Goal: Information Seeking & Learning: Learn about a topic

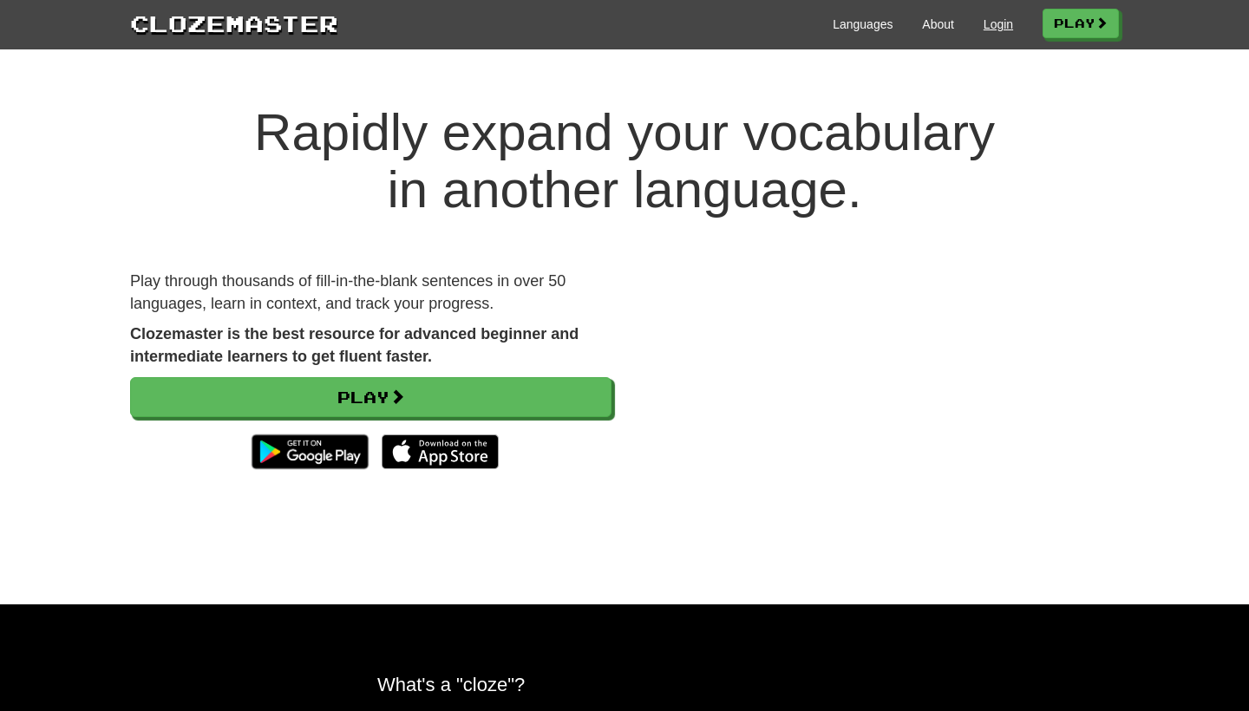
click at [986, 28] on link "Login" at bounding box center [998, 24] width 29 height 17
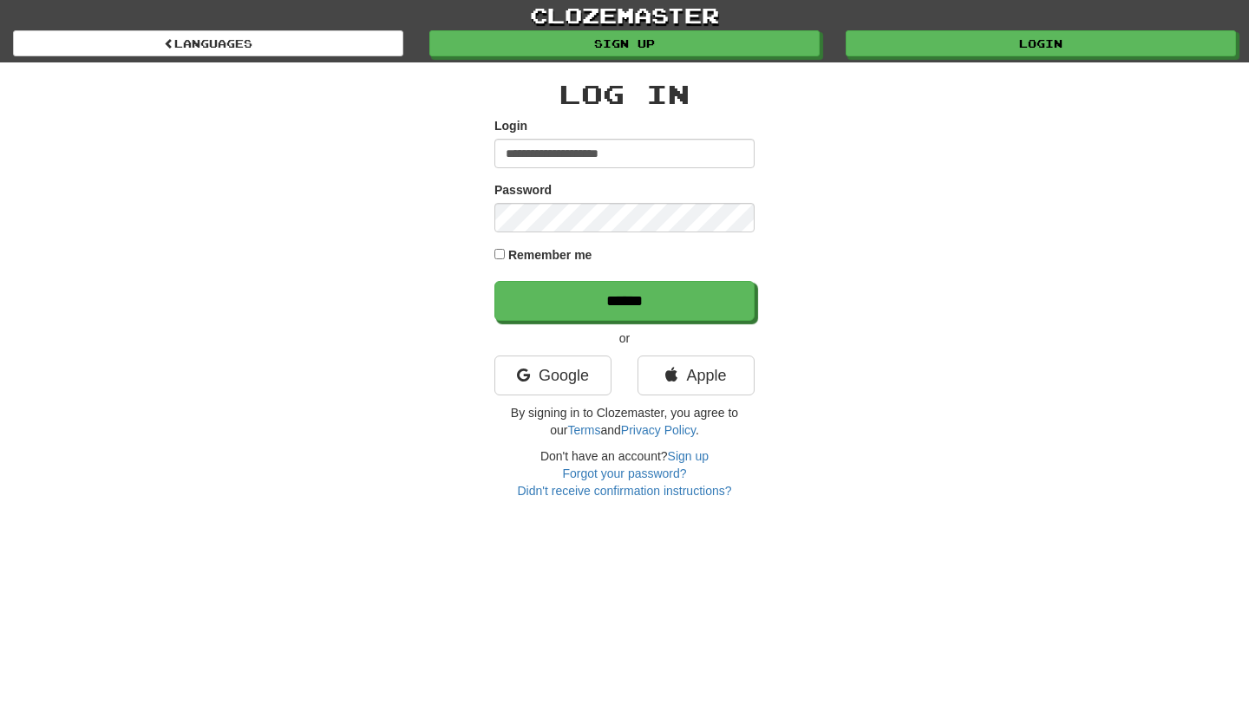
type input "**********"
click at [625, 300] on input "******" at bounding box center [625, 301] width 260 height 40
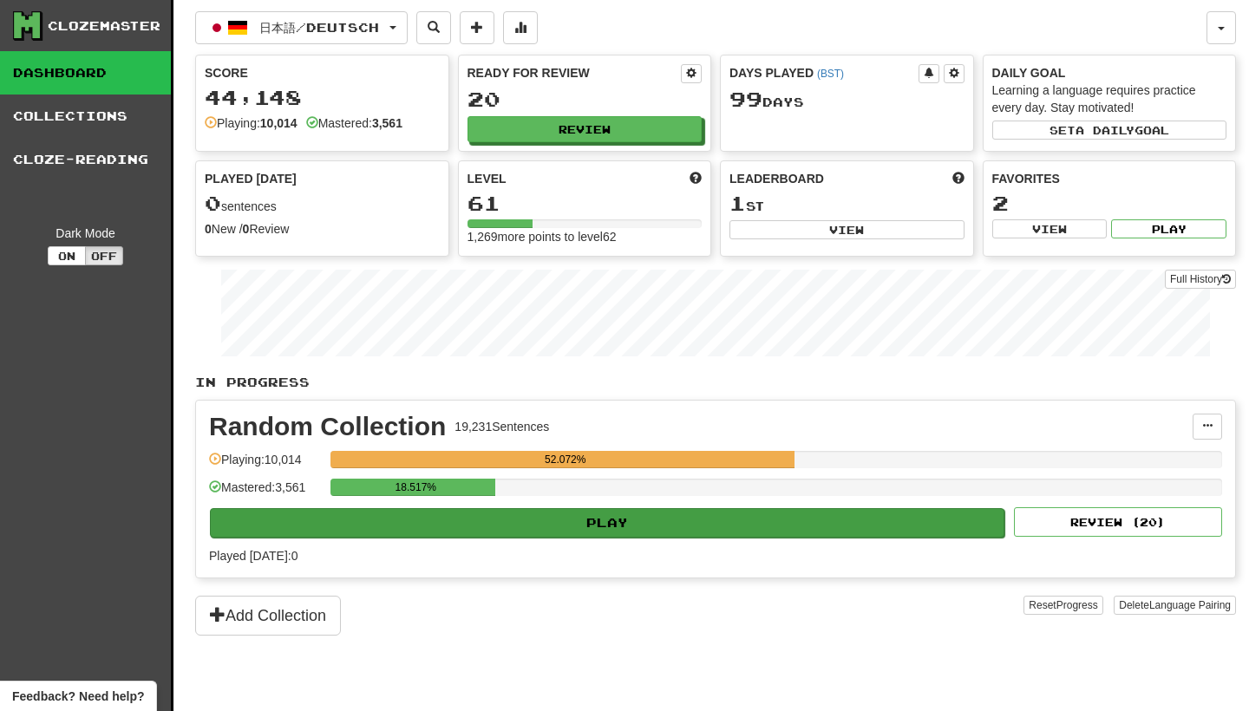
click at [826, 512] on button "Play" at bounding box center [607, 522] width 795 height 29
select select "********"
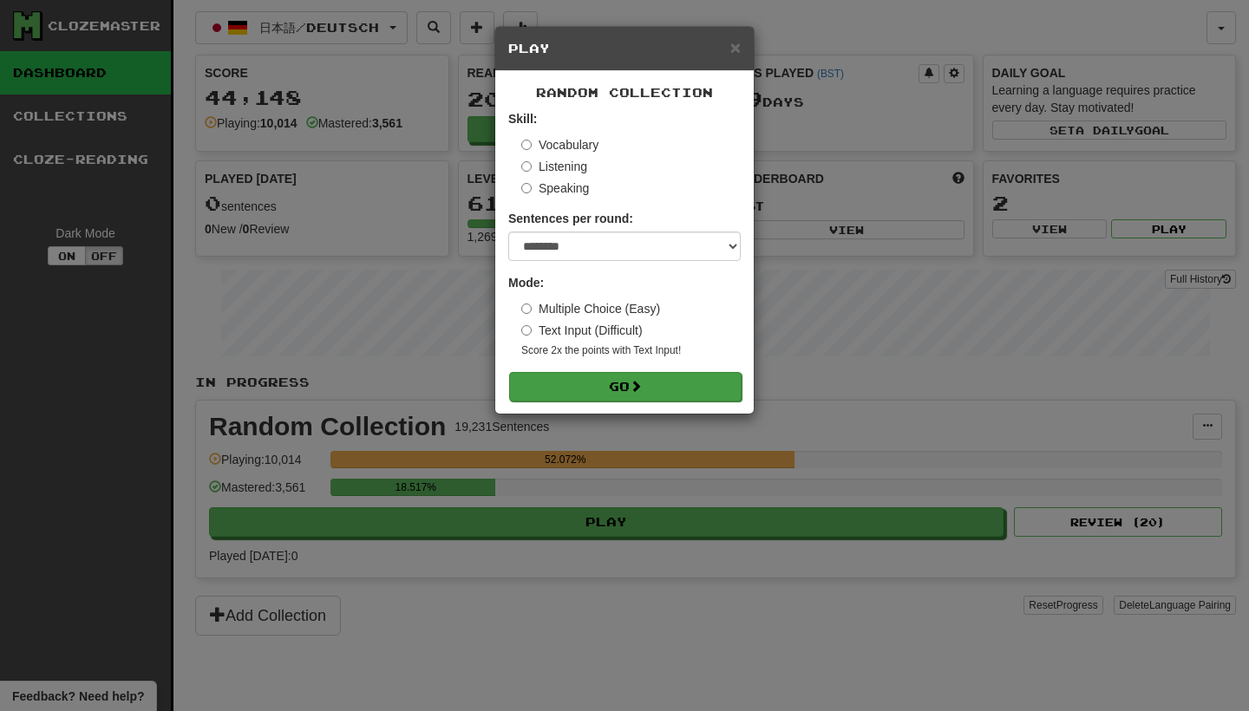
click at [713, 394] on button "Go" at bounding box center [625, 386] width 233 height 29
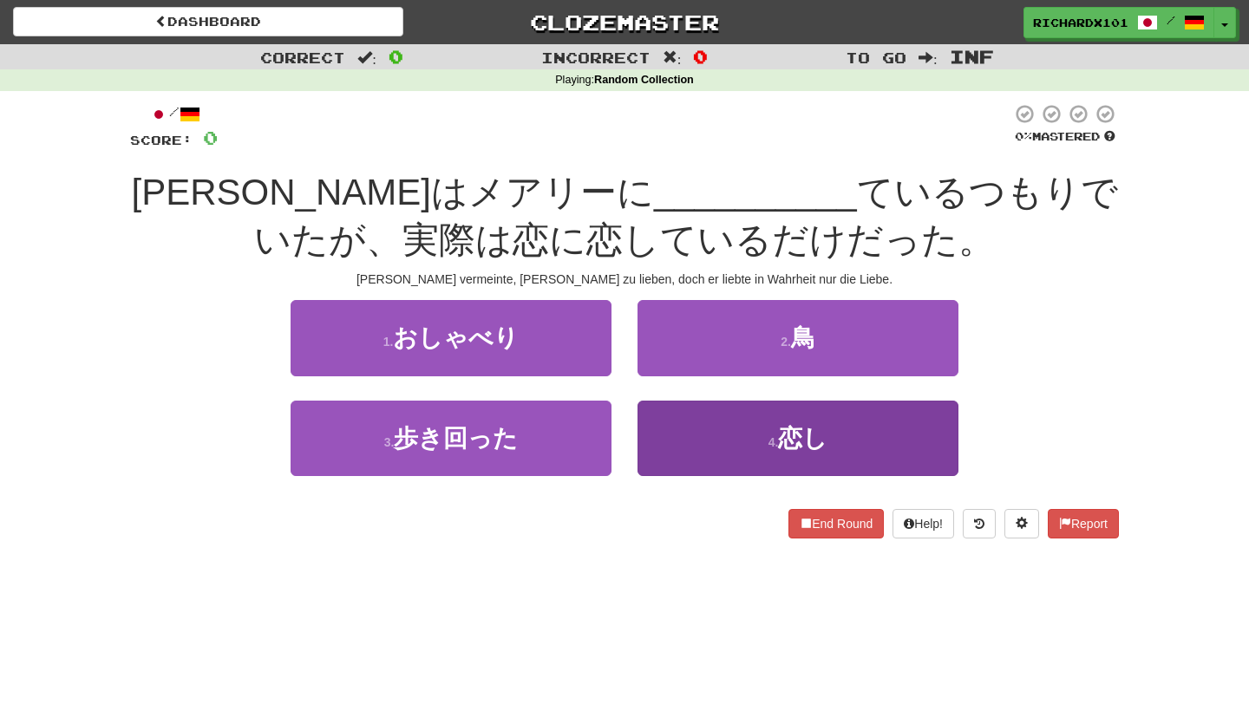
click at [723, 428] on button "4 . 恋し" at bounding box center [798, 438] width 321 height 75
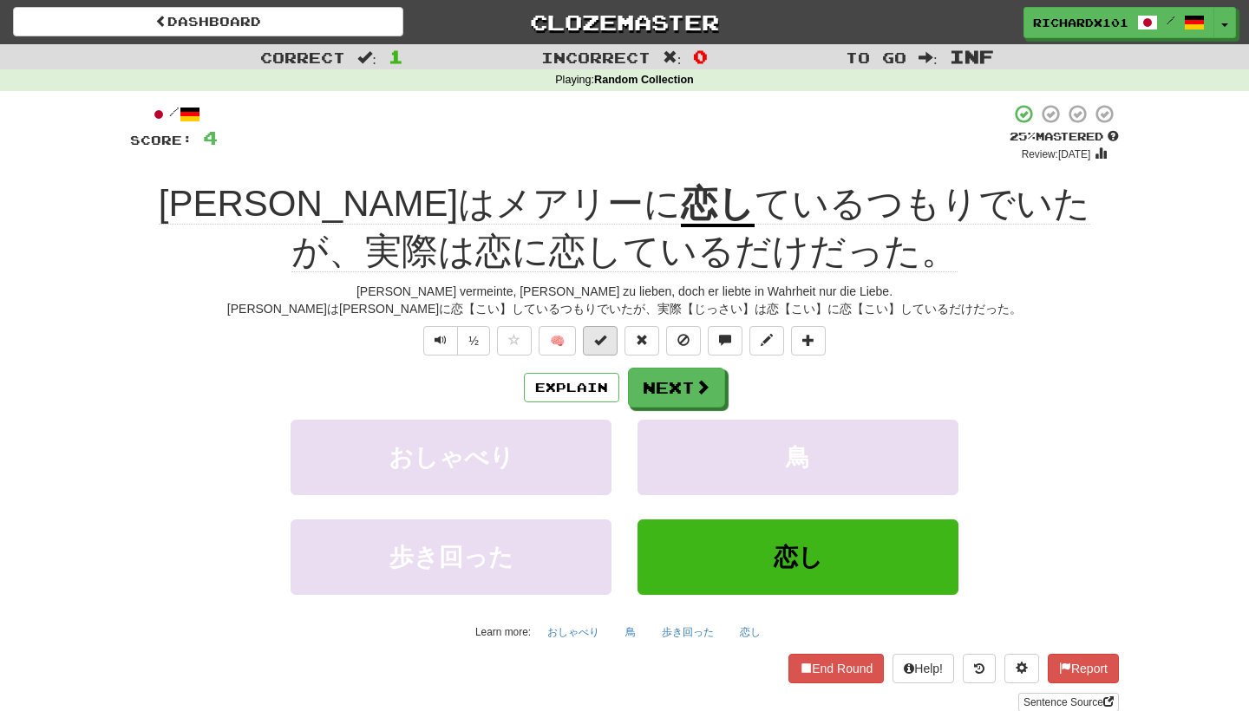
click at [597, 345] on button at bounding box center [600, 340] width 35 height 29
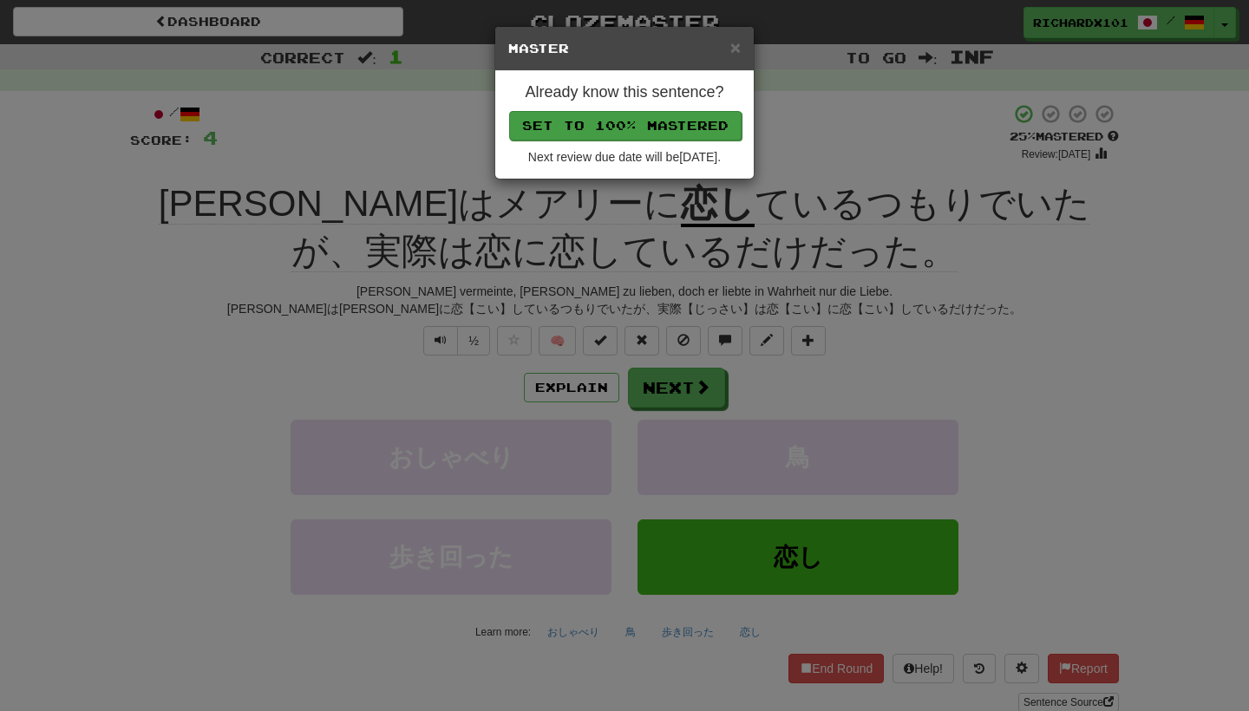
click at [673, 120] on button "Set to 100% Mastered" at bounding box center [625, 125] width 233 height 29
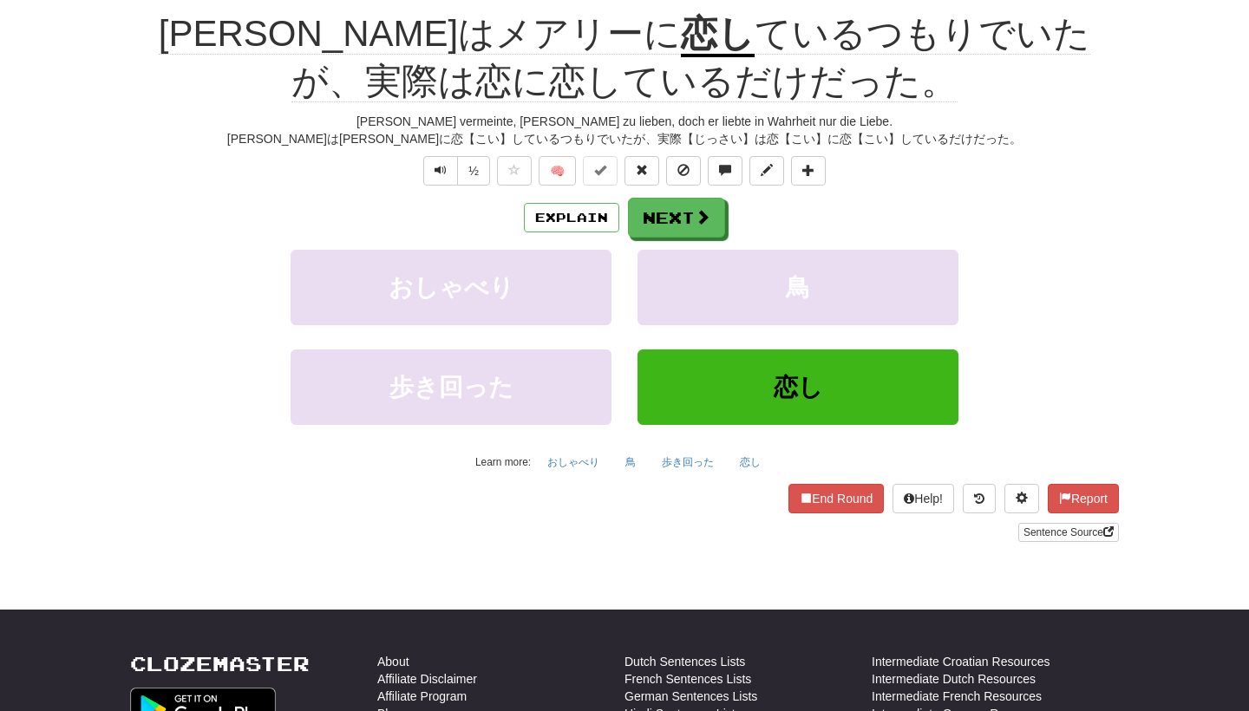
scroll to position [171, 0]
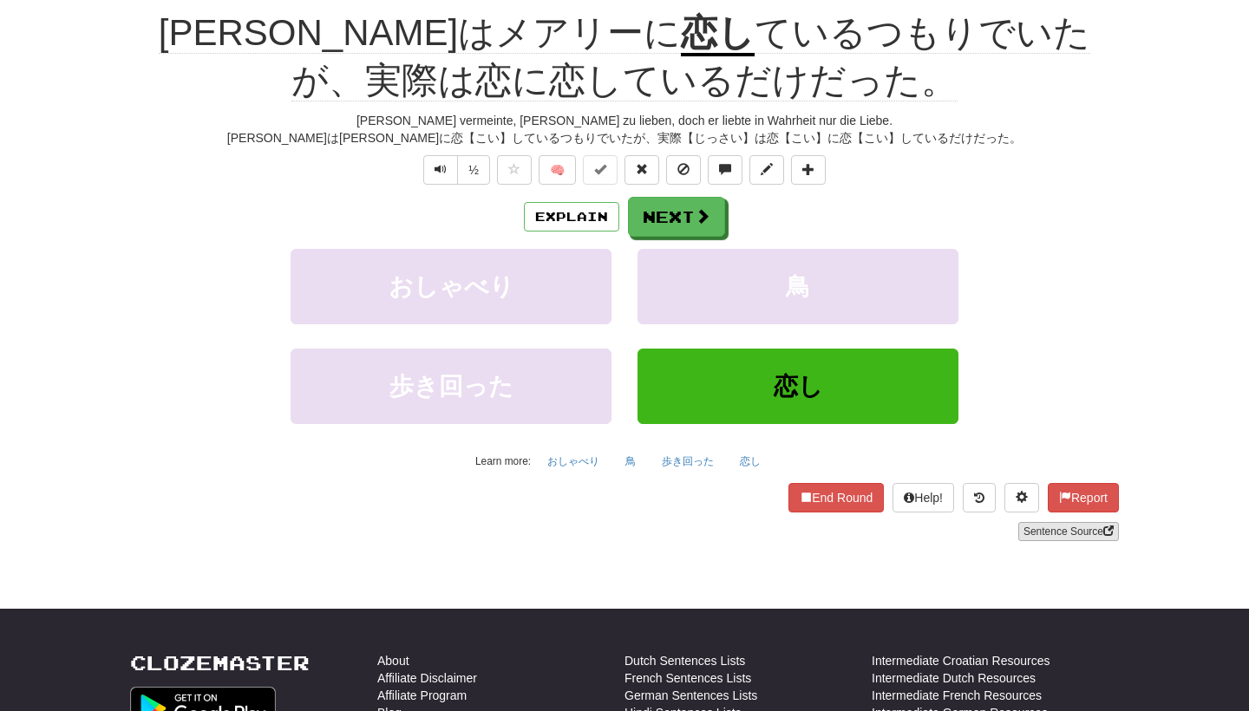
click at [1031, 522] on link "Sentence Source" at bounding box center [1069, 531] width 101 height 19
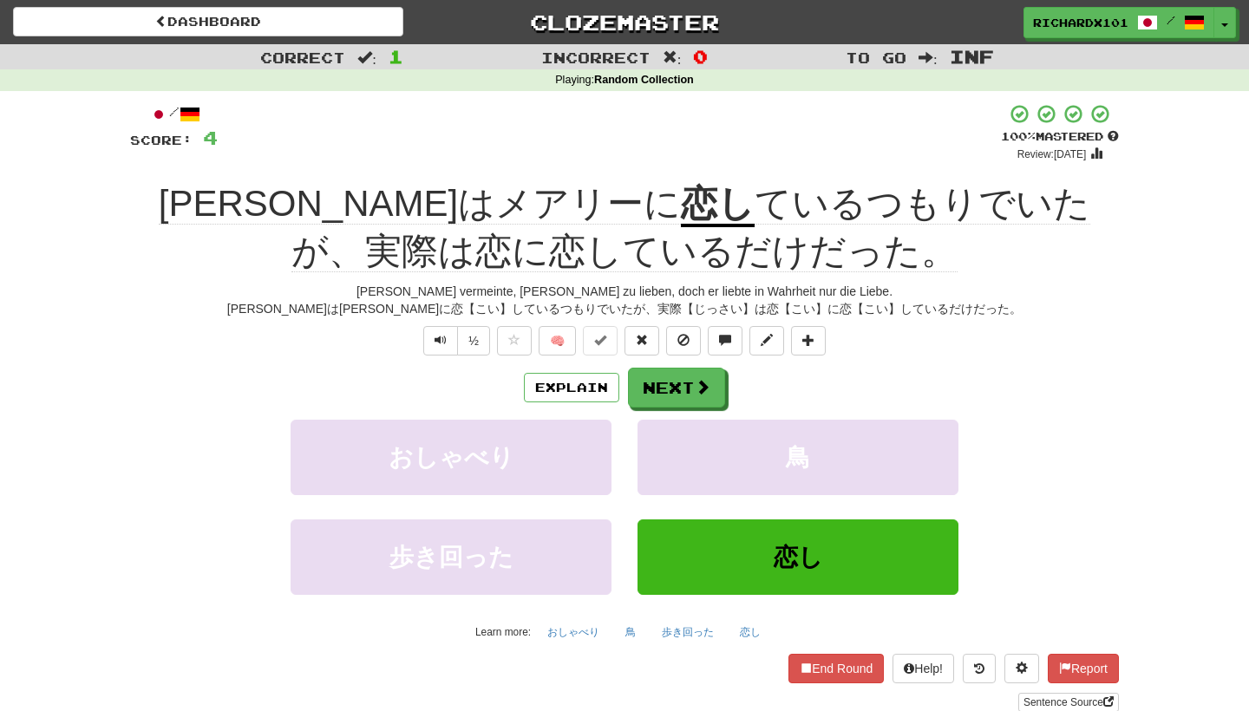
scroll to position [0, 0]
click at [690, 381] on button "Next" at bounding box center [677, 389] width 97 height 40
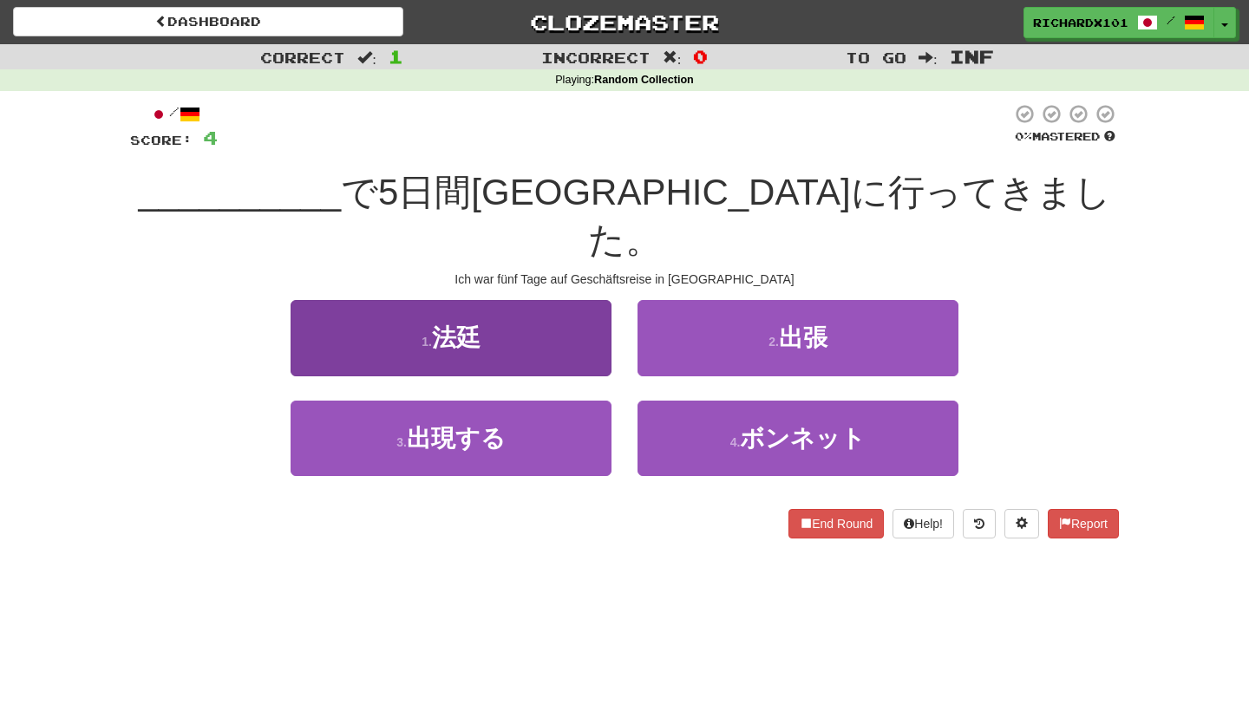
click at [585, 300] on button "1 . 法廷" at bounding box center [451, 337] width 321 height 75
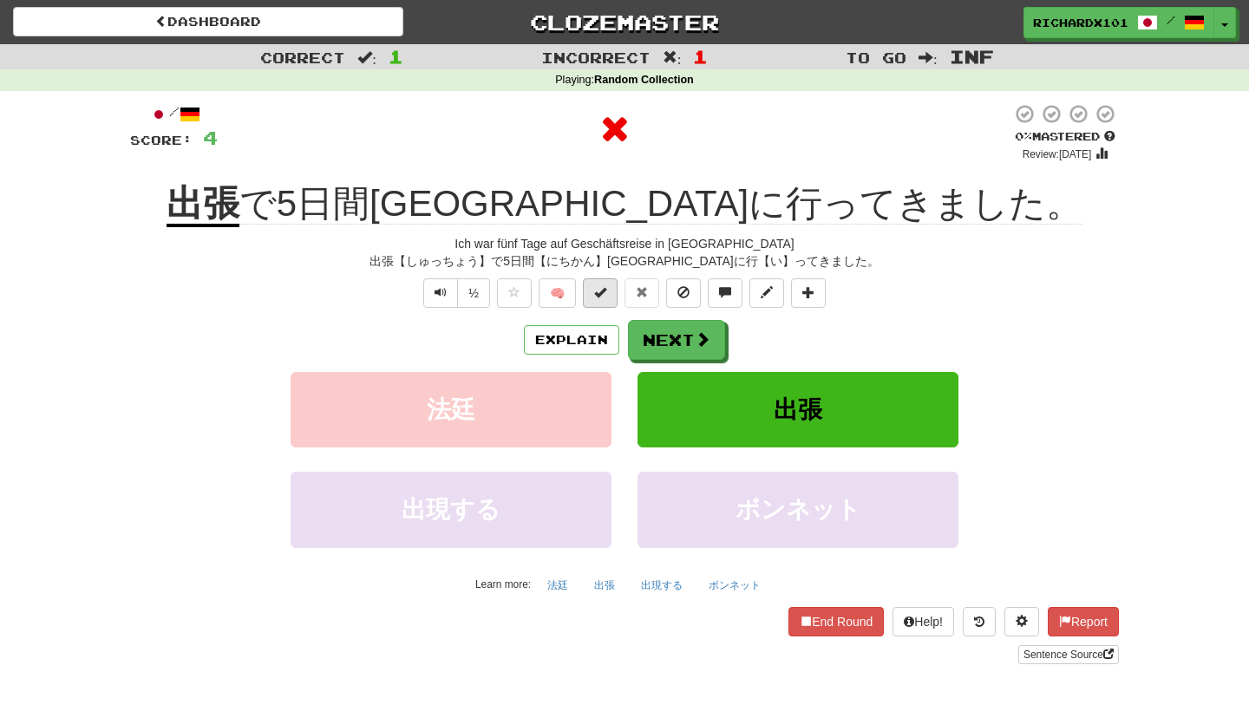
click at [605, 292] on span at bounding box center [600, 292] width 12 height 12
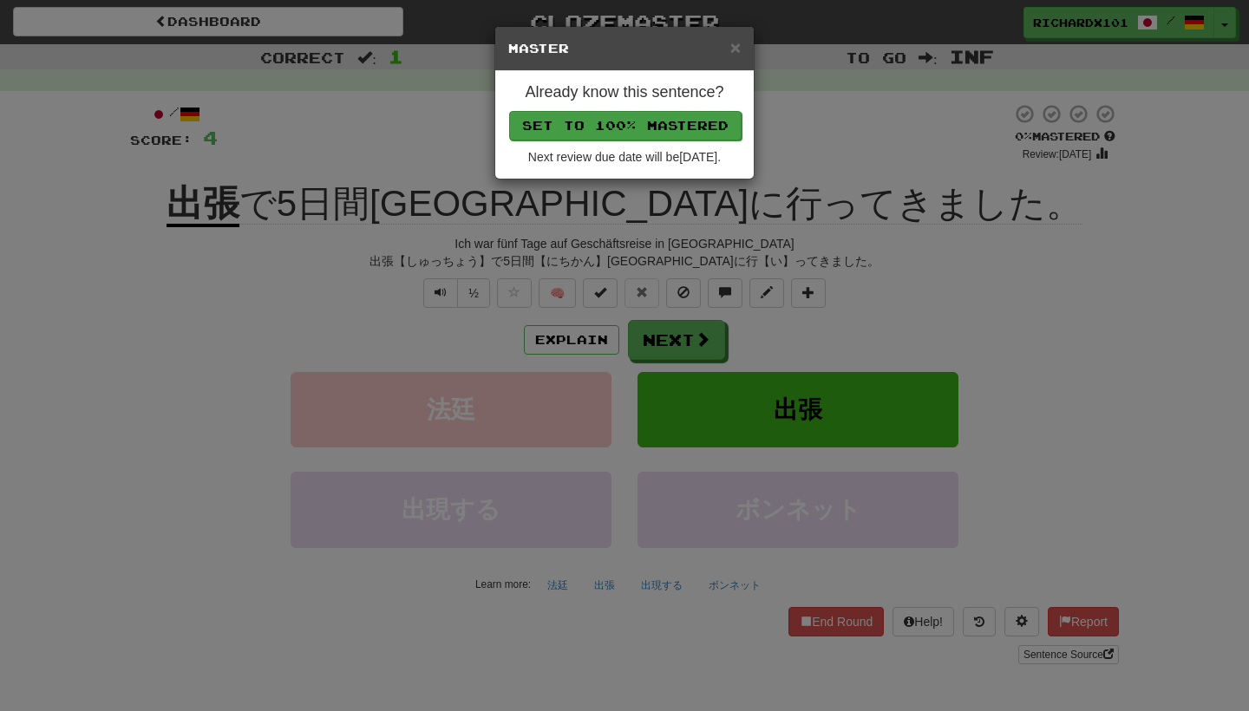
click at [679, 130] on button "Set to 100% Mastered" at bounding box center [625, 125] width 233 height 29
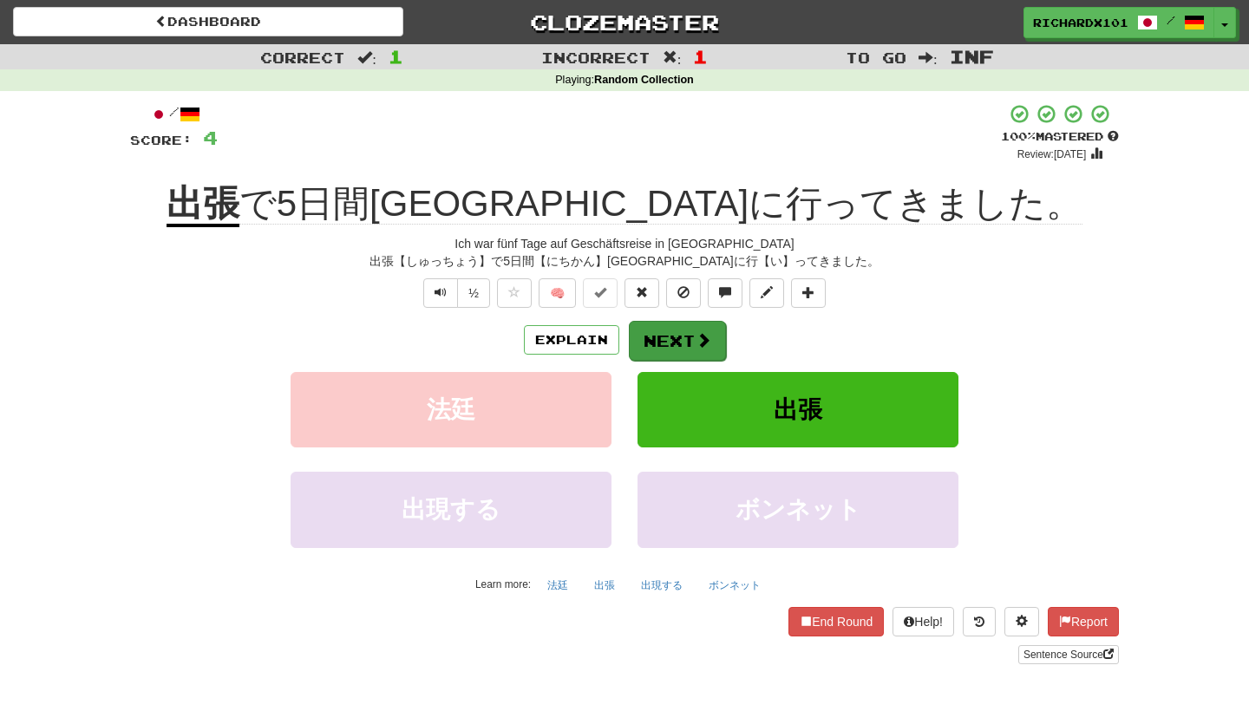
click at [660, 335] on button "Next" at bounding box center [677, 341] width 97 height 40
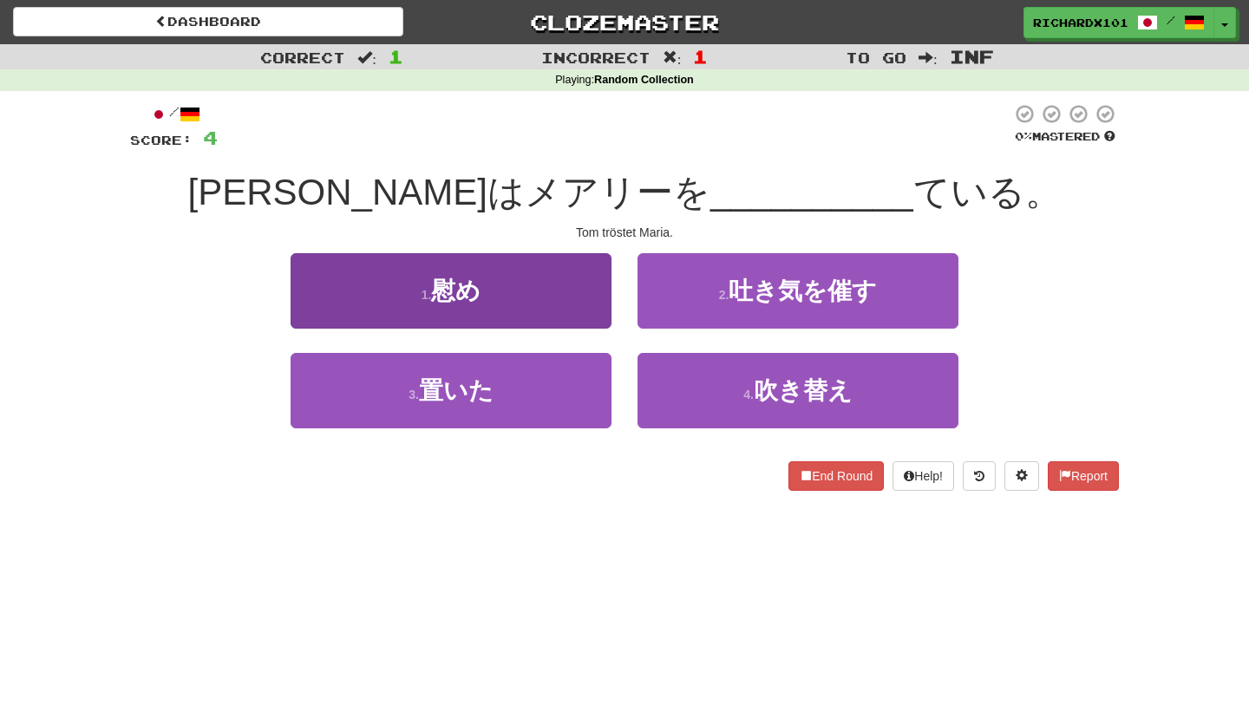
click at [554, 298] on button "1 . 慰め" at bounding box center [451, 290] width 321 height 75
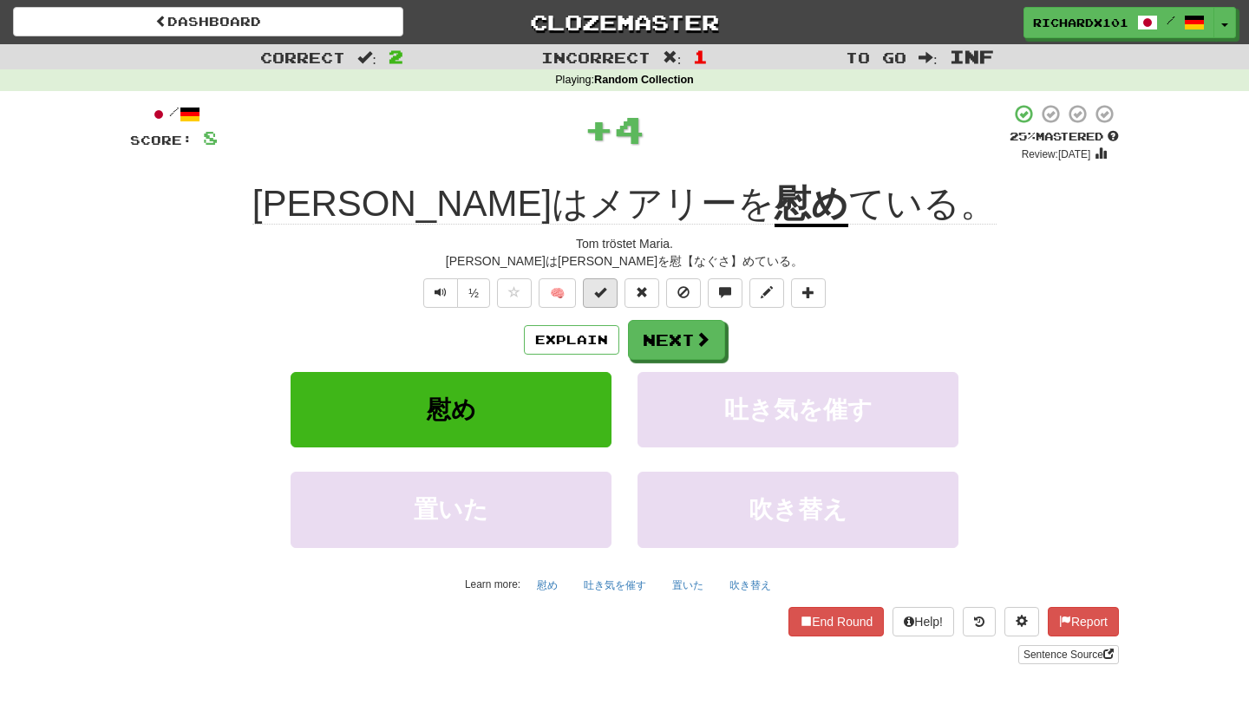
click at [605, 292] on span at bounding box center [600, 292] width 12 height 12
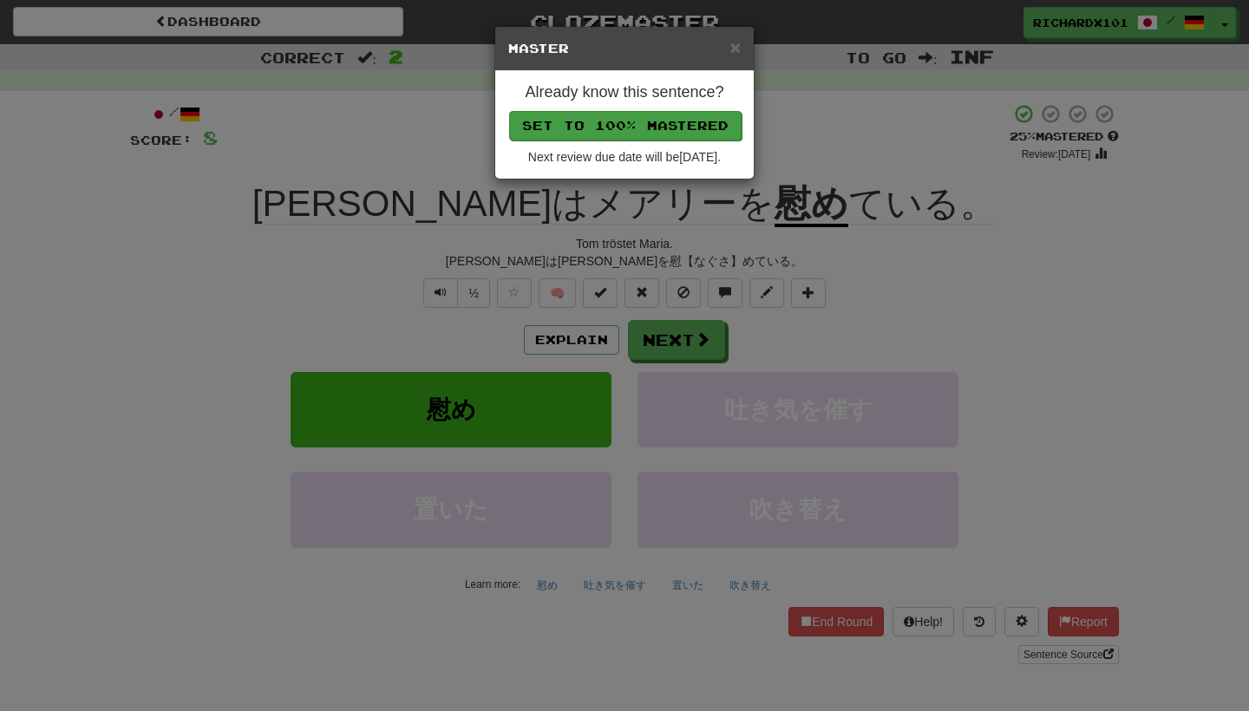
click at [671, 128] on button "Set to 100% Mastered" at bounding box center [625, 125] width 233 height 29
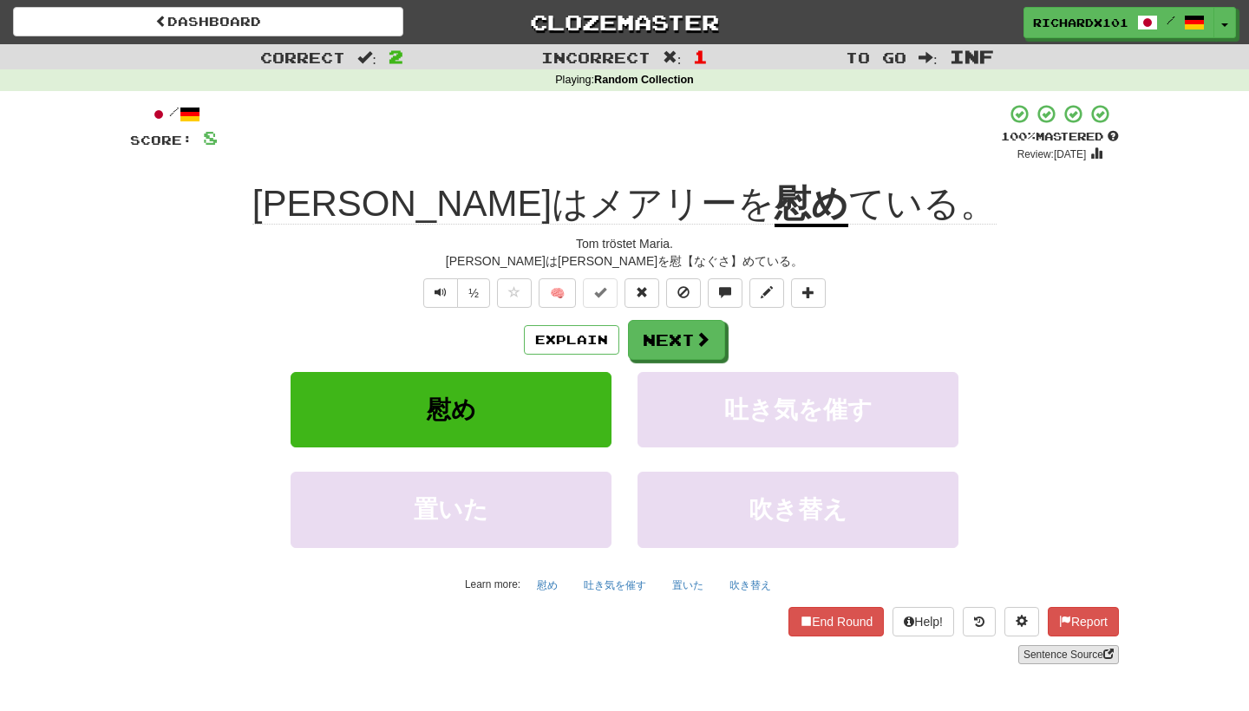
click at [1031, 654] on link "Sentence Source" at bounding box center [1069, 654] width 101 height 19
click at [813, 292] on span at bounding box center [809, 292] width 12 height 12
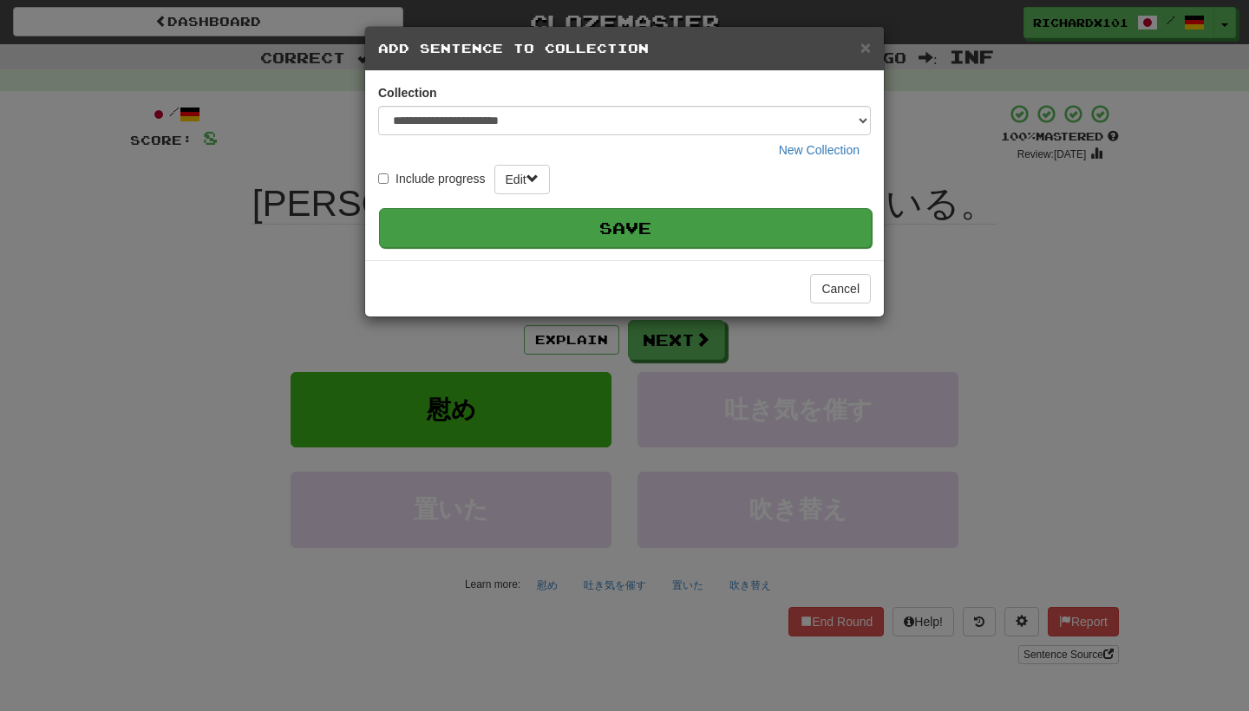
click at [769, 216] on button "Save" at bounding box center [625, 228] width 493 height 40
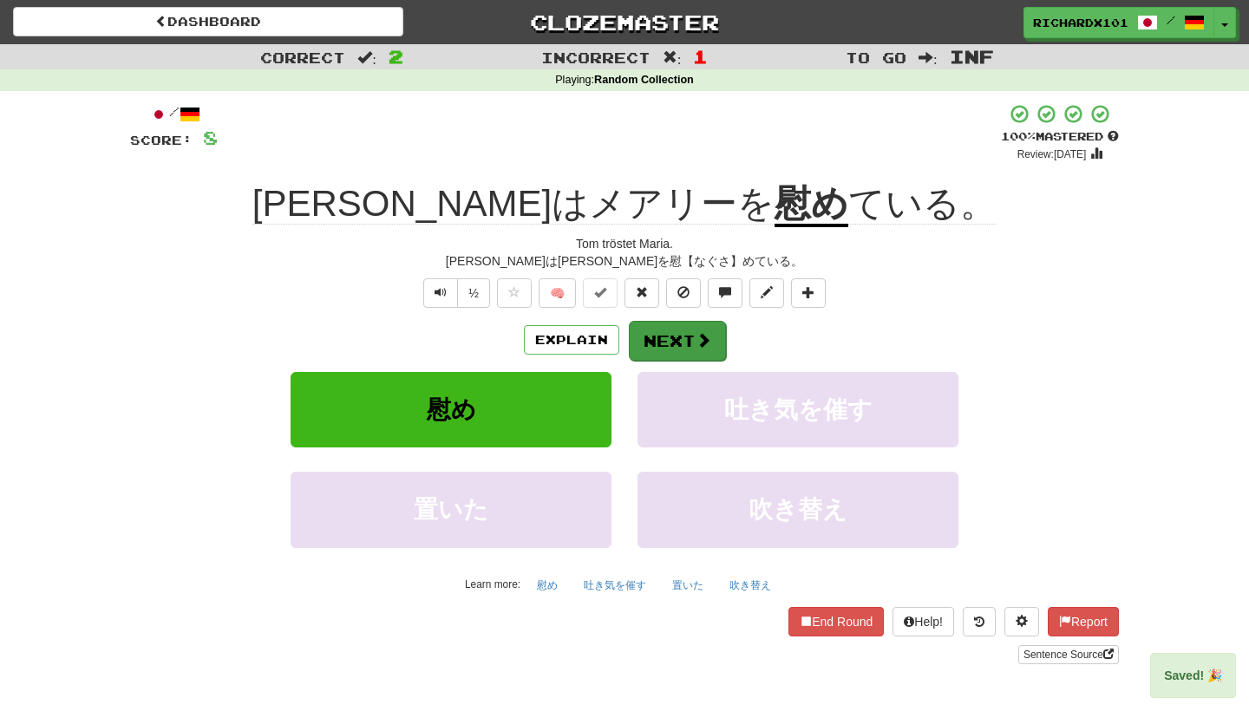
click at [691, 337] on button "Next" at bounding box center [677, 341] width 97 height 40
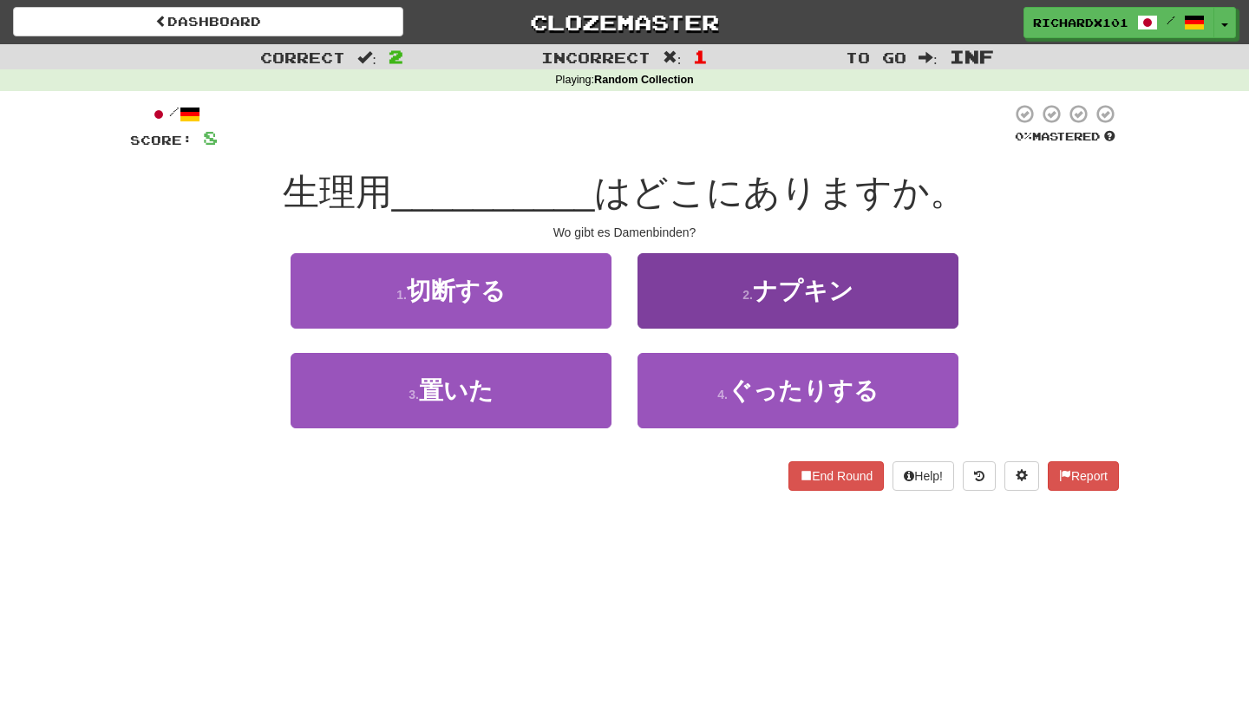
click at [714, 298] on button "2 . ナプキン" at bounding box center [798, 290] width 321 height 75
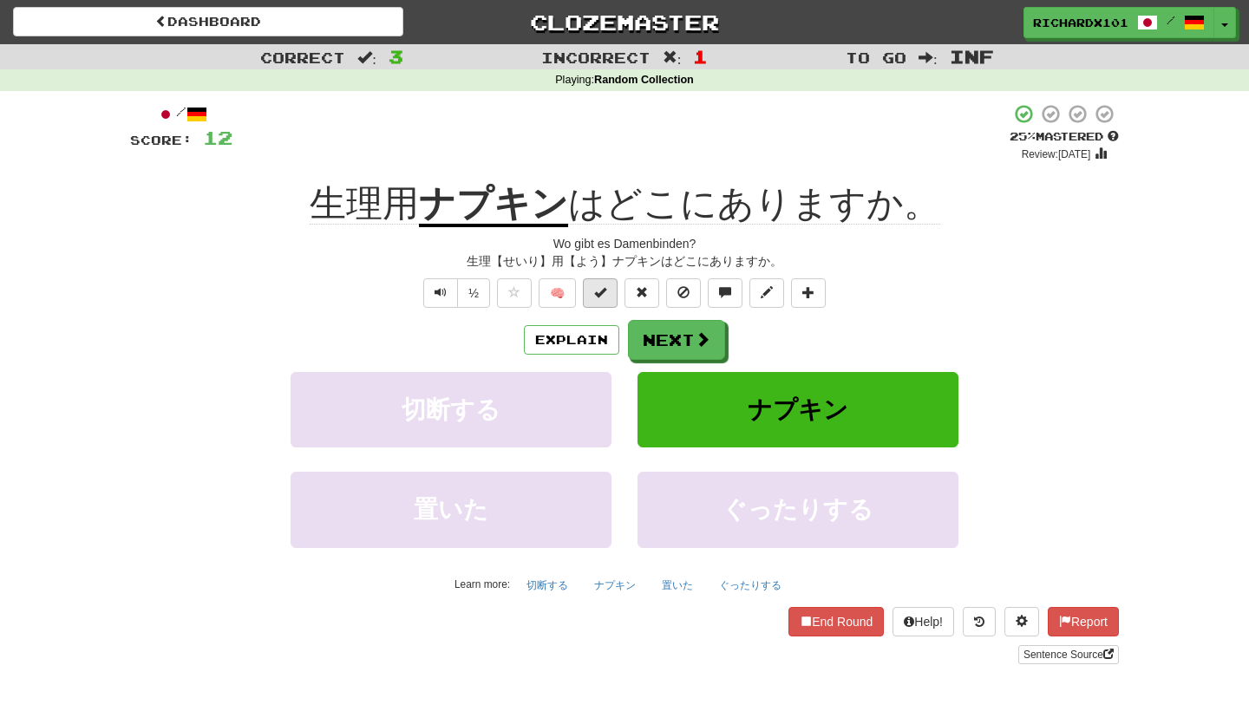
click at [611, 292] on button at bounding box center [600, 292] width 35 height 29
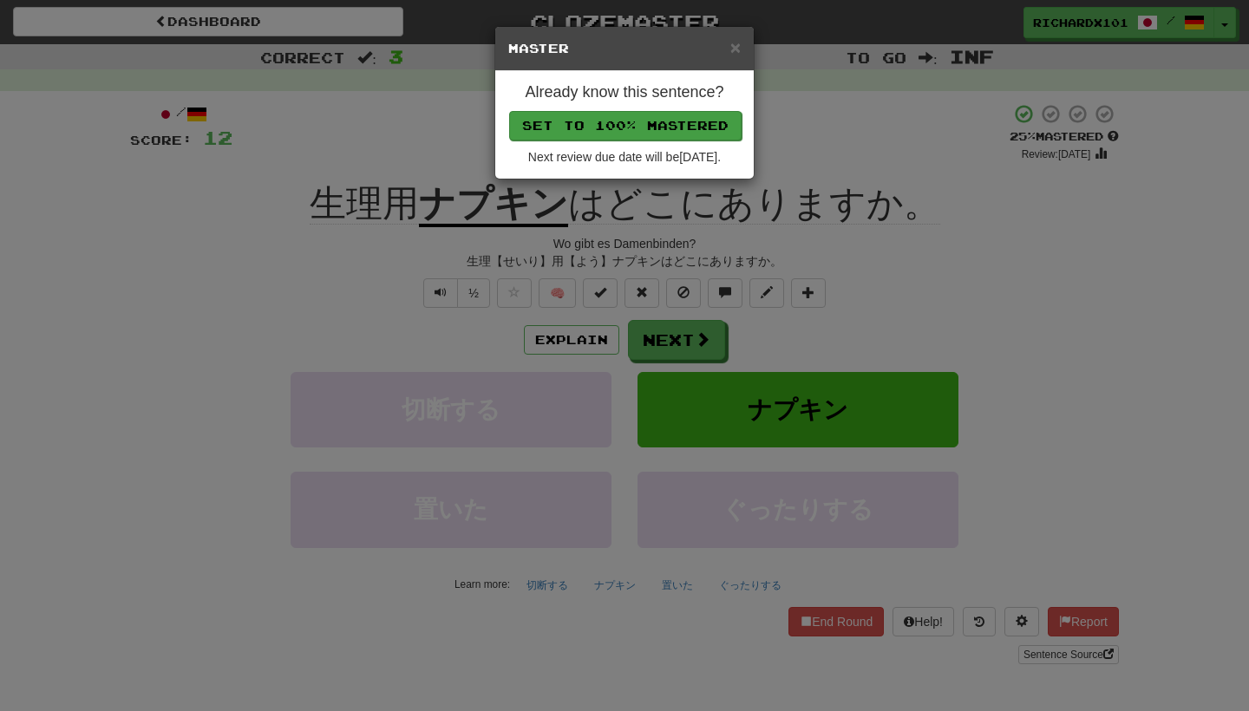
click at [665, 119] on button "Set to 100% Mastered" at bounding box center [625, 125] width 233 height 29
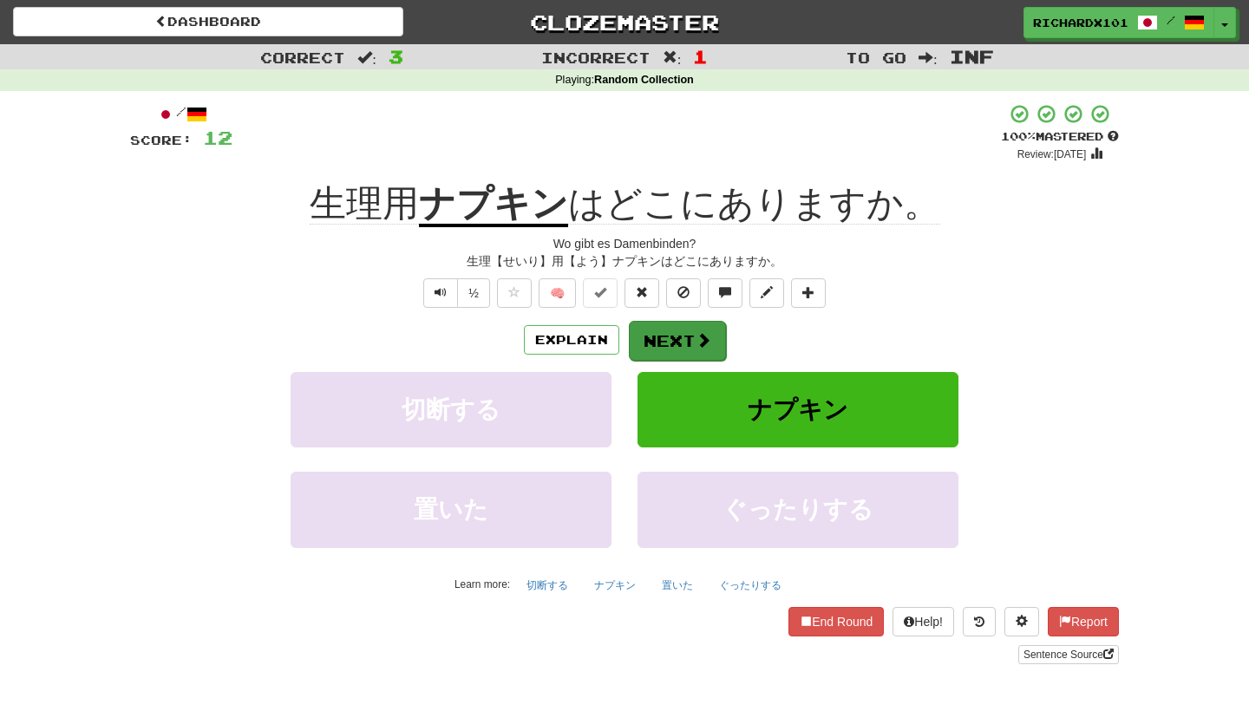
click at [670, 337] on button "Next" at bounding box center [677, 341] width 97 height 40
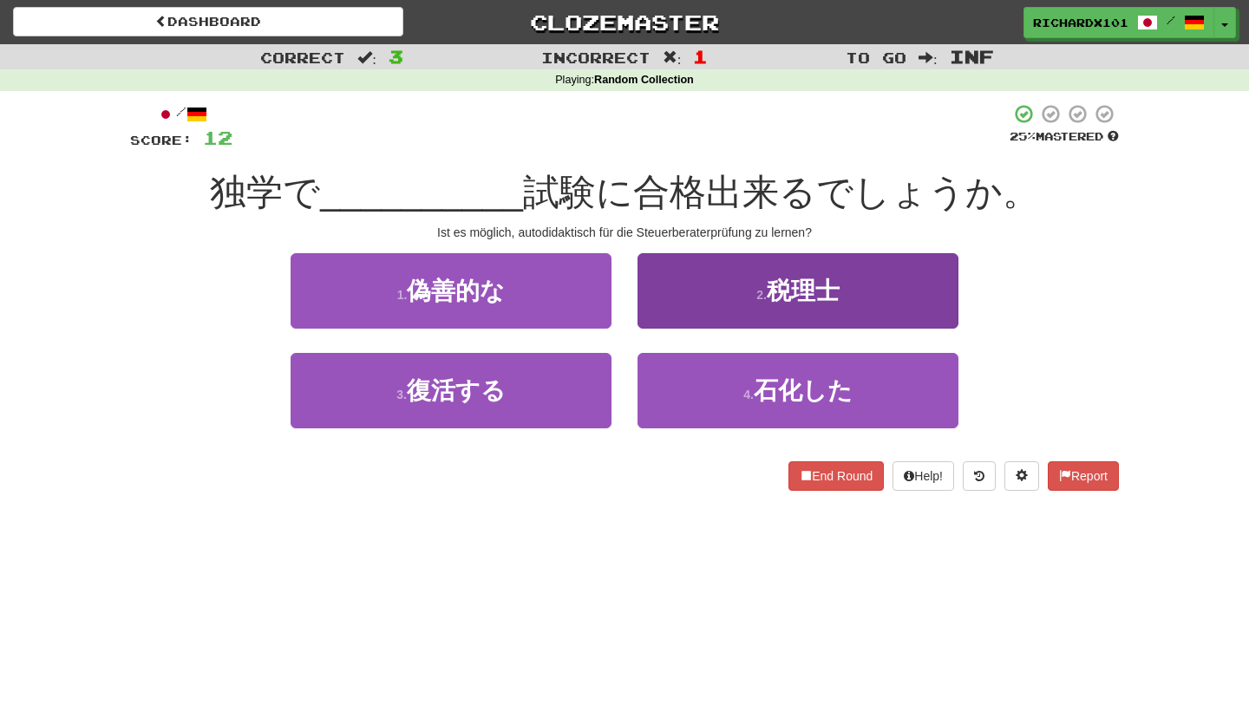
click at [709, 285] on button "2 . 税理士" at bounding box center [798, 290] width 321 height 75
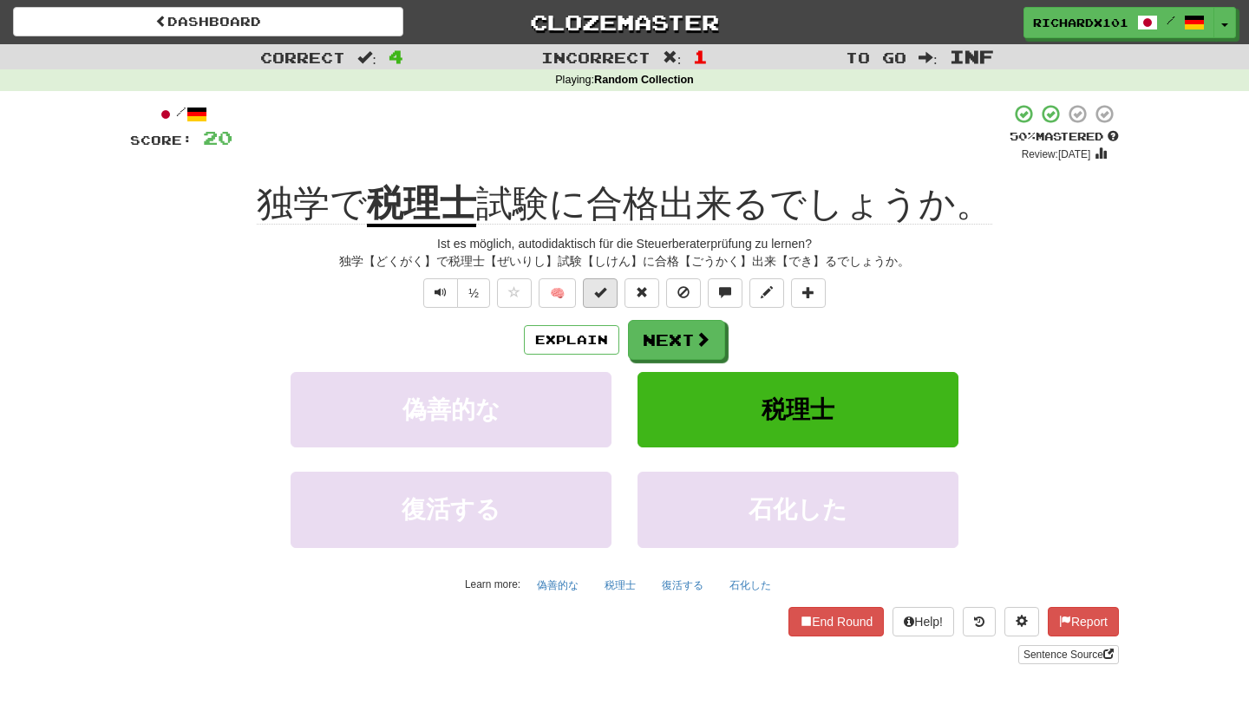
click at [609, 291] on button at bounding box center [600, 292] width 35 height 29
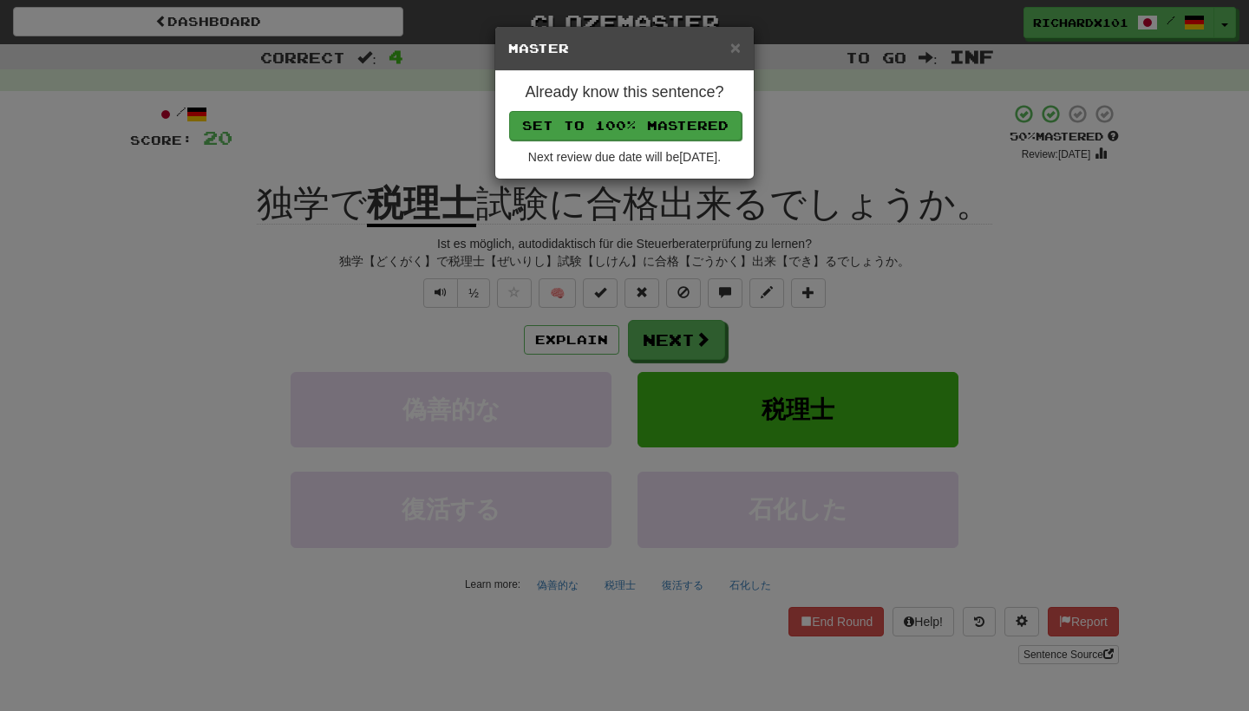
click at [675, 130] on button "Set to 100% Mastered" at bounding box center [625, 125] width 233 height 29
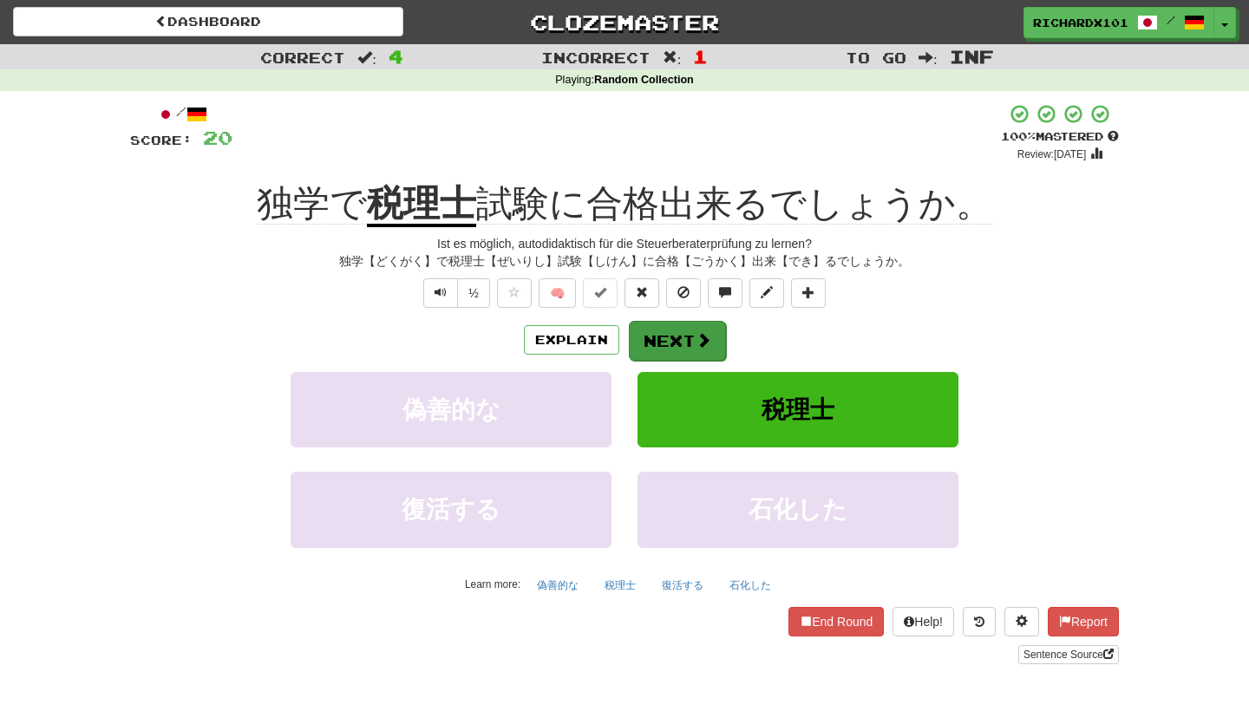
click at [645, 339] on button "Next" at bounding box center [677, 341] width 97 height 40
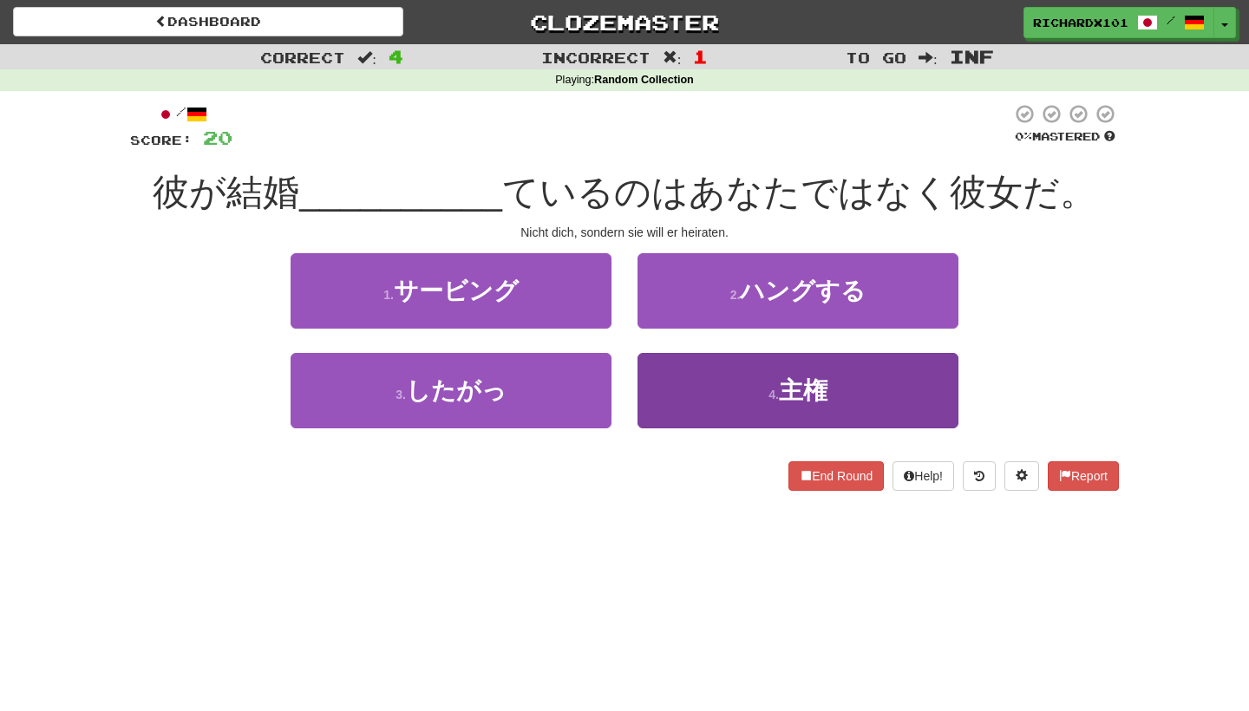
click at [698, 376] on button "4 . 主権" at bounding box center [798, 390] width 321 height 75
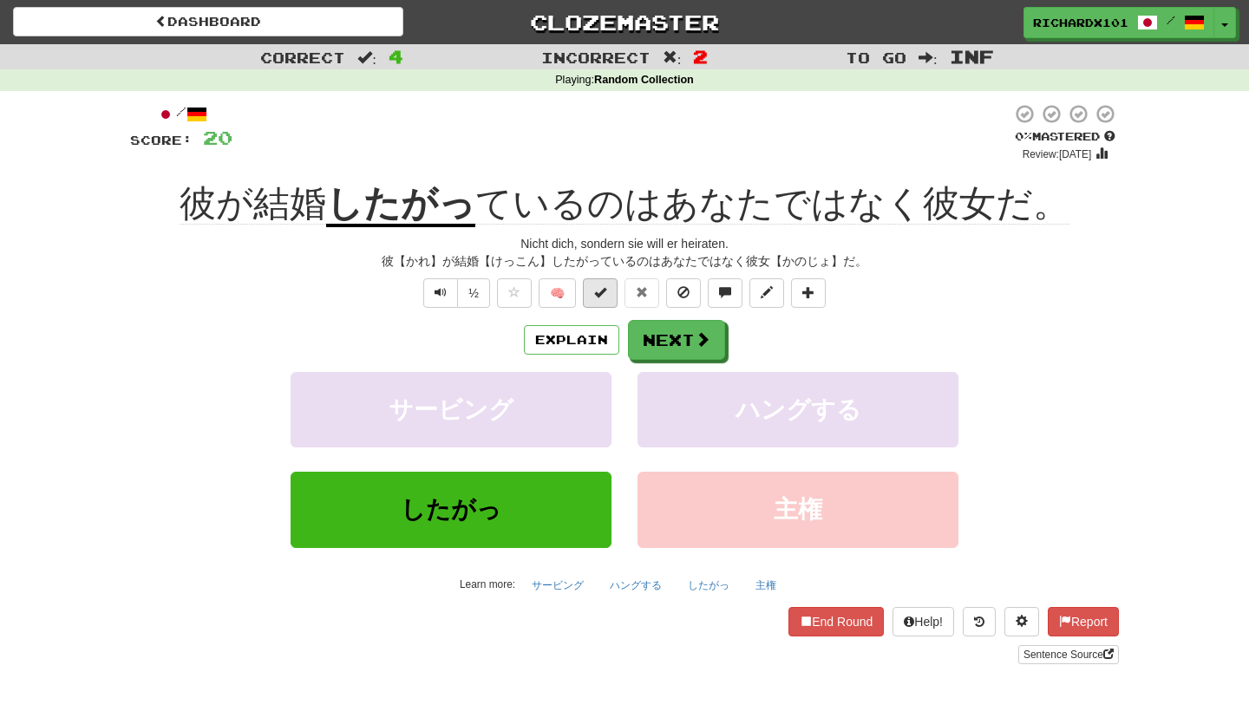
click at [602, 283] on button at bounding box center [600, 292] width 35 height 29
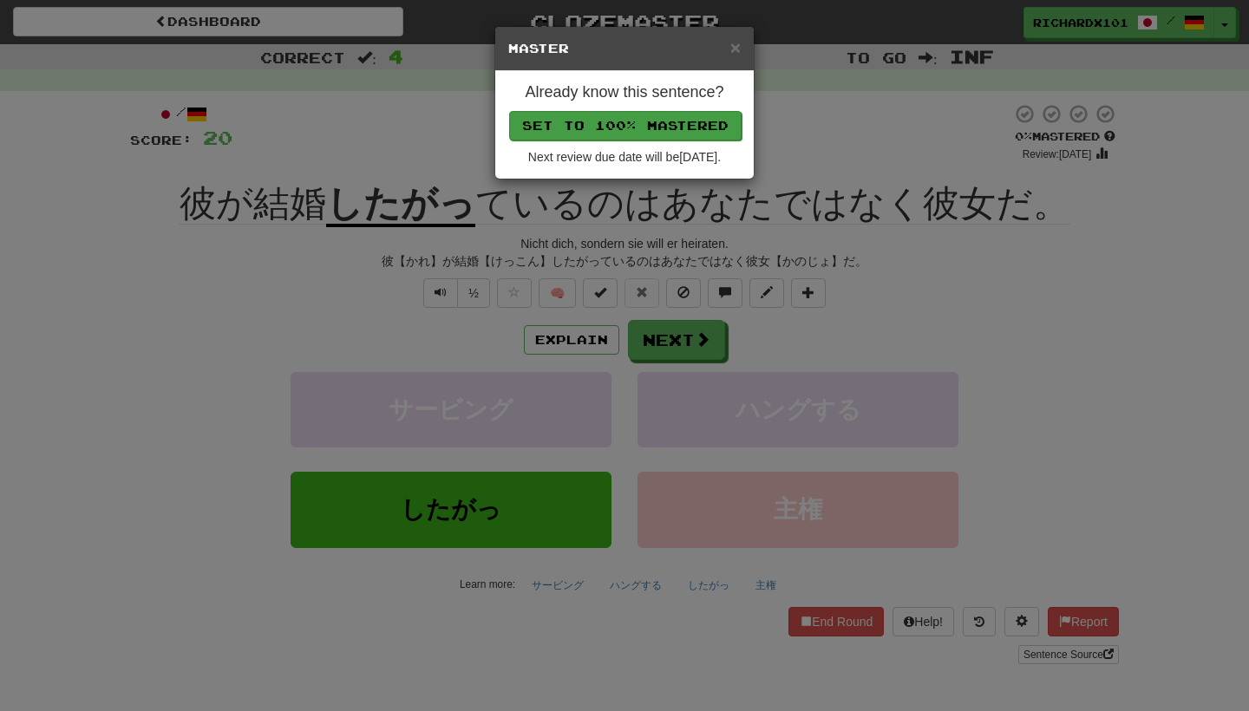
click at [665, 113] on button "Set to 100% Mastered" at bounding box center [625, 125] width 233 height 29
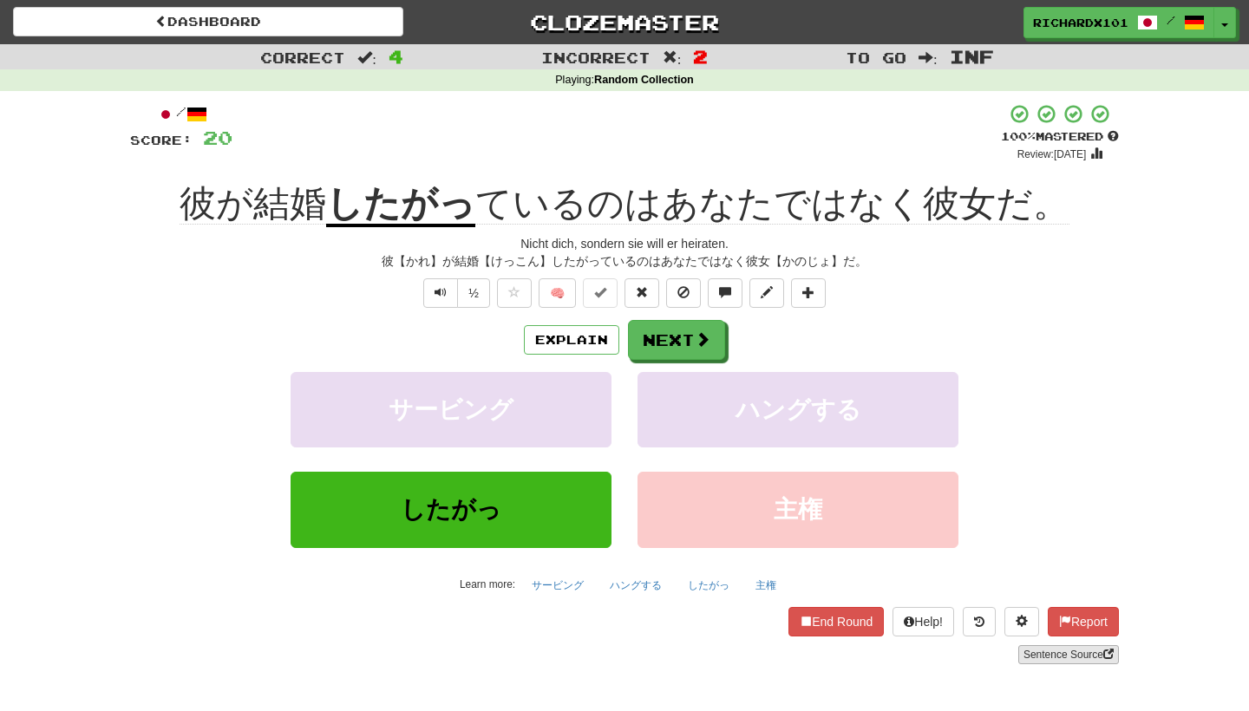
click at [1078, 645] on link "Sentence Source" at bounding box center [1069, 654] width 101 height 19
click at [650, 327] on button "Next" at bounding box center [677, 341] width 97 height 40
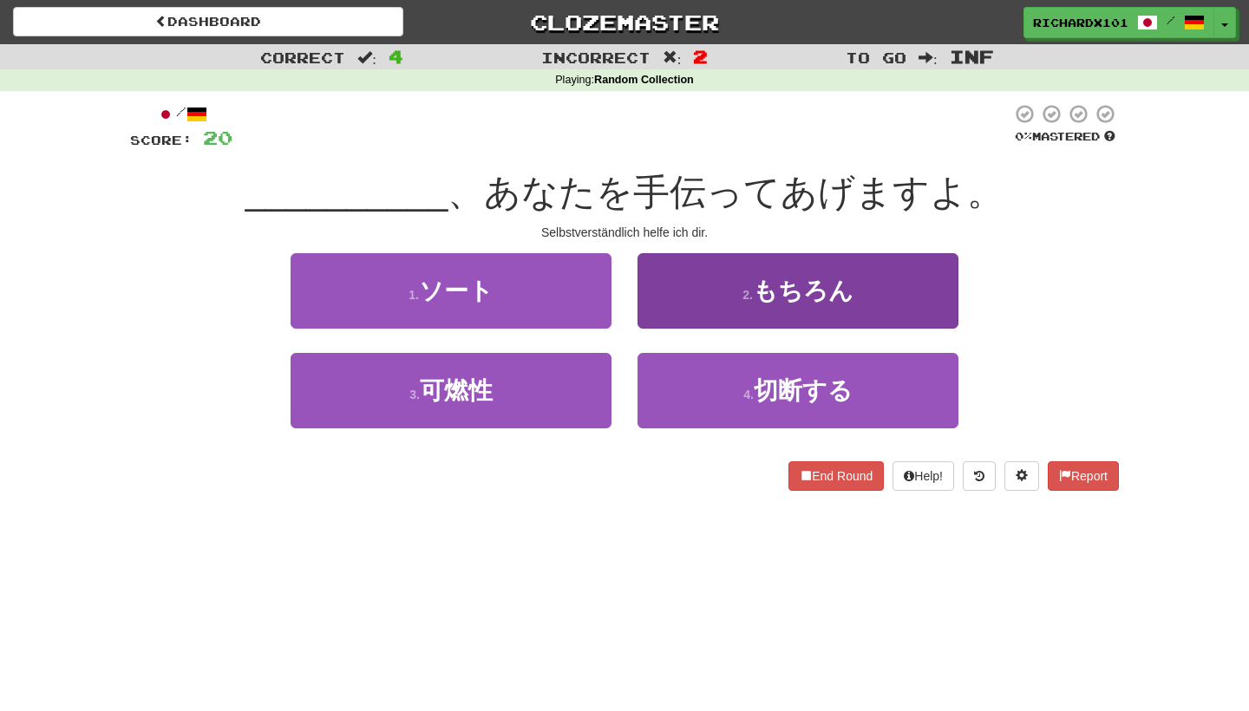
click at [722, 278] on button "2 . もちろん" at bounding box center [798, 290] width 321 height 75
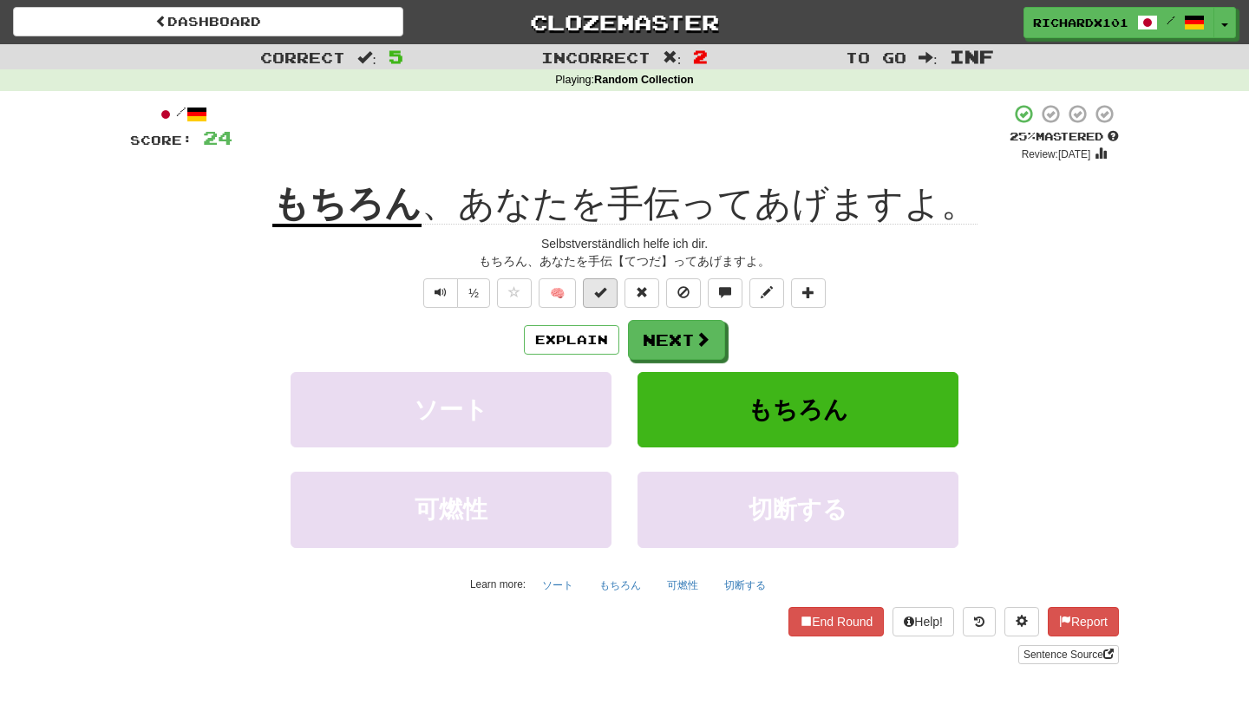
click at [610, 291] on button at bounding box center [600, 292] width 35 height 29
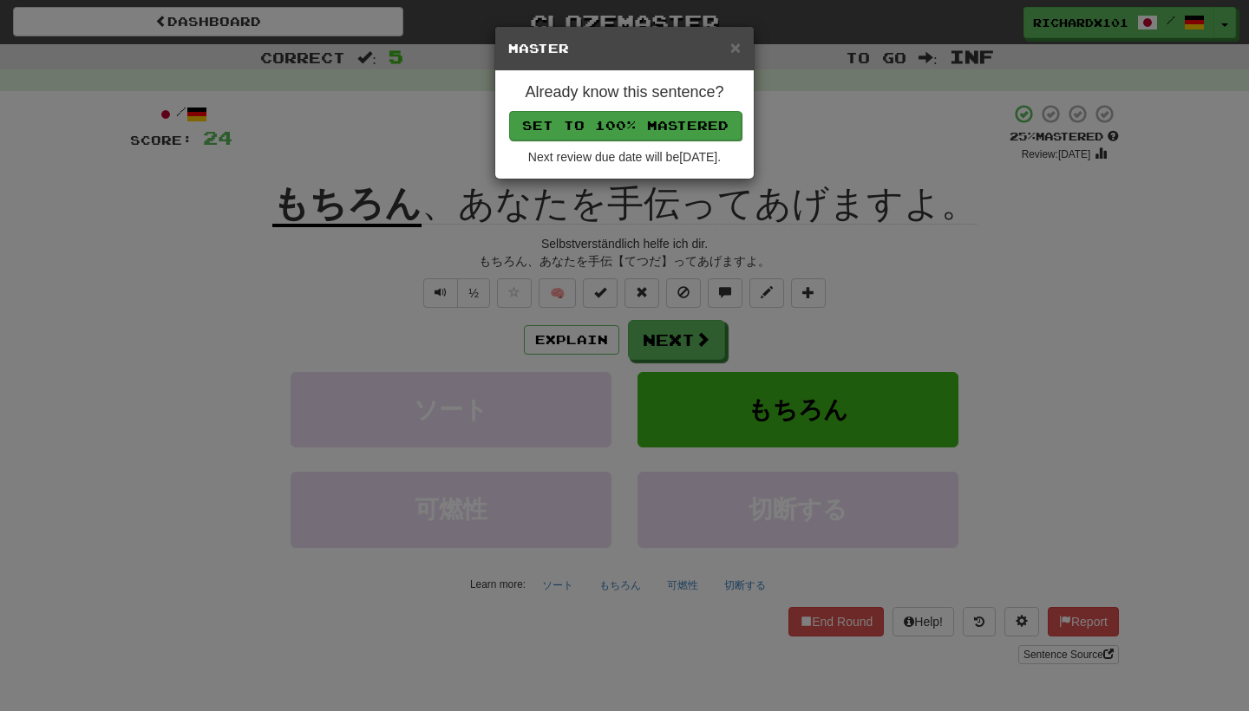
click at [672, 121] on button "Set to 100% Mastered" at bounding box center [625, 125] width 233 height 29
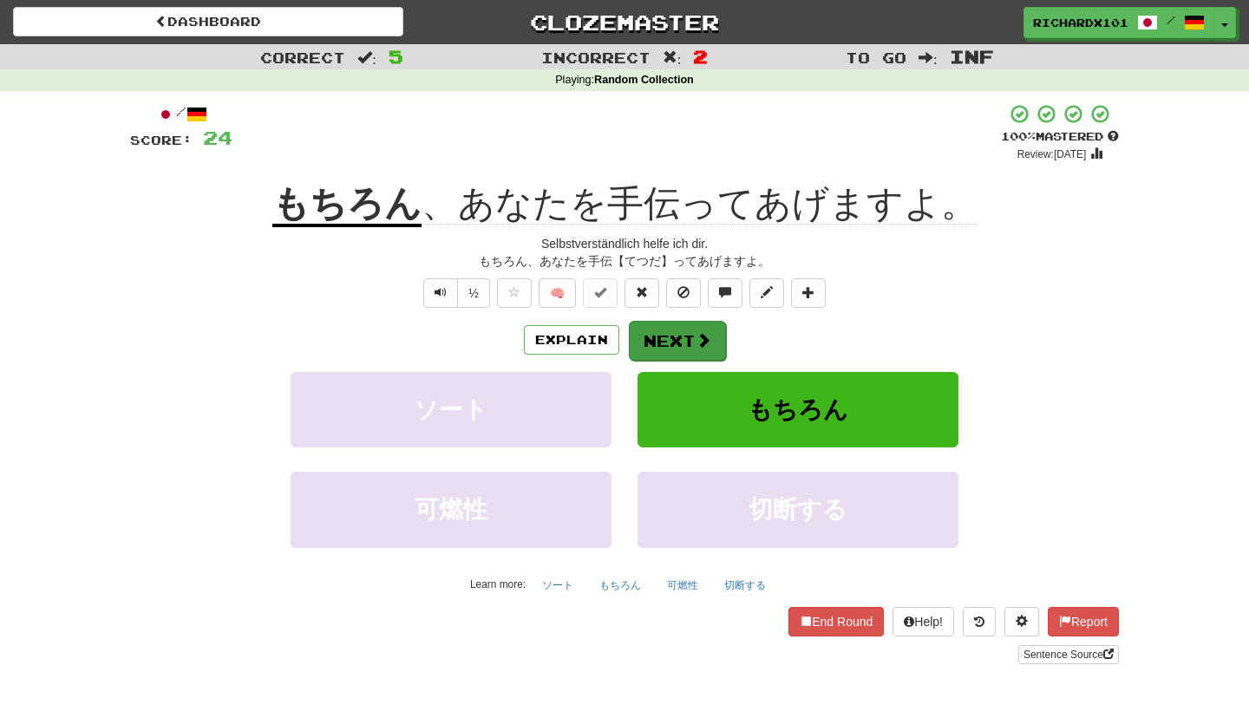
click at [668, 330] on button "Next" at bounding box center [677, 341] width 97 height 40
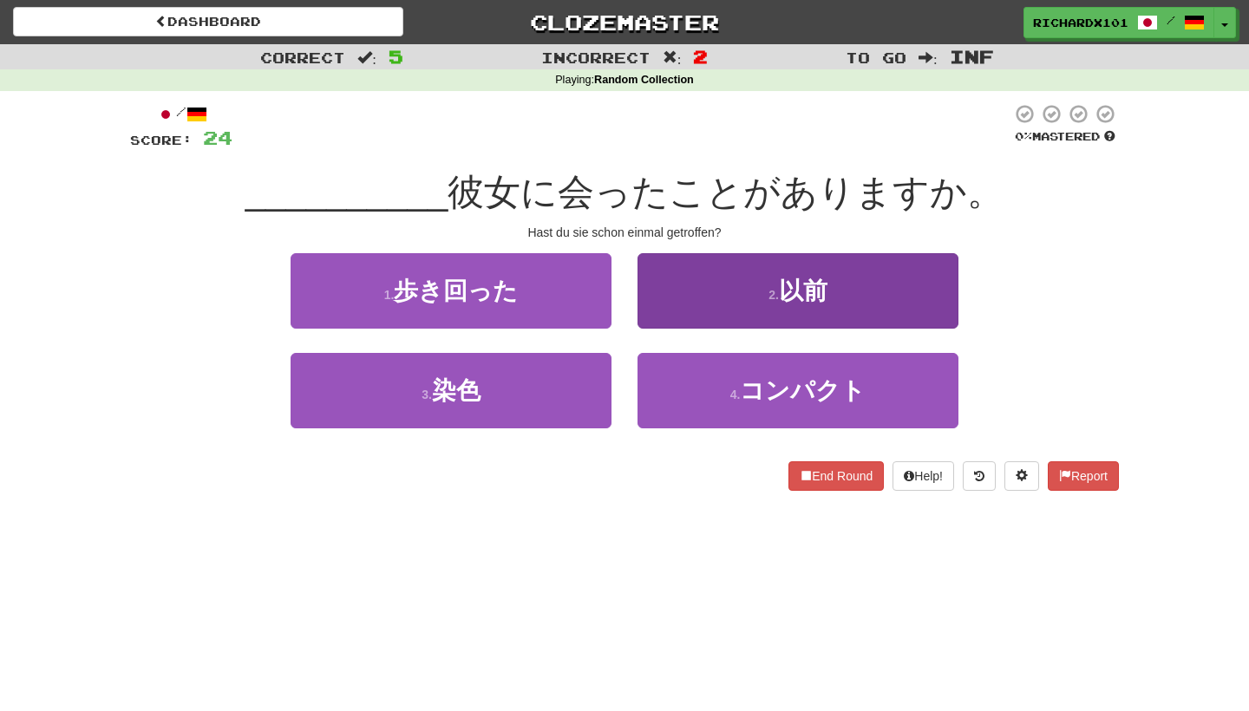
click at [704, 271] on button "2 . 以前" at bounding box center [798, 290] width 321 height 75
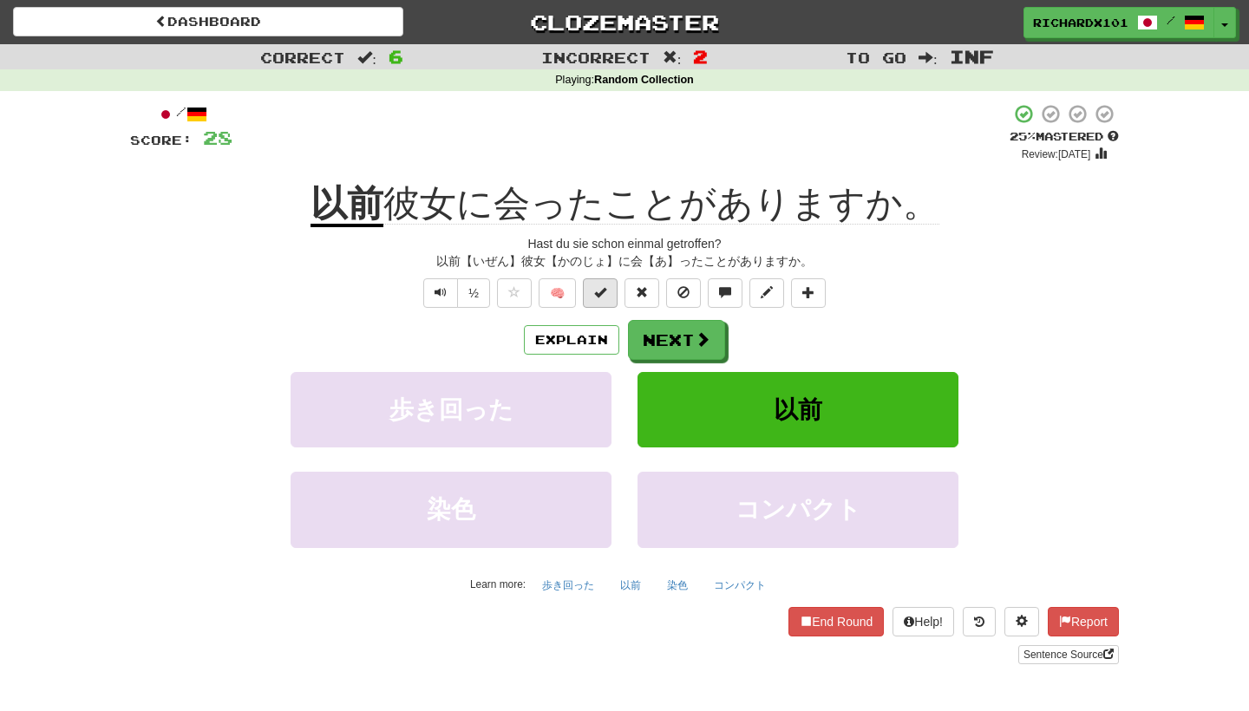
click at [604, 293] on span at bounding box center [600, 292] width 12 height 12
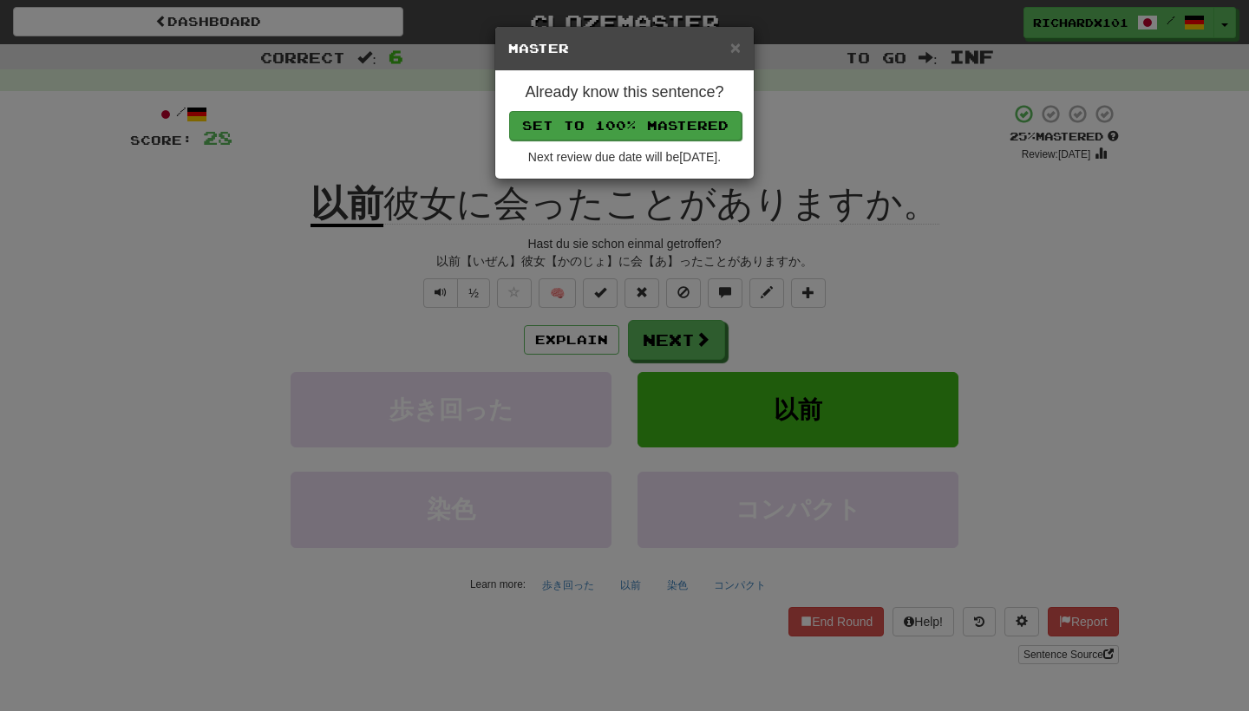
click at [672, 128] on button "Set to 100% Mastered" at bounding box center [625, 125] width 233 height 29
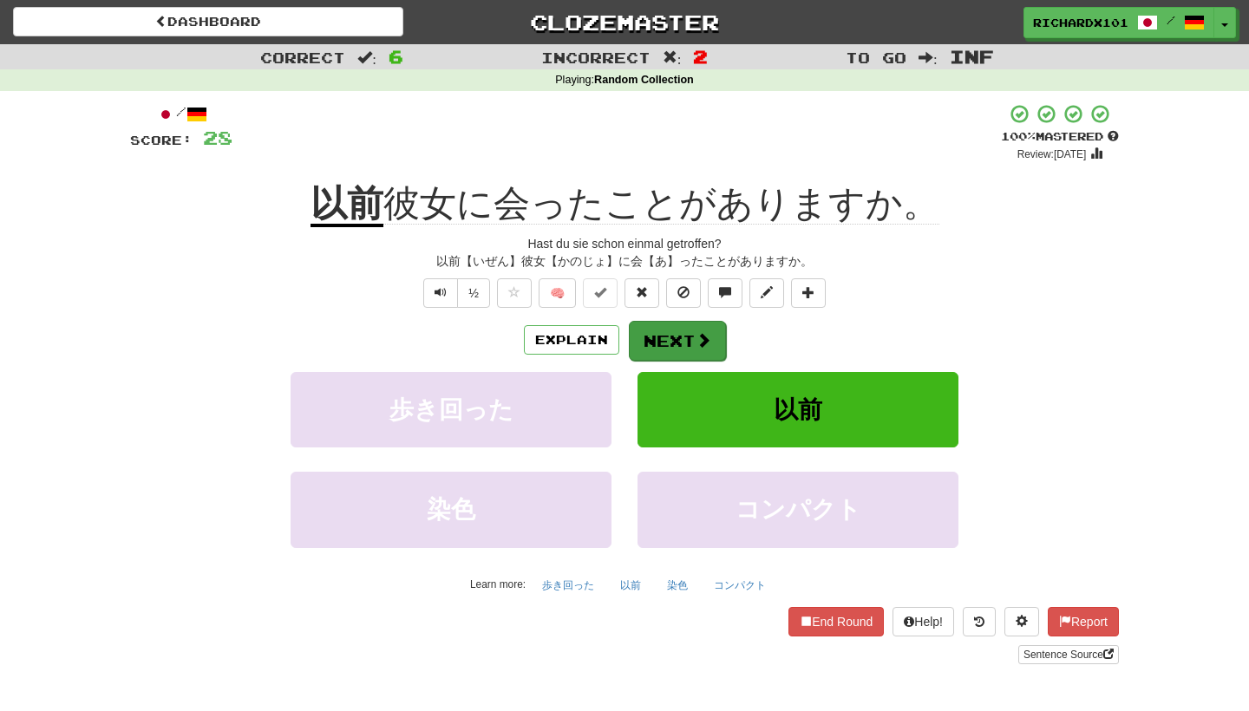
click at [658, 331] on button "Next" at bounding box center [677, 341] width 97 height 40
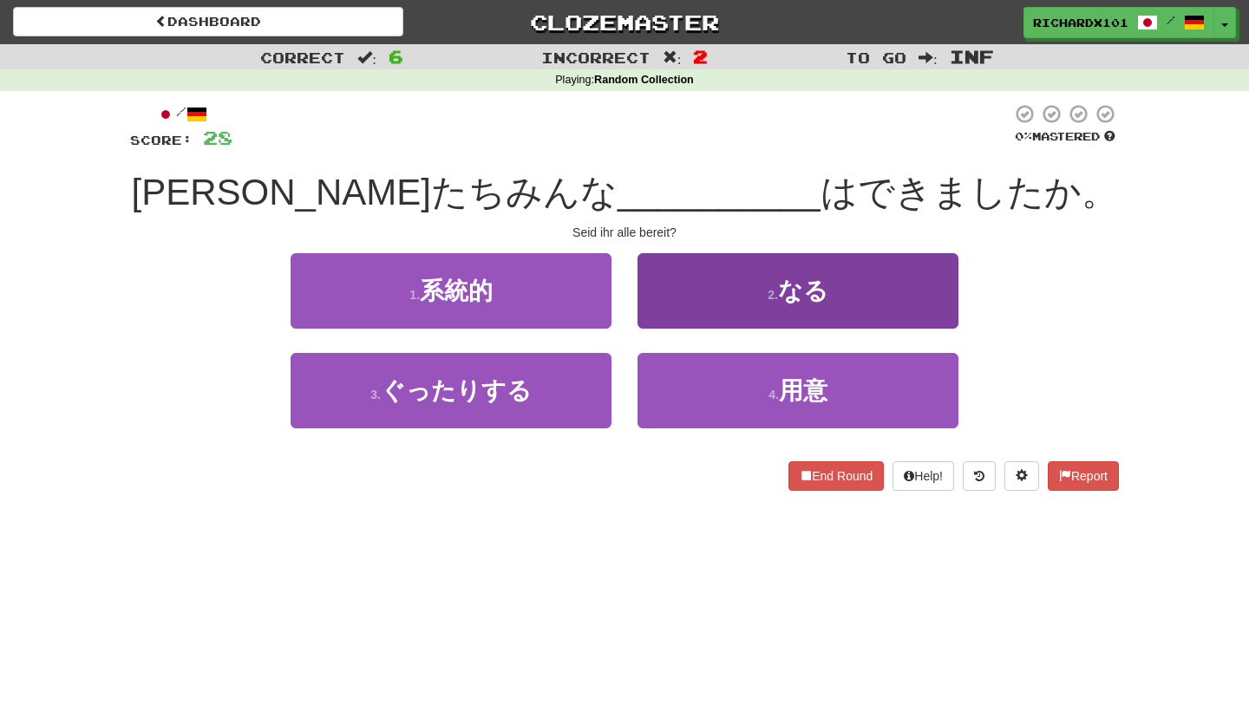
click at [691, 291] on button "2 . なる" at bounding box center [798, 290] width 321 height 75
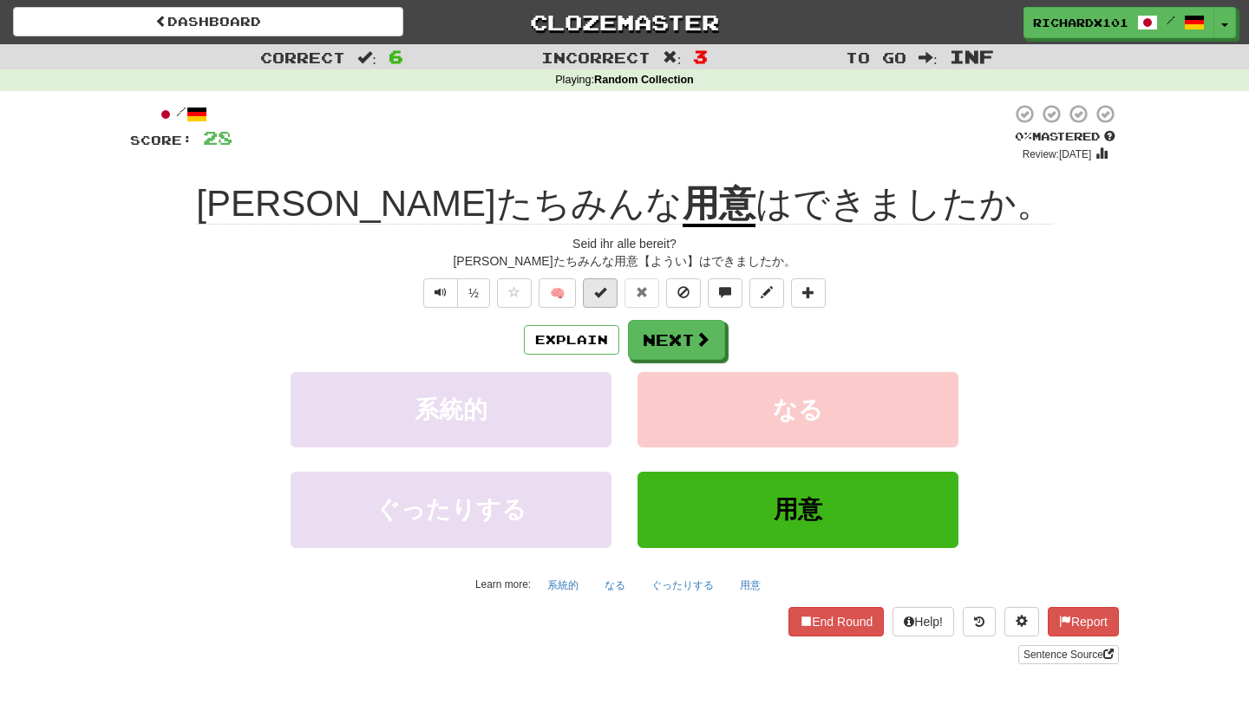
click at [604, 287] on span at bounding box center [600, 292] width 12 height 12
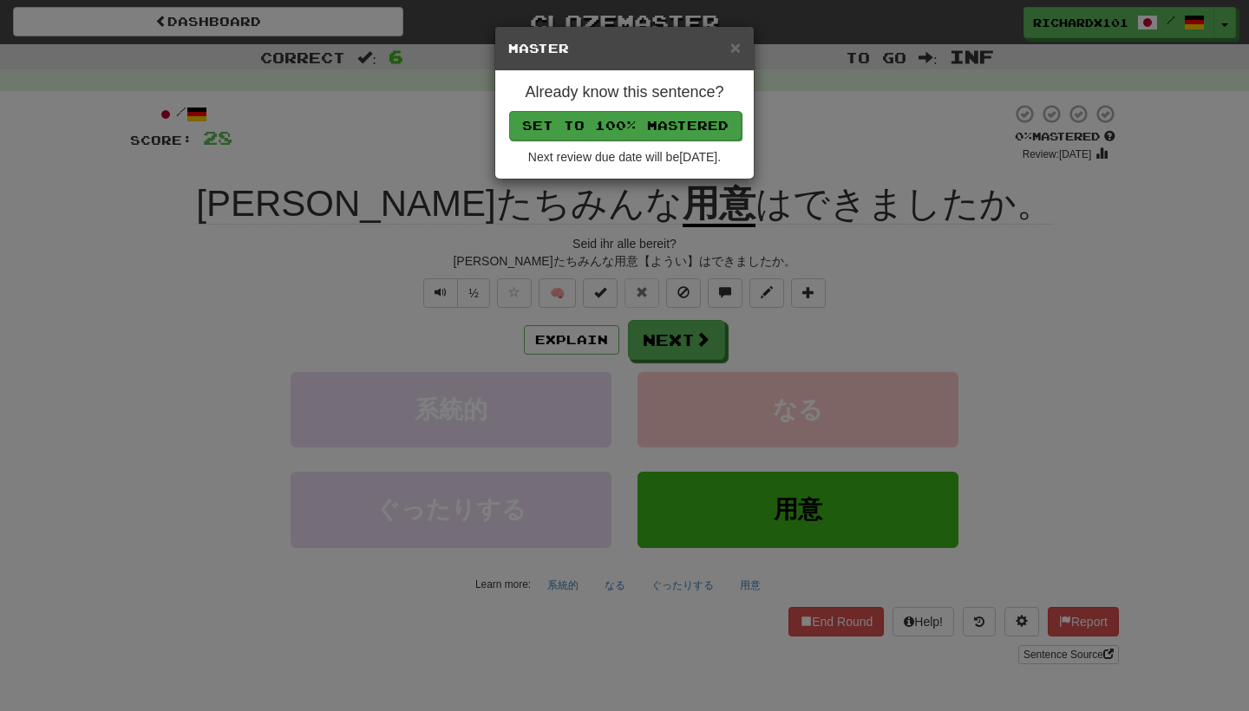
click at [670, 127] on button "Set to 100% Mastered" at bounding box center [625, 125] width 233 height 29
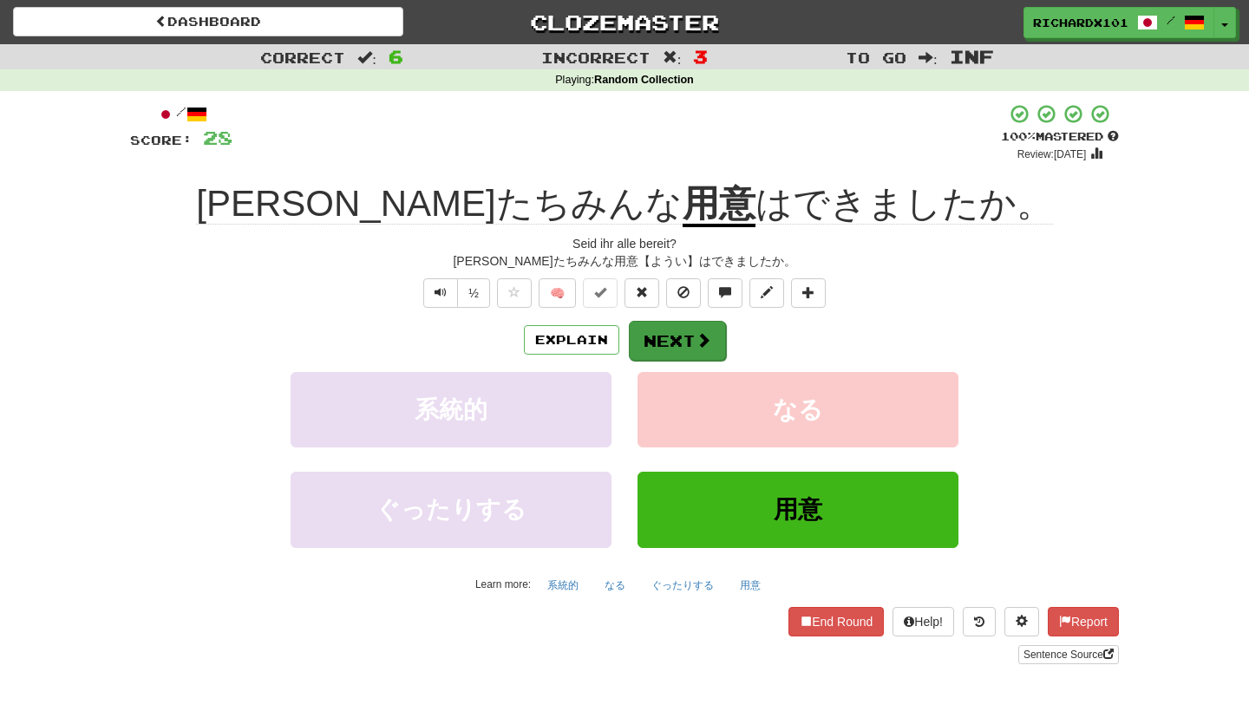
click at [665, 332] on button "Next" at bounding box center [677, 341] width 97 height 40
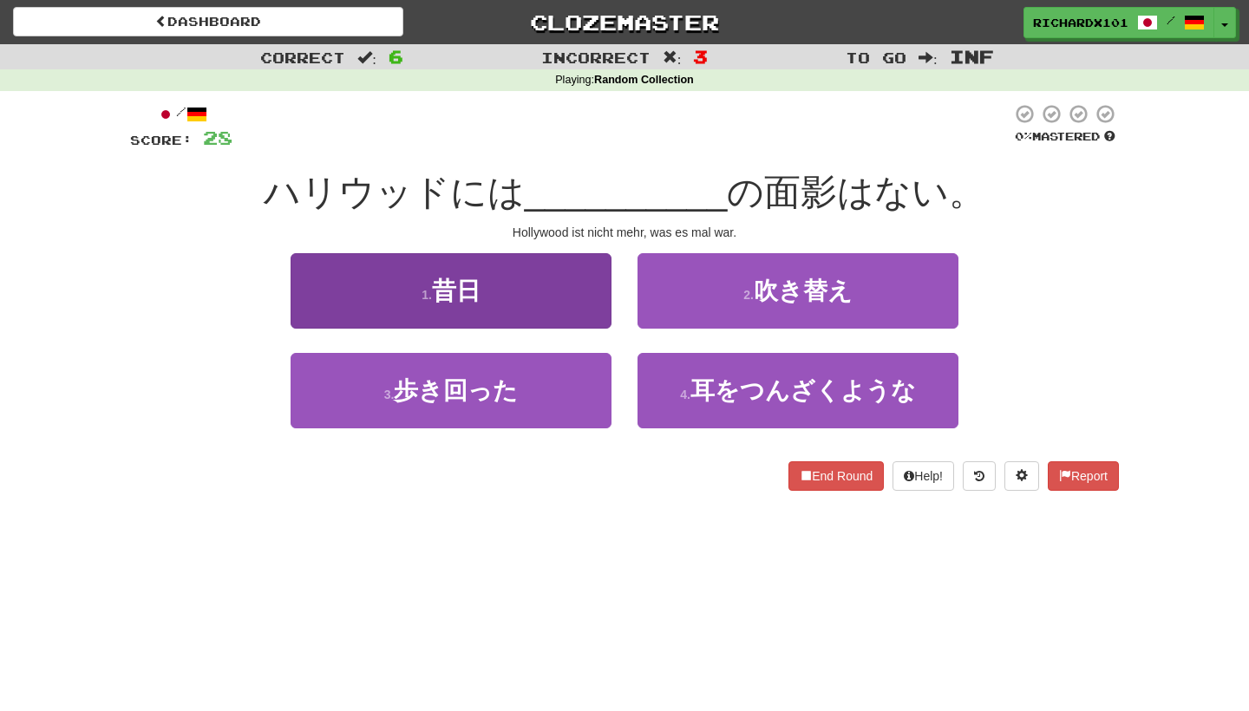
click at [561, 305] on button "1 . 昔日" at bounding box center [451, 290] width 321 height 75
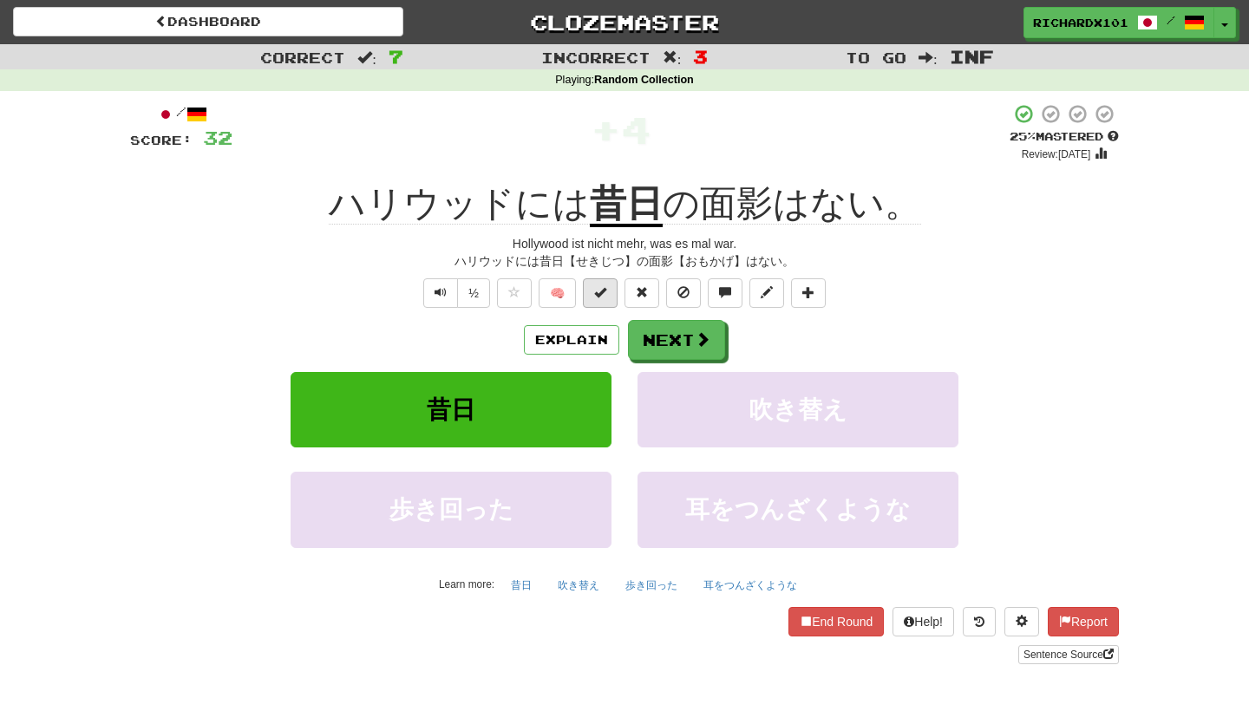
click at [593, 292] on button at bounding box center [600, 292] width 35 height 29
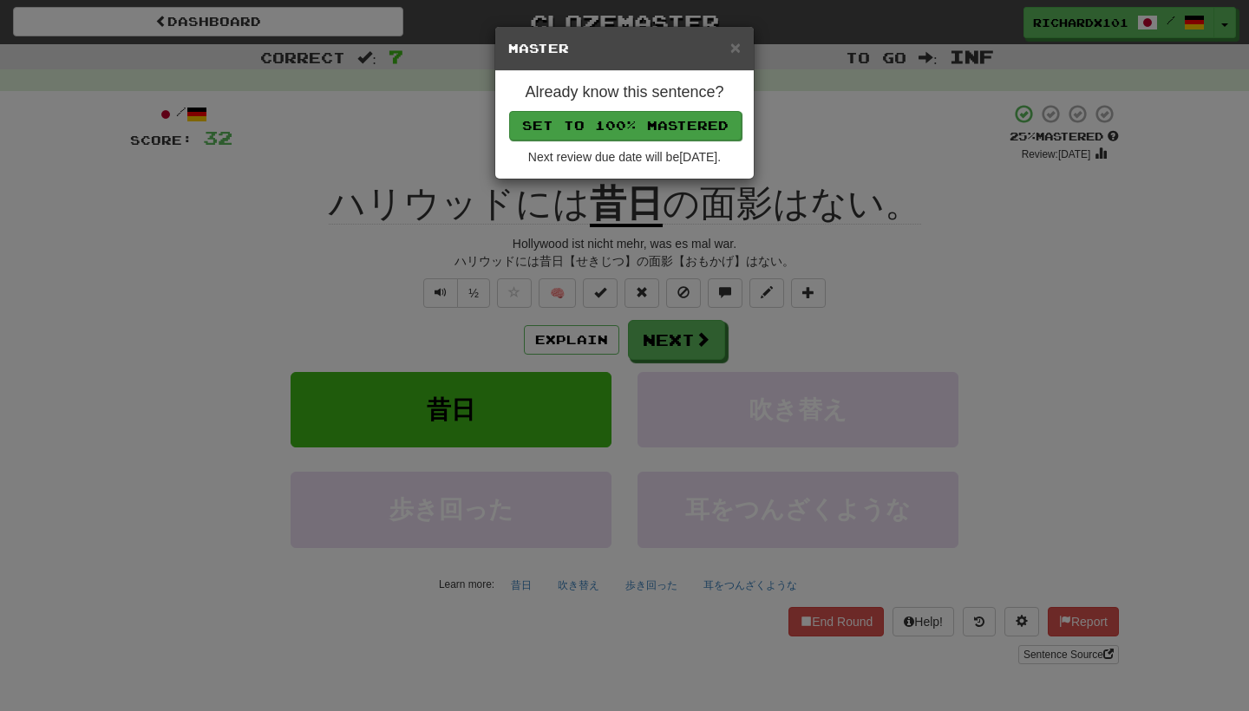
click at [656, 115] on button "Set to 100% Mastered" at bounding box center [625, 125] width 233 height 29
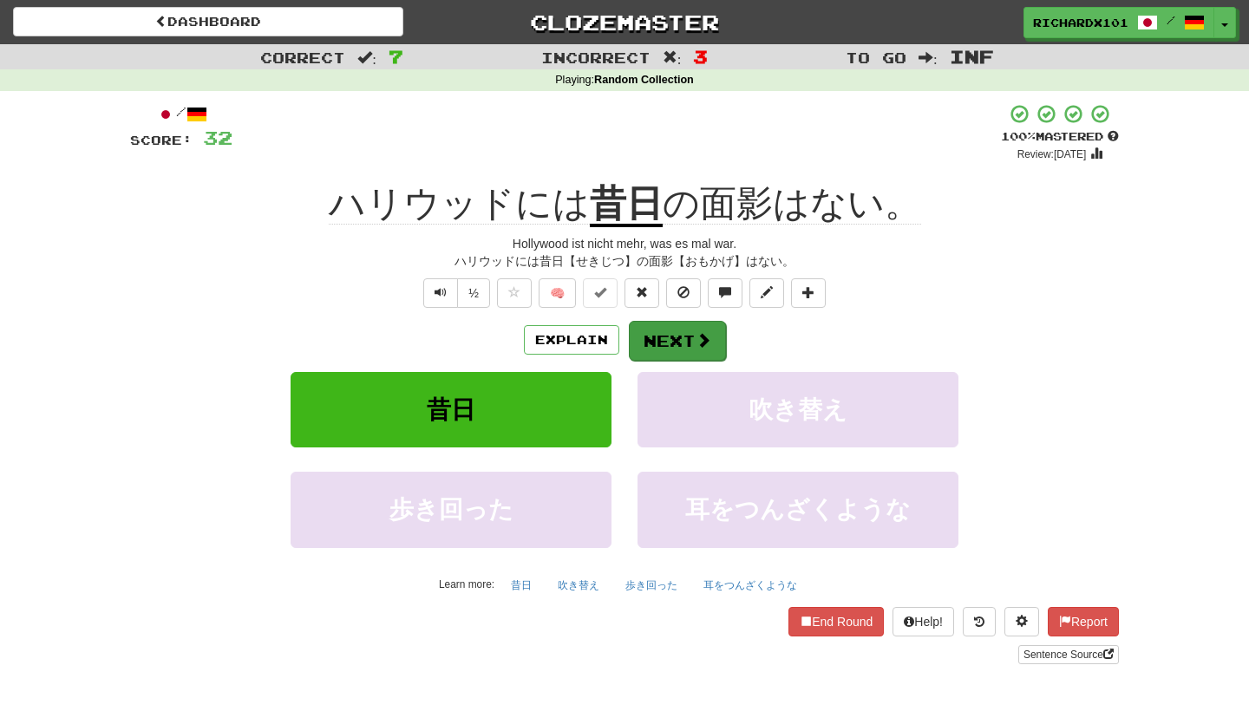
click at [669, 336] on button "Next" at bounding box center [677, 341] width 97 height 40
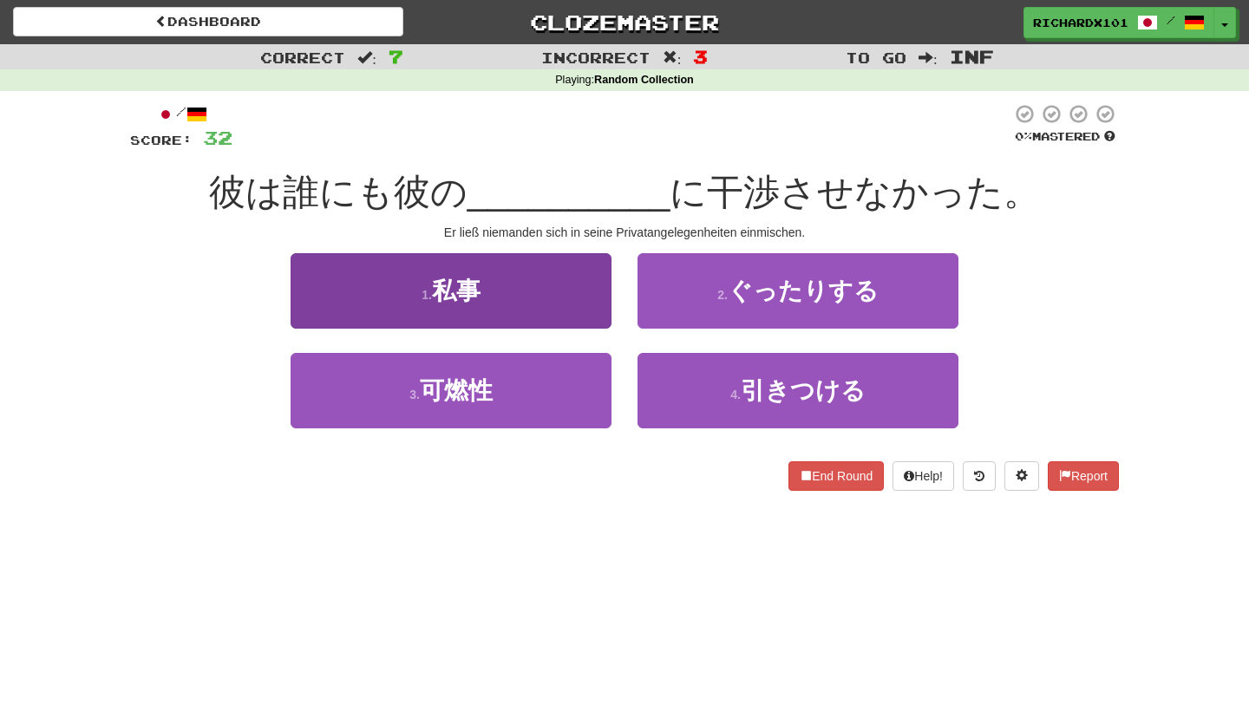
click at [554, 305] on button "1 . 私事" at bounding box center [451, 290] width 321 height 75
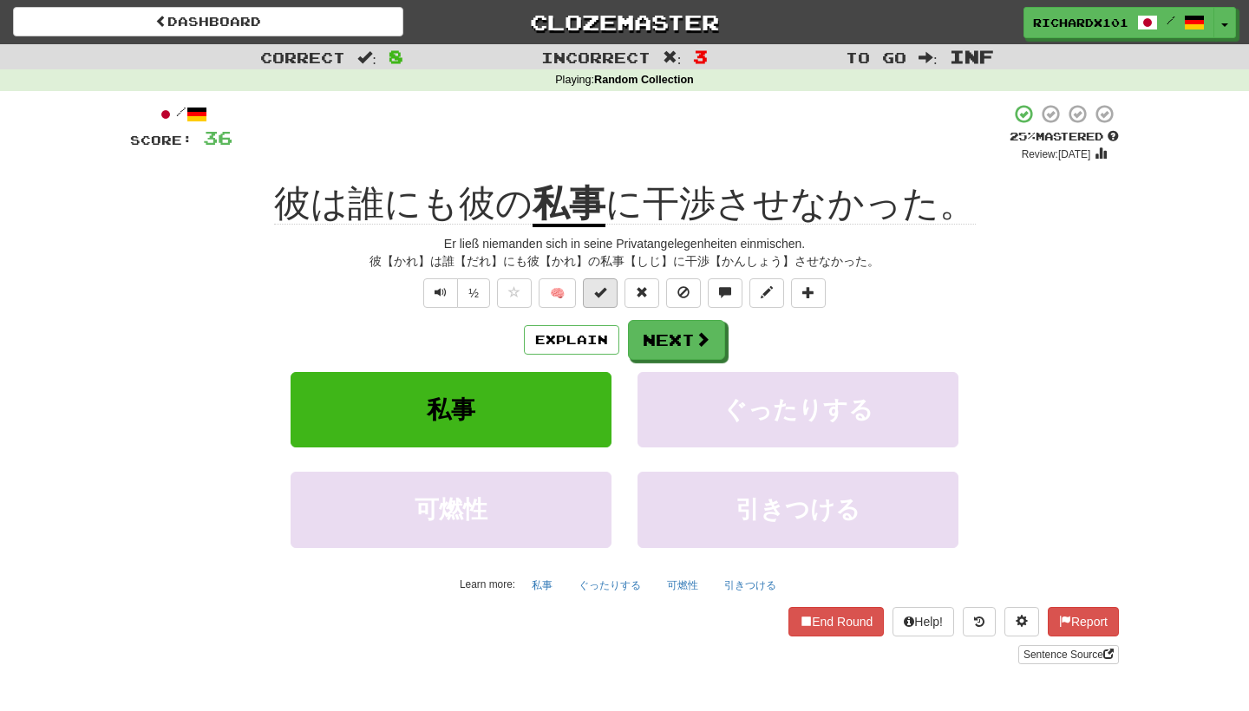
click at [602, 289] on span at bounding box center [600, 292] width 12 height 12
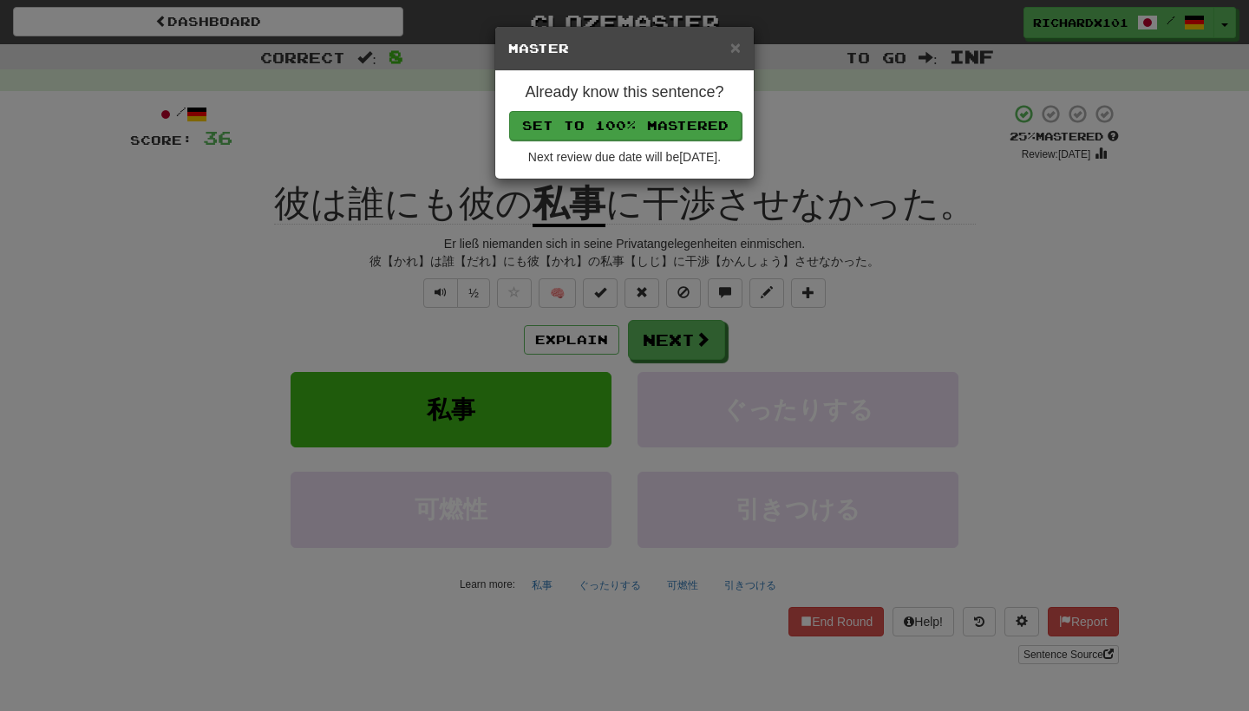
click at [632, 115] on button "Set to 100% Mastered" at bounding box center [625, 125] width 233 height 29
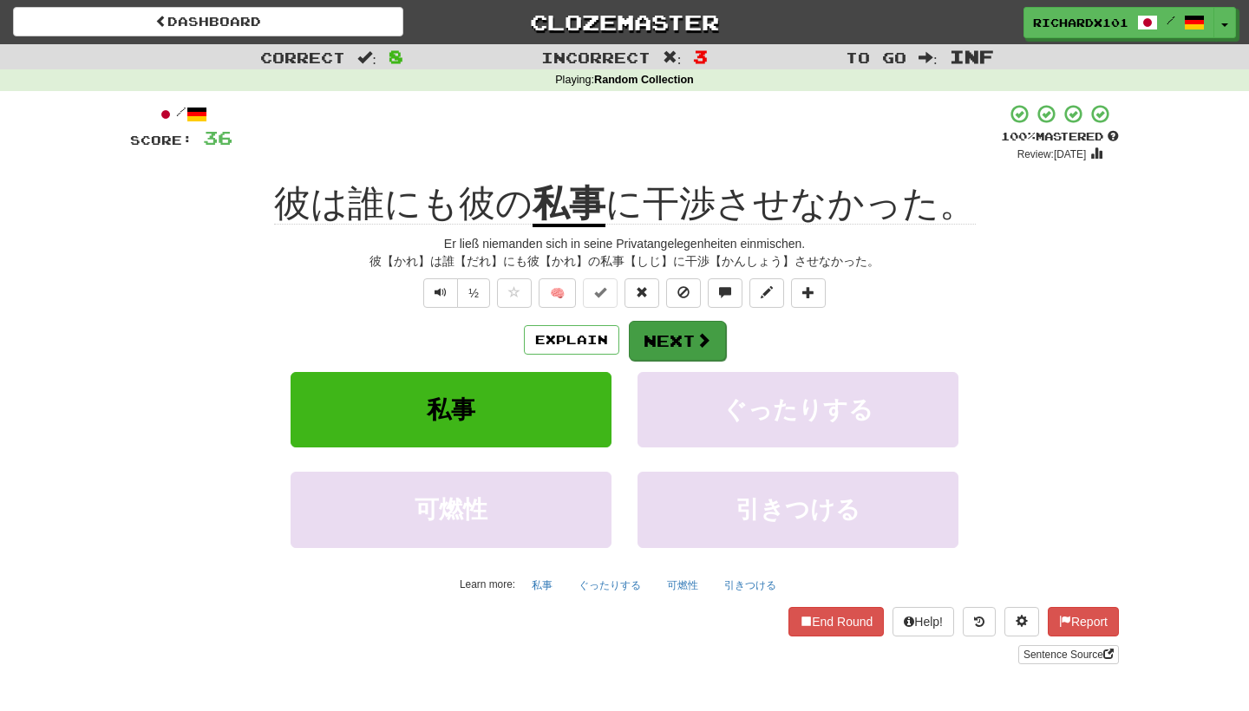
click at [656, 334] on button "Next" at bounding box center [677, 341] width 97 height 40
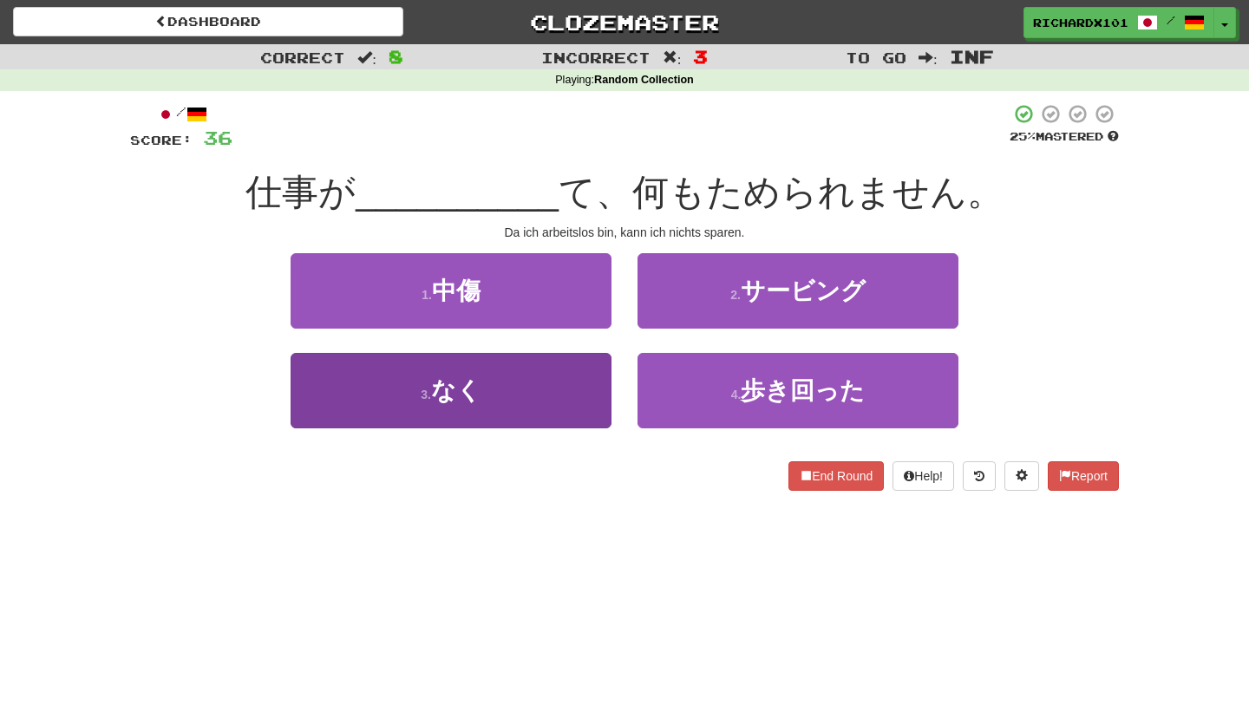
click at [590, 380] on button "3 . なく" at bounding box center [451, 390] width 321 height 75
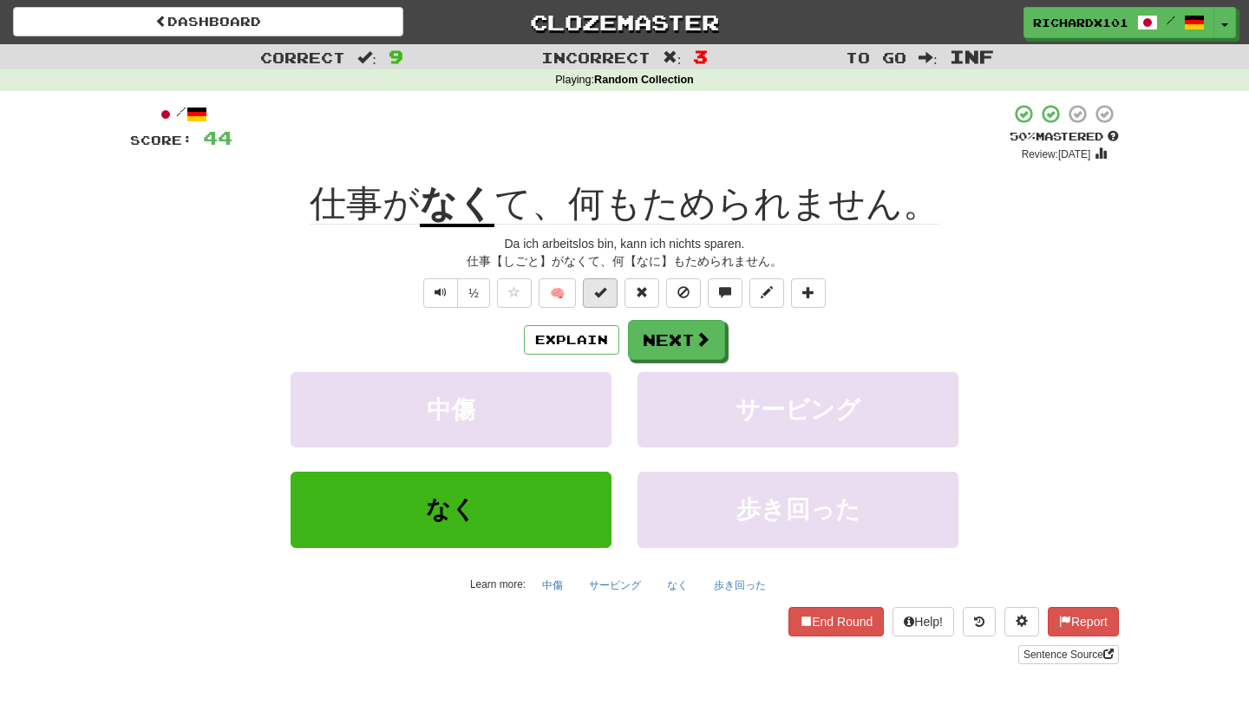
click at [613, 288] on button at bounding box center [600, 292] width 35 height 29
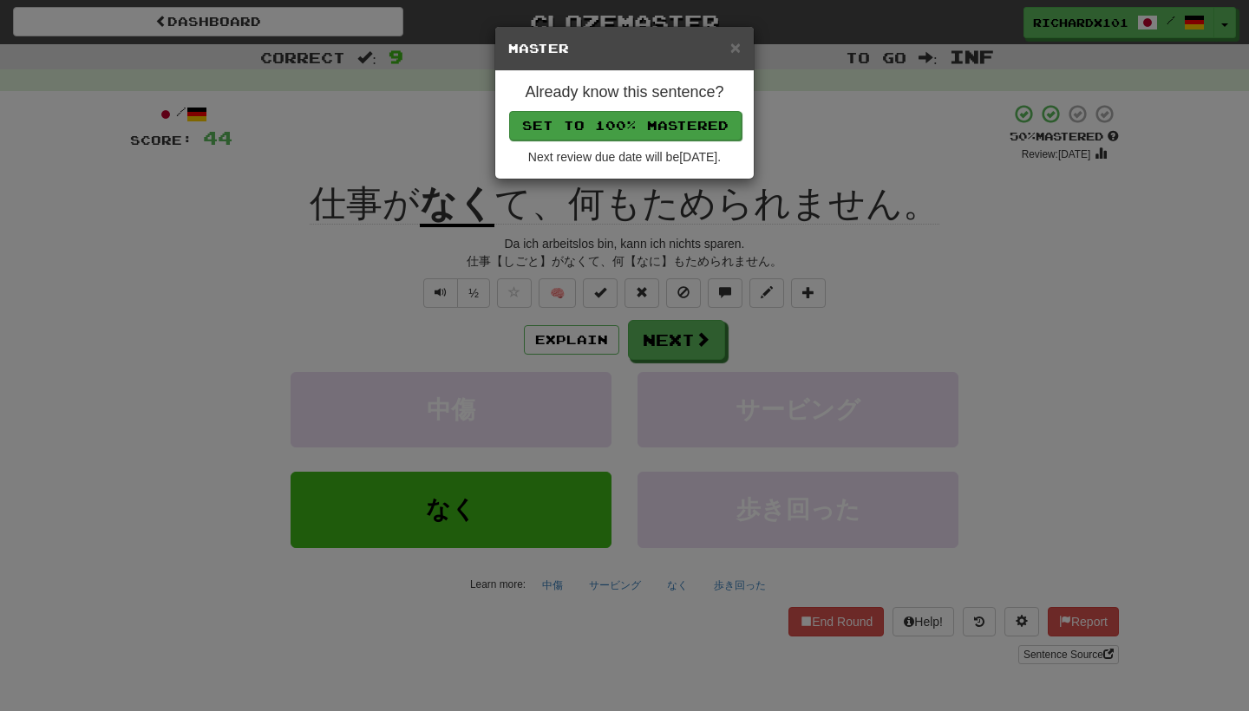
click at [659, 117] on button "Set to 100% Mastered" at bounding box center [625, 125] width 233 height 29
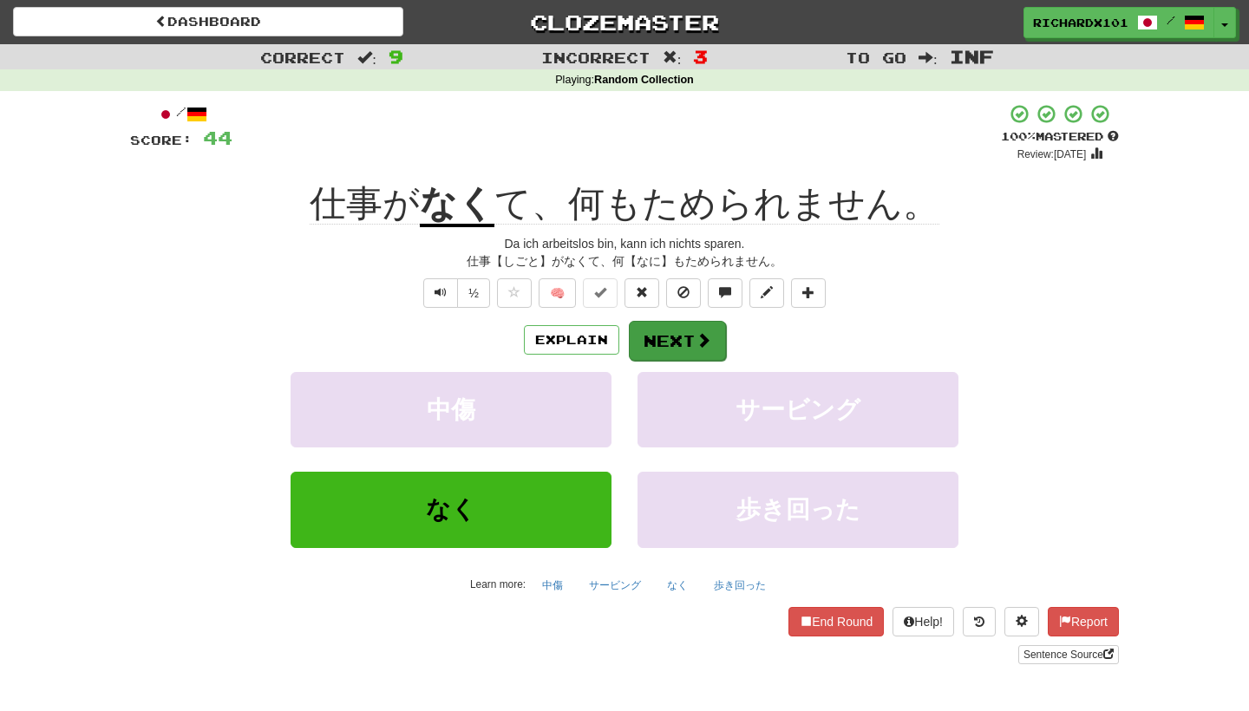
click at [663, 337] on button "Next" at bounding box center [677, 341] width 97 height 40
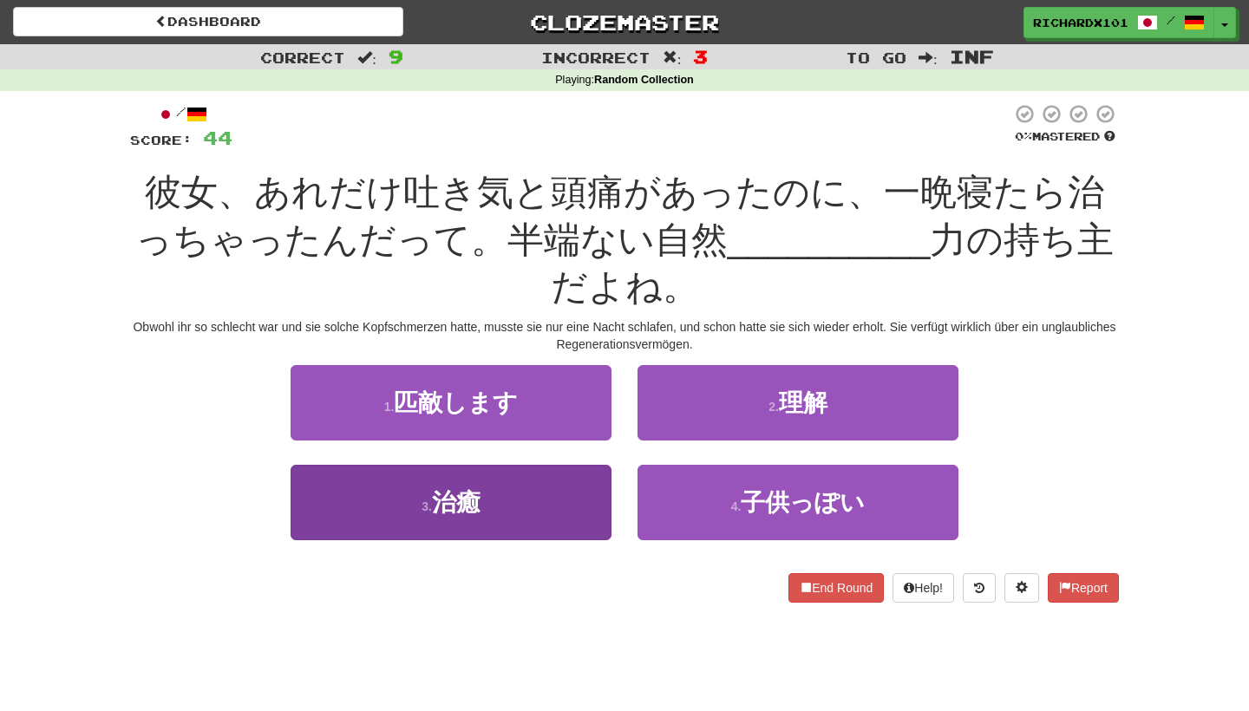
click at [515, 499] on button "3 . 治癒" at bounding box center [451, 502] width 321 height 75
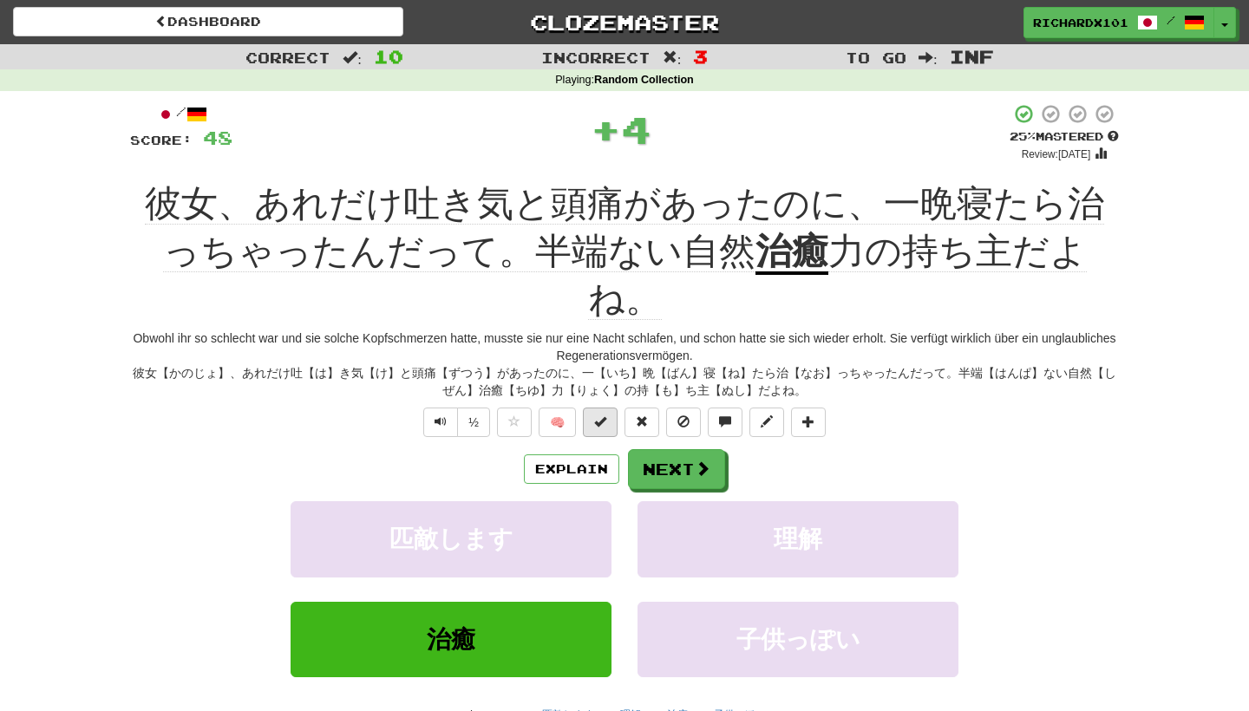
click at [601, 416] on span at bounding box center [600, 422] width 12 height 12
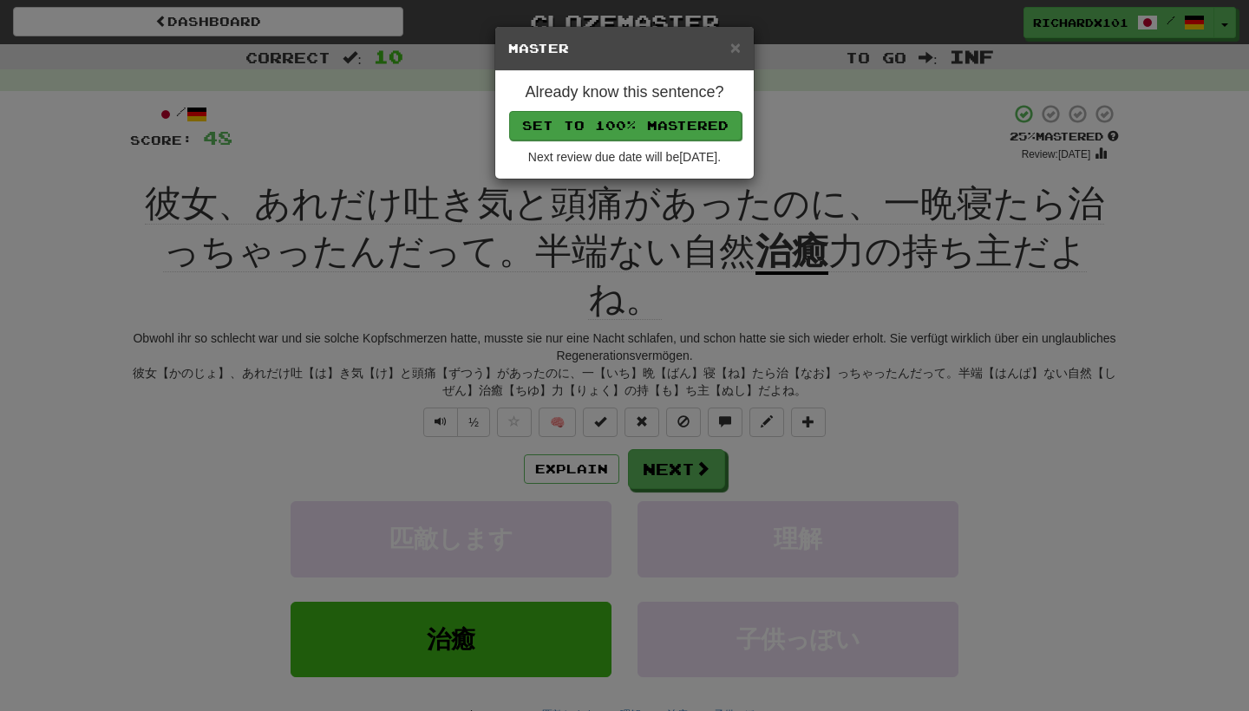
click at [689, 115] on button "Set to 100% Mastered" at bounding box center [625, 125] width 233 height 29
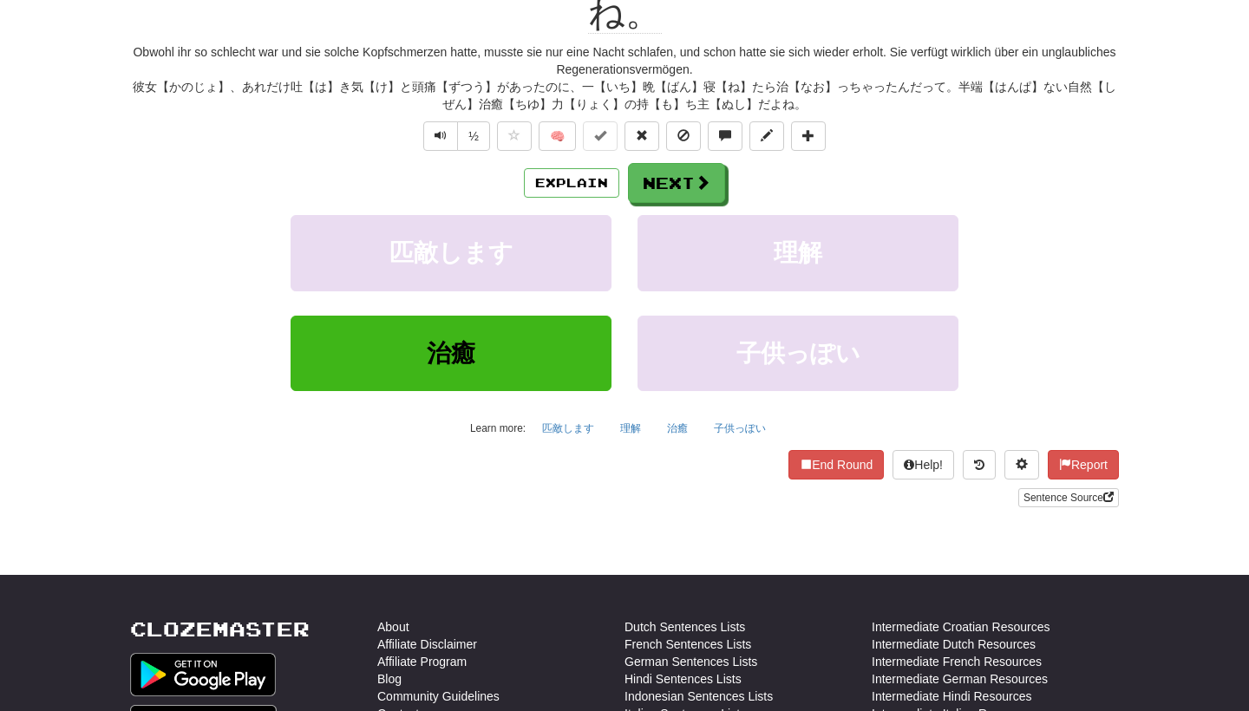
scroll to position [289, 0]
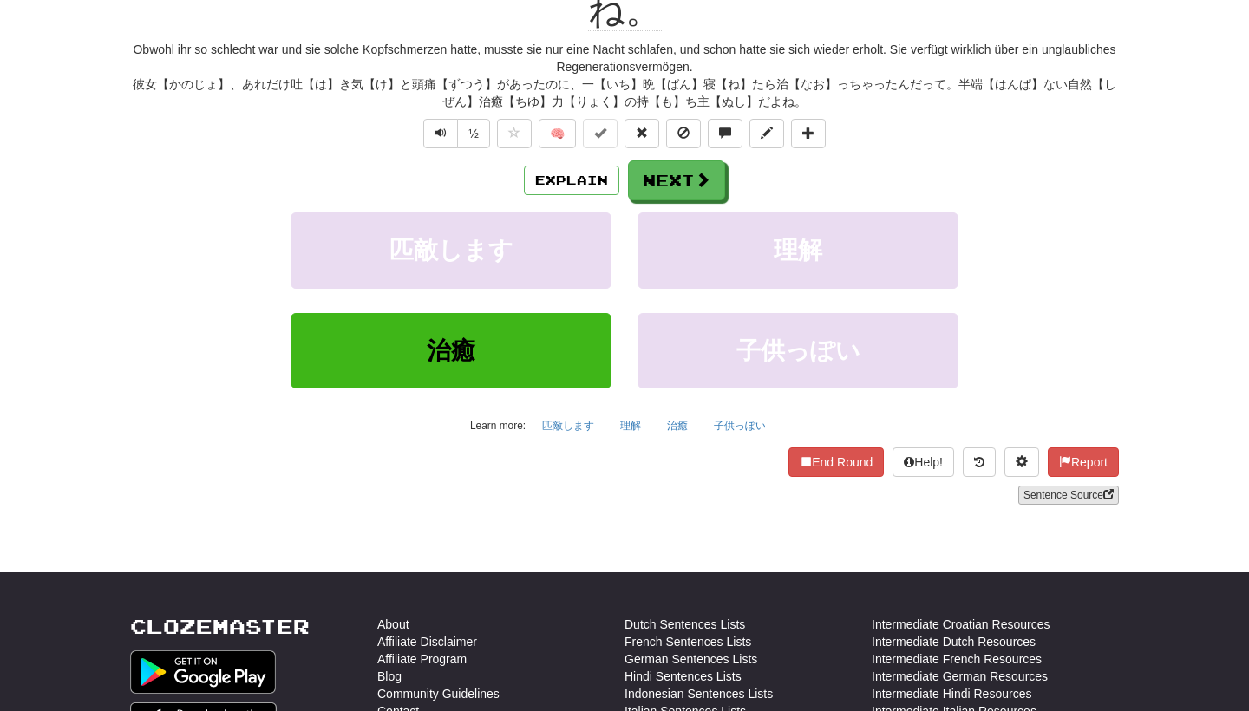
click at [1031, 486] on link "Sentence Source" at bounding box center [1069, 495] width 101 height 19
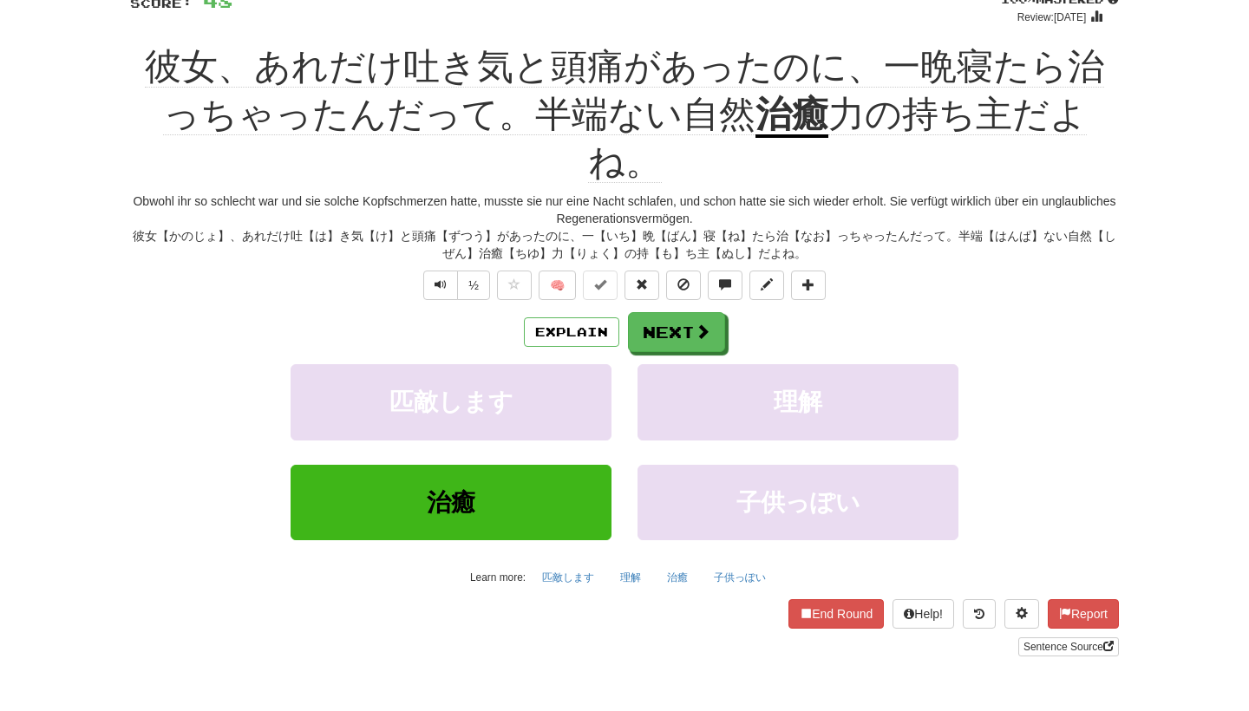
scroll to position [136, 0]
click at [817, 272] on button at bounding box center [808, 286] width 35 height 29
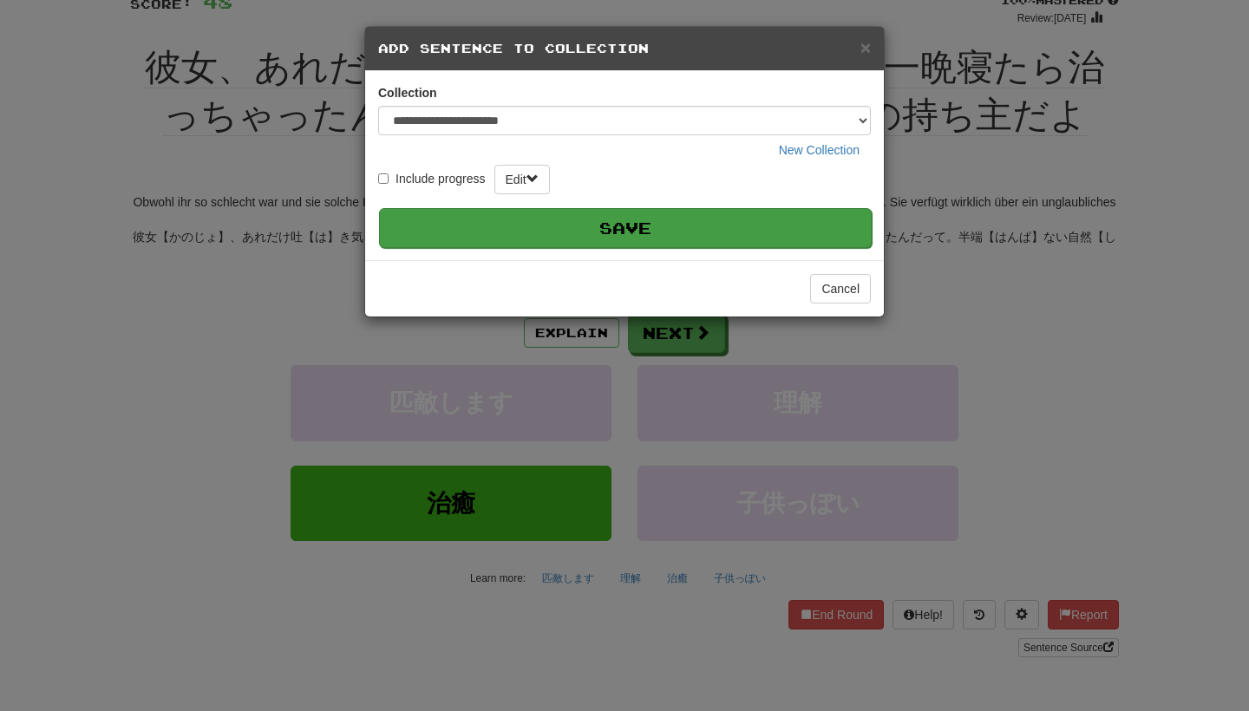
click at [761, 217] on button "Save" at bounding box center [625, 228] width 493 height 40
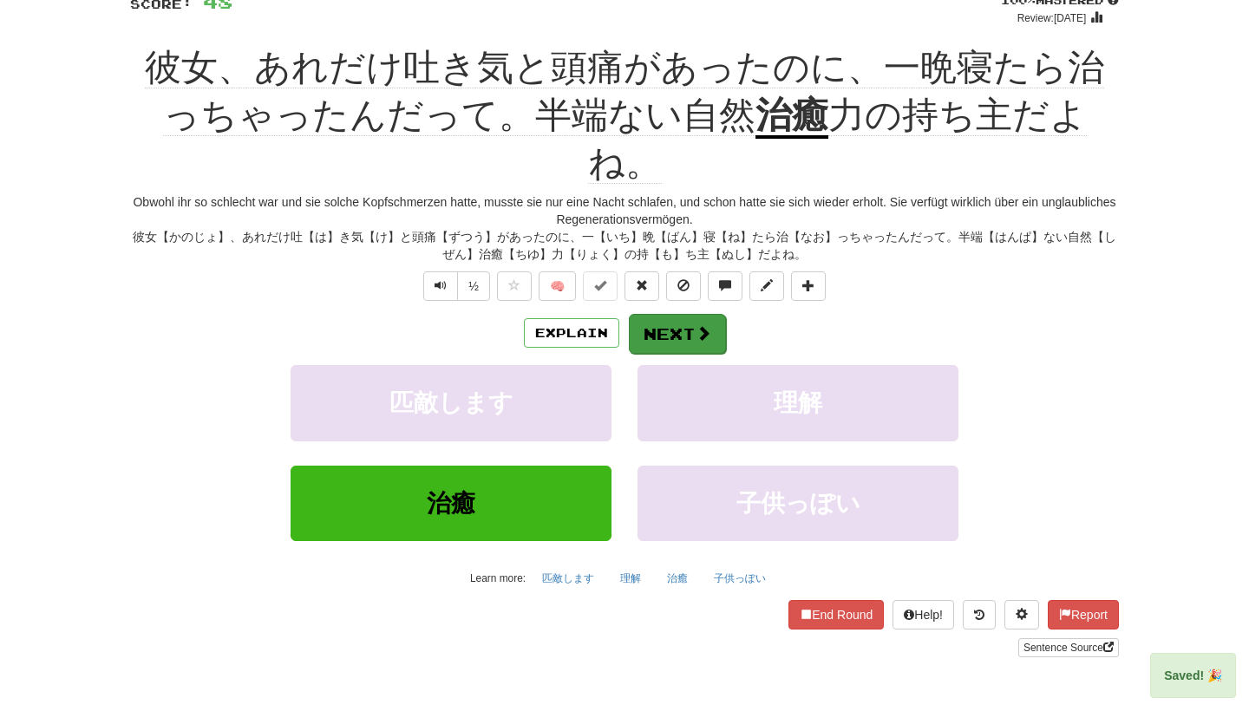
click at [709, 325] on span at bounding box center [704, 333] width 16 height 16
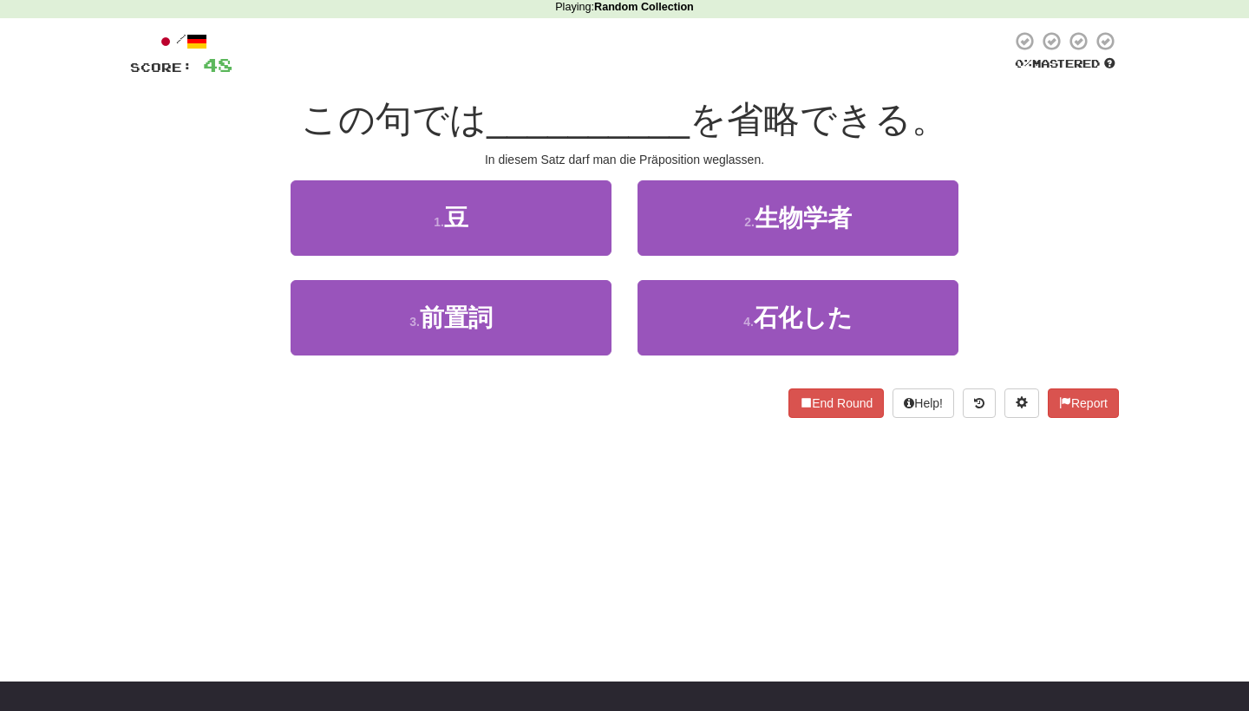
scroll to position [69, 0]
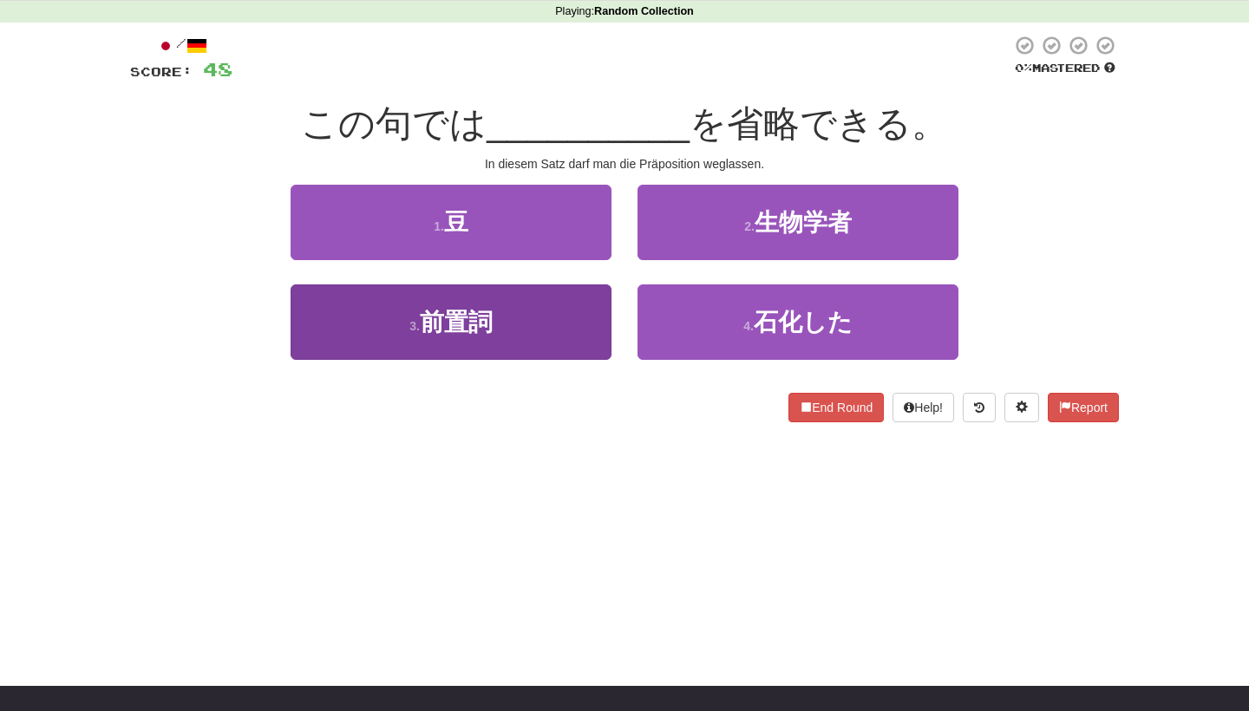
click at [592, 325] on button "3 . 前置詞" at bounding box center [451, 322] width 321 height 75
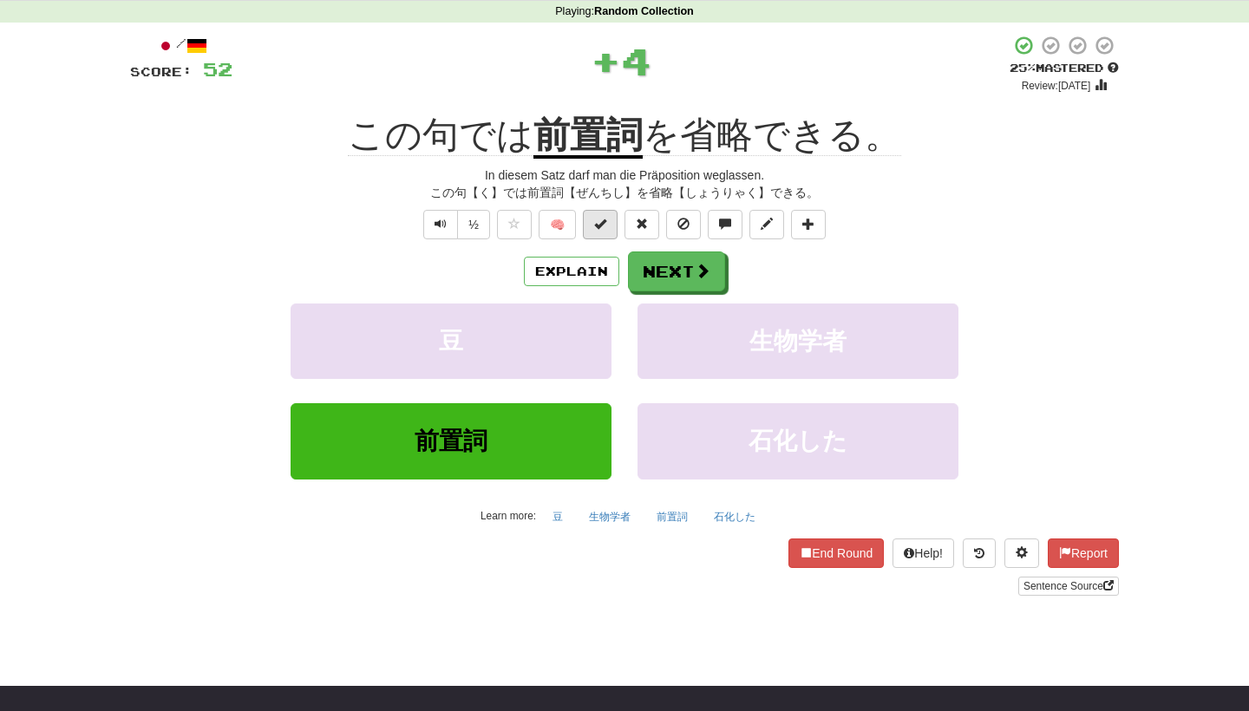
click at [606, 218] on span at bounding box center [600, 224] width 12 height 12
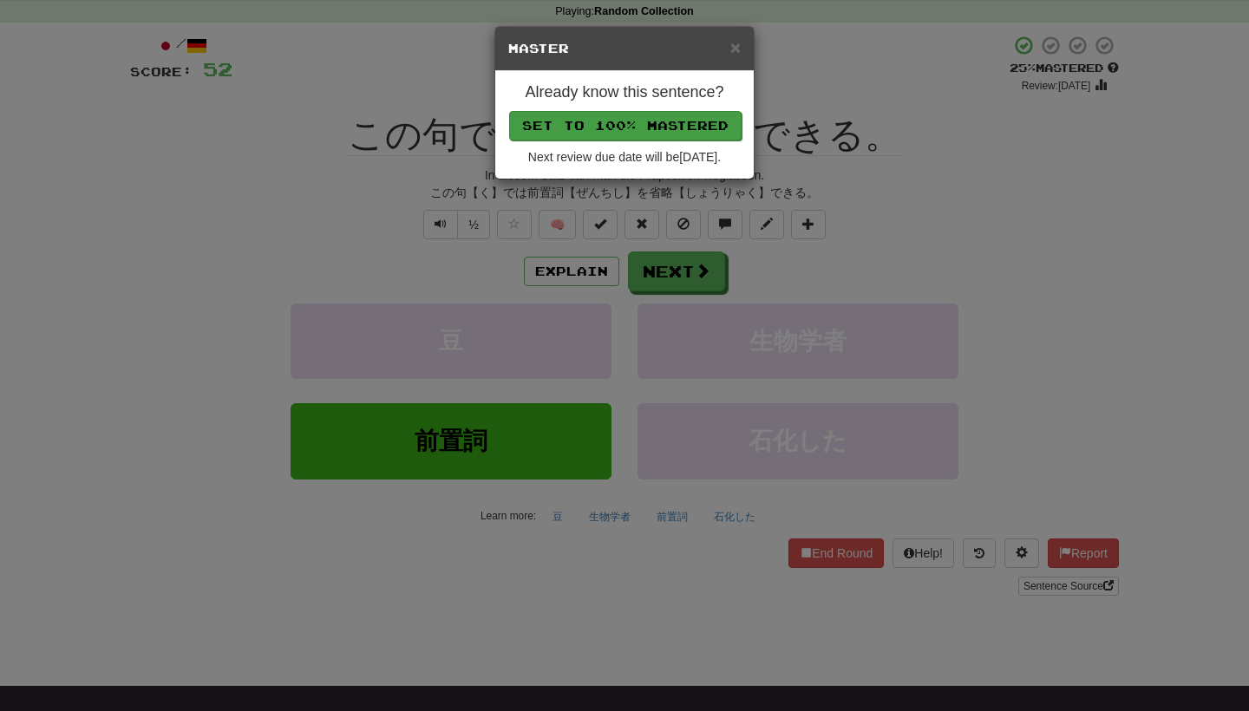
click at [648, 124] on button "Set to 100% Mastered" at bounding box center [625, 125] width 233 height 29
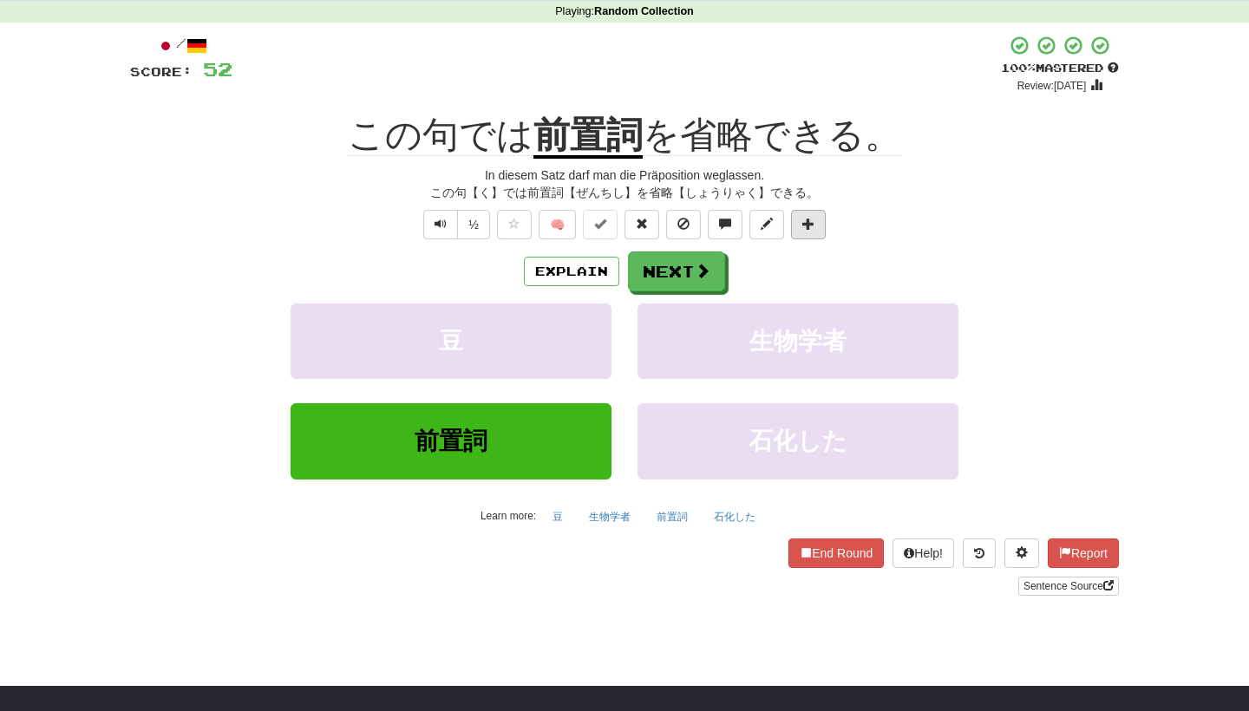
click at [812, 220] on span at bounding box center [809, 224] width 12 height 12
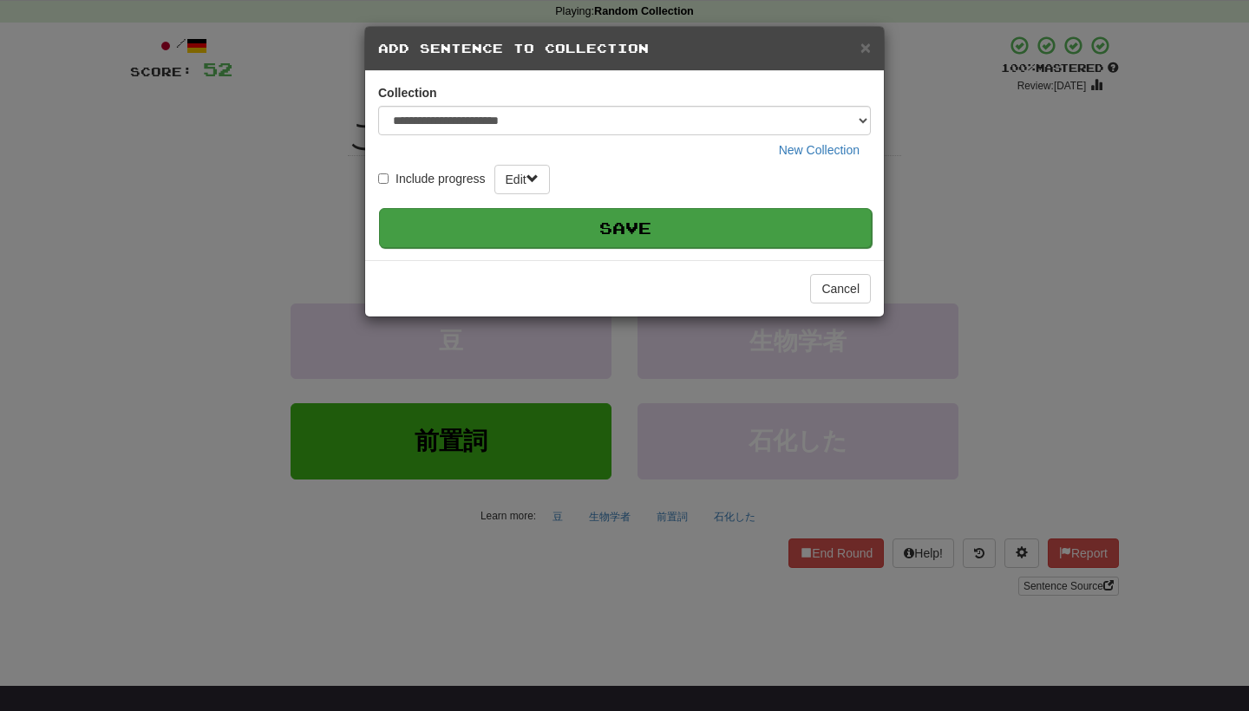
click at [786, 224] on button "Save" at bounding box center [625, 228] width 493 height 40
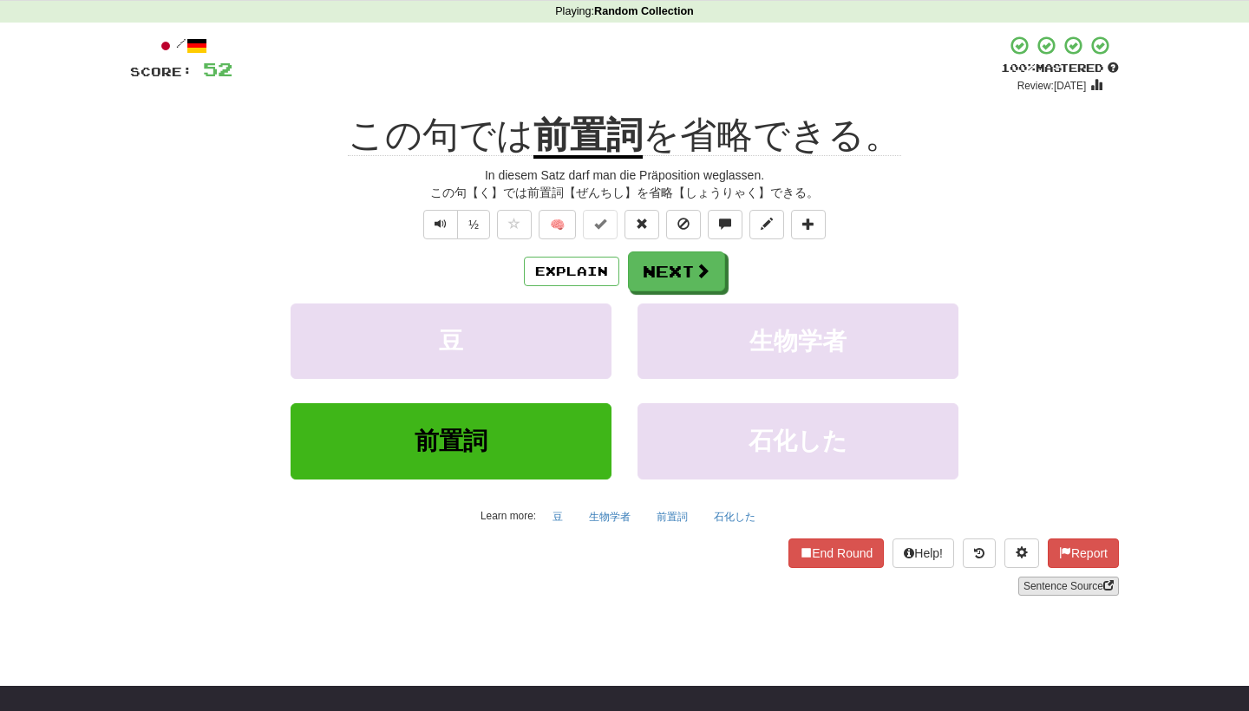
click at [1052, 585] on link "Sentence Source" at bounding box center [1069, 586] width 101 height 19
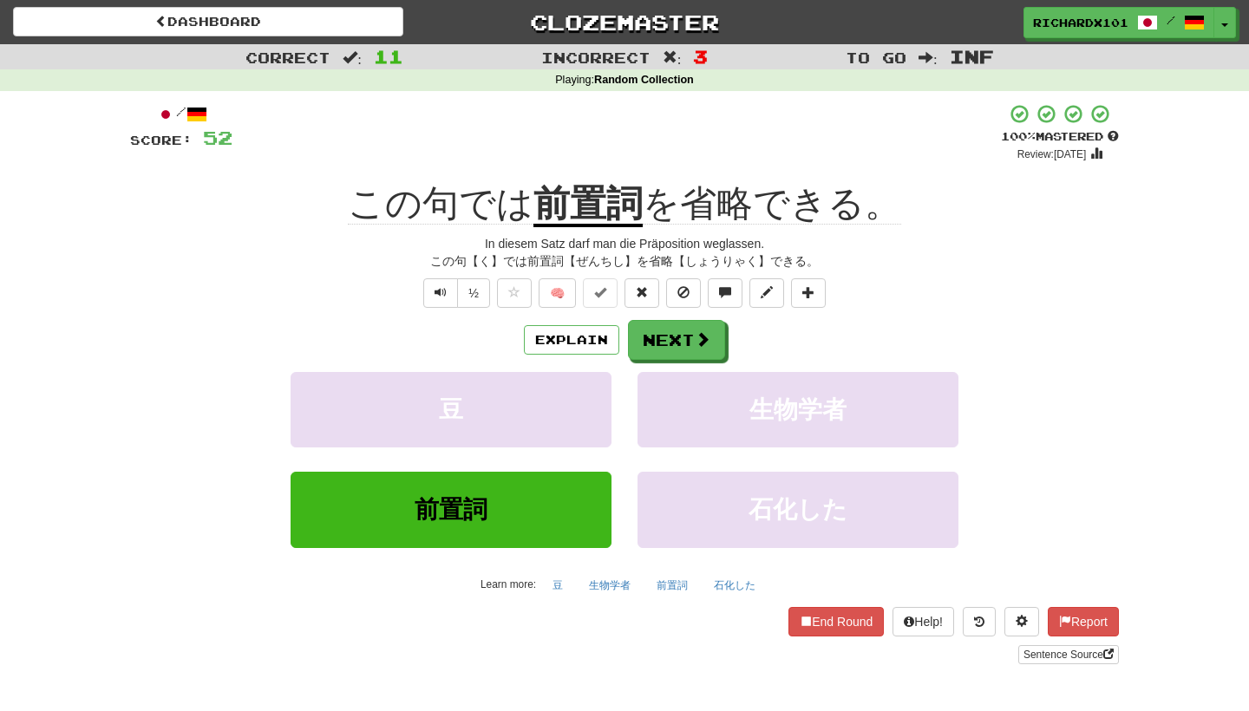
scroll to position [0, 0]
click at [702, 335] on span at bounding box center [704, 340] width 16 height 16
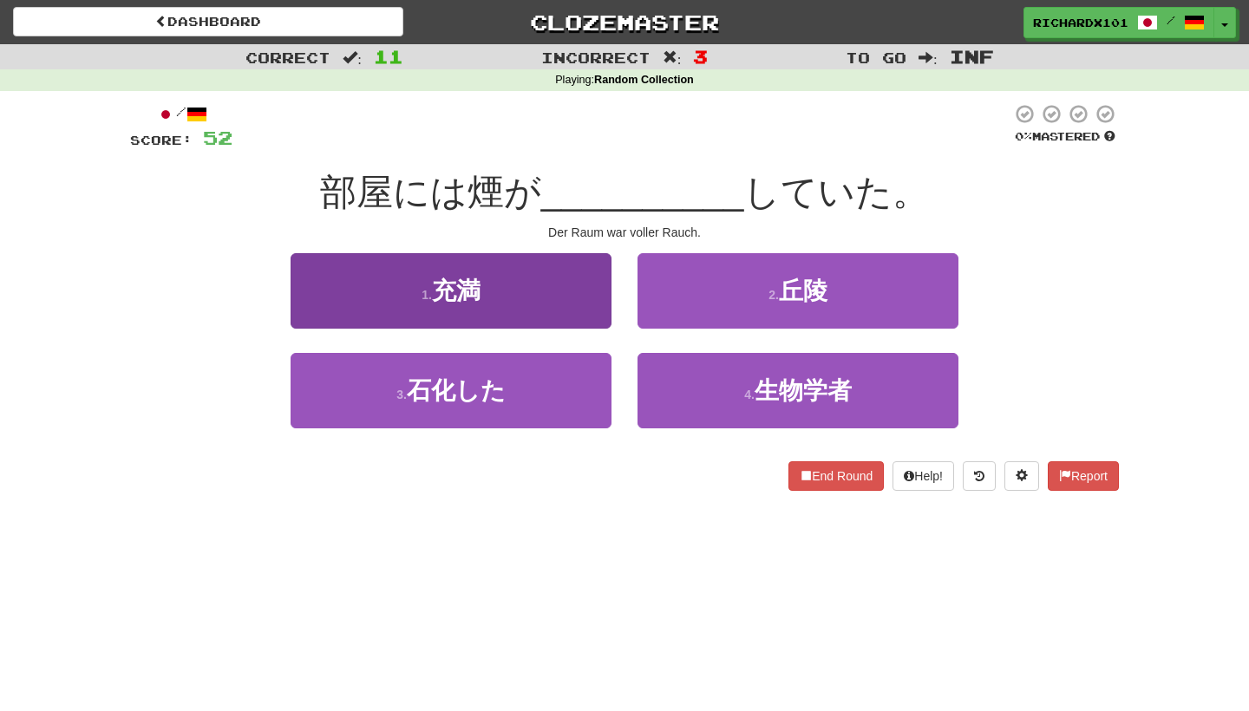
click at [601, 297] on button "1 . 充満" at bounding box center [451, 290] width 321 height 75
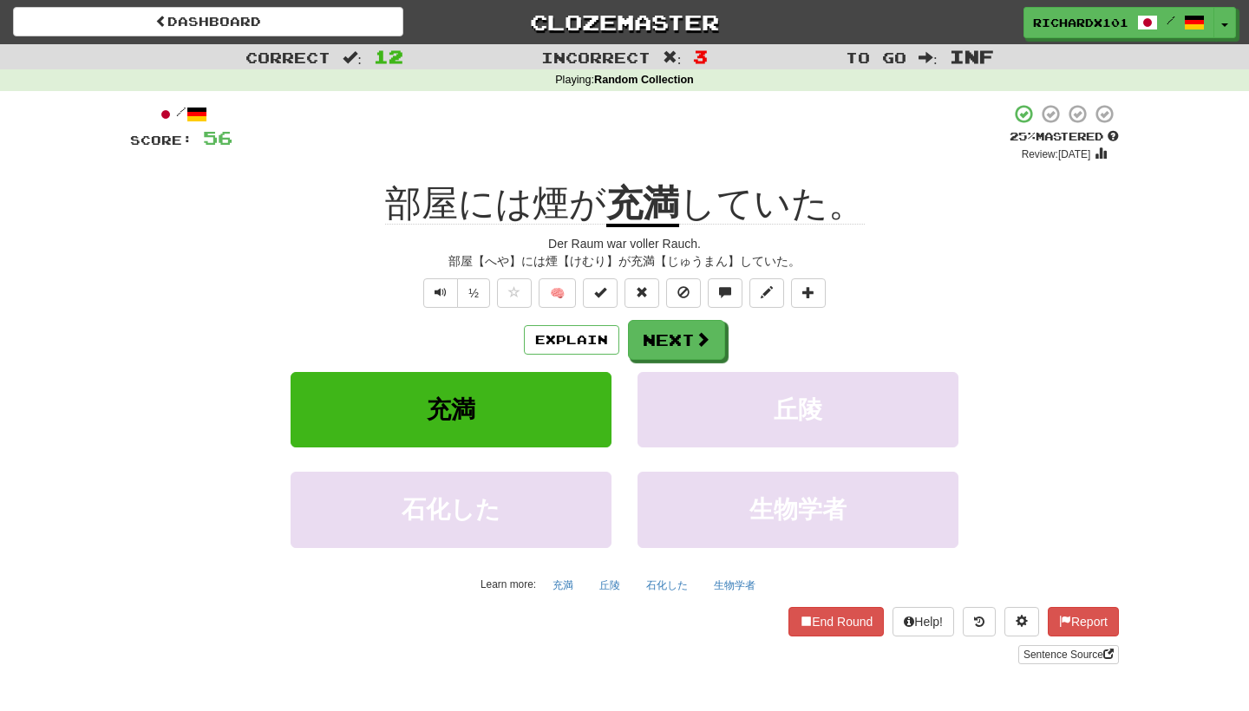
click at [601, 297] on span at bounding box center [600, 292] width 12 height 12
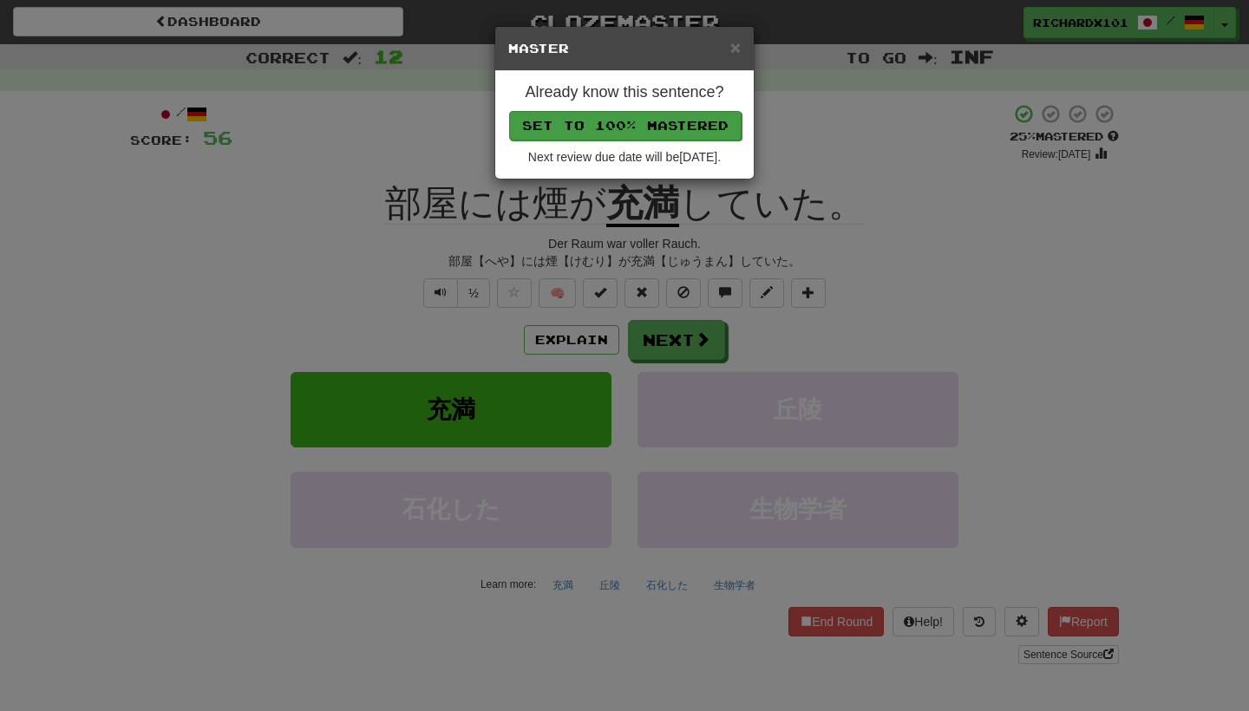
click at [664, 125] on button "Set to 100% Mastered" at bounding box center [625, 125] width 233 height 29
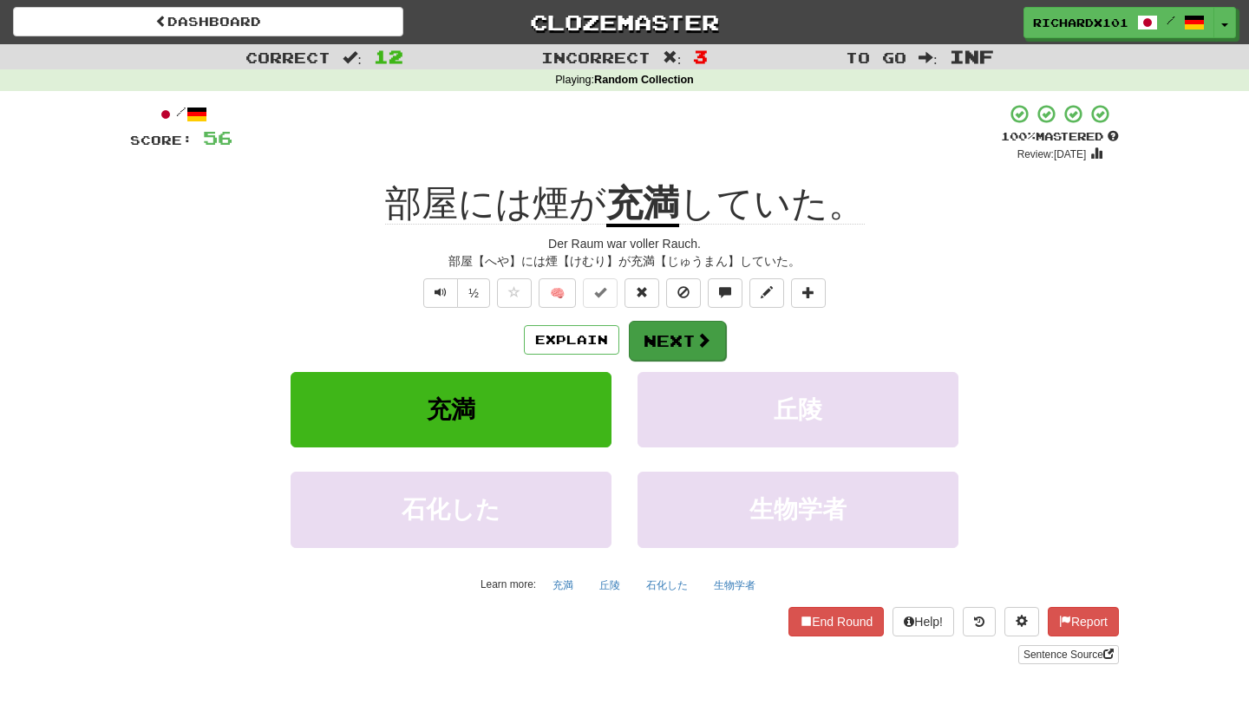
click at [655, 346] on button "Next" at bounding box center [677, 341] width 97 height 40
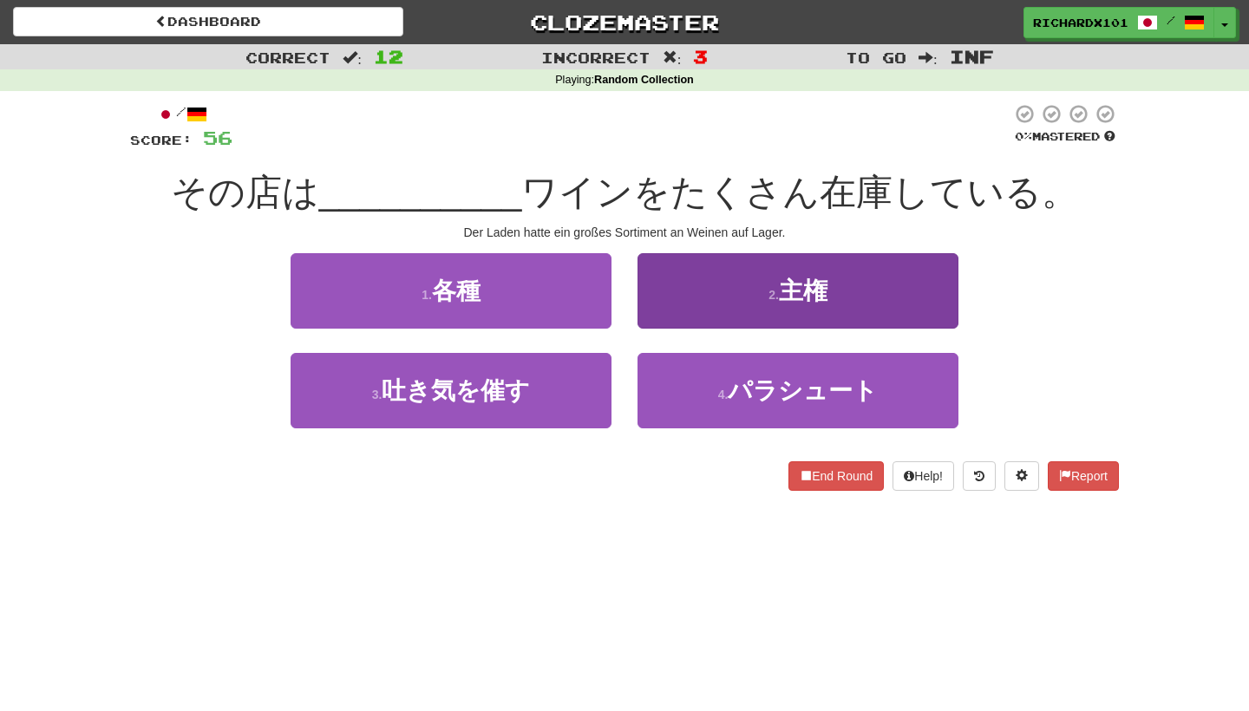
click at [693, 287] on button "2 . 主権" at bounding box center [798, 290] width 321 height 75
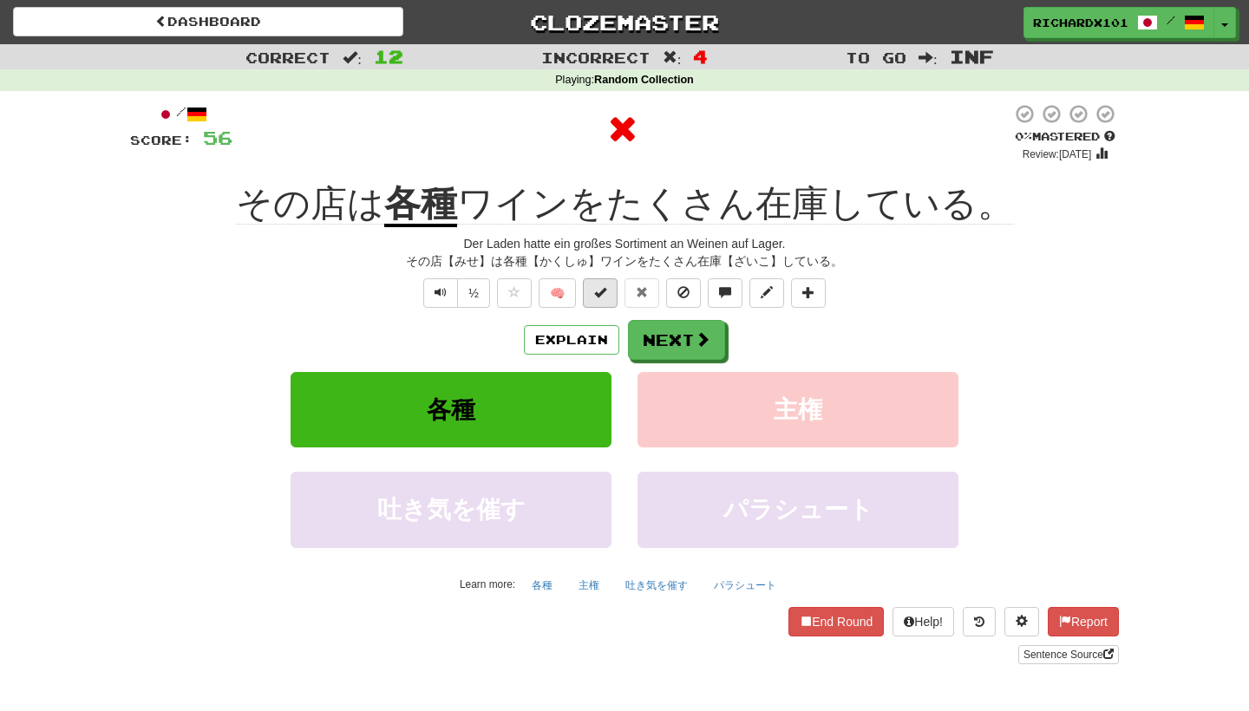
click at [611, 292] on button at bounding box center [600, 292] width 35 height 29
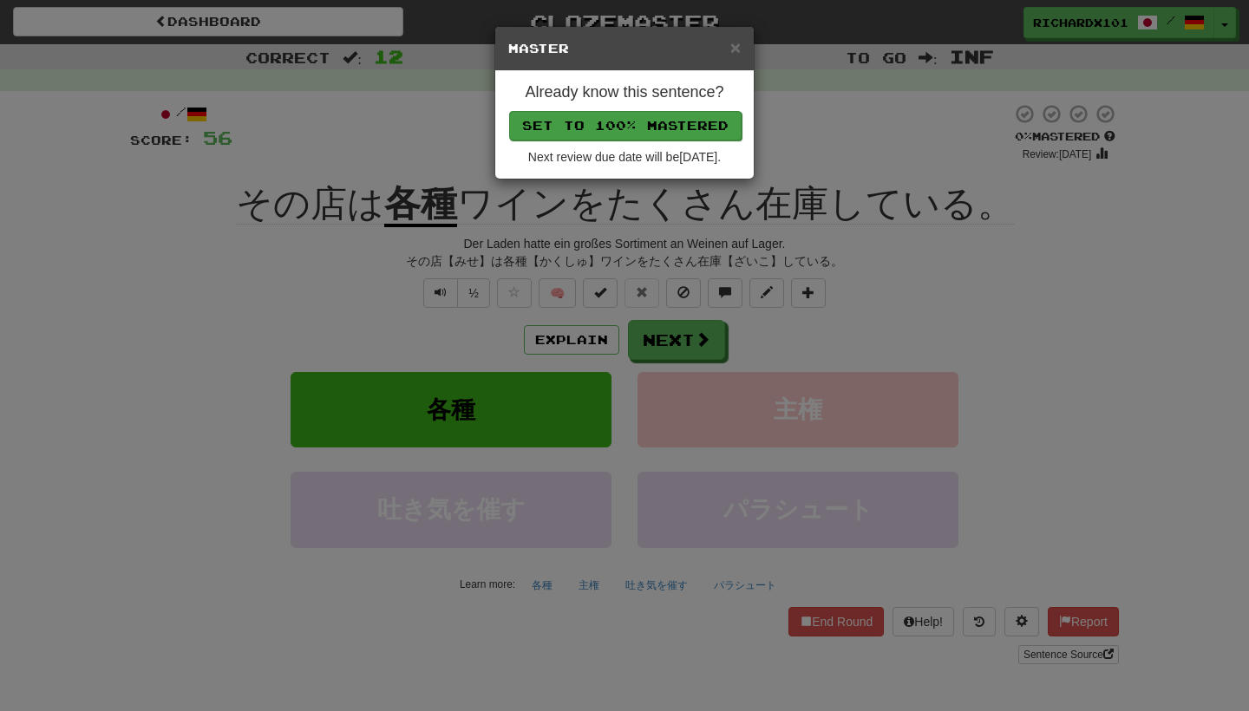
click at [686, 126] on button "Set to 100% Mastered" at bounding box center [625, 125] width 233 height 29
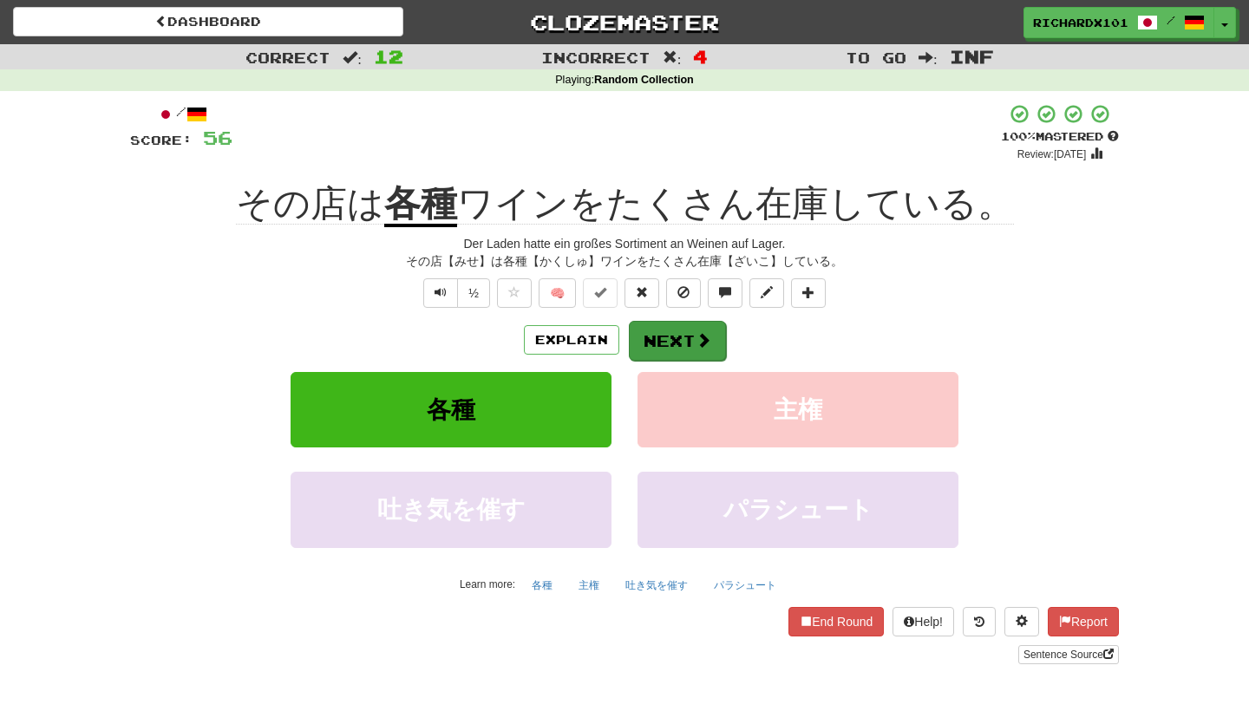
click at [685, 350] on button "Next" at bounding box center [677, 341] width 97 height 40
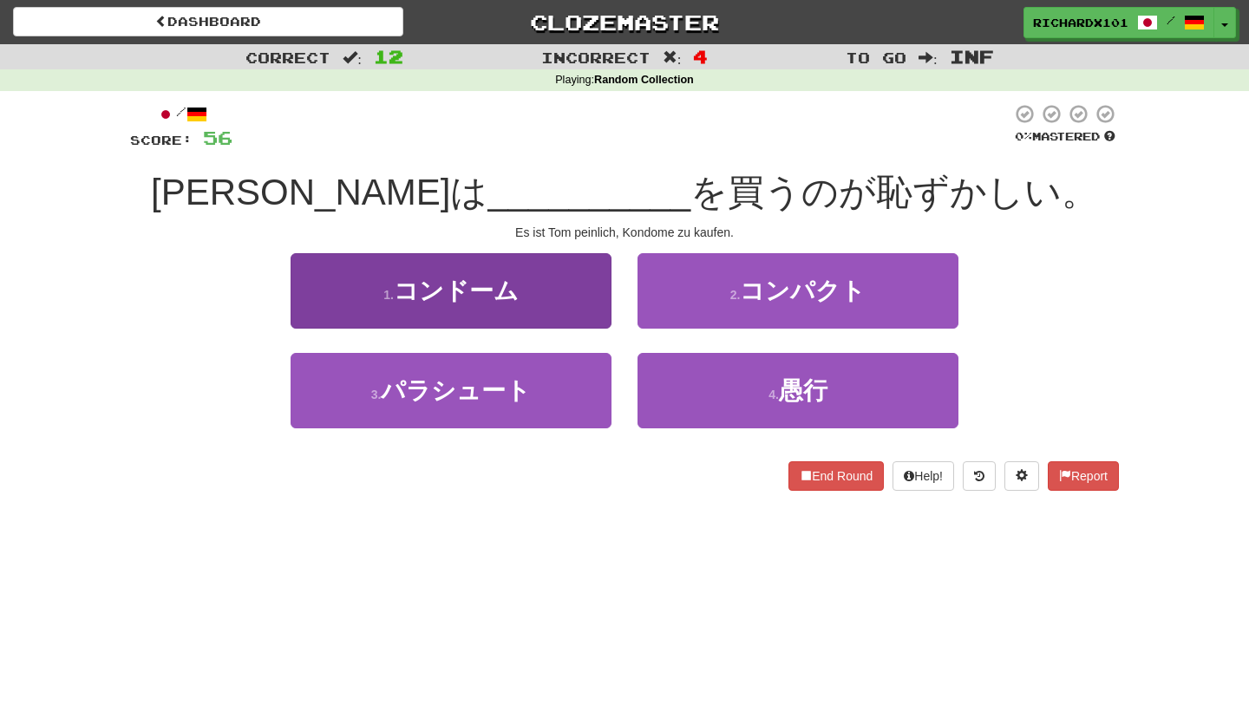
click at [581, 298] on button "1 . コンドーム" at bounding box center [451, 290] width 321 height 75
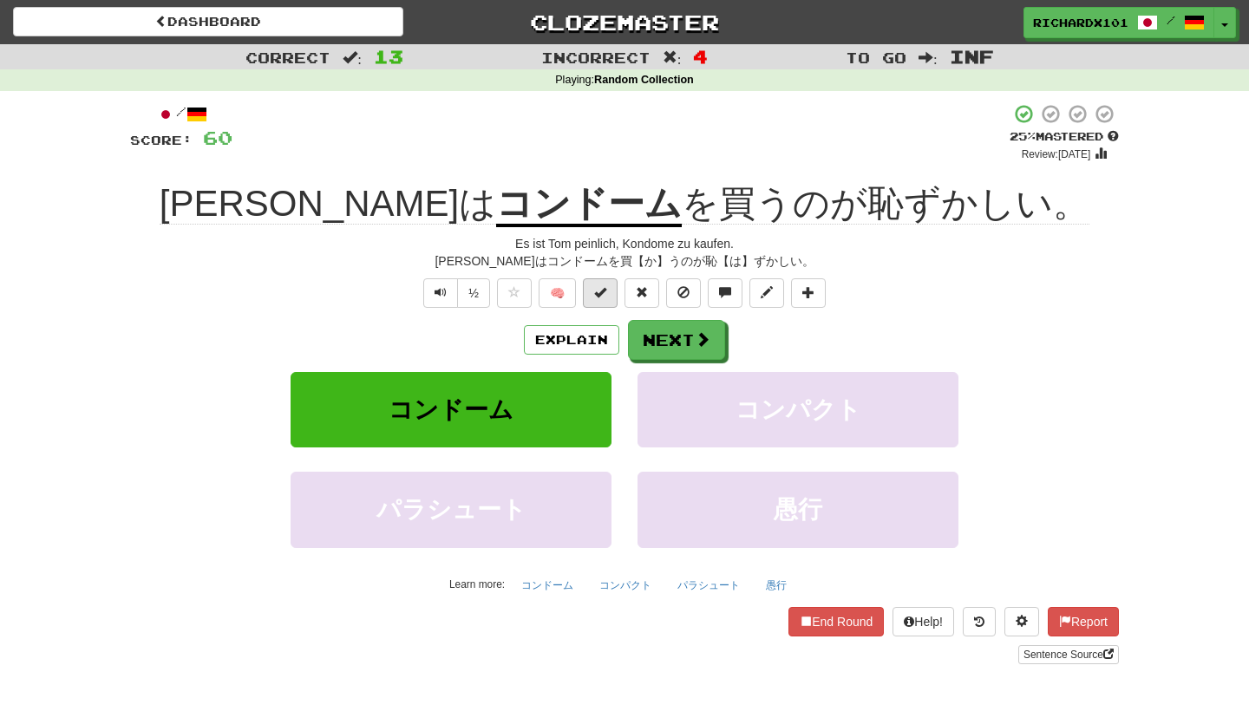
click at [596, 296] on span at bounding box center [600, 292] width 12 height 12
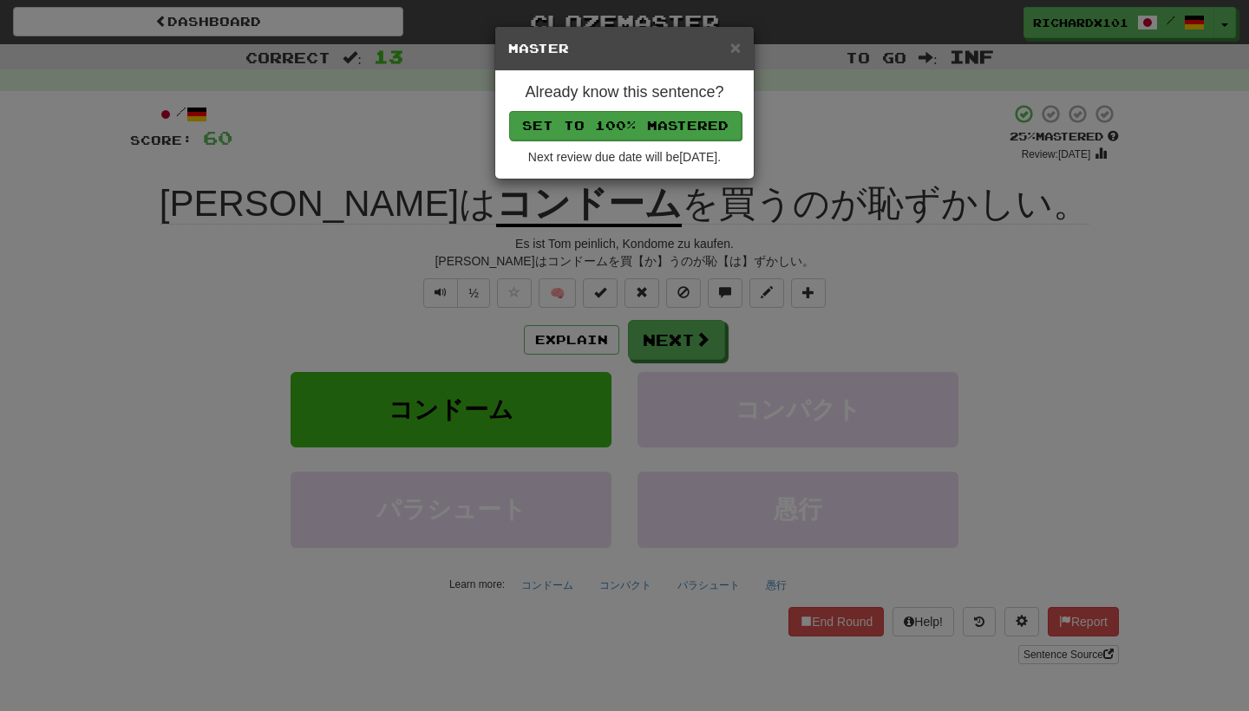
click at [662, 122] on button "Set to 100% Mastered" at bounding box center [625, 125] width 233 height 29
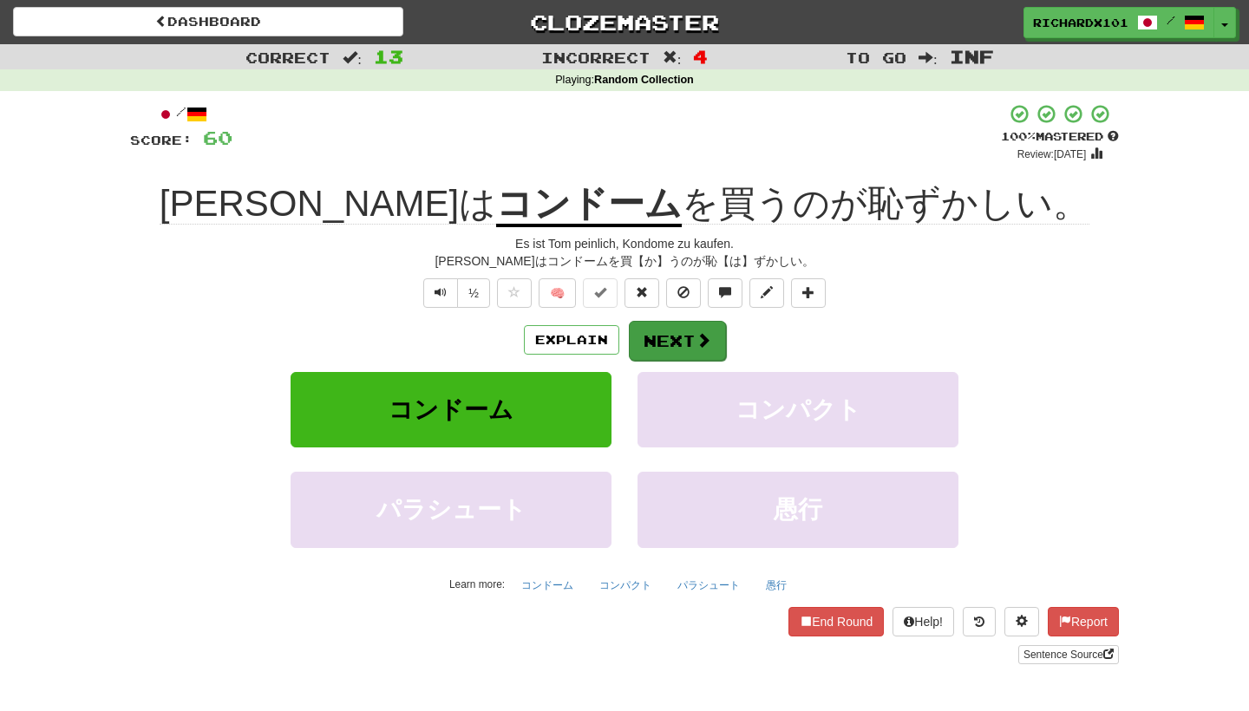
click at [662, 336] on button "Next" at bounding box center [677, 341] width 97 height 40
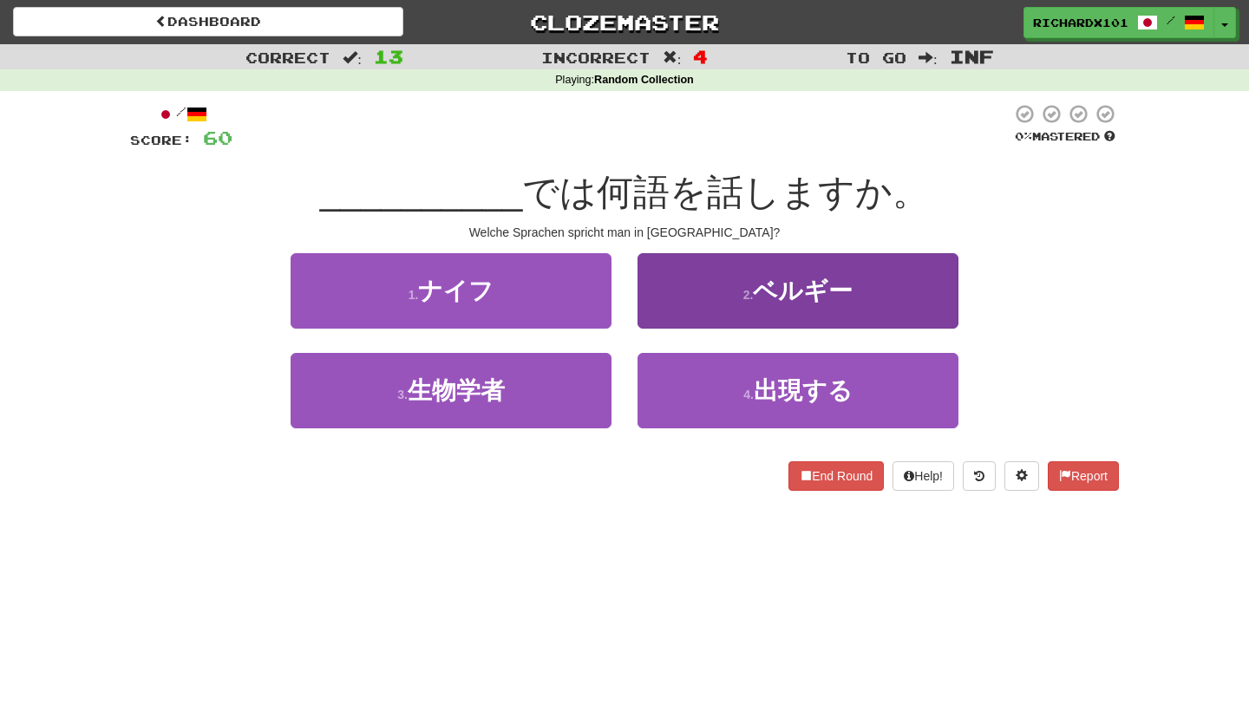
click at [684, 303] on button "2 . ベルギー" at bounding box center [798, 290] width 321 height 75
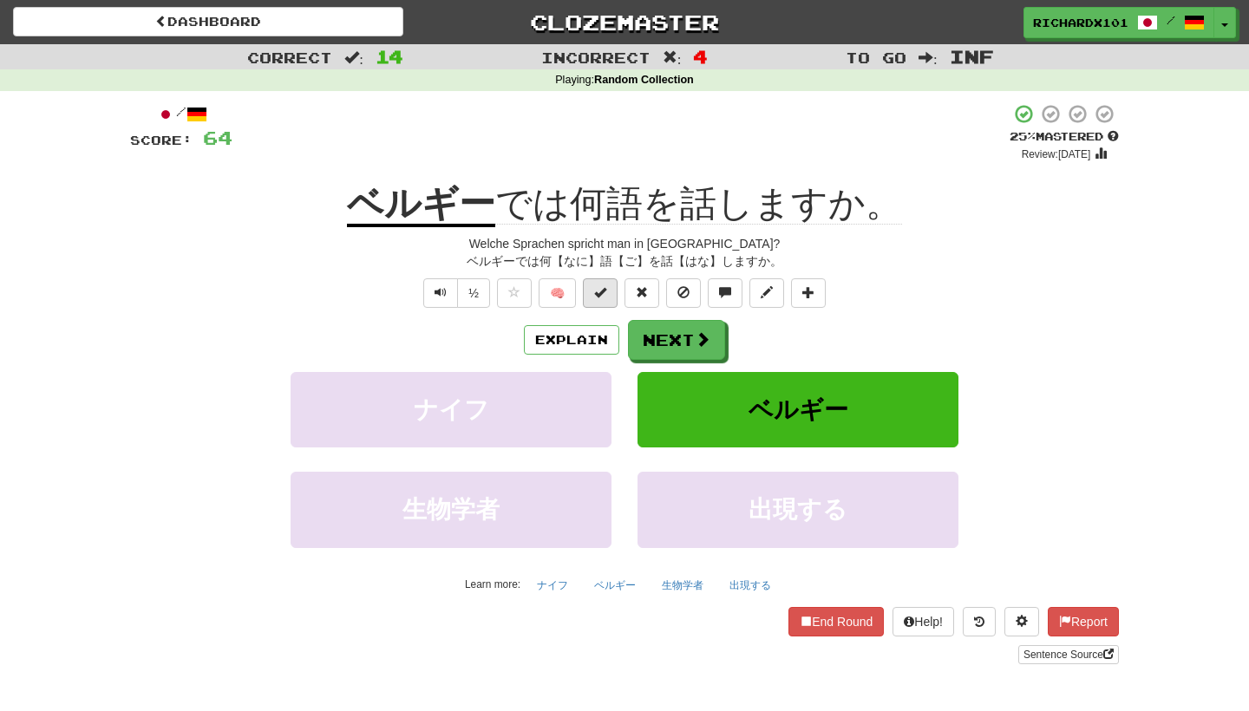
click at [606, 300] on button at bounding box center [600, 292] width 35 height 29
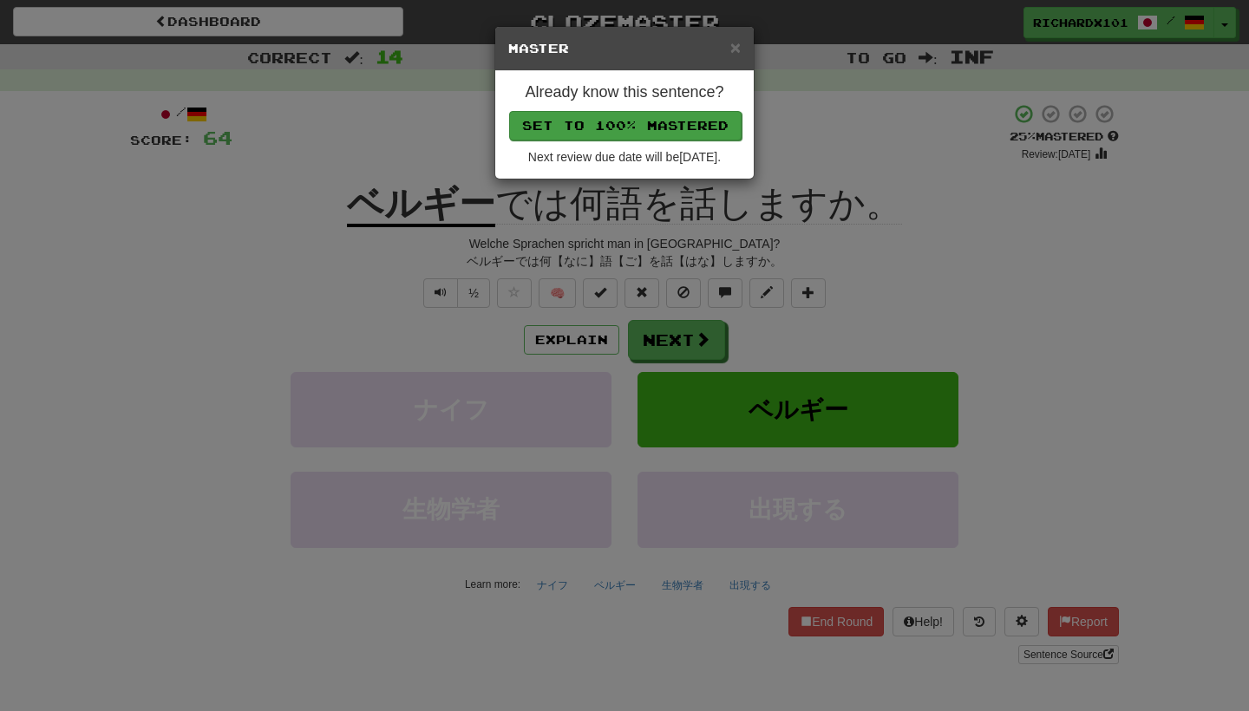
click at [659, 115] on button "Set to 100% Mastered" at bounding box center [625, 125] width 233 height 29
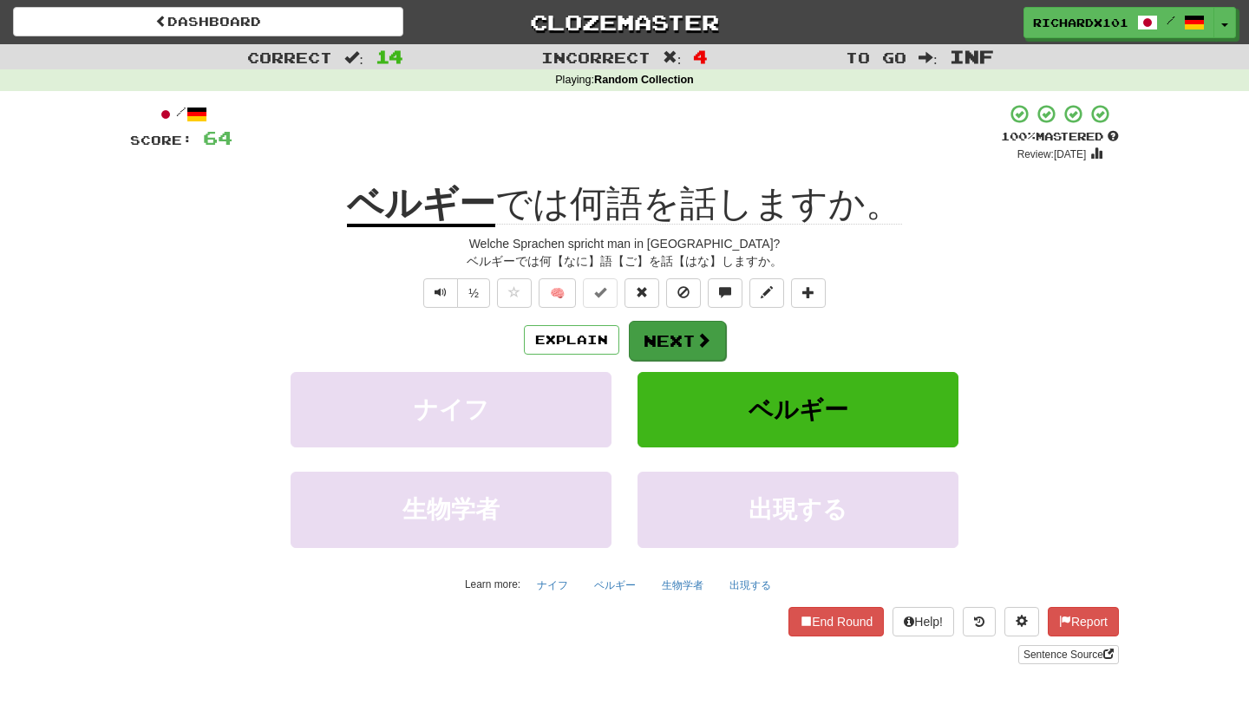
click at [682, 336] on button "Next" at bounding box center [677, 341] width 97 height 40
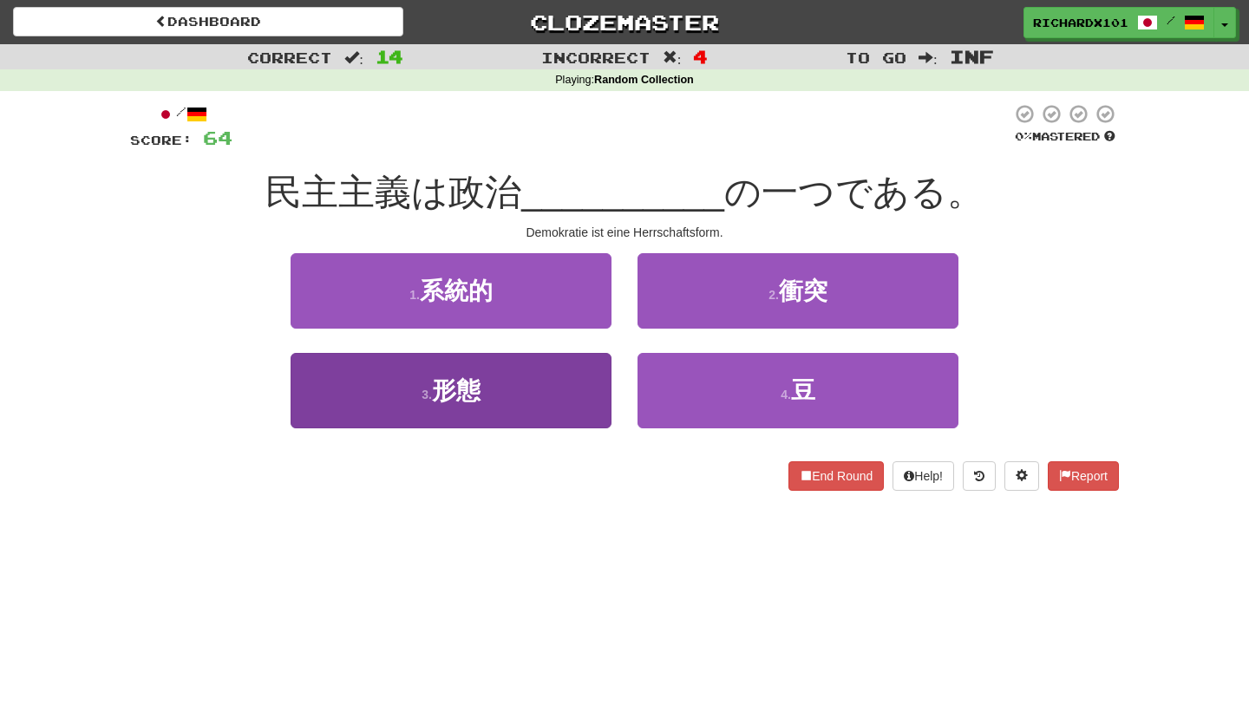
click at [571, 397] on button "3 . 形態" at bounding box center [451, 390] width 321 height 75
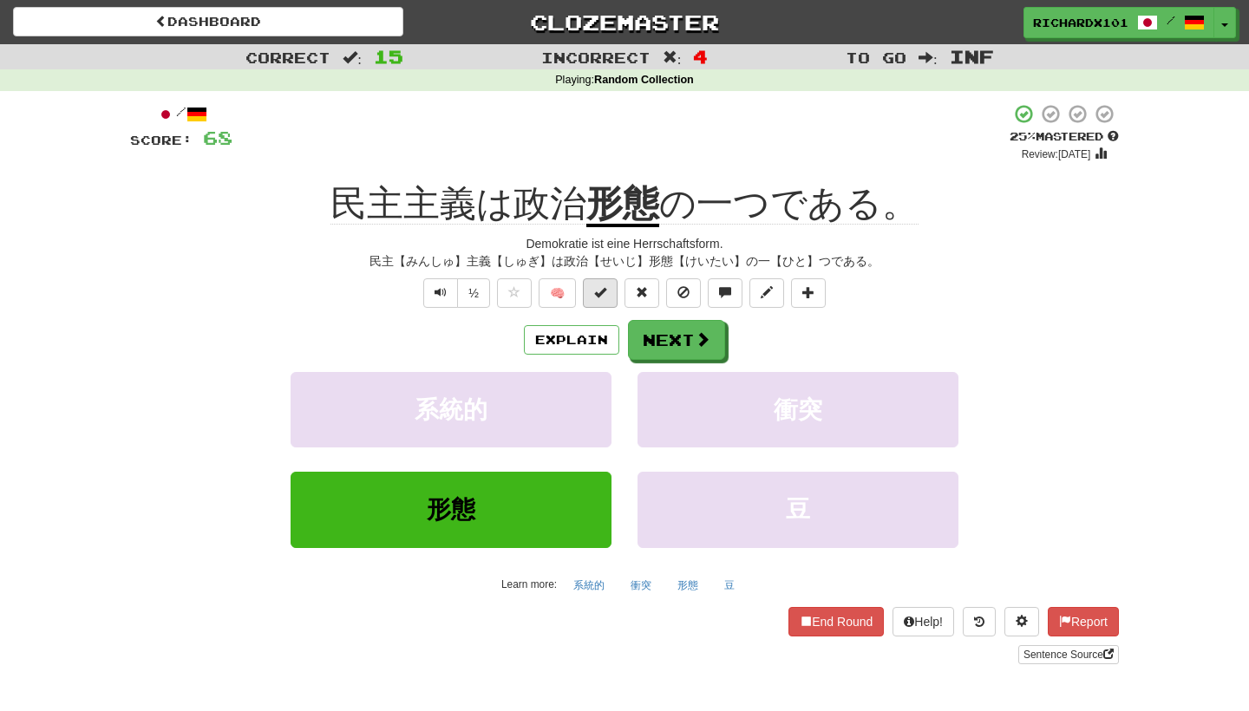
click at [609, 288] on button at bounding box center [600, 292] width 35 height 29
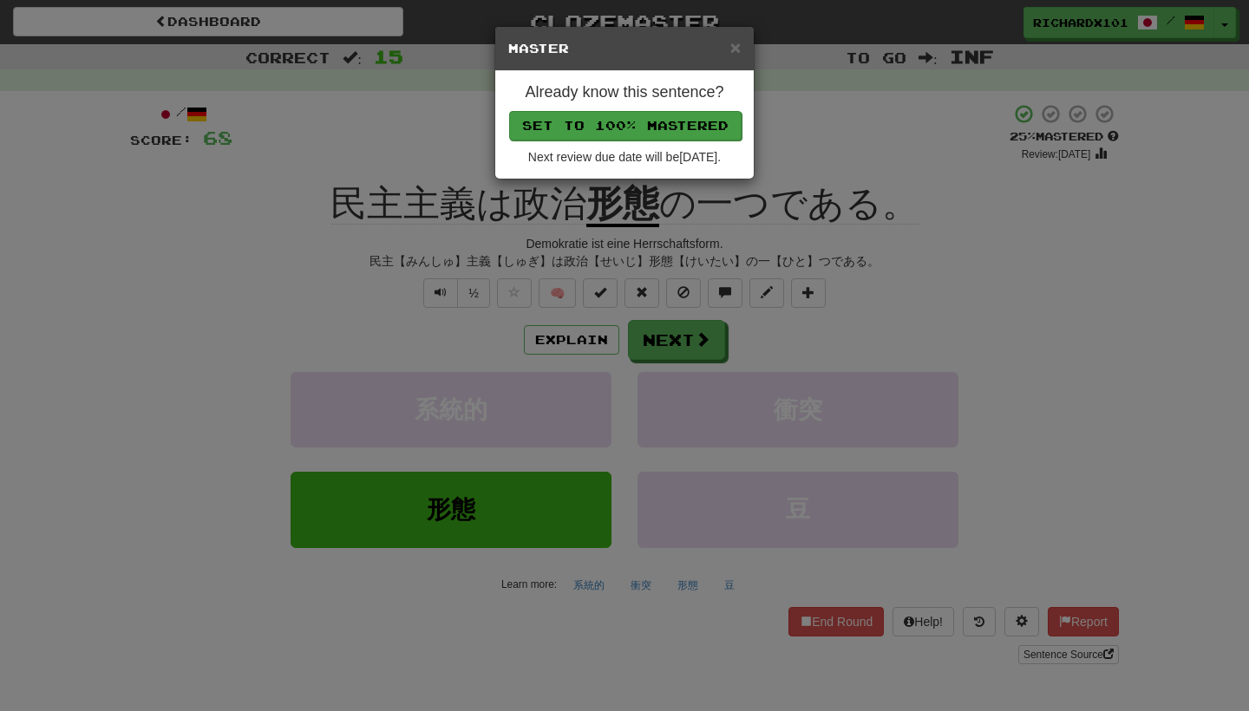
click at [669, 125] on button "Set to 100% Mastered" at bounding box center [625, 125] width 233 height 29
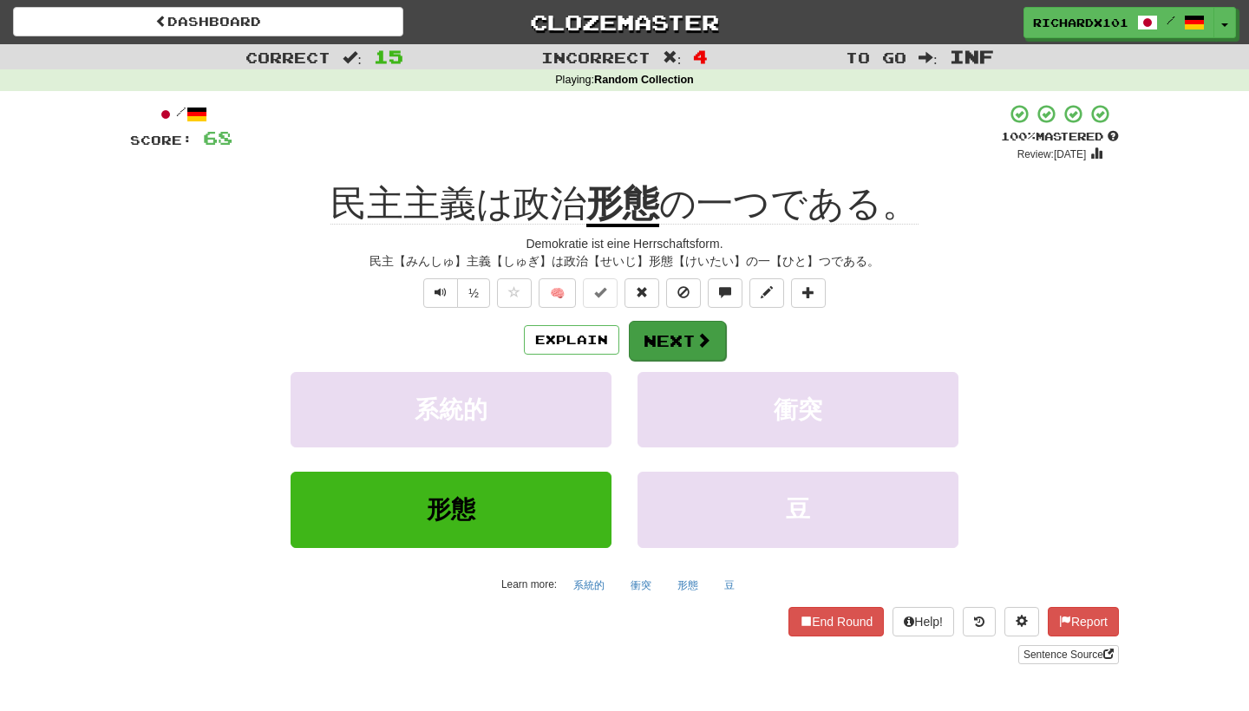
click at [659, 335] on button "Next" at bounding box center [677, 341] width 97 height 40
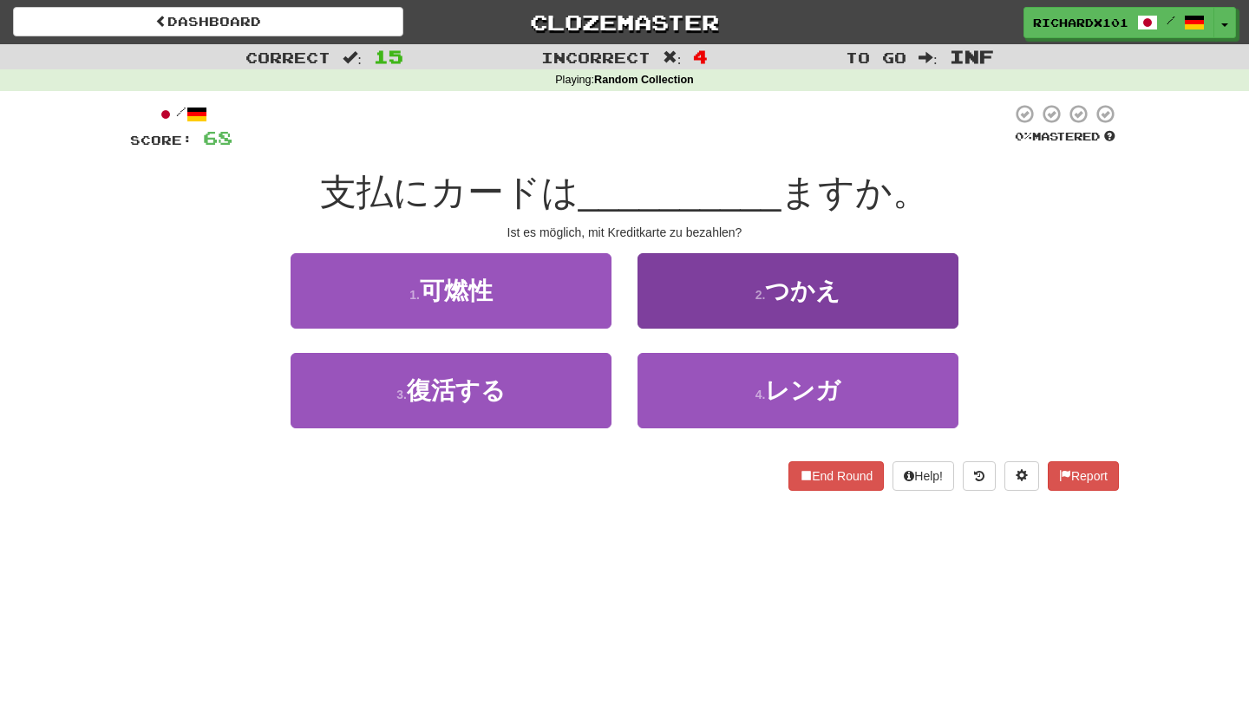
click at [691, 292] on button "2 . つかえ" at bounding box center [798, 290] width 321 height 75
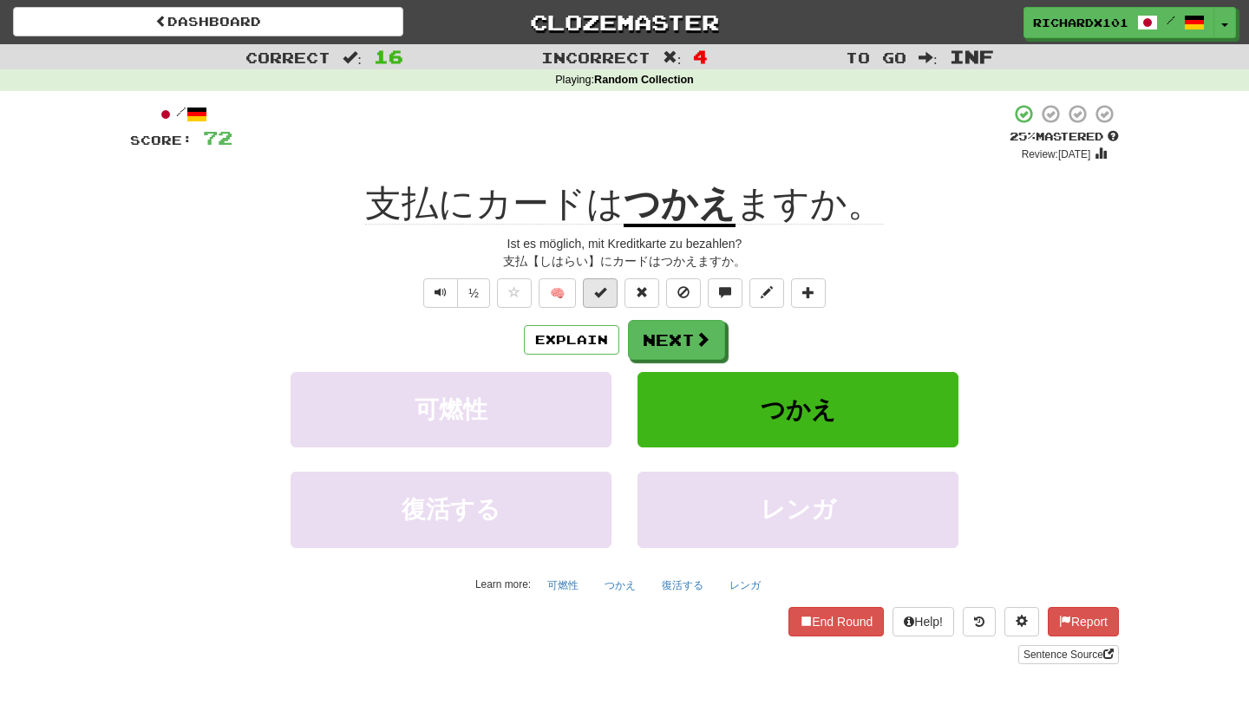
click at [609, 296] on button at bounding box center [600, 292] width 35 height 29
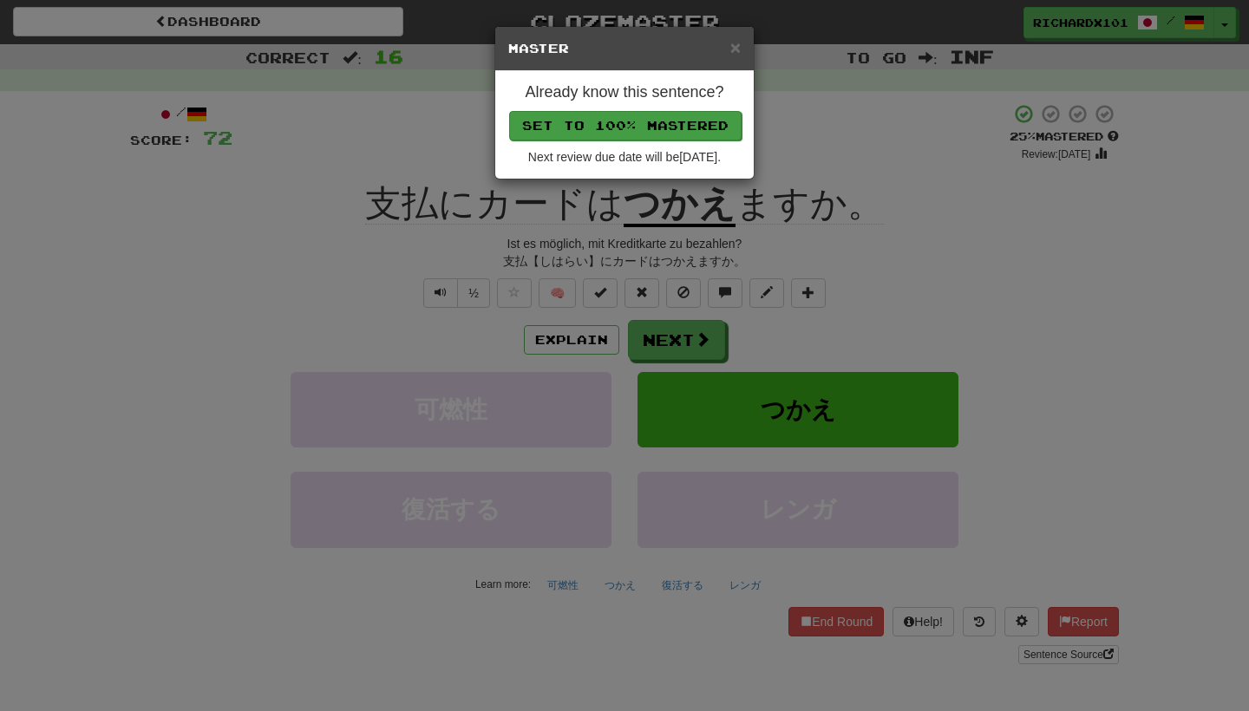
click at [675, 123] on button "Set to 100% Mastered" at bounding box center [625, 125] width 233 height 29
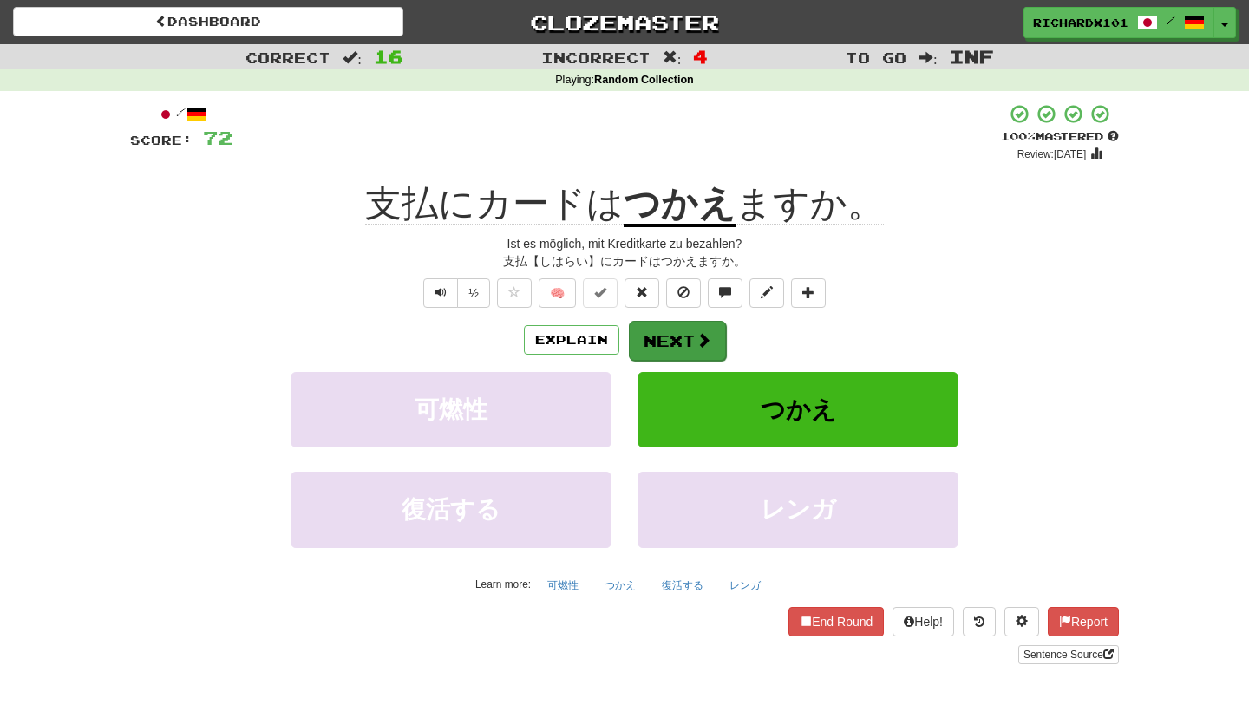
click at [666, 329] on button "Next" at bounding box center [677, 341] width 97 height 40
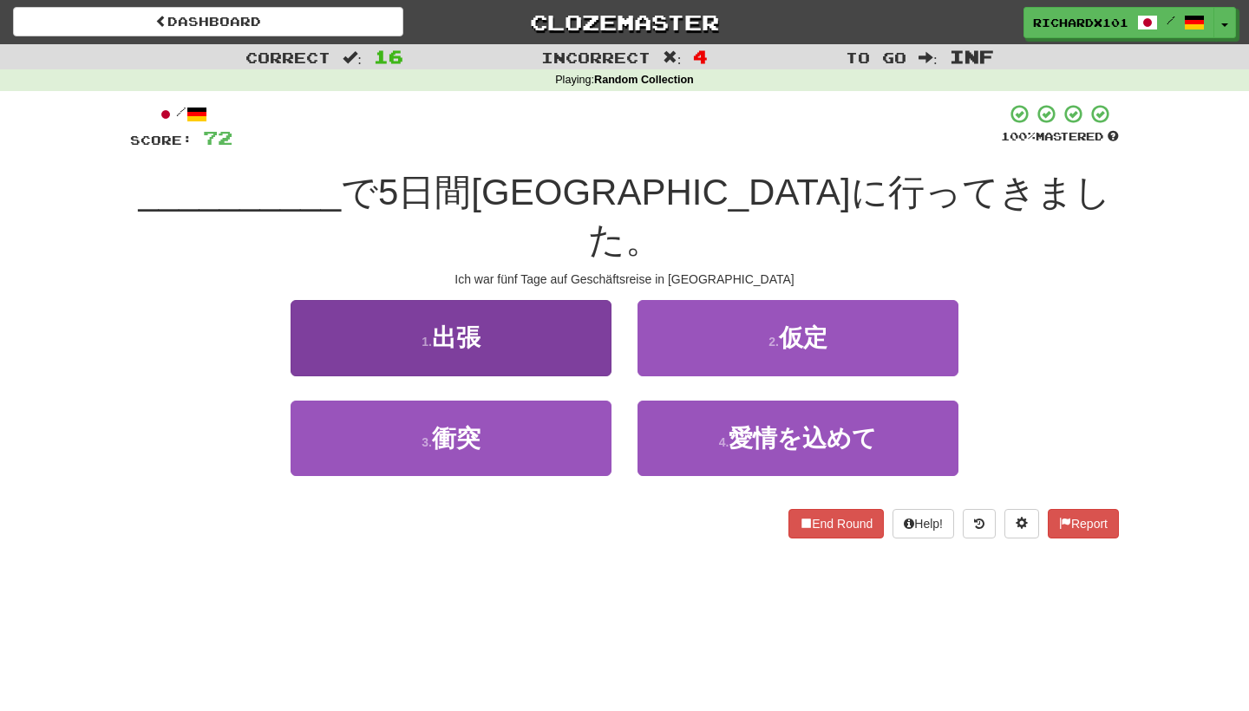
click at [554, 300] on button "1 . 出張" at bounding box center [451, 337] width 321 height 75
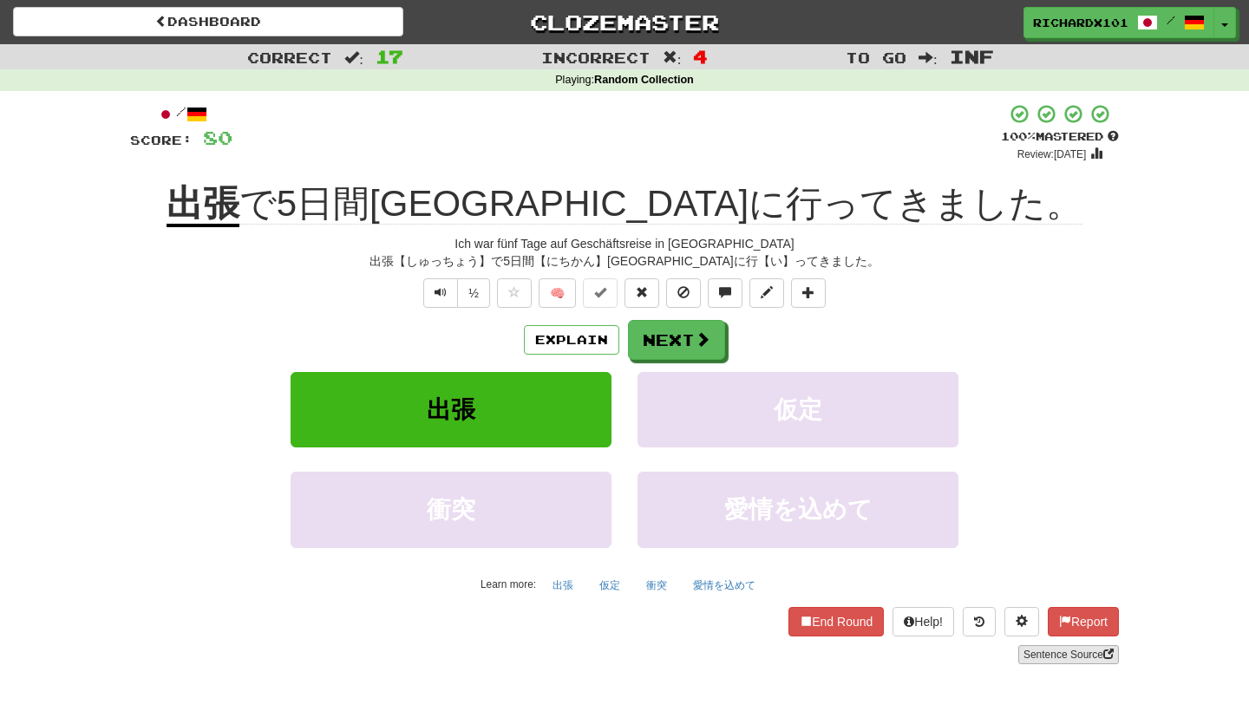
click at [1060, 652] on link "Sentence Source" at bounding box center [1069, 654] width 101 height 19
click at [691, 344] on button "Next" at bounding box center [677, 341] width 97 height 40
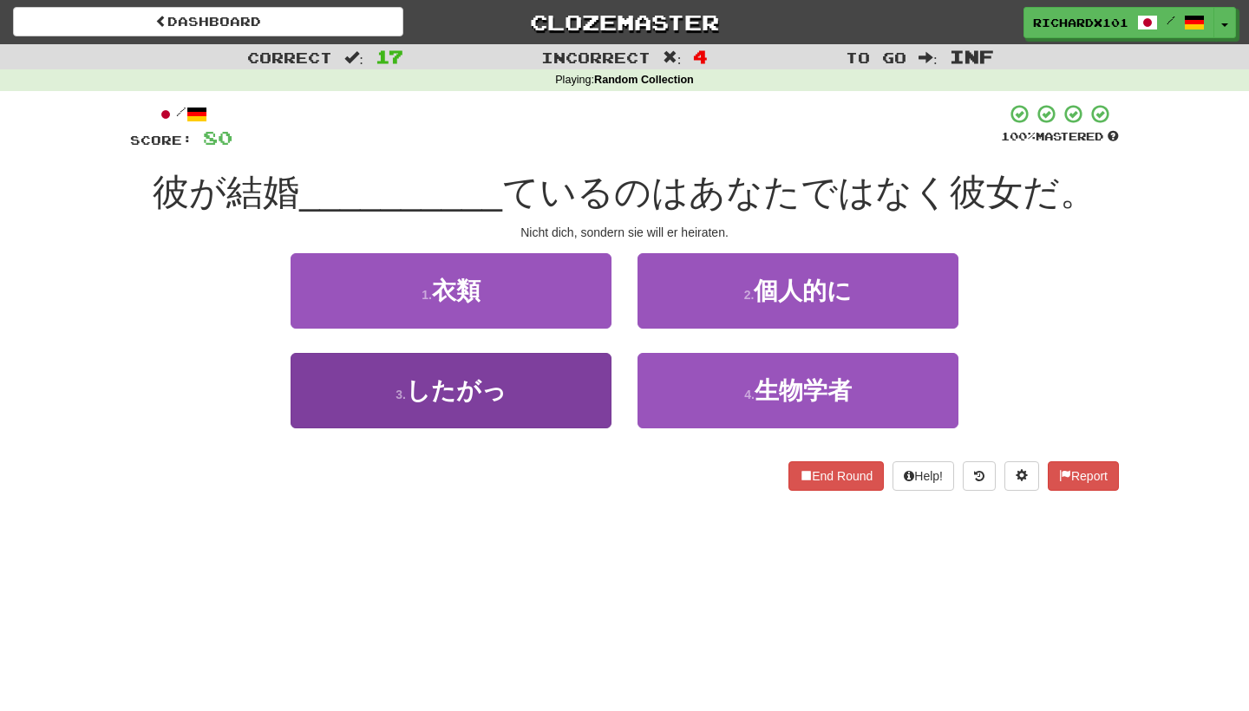
click at [570, 396] on button "3 . したがっ" at bounding box center [451, 390] width 321 height 75
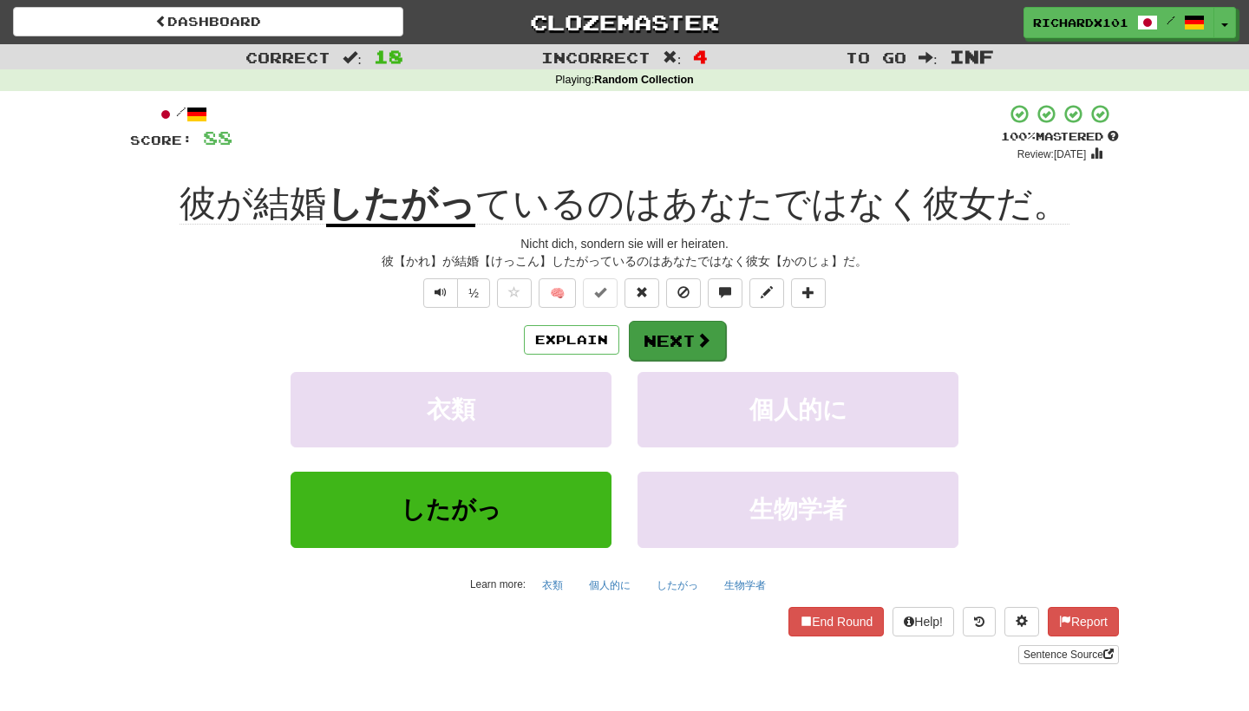
click at [698, 327] on button "Next" at bounding box center [677, 341] width 97 height 40
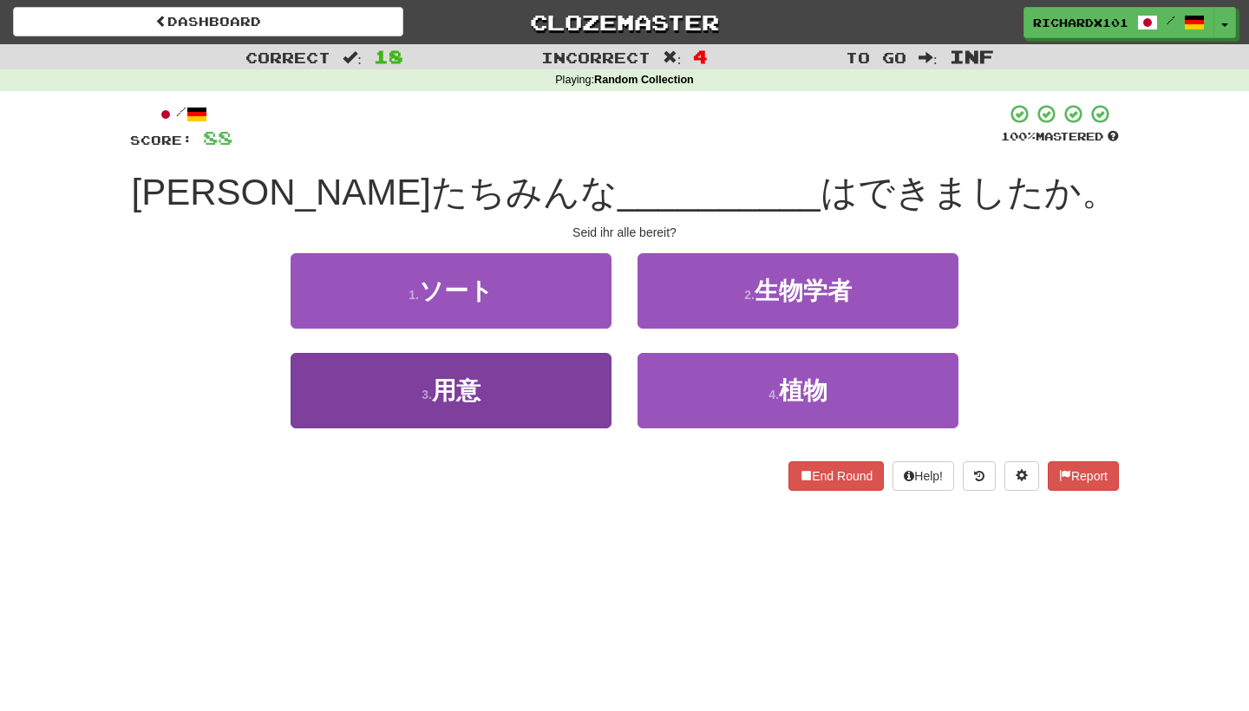
click at [545, 414] on button "3 . 用意" at bounding box center [451, 390] width 321 height 75
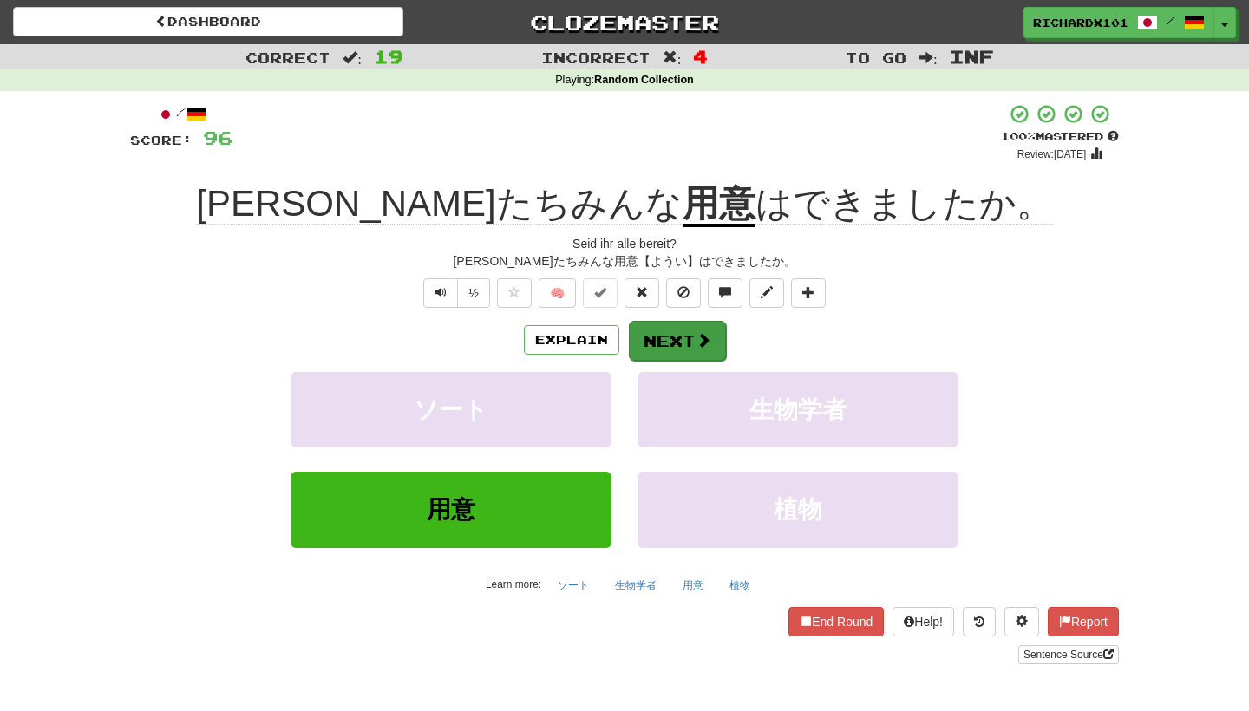
click at [685, 324] on button "Next" at bounding box center [677, 341] width 97 height 40
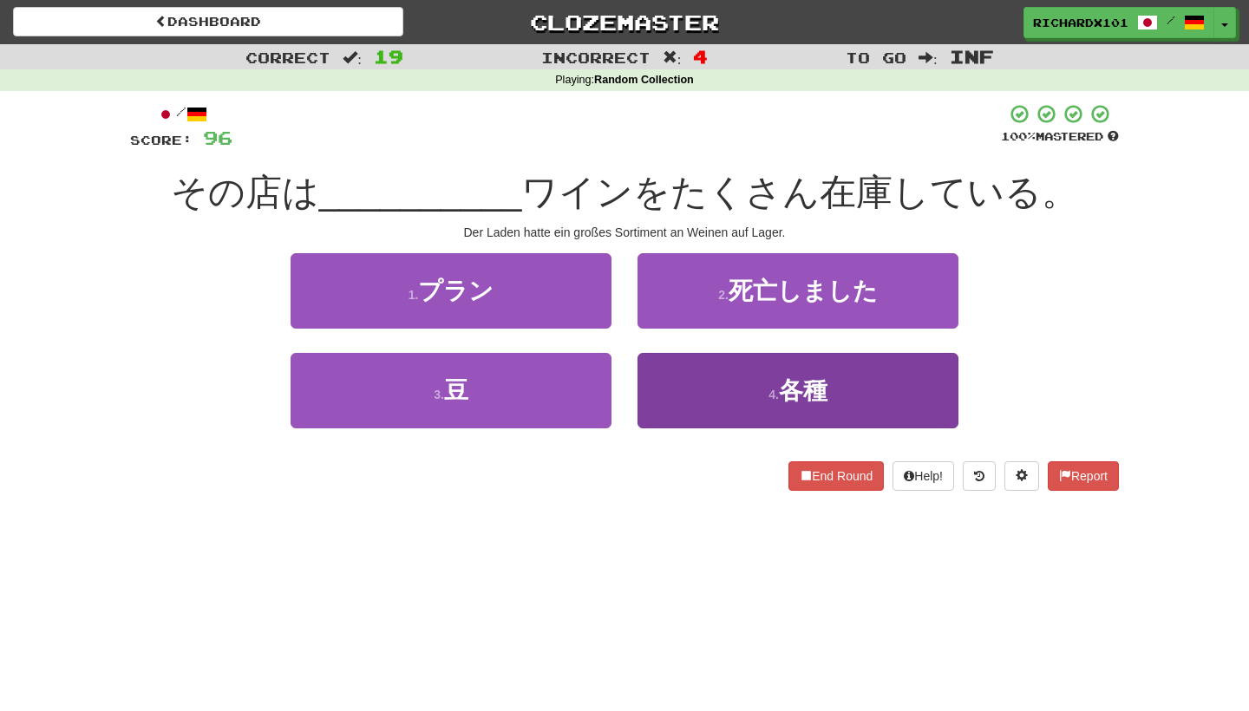
click at [714, 372] on button "4 . 各種" at bounding box center [798, 390] width 321 height 75
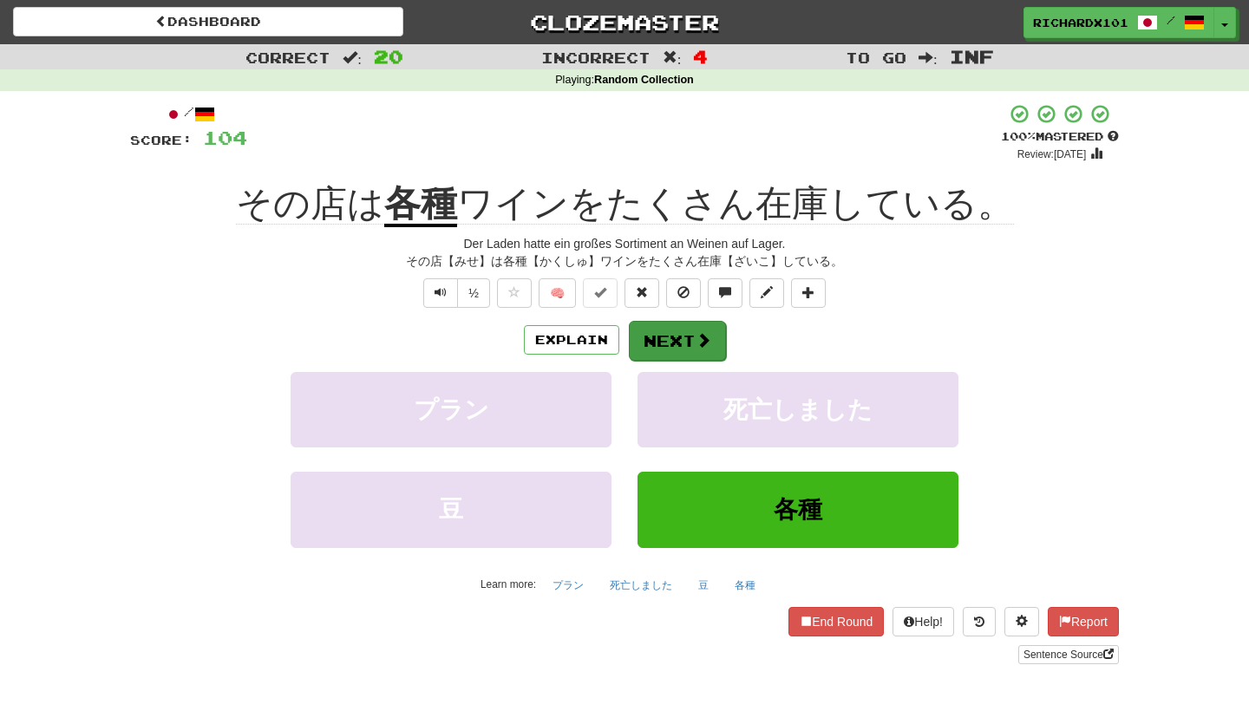
click at [679, 330] on button "Next" at bounding box center [677, 341] width 97 height 40
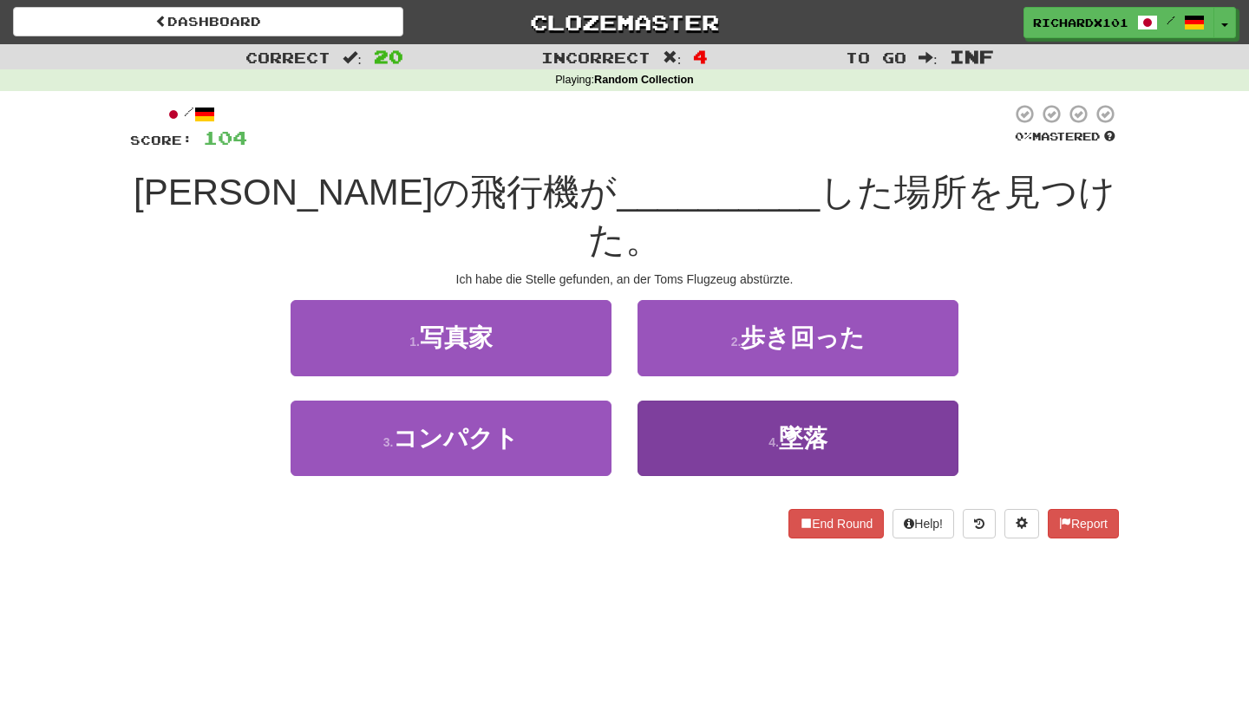
click at [702, 401] on button "4 . 墜落" at bounding box center [798, 438] width 321 height 75
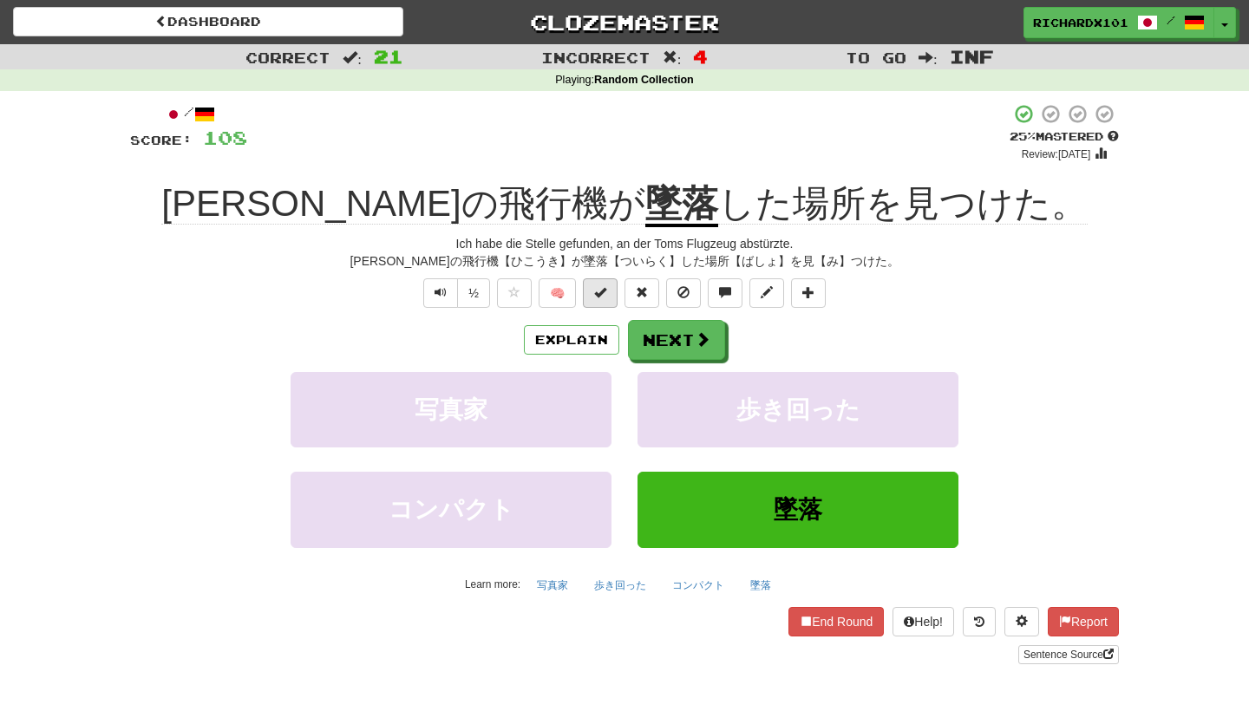
click at [606, 297] on span at bounding box center [600, 292] width 12 height 12
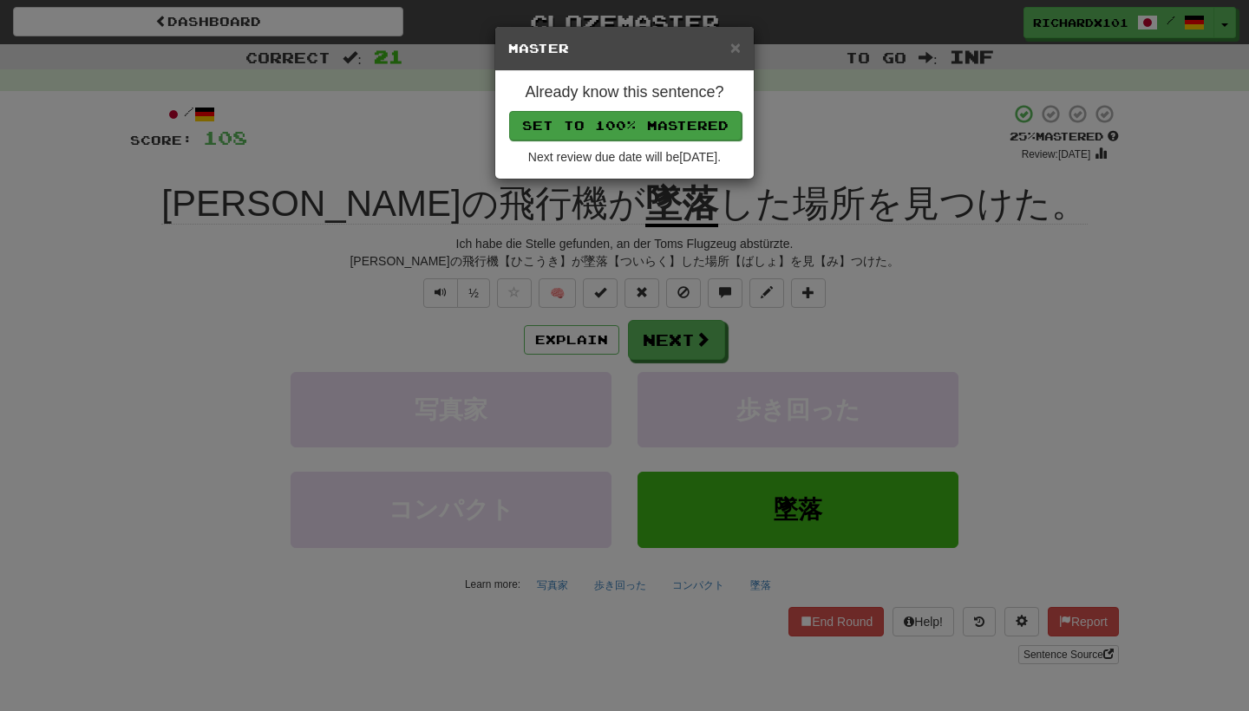
click at [715, 122] on button "Set to 100% Mastered" at bounding box center [625, 125] width 233 height 29
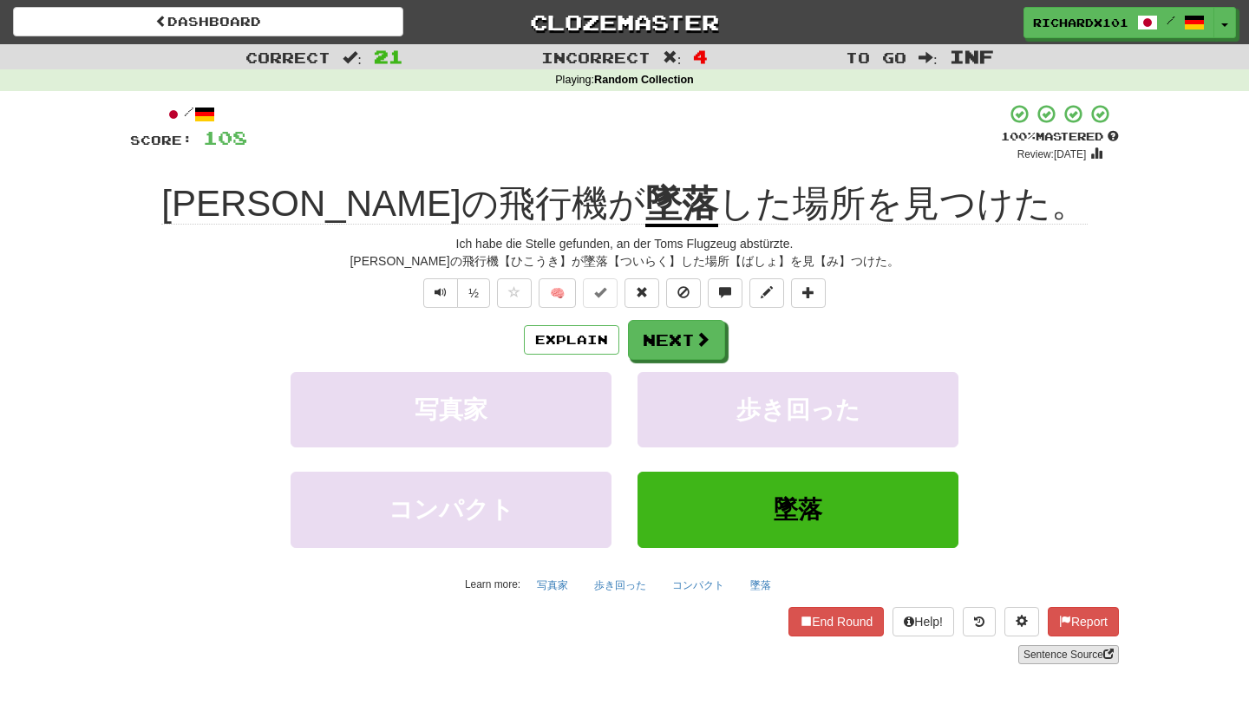
click at [1071, 647] on link "Sentence Source" at bounding box center [1069, 654] width 101 height 19
click at [689, 337] on button "Next" at bounding box center [677, 341] width 97 height 40
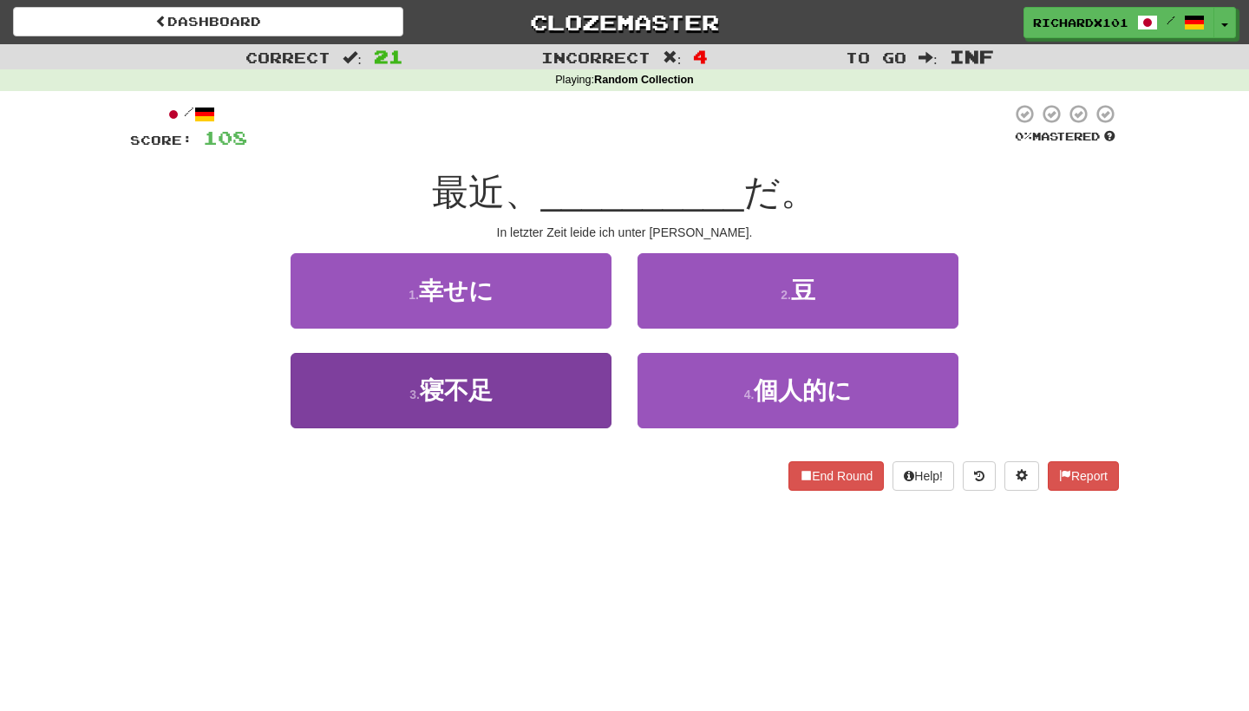
click at [578, 369] on button "3 . 寝不足" at bounding box center [451, 390] width 321 height 75
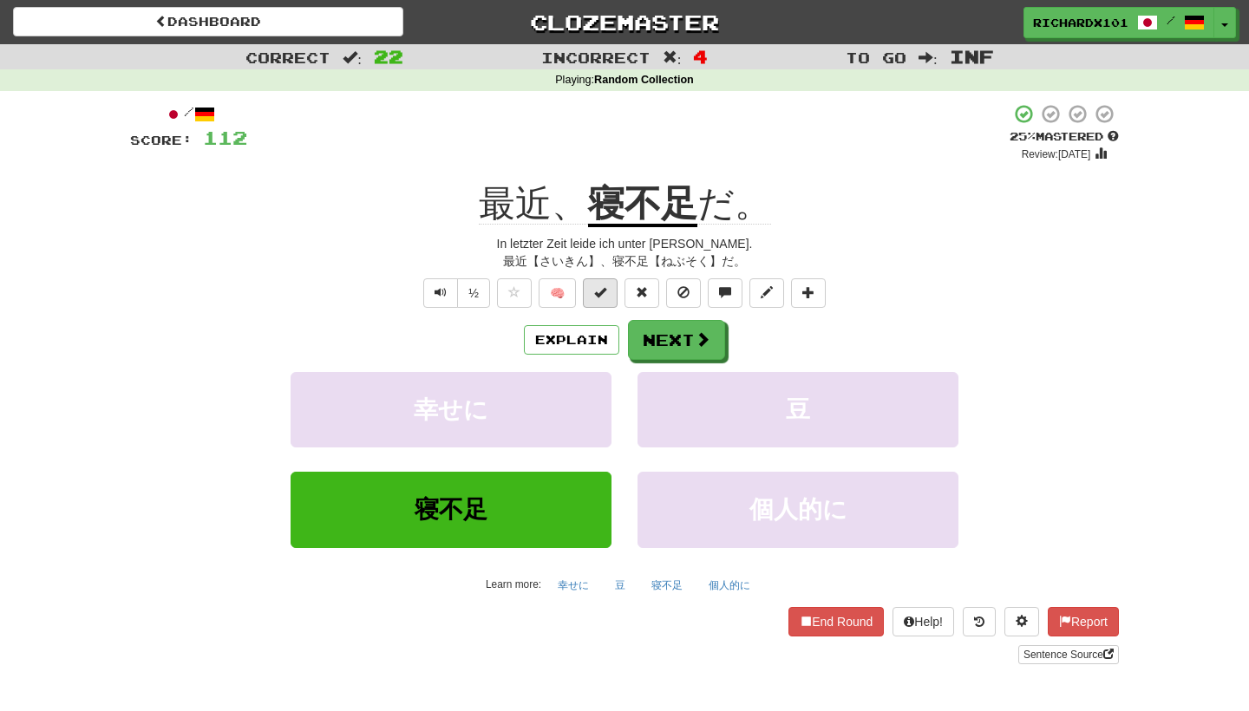
click at [604, 286] on span at bounding box center [600, 292] width 12 height 12
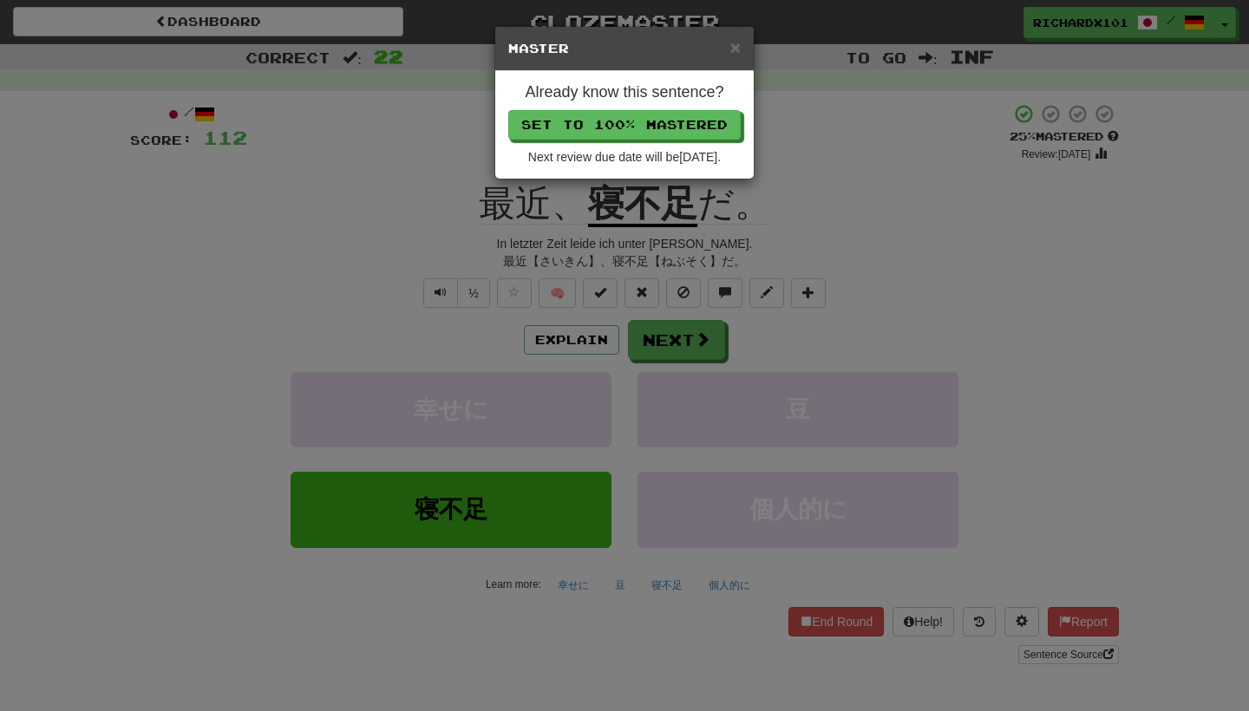
click at [649, 110] on p "Set to 100% Mastered" at bounding box center [624, 124] width 233 height 29
click at [650, 118] on button "Set to 100% Mastered" at bounding box center [625, 125] width 233 height 29
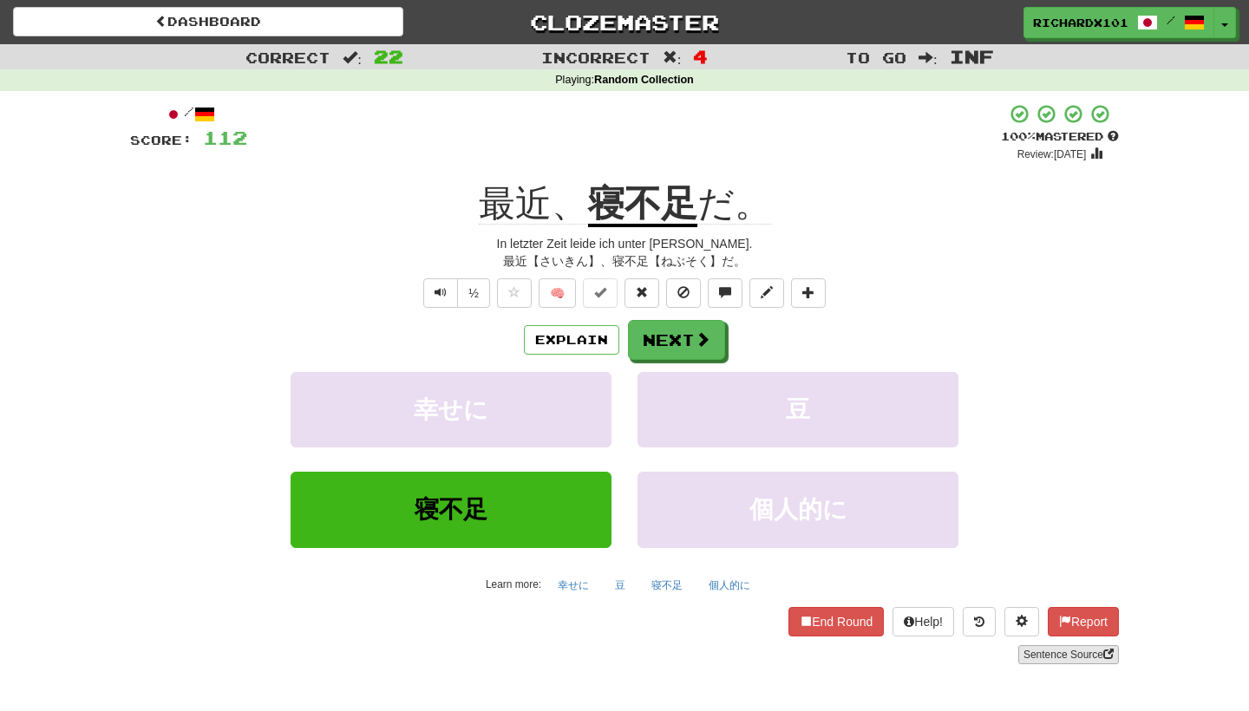
click at [1060, 657] on link "Sentence Source" at bounding box center [1069, 654] width 101 height 19
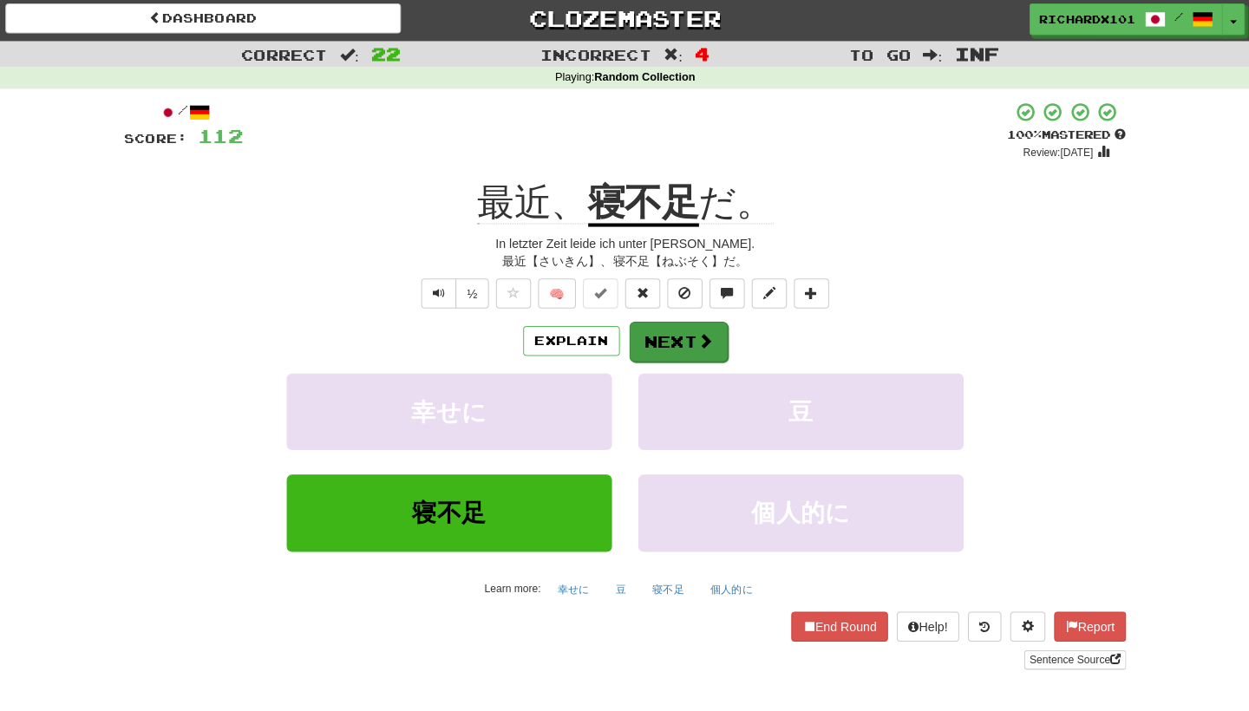
click at [697, 346] on button "Next" at bounding box center [677, 341] width 97 height 40
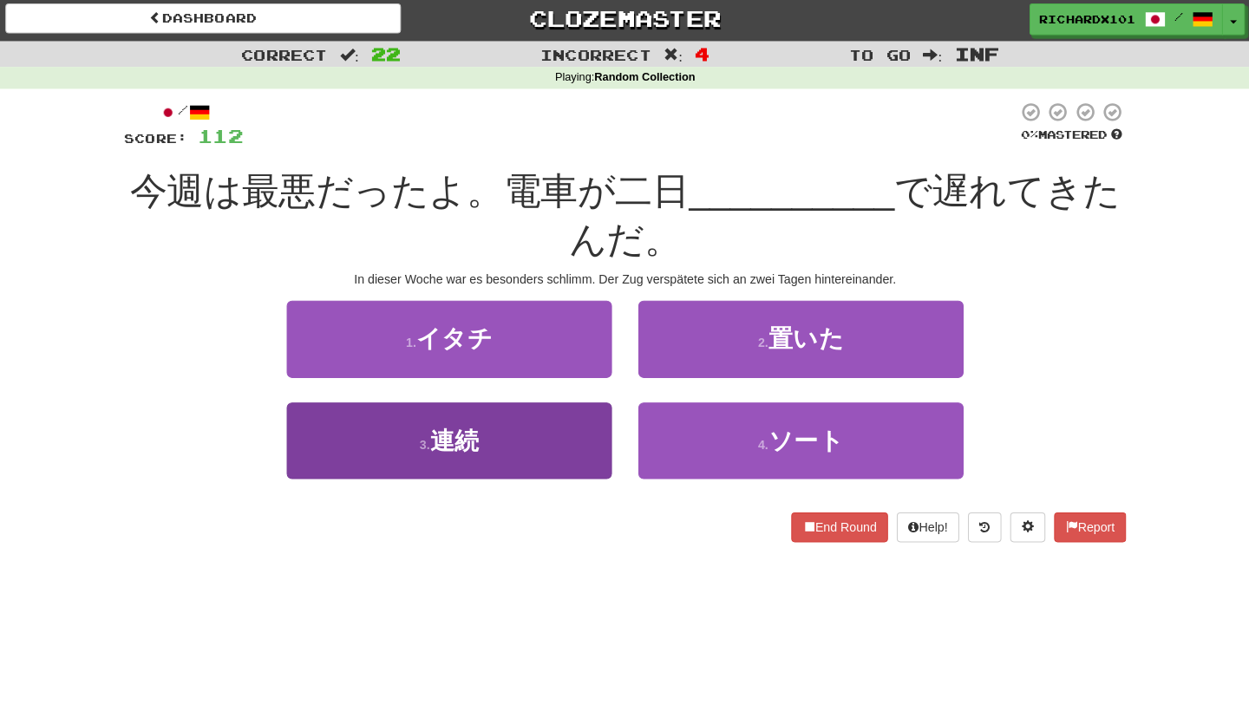
click at [579, 436] on button "3 . 連続" at bounding box center [451, 438] width 321 height 75
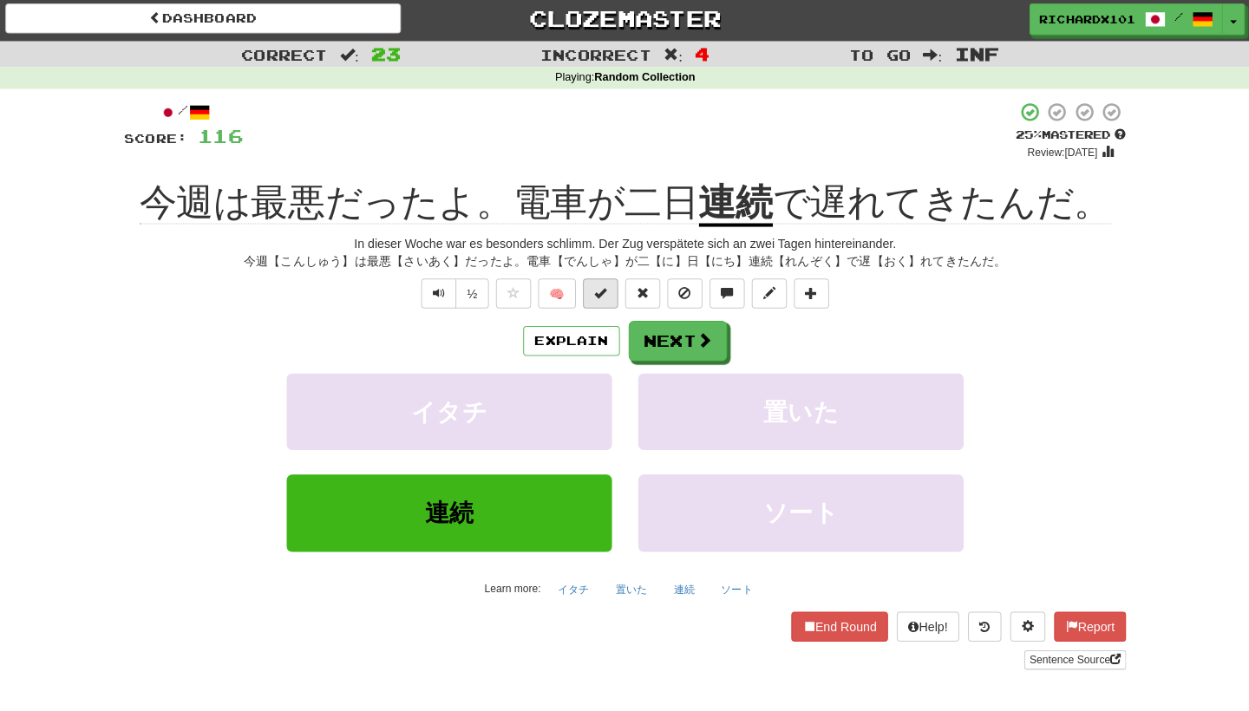
click at [600, 293] on button at bounding box center [600, 292] width 35 height 29
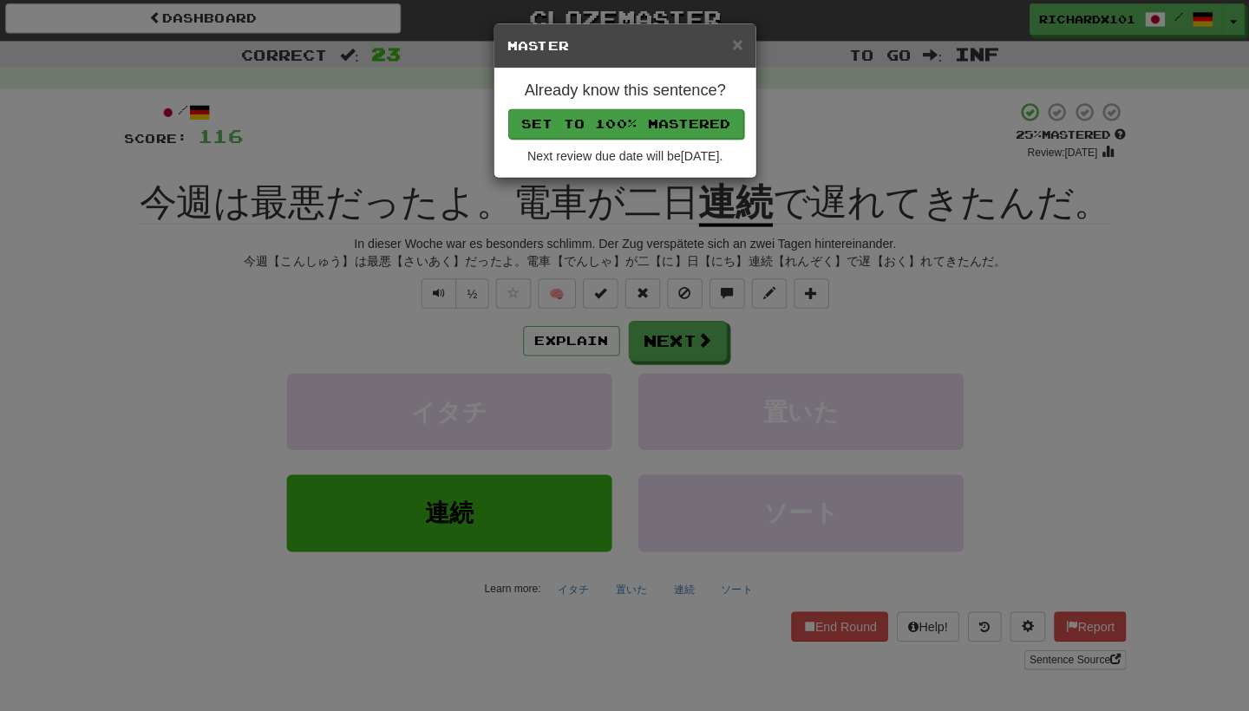
click at [645, 122] on button "Set to 100% Mastered" at bounding box center [625, 125] width 233 height 29
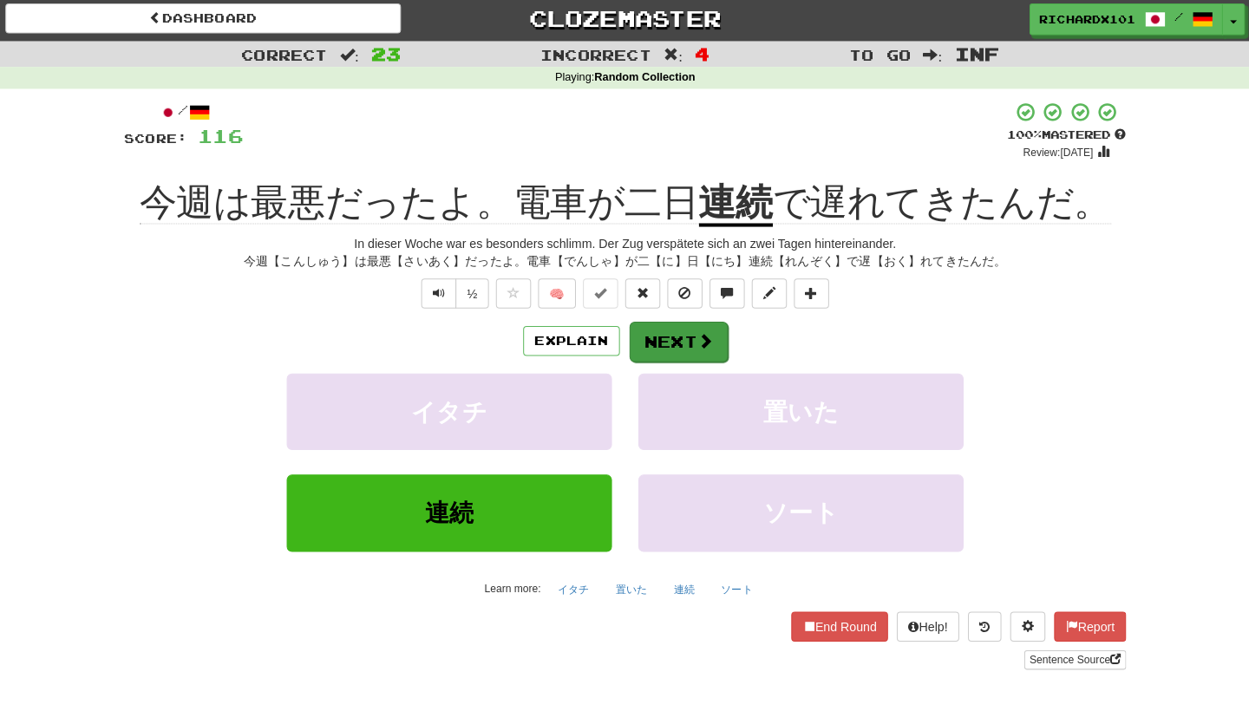
click at [647, 338] on button "Next" at bounding box center [677, 341] width 97 height 40
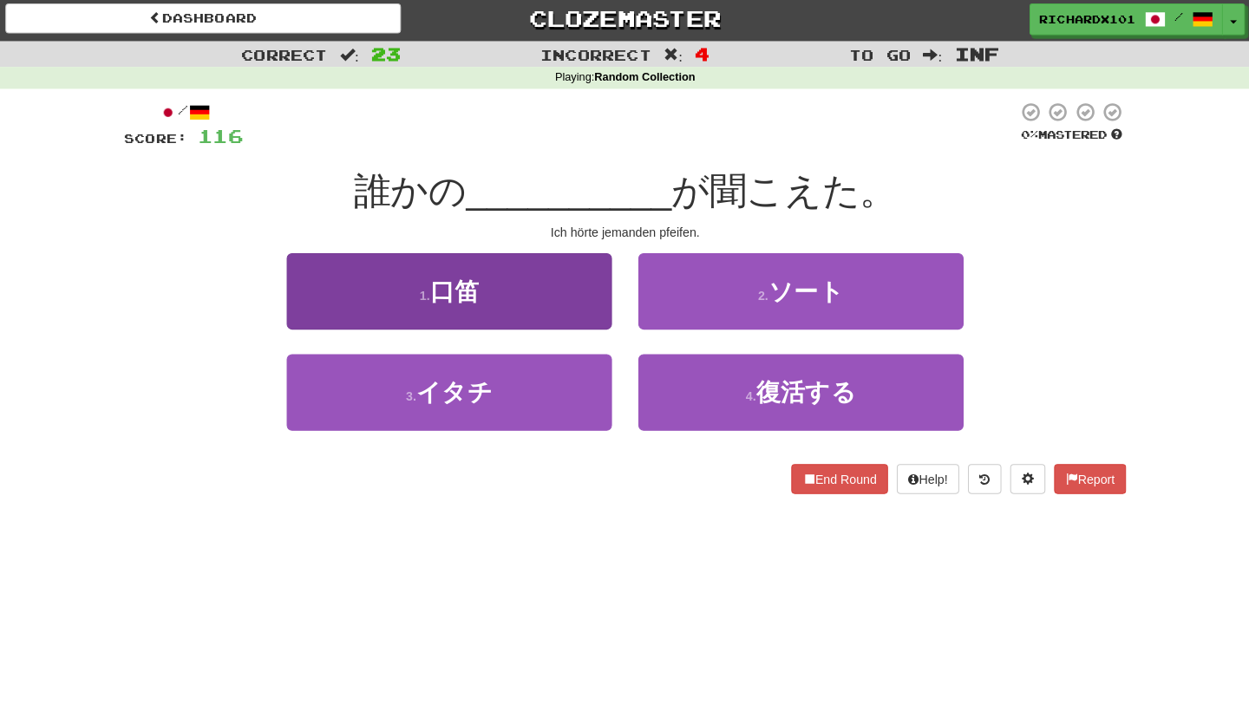
click at [558, 303] on button "1 . 口笛" at bounding box center [451, 290] width 321 height 75
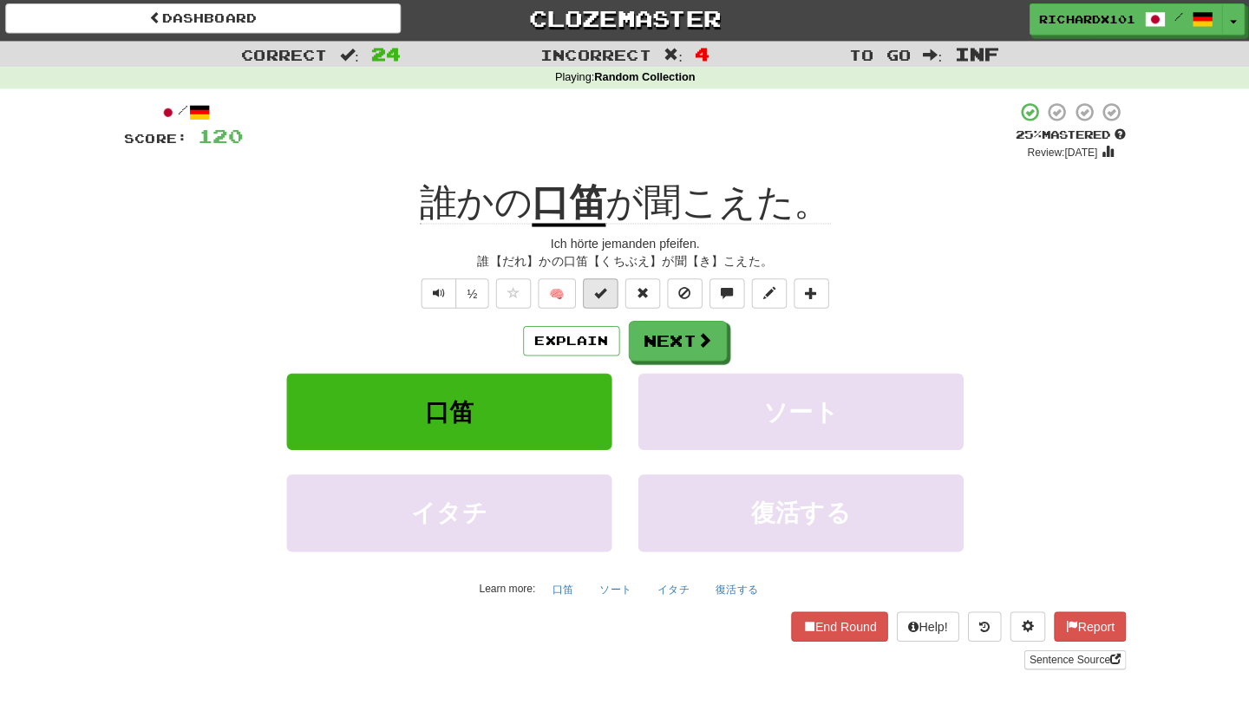
click at [595, 288] on span at bounding box center [600, 292] width 12 height 12
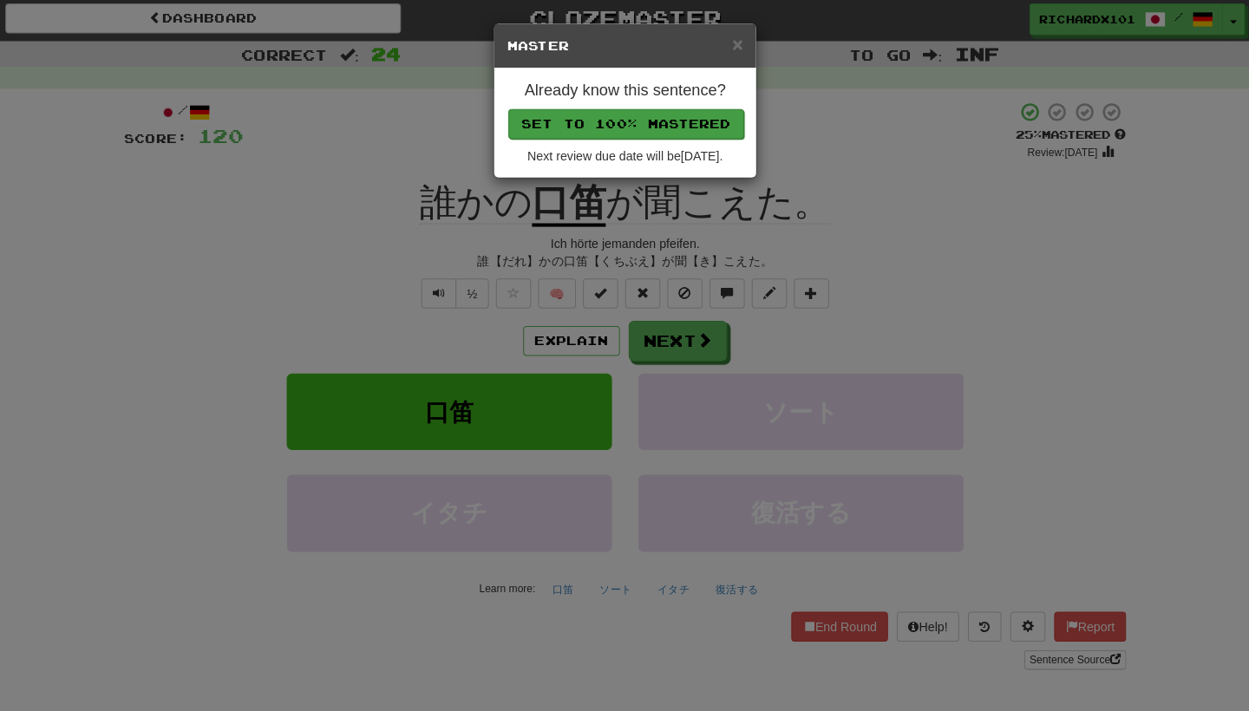
click at [649, 124] on button "Set to 100% Mastered" at bounding box center [625, 125] width 233 height 29
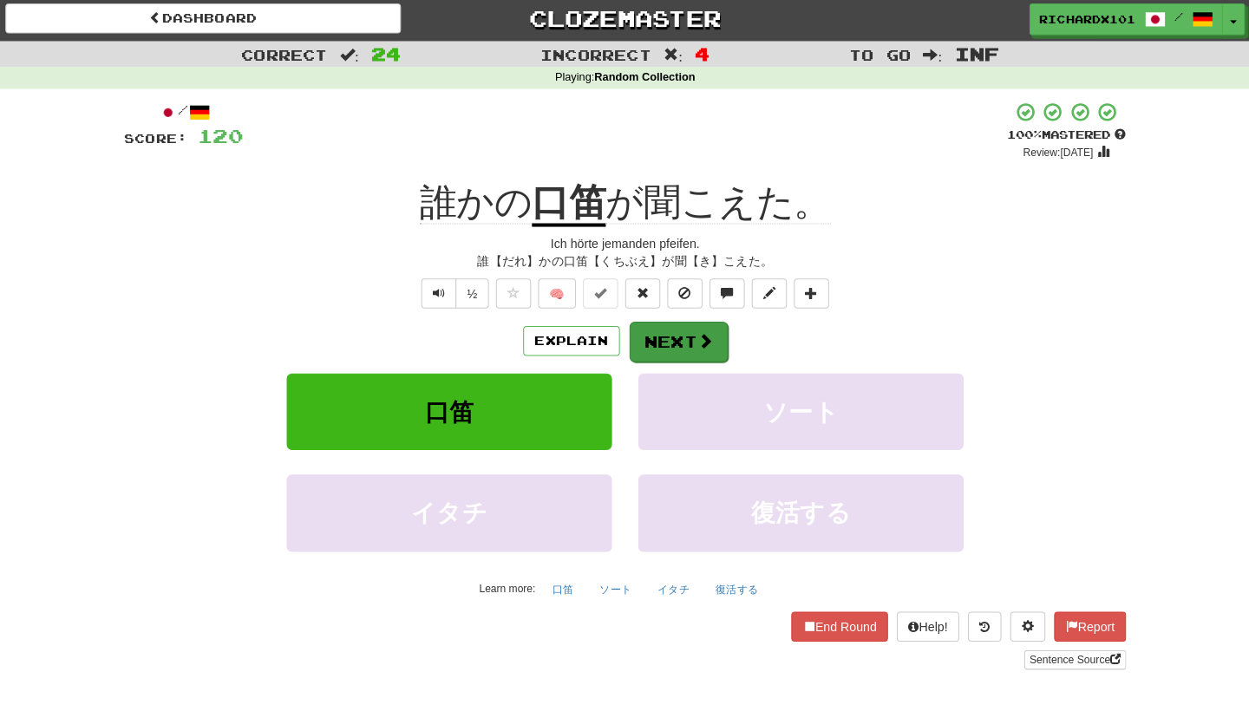
click at [646, 328] on button "Next" at bounding box center [677, 341] width 97 height 40
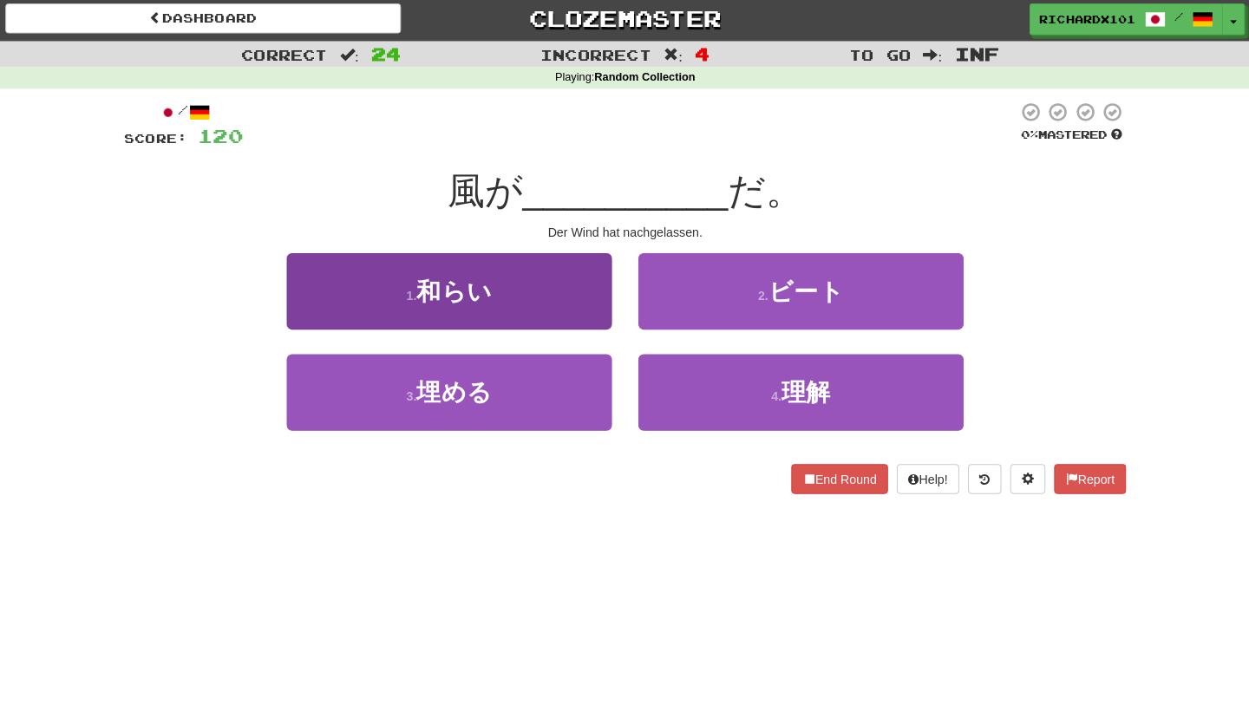
click at [589, 303] on button "1 . 和らい" at bounding box center [451, 290] width 321 height 75
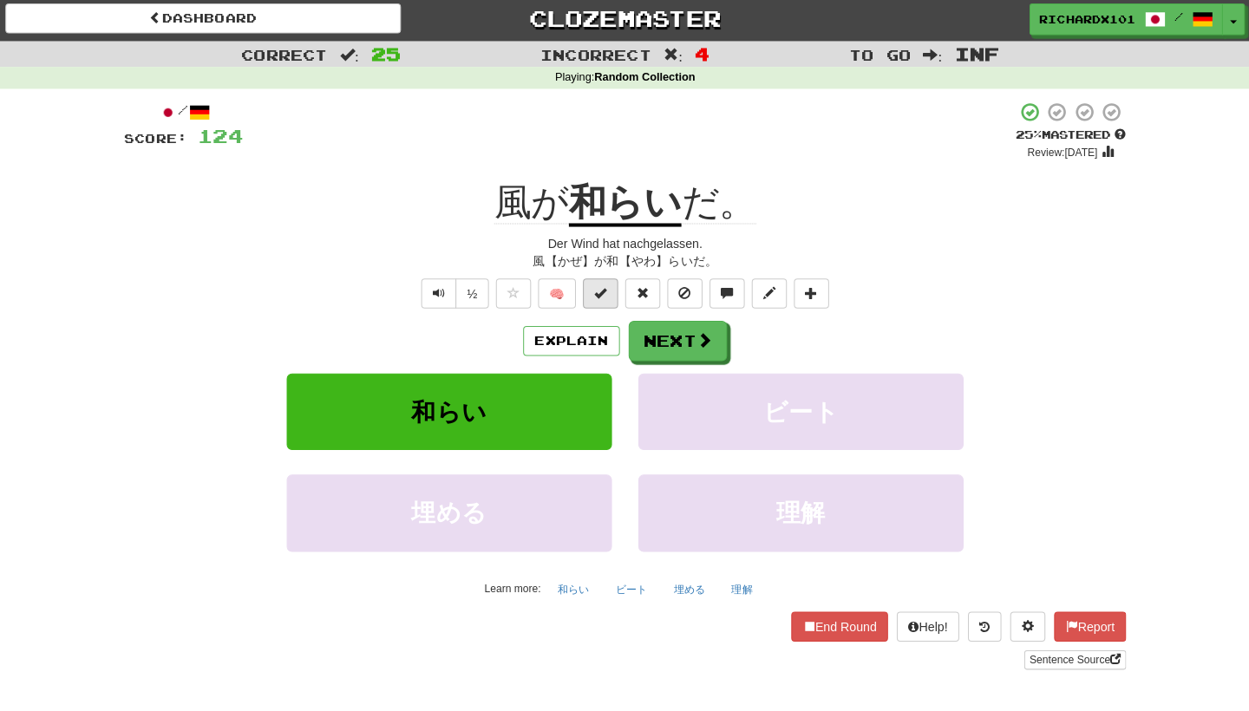
click at [594, 286] on span at bounding box center [600, 292] width 12 height 12
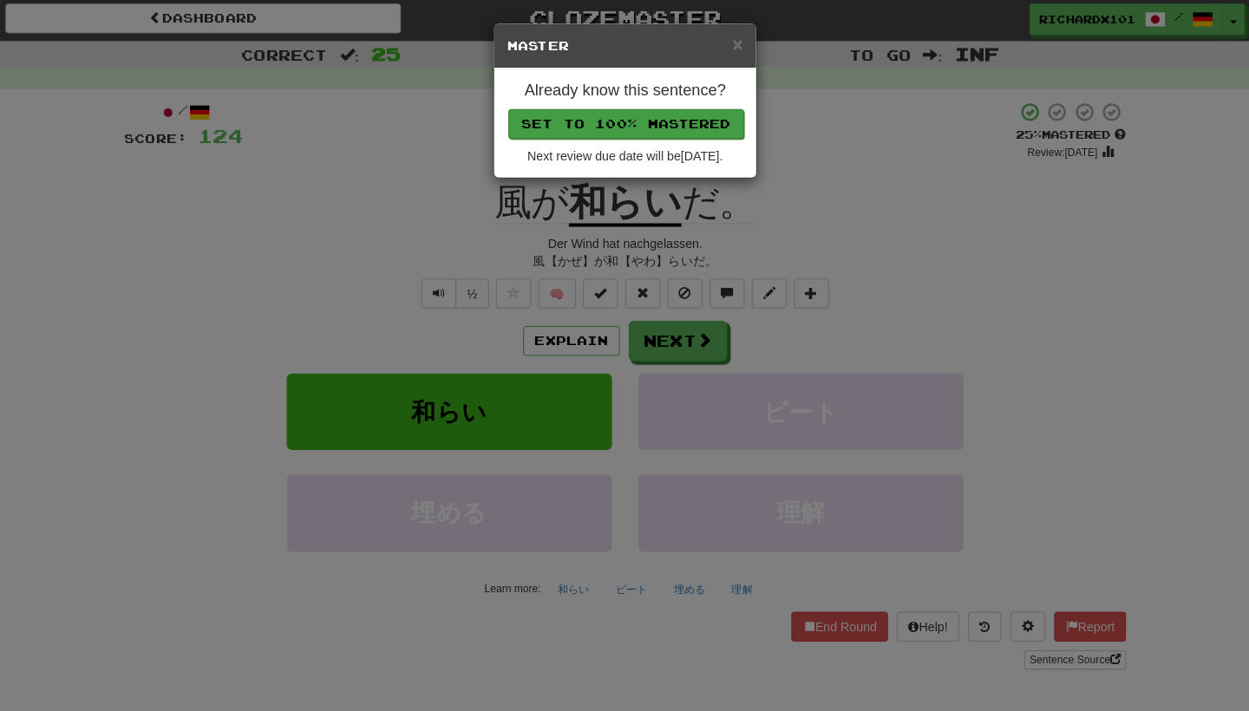
click at [597, 118] on button "Set to 100% Mastered" at bounding box center [625, 125] width 233 height 29
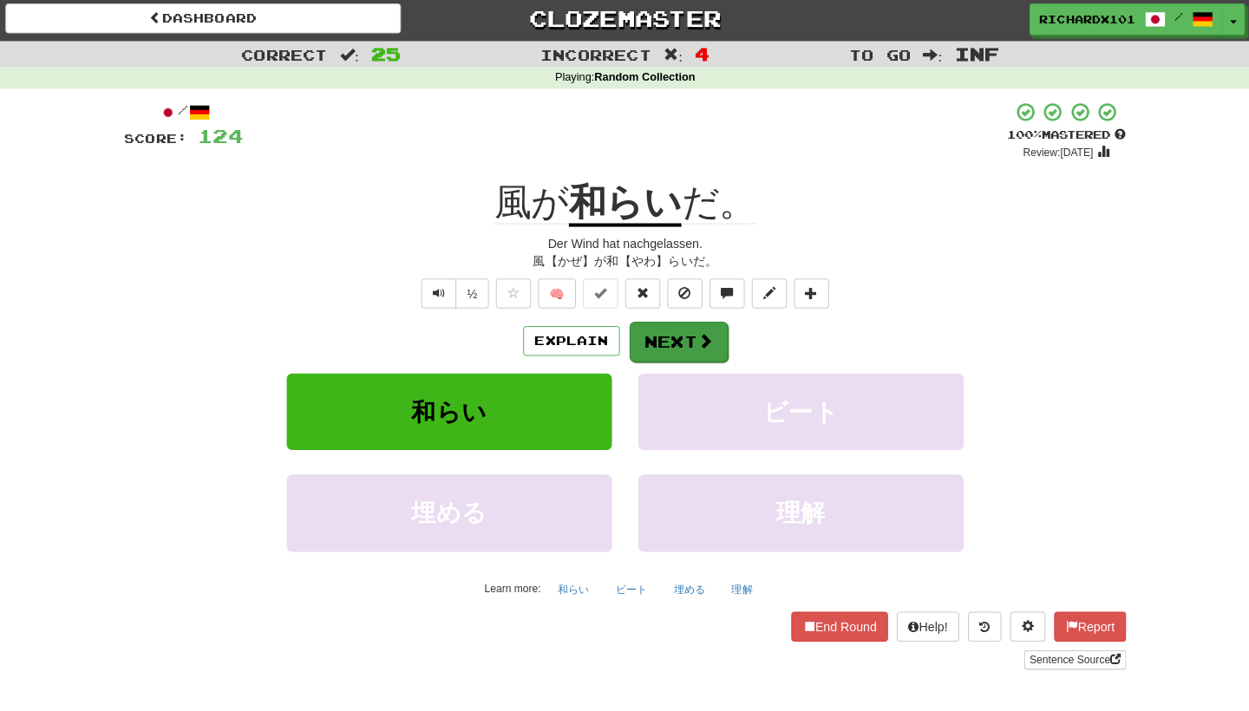
click at [645, 331] on button "Next" at bounding box center [677, 341] width 97 height 40
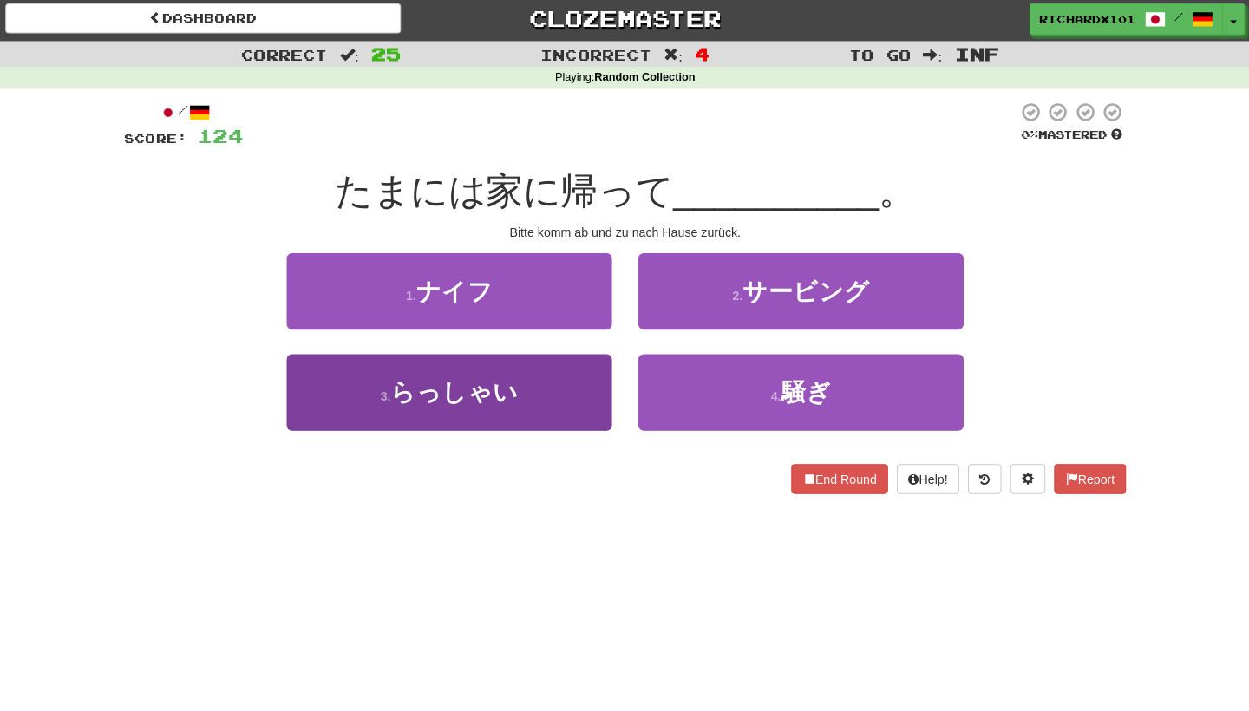
click at [561, 383] on button "3 . らっしゃい" at bounding box center [451, 390] width 321 height 75
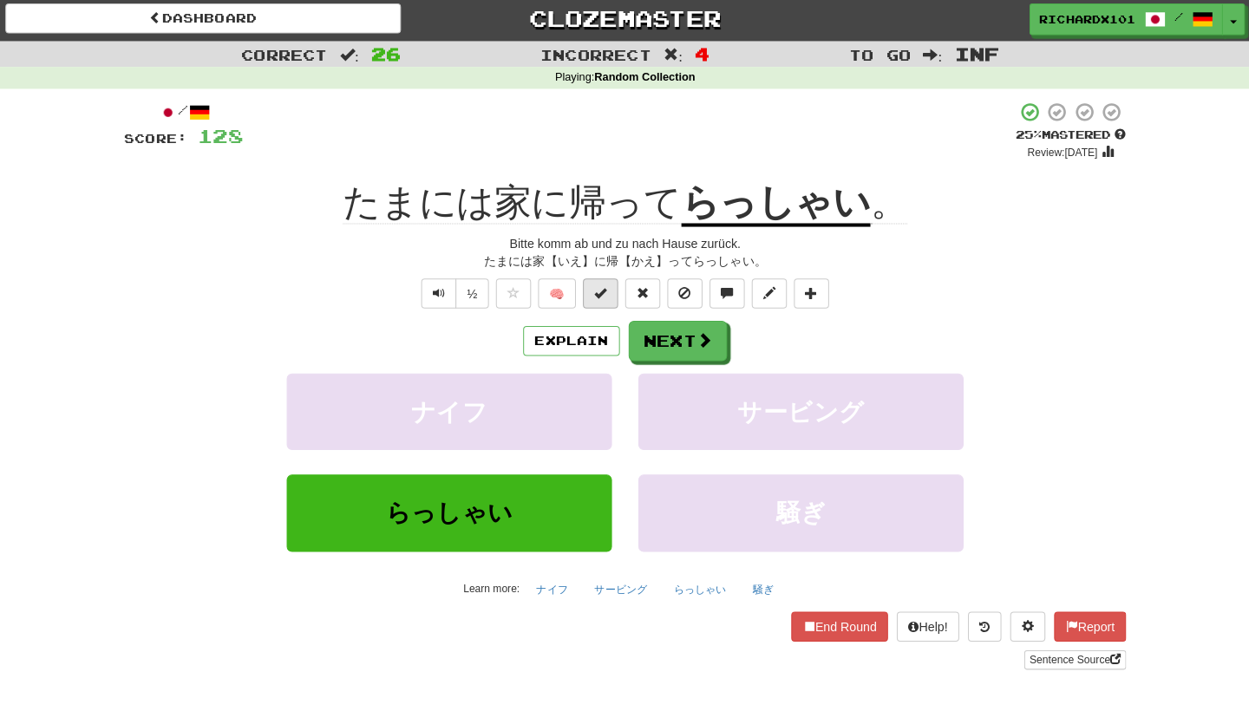
click at [594, 287] on span at bounding box center [600, 292] width 12 height 12
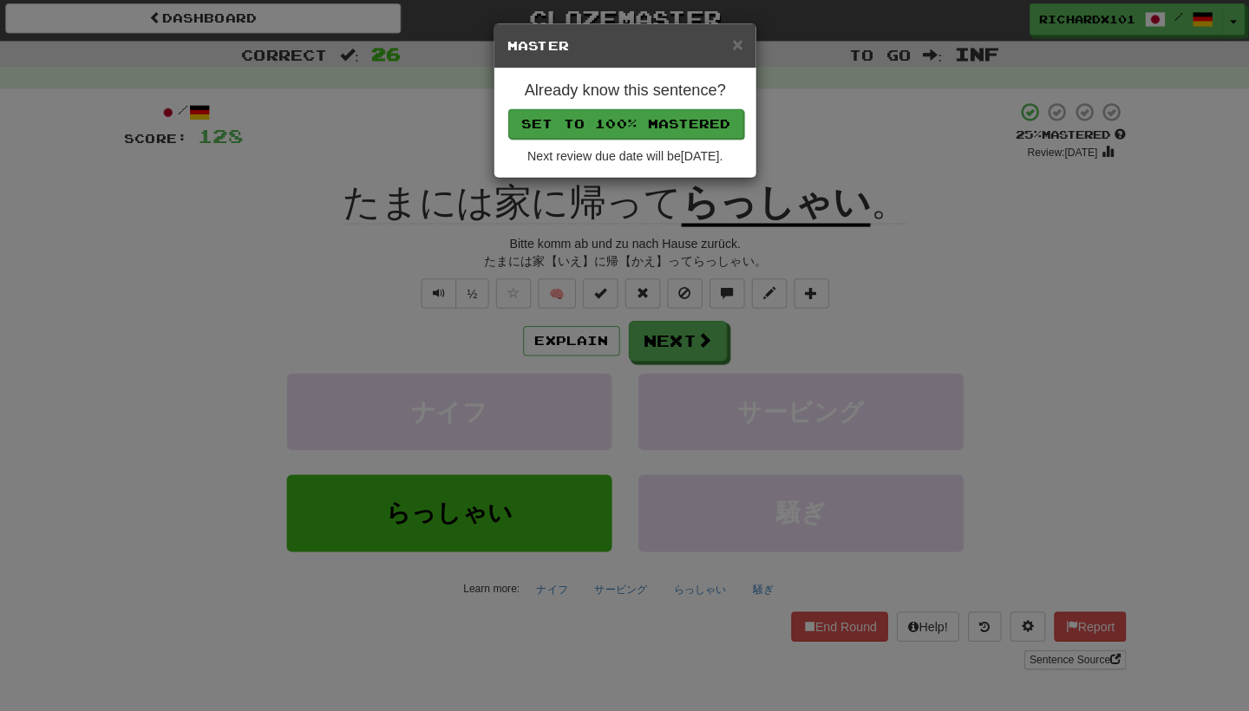
click at [603, 132] on button "Set to 100% Mastered" at bounding box center [625, 125] width 233 height 29
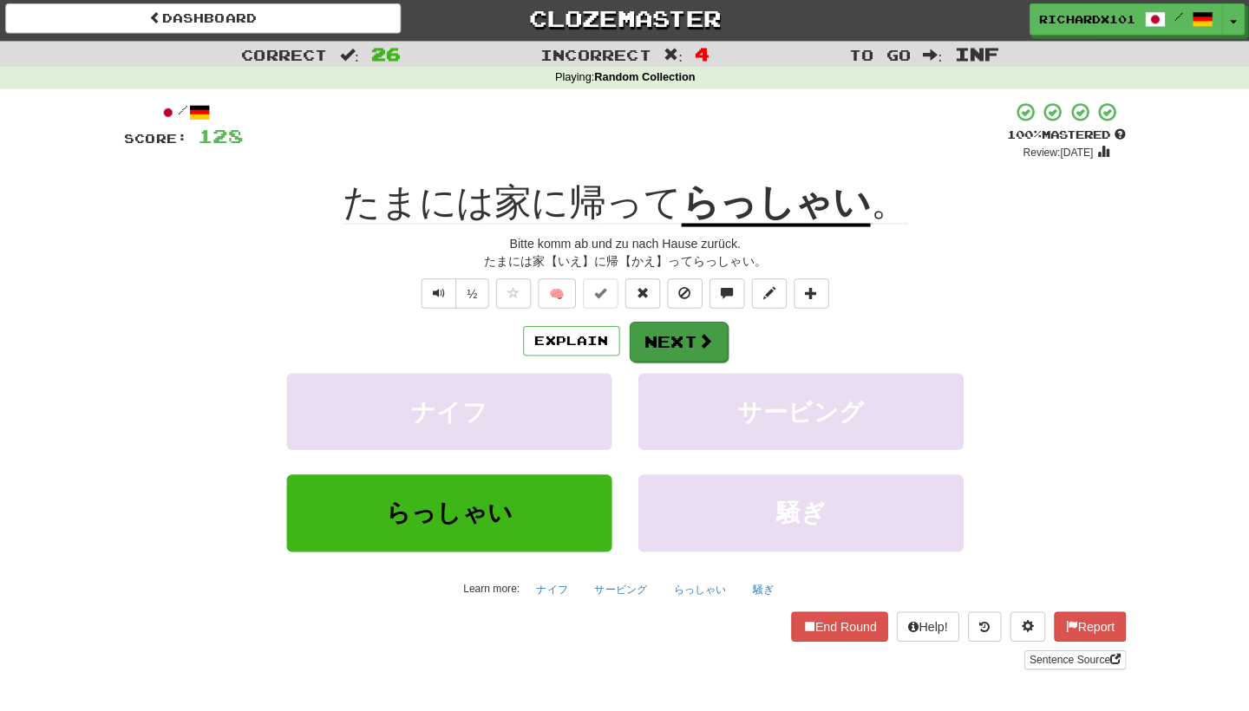
click at [656, 337] on button "Next" at bounding box center [677, 341] width 97 height 40
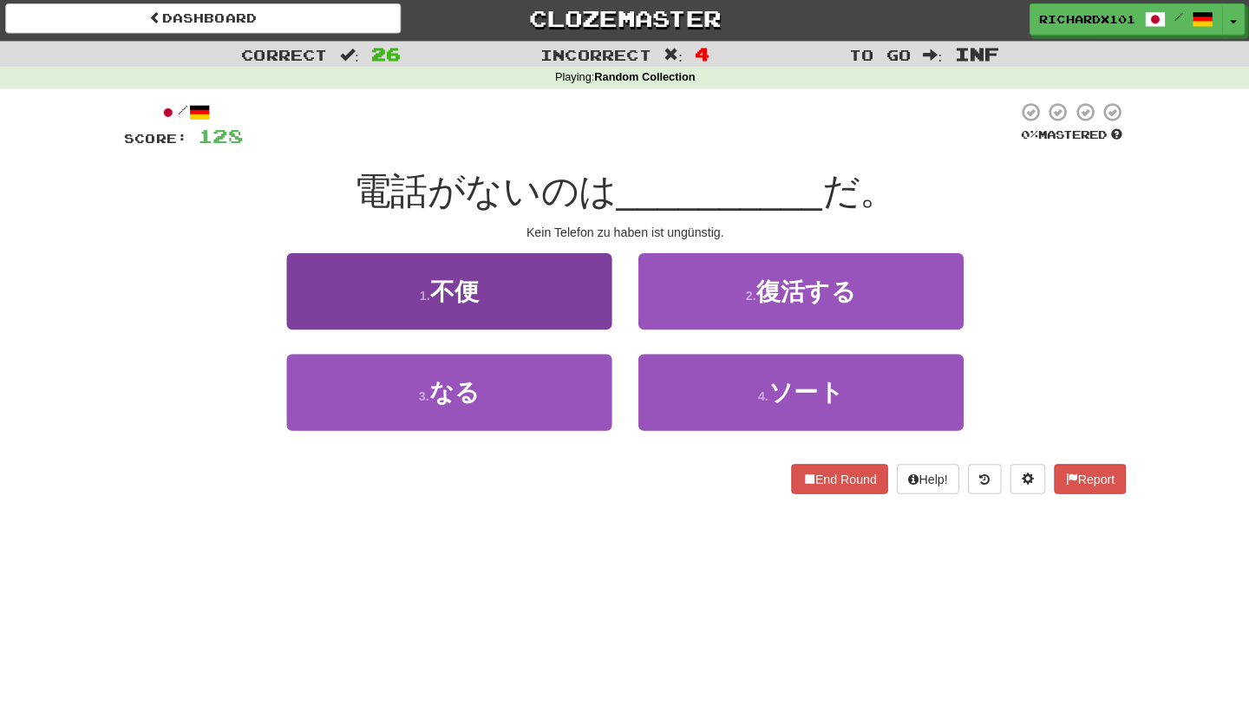
click at [567, 316] on button "1 . 不便" at bounding box center [451, 290] width 321 height 75
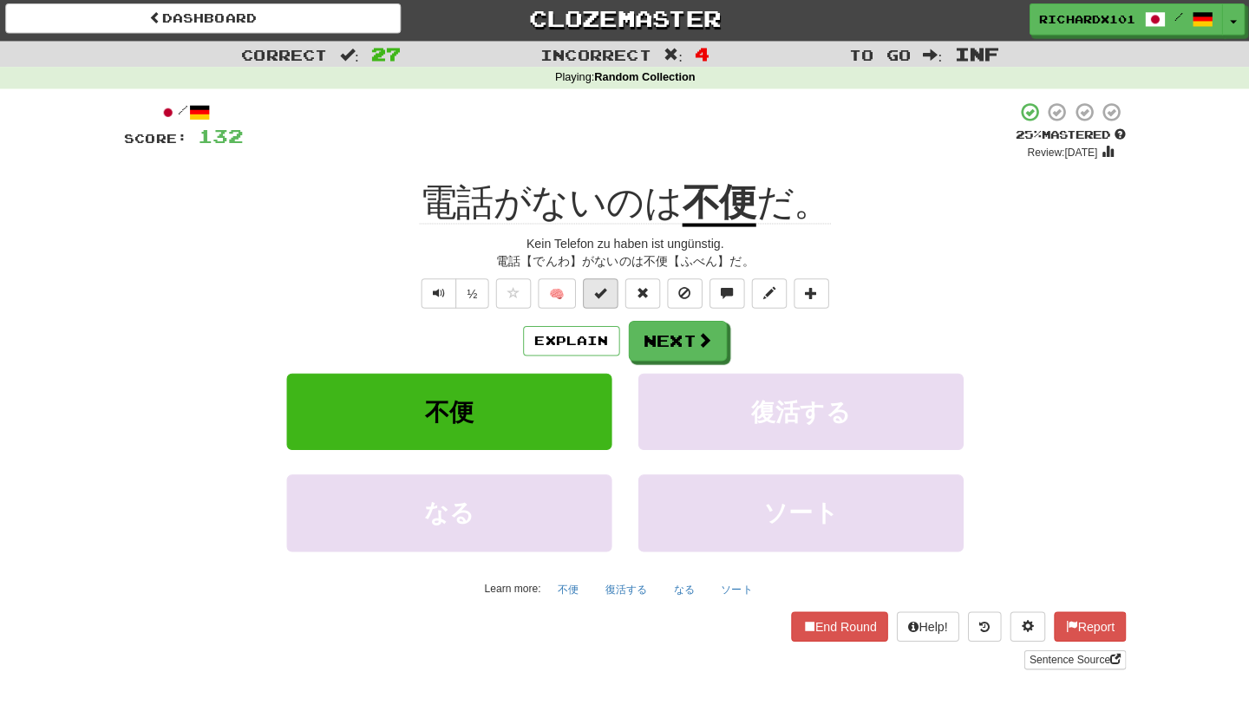
click at [585, 293] on button at bounding box center [600, 292] width 35 height 29
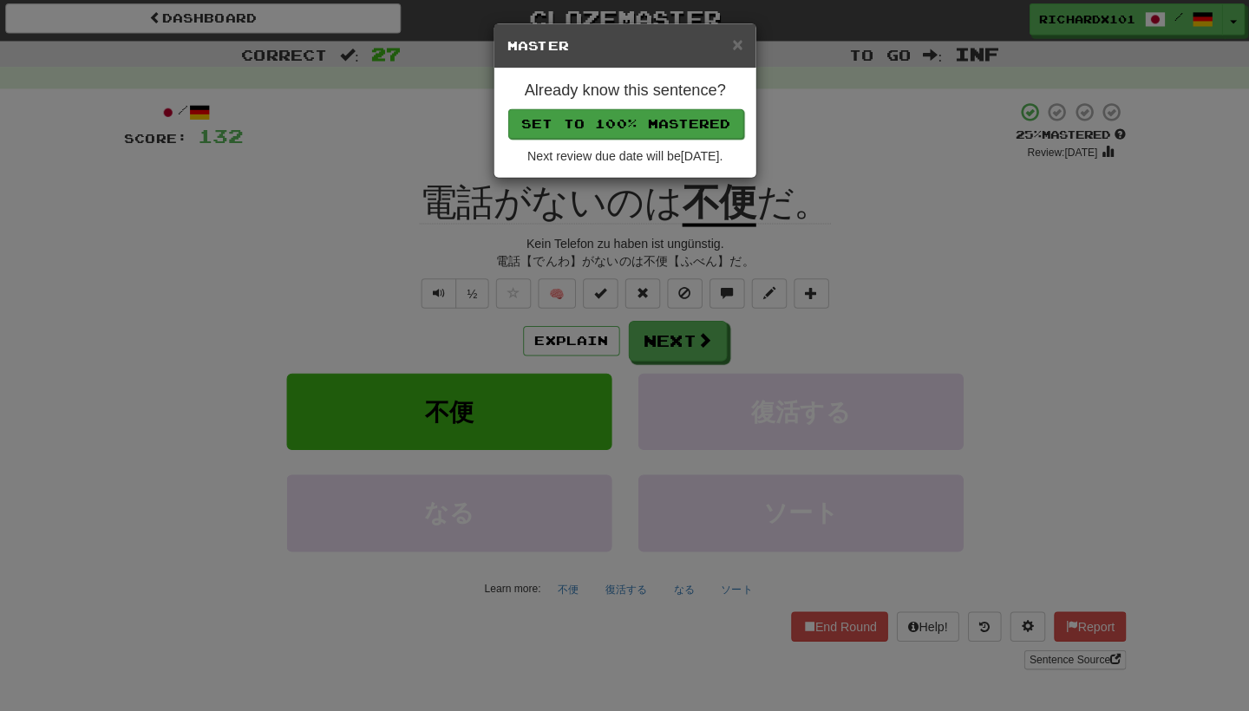
click at [596, 123] on button "Set to 100% Mastered" at bounding box center [625, 125] width 233 height 29
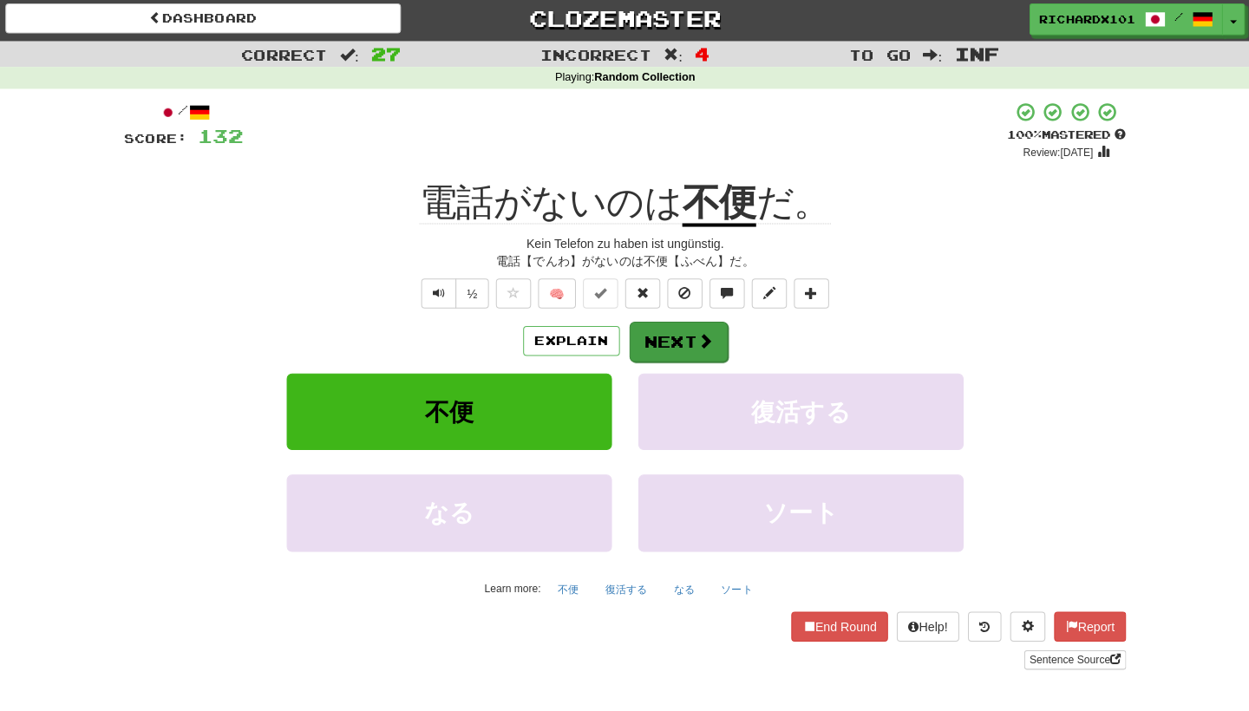
click at [656, 322] on button "Next" at bounding box center [677, 341] width 97 height 40
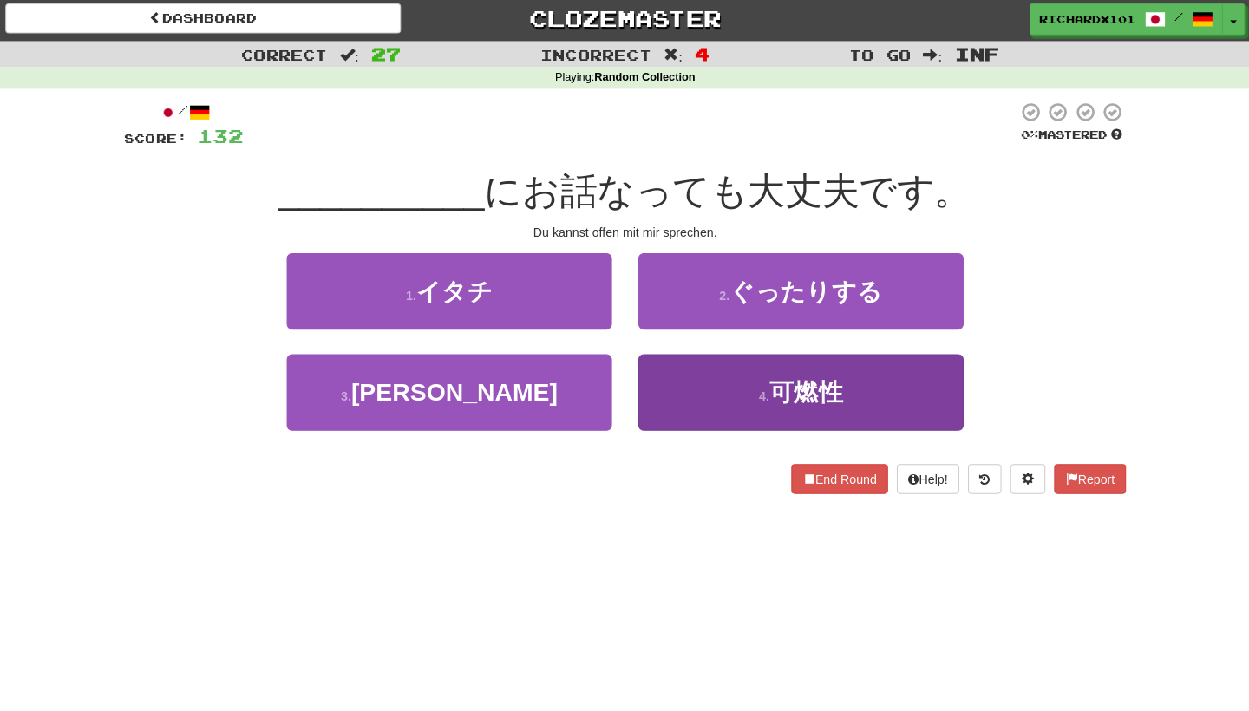
click at [698, 413] on button "4 . 可燃性" at bounding box center [798, 390] width 321 height 75
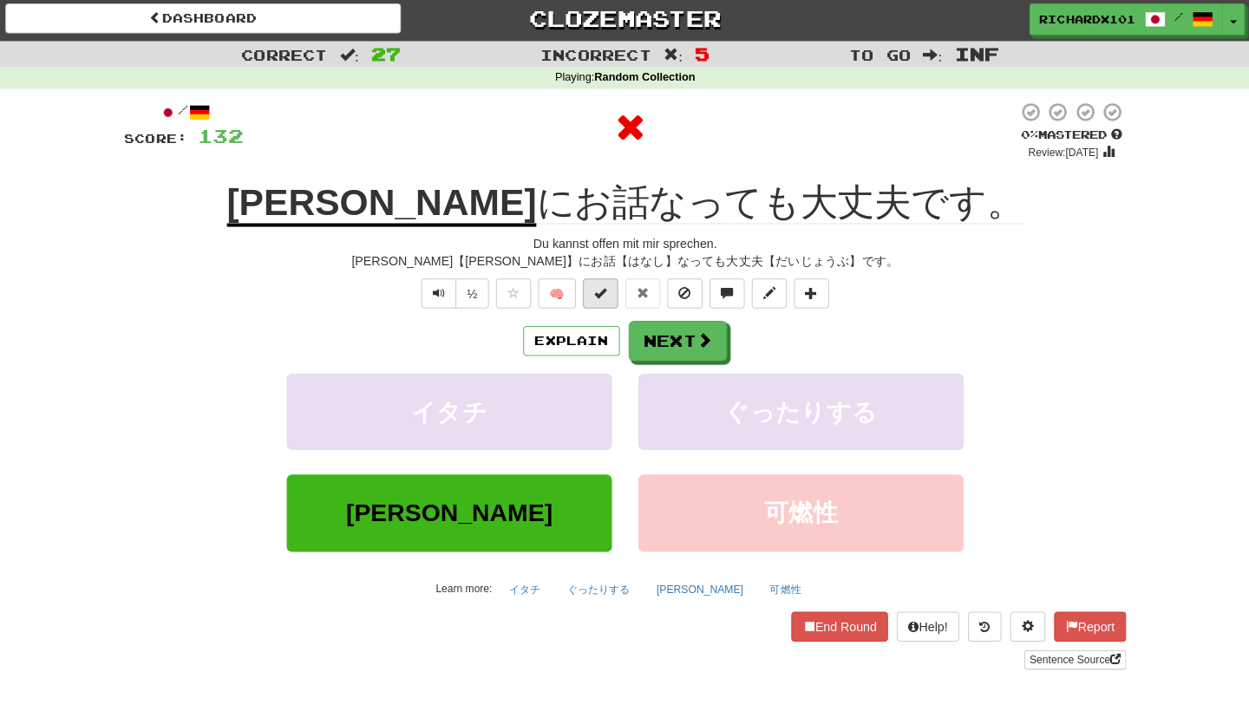
click at [600, 297] on button at bounding box center [600, 292] width 35 height 29
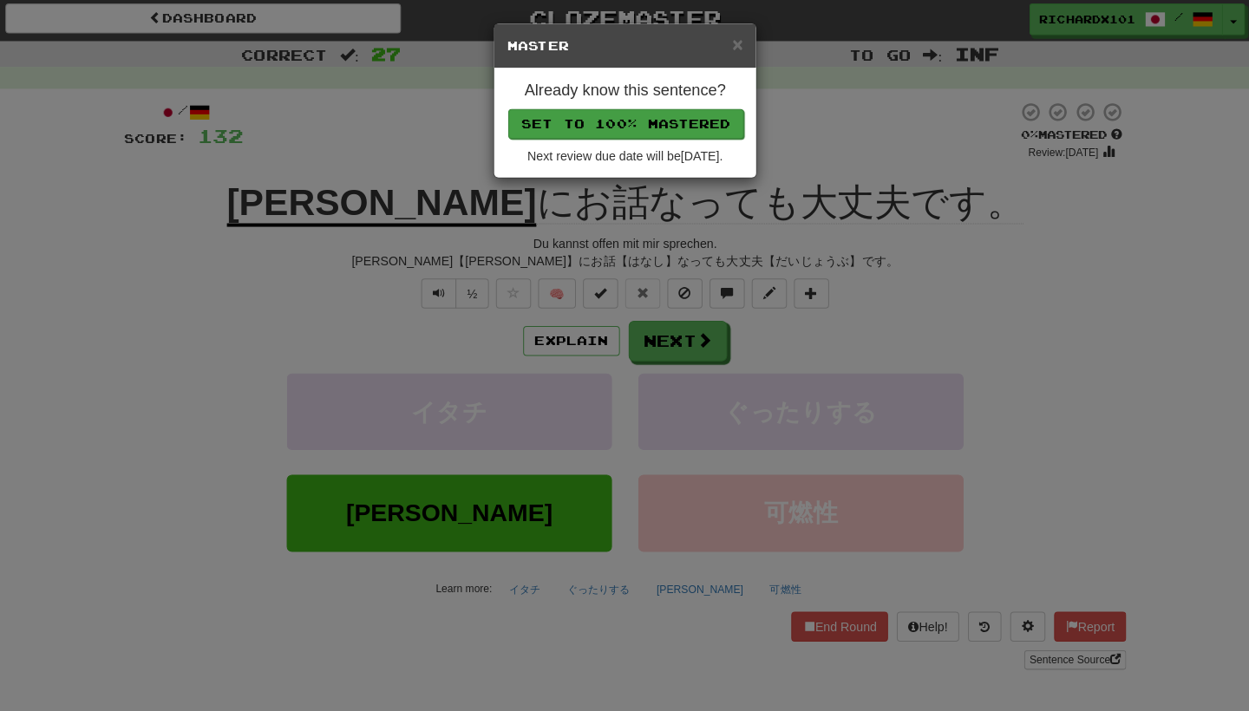
click at [577, 119] on button "Set to 100% Mastered" at bounding box center [625, 125] width 233 height 29
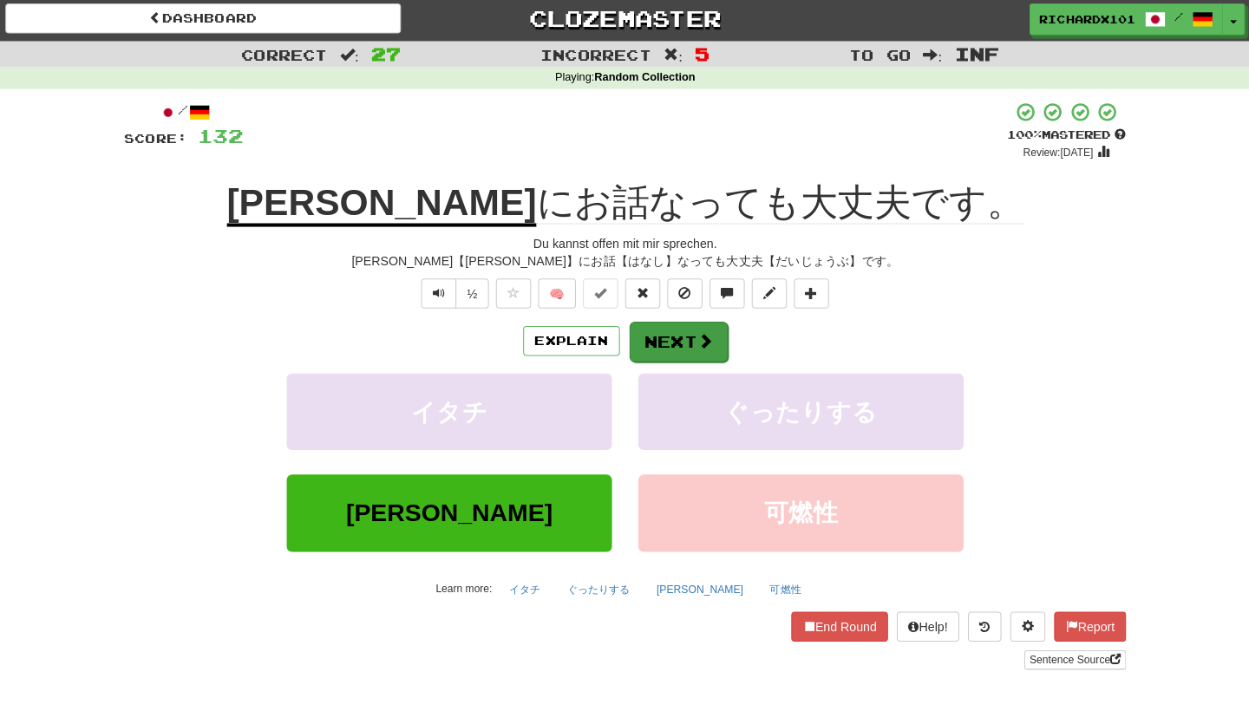
click at [658, 336] on button "Next" at bounding box center [677, 341] width 97 height 40
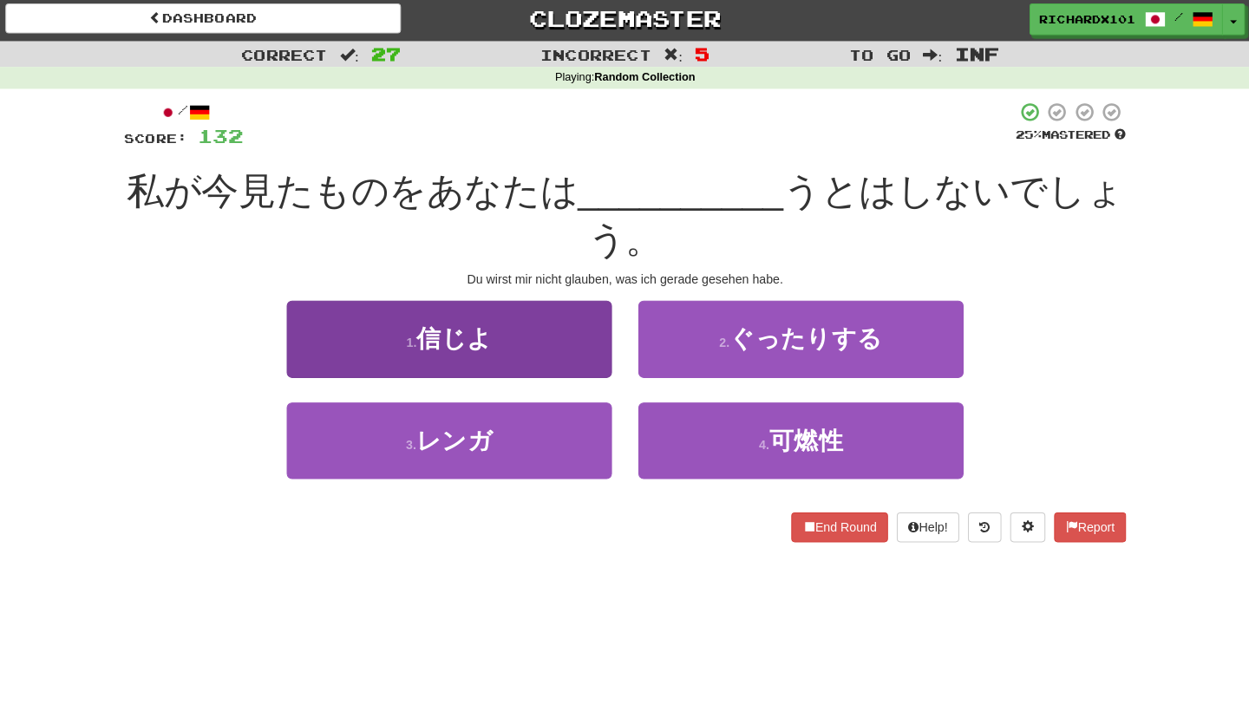
click at [593, 329] on button "1 . 信じよ" at bounding box center [451, 337] width 321 height 75
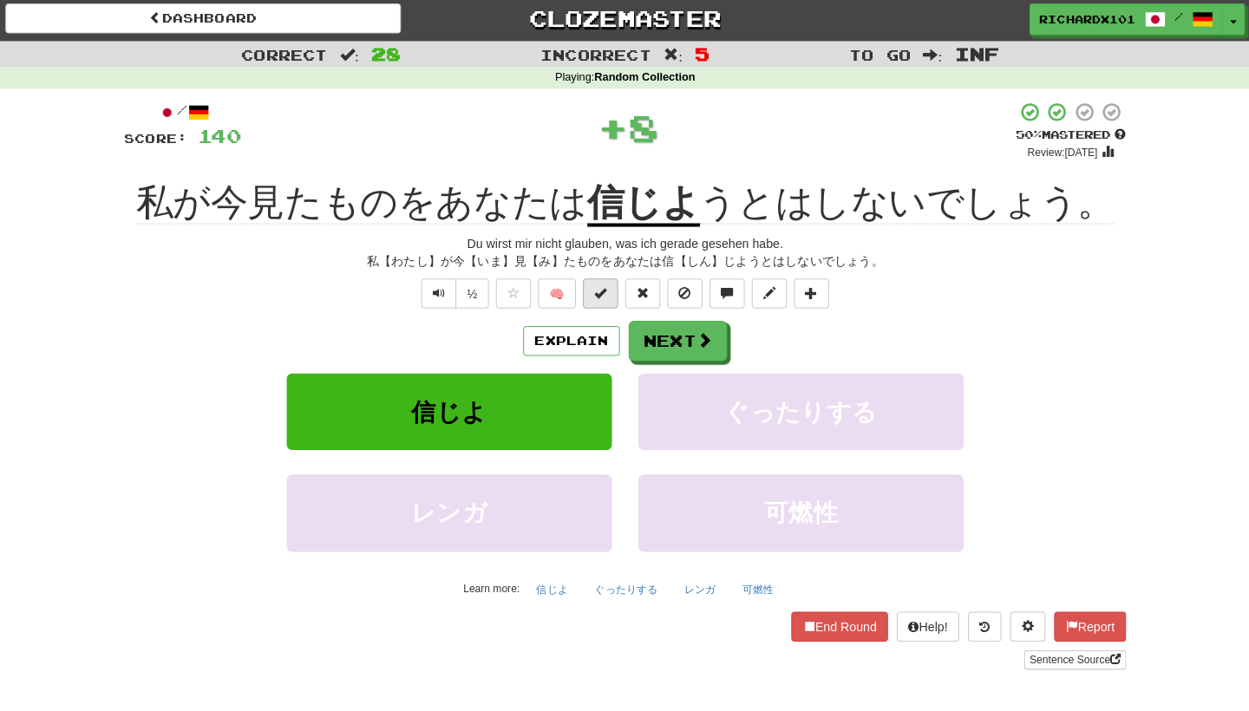
click at [592, 296] on button at bounding box center [600, 292] width 35 height 29
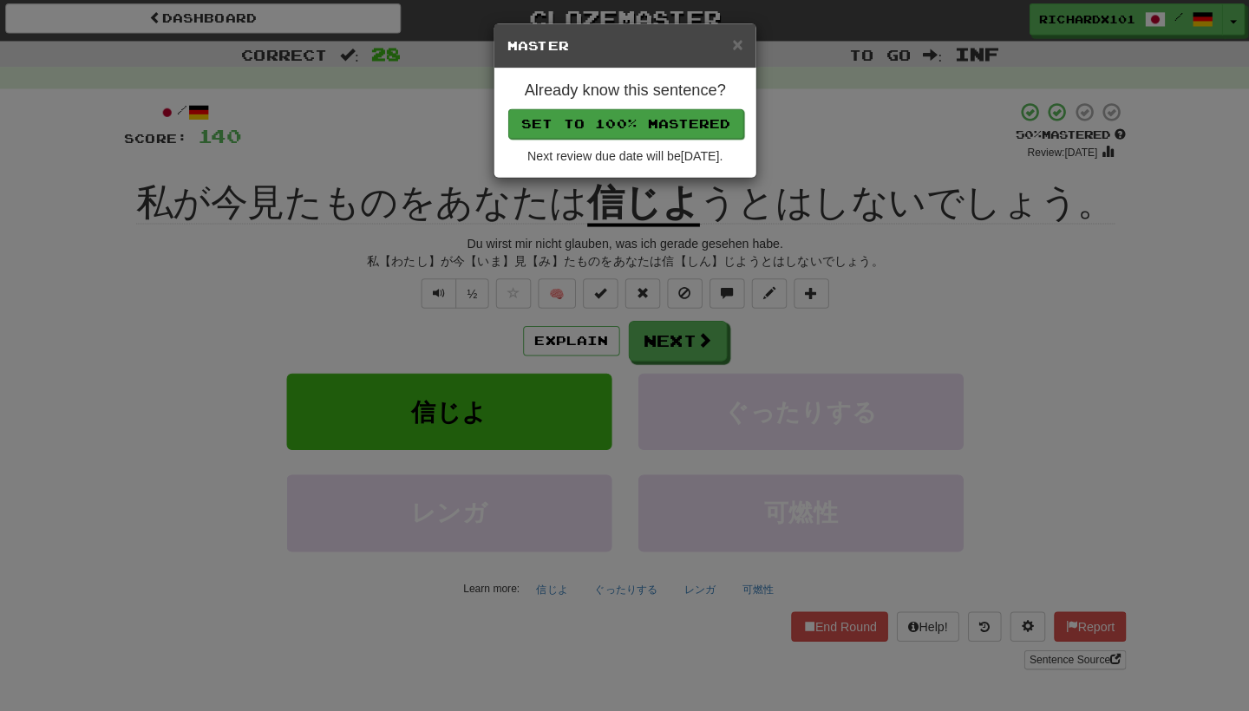
click at [594, 129] on button "Set to 100% Mastered" at bounding box center [625, 125] width 233 height 29
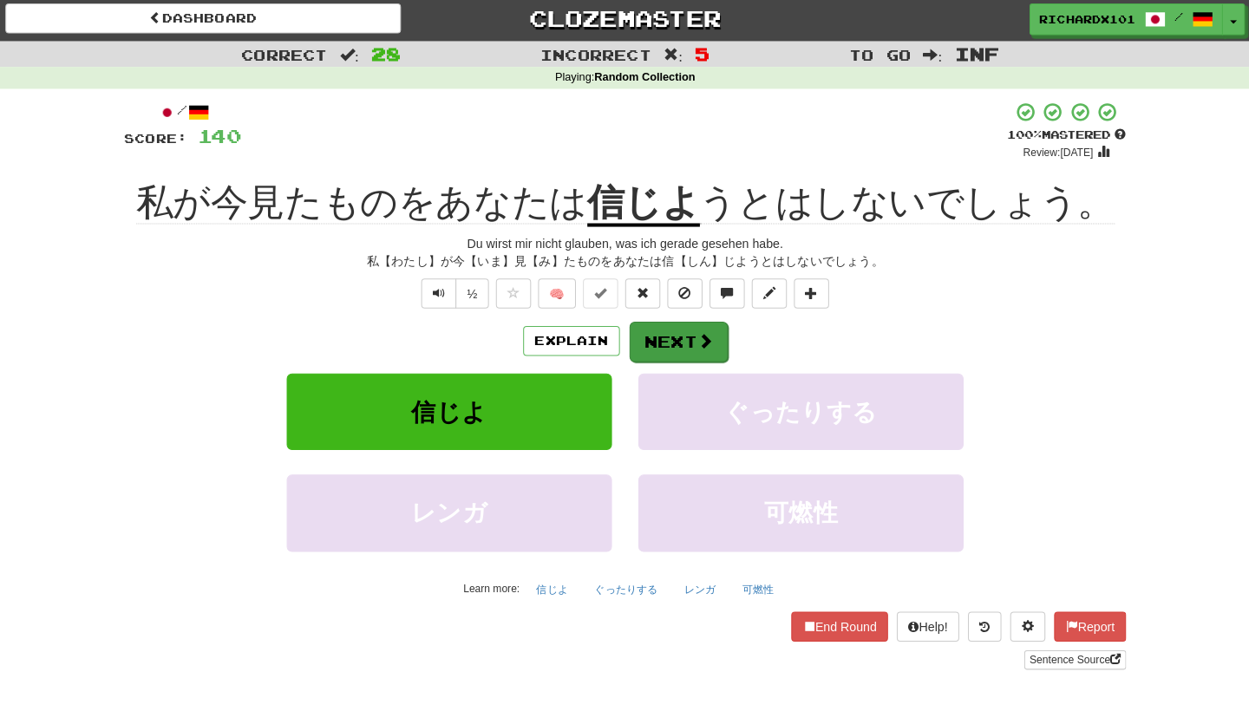
click at [654, 331] on button "Next" at bounding box center [677, 341] width 97 height 40
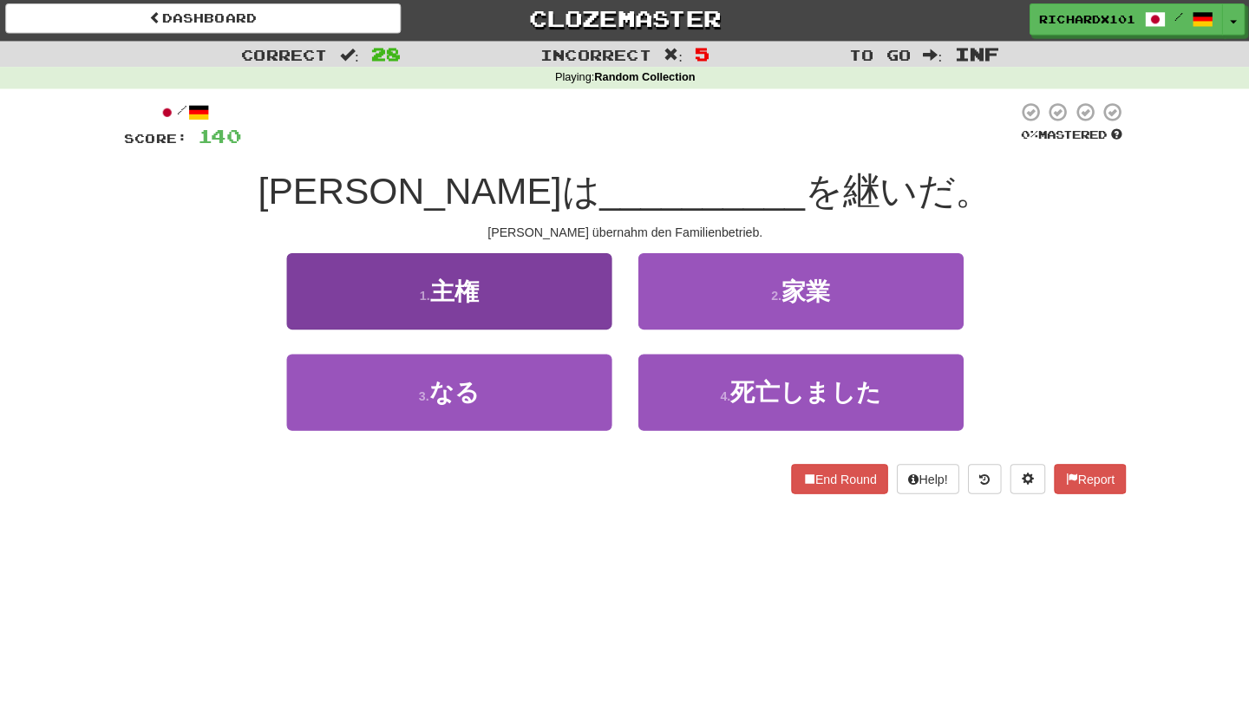
click at [576, 305] on button "1 . 主権" at bounding box center [451, 290] width 321 height 75
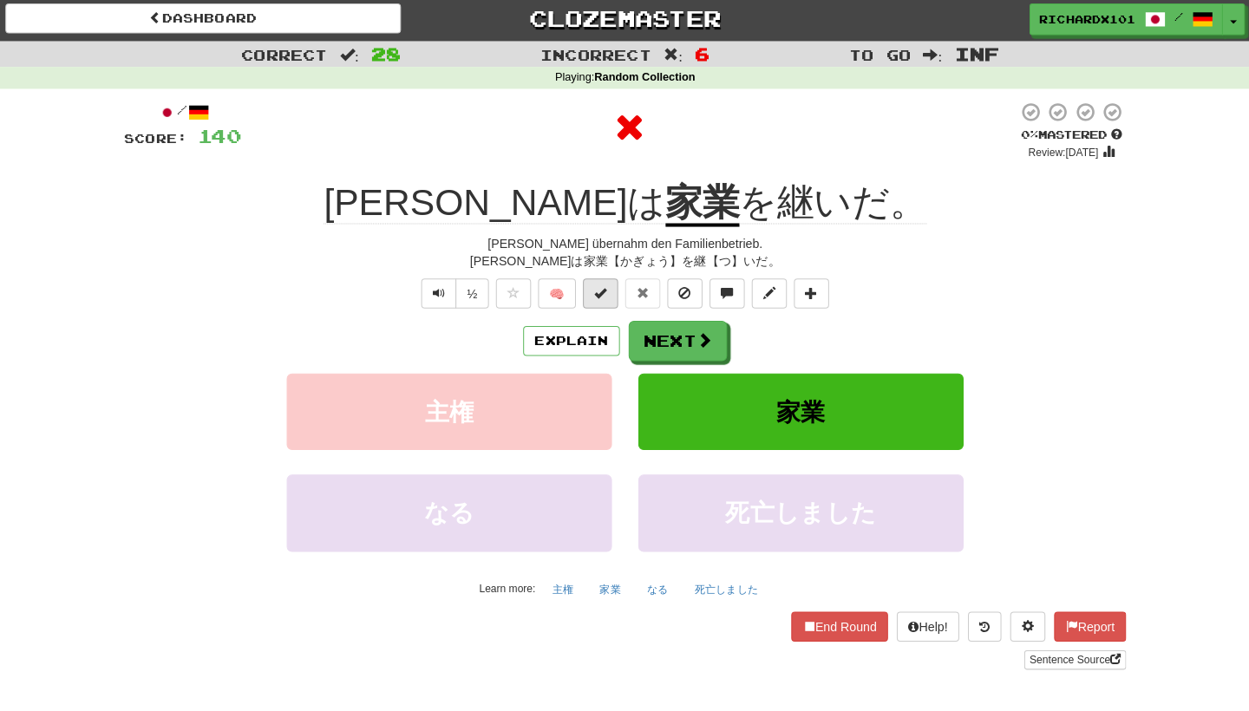
click at [596, 298] on button at bounding box center [600, 292] width 35 height 29
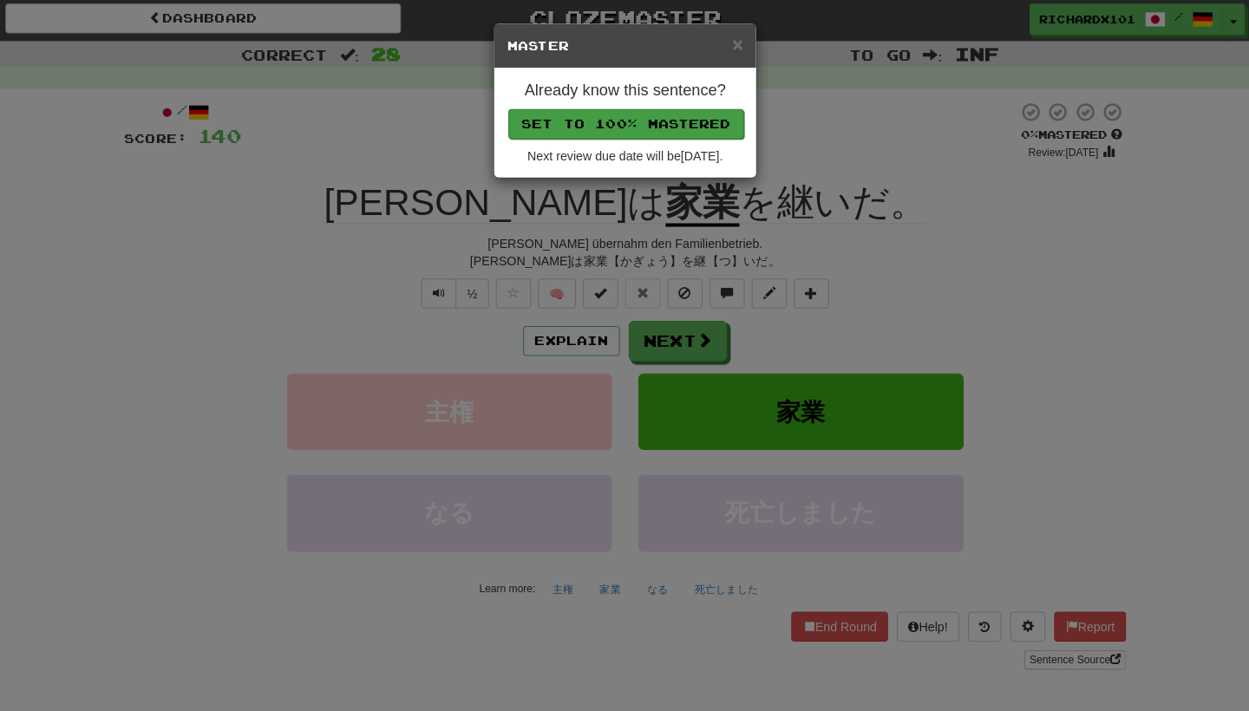
click at [595, 127] on button "Set to 100% Mastered" at bounding box center [625, 125] width 233 height 29
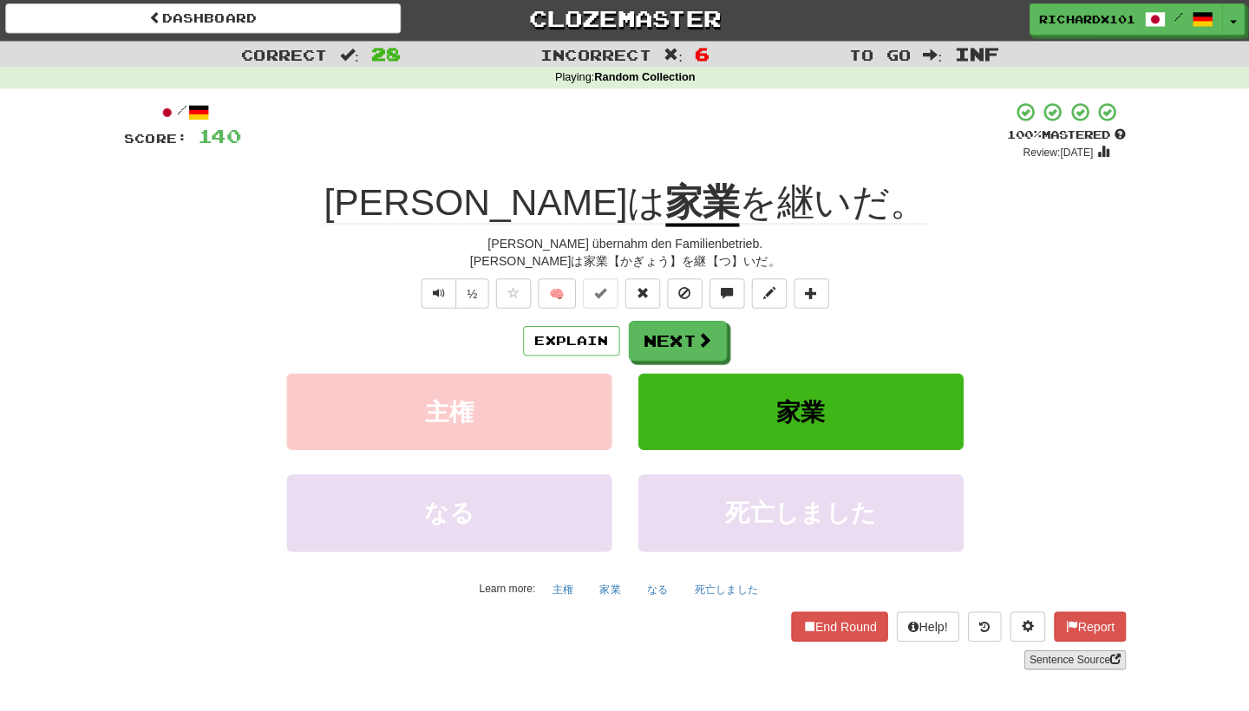
click at [1022, 652] on link "Sentence Source" at bounding box center [1069, 654] width 101 height 19
click at [698, 325] on button "Next" at bounding box center [677, 341] width 97 height 40
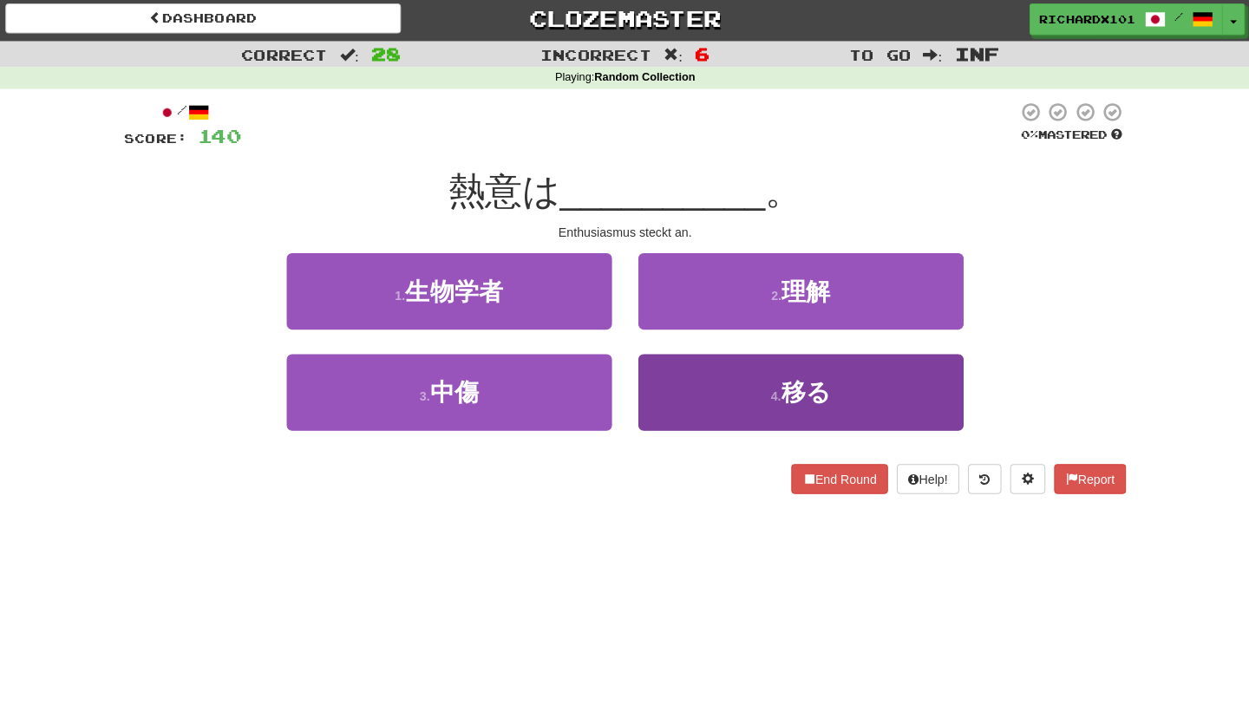
click at [718, 359] on button "4 . 移る" at bounding box center [798, 390] width 321 height 75
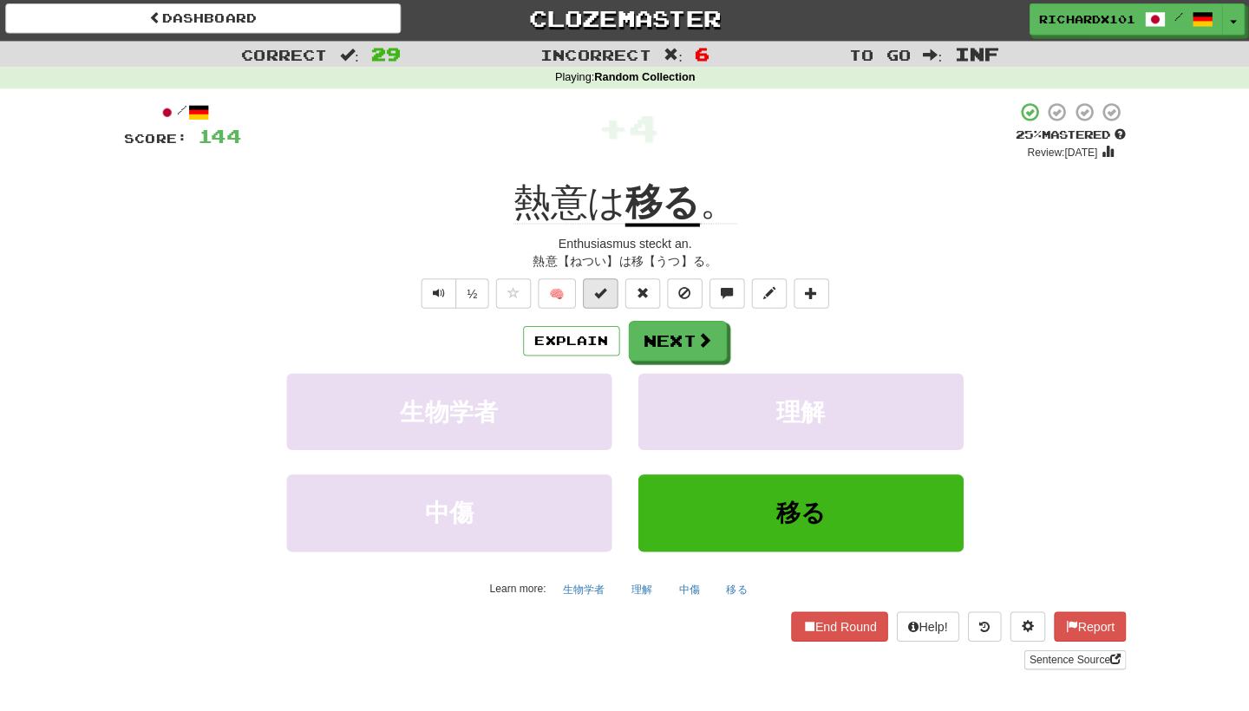
click at [600, 285] on button at bounding box center [600, 292] width 35 height 29
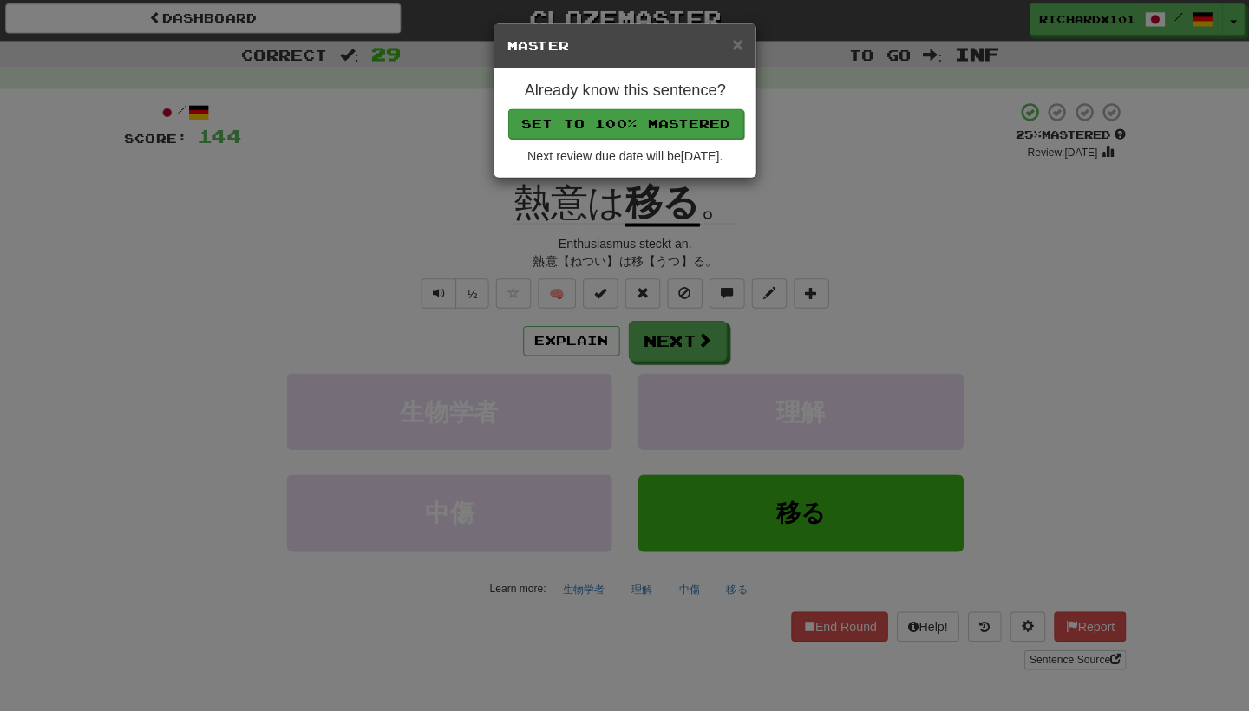
click at [578, 126] on button "Set to 100% Mastered" at bounding box center [625, 125] width 233 height 29
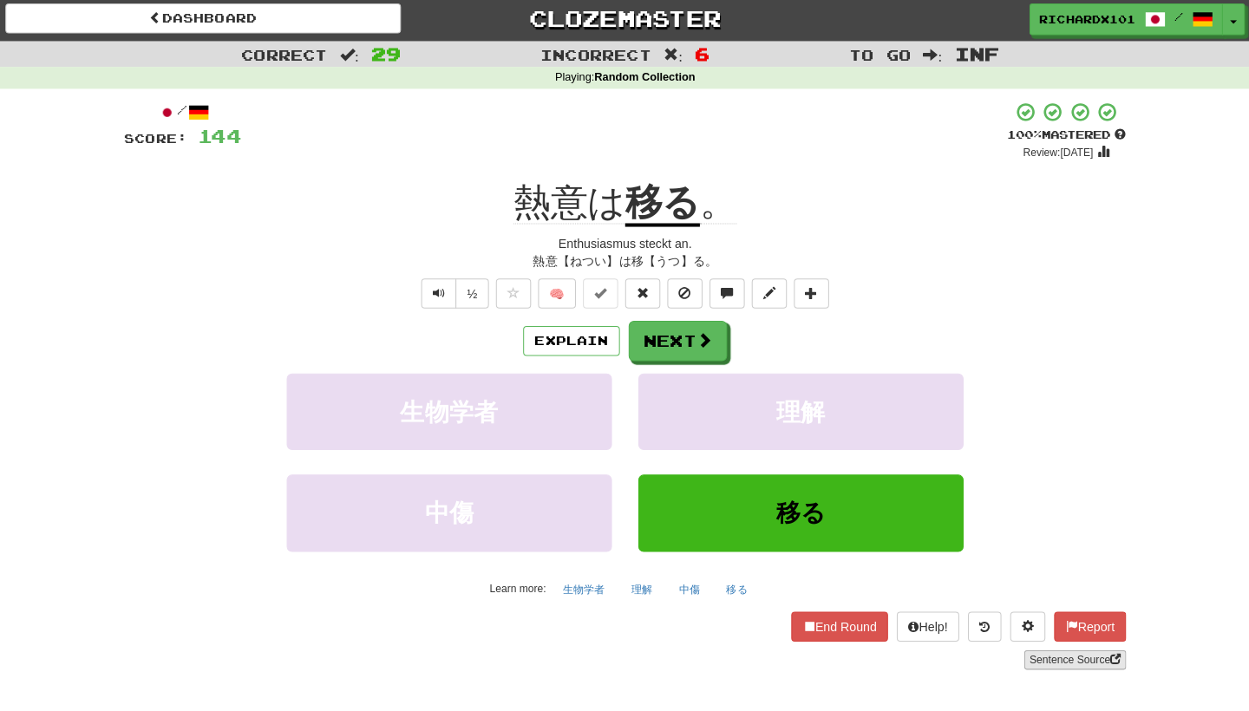
click at [1045, 645] on link "Sentence Source" at bounding box center [1069, 654] width 101 height 19
click at [817, 292] on button at bounding box center [808, 292] width 35 height 29
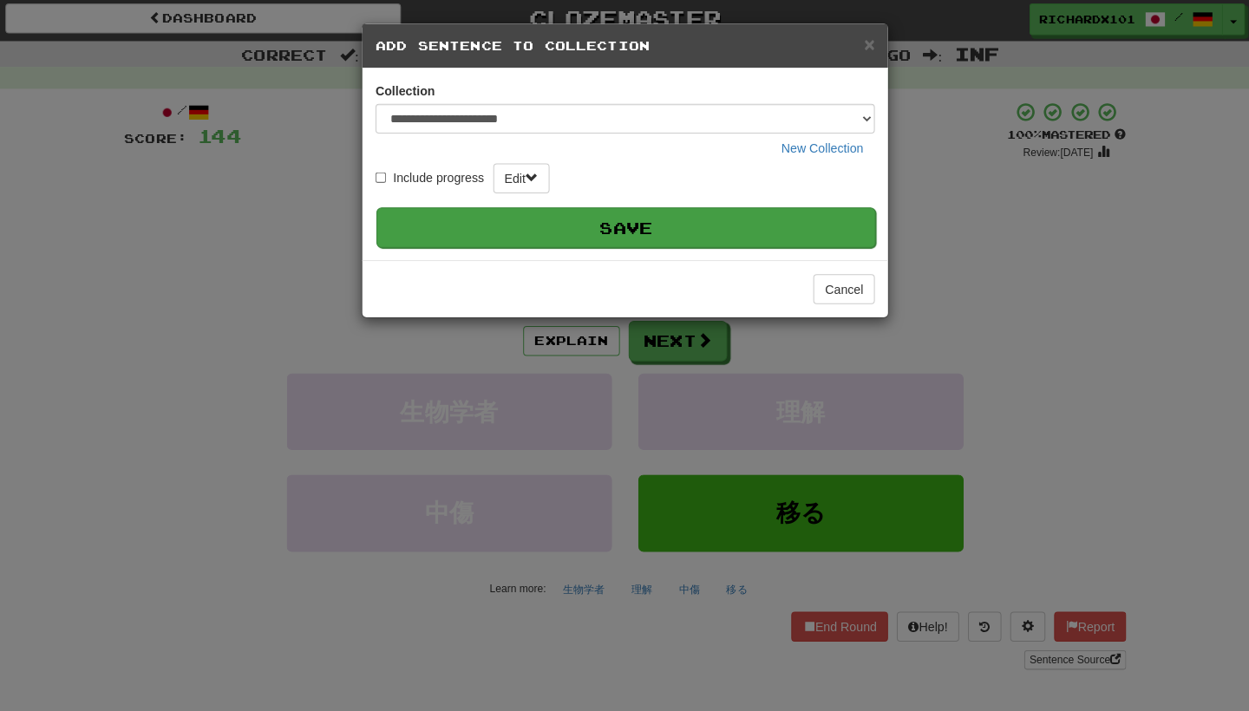
click at [780, 232] on button "Save" at bounding box center [625, 228] width 493 height 40
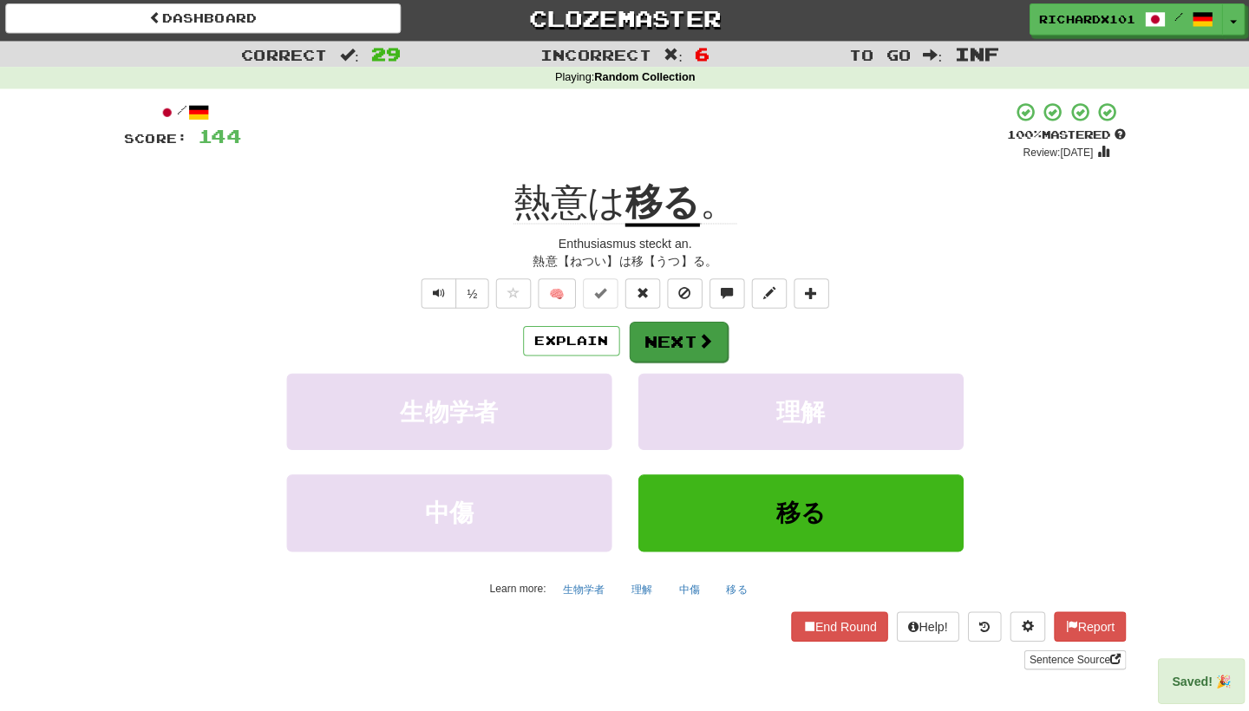
click at [710, 331] on button "Next" at bounding box center [677, 341] width 97 height 40
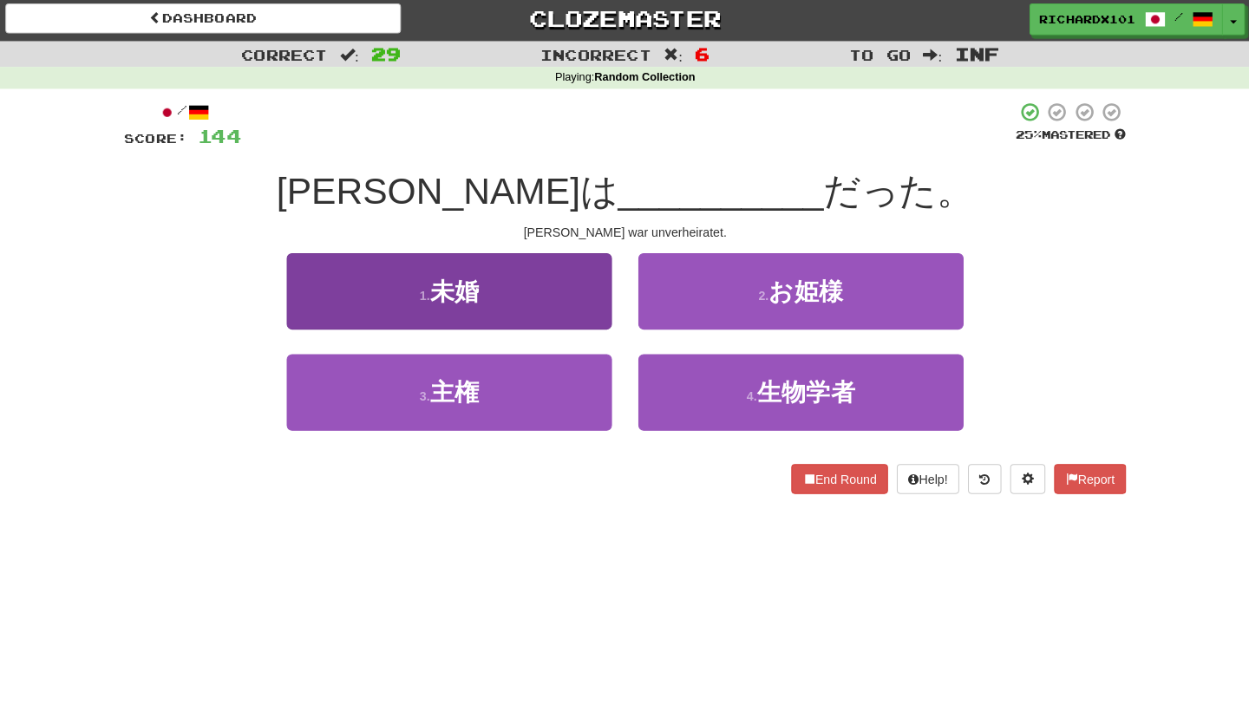
click at [568, 295] on button "1 . 未婚" at bounding box center [451, 290] width 321 height 75
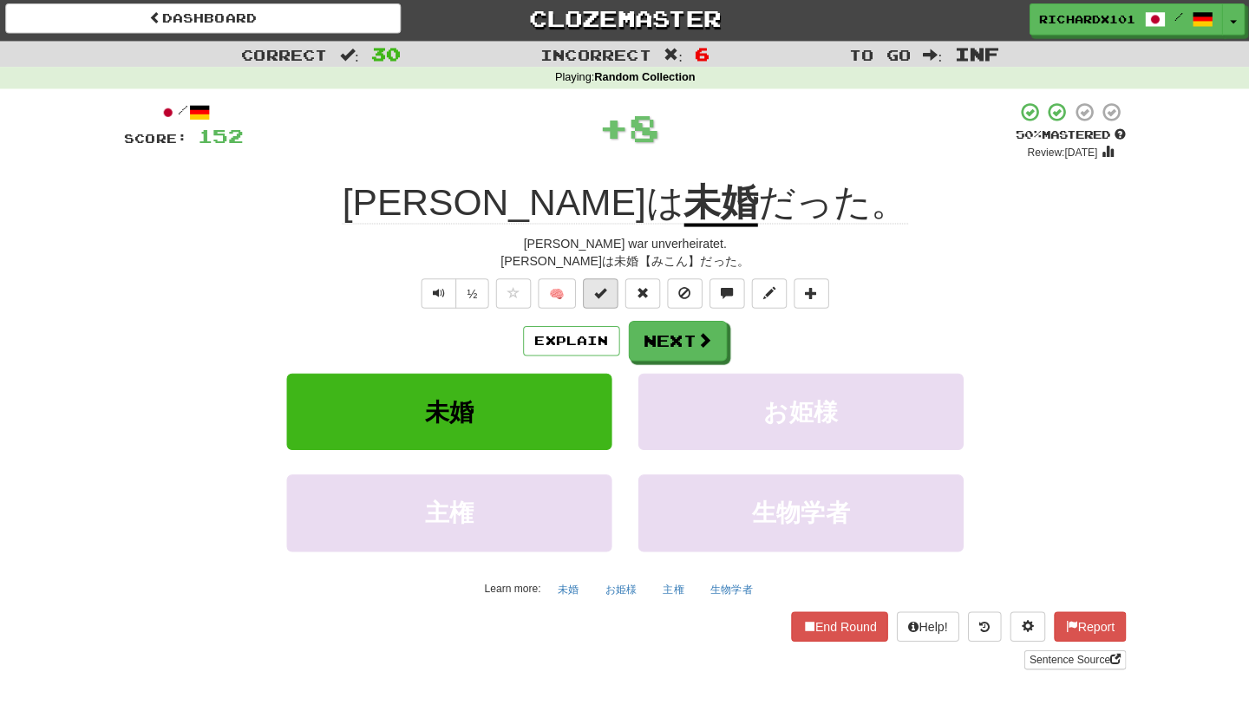
click at [583, 294] on button at bounding box center [600, 292] width 35 height 29
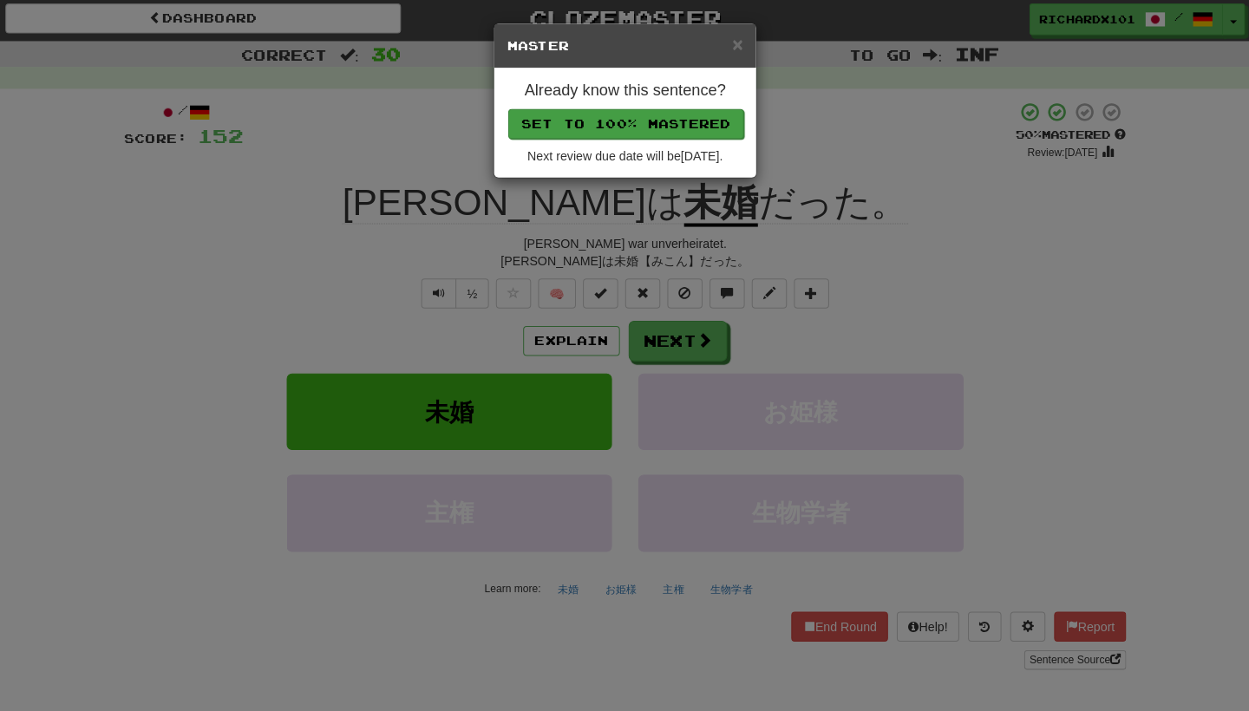
click at [586, 120] on button "Set to 100% Mastered" at bounding box center [625, 125] width 233 height 29
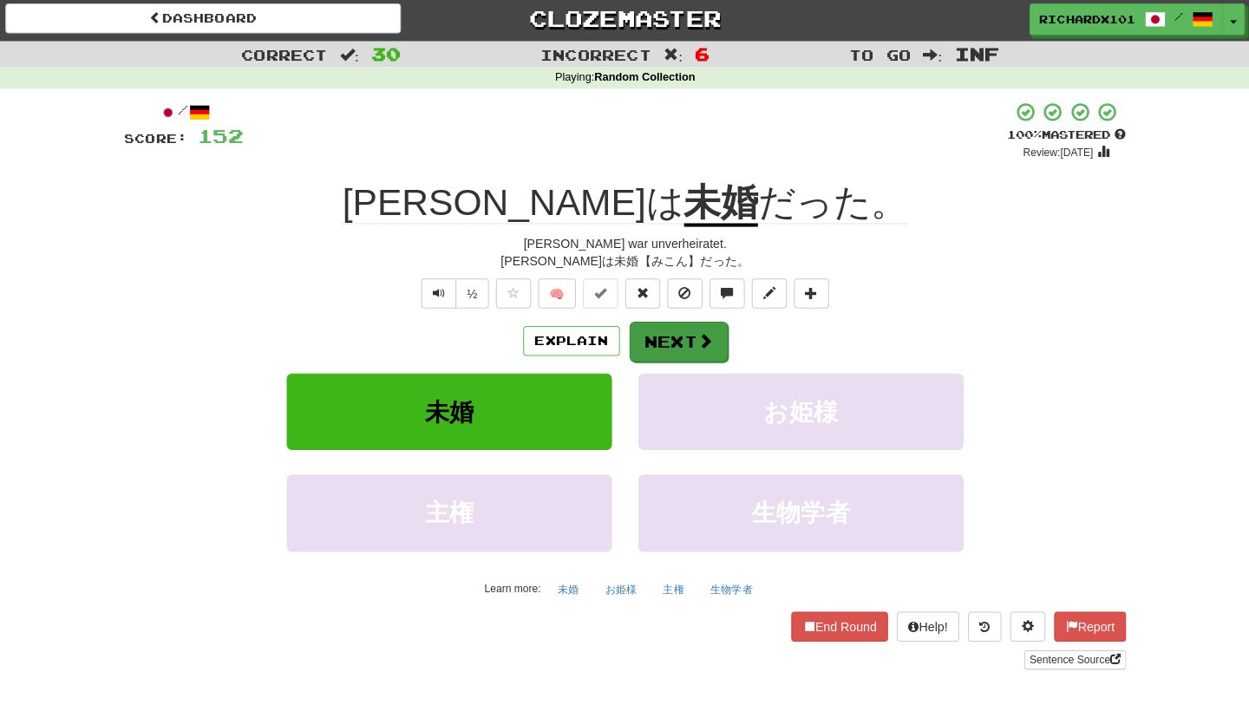
click at [658, 329] on button "Next" at bounding box center [677, 341] width 97 height 40
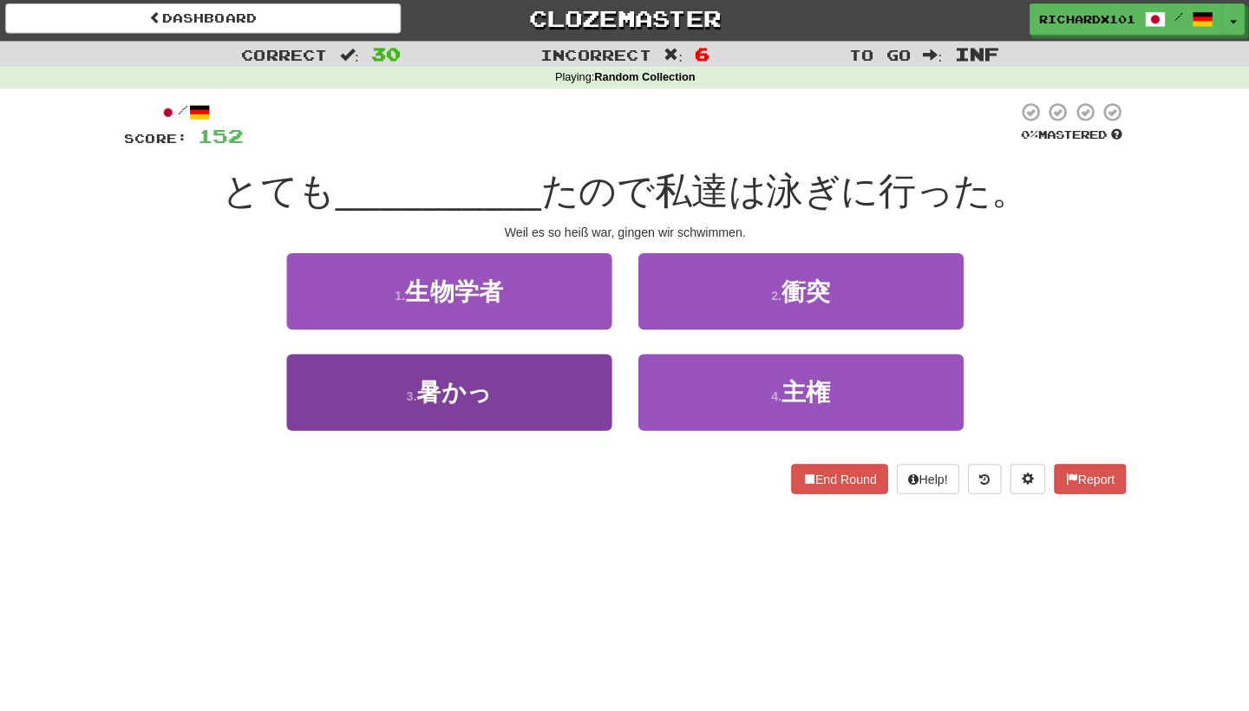
click at [569, 372] on button "3 . 暑かっ" at bounding box center [451, 390] width 321 height 75
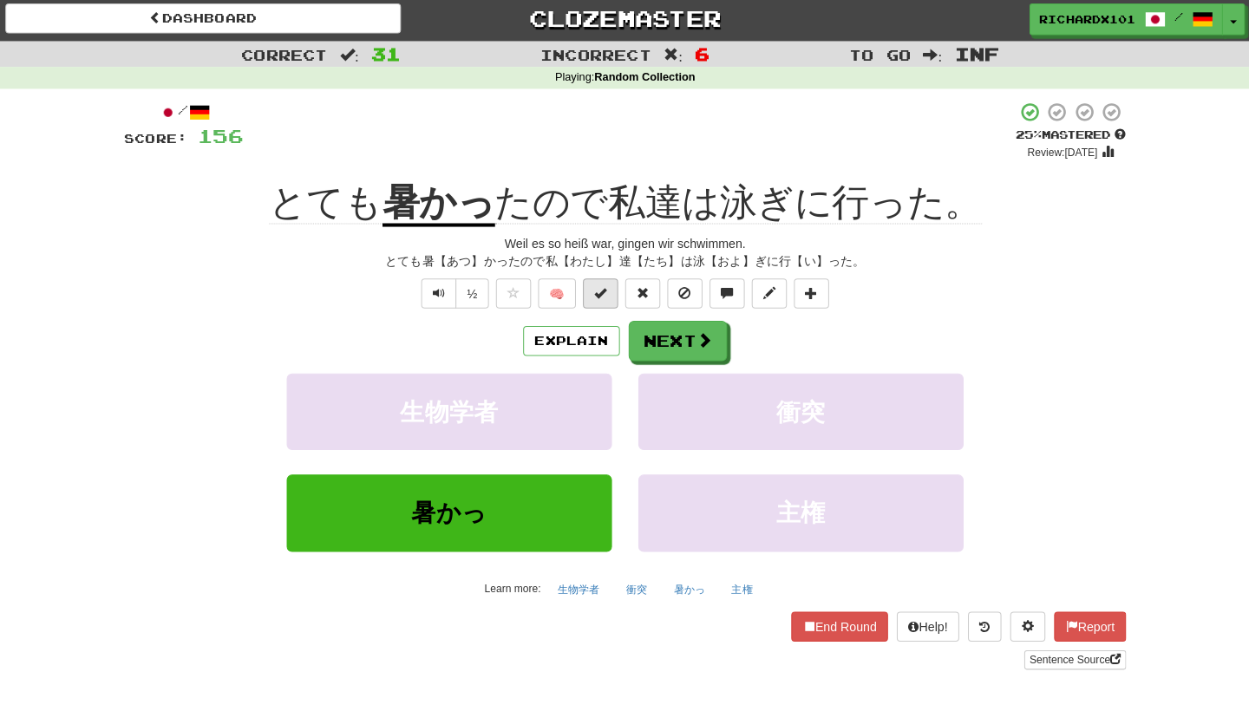
click at [594, 291] on span at bounding box center [600, 292] width 12 height 12
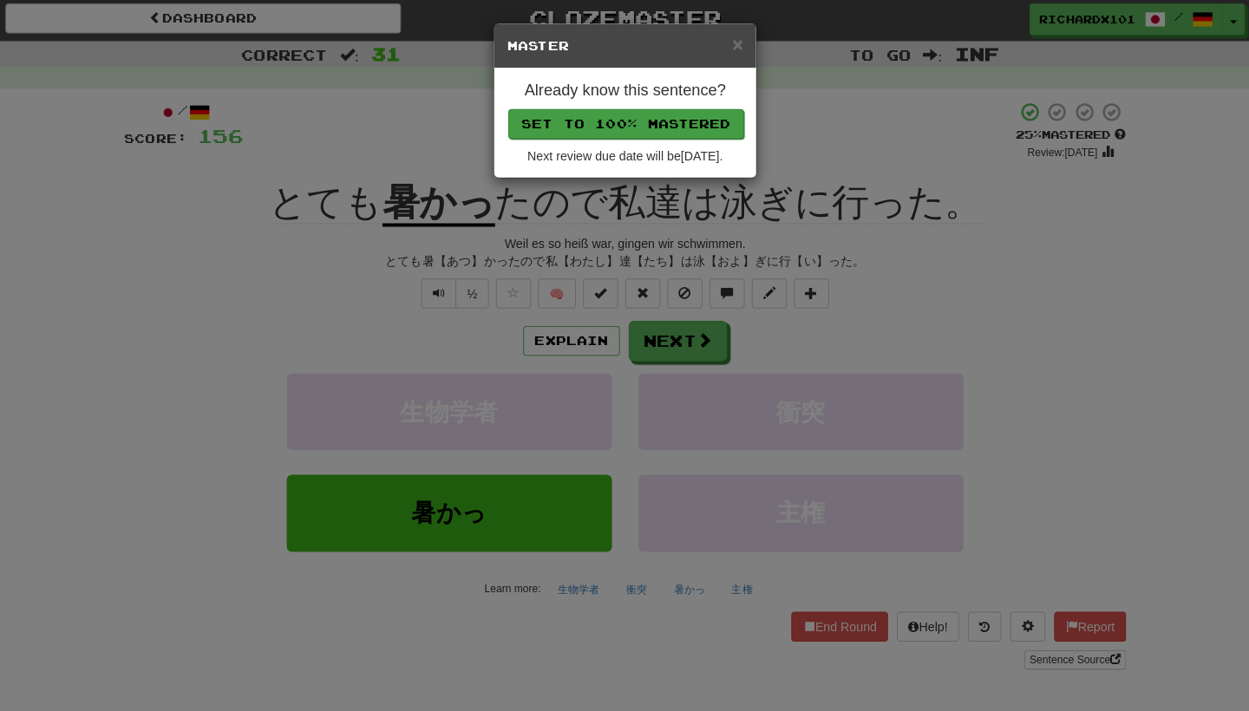
click at [593, 131] on button "Set to 100% Mastered" at bounding box center [625, 125] width 233 height 29
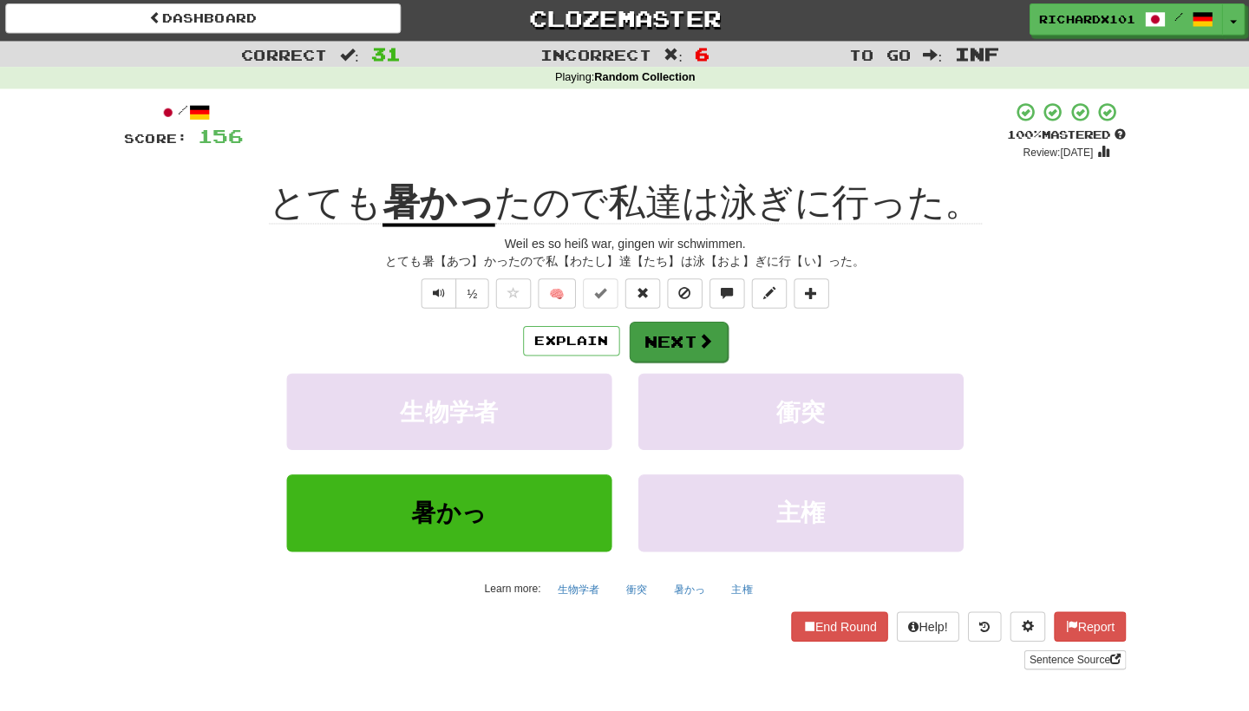
click at [685, 330] on button "Next" at bounding box center [677, 341] width 97 height 40
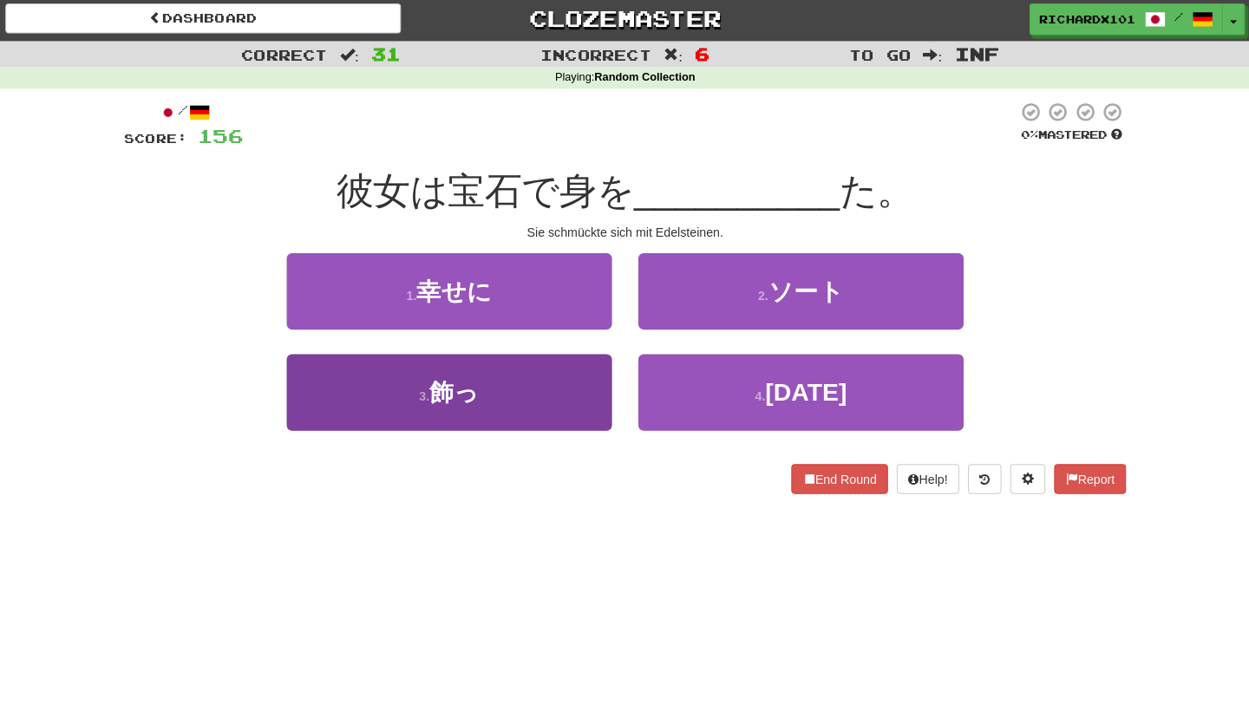
click at [547, 392] on button "3 . 飾っ" at bounding box center [451, 390] width 321 height 75
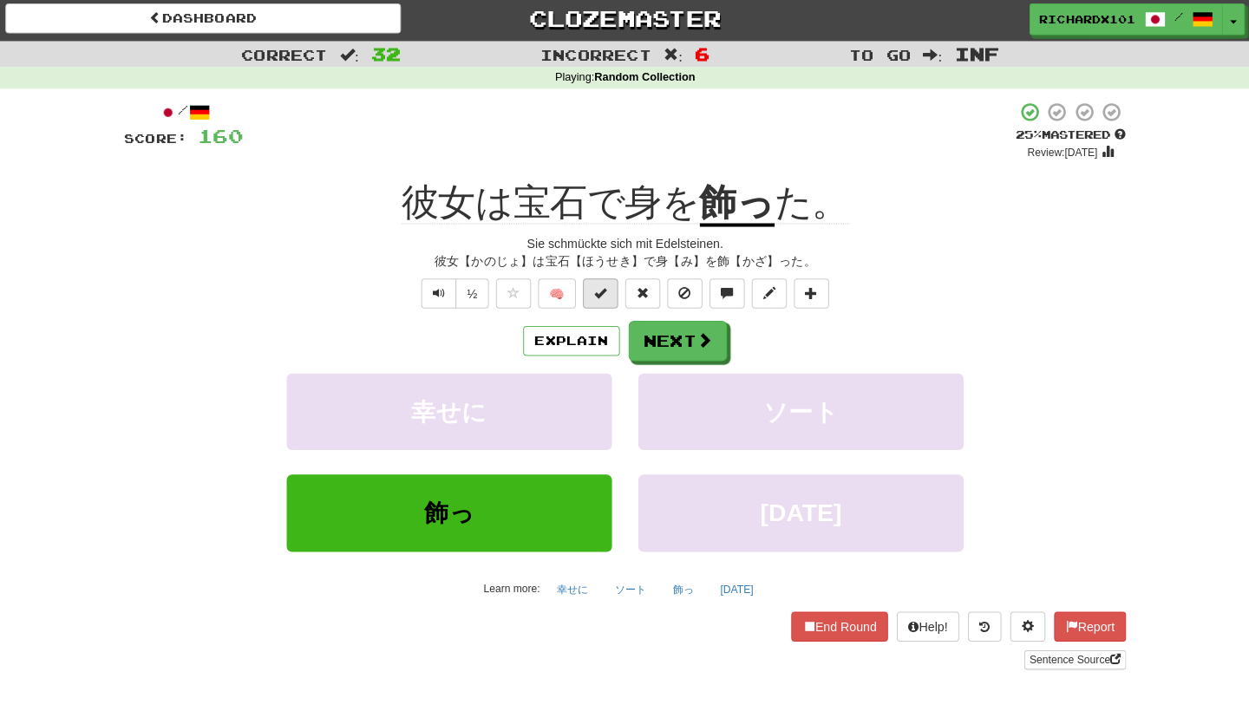
click at [585, 296] on button at bounding box center [600, 292] width 35 height 29
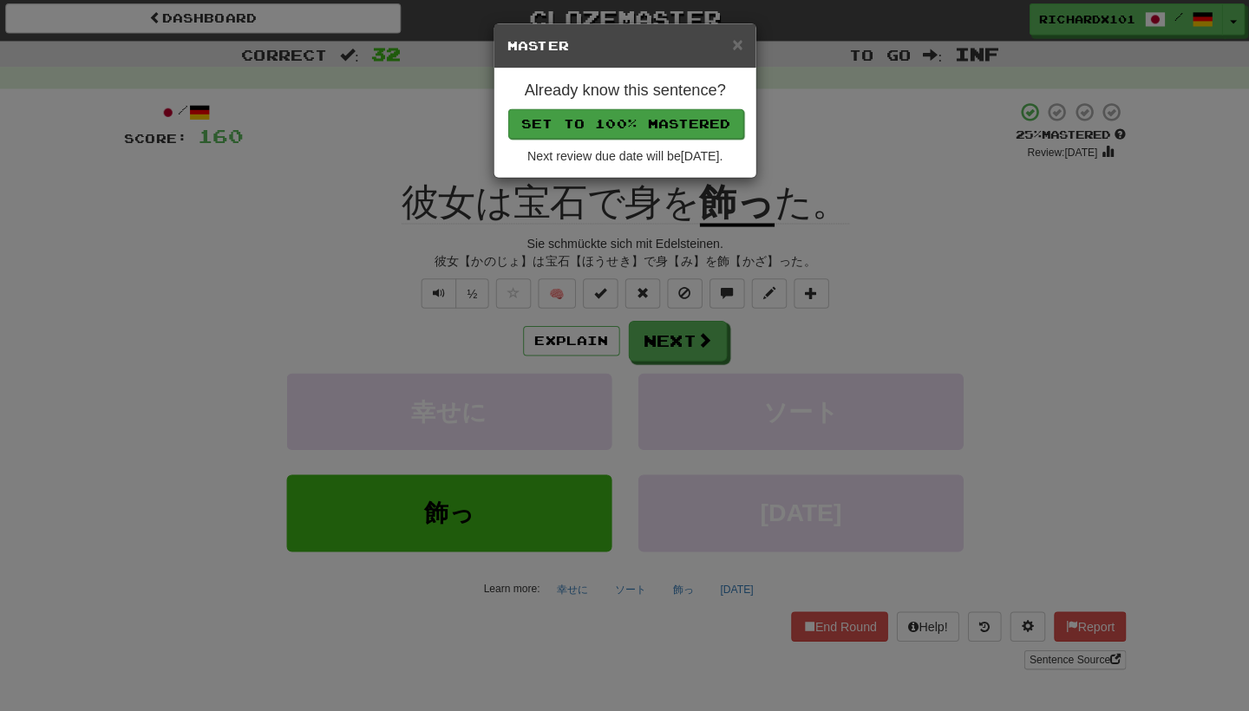
click at [571, 120] on button "Set to 100% Mastered" at bounding box center [625, 125] width 233 height 29
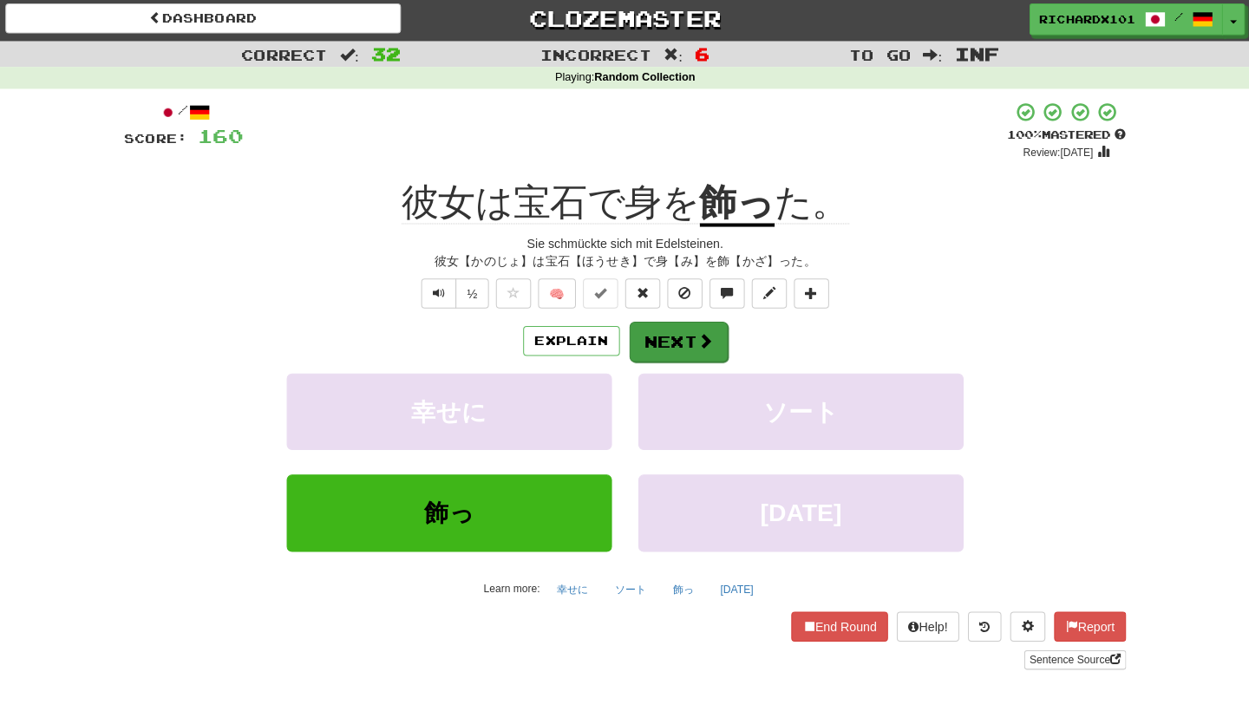
click at [661, 327] on button "Next" at bounding box center [677, 341] width 97 height 40
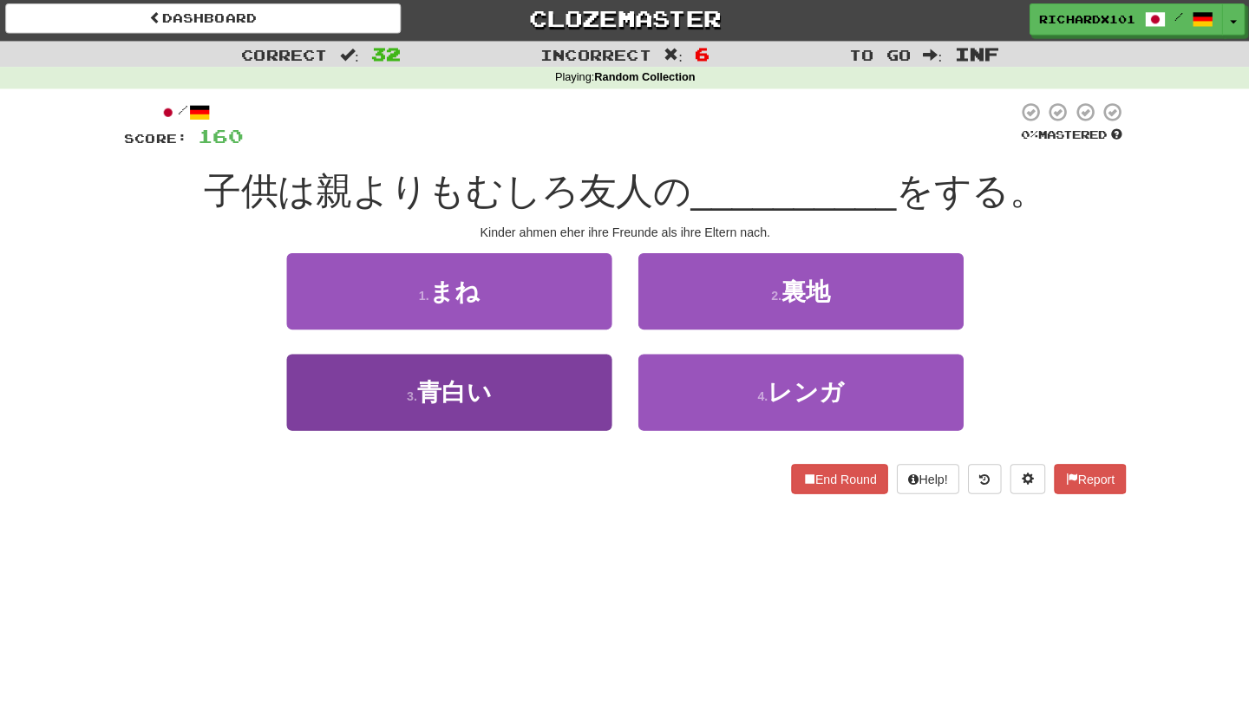
click at [565, 357] on button "3 . 青白い" at bounding box center [451, 390] width 321 height 75
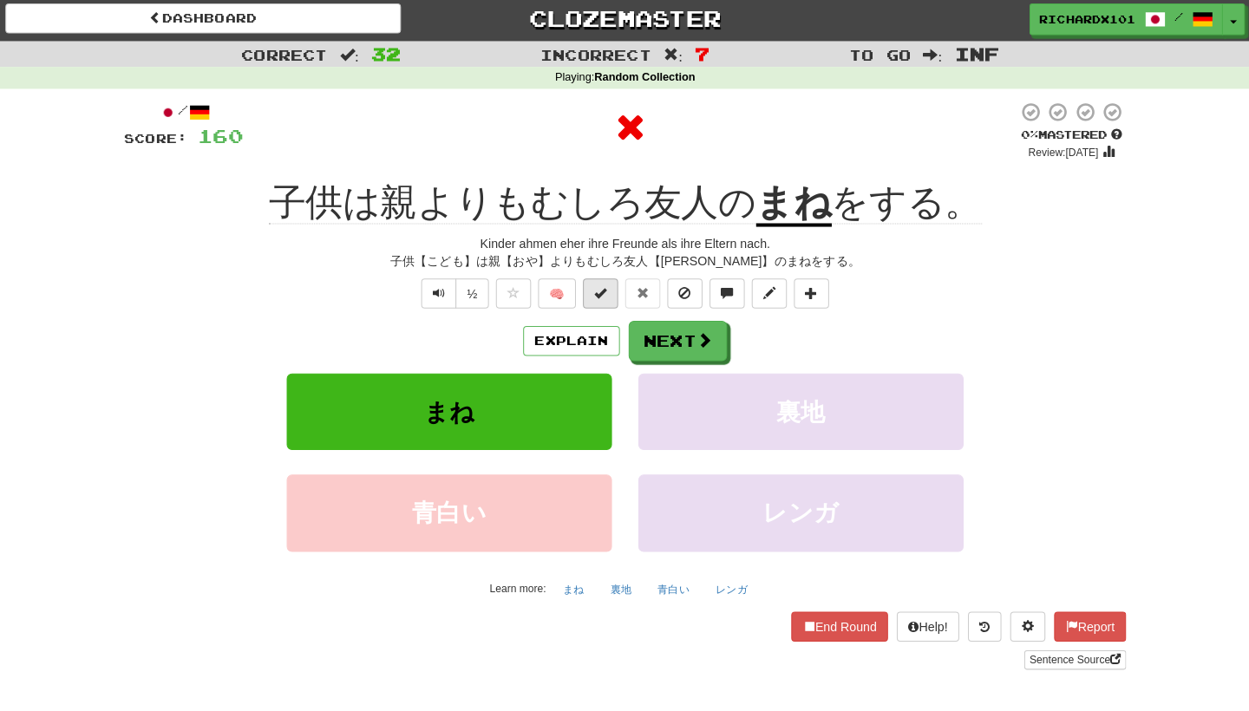
click at [586, 285] on button at bounding box center [600, 292] width 35 height 29
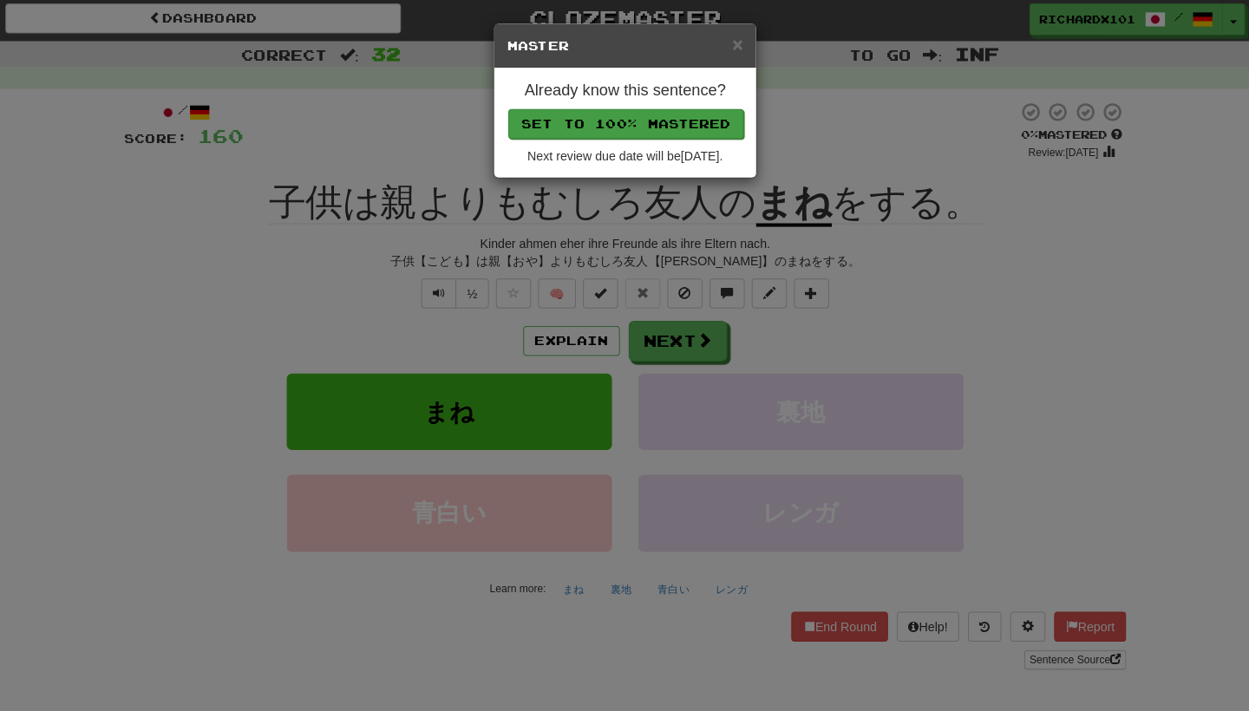
click at [575, 122] on button "Set to 100% Mastered" at bounding box center [625, 125] width 233 height 29
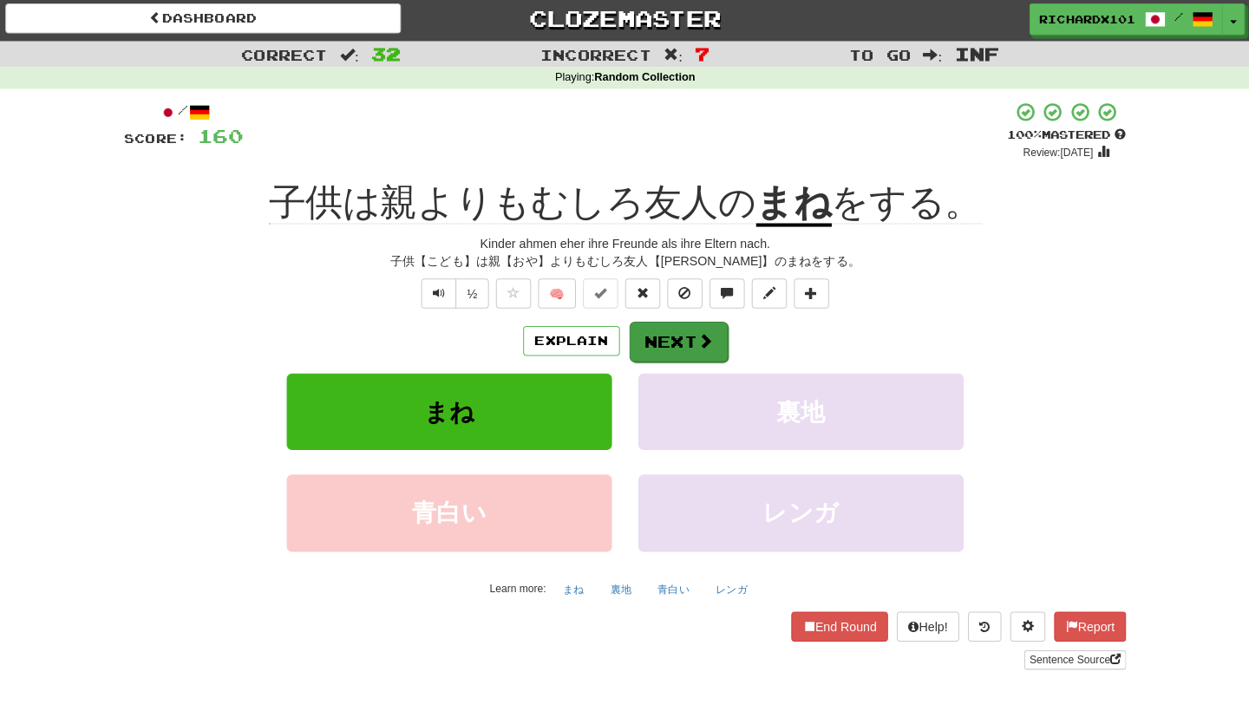
click at [667, 328] on button "Next" at bounding box center [677, 341] width 97 height 40
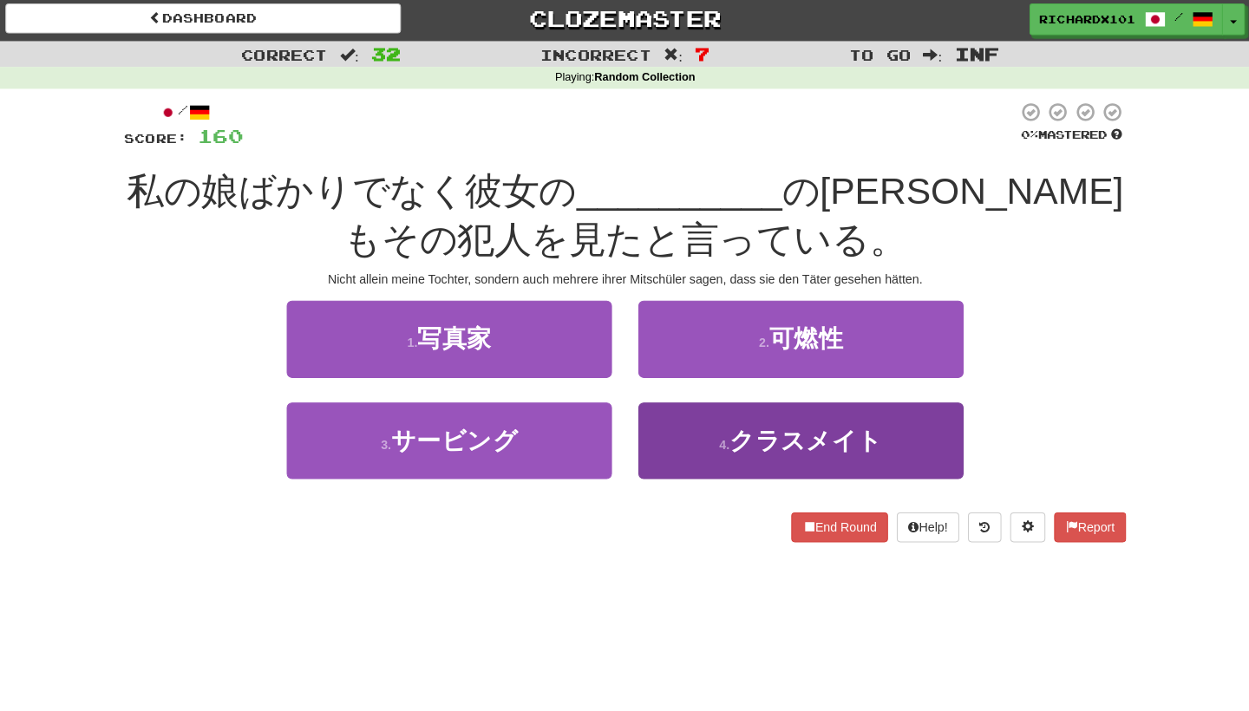
click at [747, 428] on span "クラスメイト" at bounding box center [803, 438] width 151 height 27
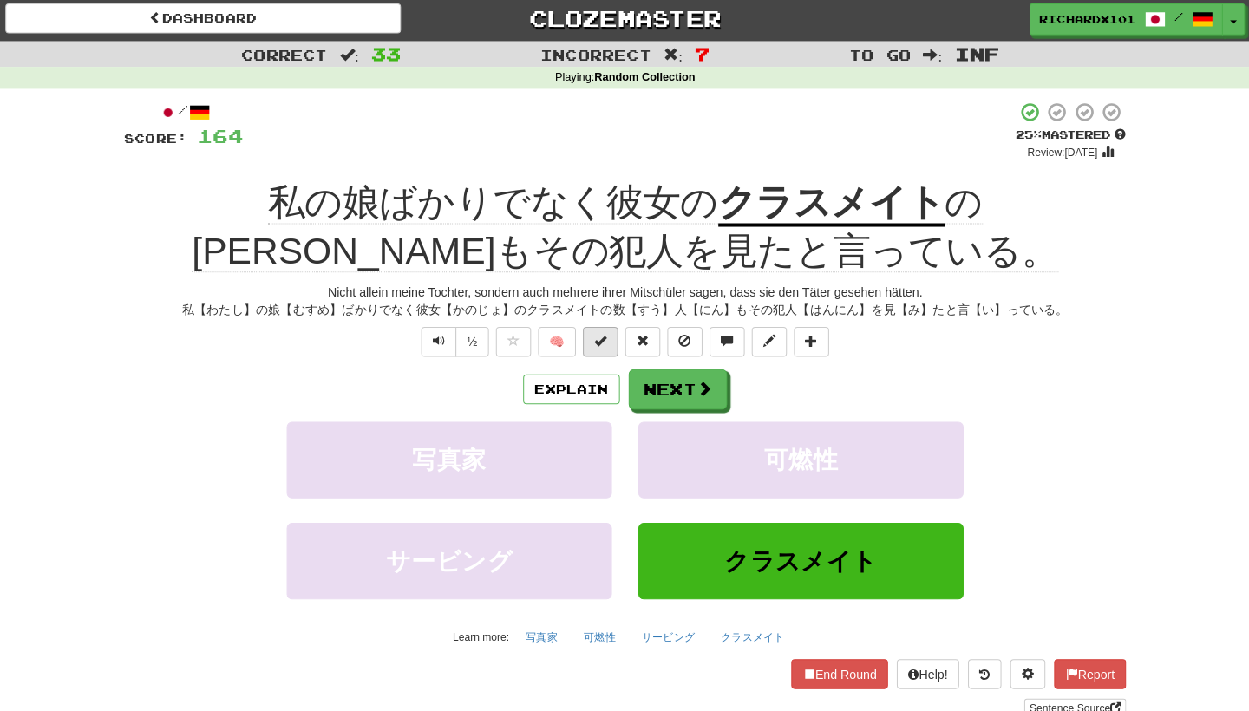
click at [604, 342] on button at bounding box center [600, 340] width 35 height 29
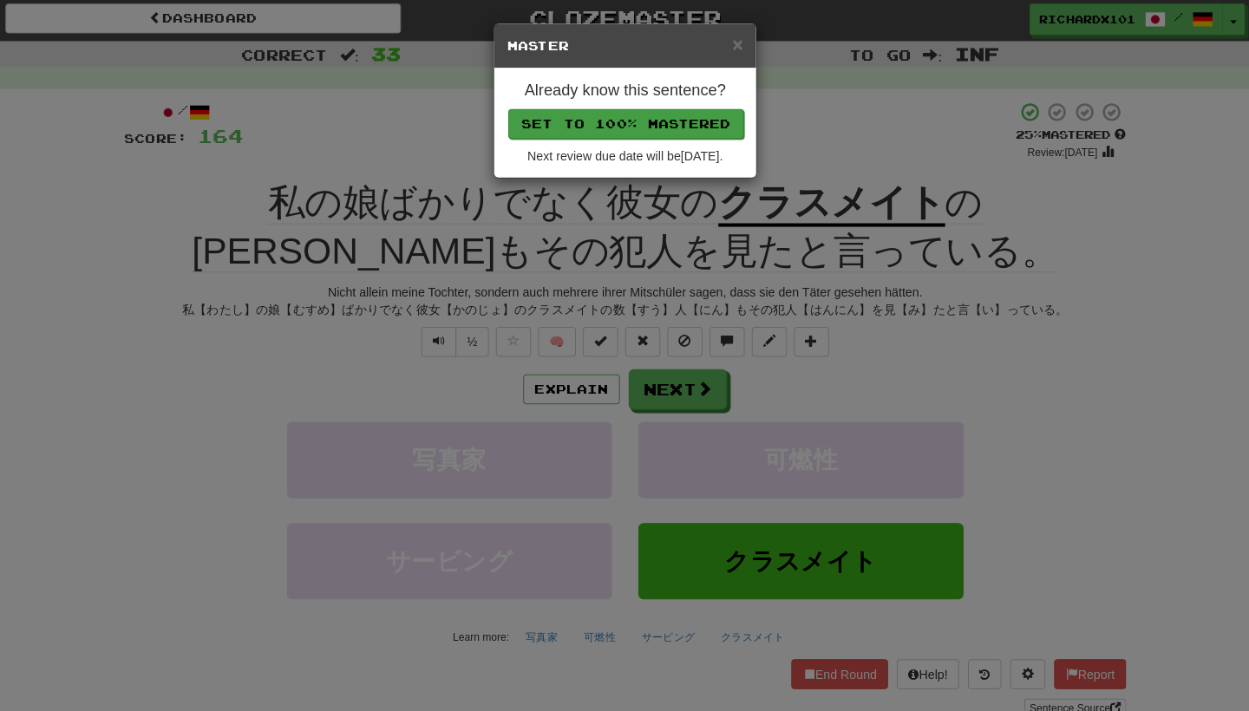
click at [570, 120] on button "Set to 100% Mastered" at bounding box center [625, 125] width 233 height 29
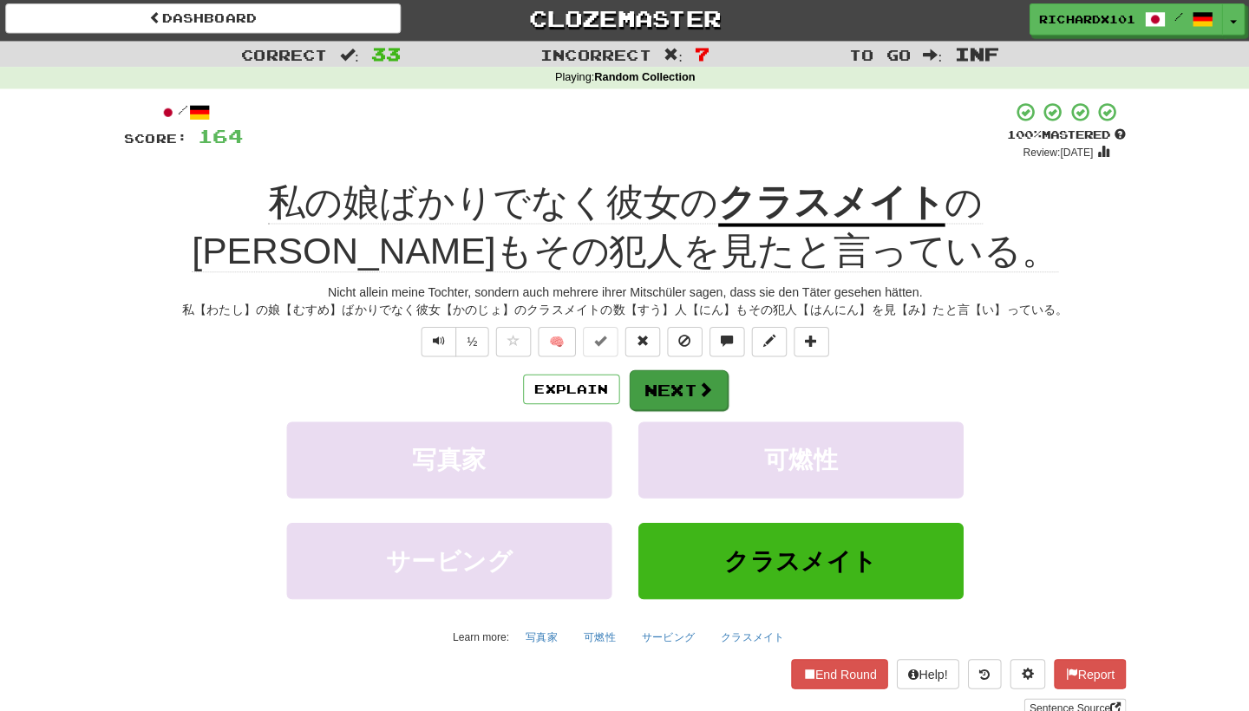
click at [696, 380] on span at bounding box center [704, 388] width 16 height 16
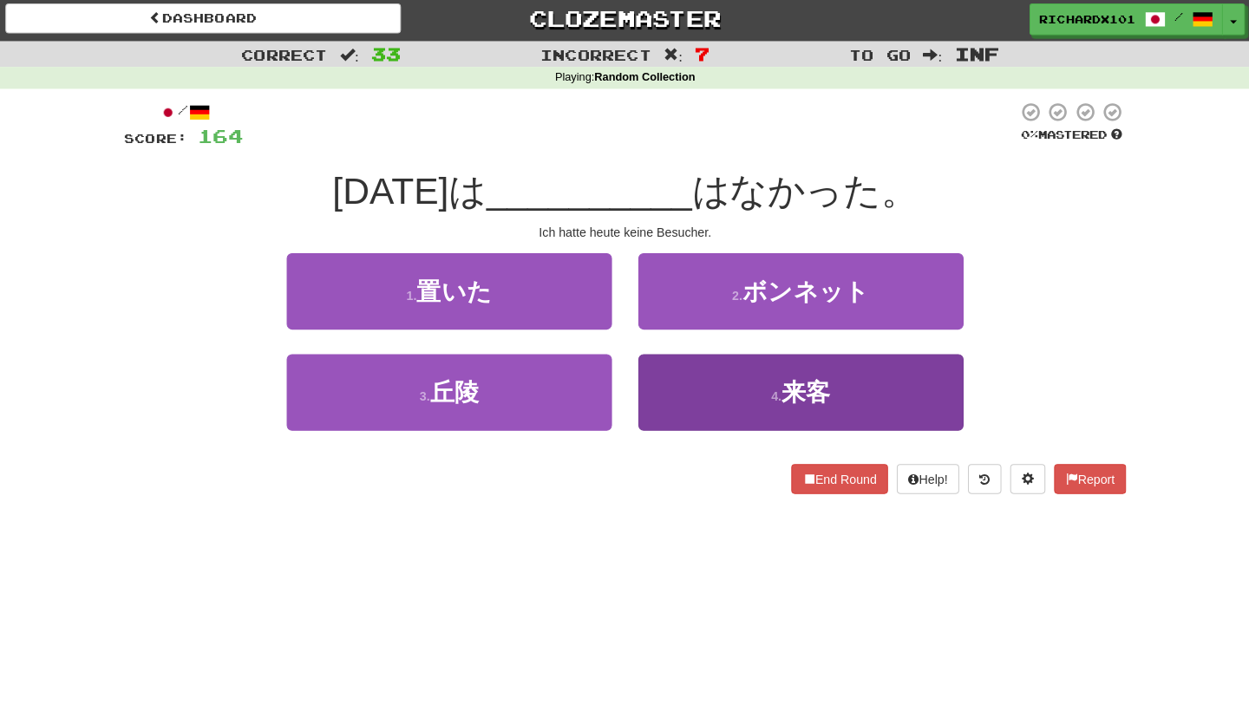
click at [693, 374] on button "4 . 来客" at bounding box center [798, 390] width 321 height 75
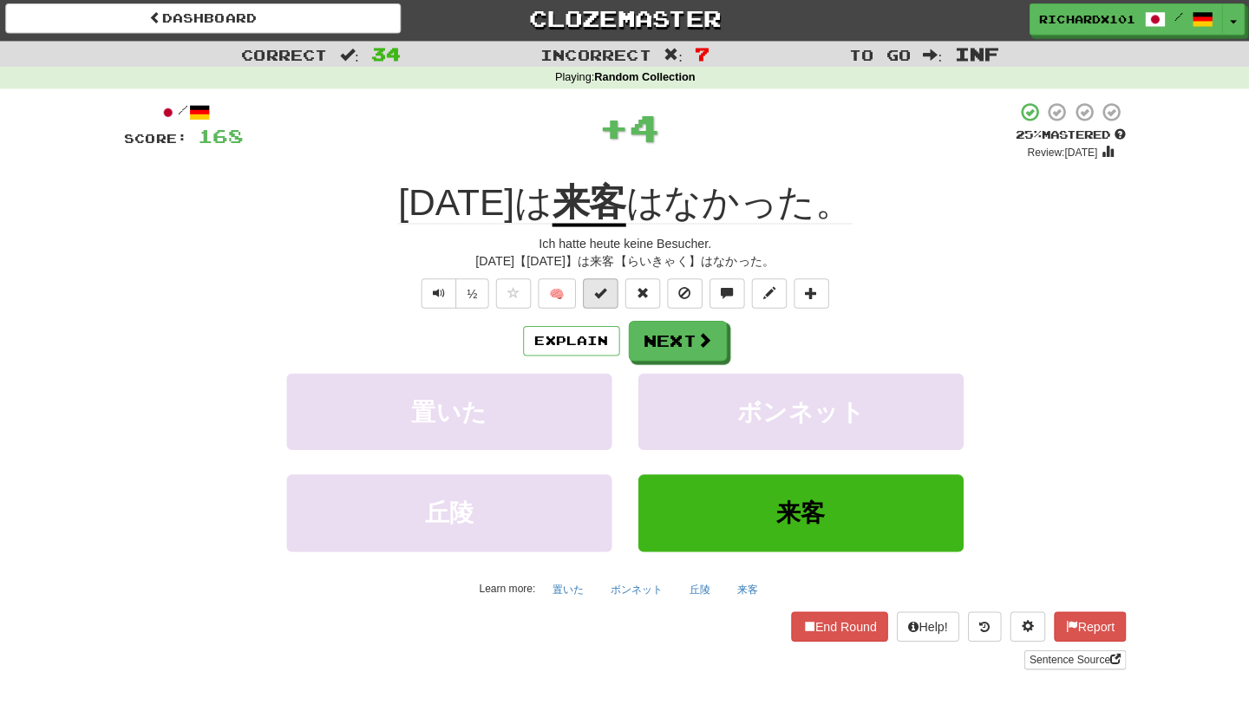
click at [595, 294] on button at bounding box center [600, 292] width 35 height 29
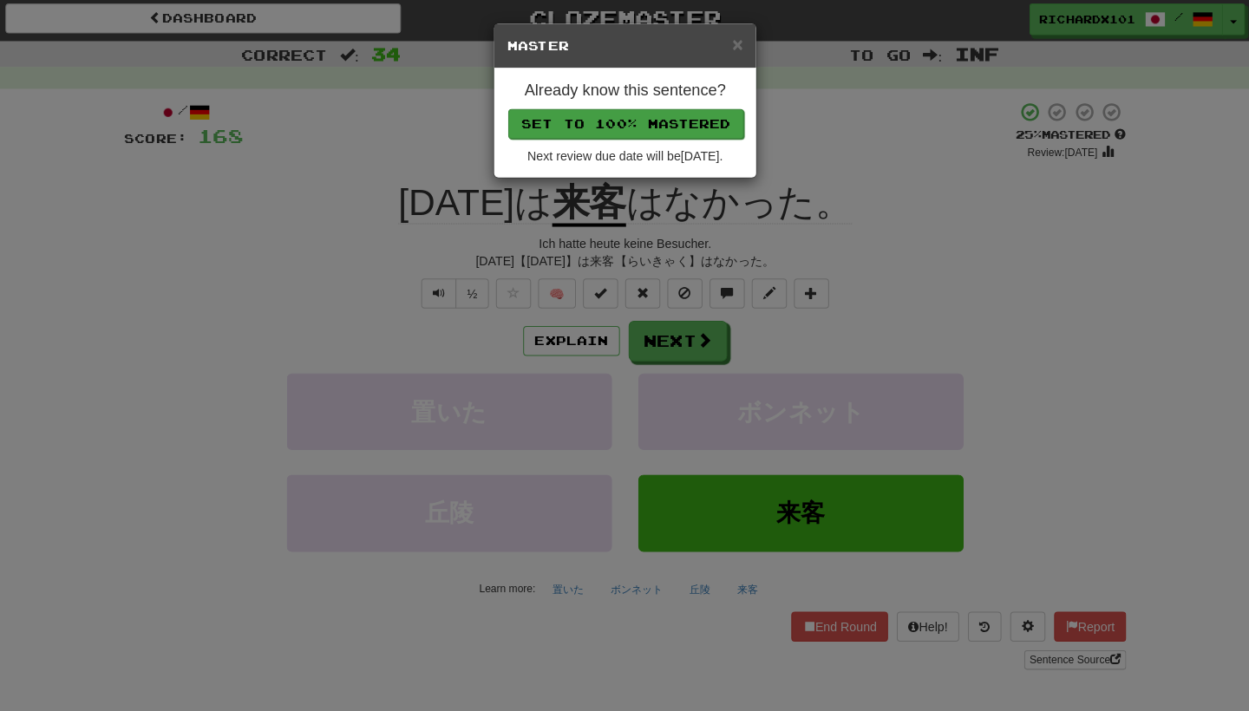
click at [575, 120] on button "Set to 100% Mastered" at bounding box center [625, 125] width 233 height 29
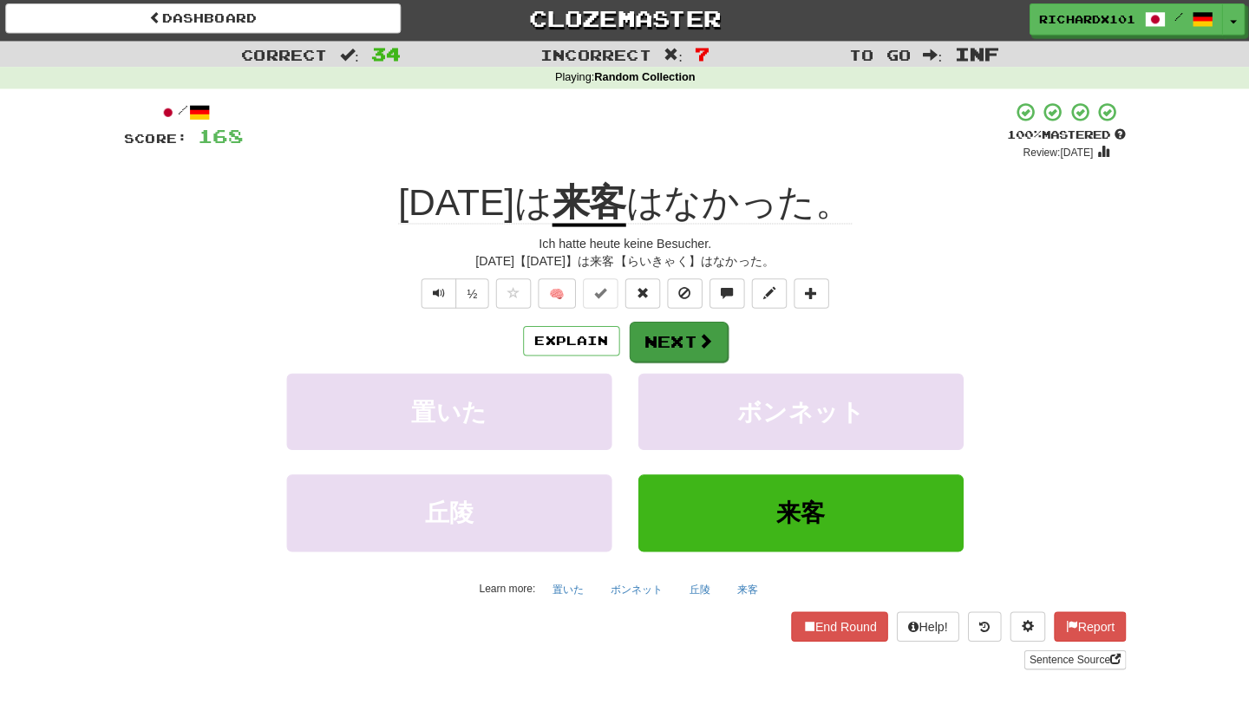
click at [677, 331] on button "Next" at bounding box center [677, 341] width 97 height 40
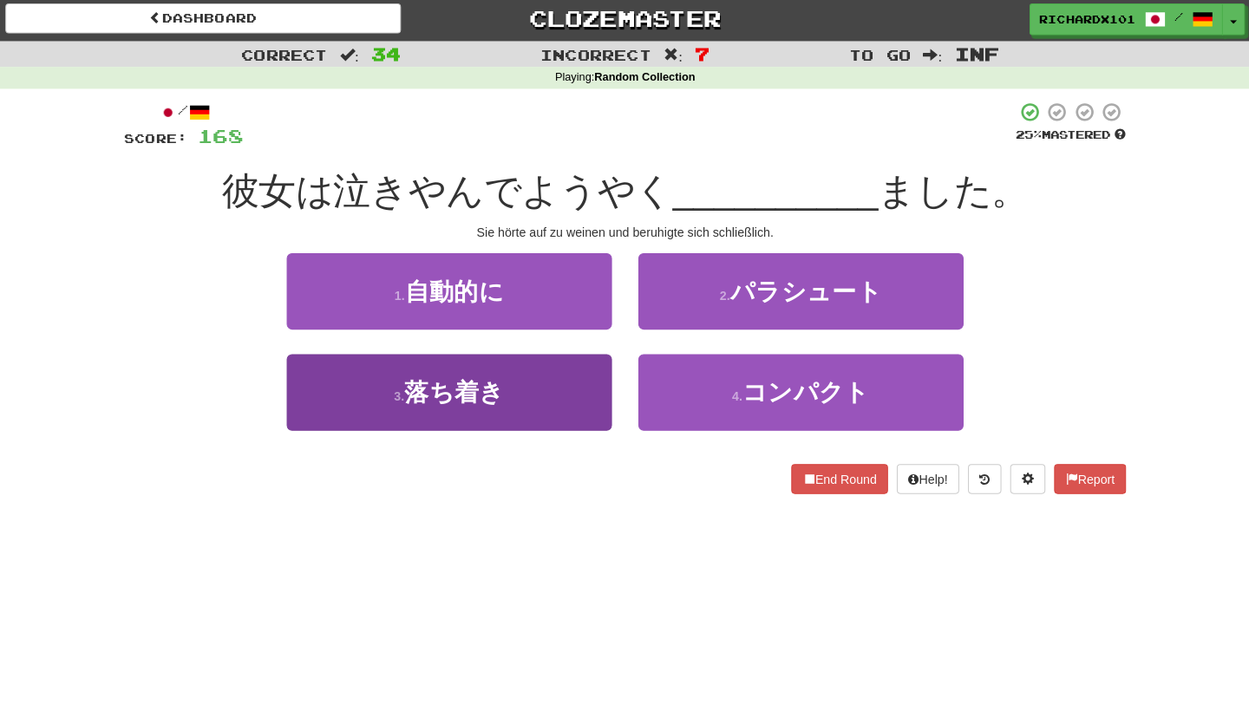
click at [537, 383] on button "3 . 落ち着き" at bounding box center [451, 390] width 321 height 75
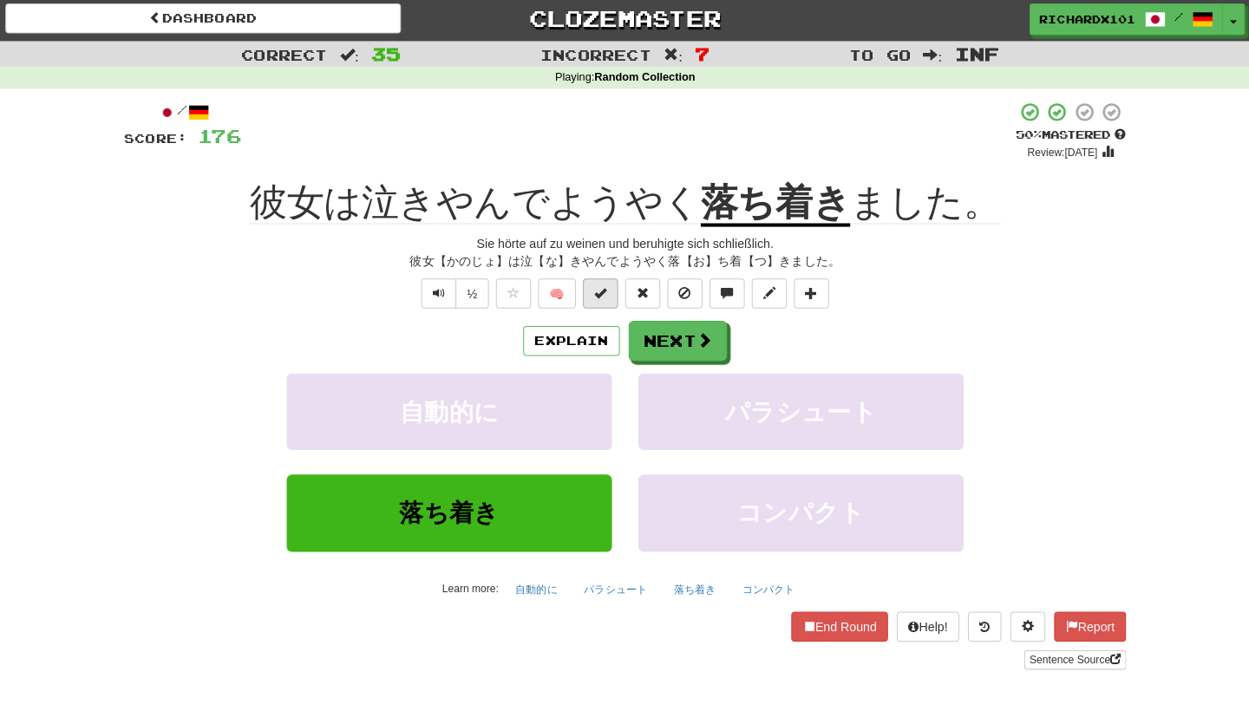
click at [584, 289] on button at bounding box center [600, 292] width 35 height 29
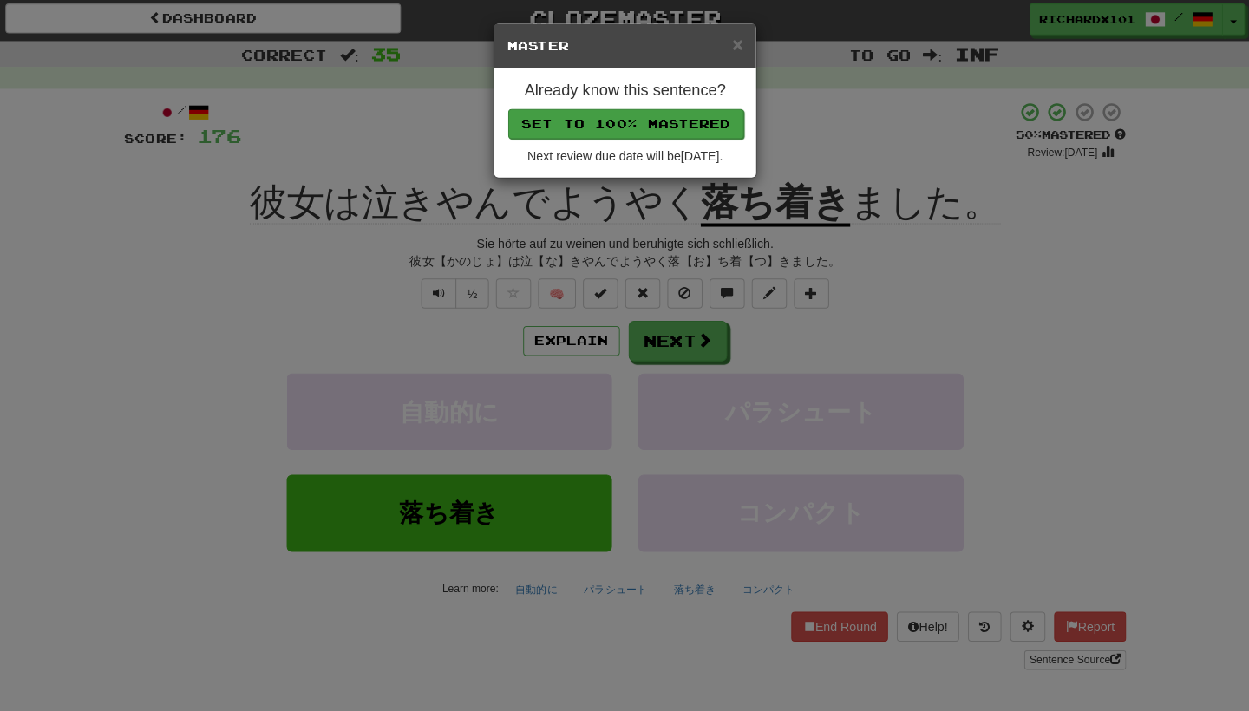
click at [583, 120] on button "Set to 100% Mastered" at bounding box center [625, 125] width 233 height 29
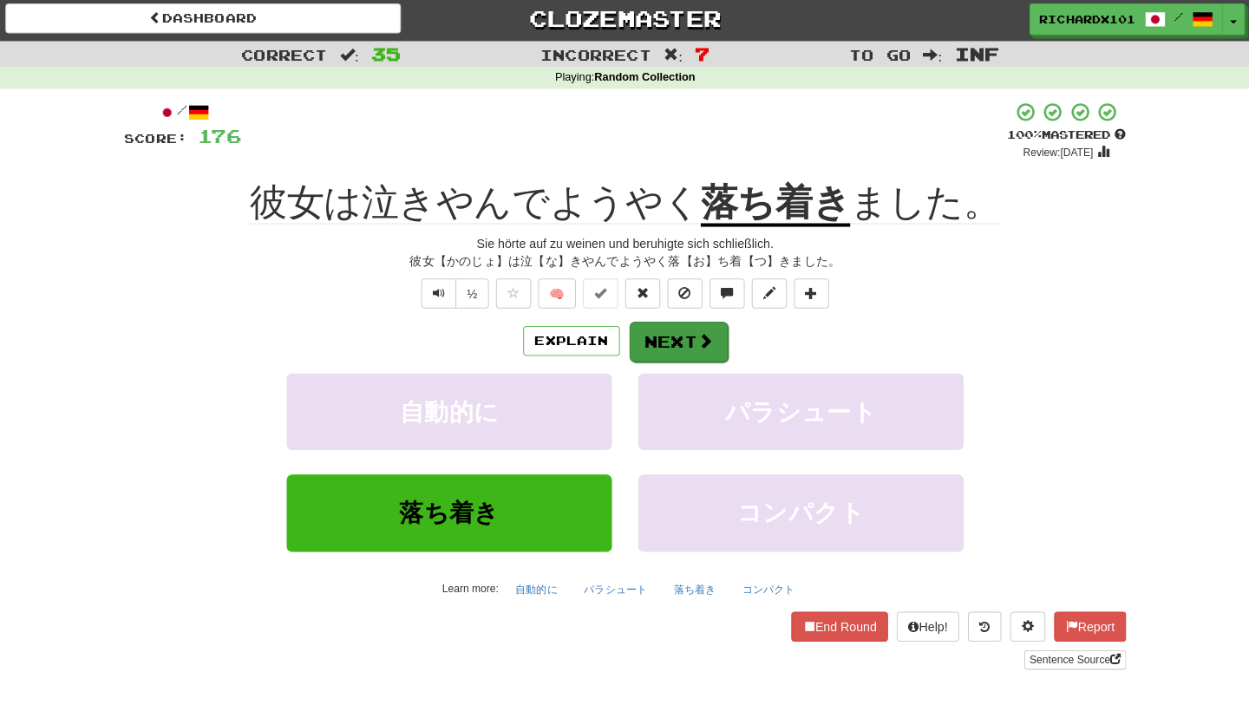
click at [682, 322] on button "Next" at bounding box center [677, 341] width 97 height 40
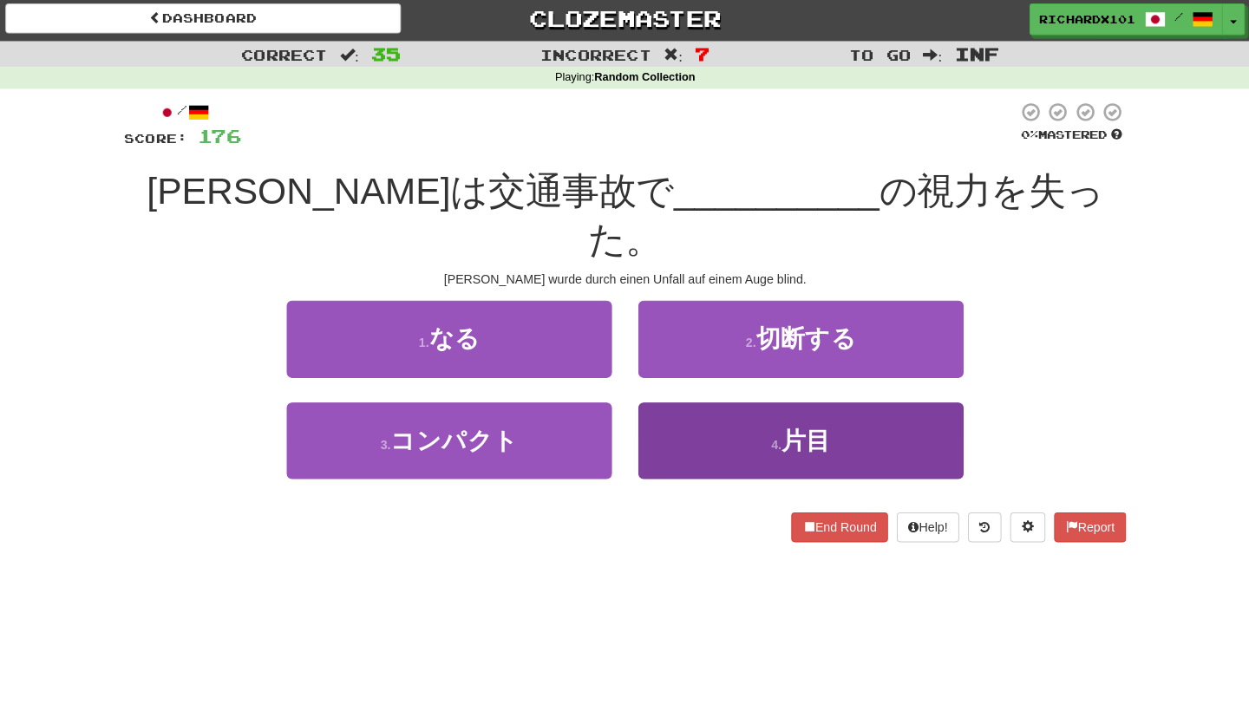
click at [709, 401] on button "4 . 片目" at bounding box center [798, 438] width 321 height 75
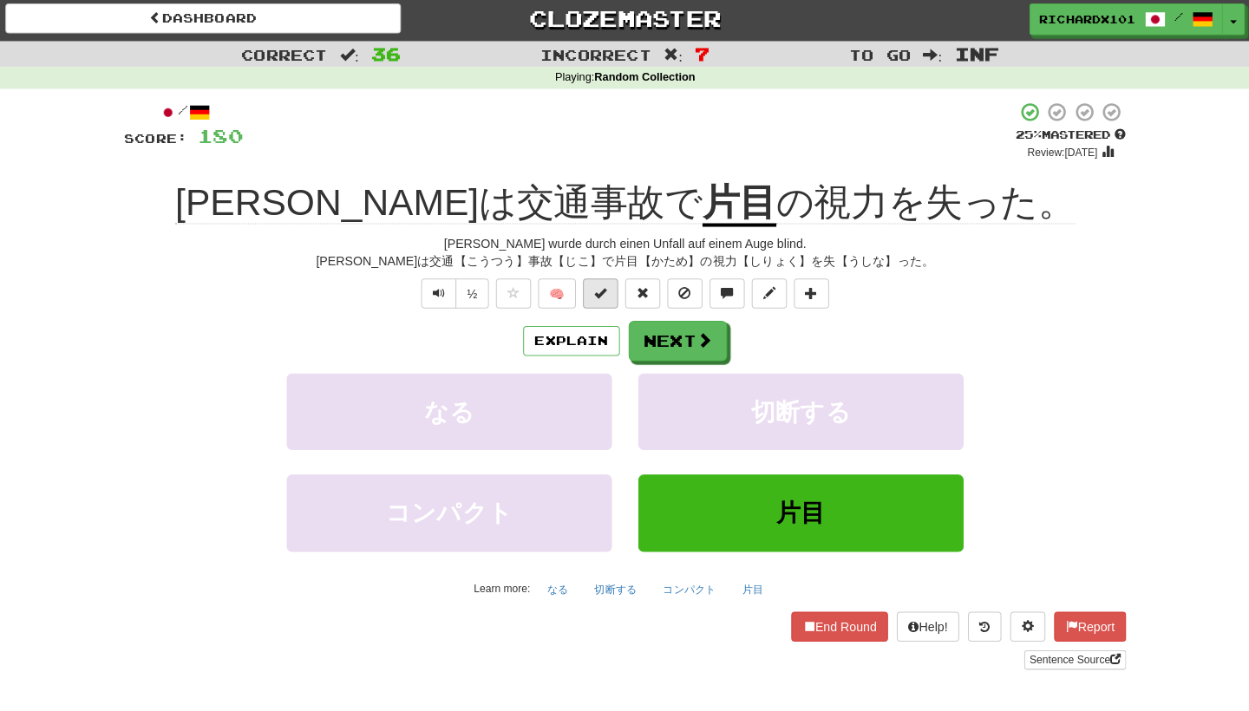
click at [603, 296] on button at bounding box center [600, 292] width 35 height 29
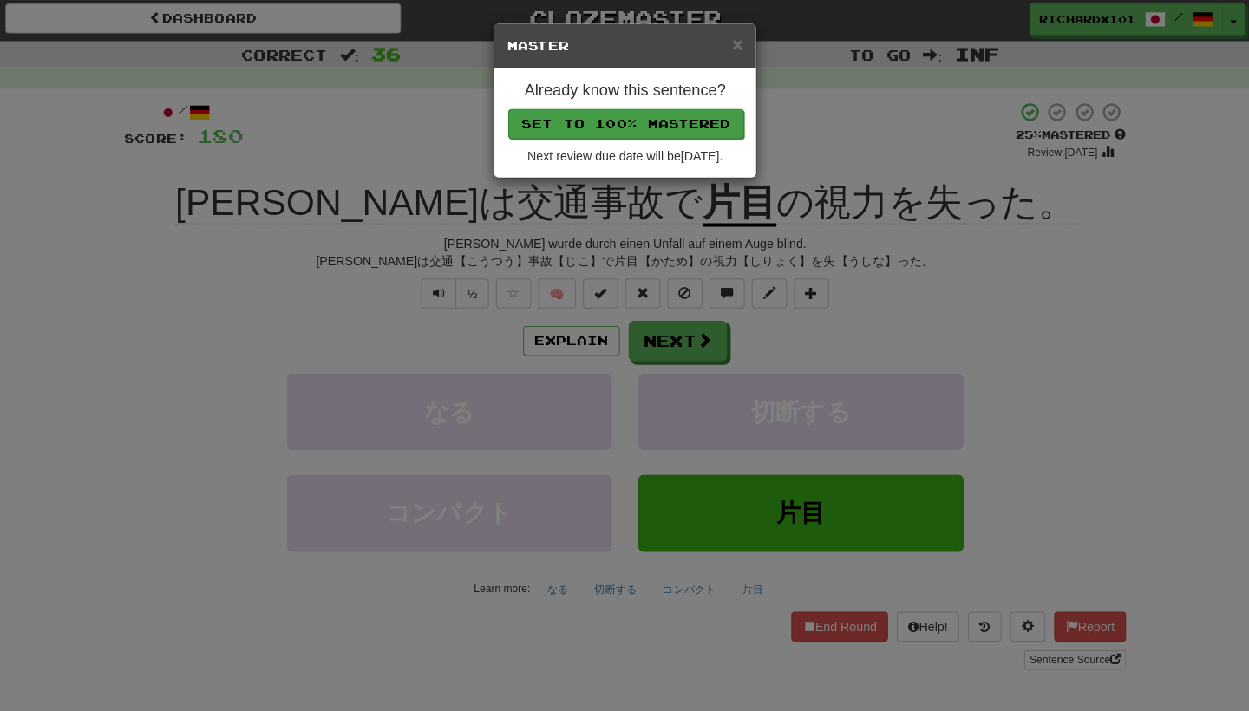
click at [576, 121] on button "Set to 100% Mastered" at bounding box center [625, 125] width 233 height 29
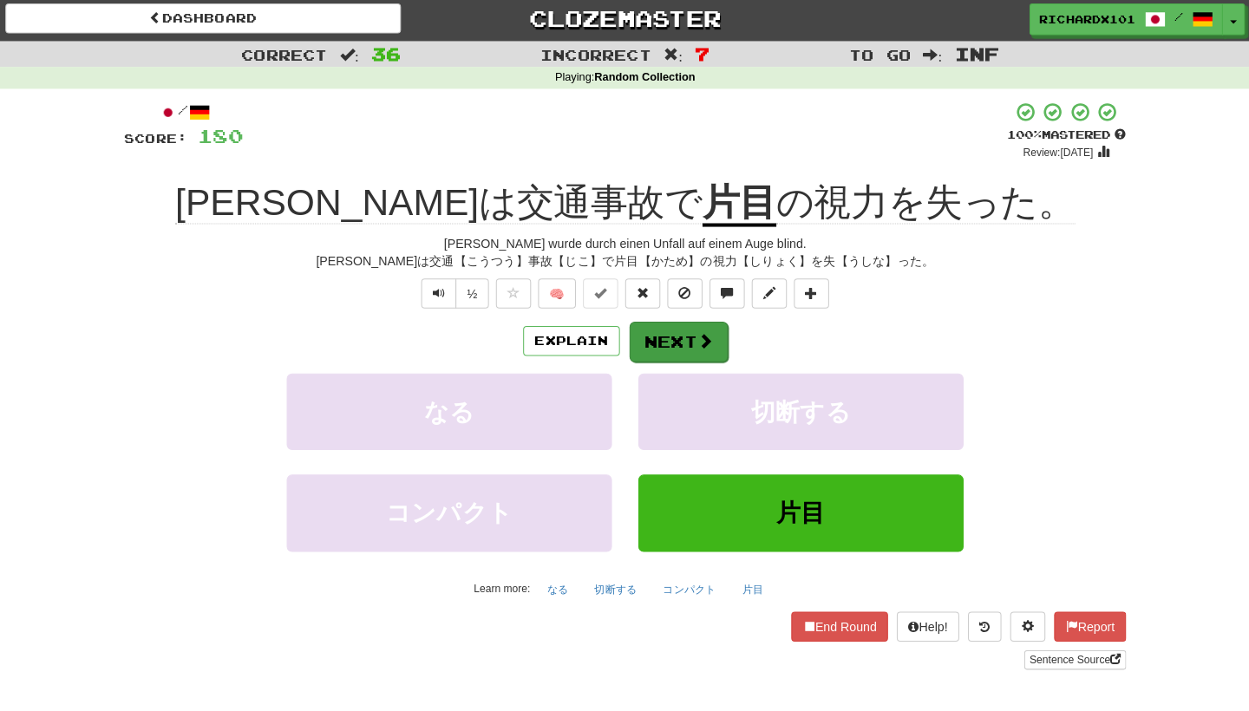
click at [678, 337] on button "Next" at bounding box center [677, 341] width 97 height 40
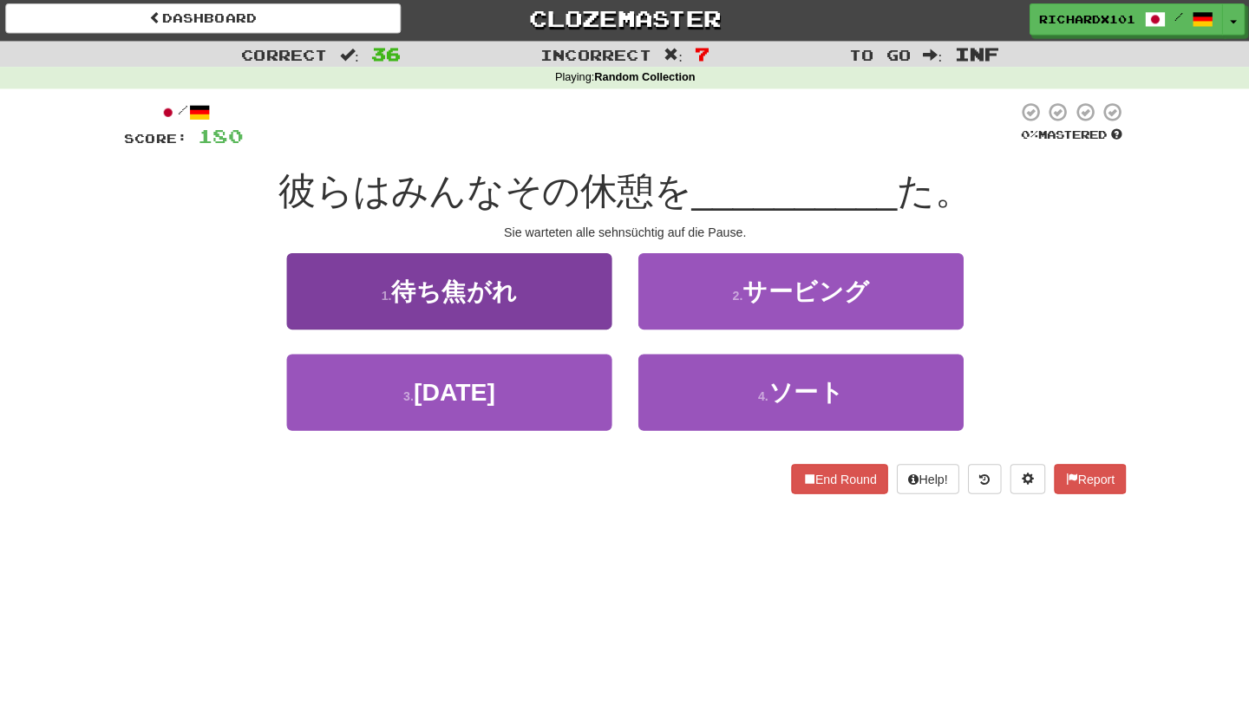
click at [574, 287] on button "1 . 待ち焦がれ" at bounding box center [451, 290] width 321 height 75
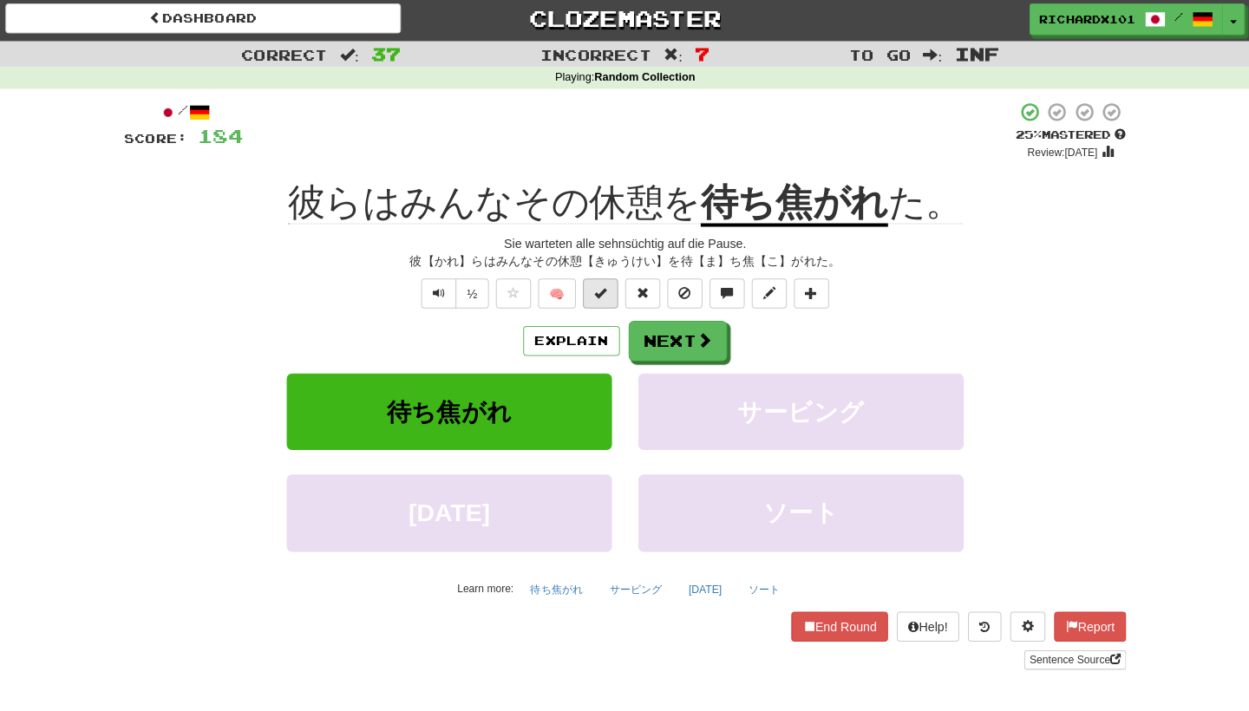
click at [597, 292] on span at bounding box center [600, 292] width 12 height 12
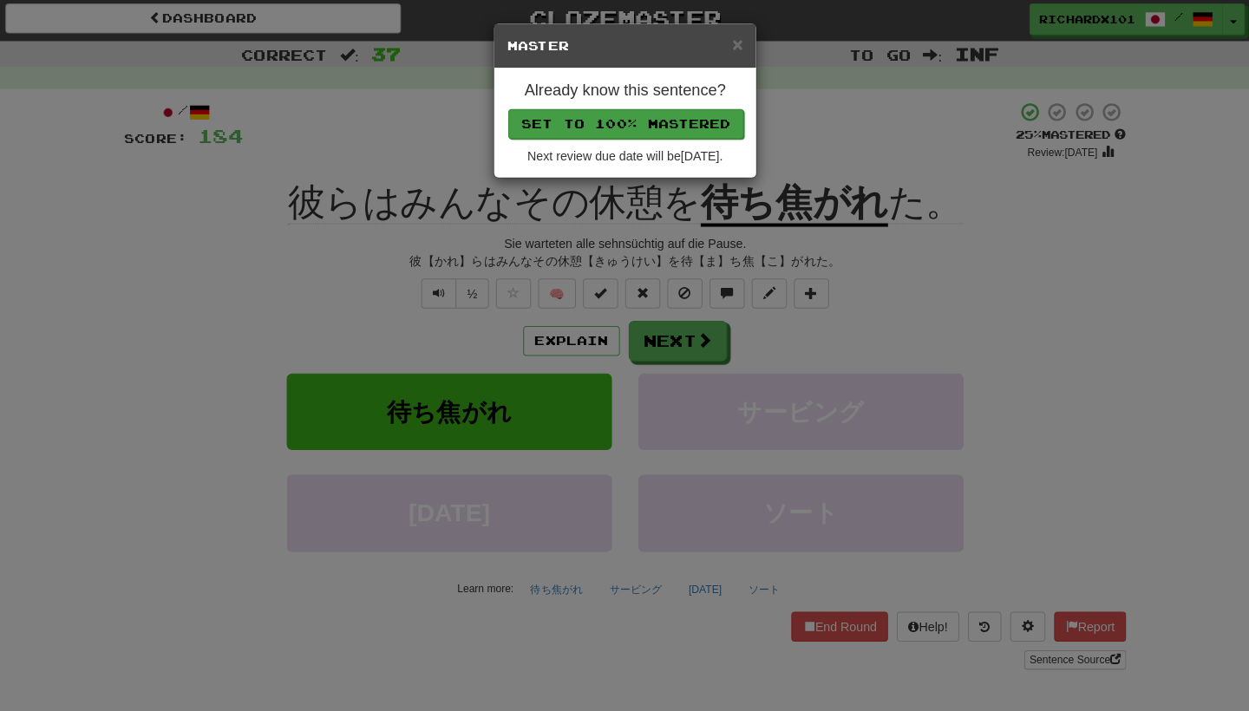
click at [573, 118] on button "Set to 100% Mastered" at bounding box center [625, 125] width 233 height 29
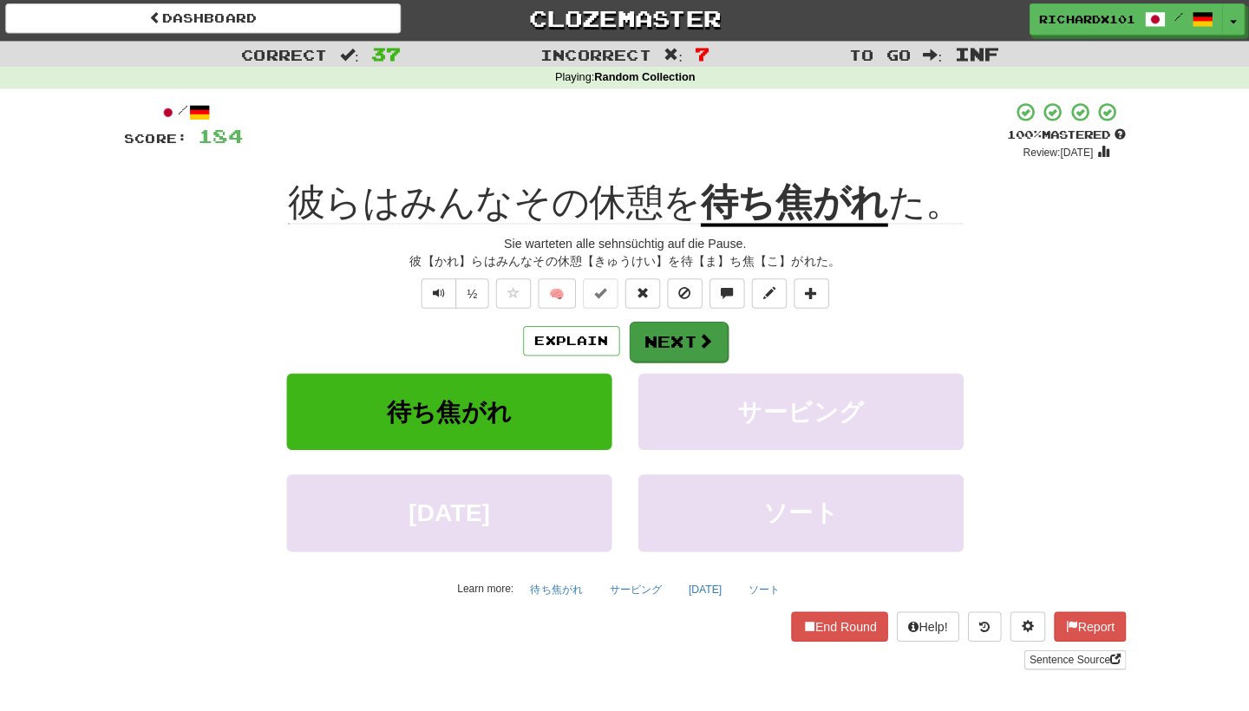
click at [667, 334] on button "Next" at bounding box center [677, 341] width 97 height 40
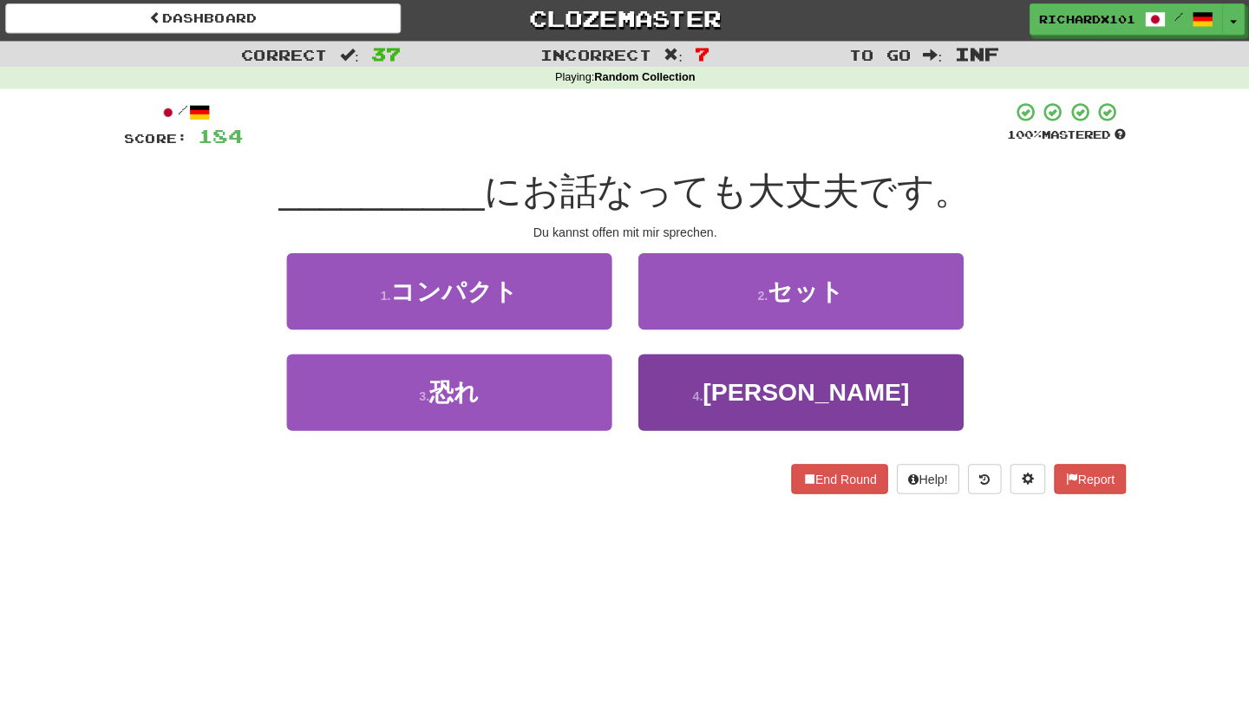
click at [695, 377] on button "4 . 素直" at bounding box center [798, 390] width 321 height 75
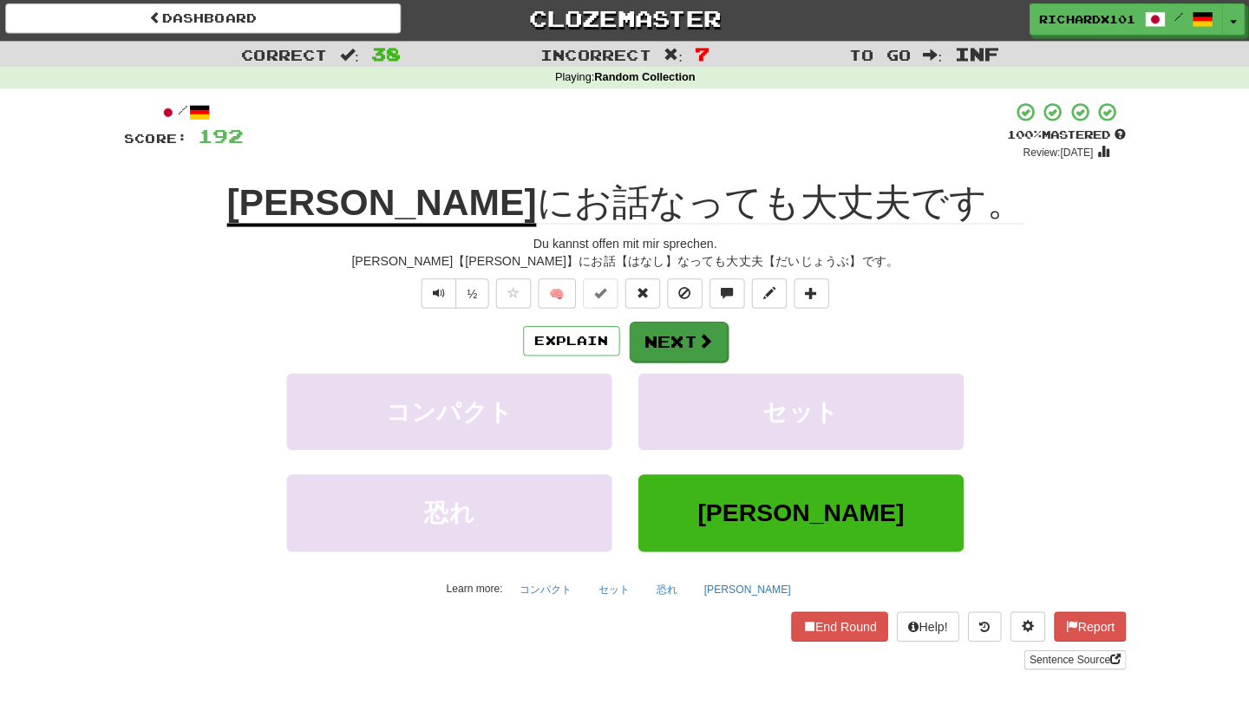
click at [672, 321] on button "Next" at bounding box center [677, 341] width 97 height 40
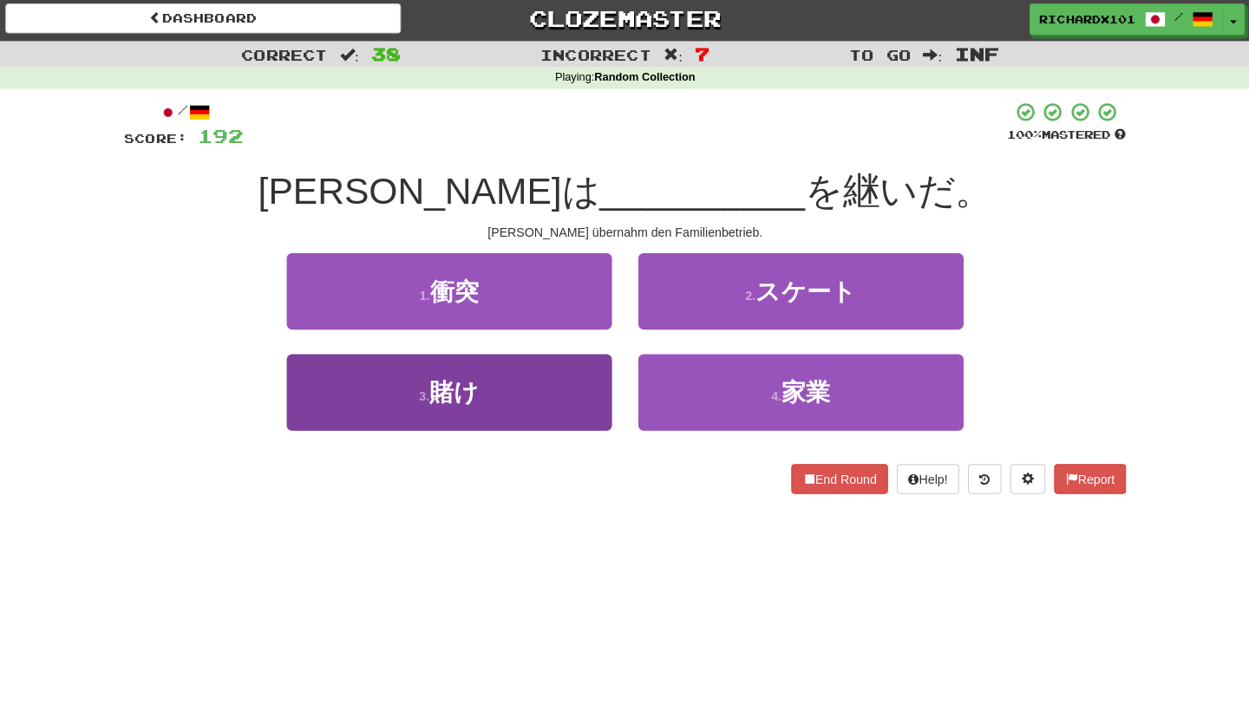
click at [524, 396] on button "3 . 賭け" at bounding box center [451, 390] width 321 height 75
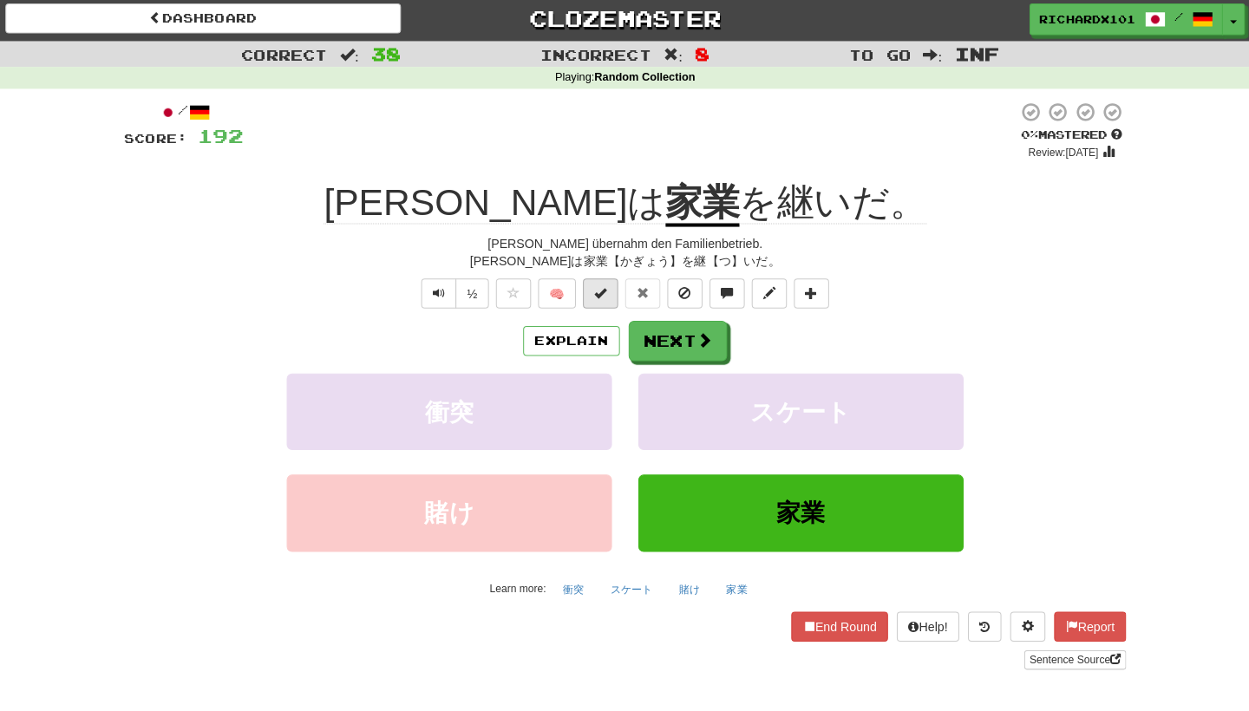
click at [594, 286] on span at bounding box center [600, 292] width 12 height 12
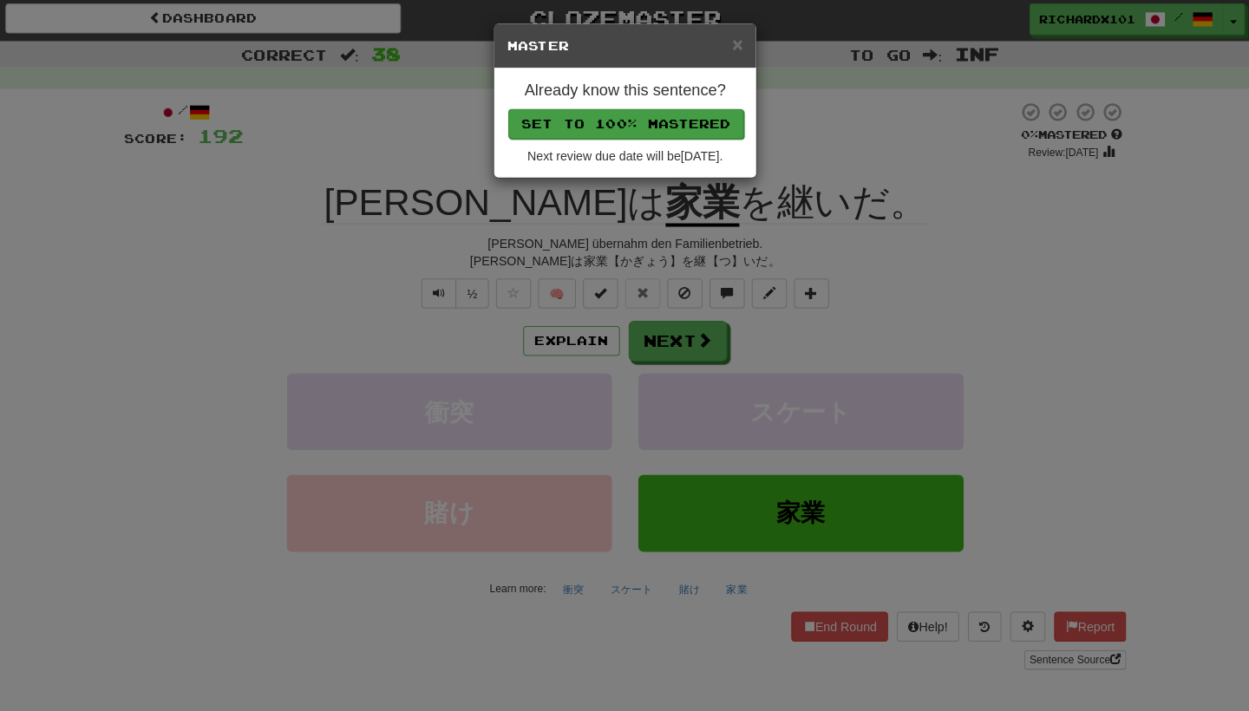
click at [600, 125] on button "Set to 100% Mastered" at bounding box center [625, 125] width 233 height 29
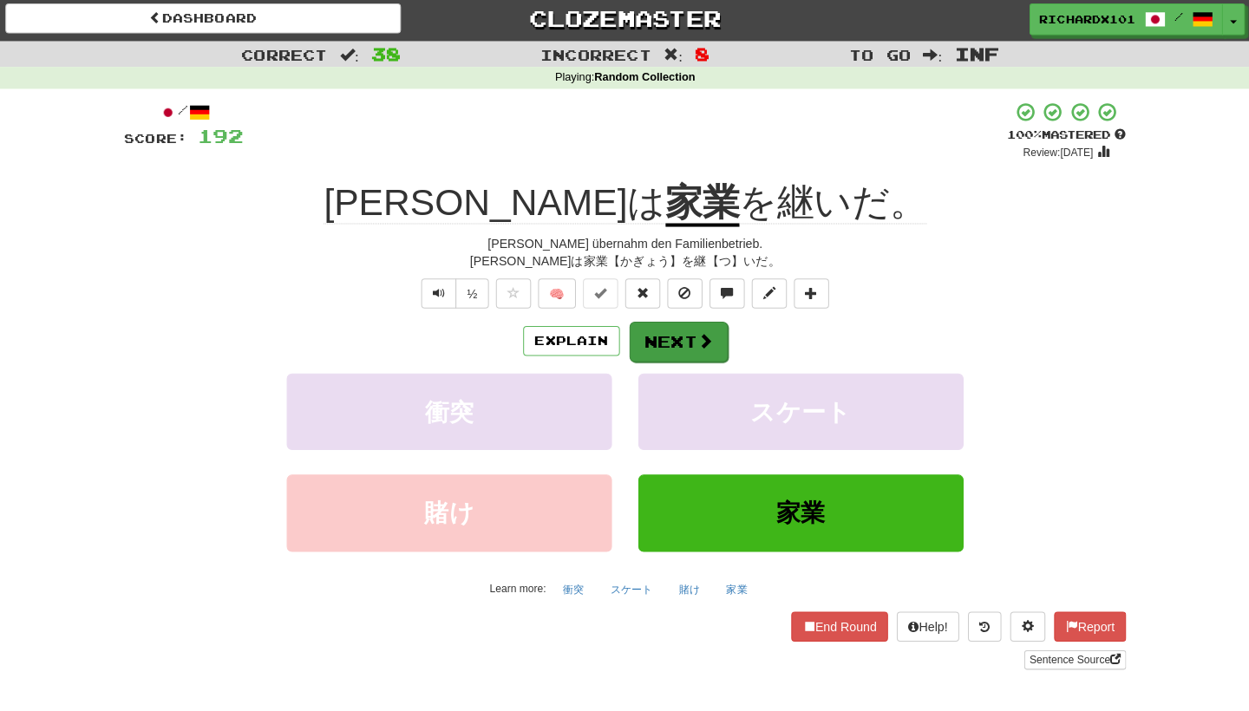
click at [636, 331] on button "Next" at bounding box center [677, 341] width 97 height 40
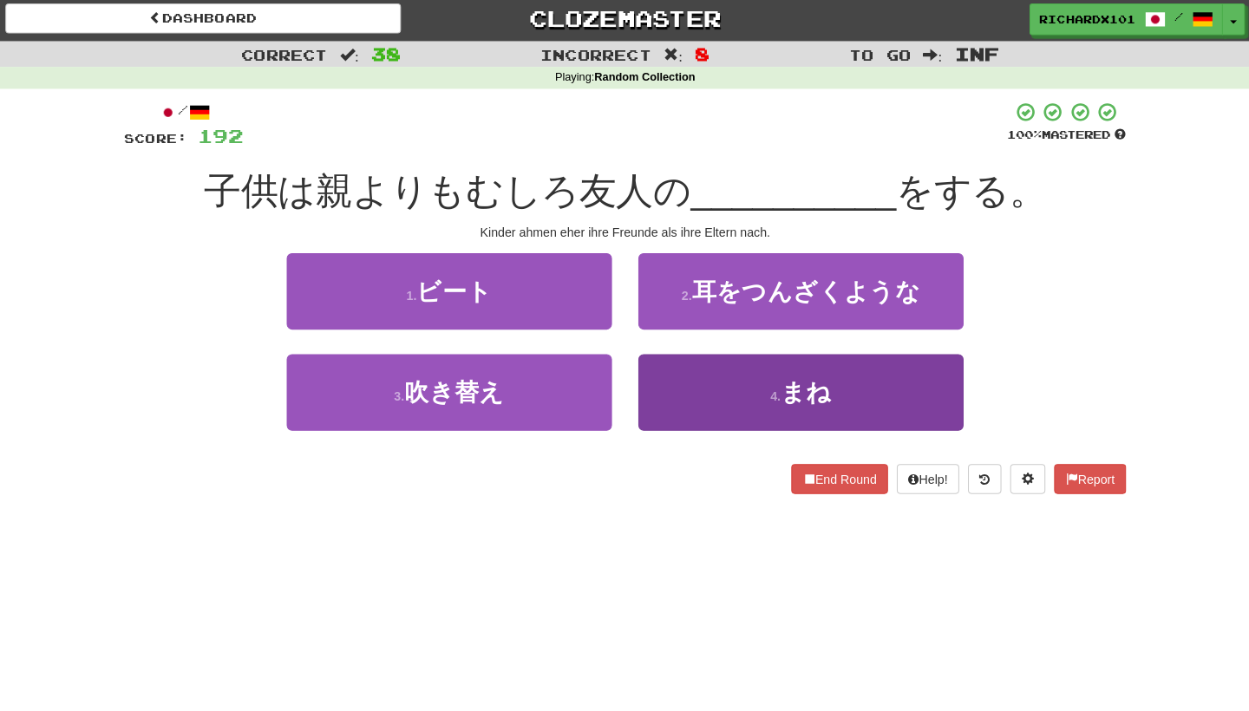
click at [677, 366] on button "4 . まね" at bounding box center [798, 390] width 321 height 75
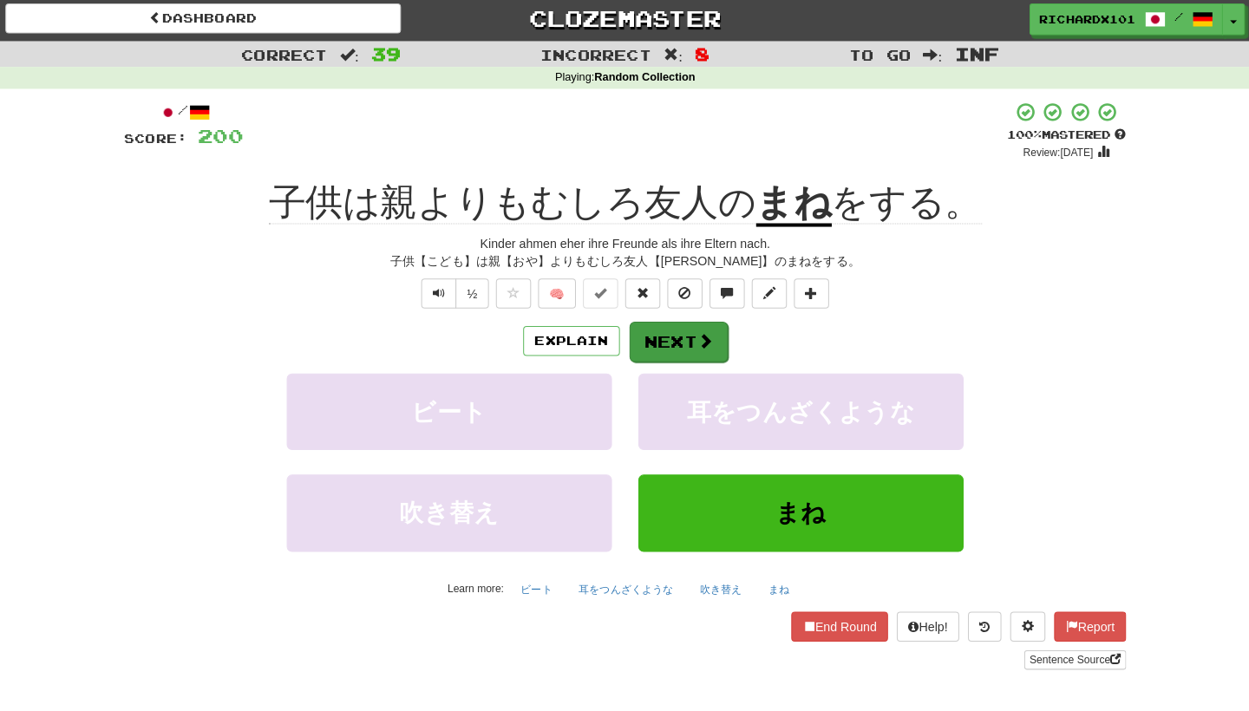
click at [696, 334] on span at bounding box center [704, 340] width 16 height 16
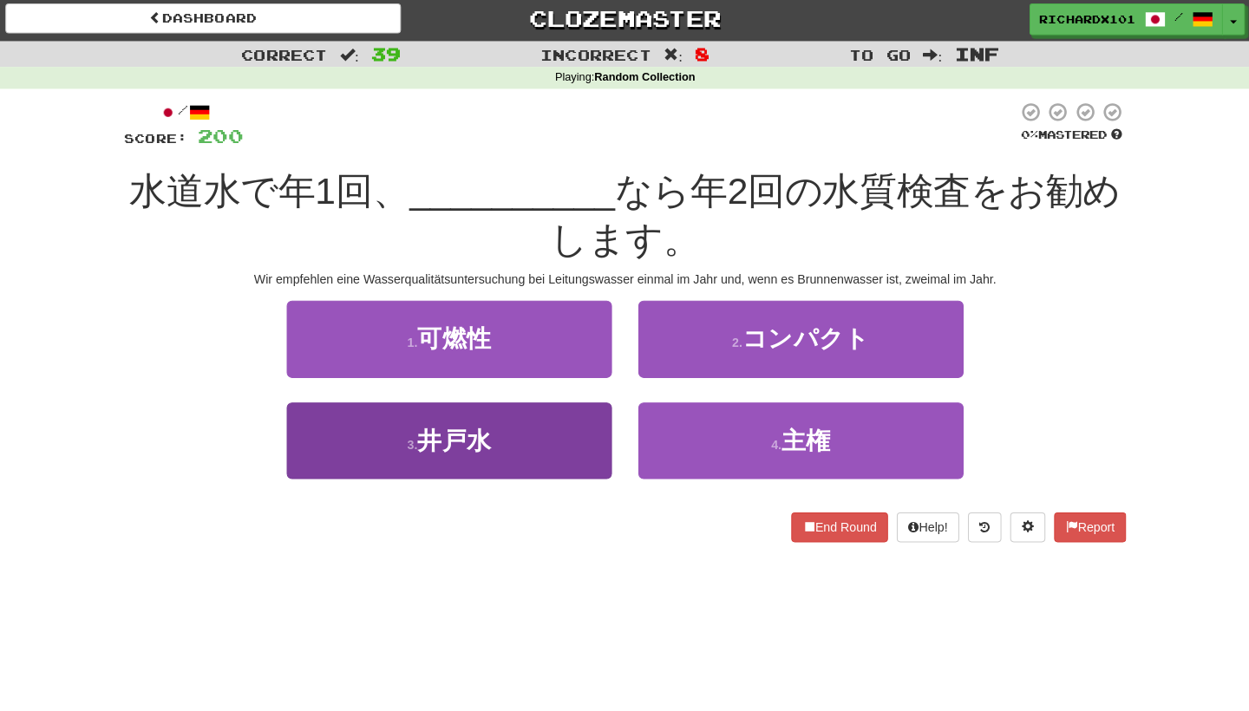
click at [573, 422] on button "3 . 井戸水" at bounding box center [451, 438] width 321 height 75
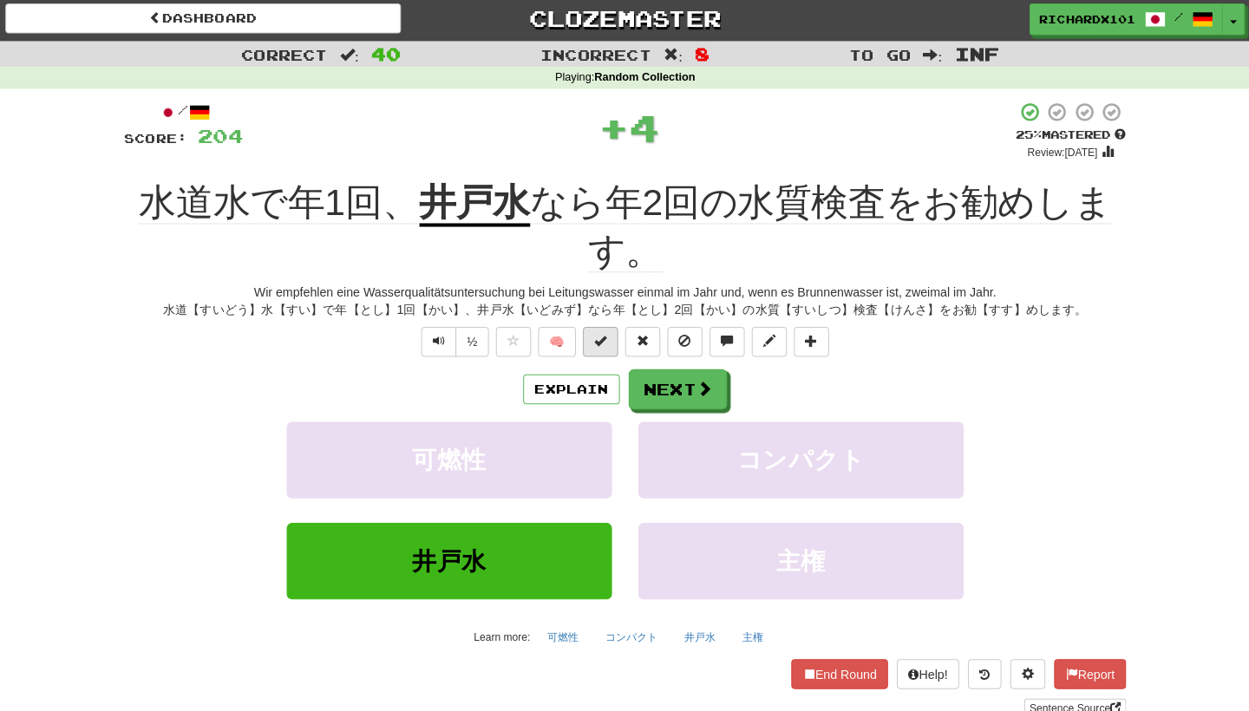
click at [596, 337] on span at bounding box center [600, 340] width 12 height 12
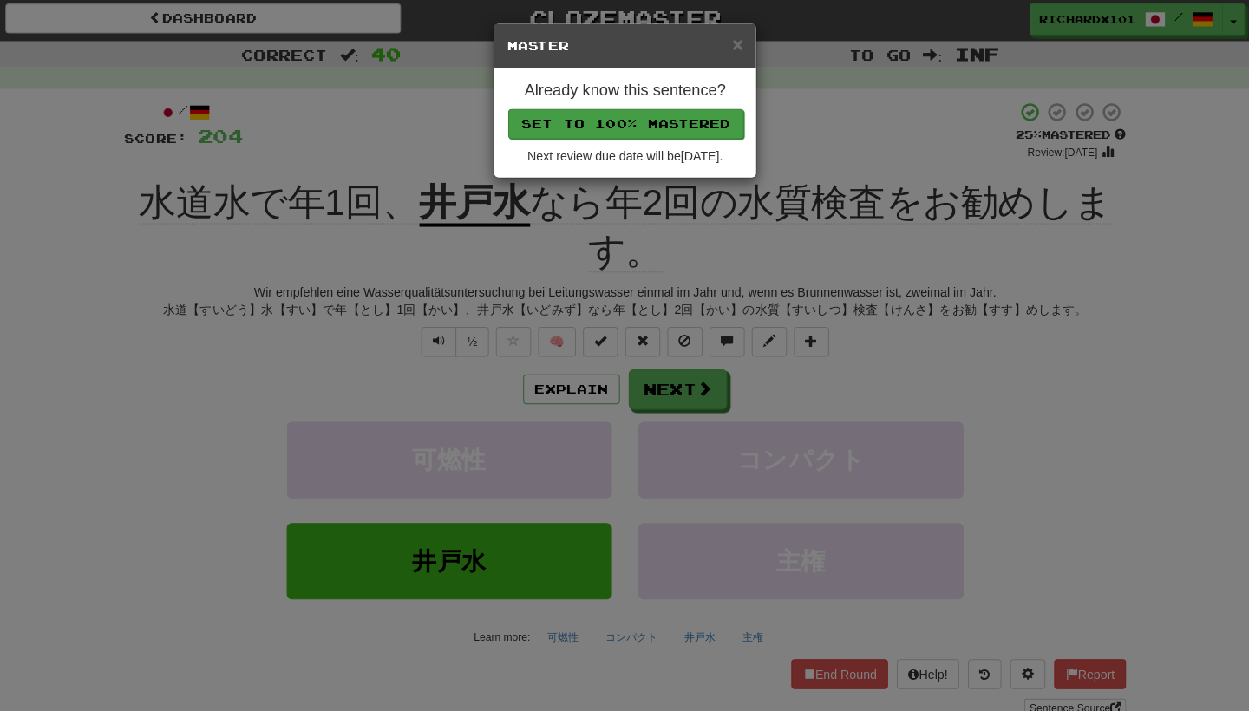
click at [656, 115] on button "Set to 100% Mastered" at bounding box center [625, 125] width 233 height 29
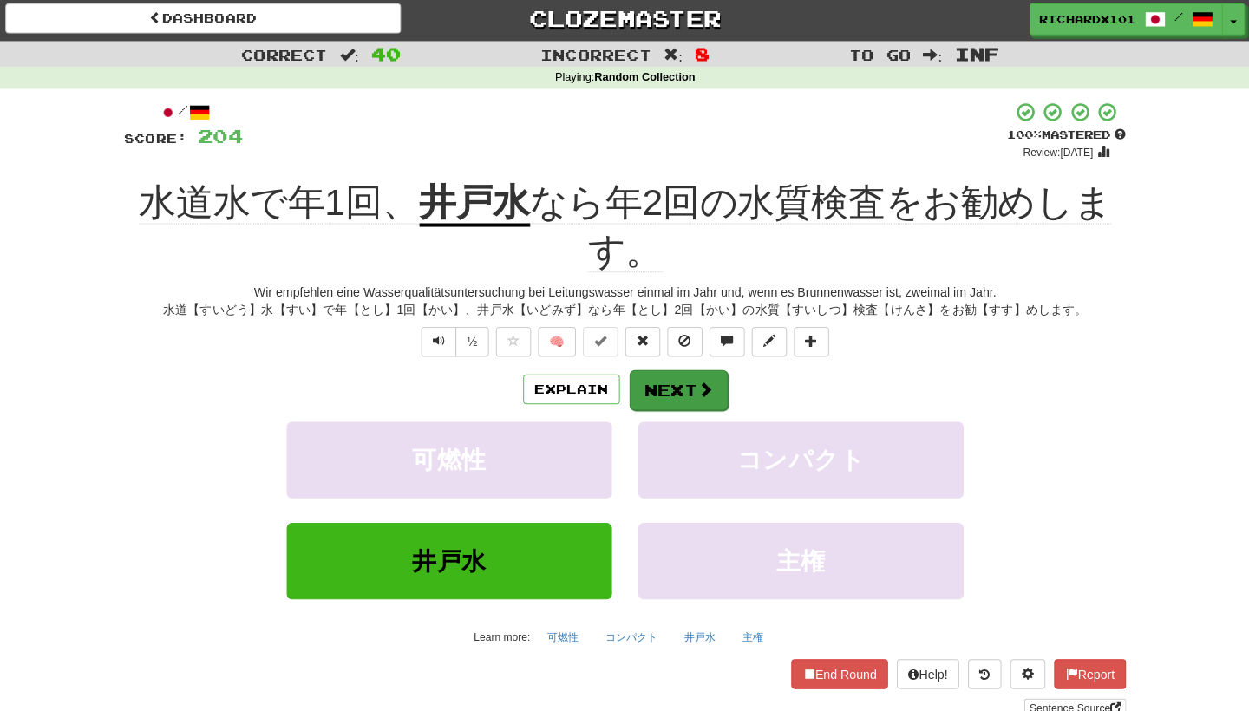
click at [662, 369] on button "Next" at bounding box center [677, 389] width 97 height 40
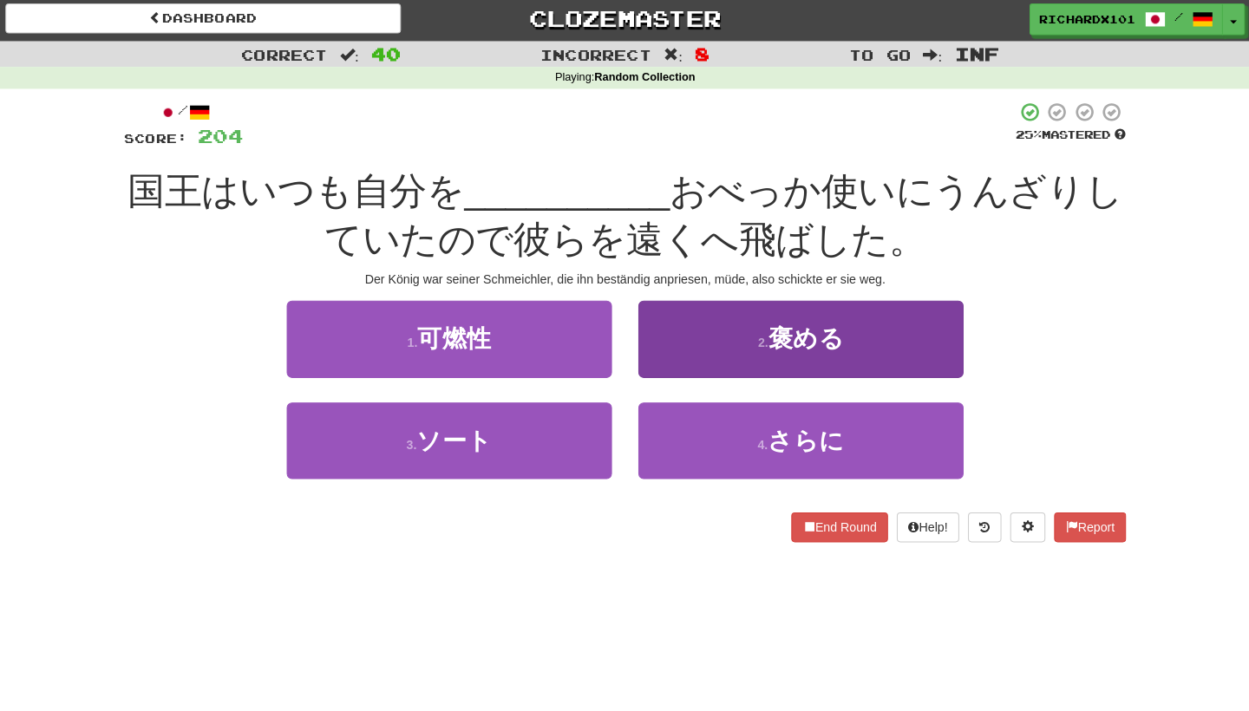
click at [702, 357] on button "2 . 褒める" at bounding box center [798, 337] width 321 height 75
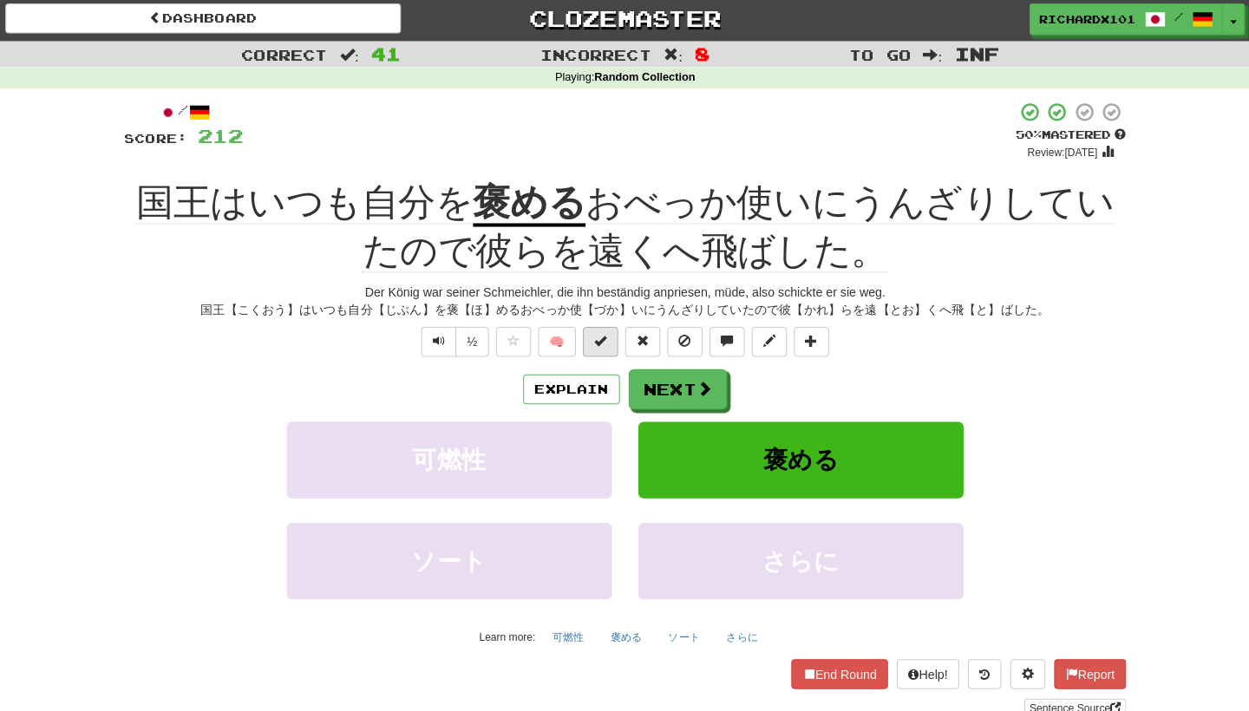
click at [598, 336] on span at bounding box center [600, 340] width 12 height 12
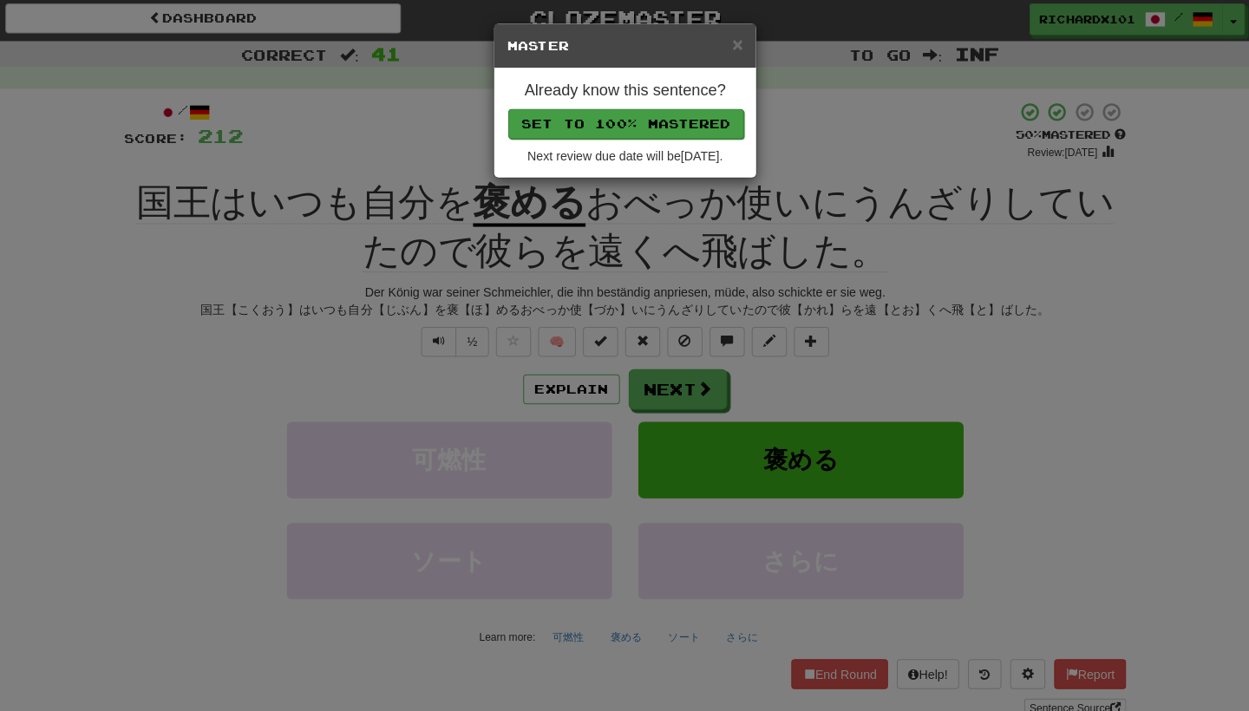
click at [668, 111] on button "Set to 100% Mastered" at bounding box center [625, 125] width 233 height 29
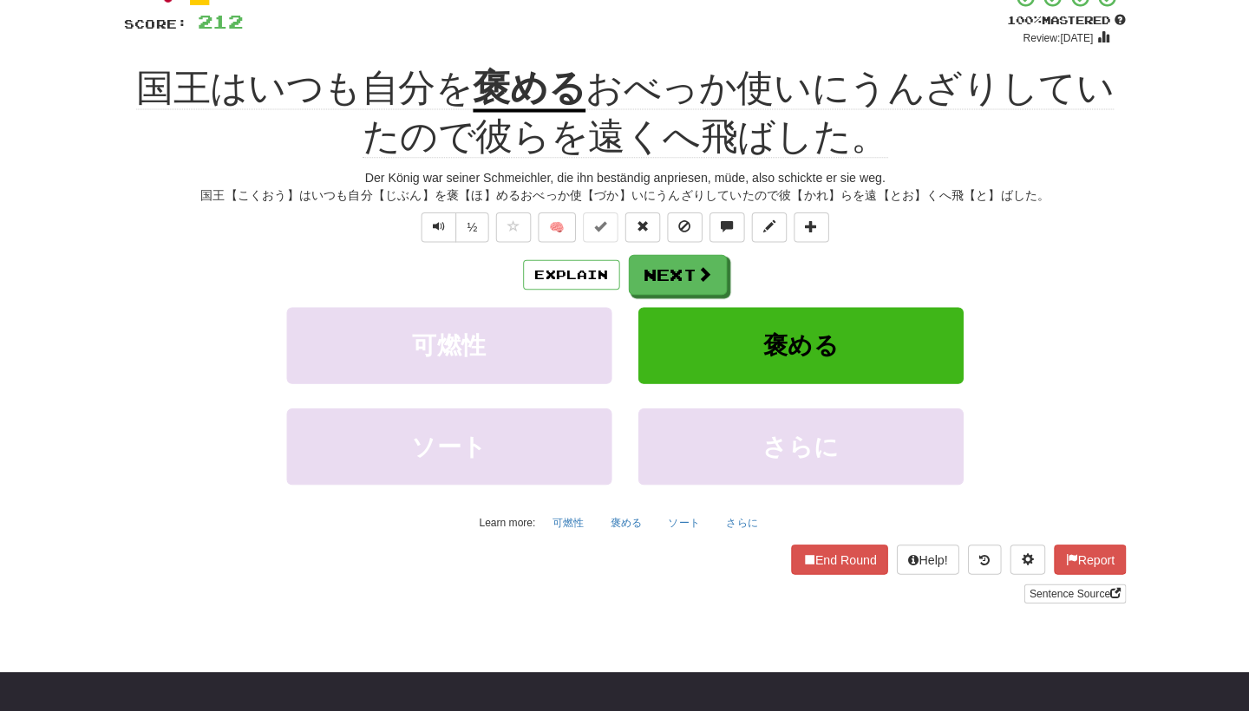
scroll to position [110, 0]
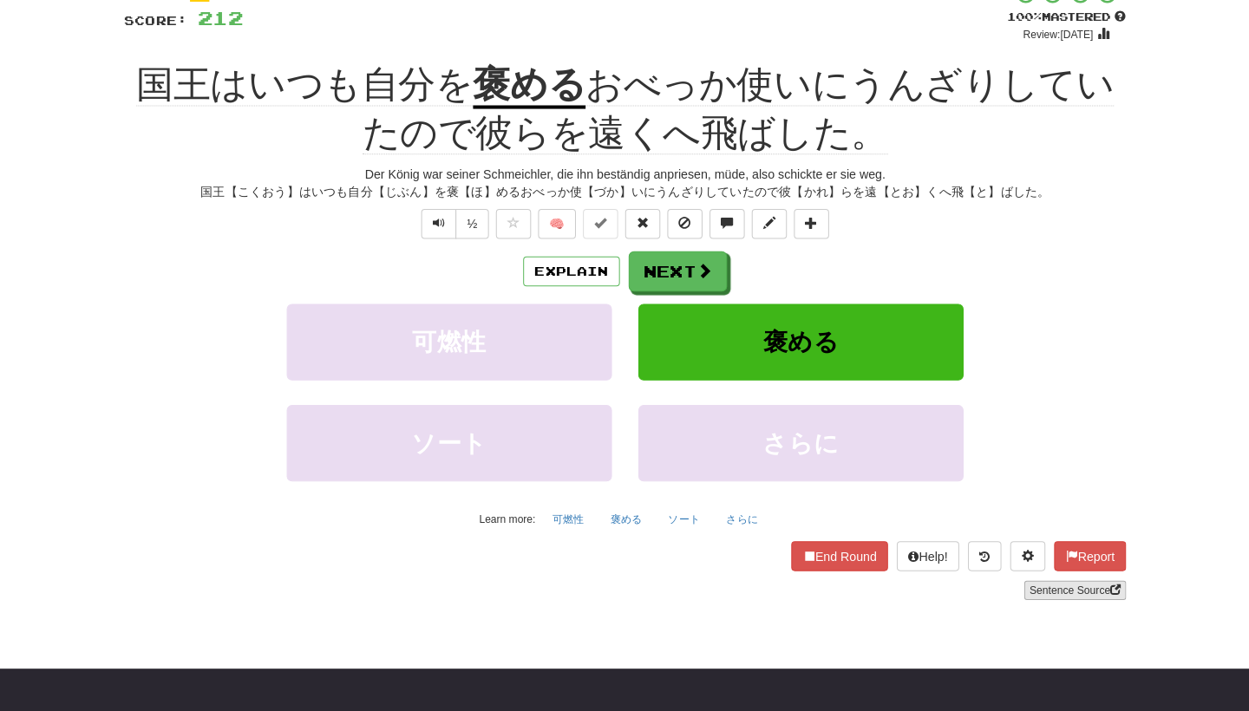
click at [1039, 583] on link "Sentence Source" at bounding box center [1069, 592] width 101 height 19
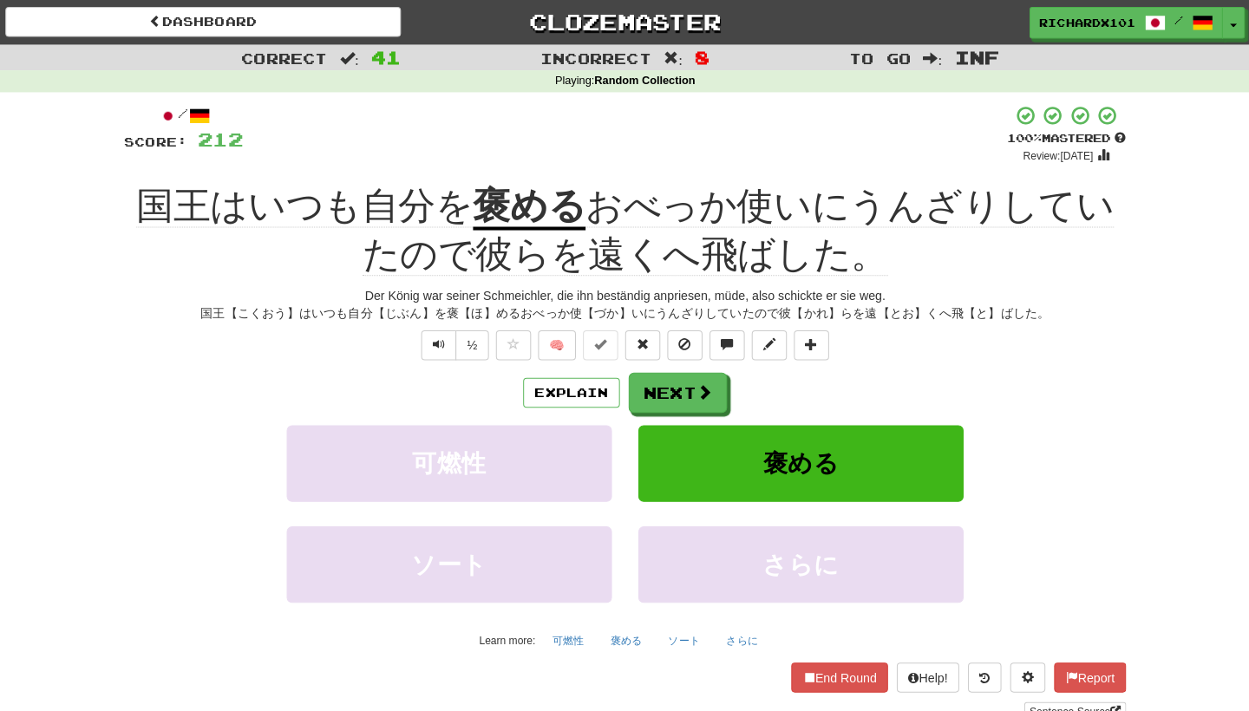
scroll to position [0, 0]
click at [713, 387] on button "Next" at bounding box center [677, 389] width 97 height 40
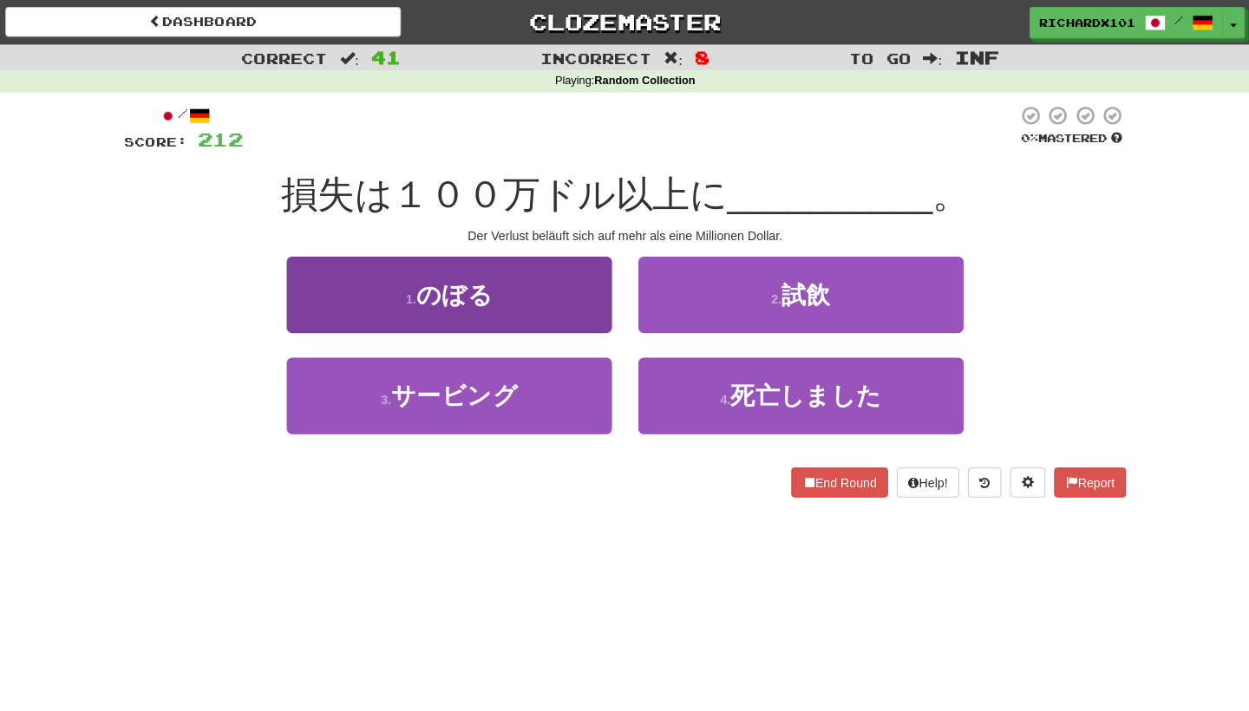
click at [576, 275] on button "1 . のぼる" at bounding box center [451, 290] width 321 height 75
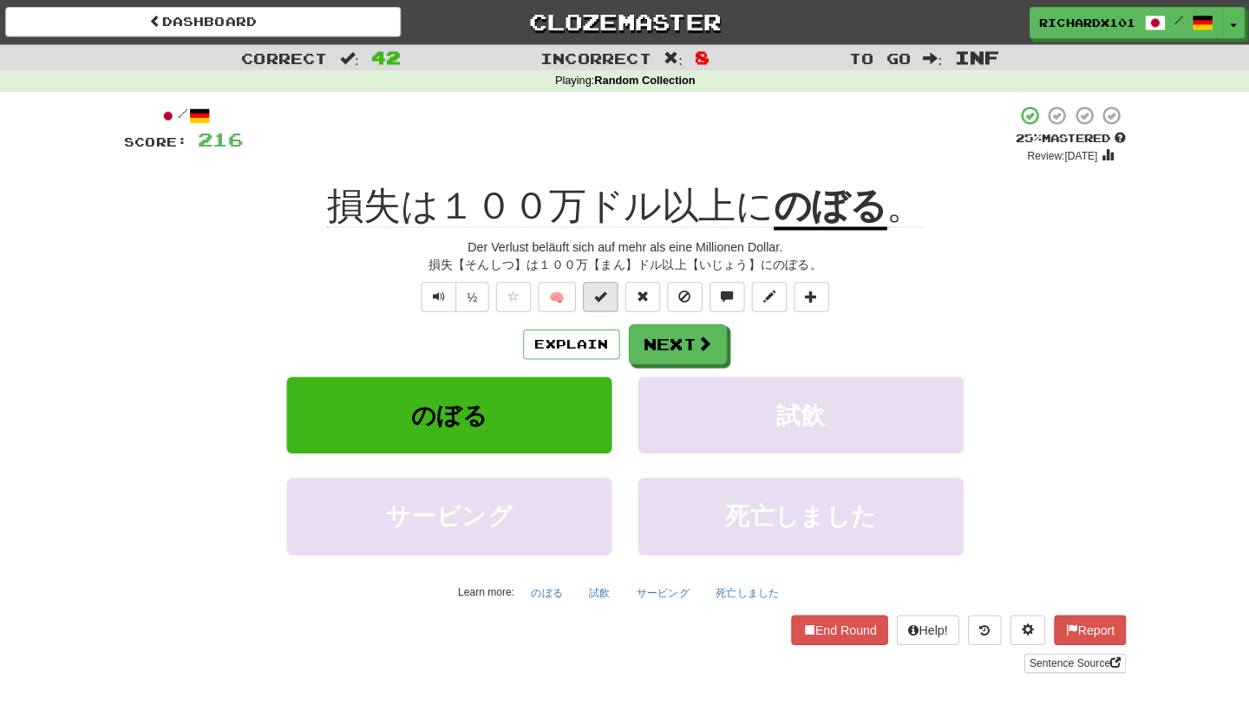
click at [594, 286] on span at bounding box center [600, 292] width 12 height 12
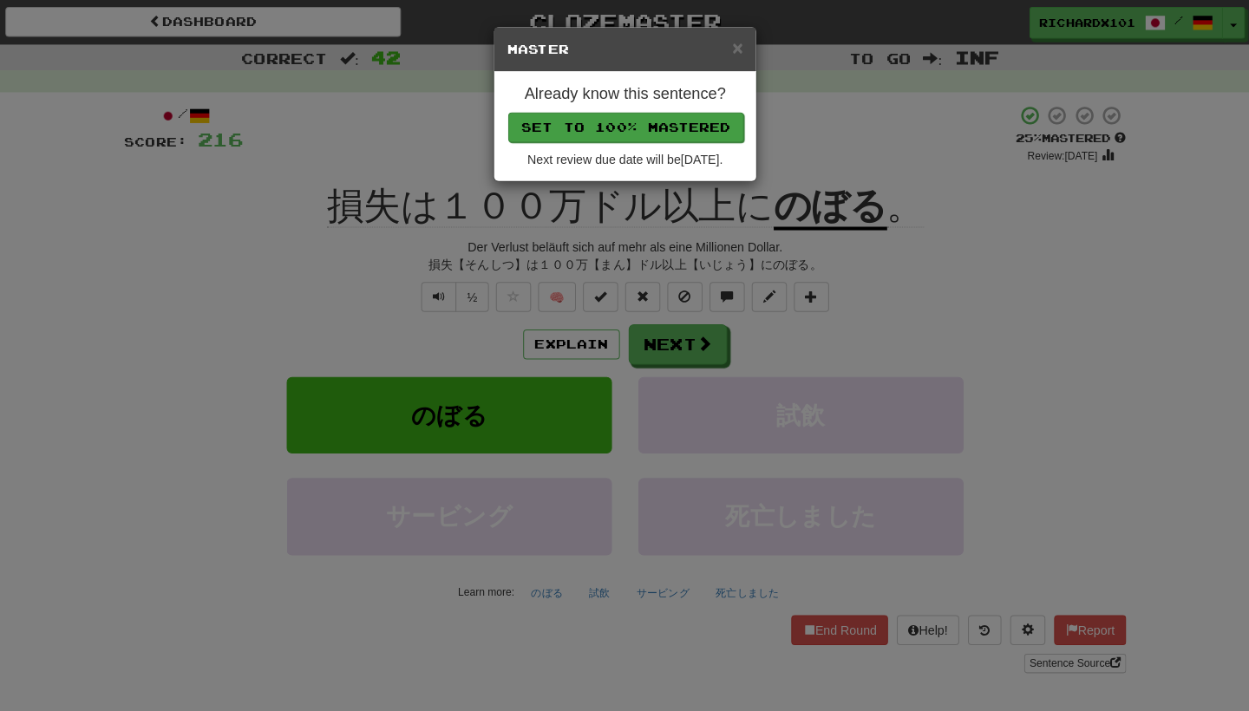
click at [645, 123] on button "Set to 100% Mastered" at bounding box center [625, 125] width 233 height 29
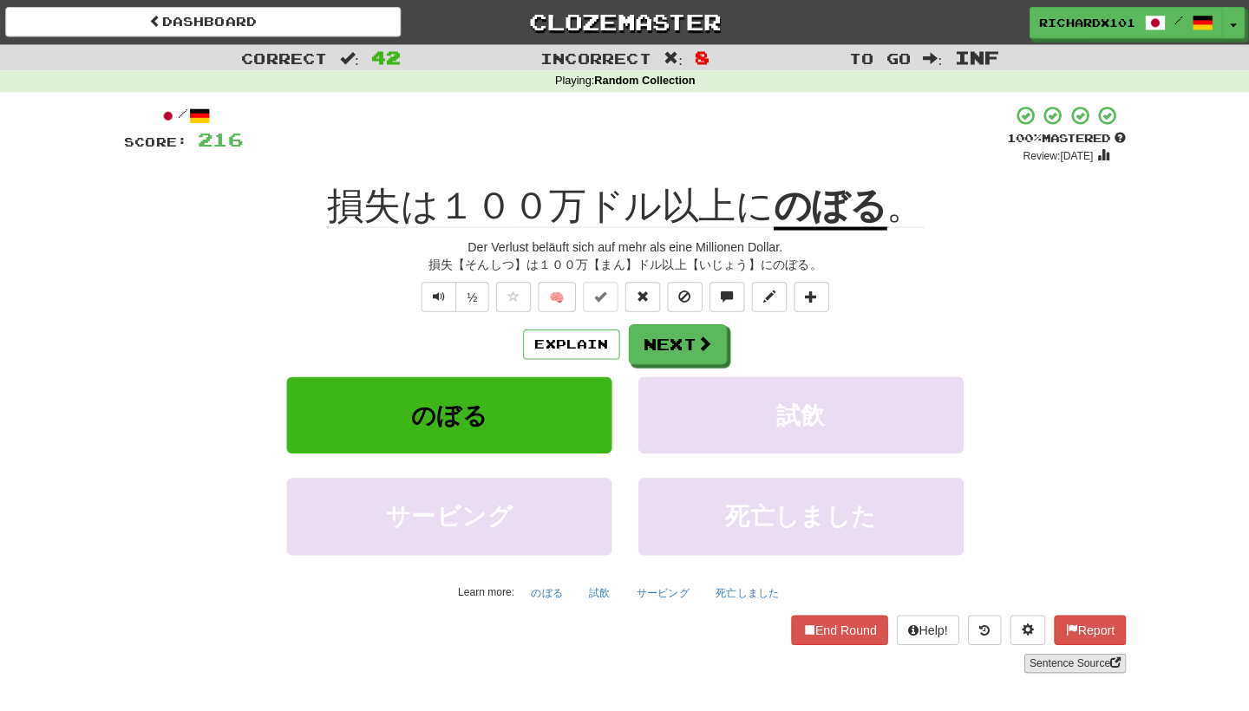
click at [1055, 655] on link "Sentence Source" at bounding box center [1069, 654] width 101 height 19
click at [707, 337] on button "Next" at bounding box center [677, 341] width 97 height 40
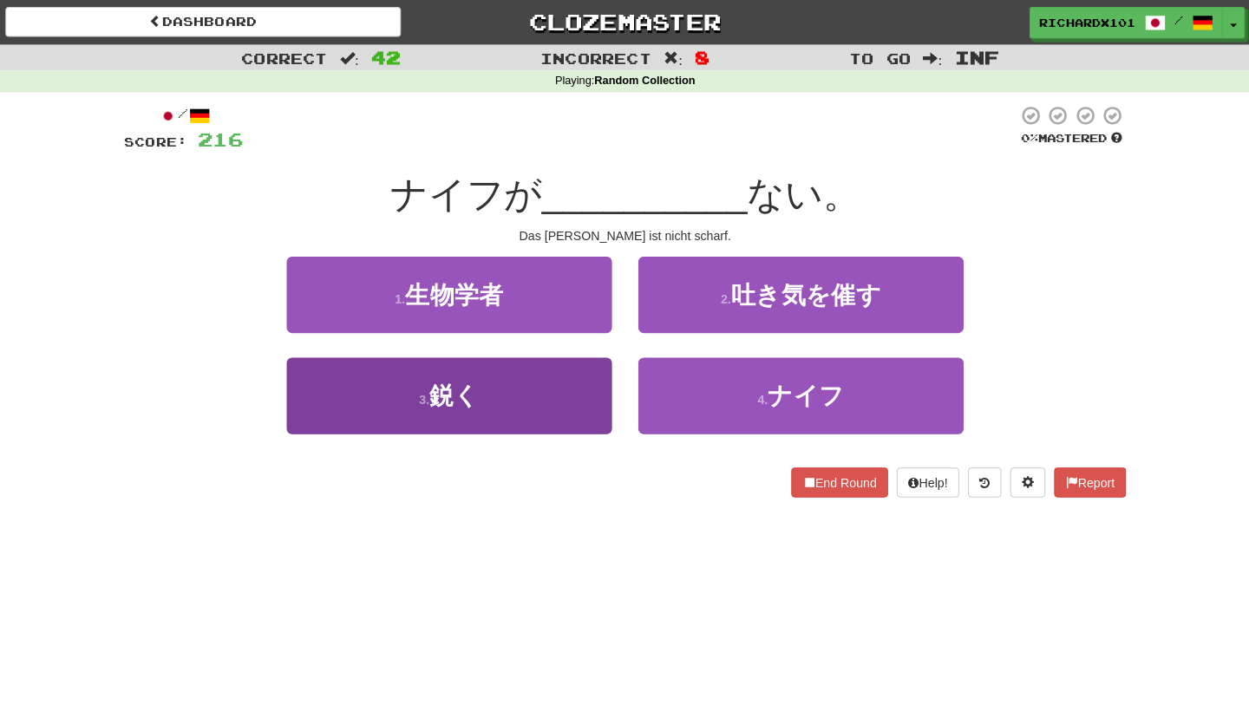
click at [582, 396] on button "3 . 鋭く" at bounding box center [451, 390] width 321 height 75
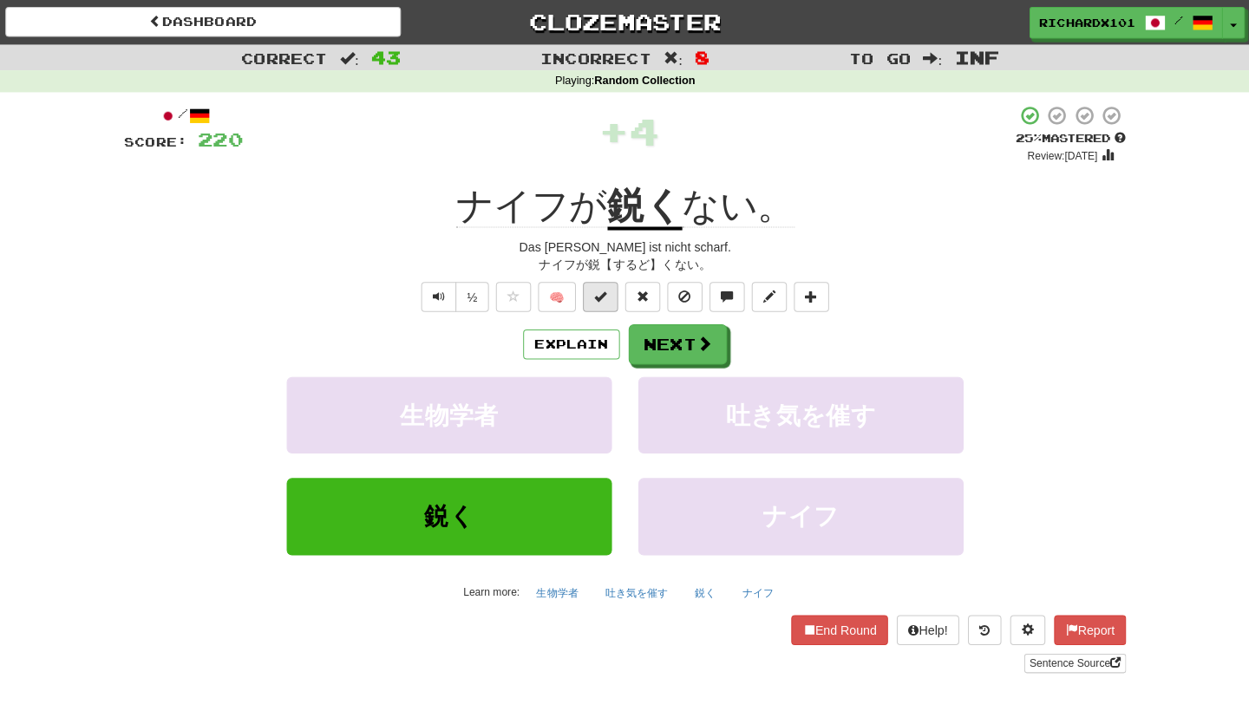
click at [595, 292] on span at bounding box center [600, 292] width 12 height 12
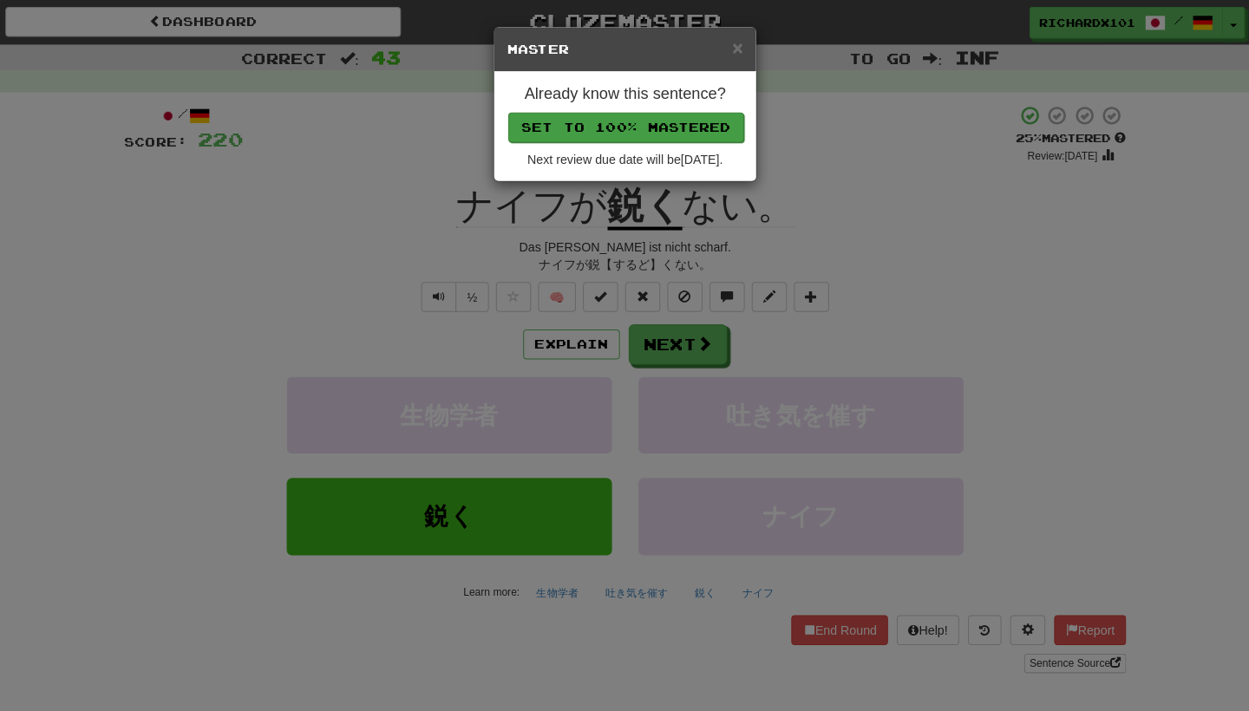
click at [652, 129] on button "Set to 100% Mastered" at bounding box center [625, 125] width 233 height 29
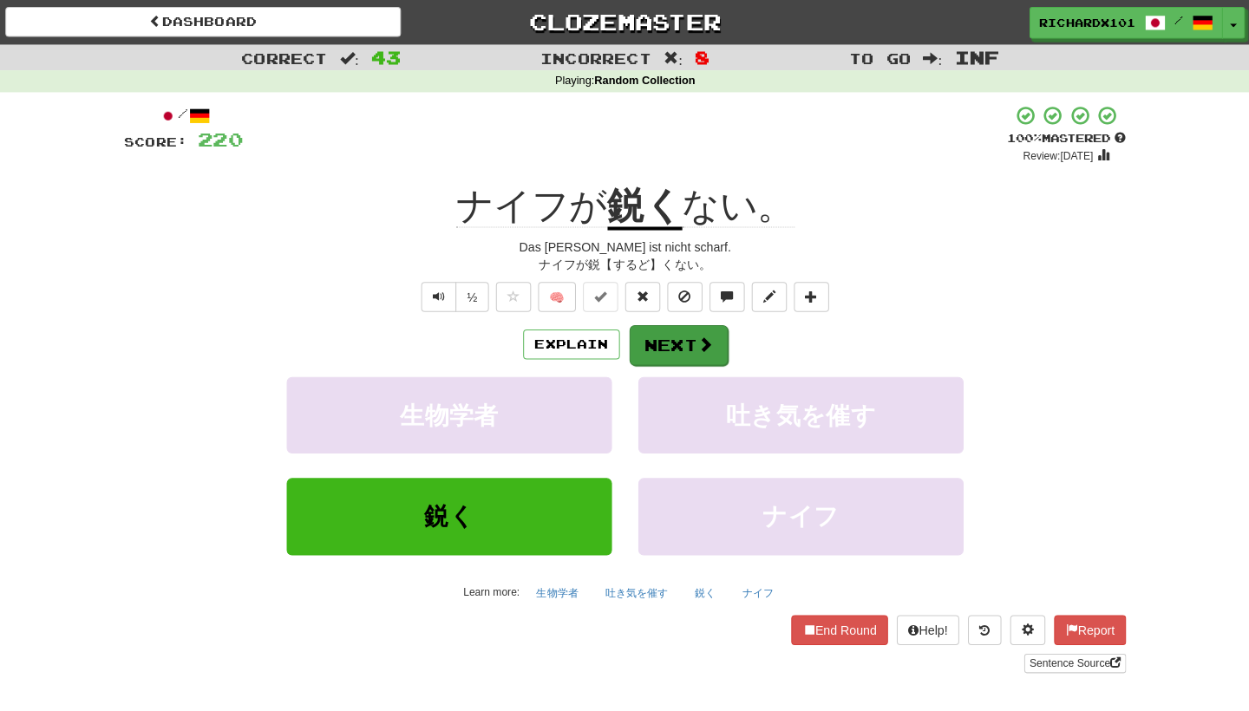
click at [664, 331] on button "Next" at bounding box center [677, 341] width 97 height 40
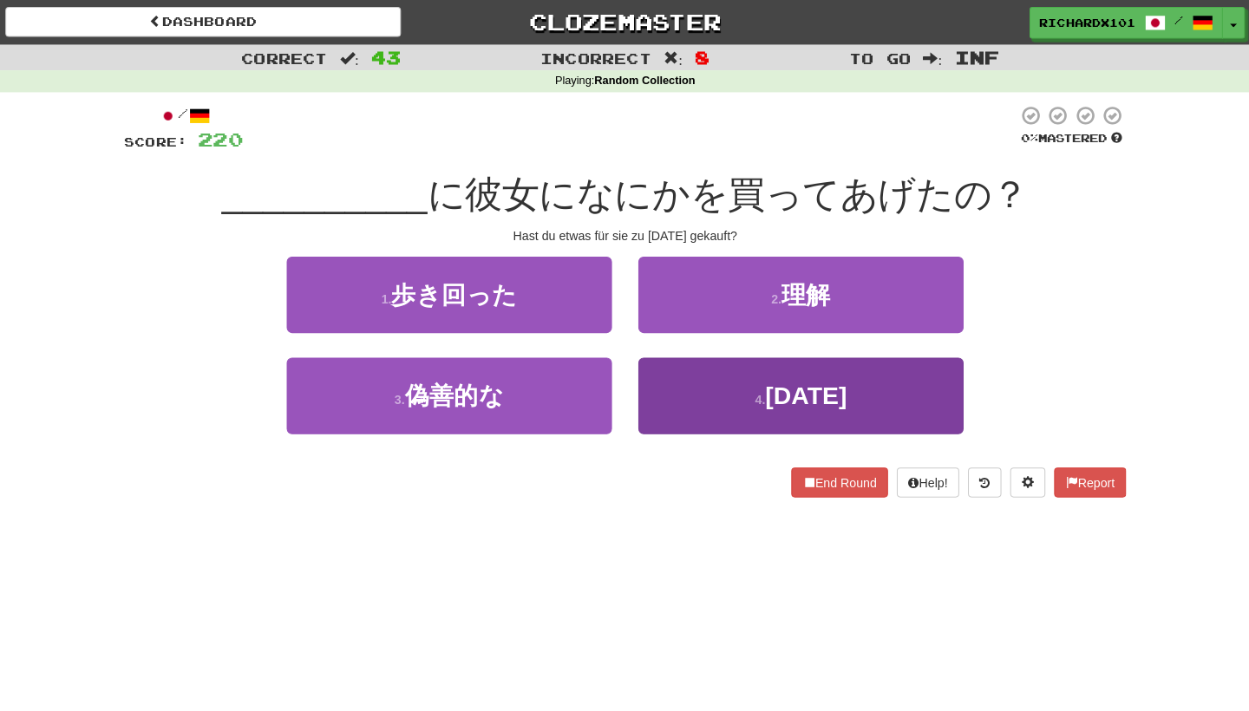
click at [680, 393] on button "4 . クリスマス" at bounding box center [798, 390] width 321 height 75
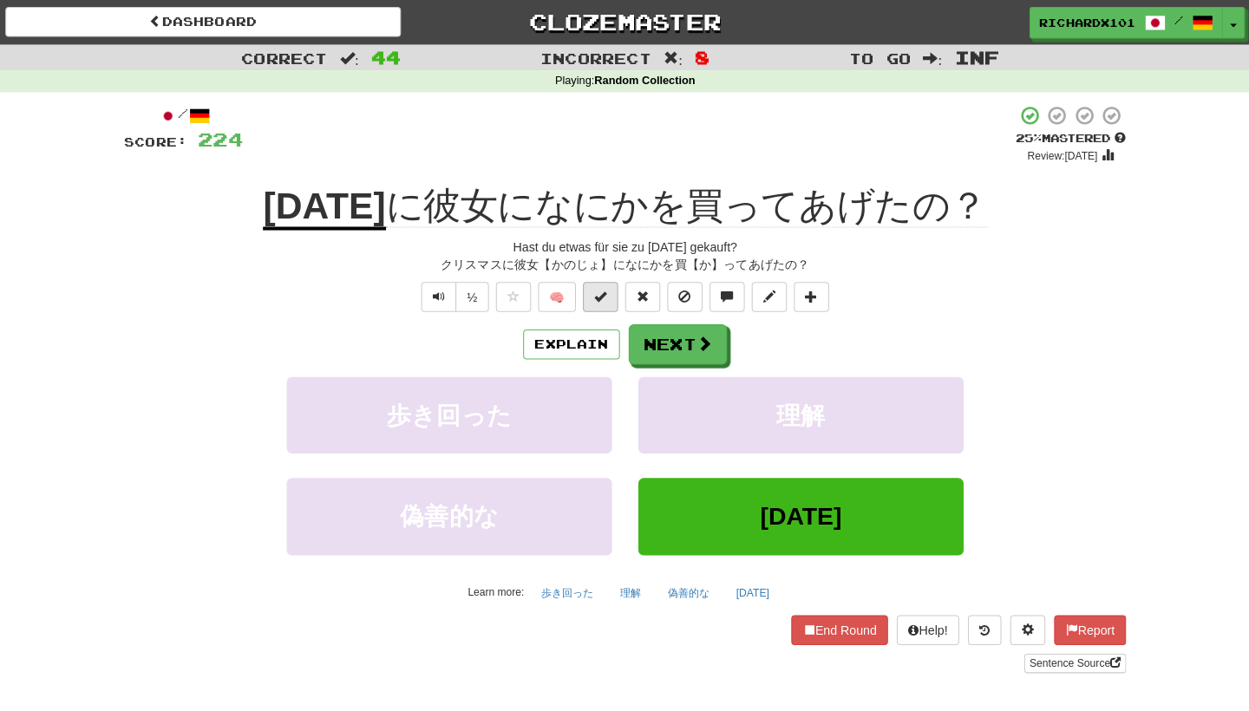
click at [597, 298] on button at bounding box center [600, 292] width 35 height 29
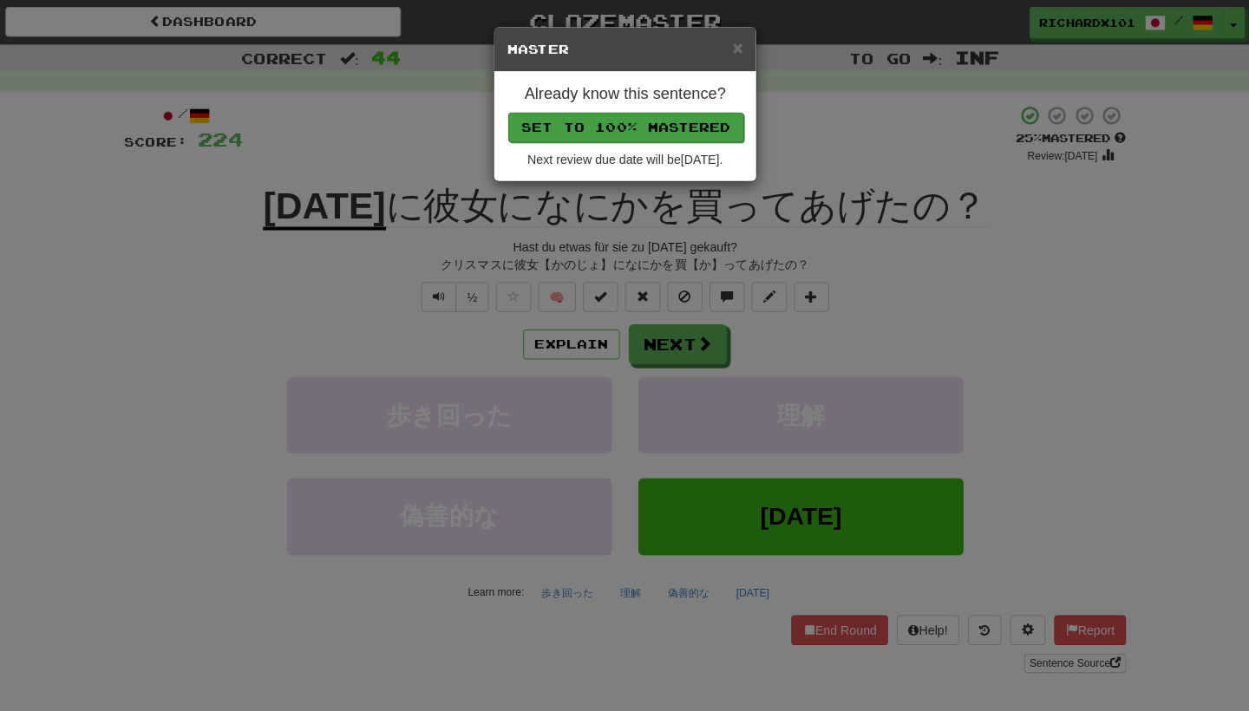
click at [660, 131] on button "Set to 100% Mastered" at bounding box center [625, 125] width 233 height 29
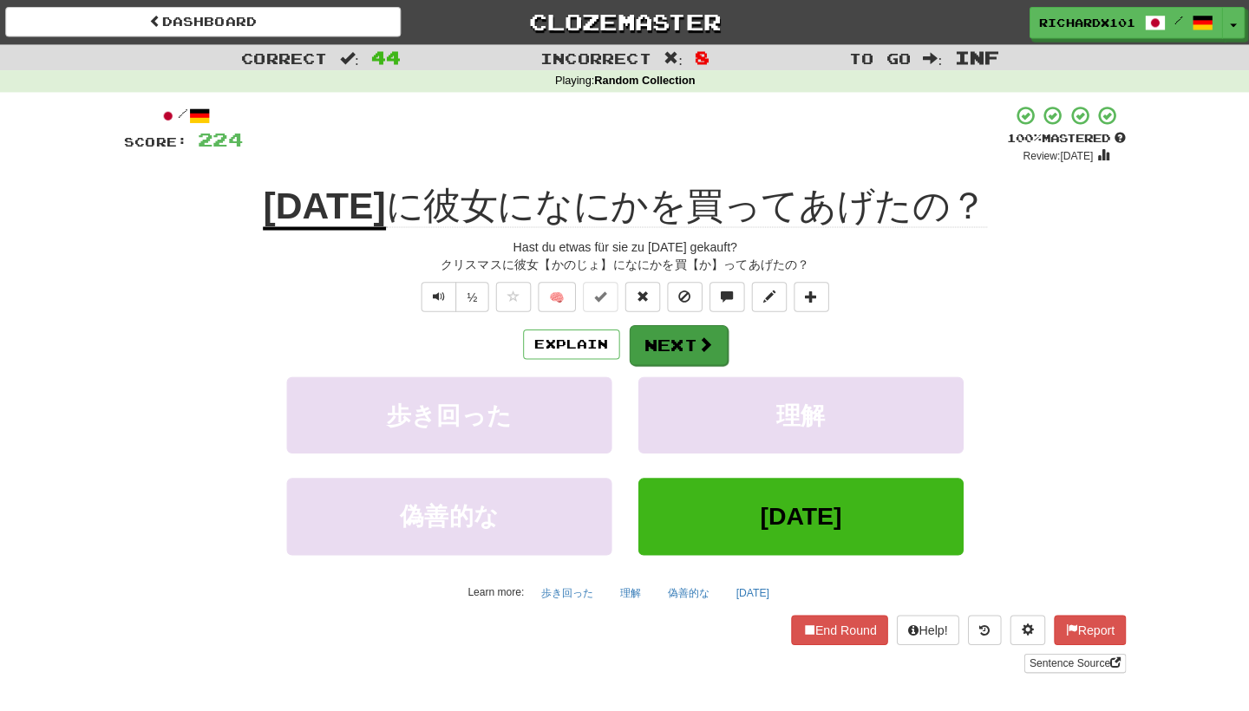
click at [669, 327] on button "Next" at bounding box center [677, 341] width 97 height 40
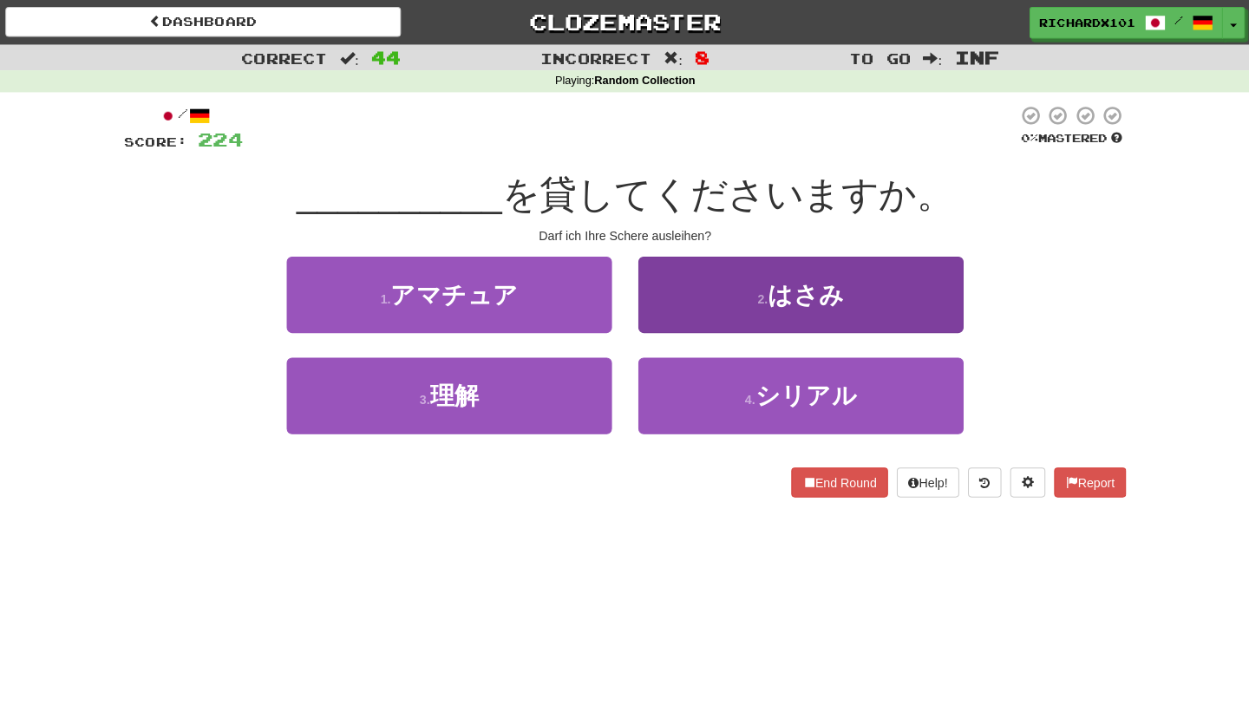
click at [693, 292] on button "2 . はさみ" at bounding box center [798, 290] width 321 height 75
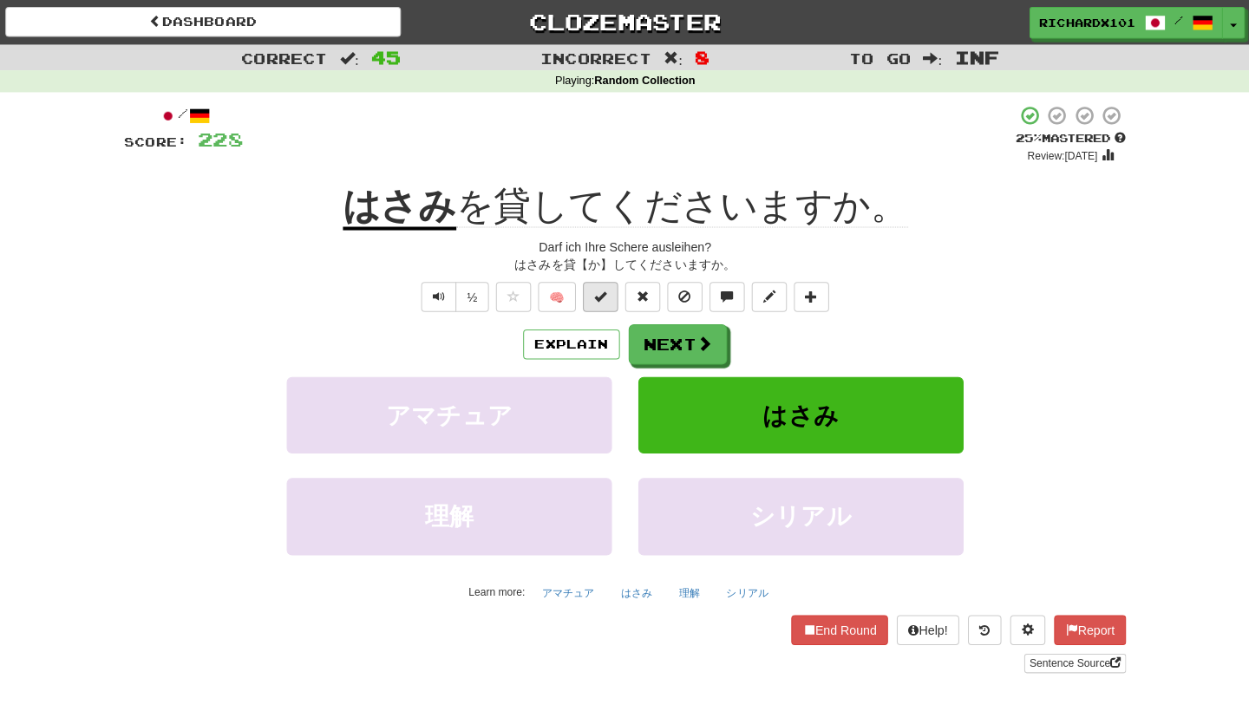
click at [597, 298] on button at bounding box center [600, 292] width 35 height 29
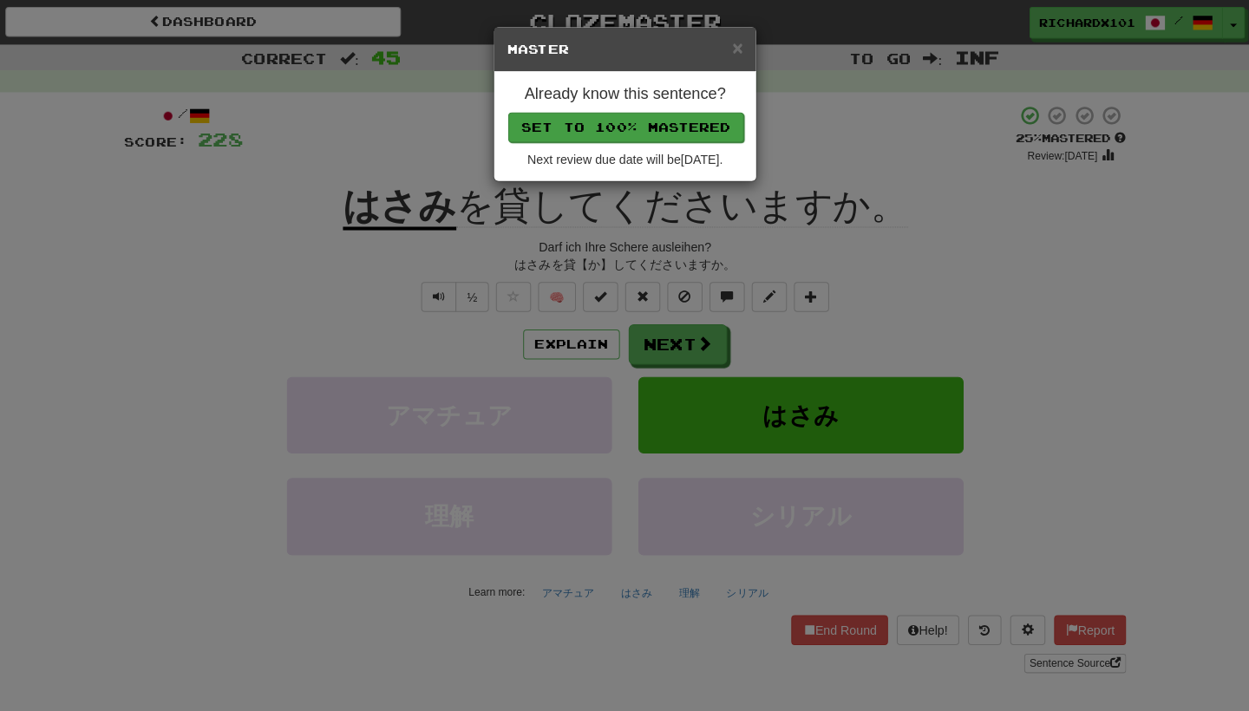
click at [672, 121] on button "Set to 100% Mastered" at bounding box center [625, 125] width 233 height 29
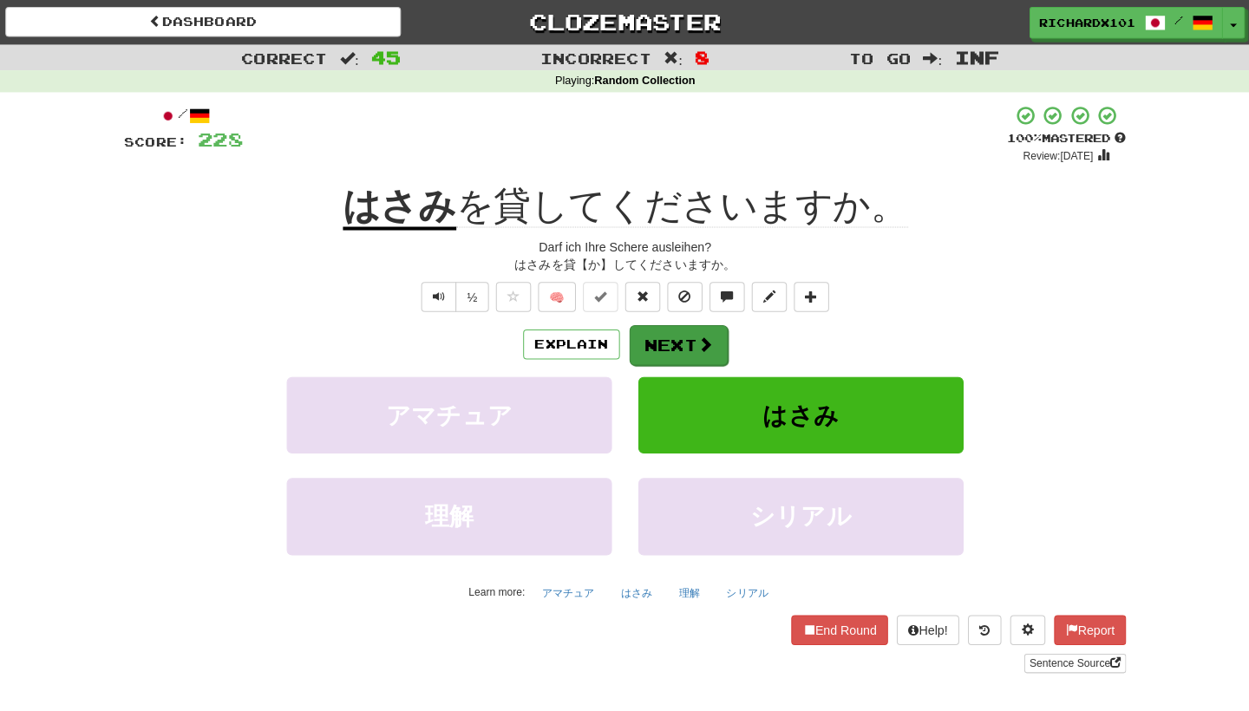
click at [662, 325] on button "Next" at bounding box center [677, 341] width 97 height 40
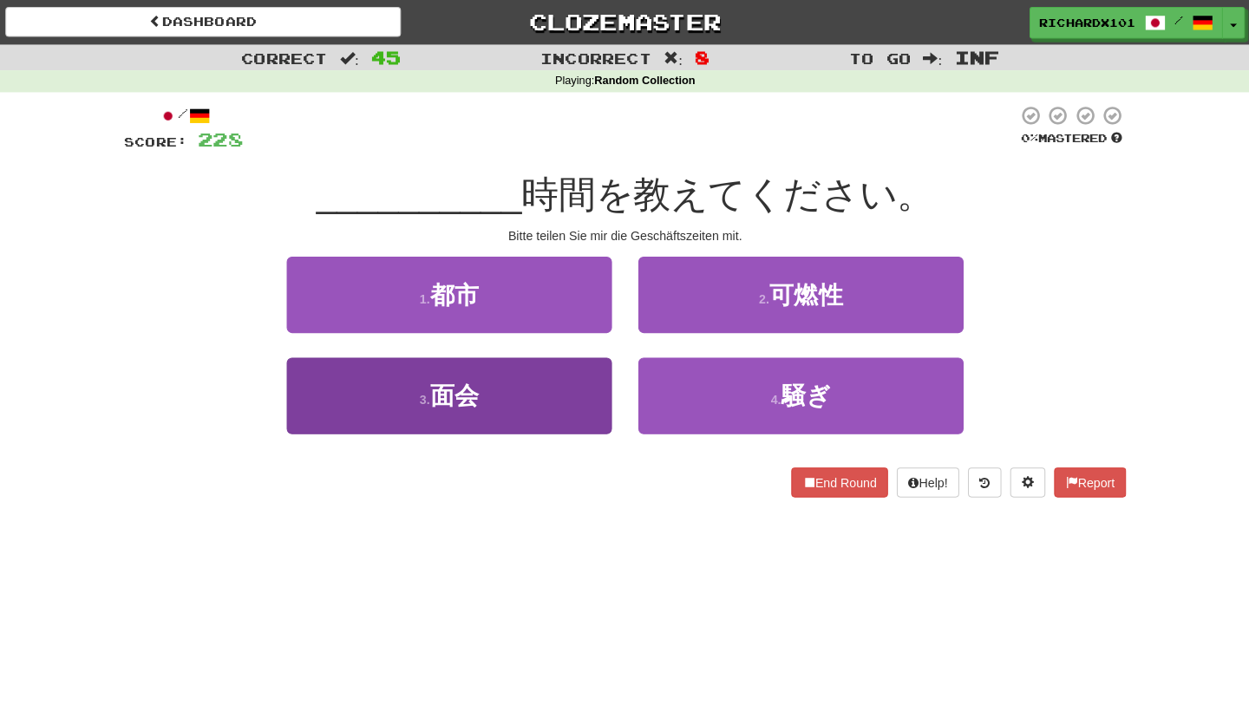
click at [573, 382] on button "3 . 面会" at bounding box center [451, 390] width 321 height 75
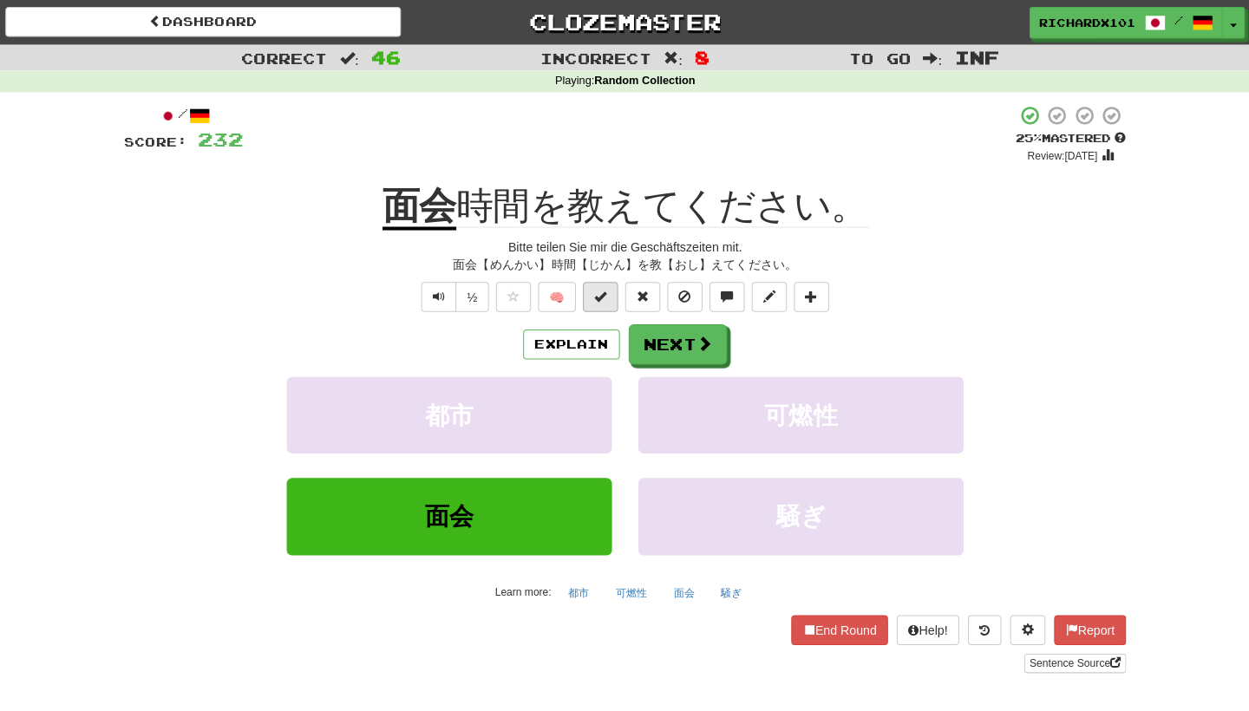
click at [599, 287] on span at bounding box center [600, 292] width 12 height 12
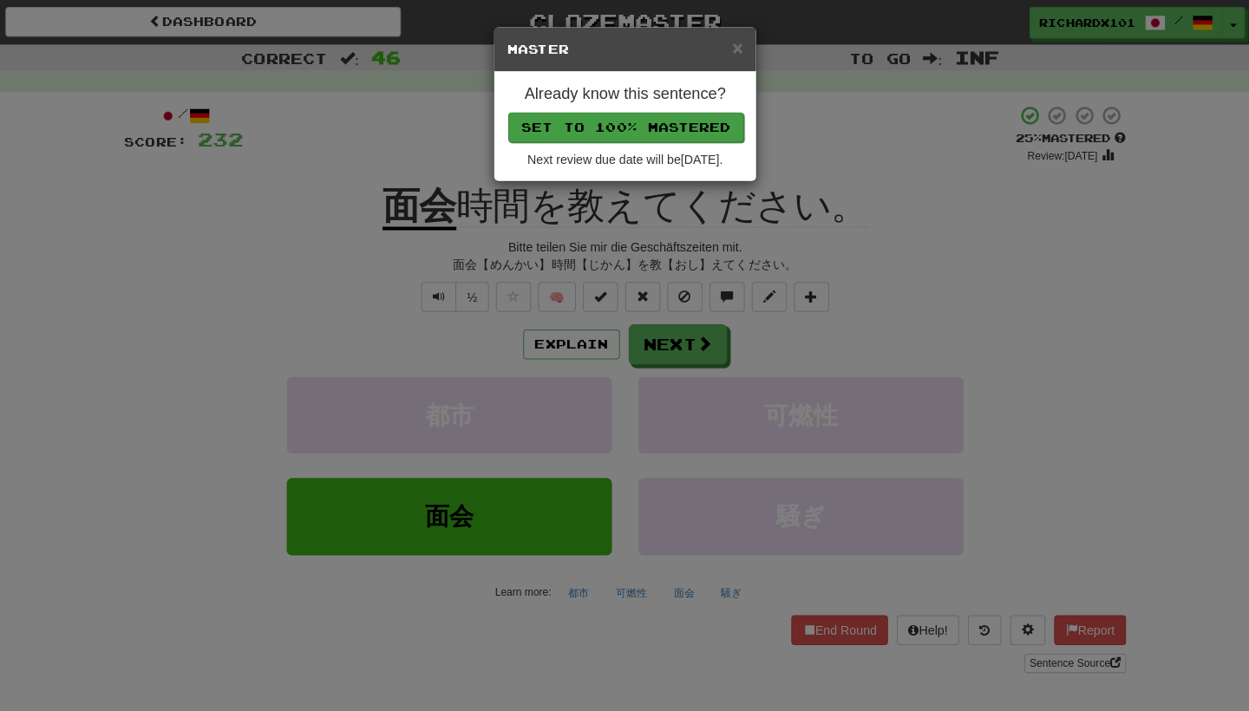
click at [652, 127] on button "Set to 100% Mastered" at bounding box center [625, 125] width 233 height 29
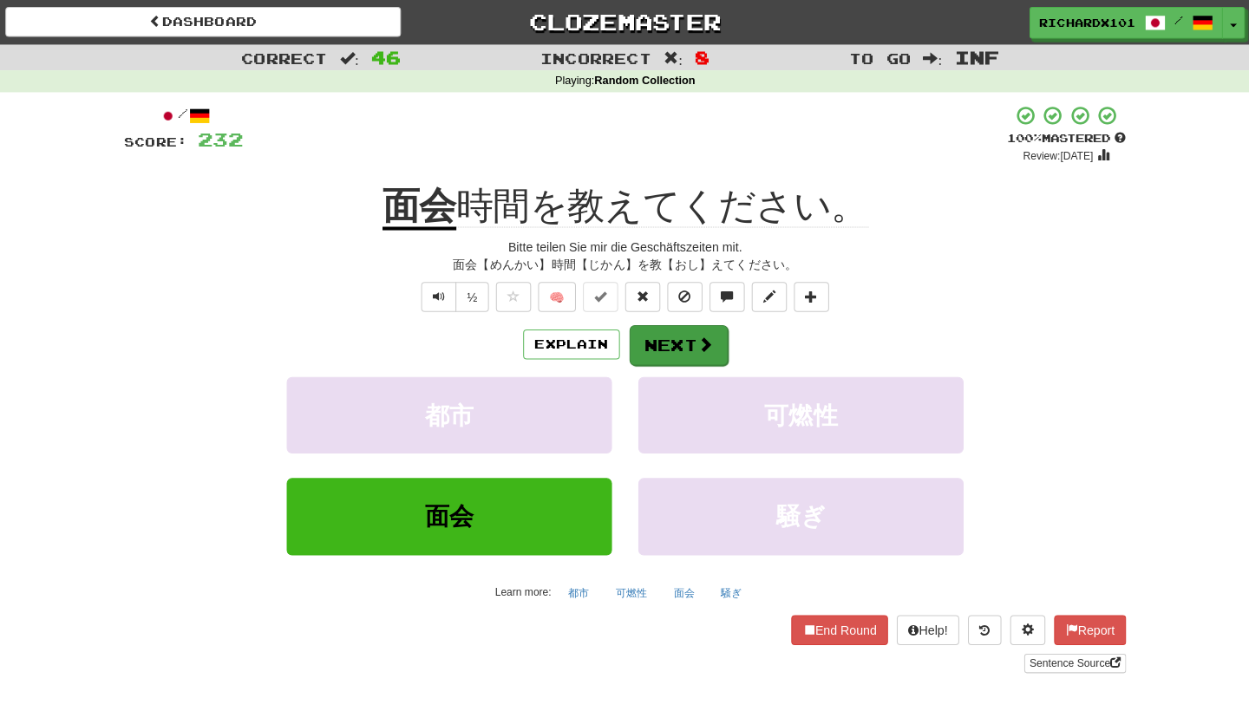
click at [637, 344] on button "Next" at bounding box center [677, 341] width 97 height 40
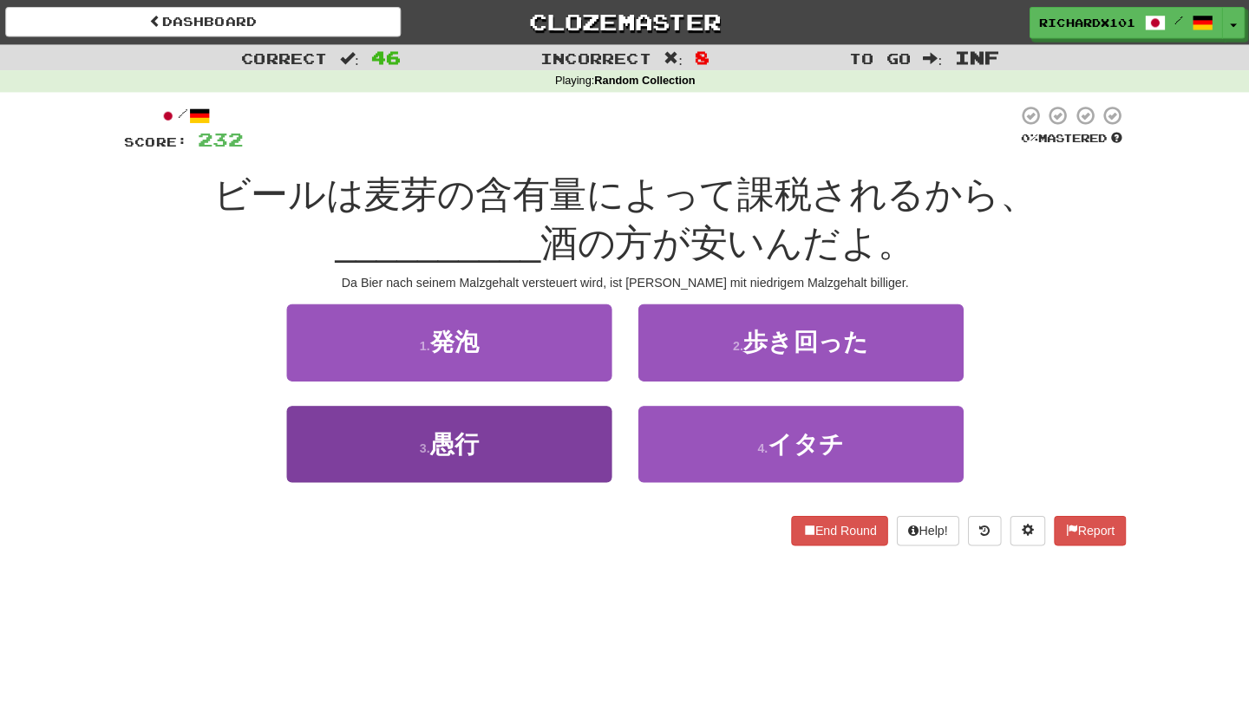
click at [541, 440] on button "3 . 愚行" at bounding box center [451, 438] width 321 height 75
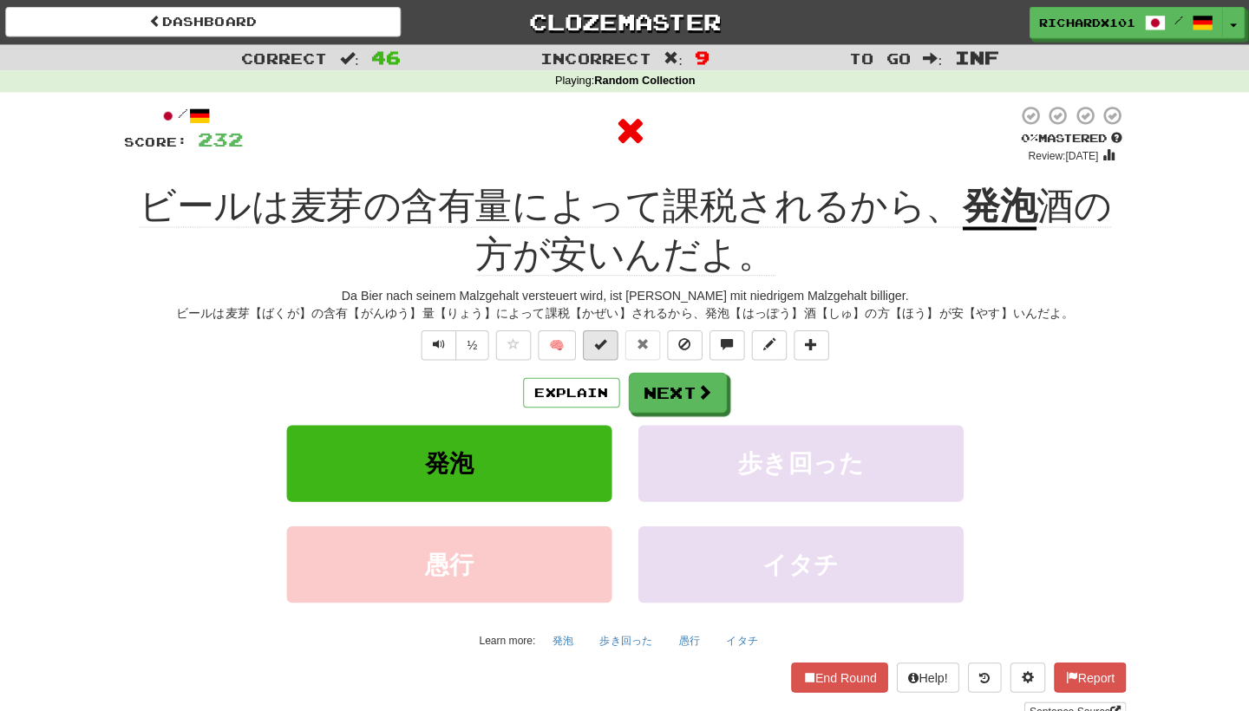
click at [591, 344] on button at bounding box center [600, 340] width 35 height 29
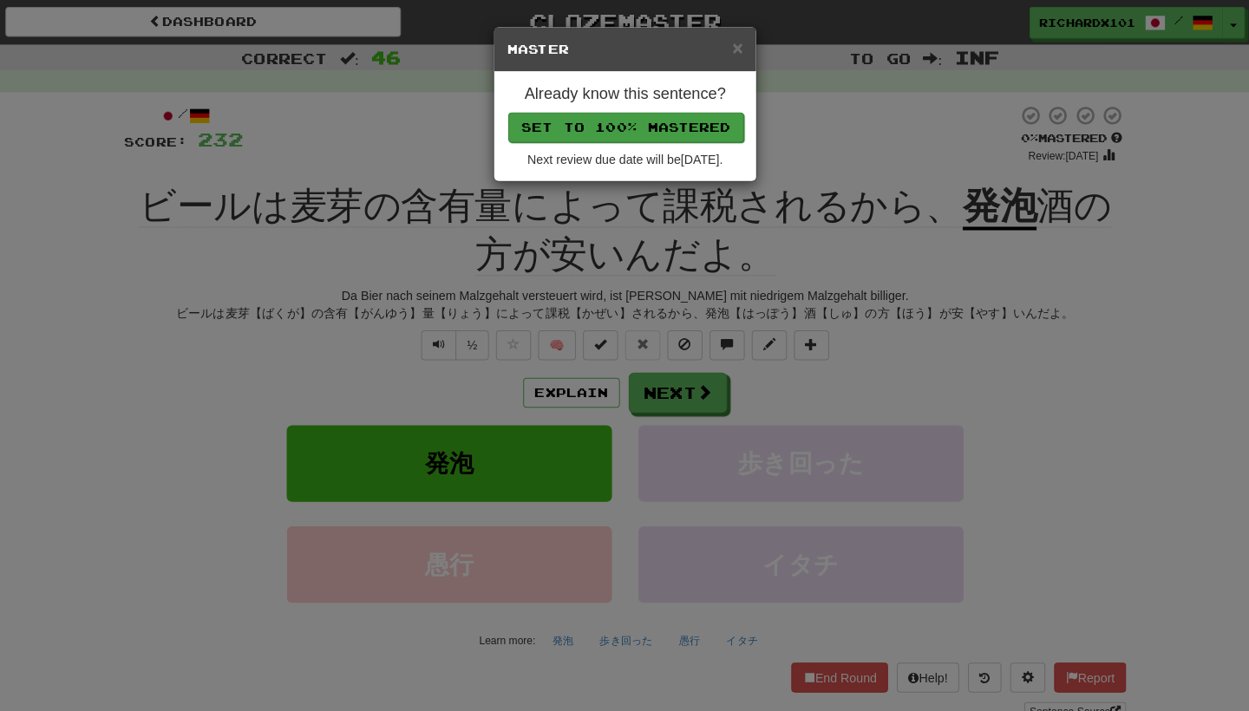
click at [671, 127] on button "Set to 100% Mastered" at bounding box center [625, 125] width 233 height 29
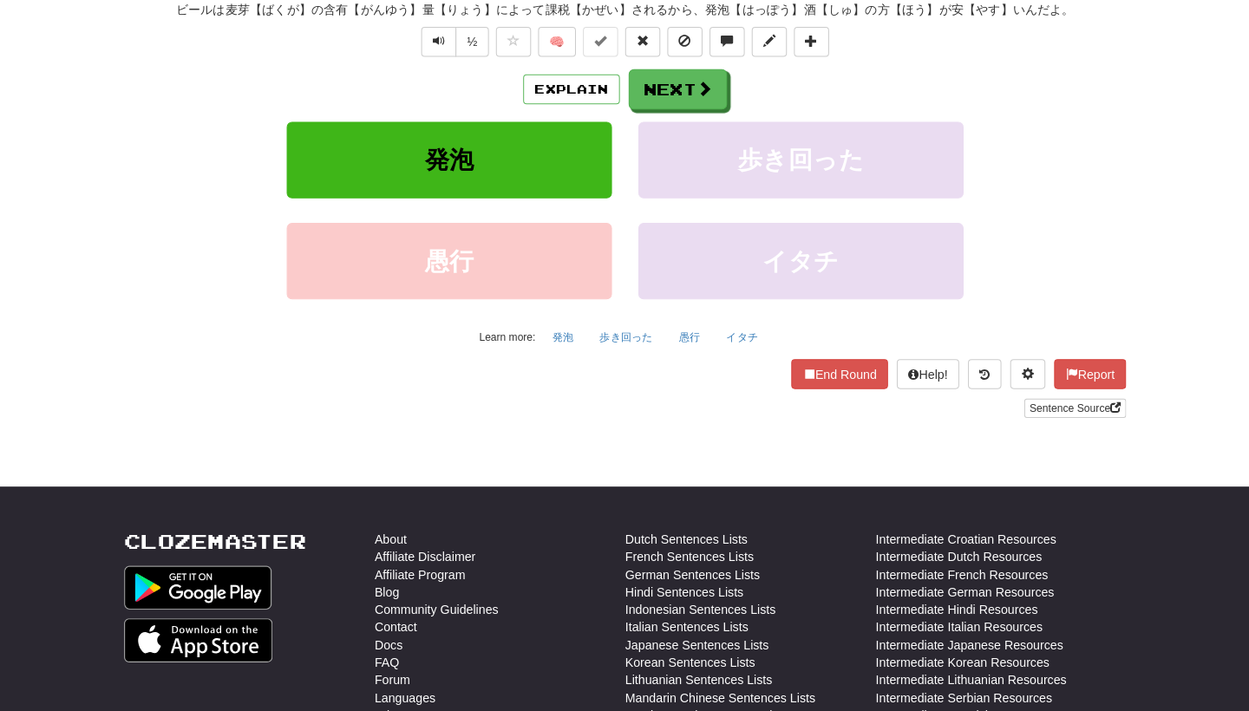
scroll to position [295, 0]
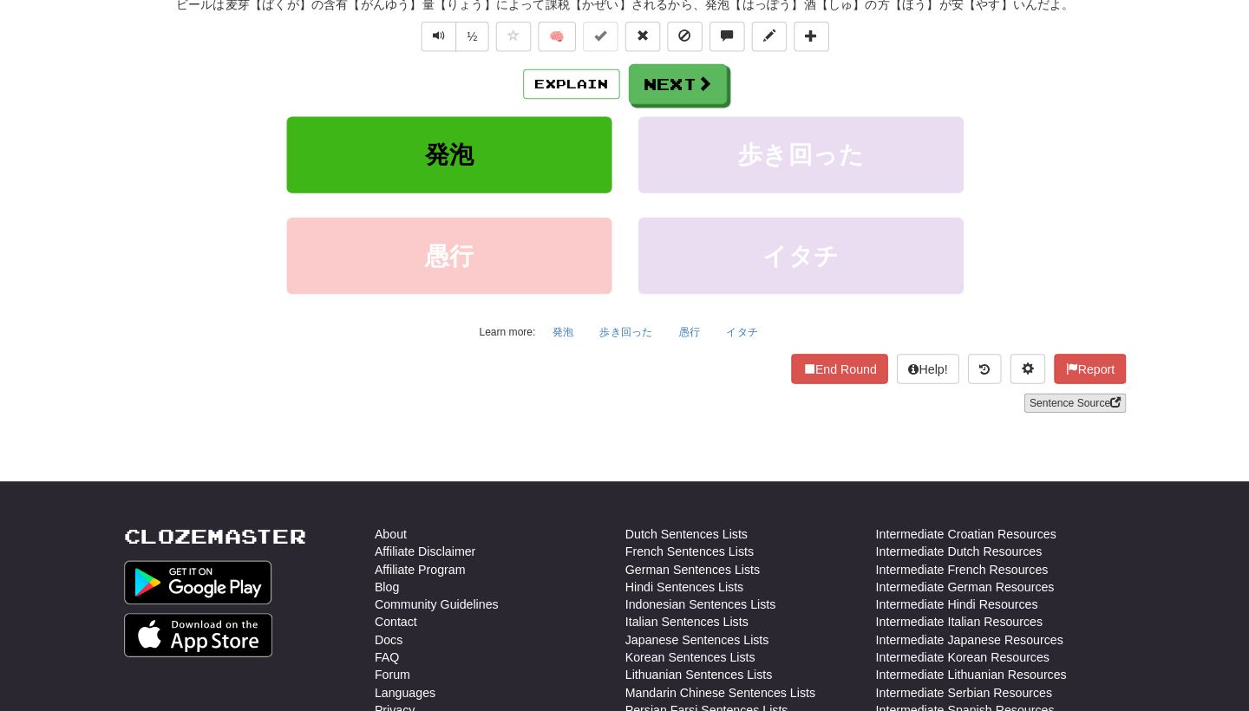
click at [1031, 398] on link "Sentence Source" at bounding box center [1069, 407] width 101 height 19
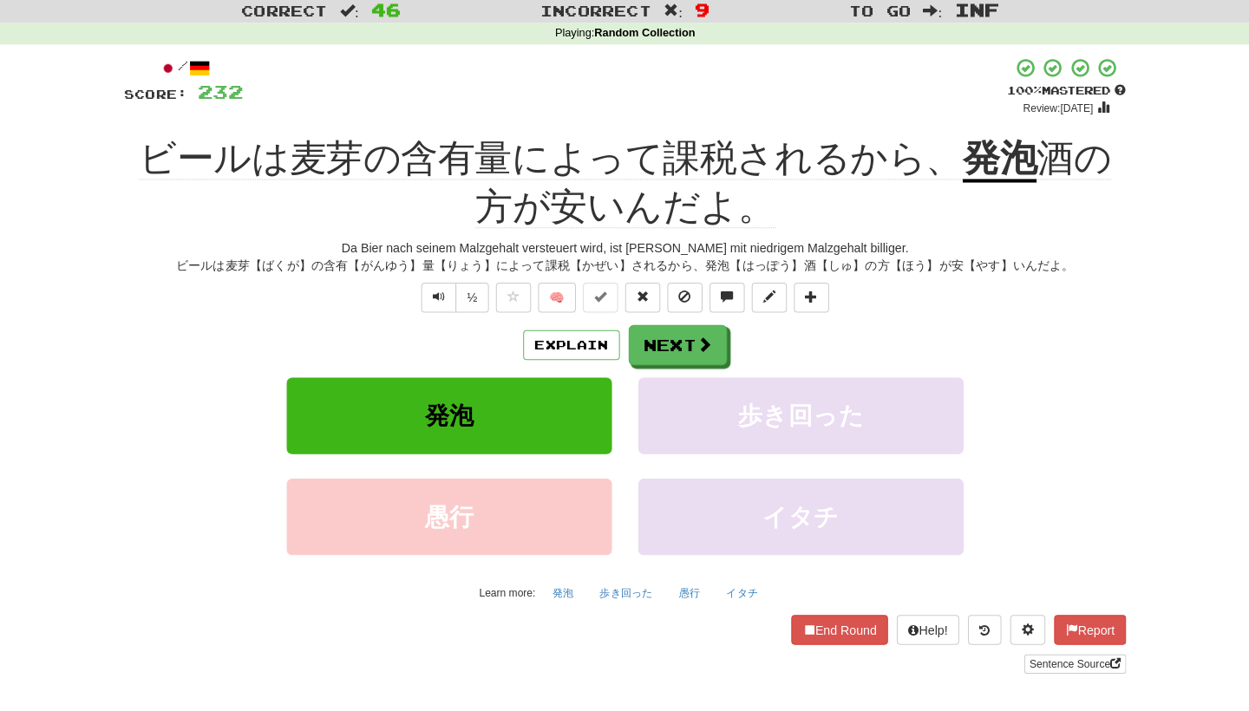
scroll to position [46, 0]
click at [815, 281] on button at bounding box center [808, 294] width 35 height 29
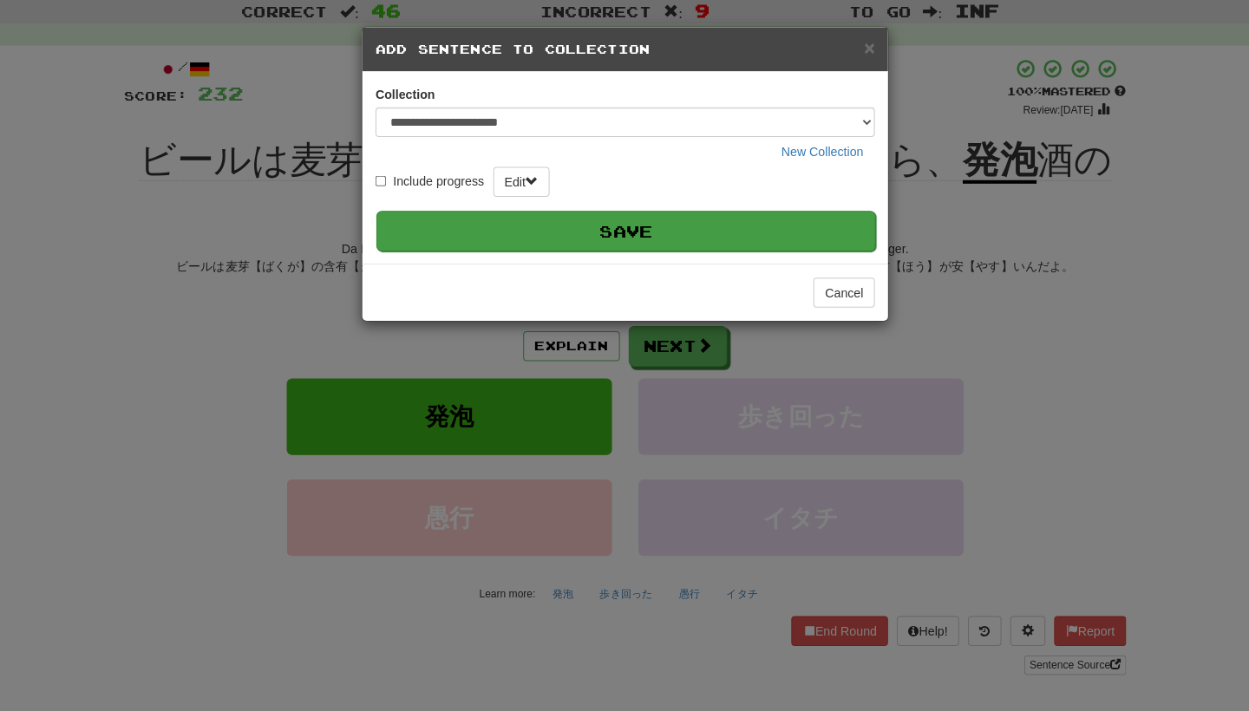
click at [733, 219] on button "Save" at bounding box center [625, 228] width 493 height 40
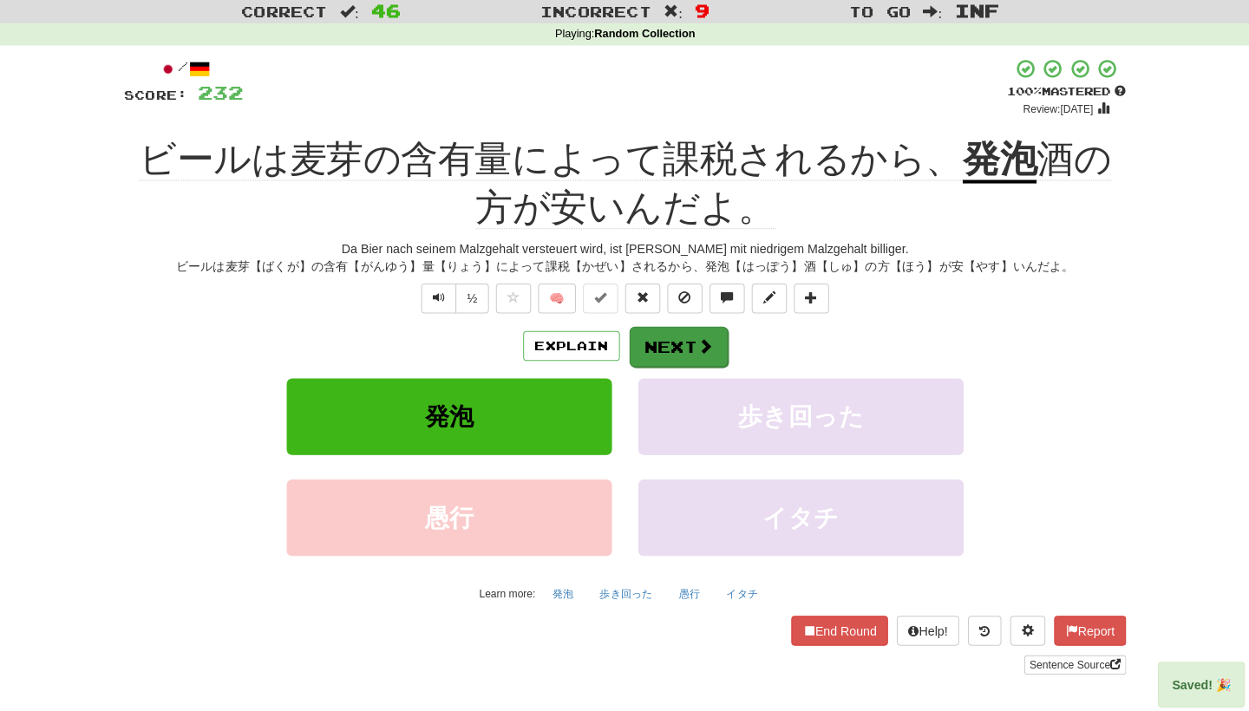
click at [696, 339] on span at bounding box center [704, 342] width 16 height 16
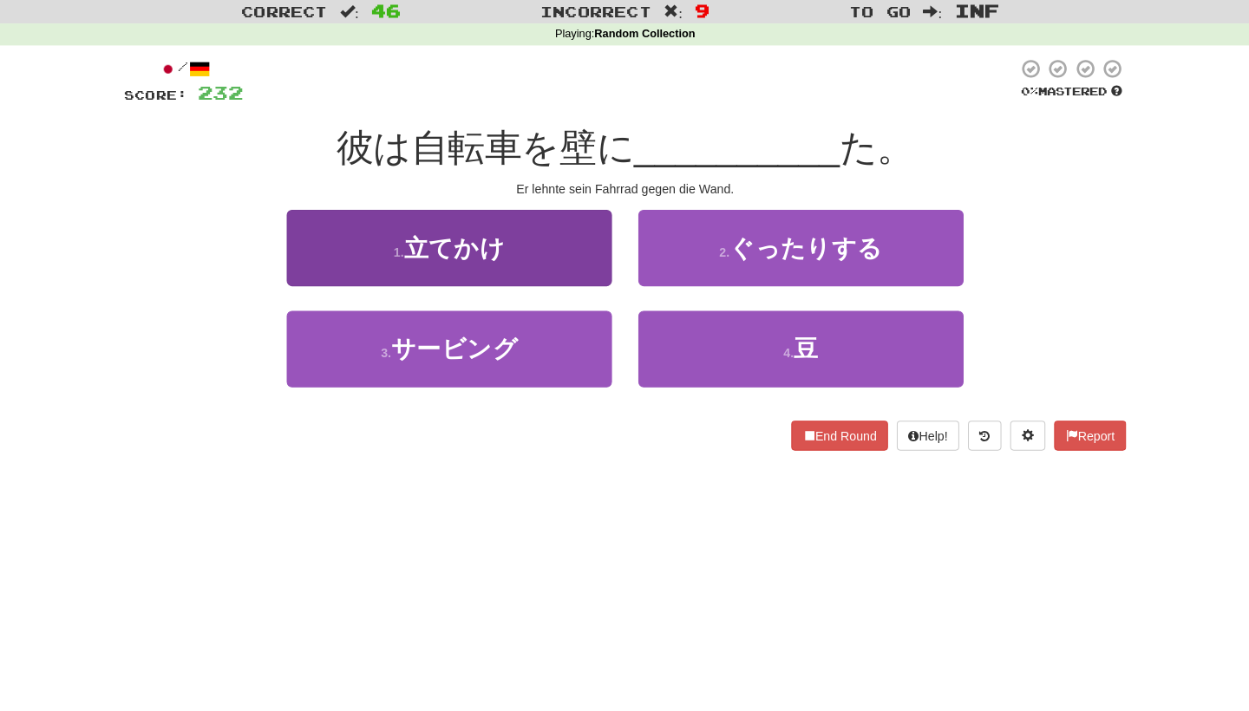
click at [575, 263] on button "1 . 立てかけ" at bounding box center [451, 244] width 321 height 75
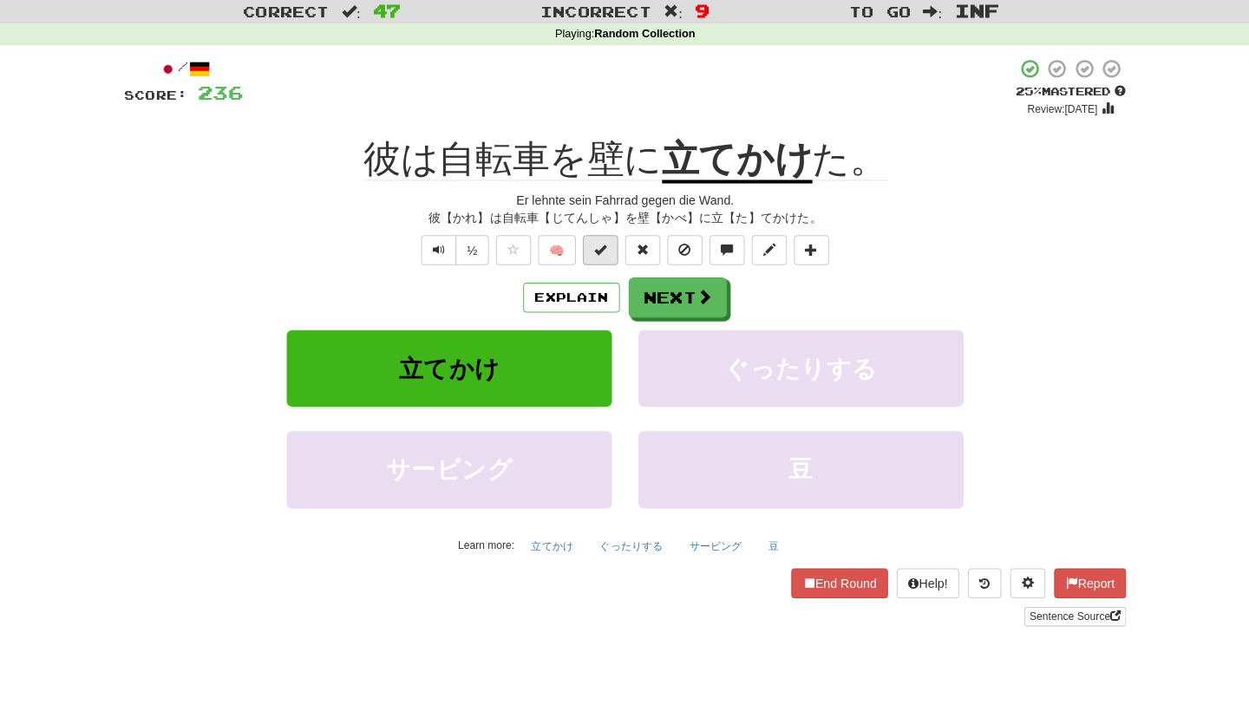
click at [594, 249] on span at bounding box center [600, 246] width 12 height 12
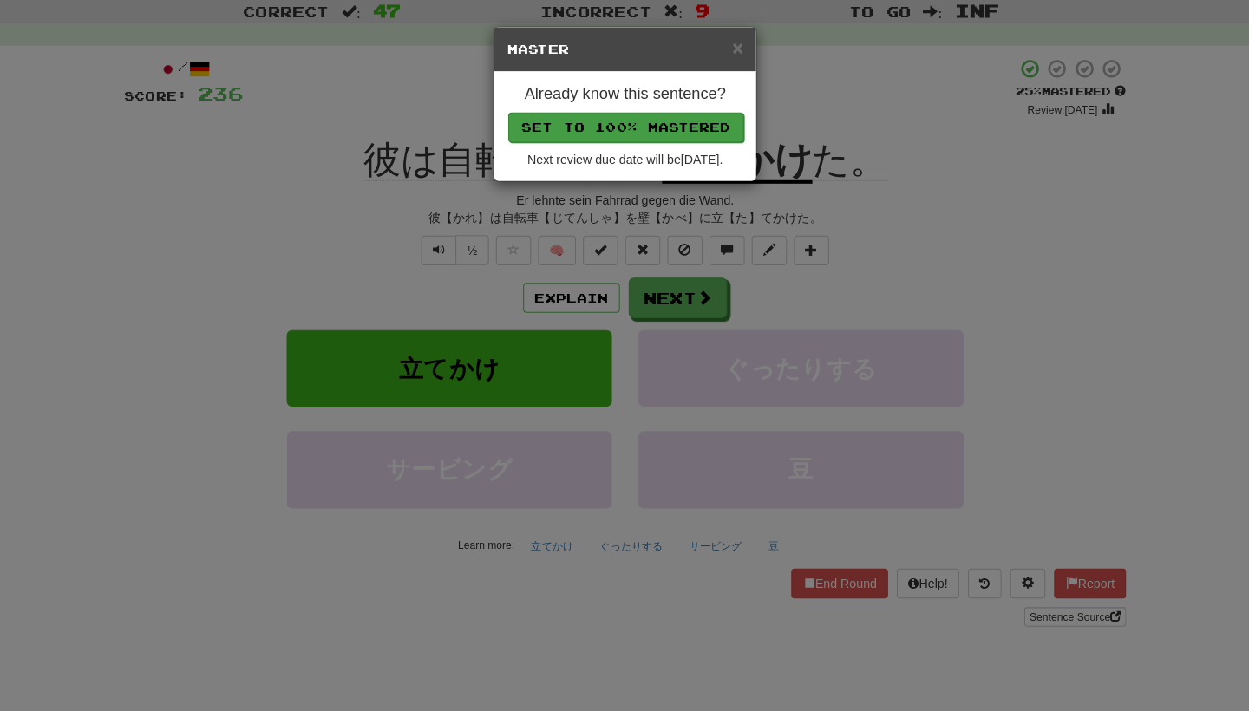
click at [634, 123] on button "Set to 100% Mastered" at bounding box center [625, 125] width 233 height 29
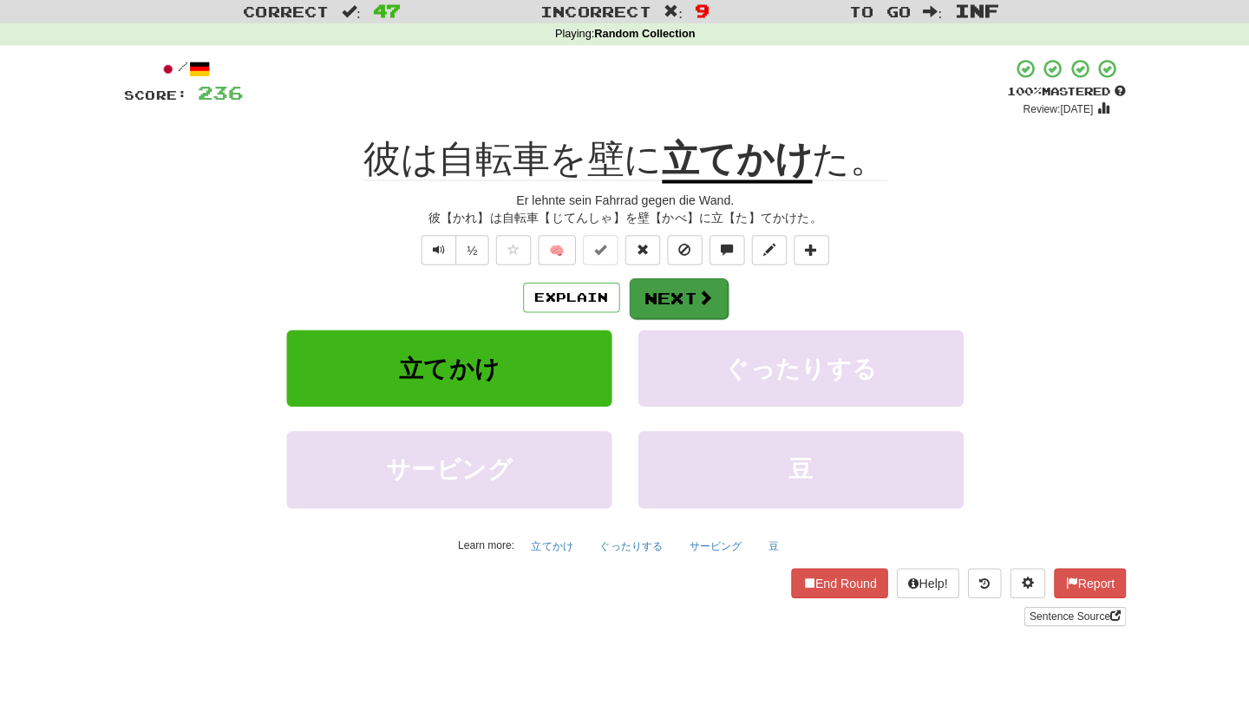
click at [648, 277] on button "Next" at bounding box center [677, 295] width 97 height 40
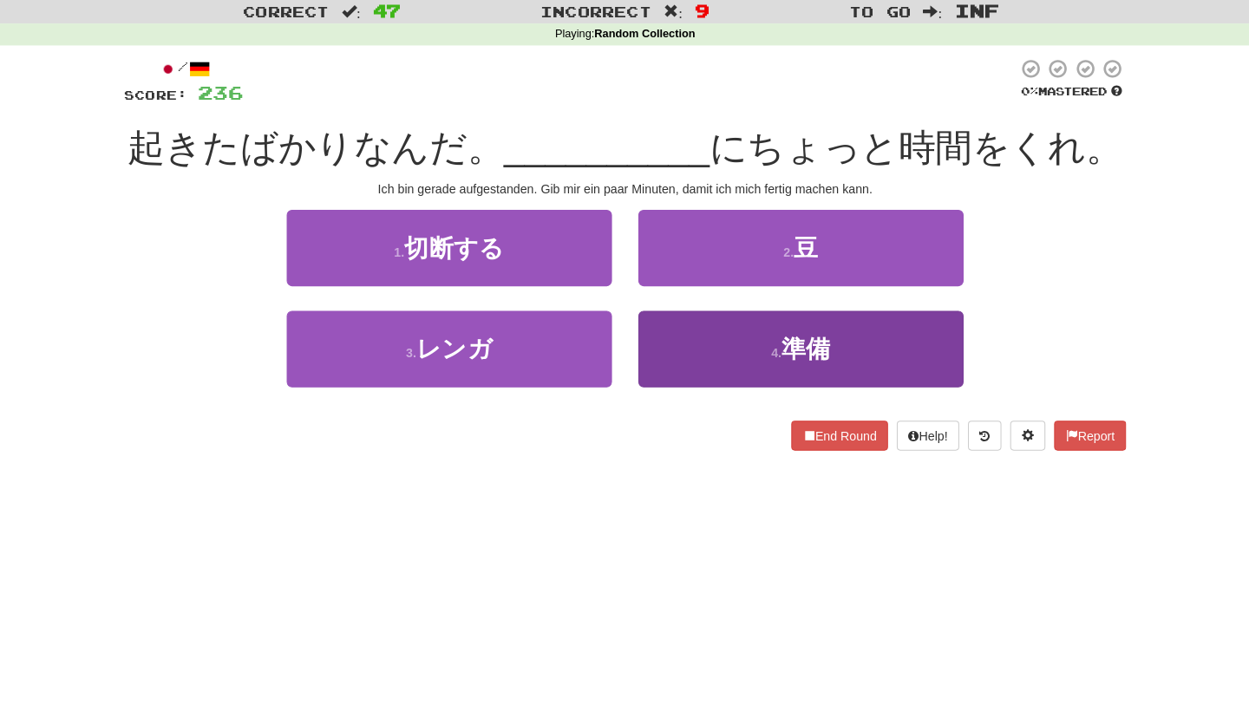
click at [660, 330] on button "4 . 準備" at bounding box center [798, 344] width 321 height 75
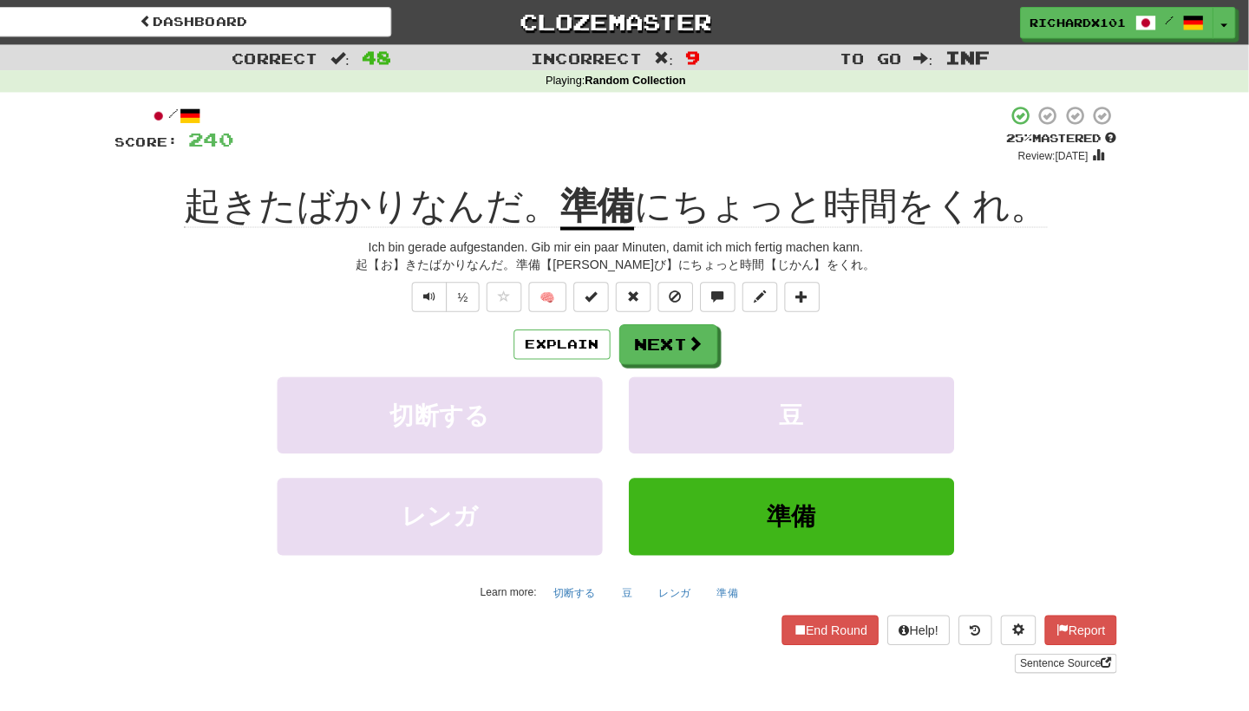
scroll to position [0, 0]
click at [594, 292] on span at bounding box center [600, 292] width 12 height 12
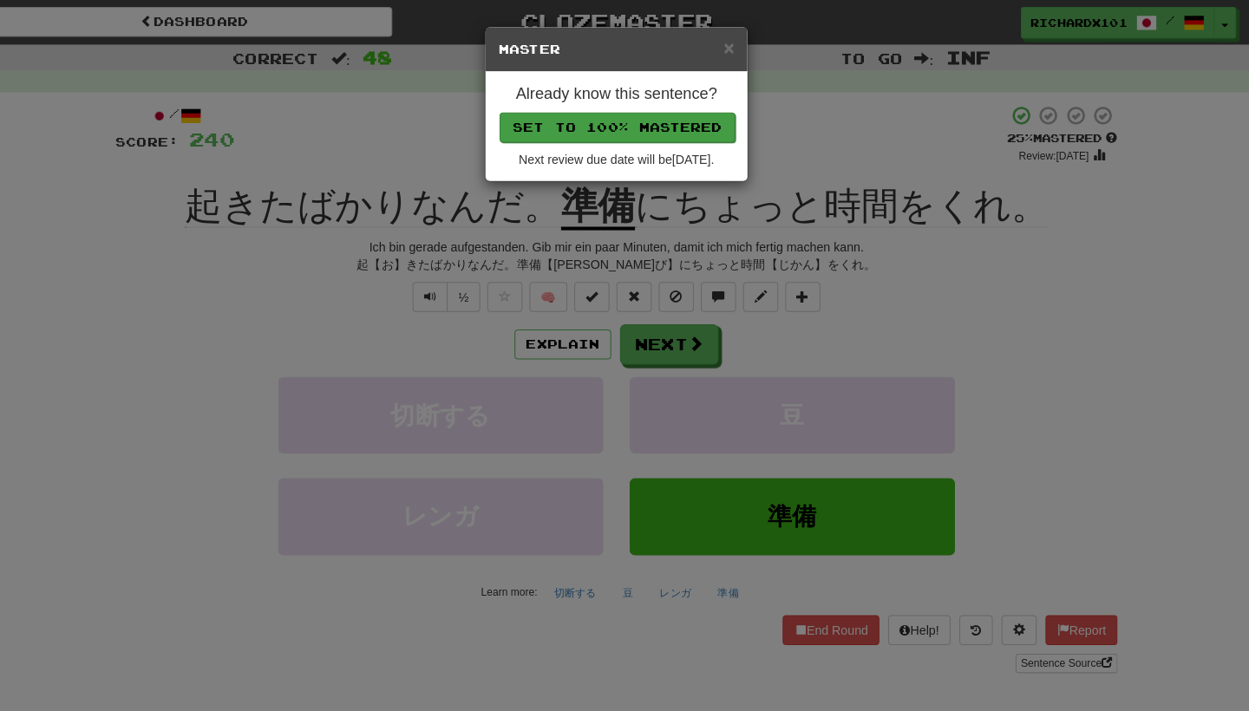
click at [626, 129] on button "Set to 100% Mastered" at bounding box center [625, 125] width 233 height 29
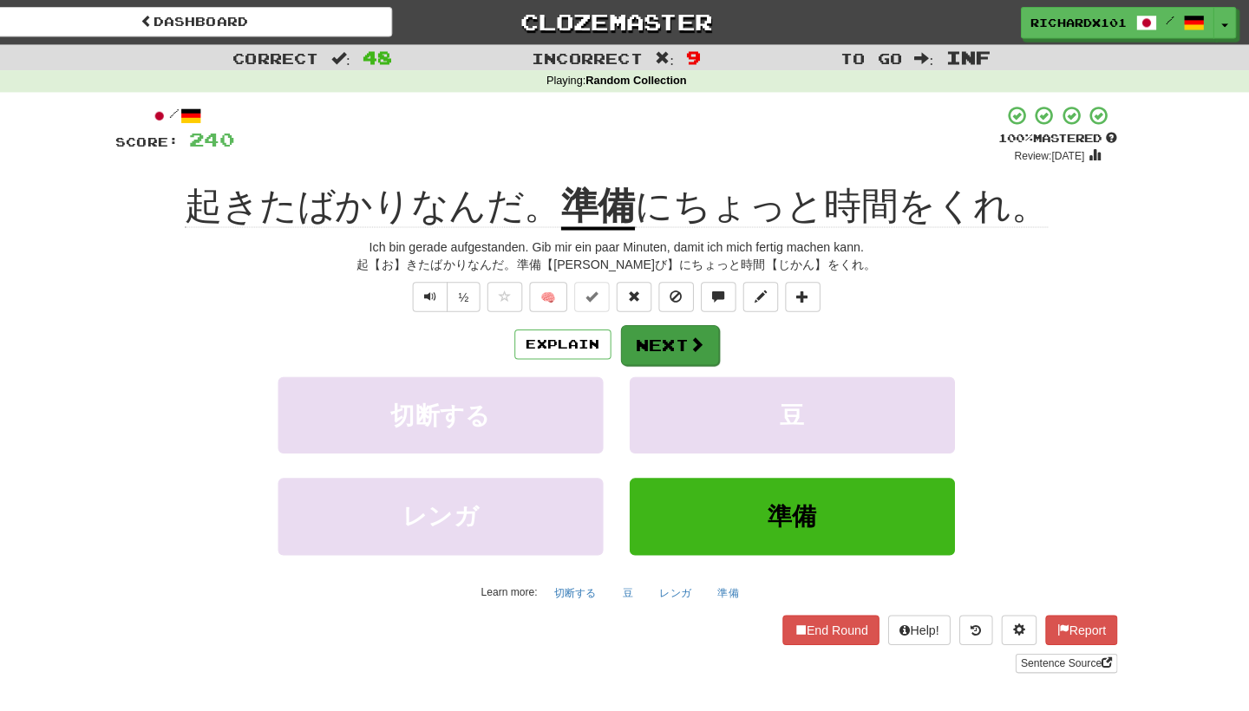
click at [639, 345] on button "Next" at bounding box center [677, 341] width 97 height 40
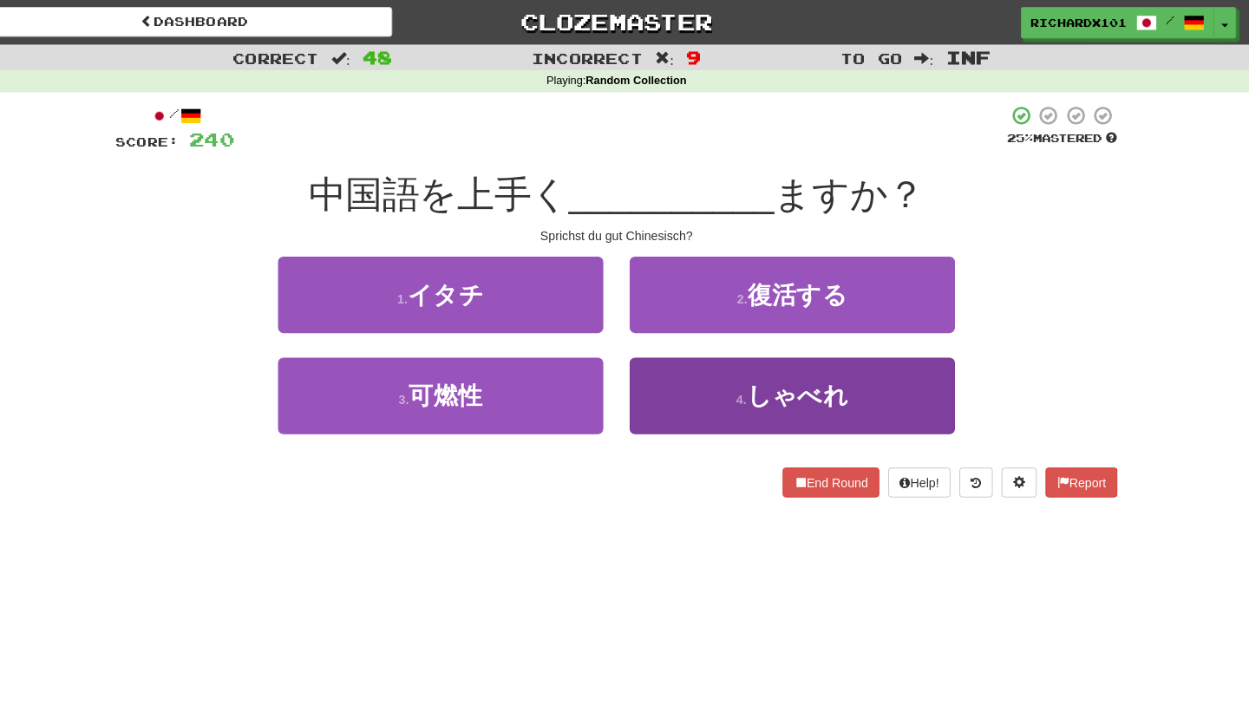
click at [674, 380] on button "4 . しゃべれ" at bounding box center [798, 390] width 321 height 75
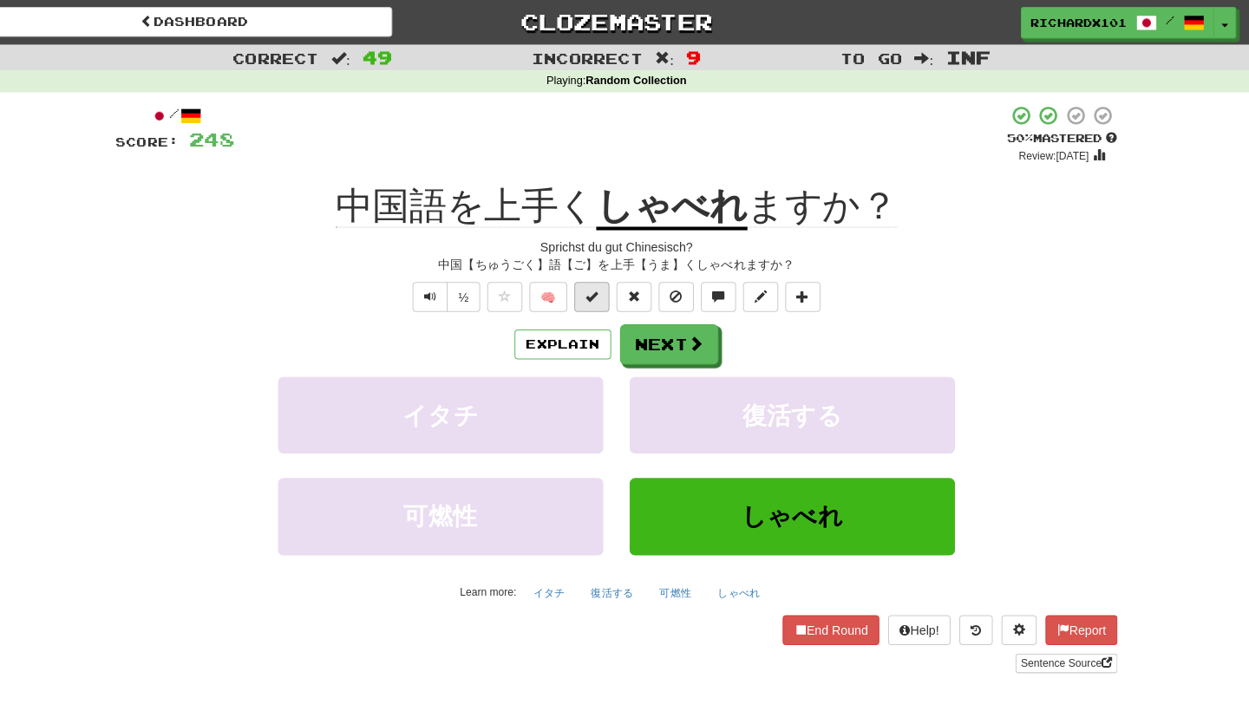
click at [594, 287] on span at bounding box center [600, 292] width 12 height 12
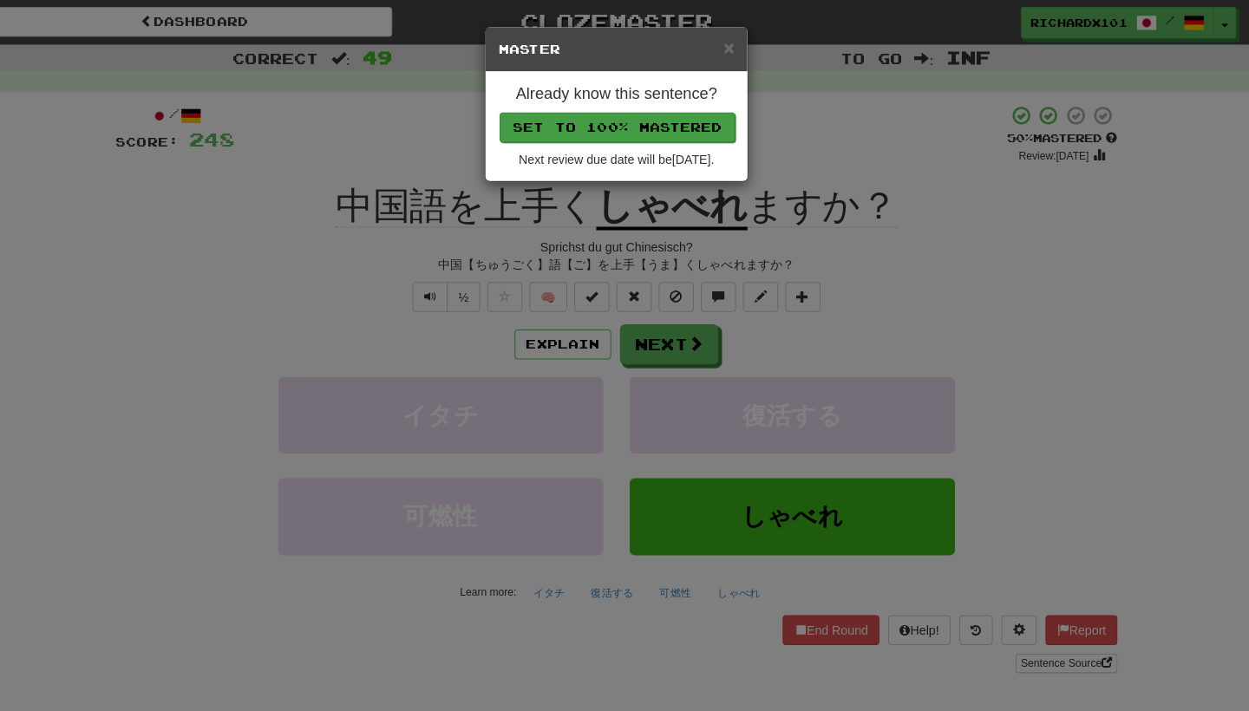
click at [649, 121] on button "Set to 100% Mastered" at bounding box center [625, 125] width 233 height 29
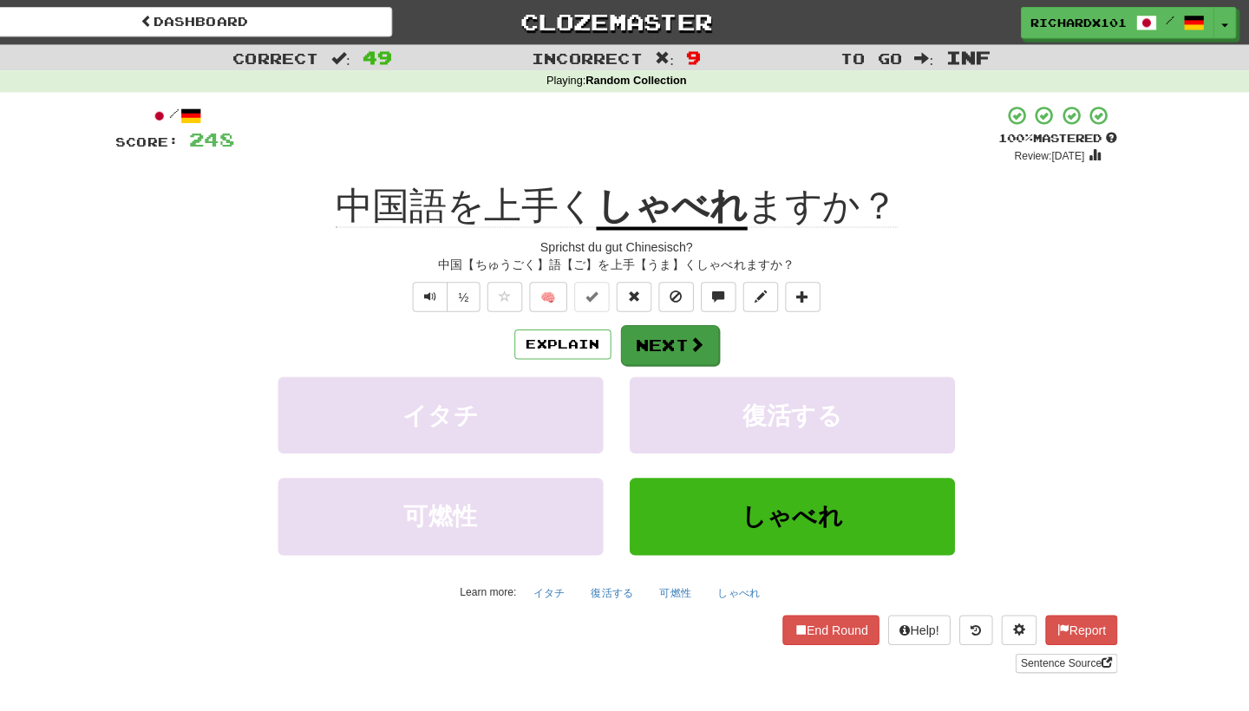
click at [647, 333] on button "Next" at bounding box center [677, 341] width 97 height 40
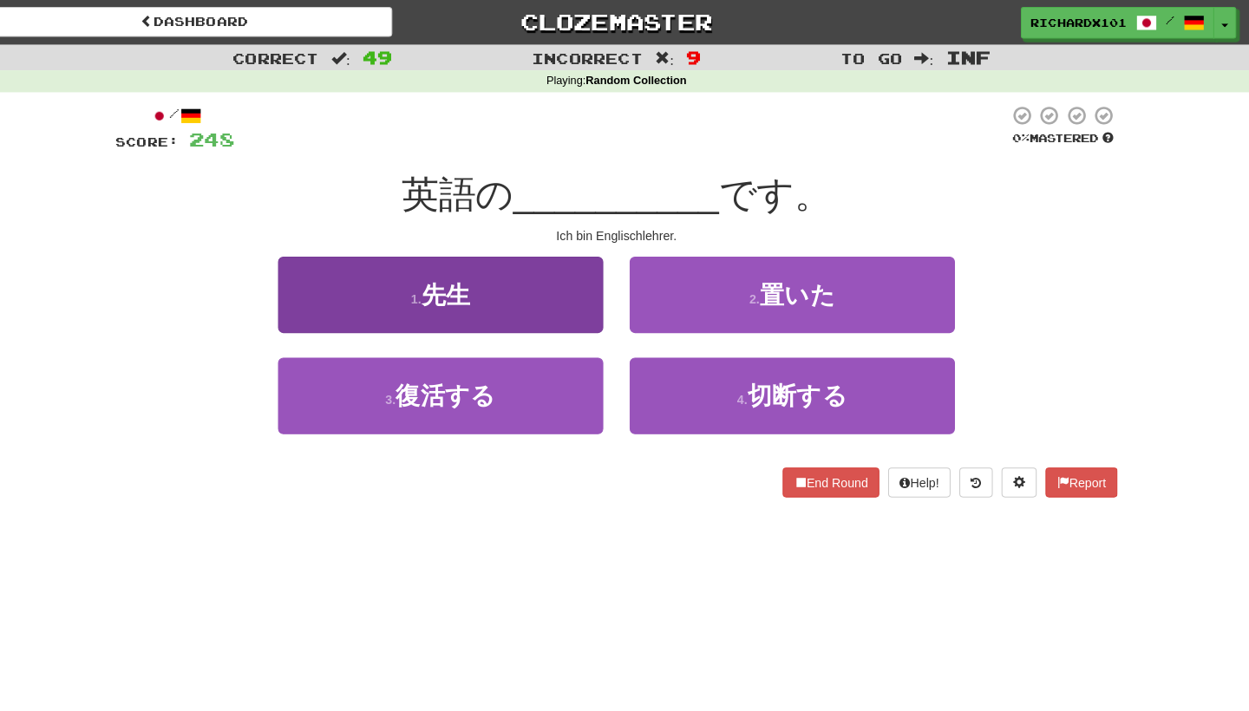
click at [567, 295] on button "1 . 先生" at bounding box center [451, 290] width 321 height 75
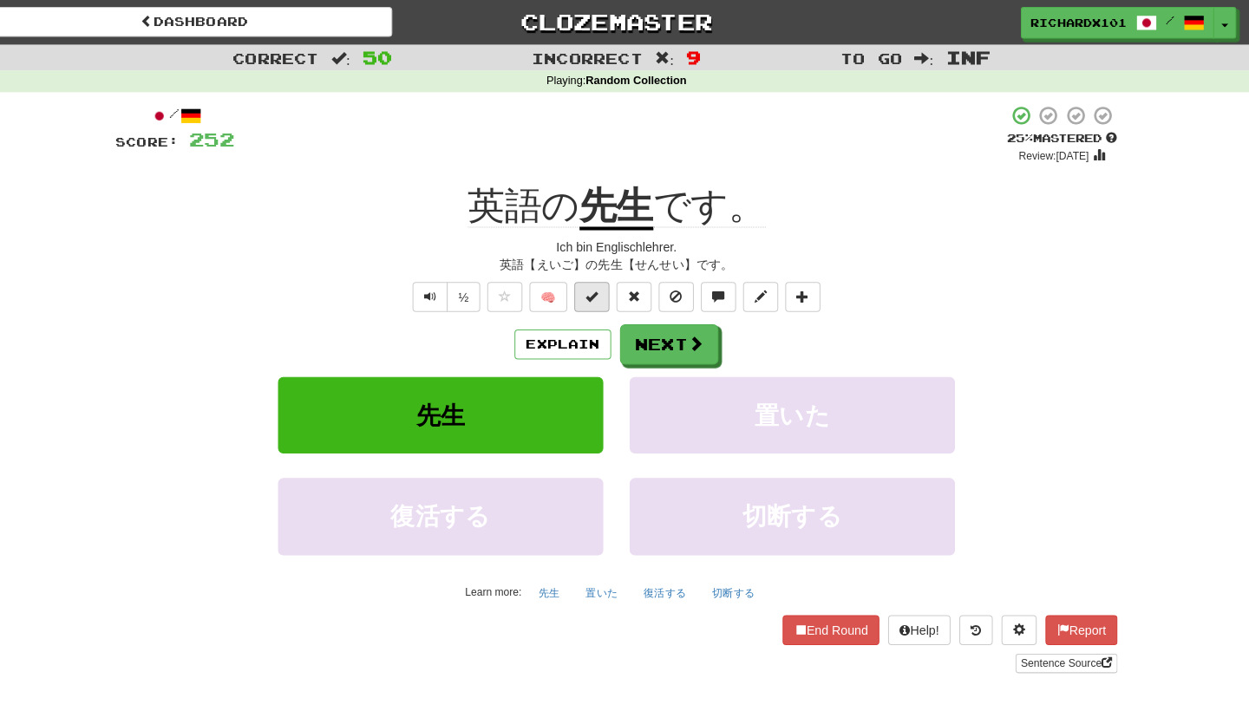
click at [593, 296] on button at bounding box center [600, 292] width 35 height 29
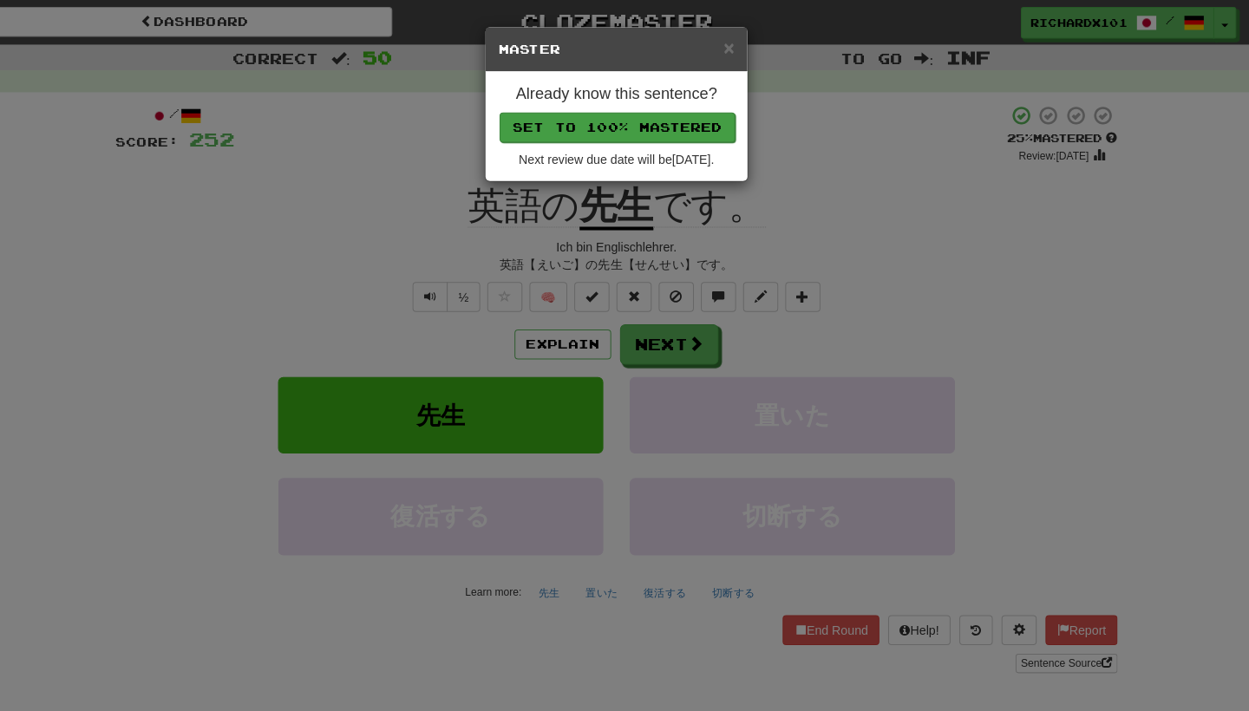
click at [654, 118] on button "Set to 100% Mastered" at bounding box center [625, 125] width 233 height 29
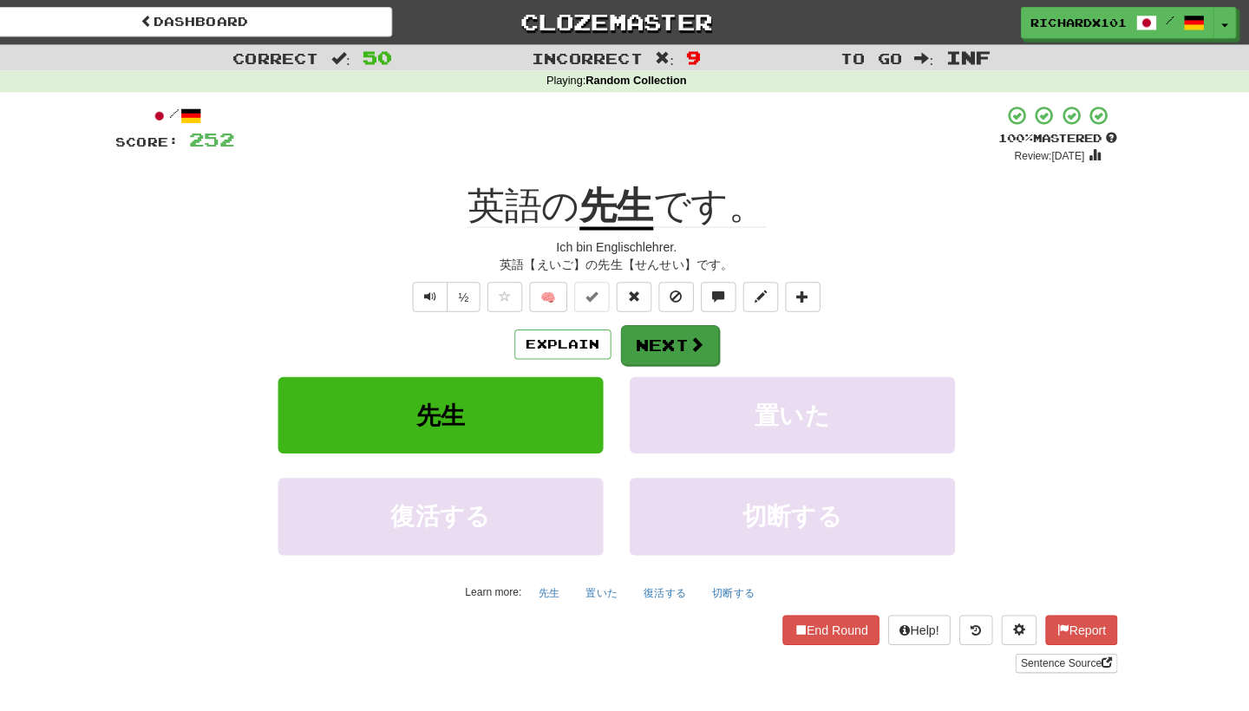
click at [643, 325] on button "Next" at bounding box center [677, 341] width 97 height 40
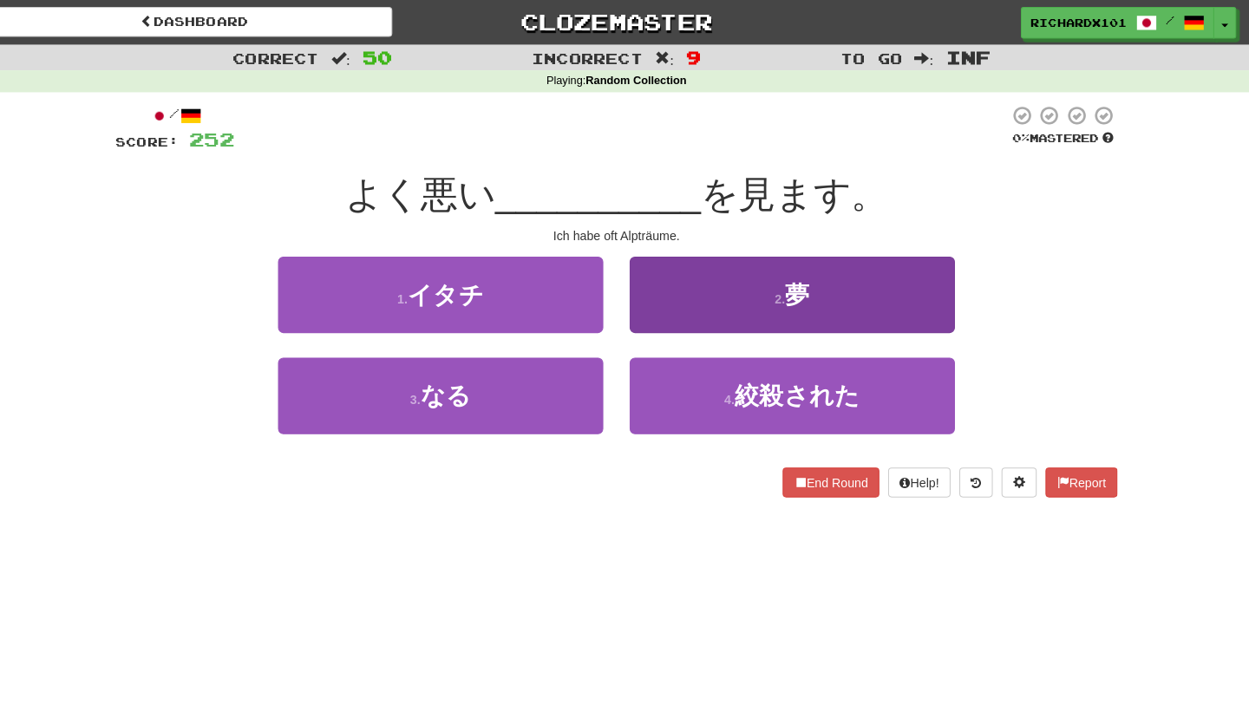
click at [663, 296] on button "2 . 夢" at bounding box center [798, 290] width 321 height 75
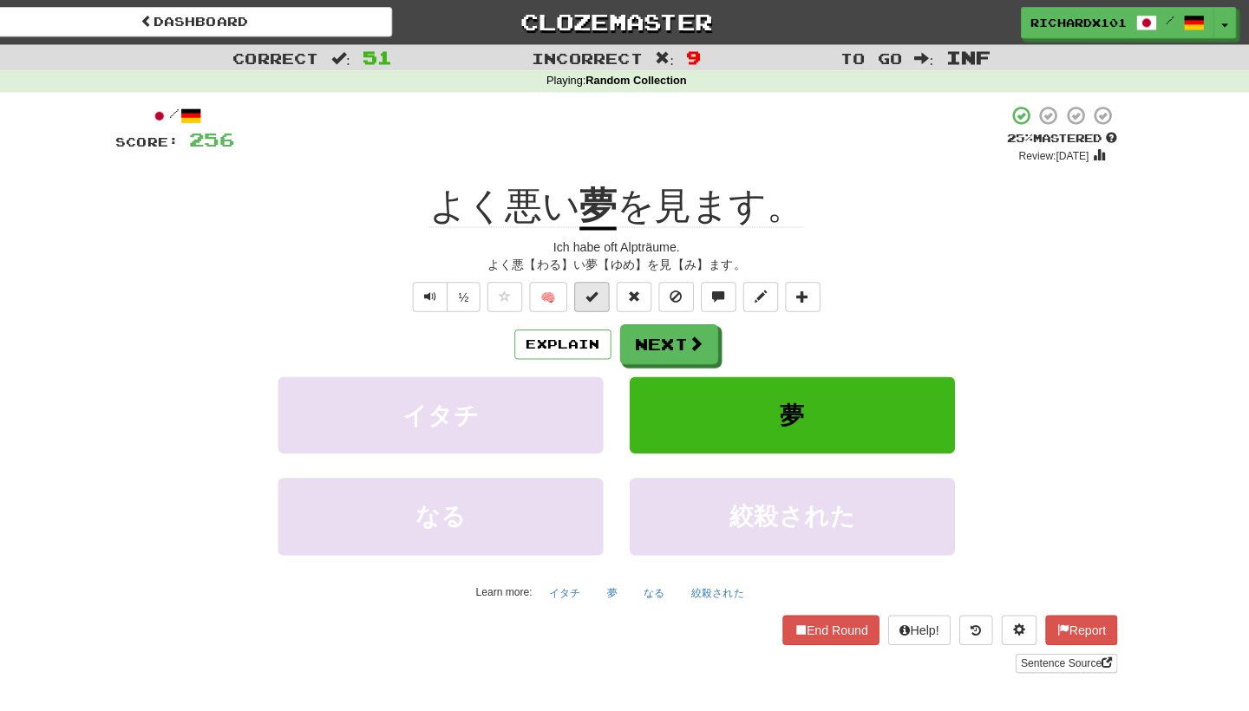
click at [594, 296] on span at bounding box center [600, 292] width 12 height 12
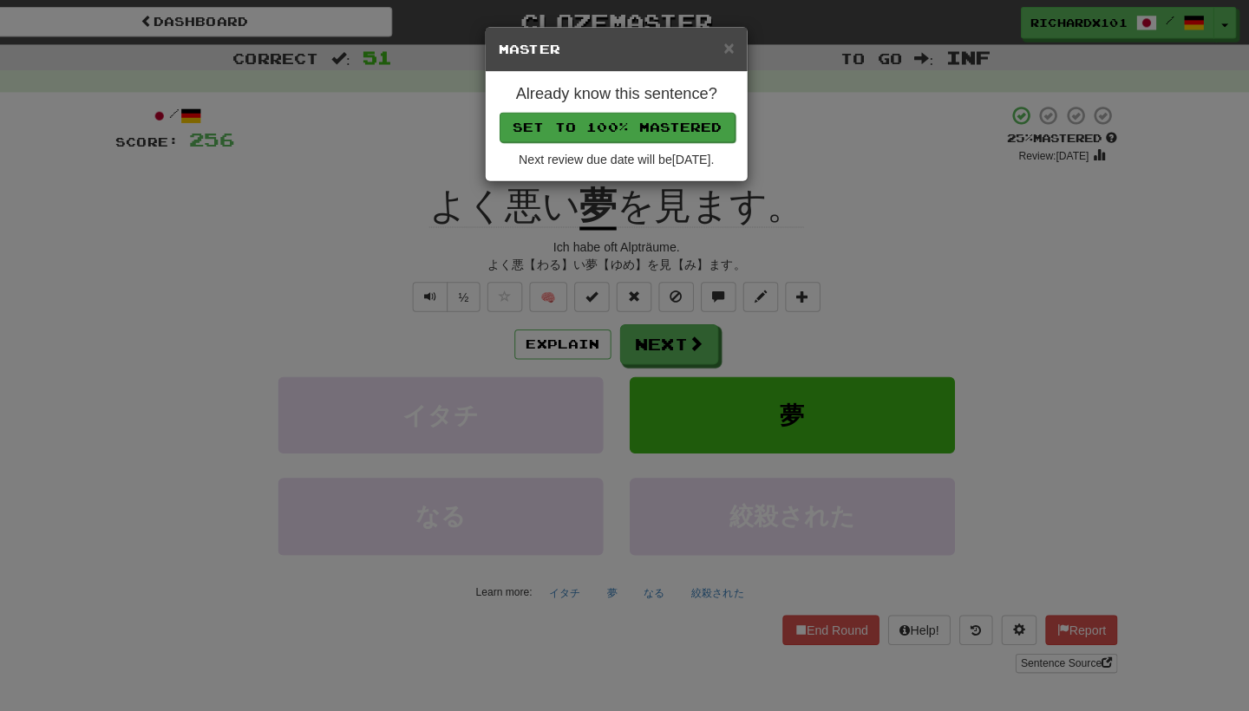
click at [652, 121] on button "Set to 100% Mastered" at bounding box center [625, 125] width 233 height 29
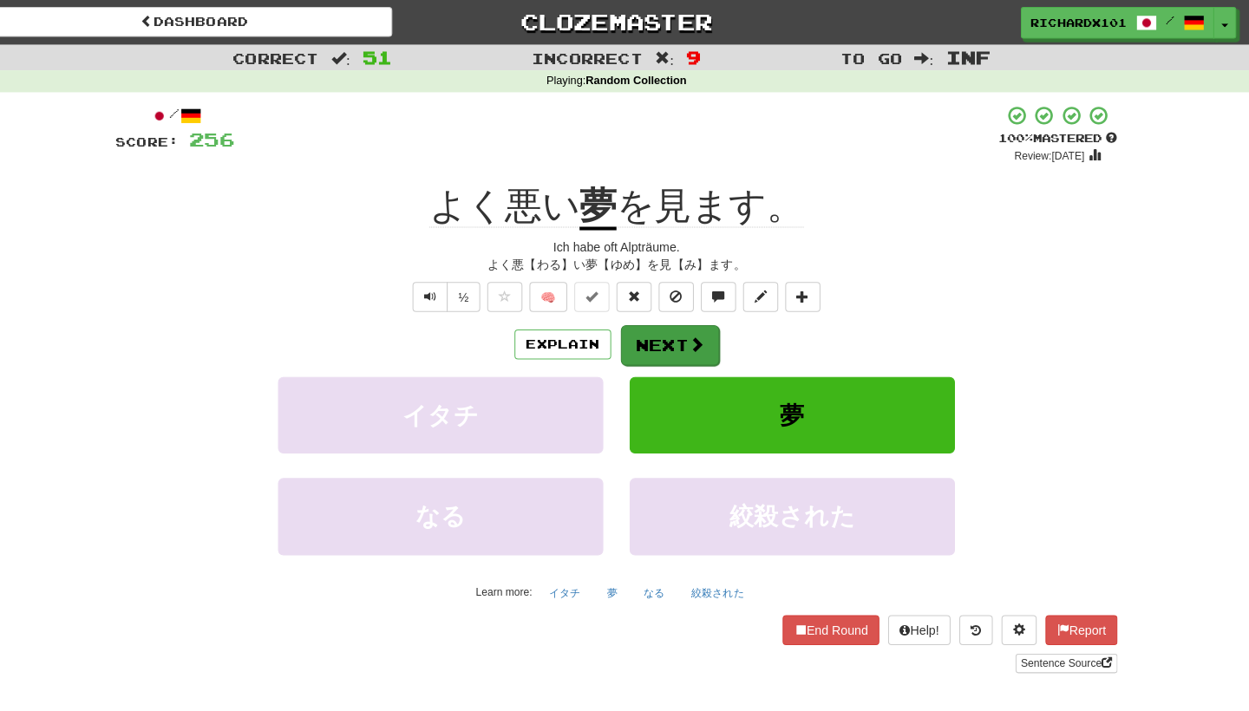
click at [639, 352] on button "Next" at bounding box center [677, 341] width 97 height 40
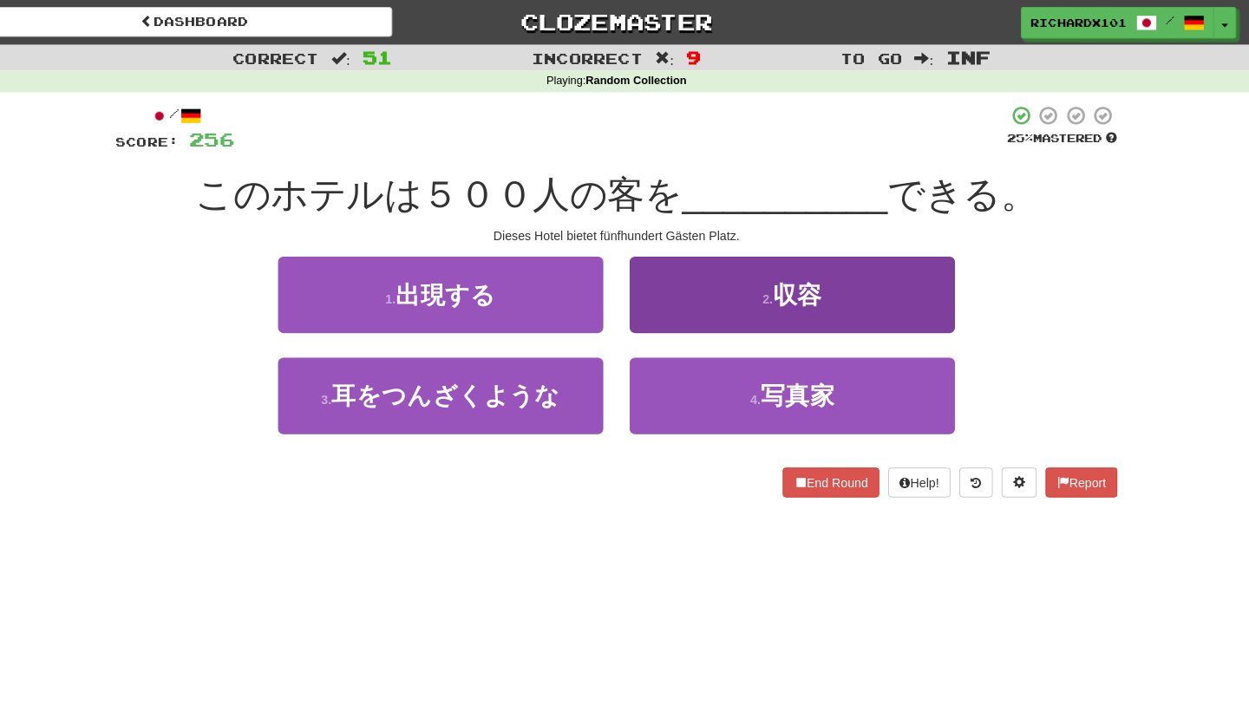
click at [670, 292] on button "2 . 収容" at bounding box center [798, 290] width 321 height 75
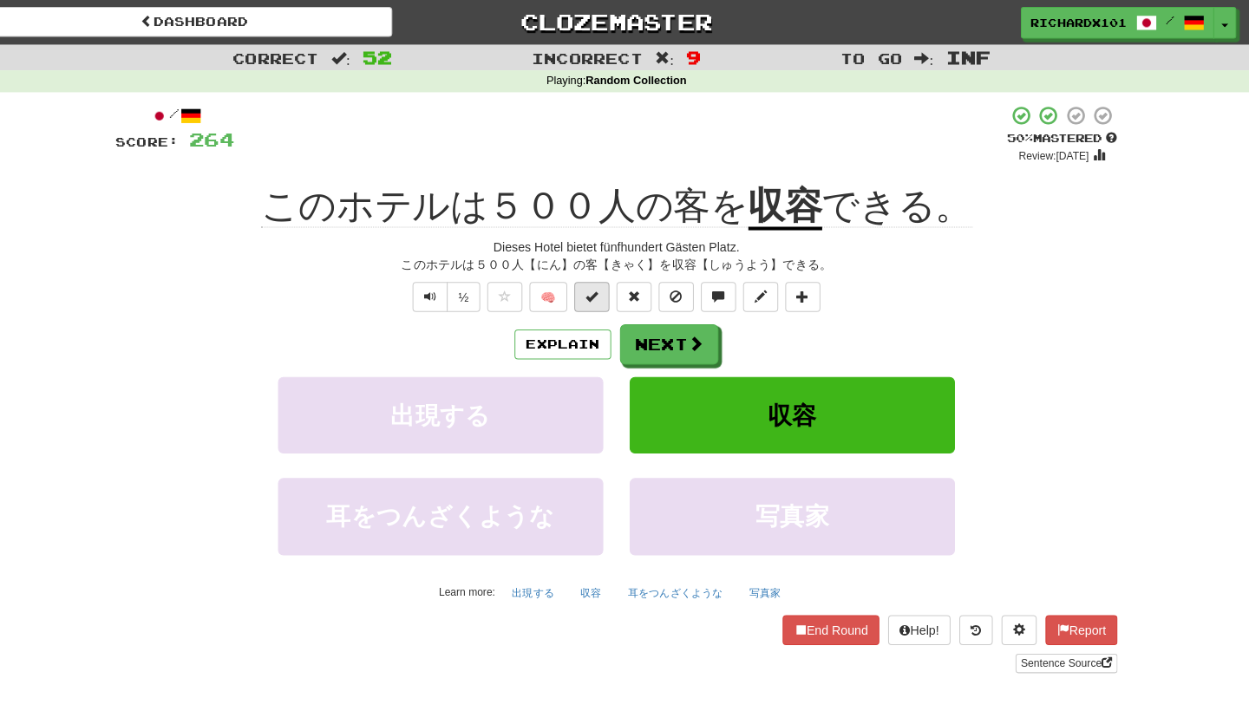
click at [593, 295] on button at bounding box center [600, 292] width 35 height 29
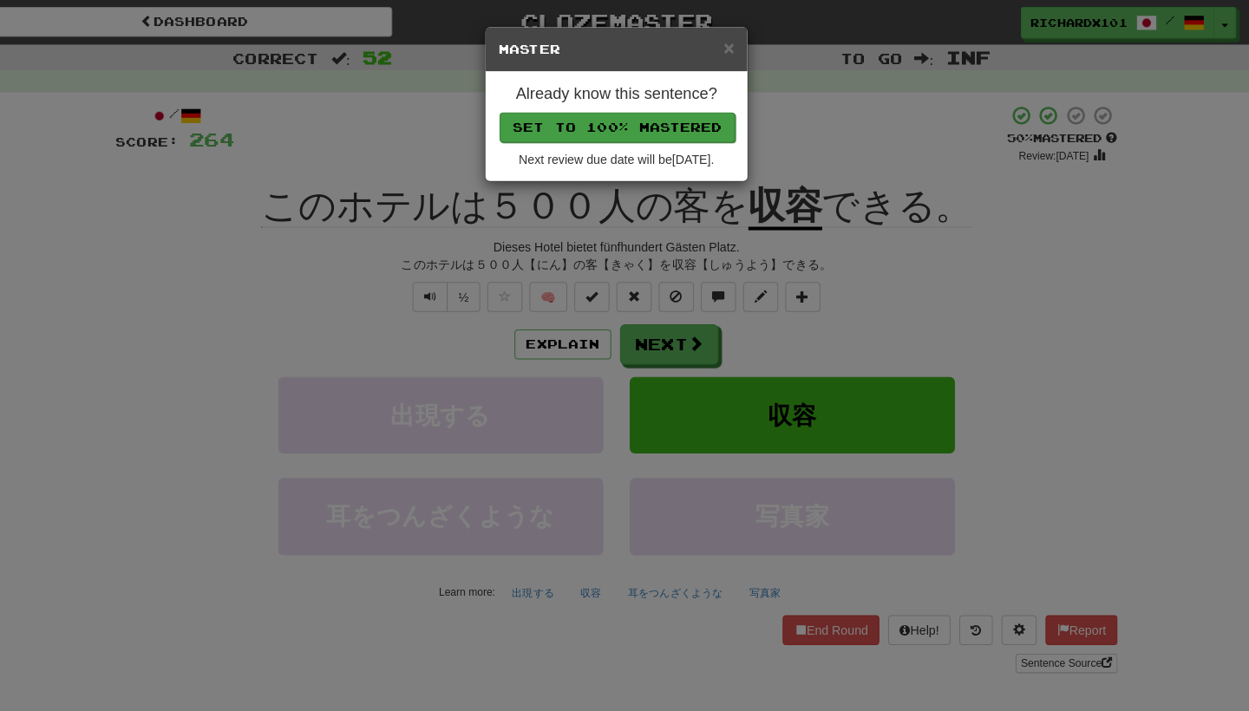
click at [656, 125] on button "Set to 100% Mastered" at bounding box center [625, 125] width 233 height 29
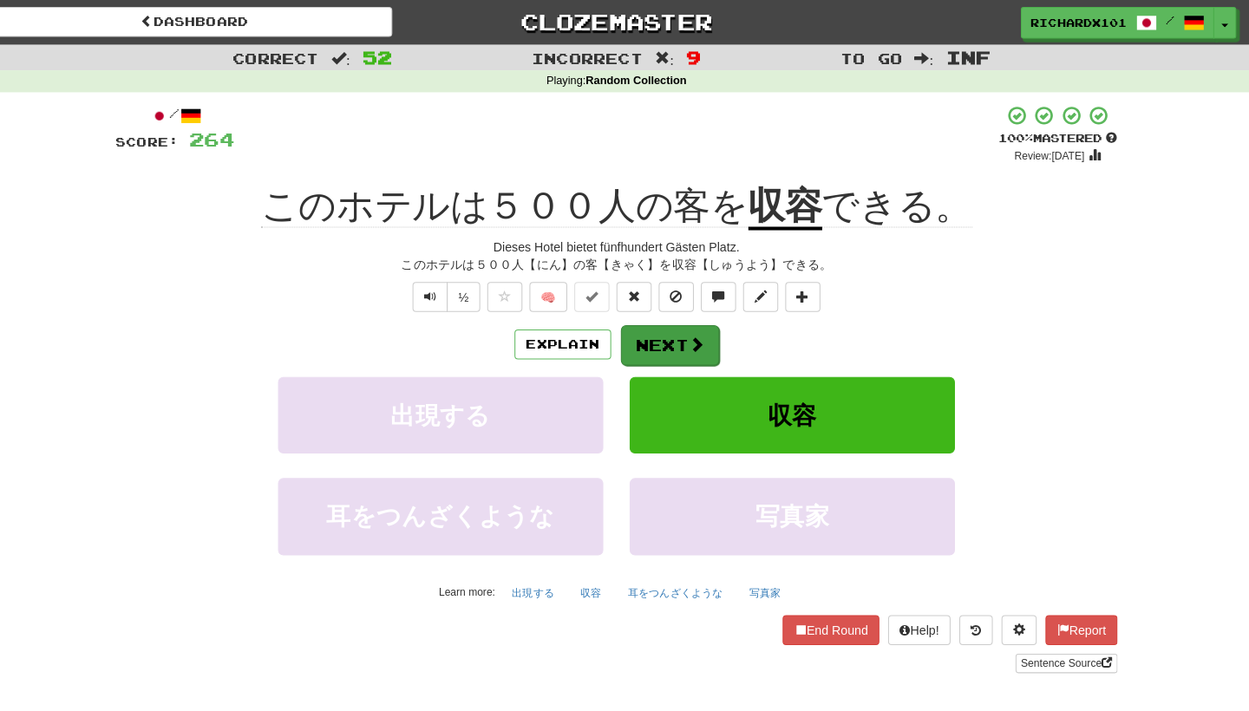
click at [646, 331] on button "Next" at bounding box center [677, 341] width 97 height 40
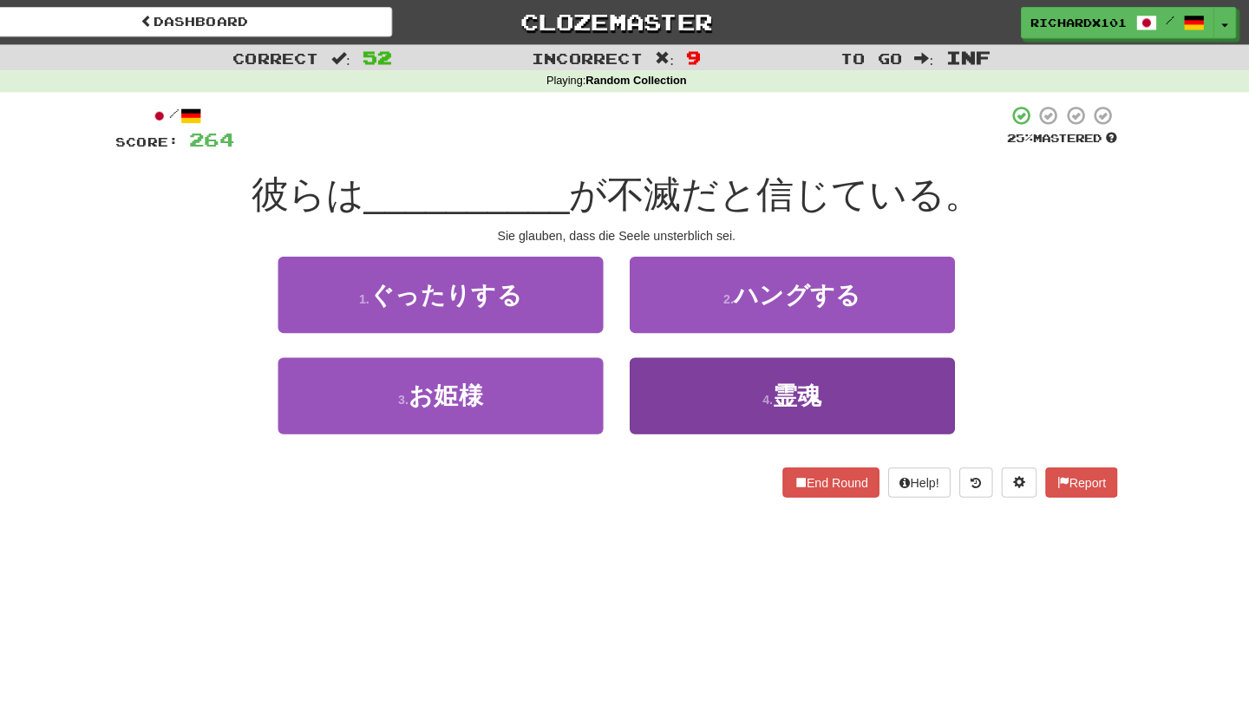
click at [650, 372] on button "4 . 霊魂" at bounding box center [798, 390] width 321 height 75
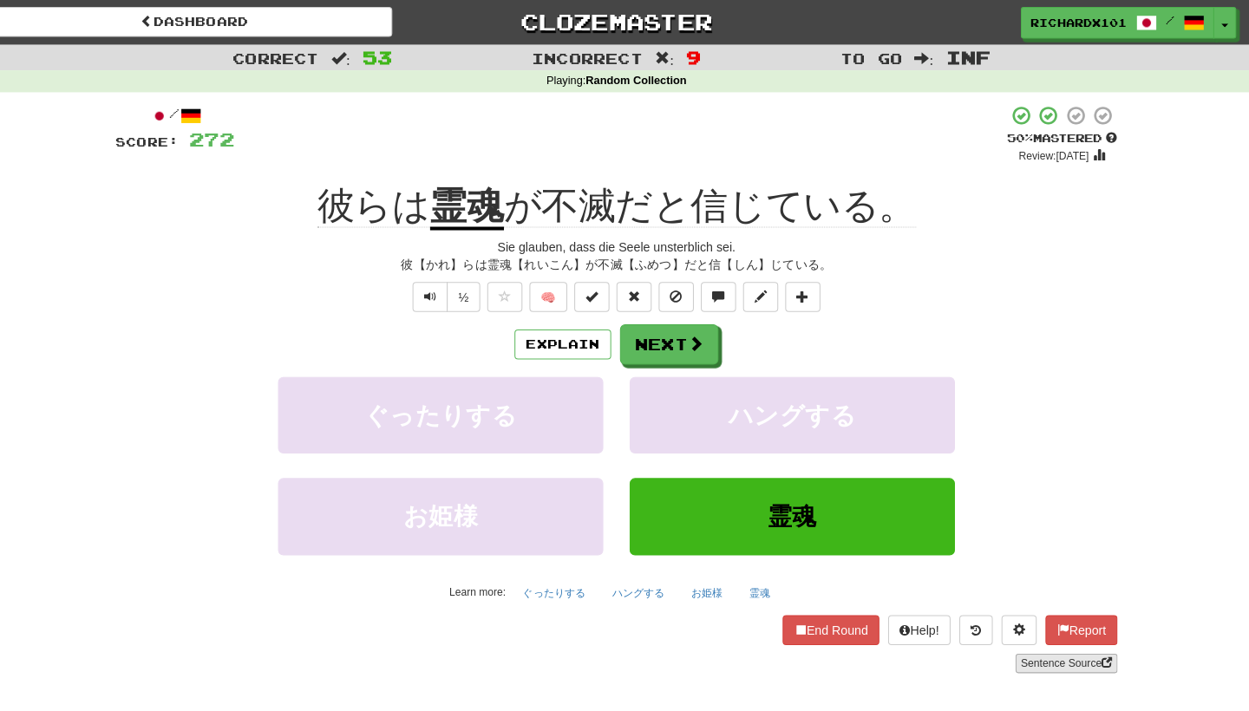
click at [1019, 654] on link "Sentence Source" at bounding box center [1069, 654] width 101 height 19
click at [589, 299] on button at bounding box center [600, 292] width 35 height 29
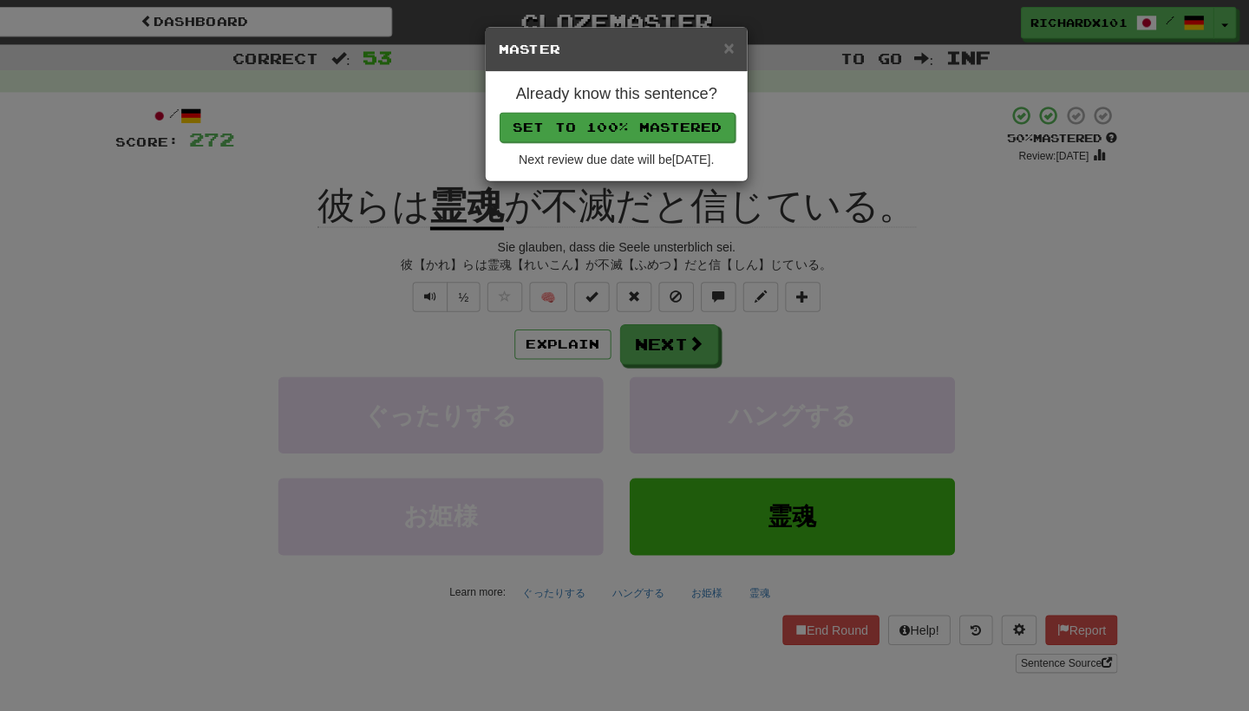
click at [636, 120] on button "Set to 100% Mastered" at bounding box center [625, 125] width 233 height 29
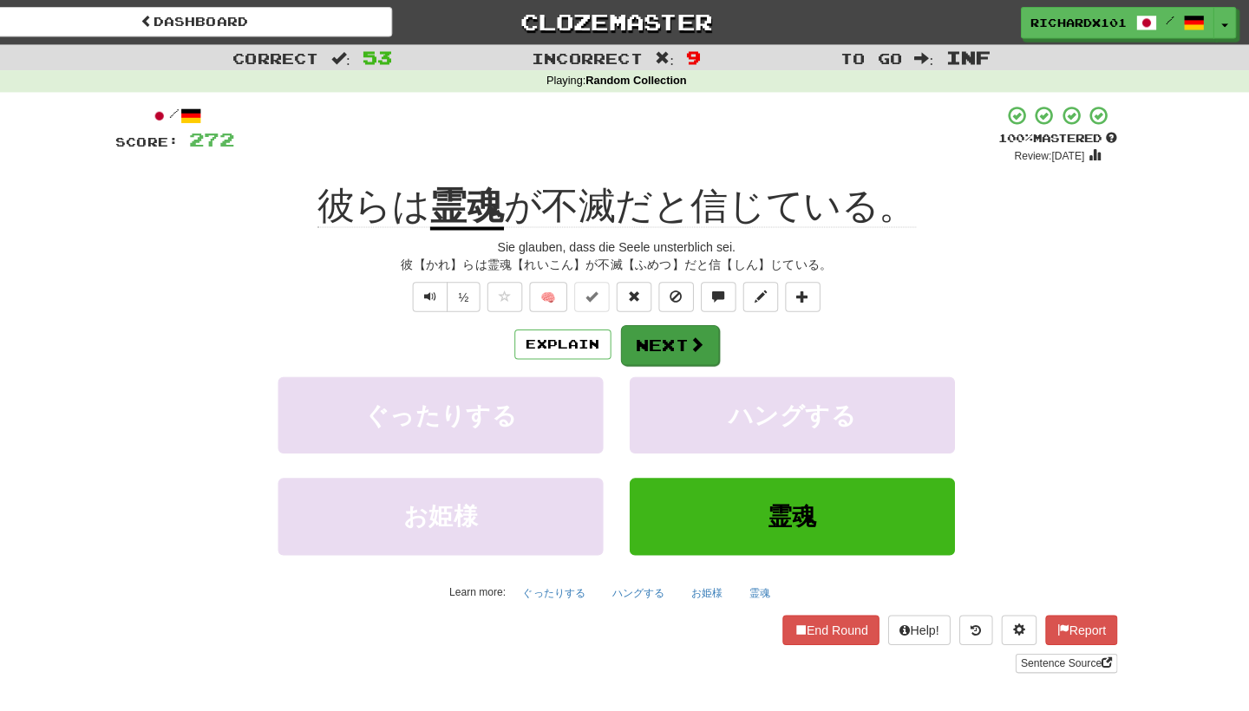
click at [656, 324] on button "Next" at bounding box center [677, 341] width 97 height 40
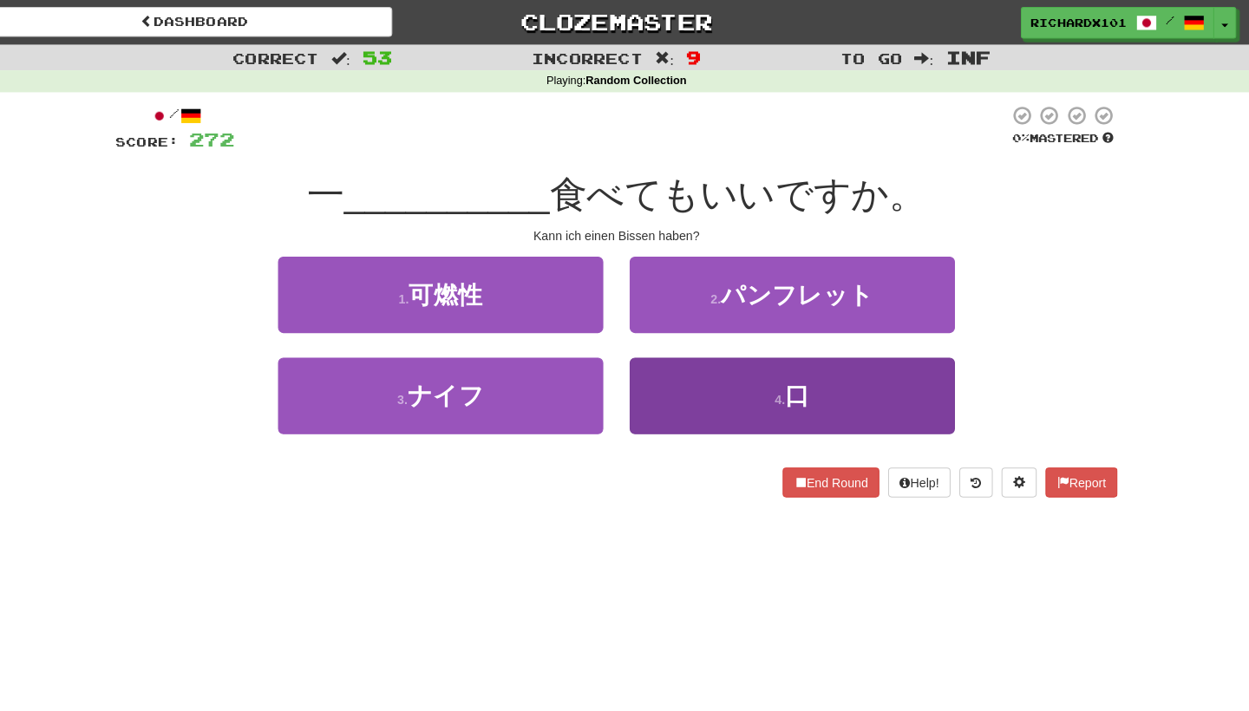
click at [665, 388] on button "4 . 口" at bounding box center [798, 390] width 321 height 75
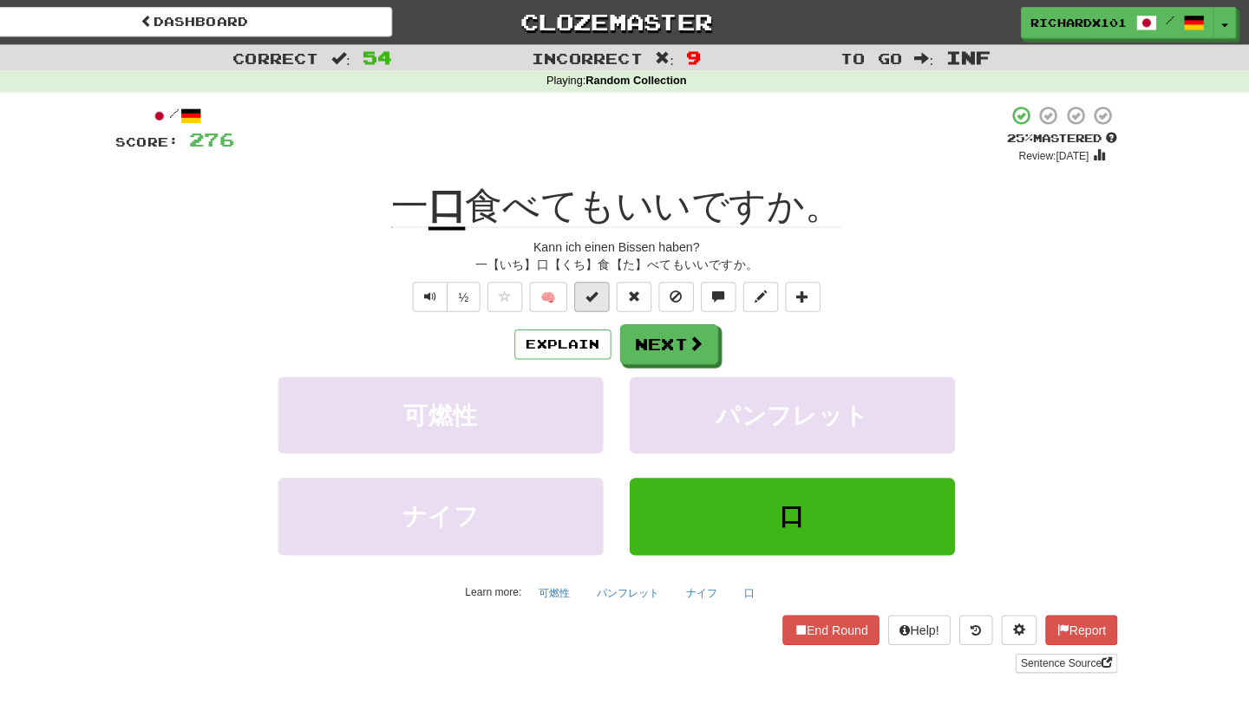
click at [594, 300] on button at bounding box center [600, 292] width 35 height 29
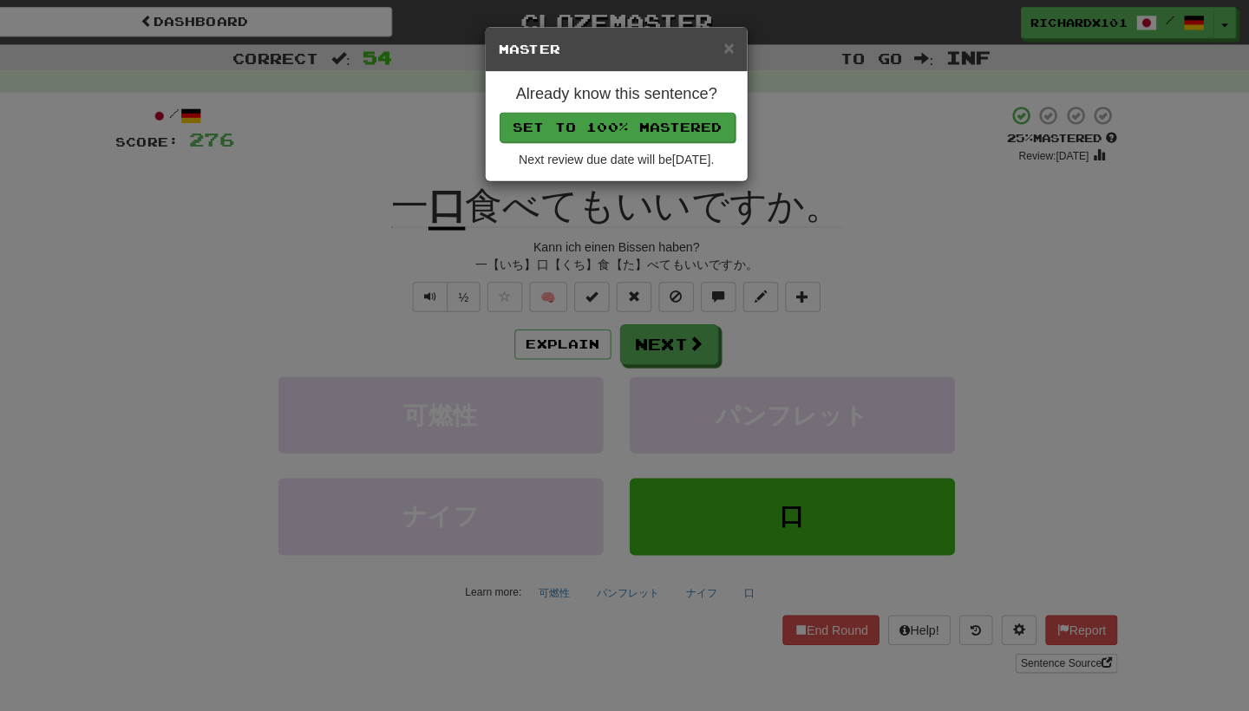
click at [621, 120] on button "Set to 100% Mastered" at bounding box center [625, 125] width 233 height 29
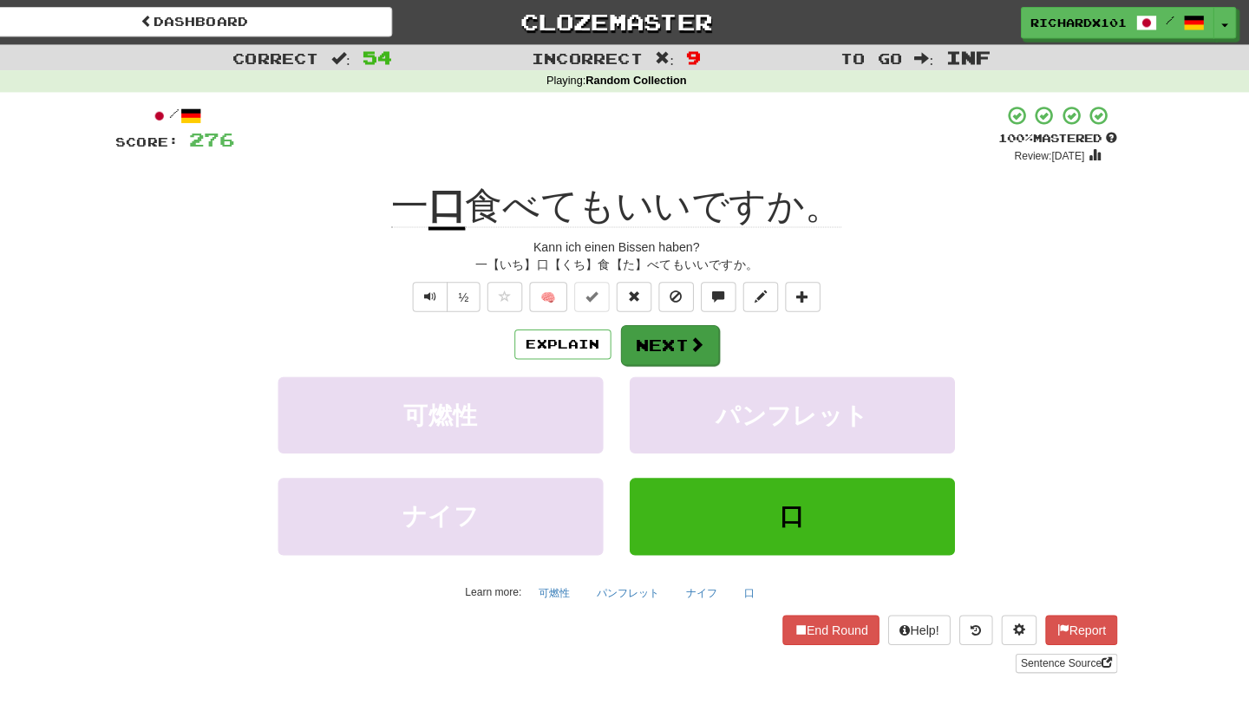
click at [657, 337] on button "Next" at bounding box center [677, 341] width 97 height 40
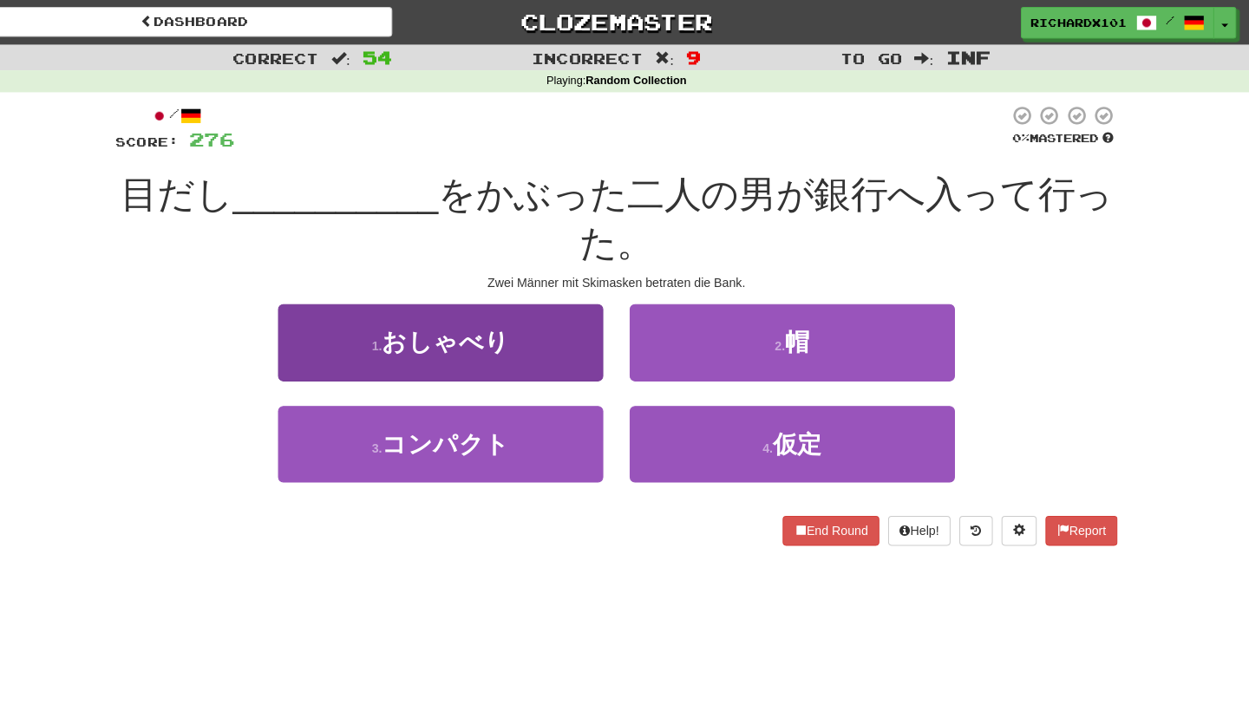
click at [550, 325] on button "1 . おしゃべり" at bounding box center [451, 337] width 321 height 75
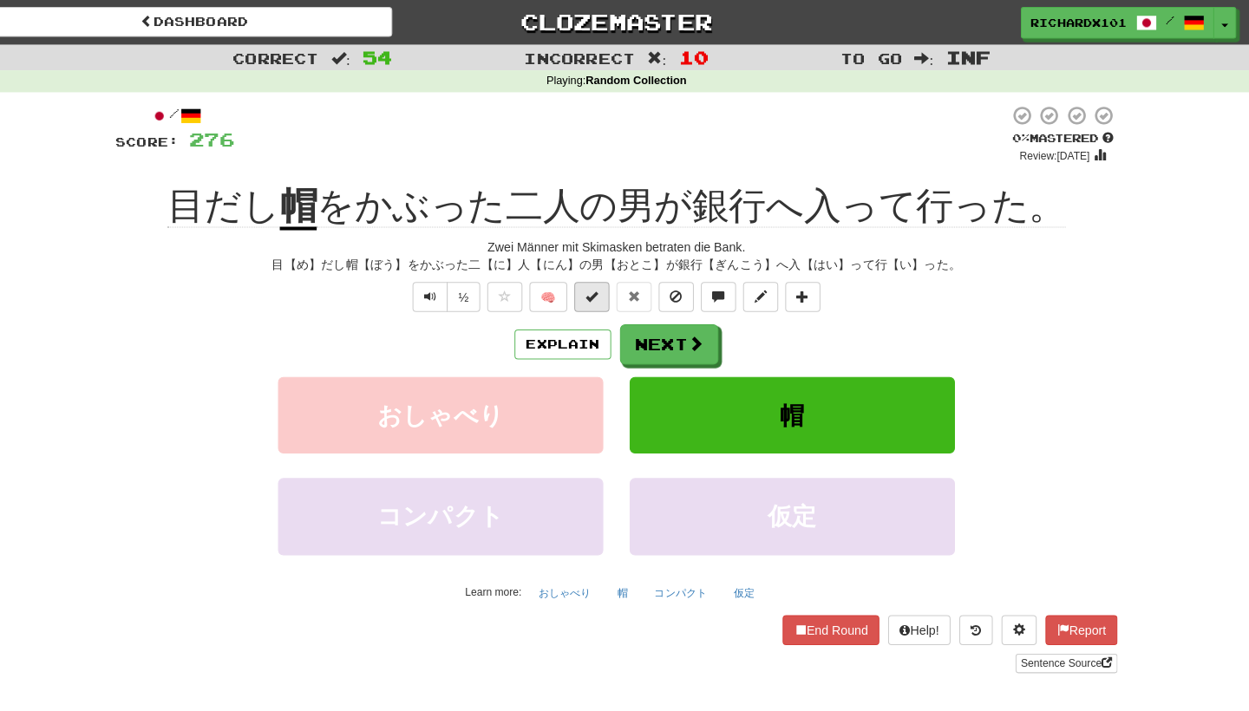
click at [594, 288] on span at bounding box center [600, 292] width 12 height 12
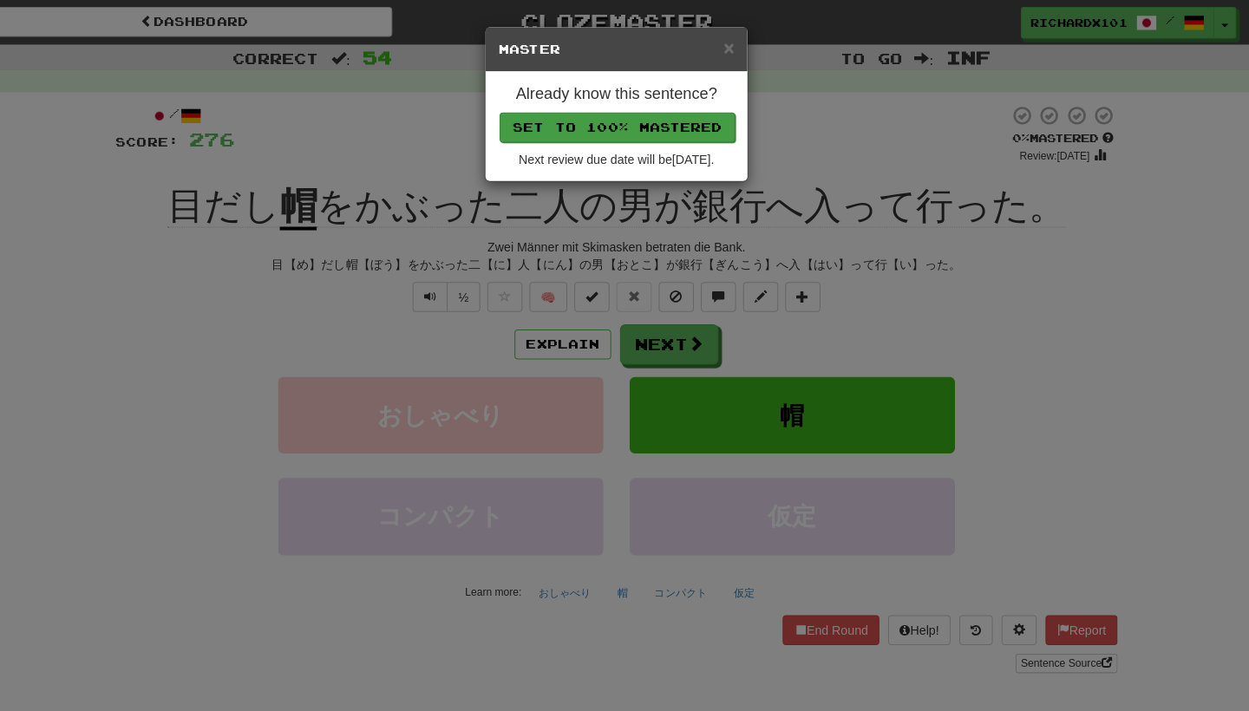
click at [631, 114] on button "Set to 100% Mastered" at bounding box center [625, 125] width 233 height 29
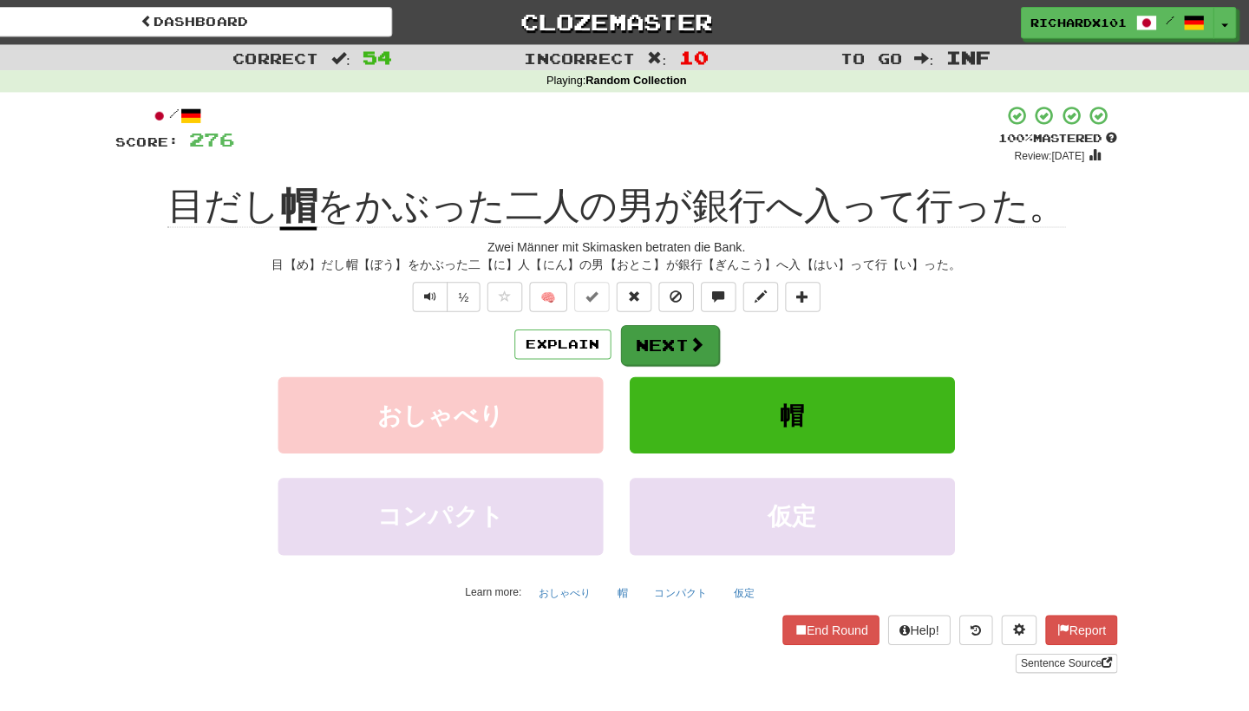
click at [629, 337] on button "Next" at bounding box center [677, 341] width 97 height 40
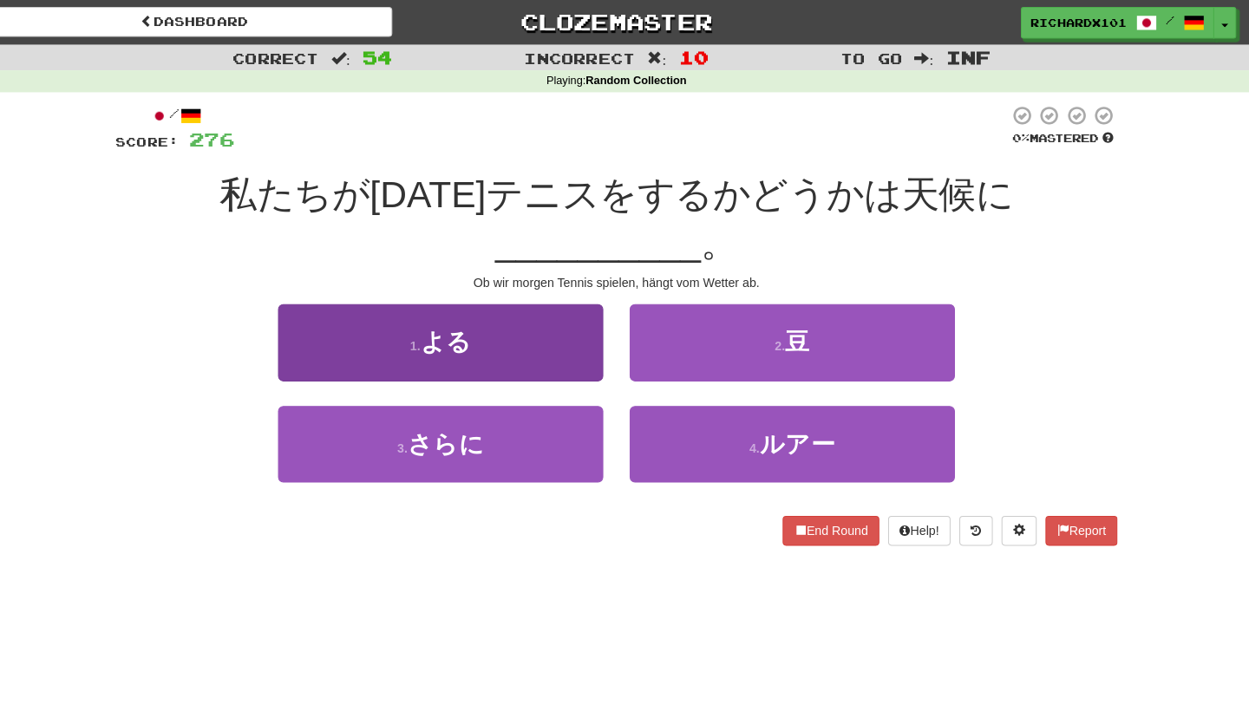
click at [557, 300] on button "1 . よる" at bounding box center [451, 337] width 321 height 75
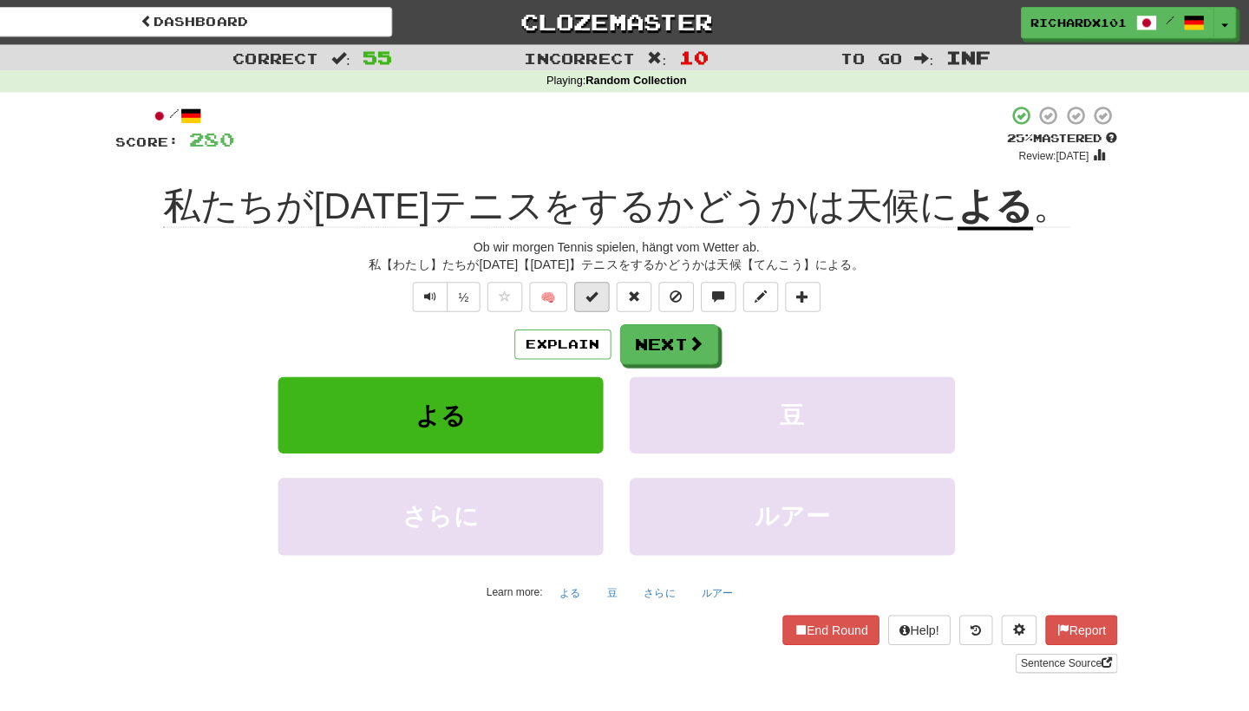
click at [594, 297] on span at bounding box center [600, 292] width 12 height 12
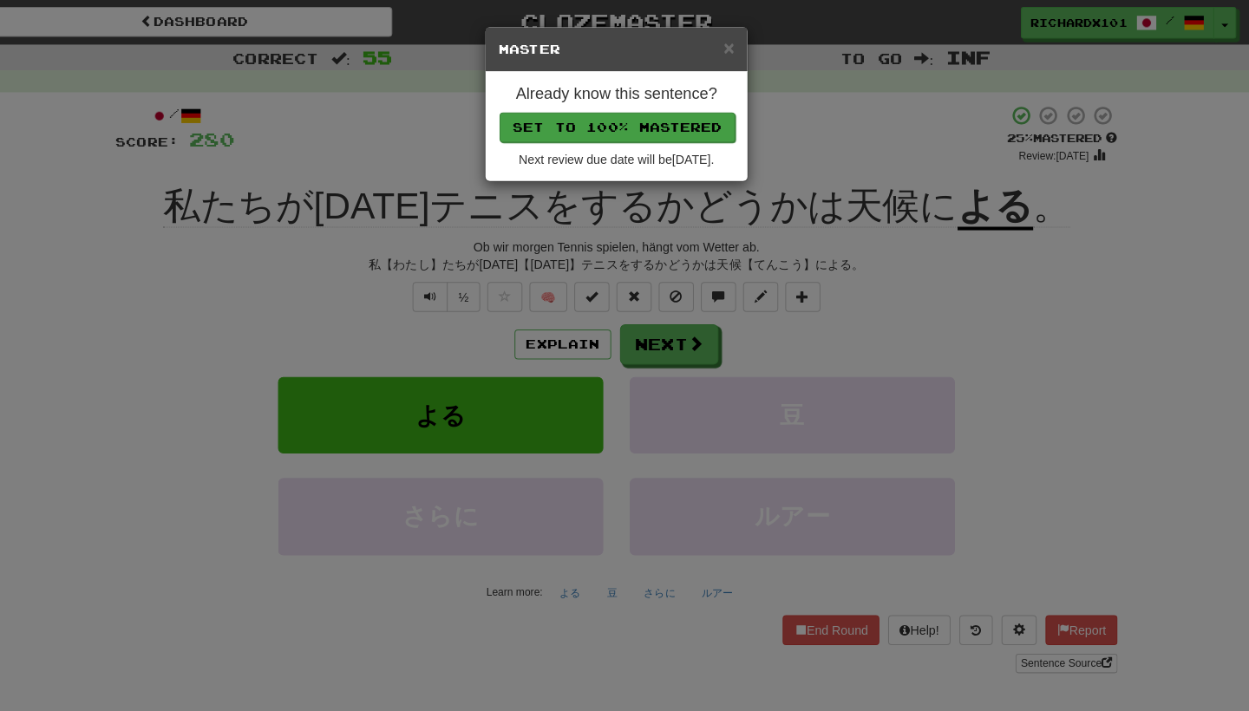
click at [657, 119] on button "Set to 100% Mastered" at bounding box center [625, 125] width 233 height 29
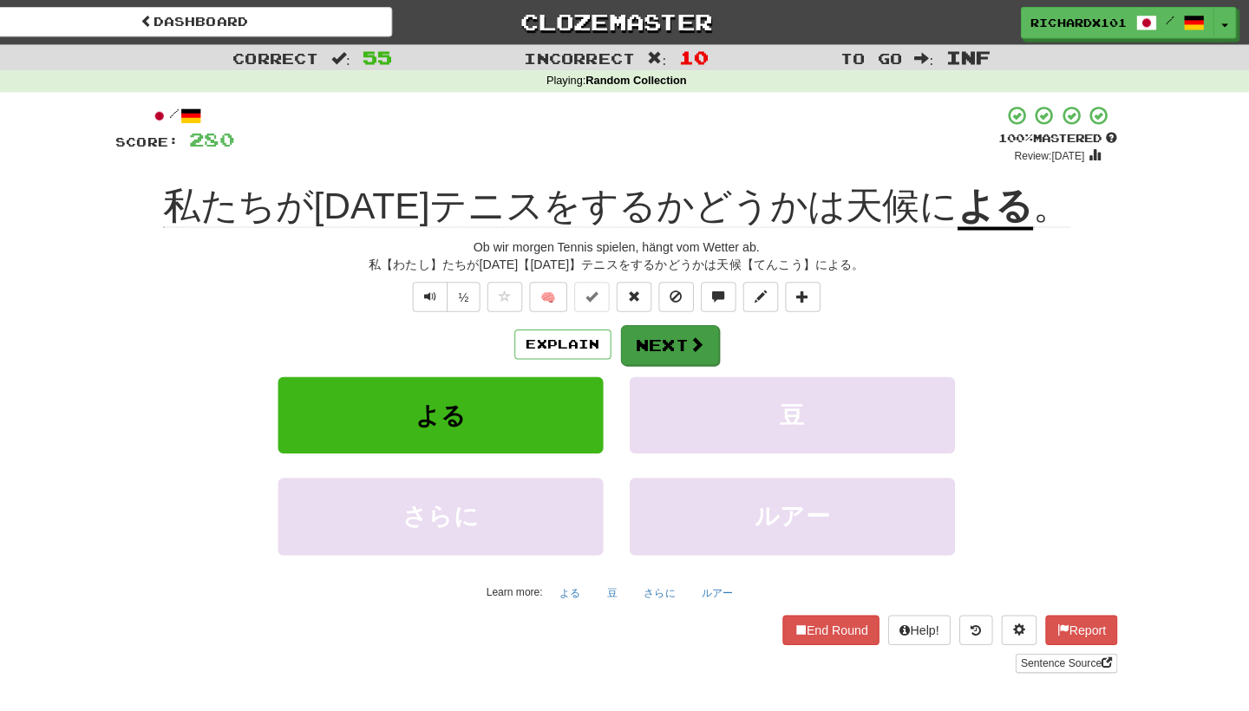
click at [658, 335] on button "Next" at bounding box center [677, 341] width 97 height 40
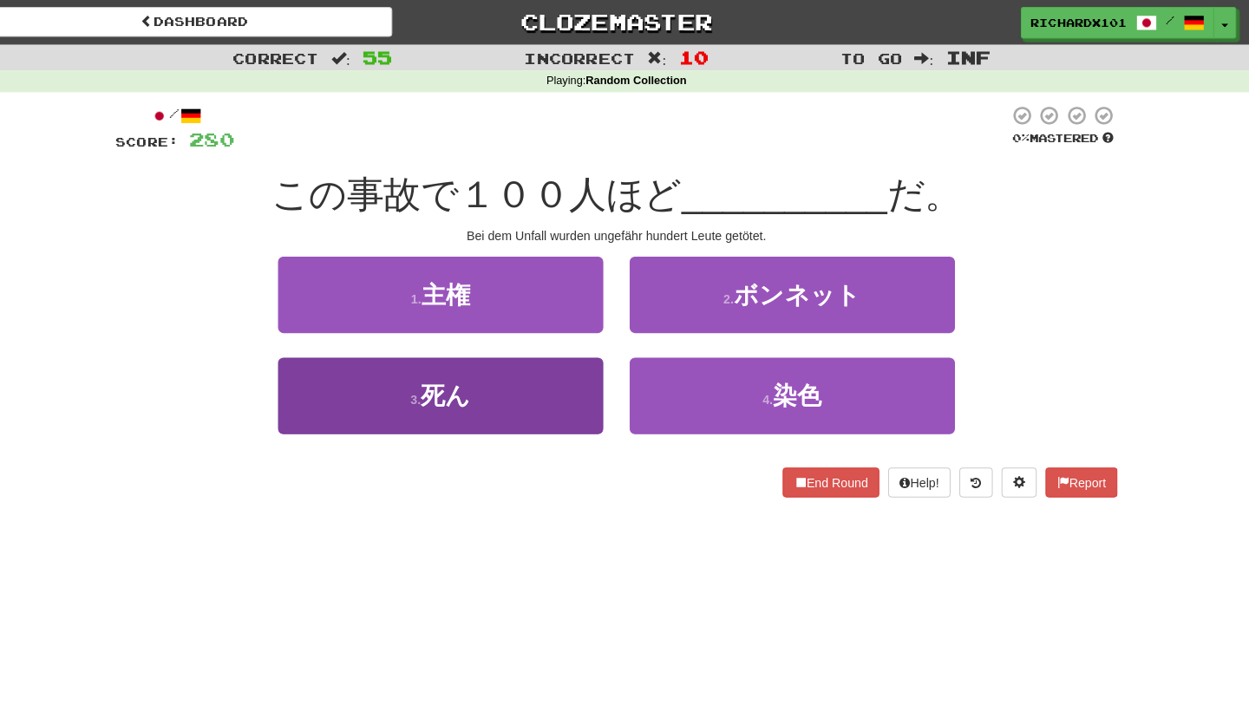
click at [492, 387] on button "3 . 死ん" at bounding box center [451, 390] width 321 height 75
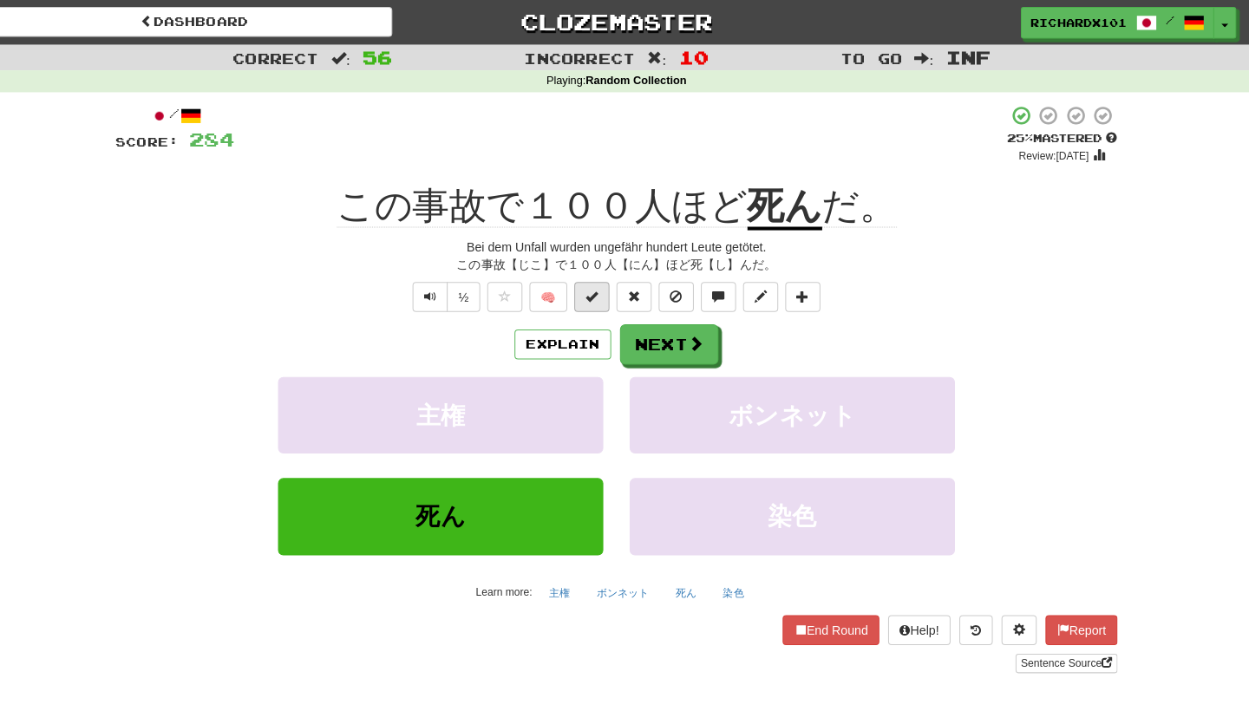
click at [598, 283] on button at bounding box center [600, 292] width 35 height 29
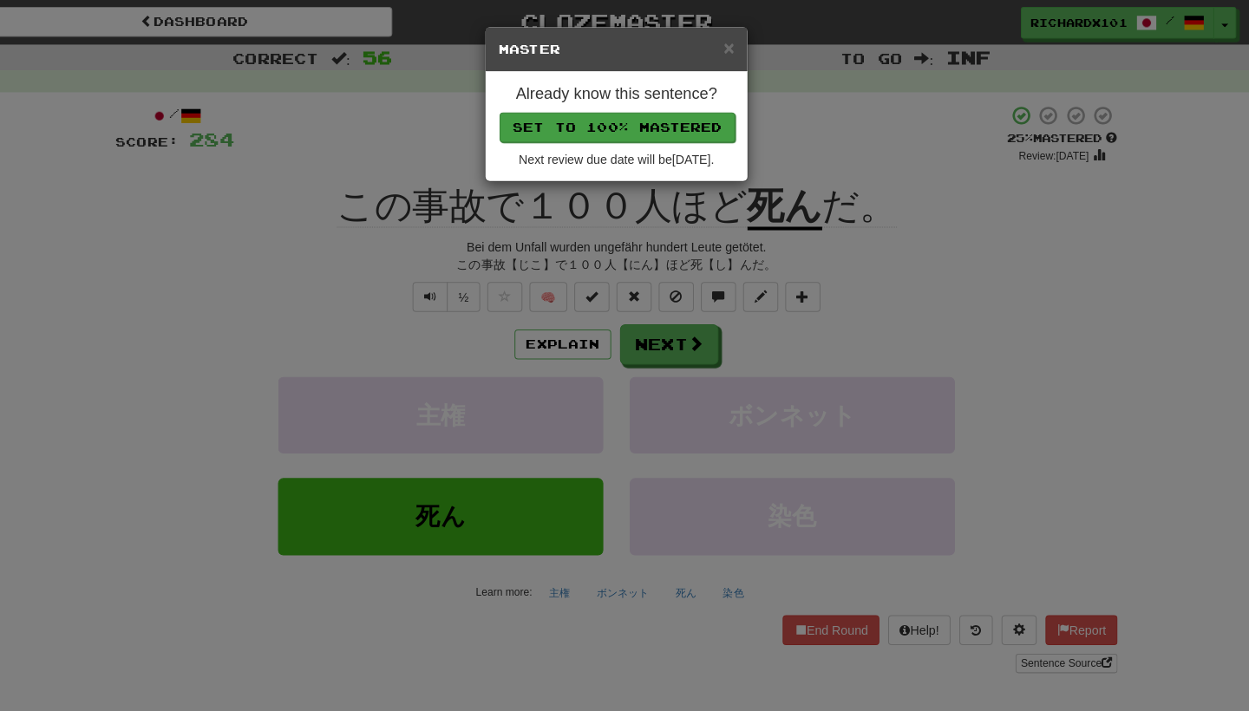
click at [666, 121] on button "Set to 100% Mastered" at bounding box center [625, 125] width 233 height 29
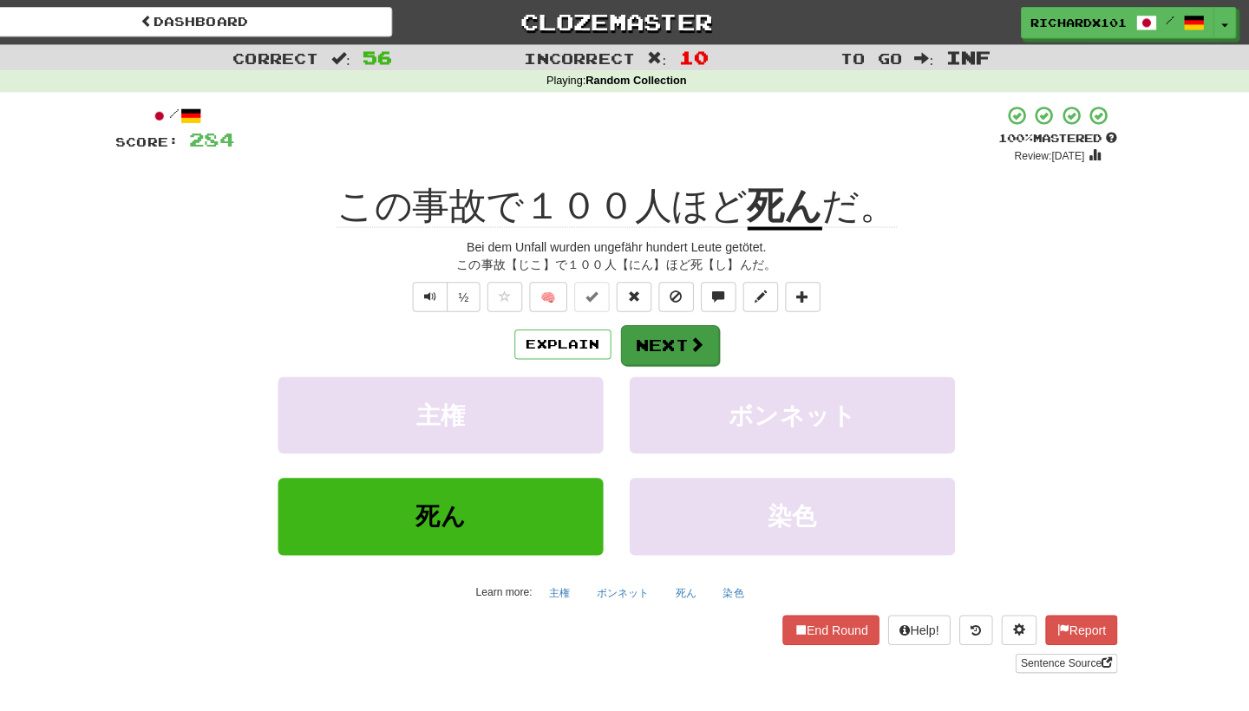
click at [647, 324] on button "Next" at bounding box center [677, 341] width 97 height 40
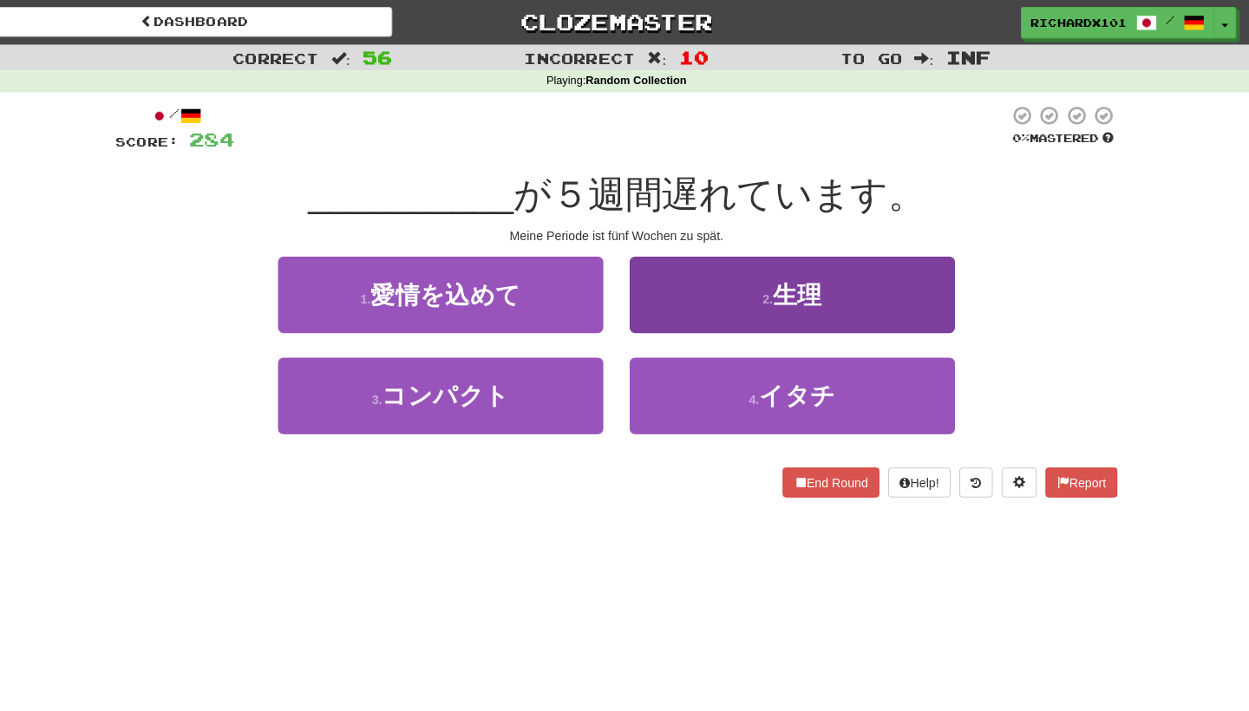
click at [714, 267] on button "2 . 生理" at bounding box center [798, 290] width 321 height 75
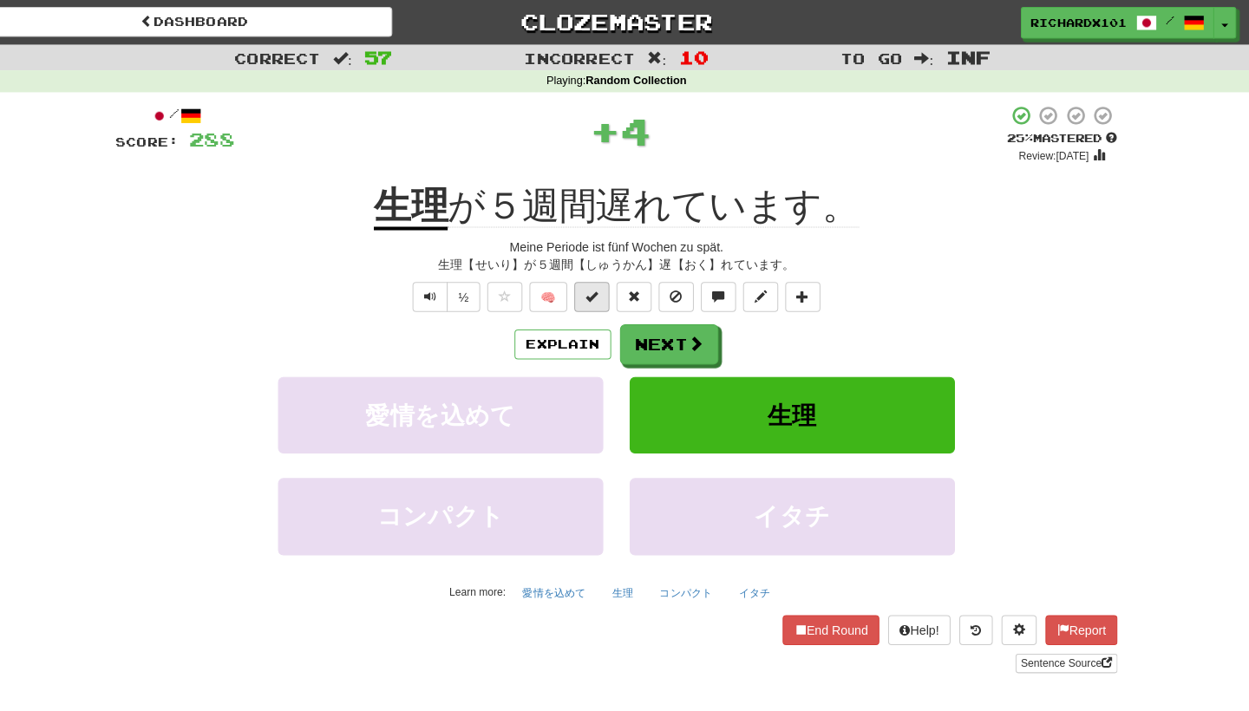
click at [594, 291] on span at bounding box center [600, 292] width 12 height 12
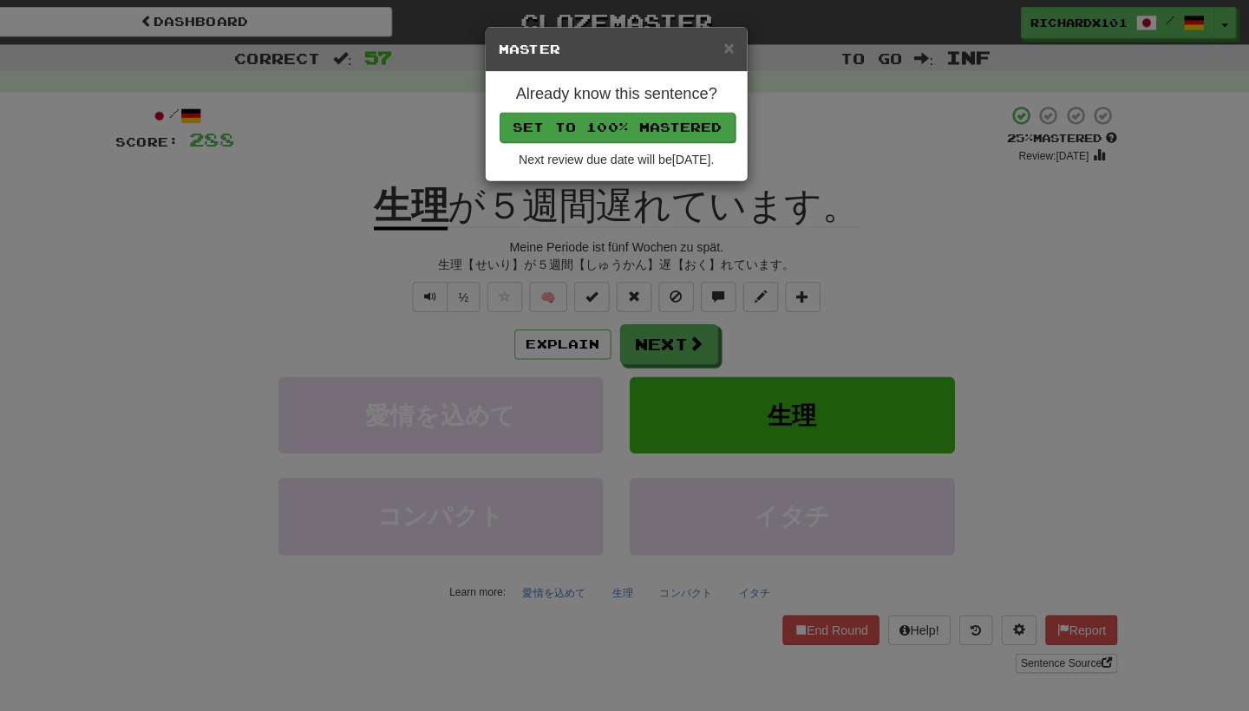
click at [659, 115] on button "Set to 100% Mastered" at bounding box center [625, 125] width 233 height 29
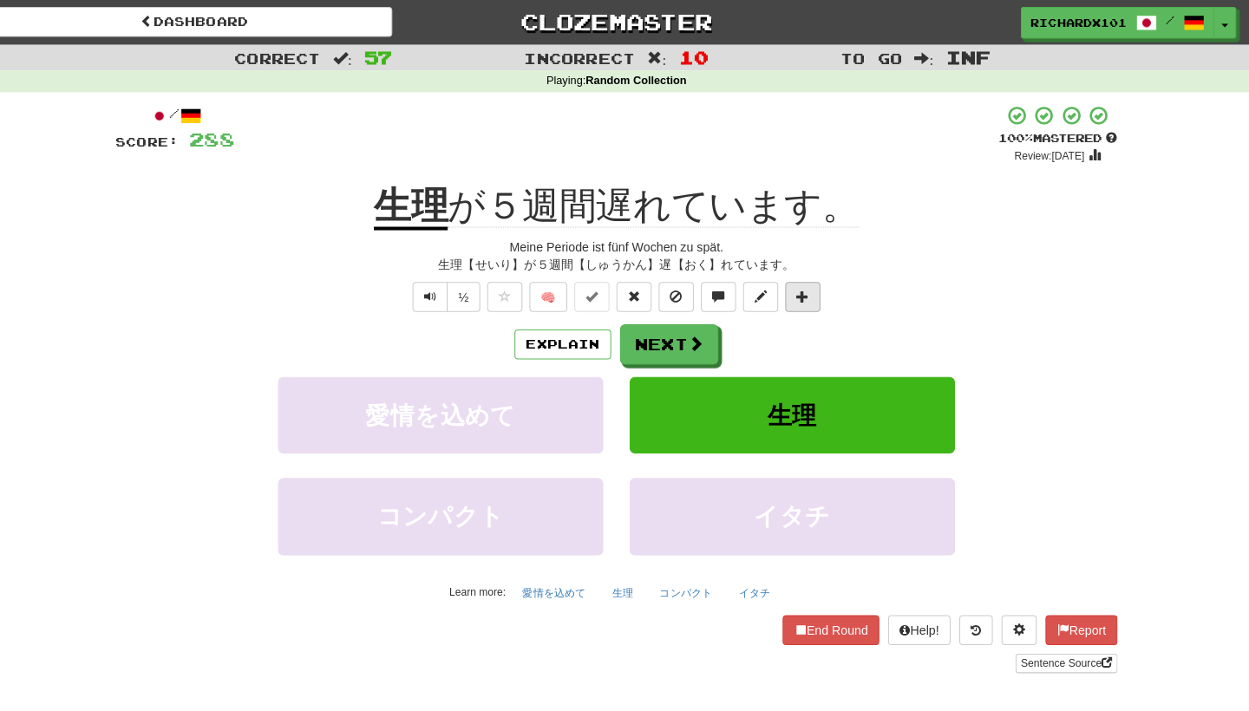
click at [805, 282] on button at bounding box center [808, 292] width 35 height 29
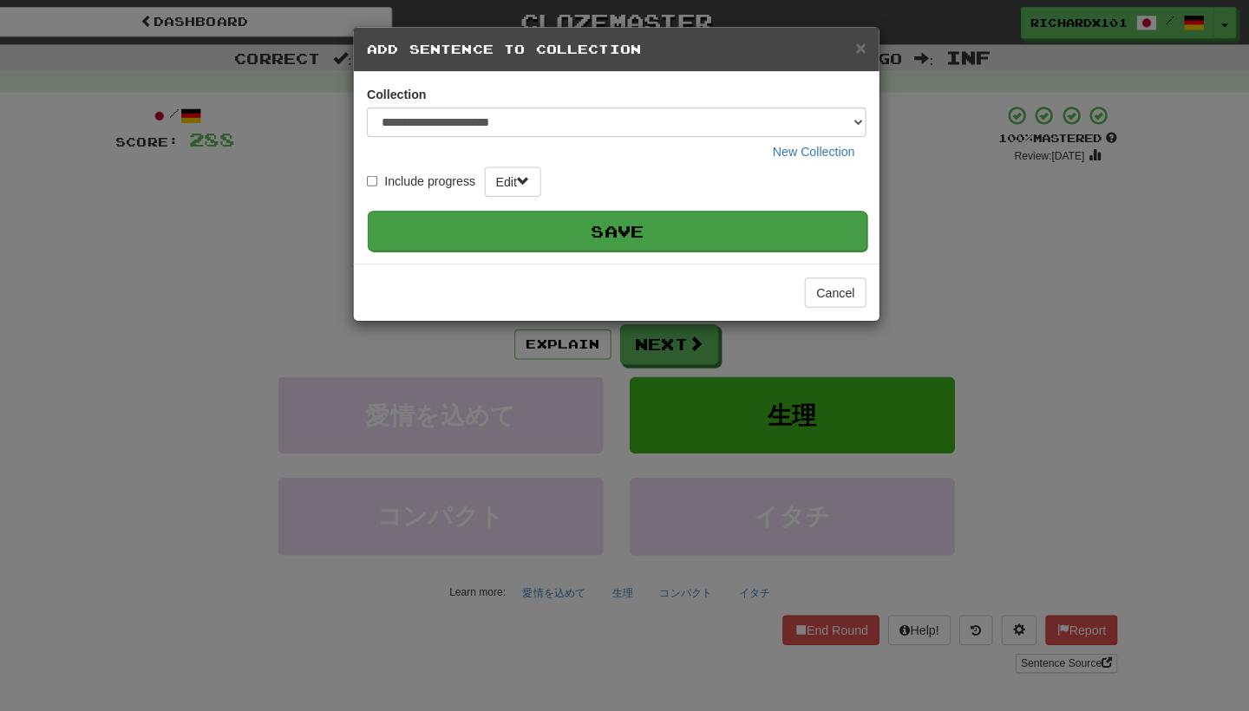
click at [757, 226] on button "Save" at bounding box center [625, 228] width 493 height 40
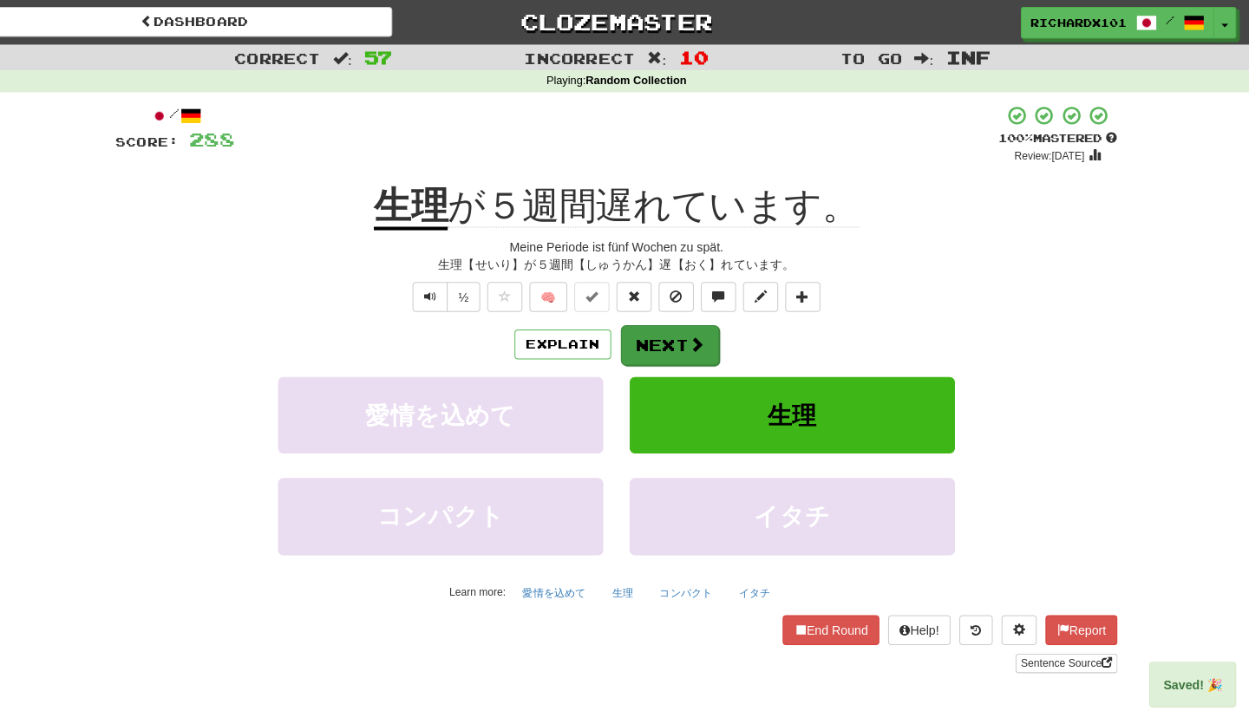
click at [695, 331] on button "Next" at bounding box center [677, 341] width 97 height 40
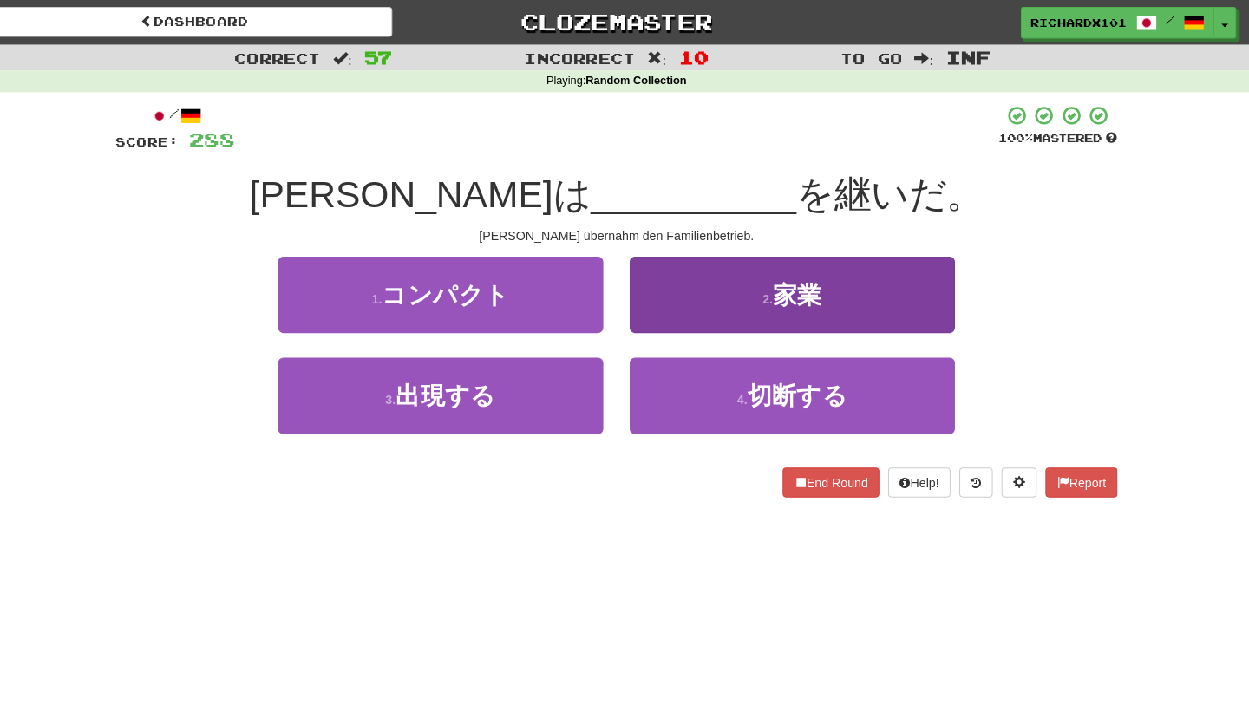
click at [711, 287] on button "2 . 家業" at bounding box center [798, 290] width 321 height 75
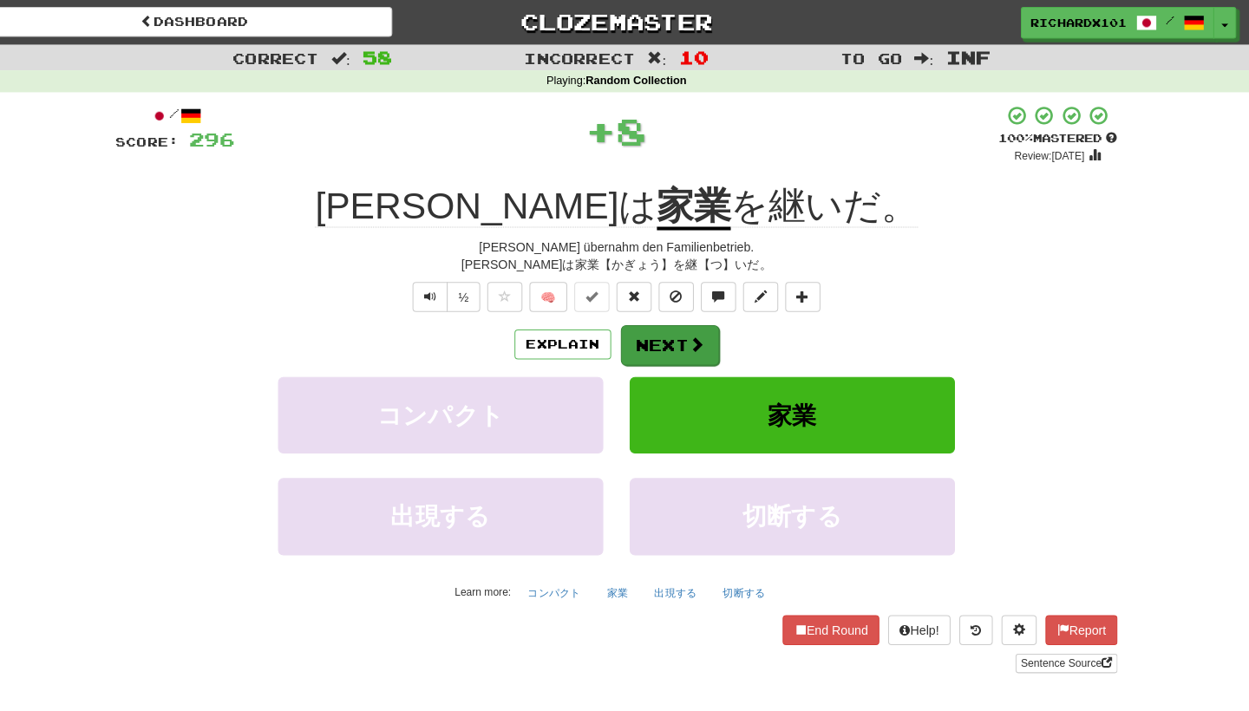
click at [684, 326] on button "Next" at bounding box center [677, 341] width 97 height 40
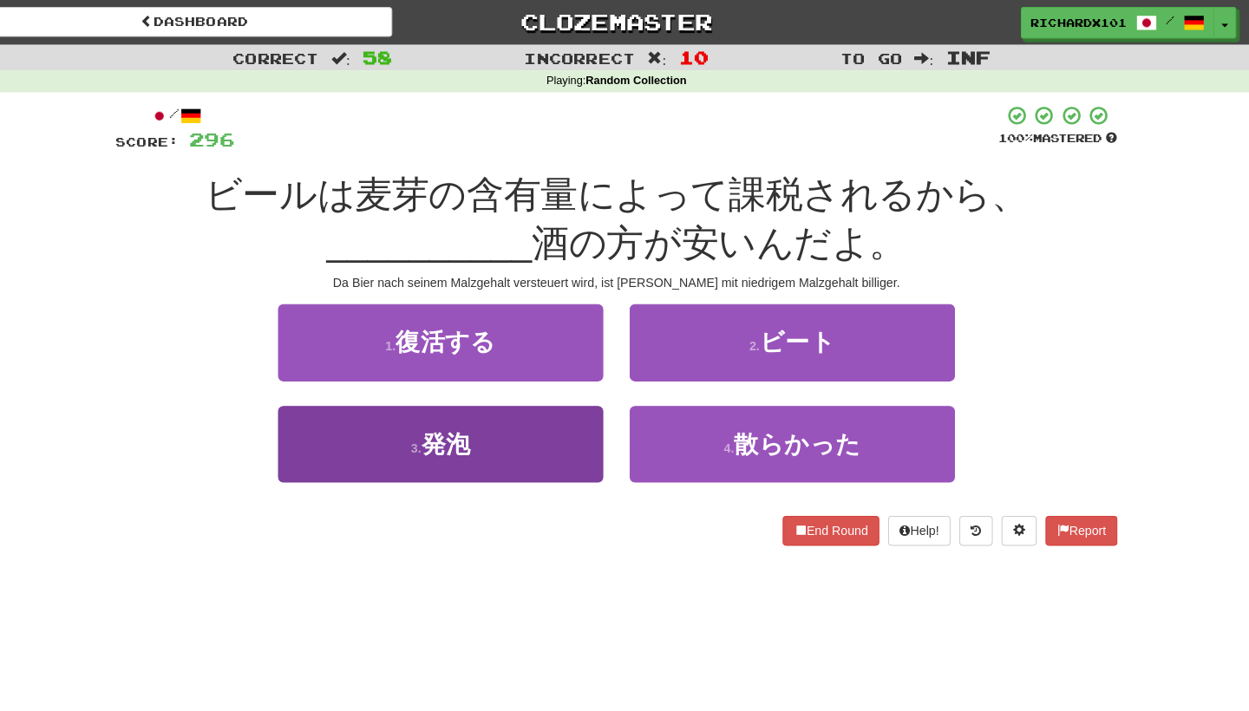
click at [543, 428] on button "3 . 発泡" at bounding box center [451, 438] width 321 height 75
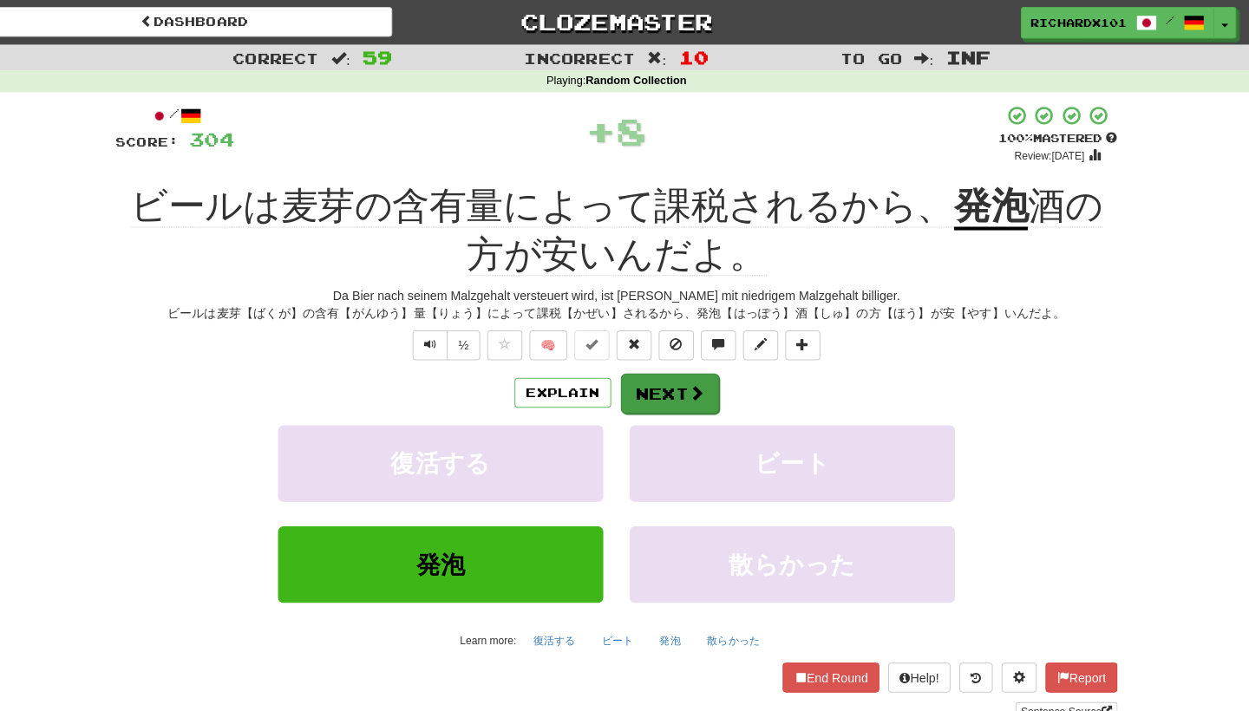
click at [635, 377] on button "Next" at bounding box center [677, 389] width 97 height 40
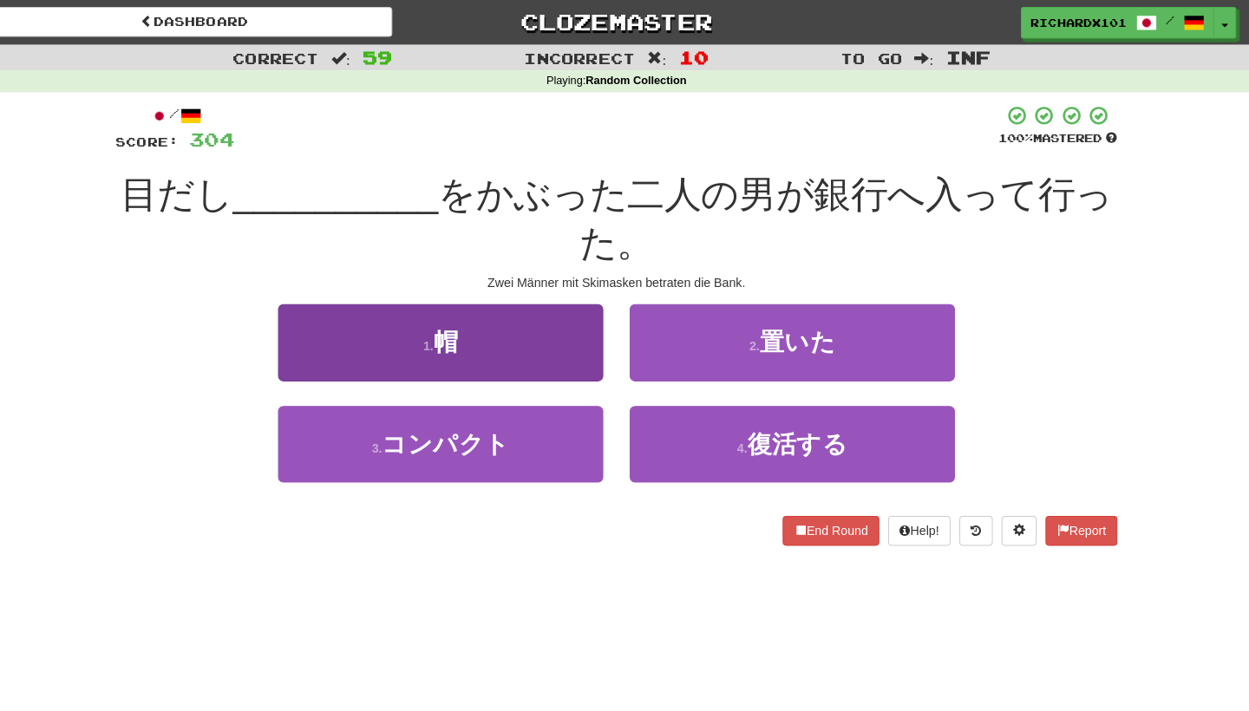
click at [573, 336] on button "1 . 帽" at bounding box center [451, 337] width 321 height 75
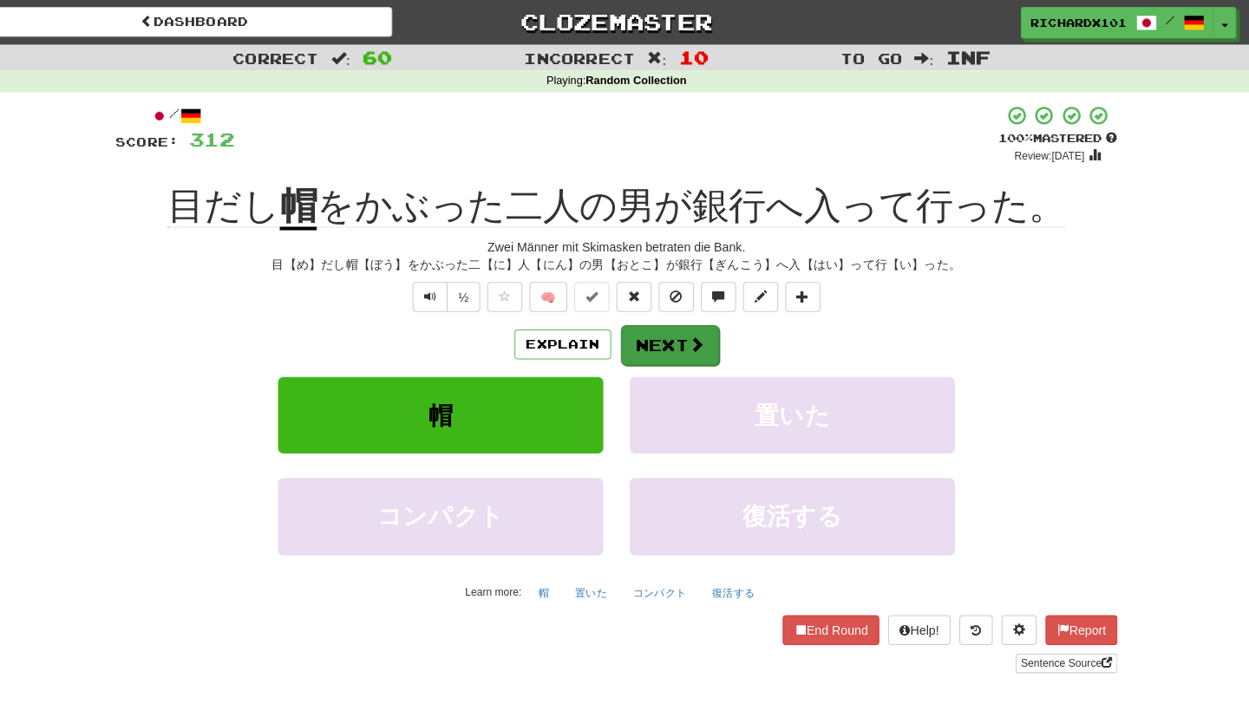
click at [629, 331] on button "Next" at bounding box center [677, 341] width 97 height 40
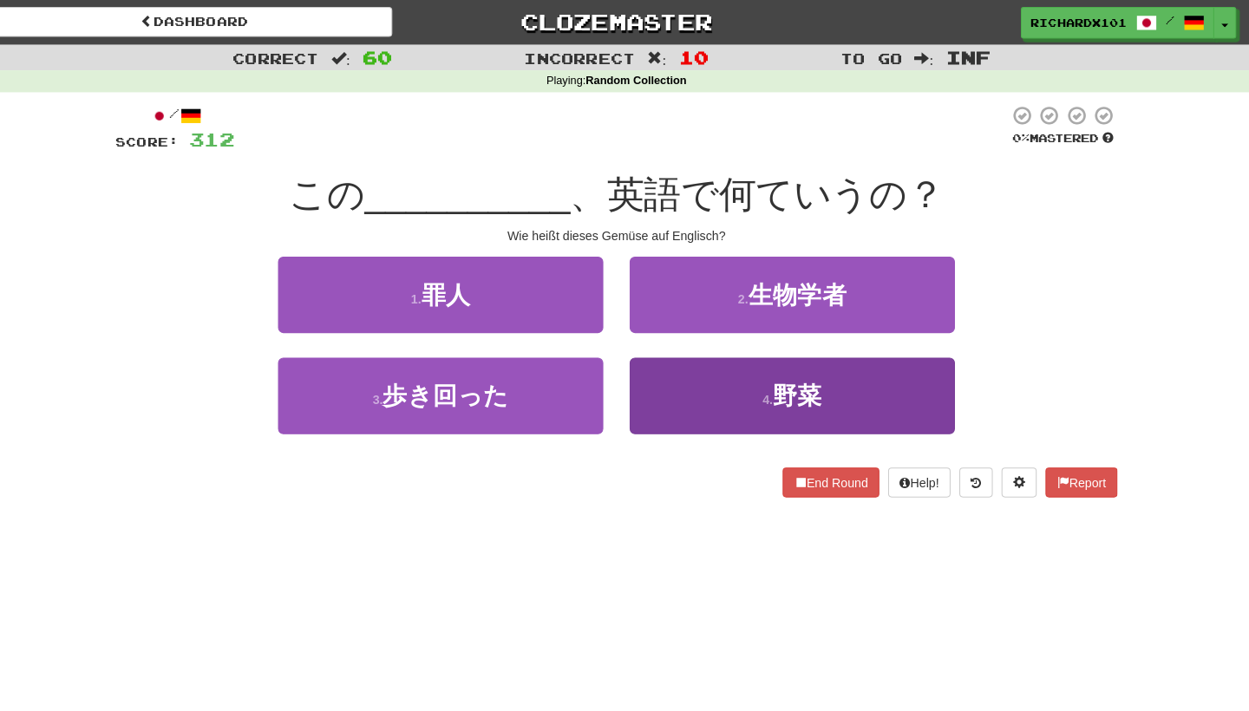
click at [656, 369] on button "4 . 野菜" at bounding box center [798, 390] width 321 height 75
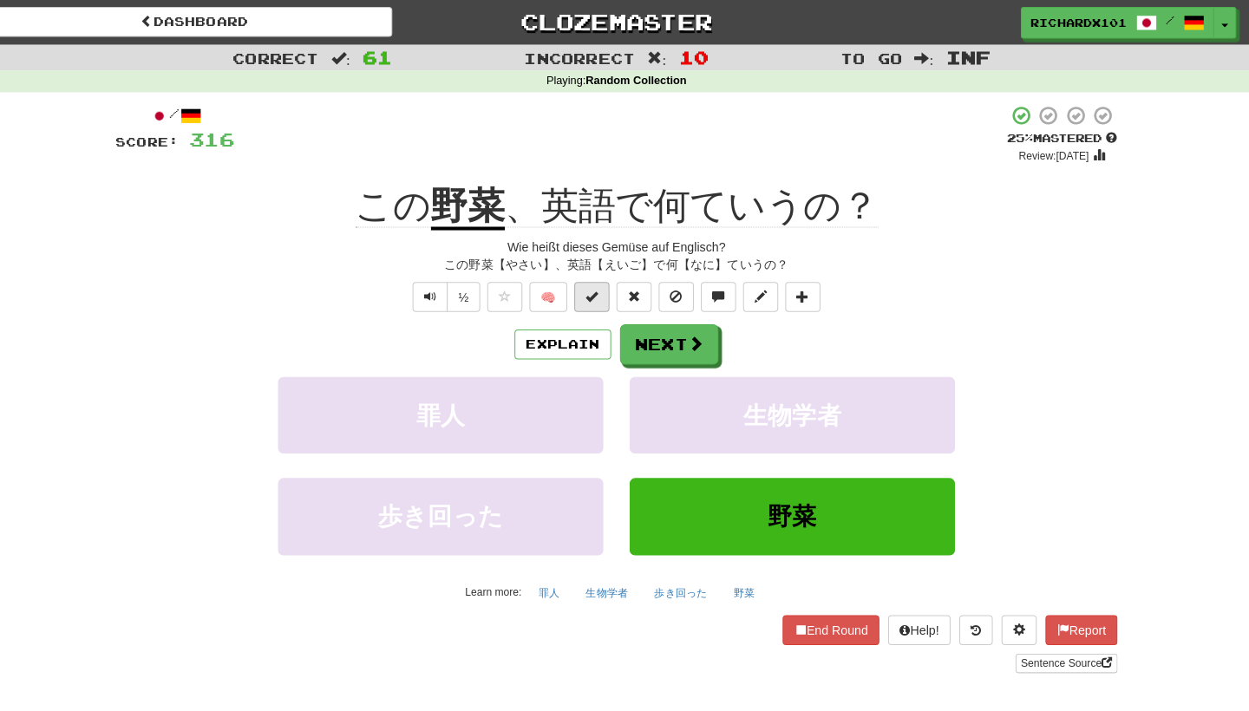
click at [586, 298] on button at bounding box center [600, 292] width 35 height 29
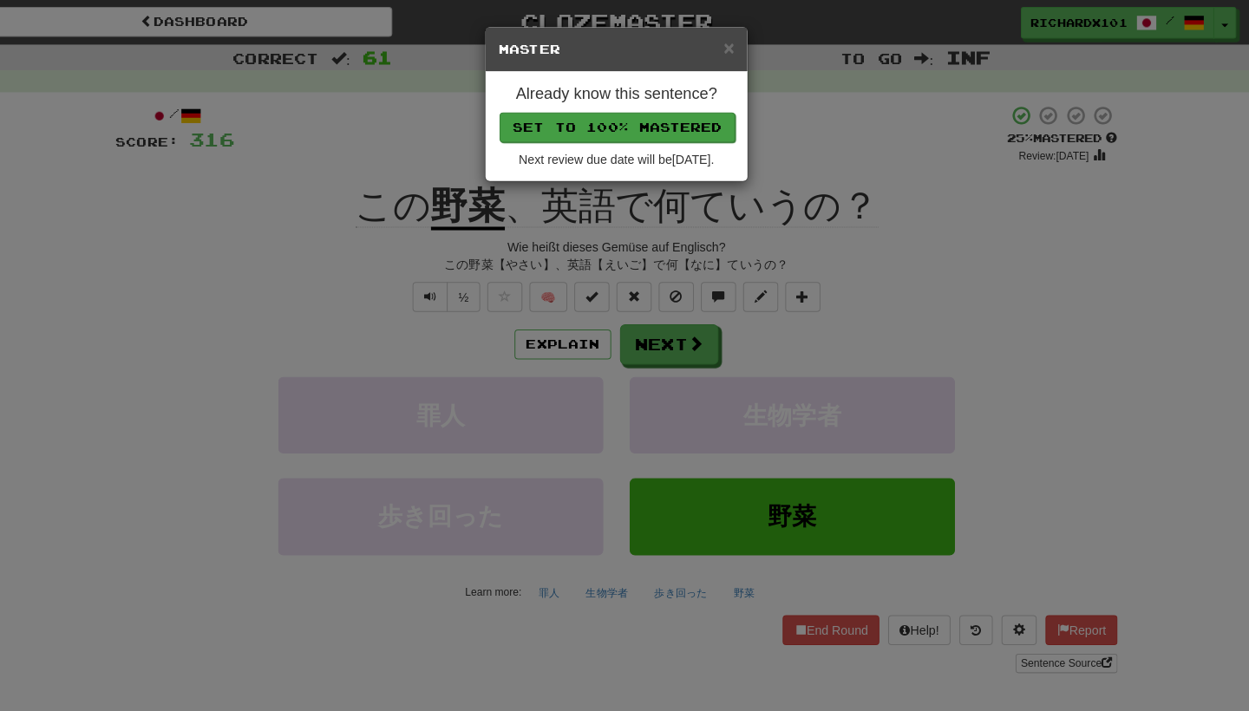
click at [648, 116] on button "Set to 100% Mastered" at bounding box center [625, 125] width 233 height 29
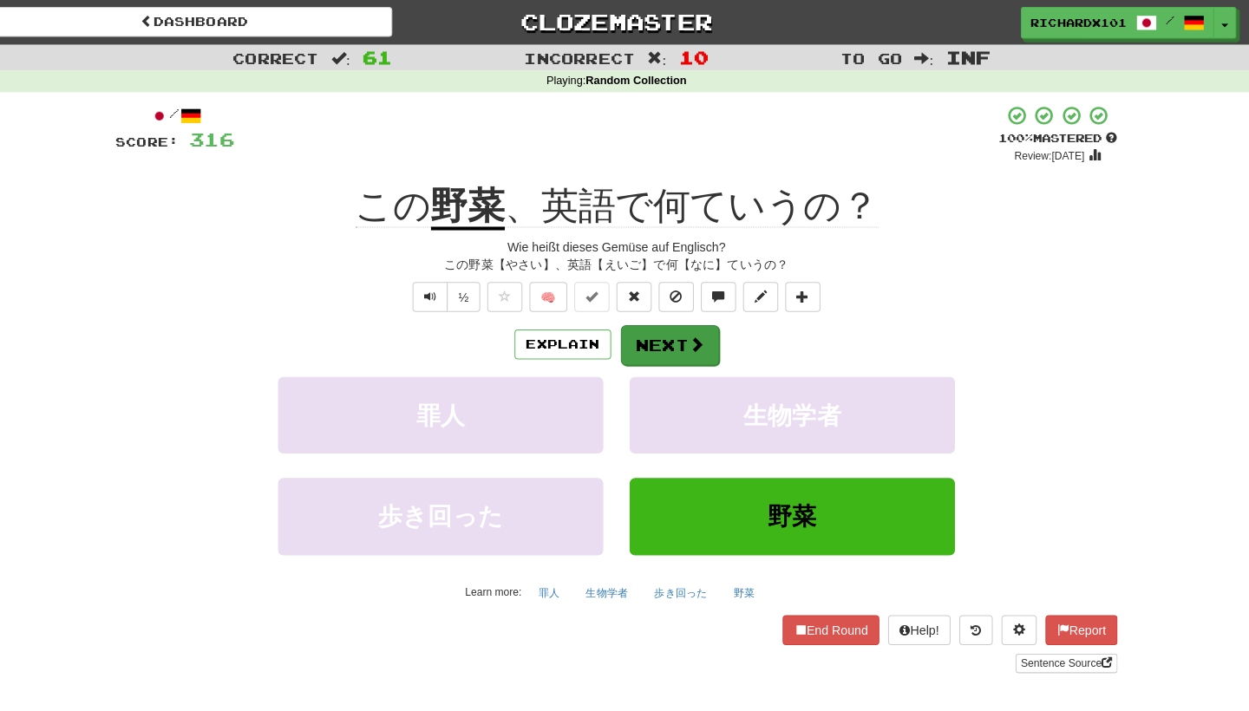
click at [652, 331] on button "Next" at bounding box center [677, 341] width 97 height 40
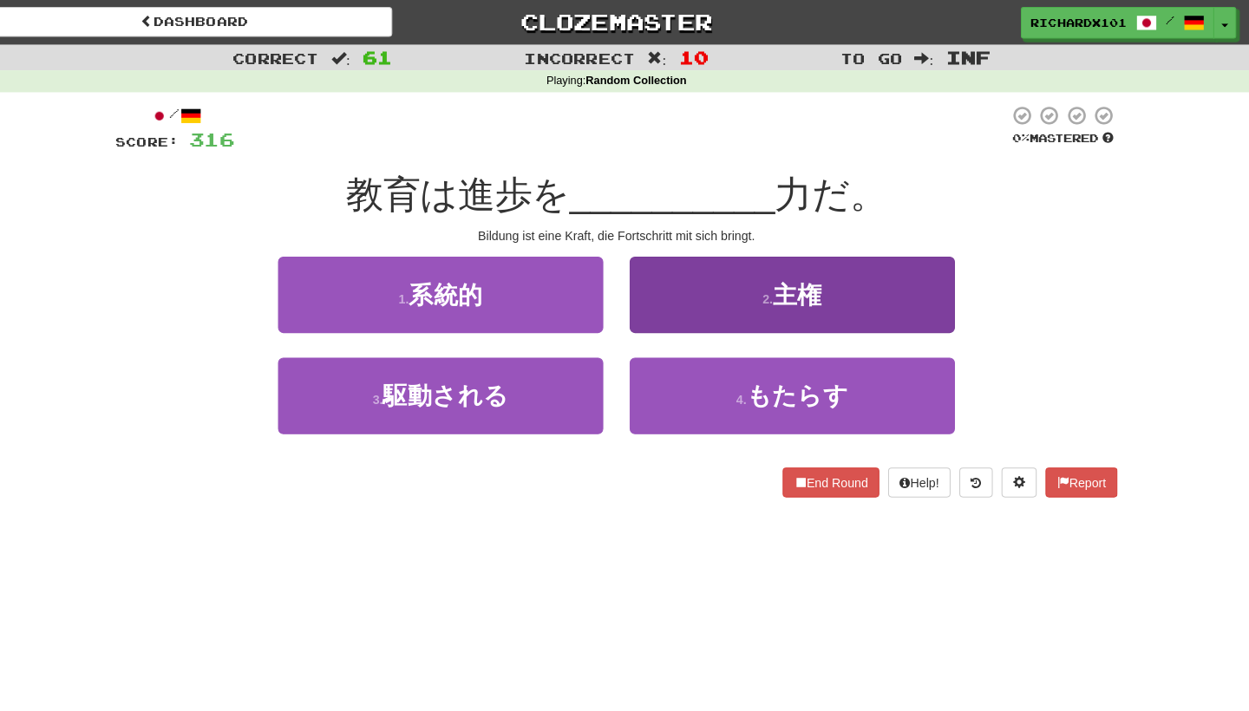
click at [695, 294] on button "2 . 主権" at bounding box center [798, 290] width 321 height 75
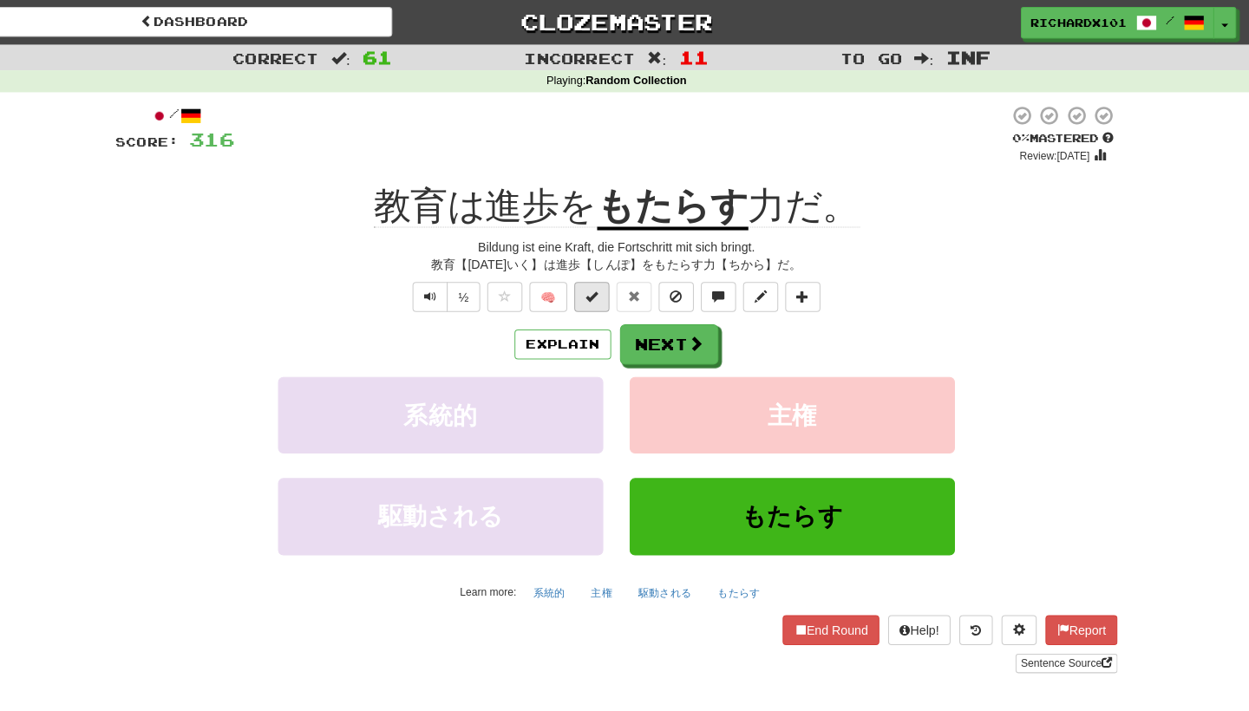
click at [583, 298] on button at bounding box center [600, 292] width 35 height 29
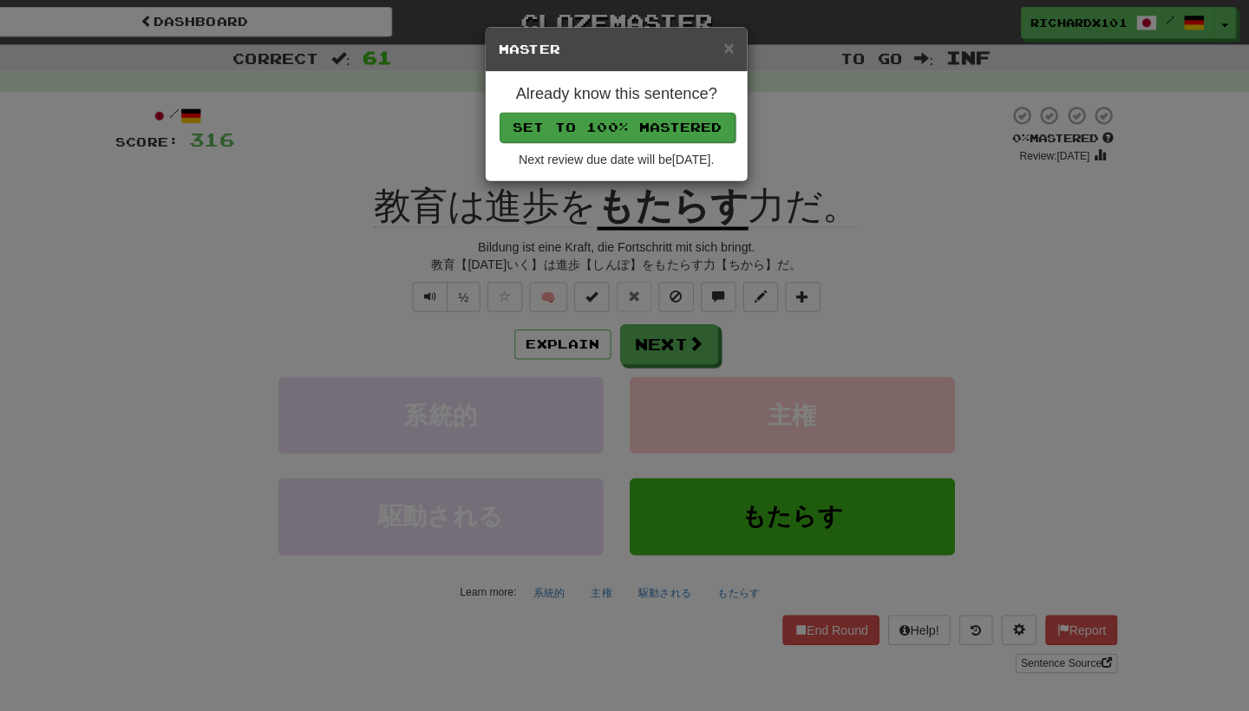
click at [667, 119] on button "Set to 100% Mastered" at bounding box center [625, 125] width 233 height 29
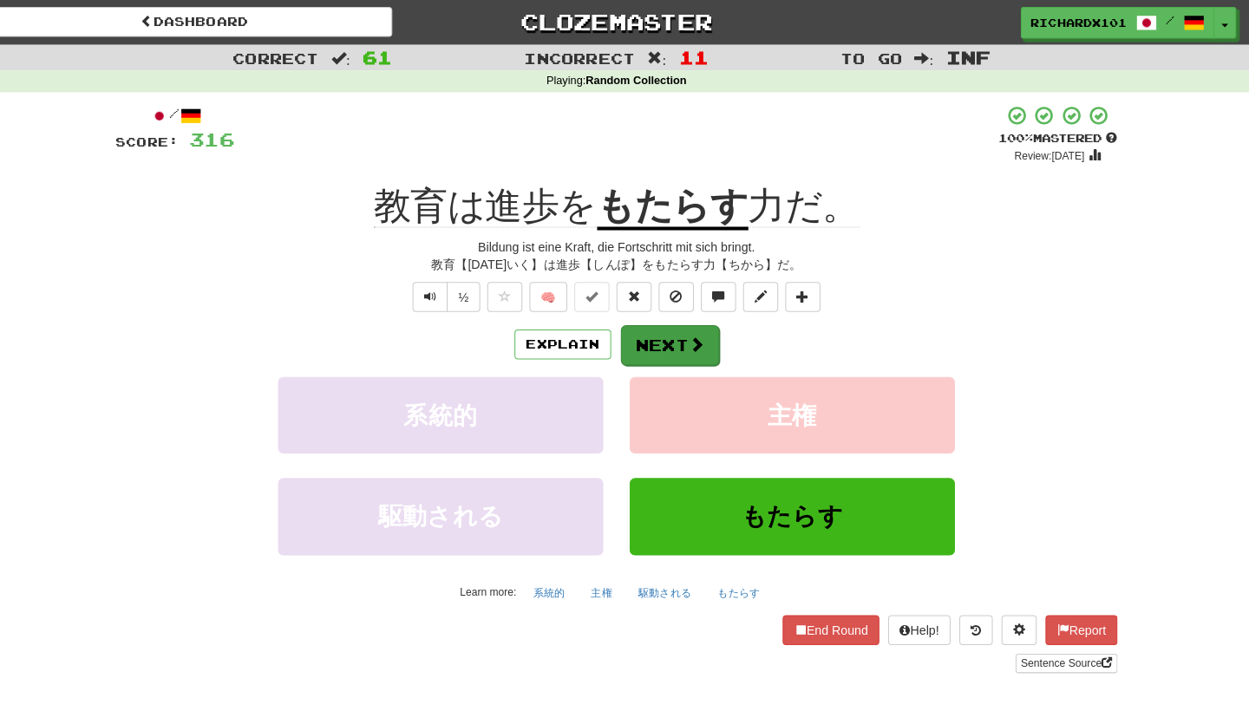
click at [640, 323] on button "Next" at bounding box center [677, 341] width 97 height 40
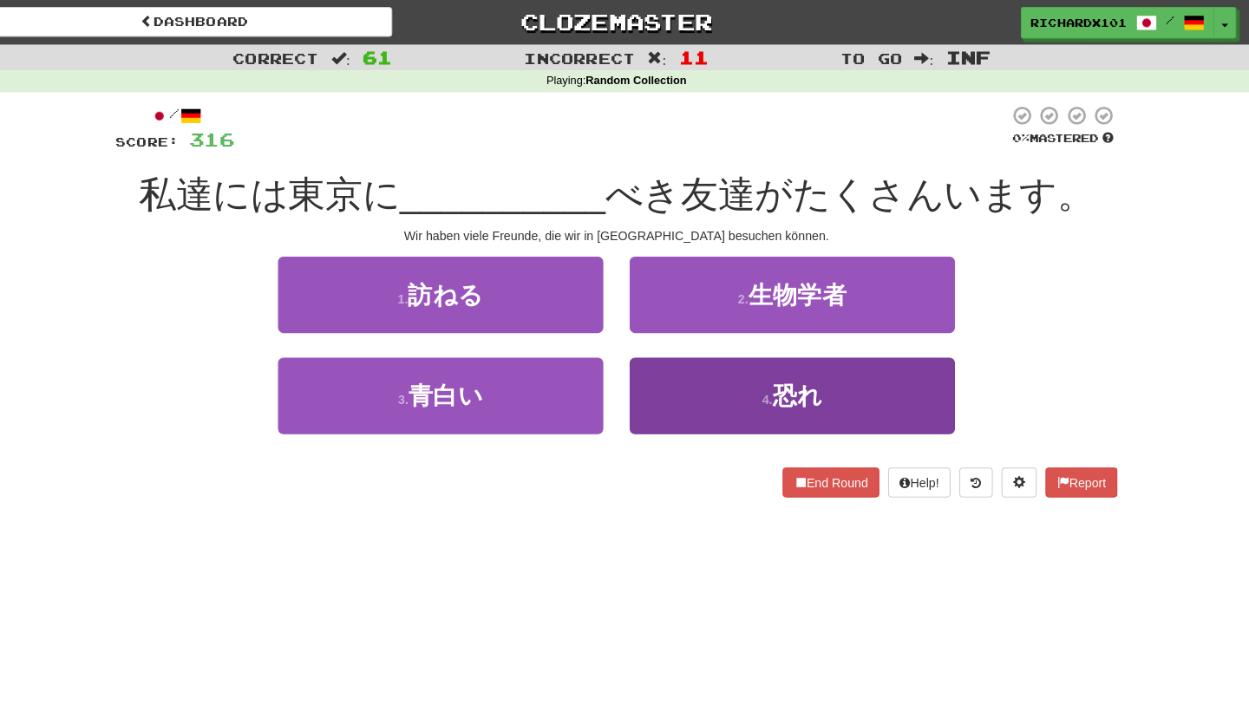
click at [659, 378] on button "4 . 恐れ" at bounding box center [798, 390] width 321 height 75
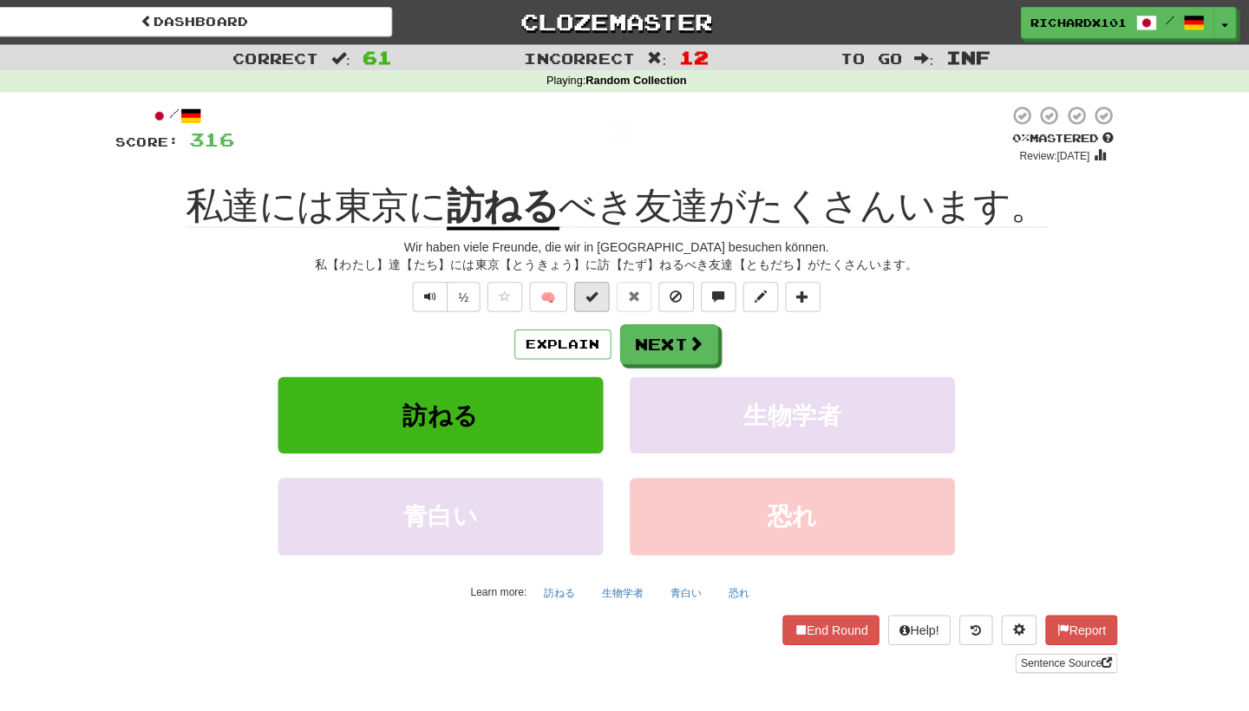
click at [595, 297] on button at bounding box center [600, 292] width 35 height 29
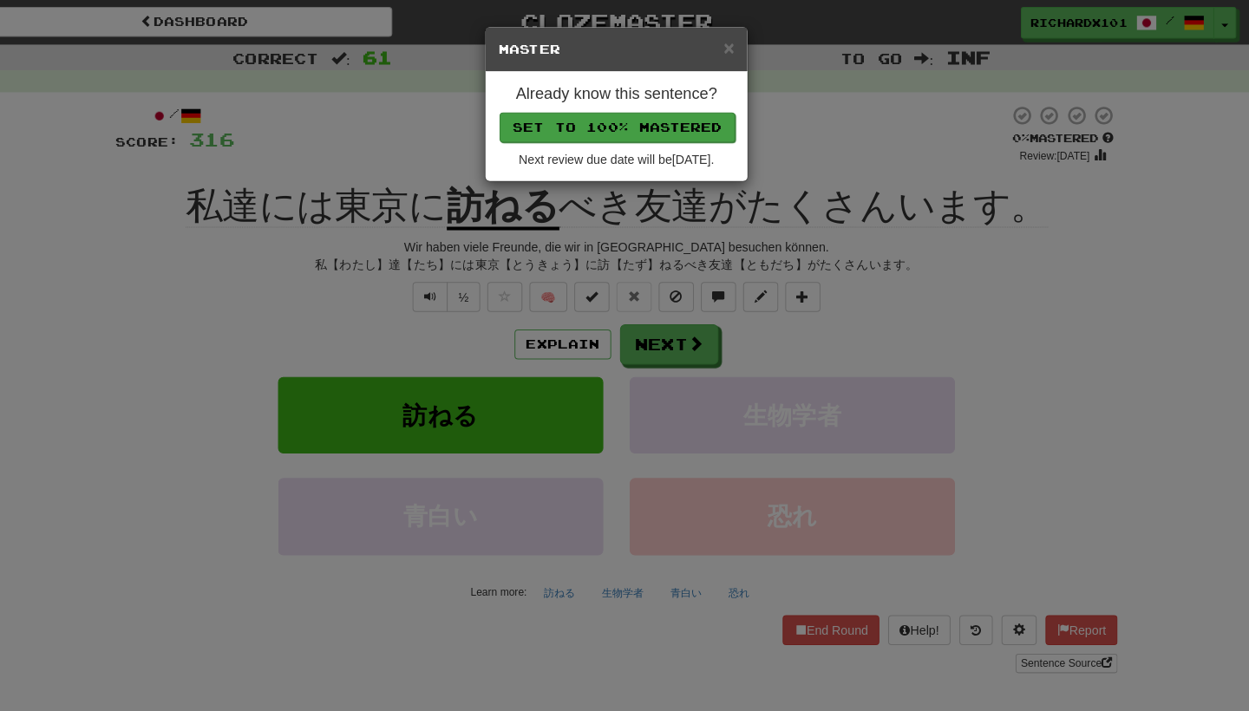
click at [647, 116] on button "Set to 100% Mastered" at bounding box center [625, 125] width 233 height 29
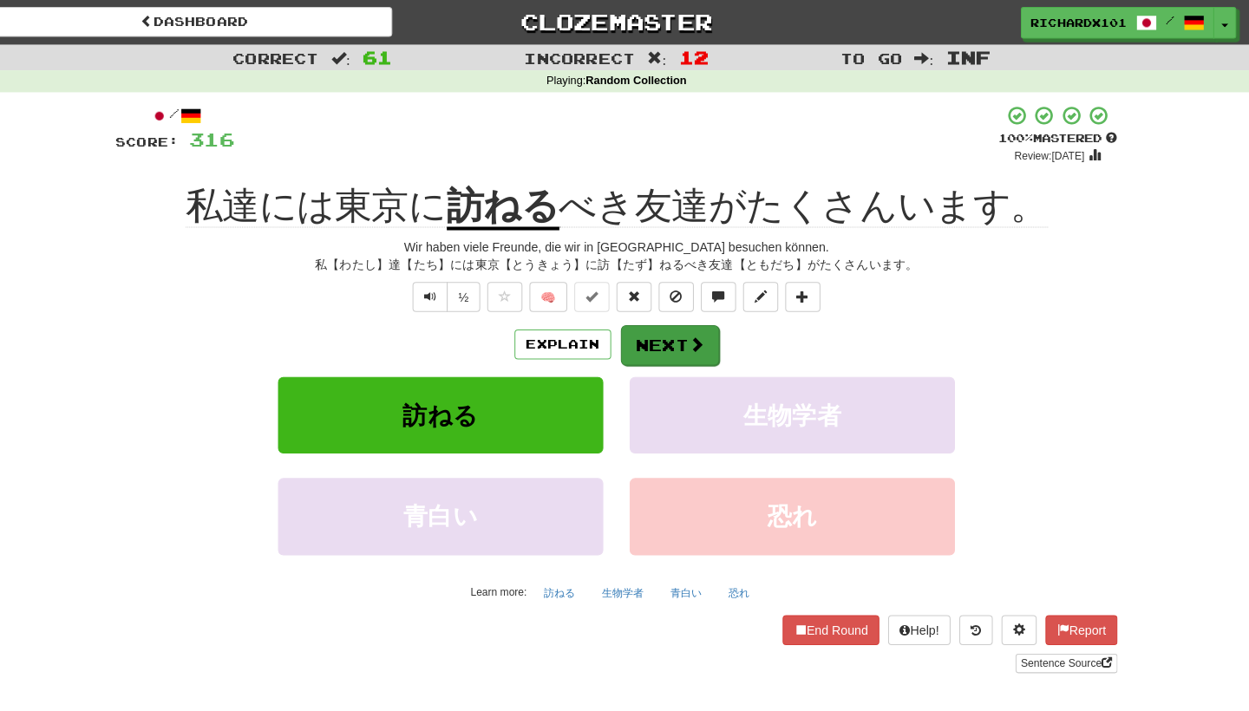
click at [645, 333] on button "Next" at bounding box center [677, 341] width 97 height 40
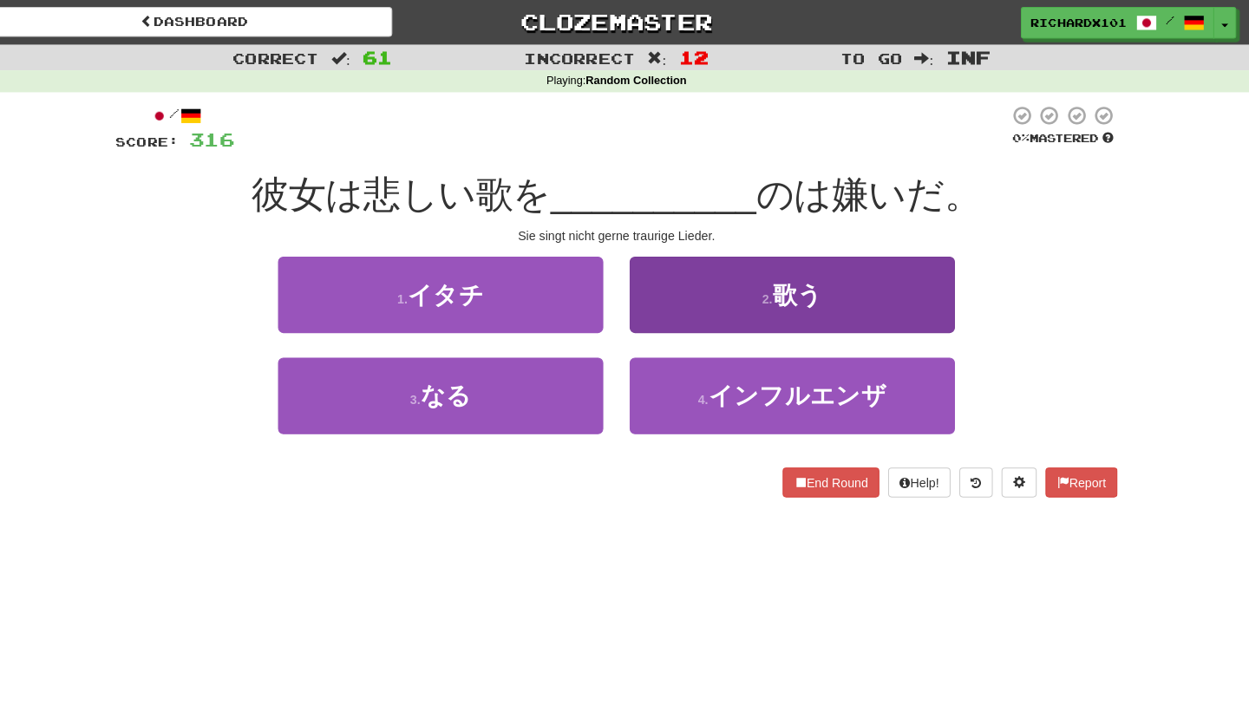
click at [687, 288] on button "2 . 歌う" at bounding box center [798, 290] width 321 height 75
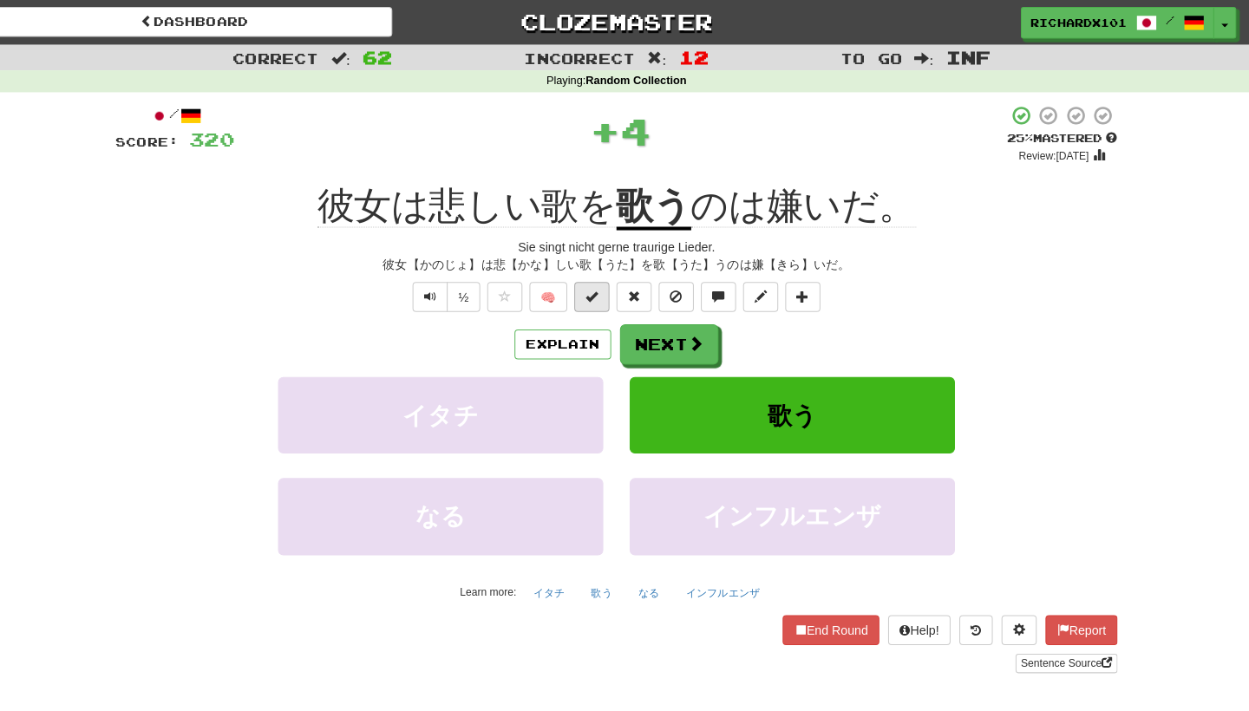
click at [594, 296] on span at bounding box center [600, 292] width 12 height 12
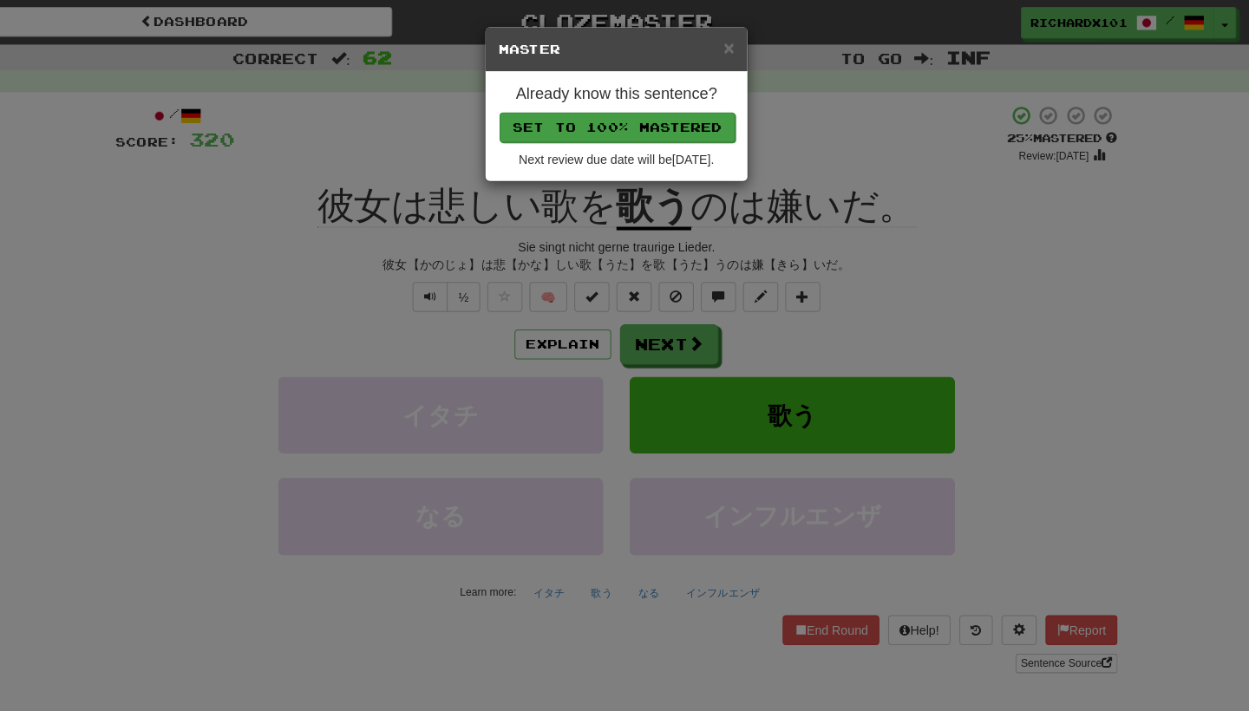
click at [660, 132] on button "Set to 100% Mastered" at bounding box center [625, 125] width 233 height 29
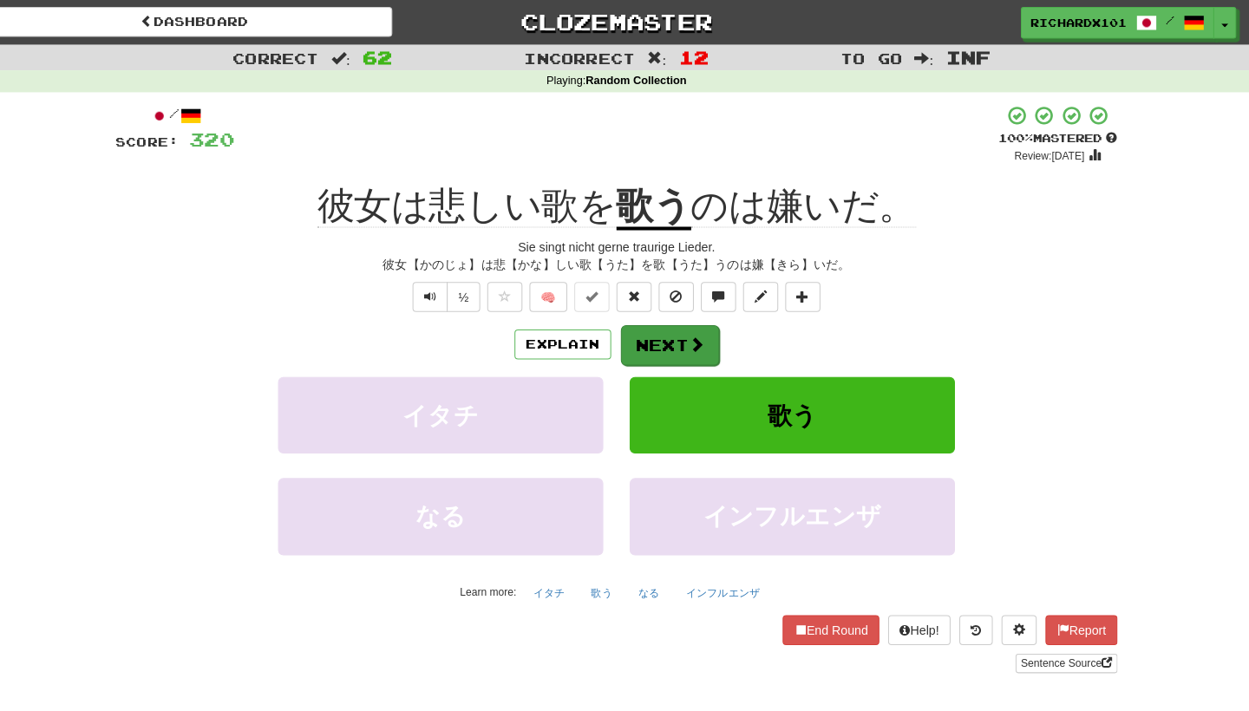
click at [642, 338] on button "Next" at bounding box center [677, 341] width 97 height 40
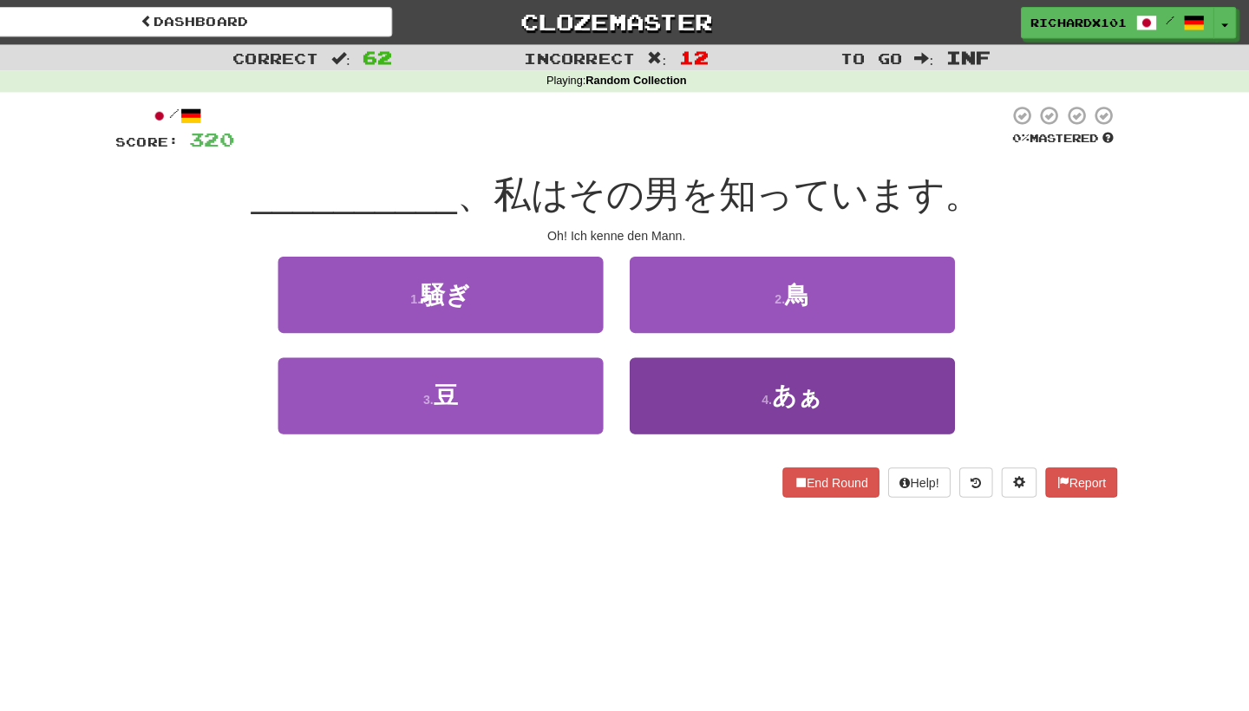
click at [665, 390] on button "4 . あぁ" at bounding box center [798, 390] width 321 height 75
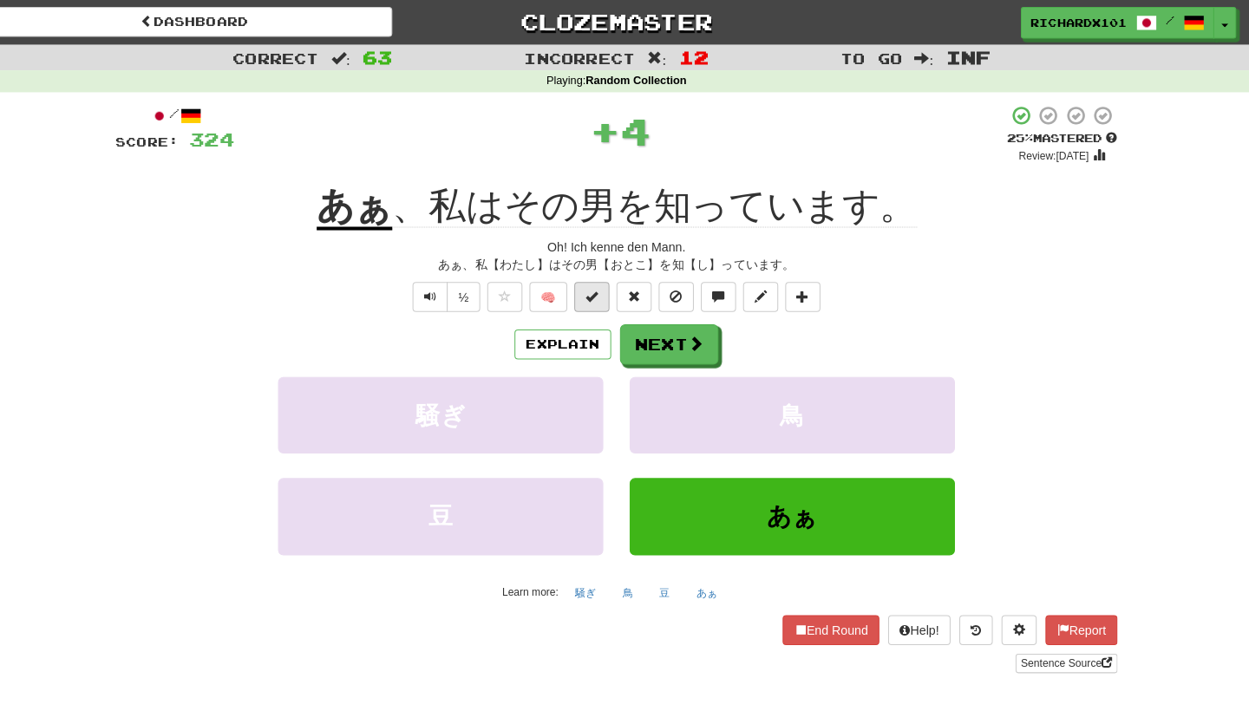
click at [594, 291] on span at bounding box center [600, 292] width 12 height 12
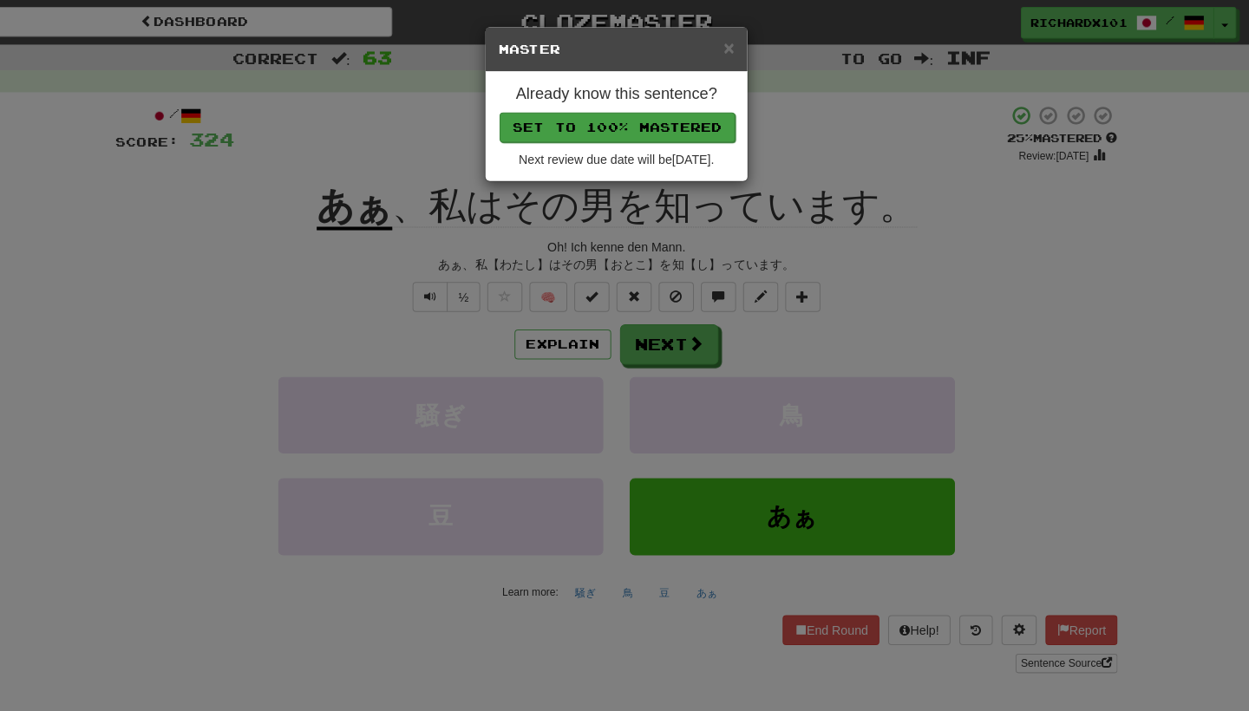
click at [652, 115] on button "Set to 100% Mastered" at bounding box center [625, 125] width 233 height 29
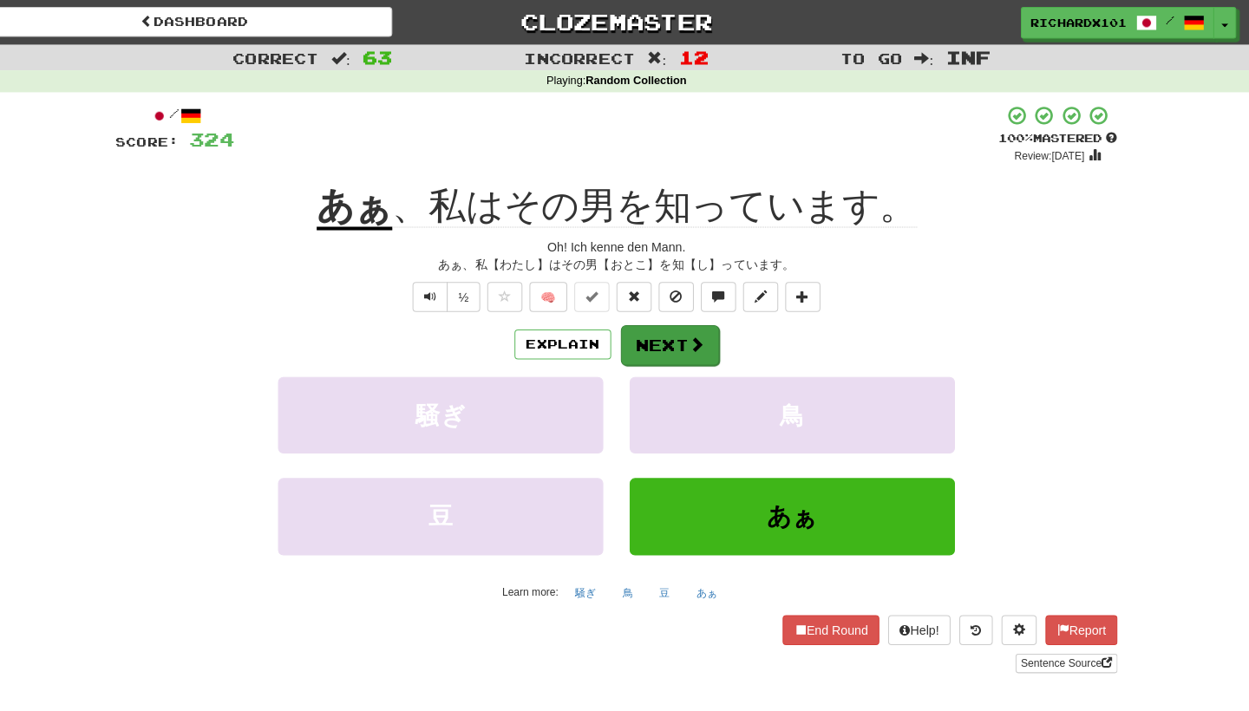
click at [652, 332] on button "Next" at bounding box center [677, 341] width 97 height 40
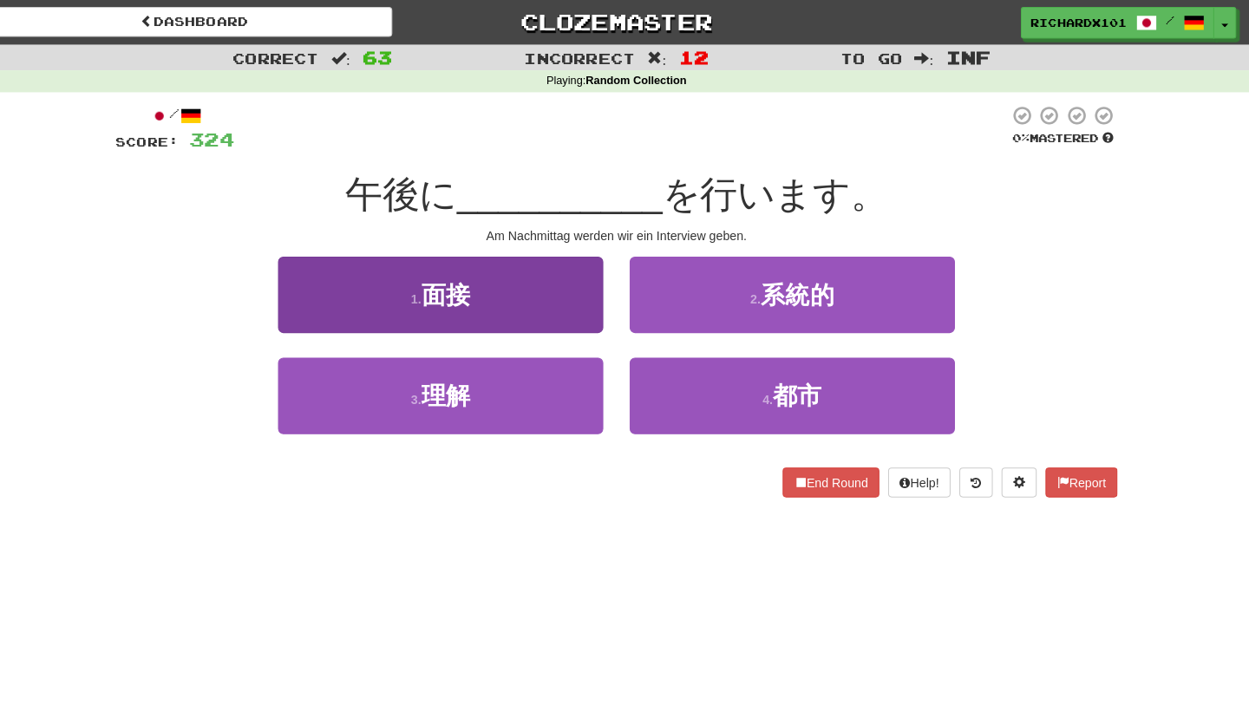
click at [590, 301] on button "1 . 面接" at bounding box center [451, 290] width 321 height 75
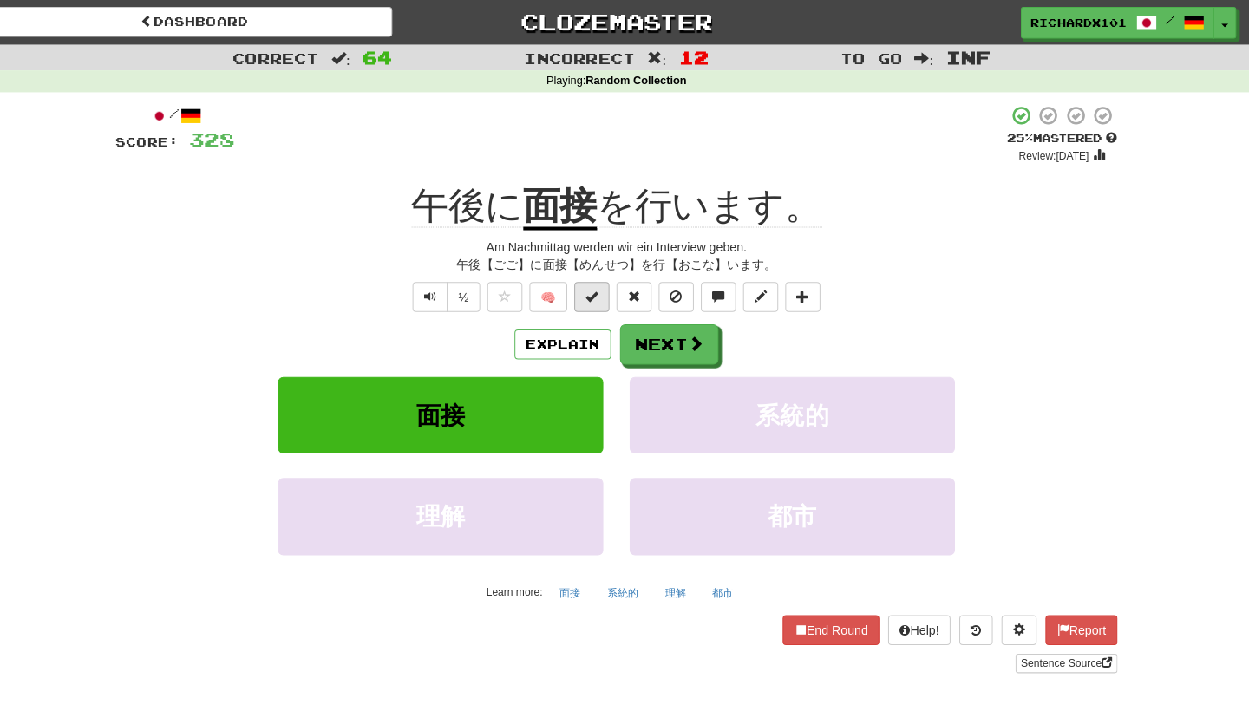
click at [591, 301] on button at bounding box center [600, 292] width 35 height 29
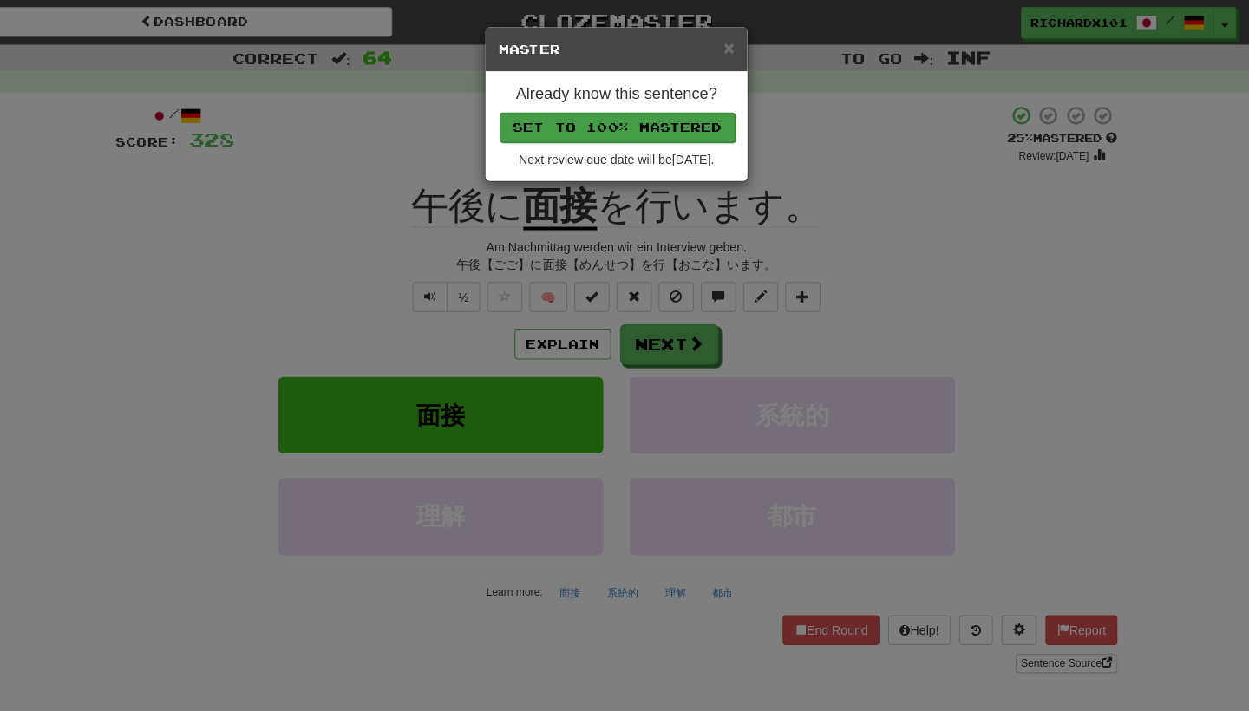
click at [686, 123] on button "Set to 100% Mastered" at bounding box center [625, 125] width 233 height 29
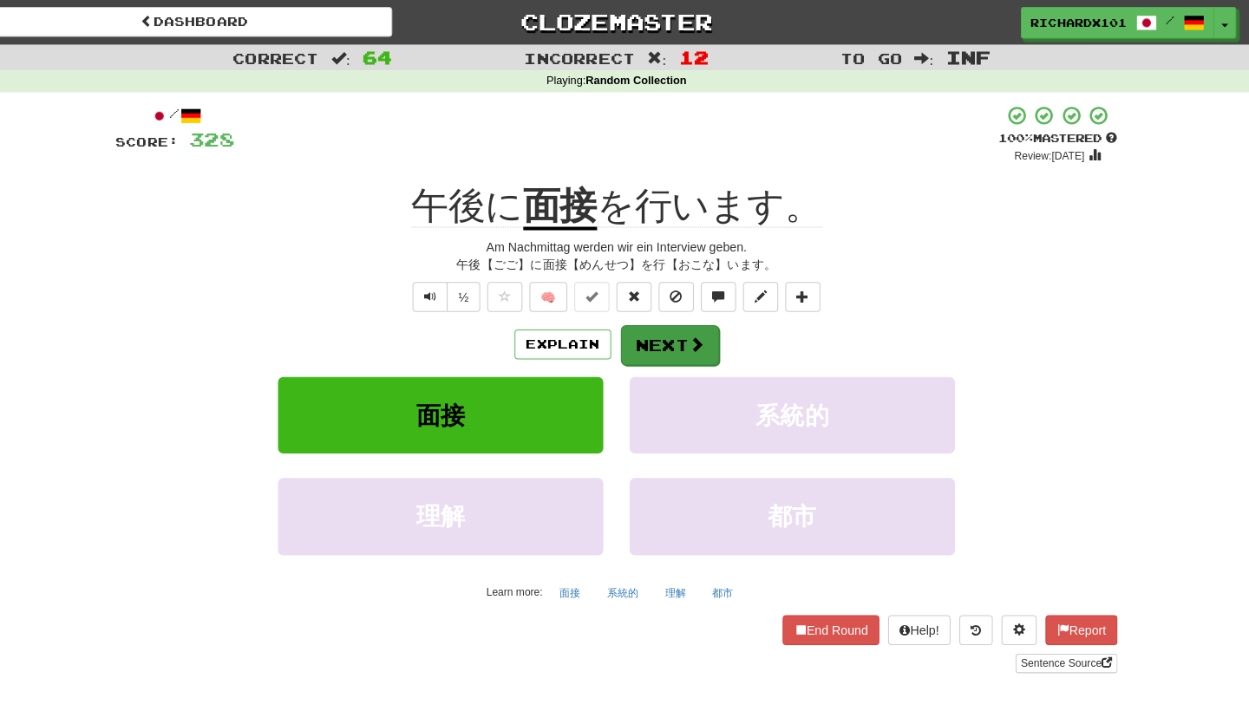
click at [652, 340] on button "Next" at bounding box center [677, 341] width 97 height 40
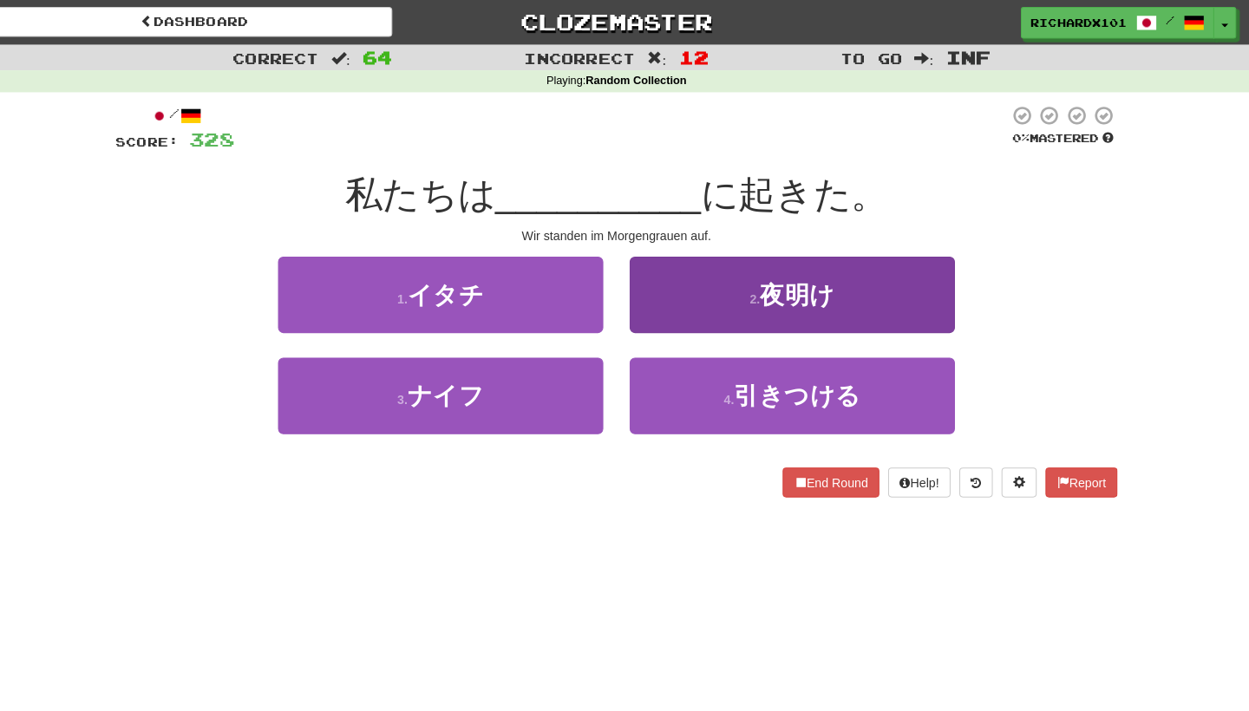
click at [675, 301] on button "2 . 夜明け" at bounding box center [798, 290] width 321 height 75
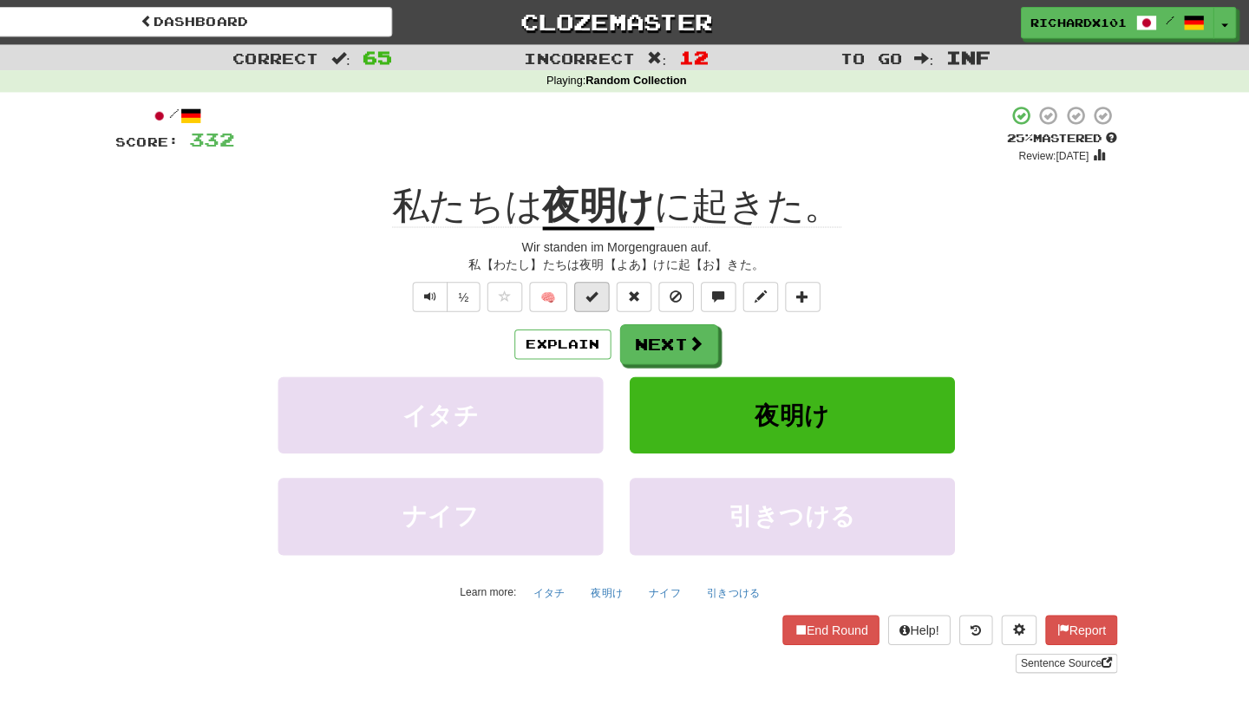
click at [593, 289] on button at bounding box center [600, 292] width 35 height 29
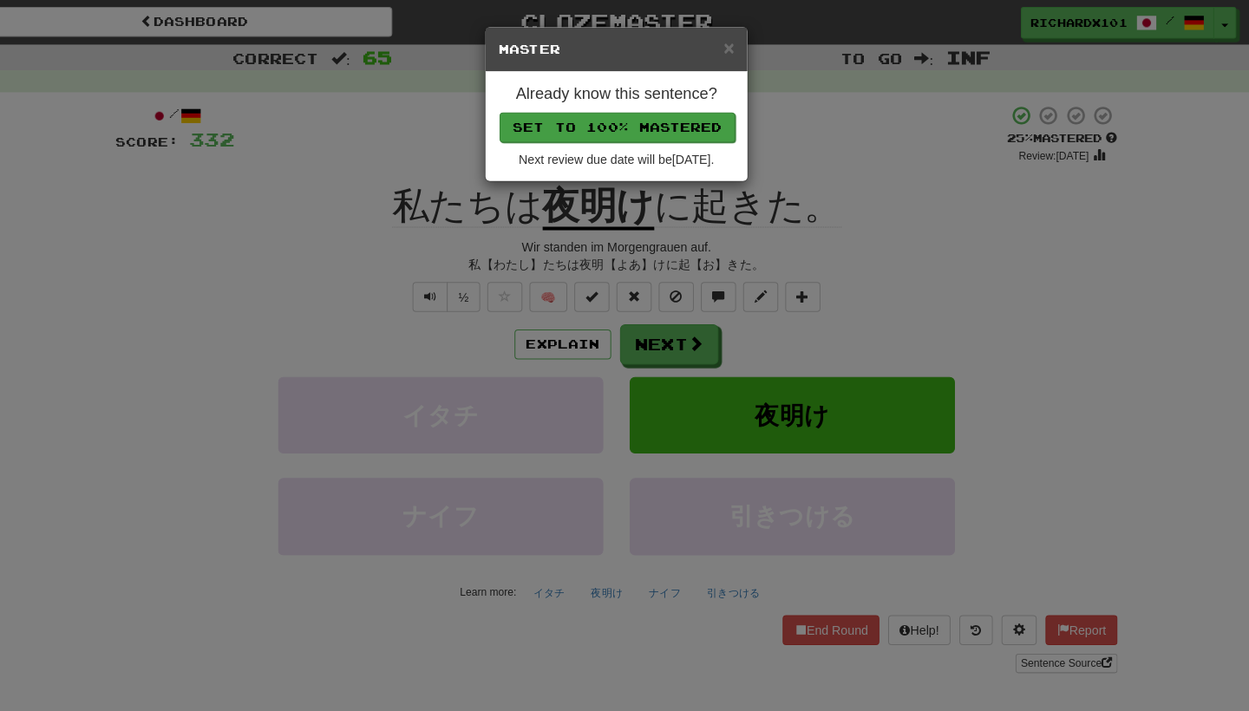
click at [637, 111] on button "Set to 100% Mastered" at bounding box center [625, 125] width 233 height 29
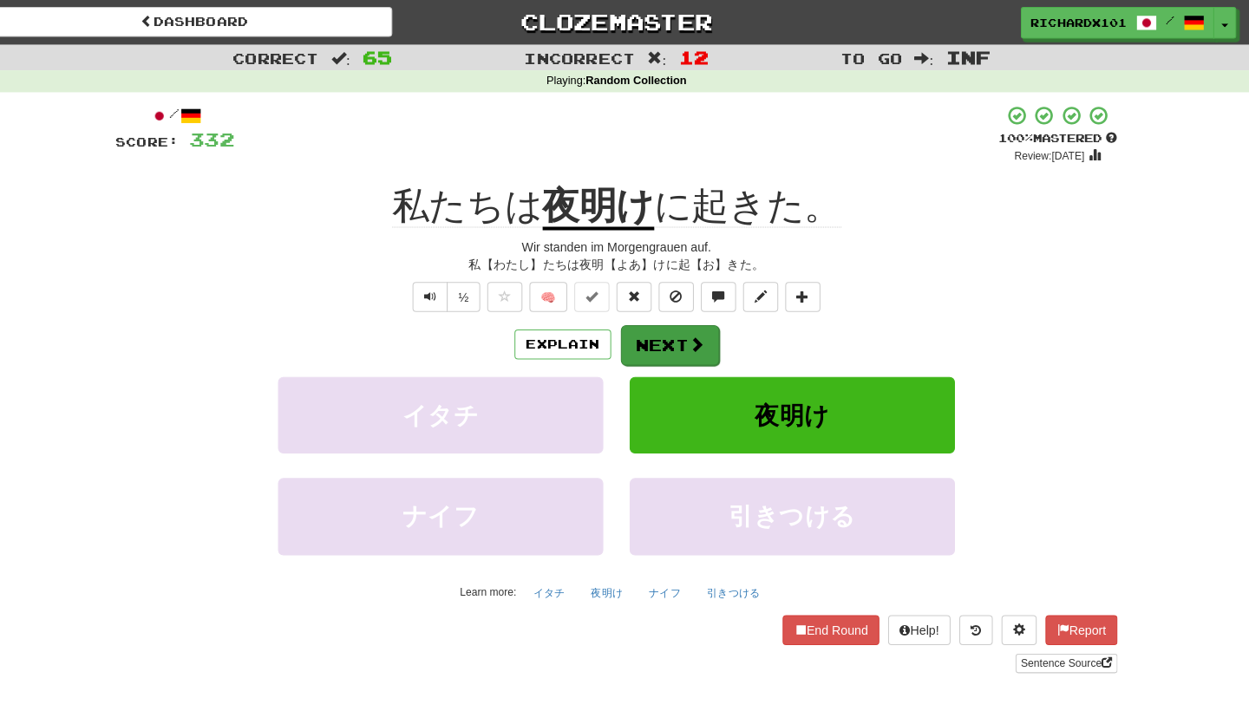
click at [667, 327] on button "Next" at bounding box center [677, 341] width 97 height 40
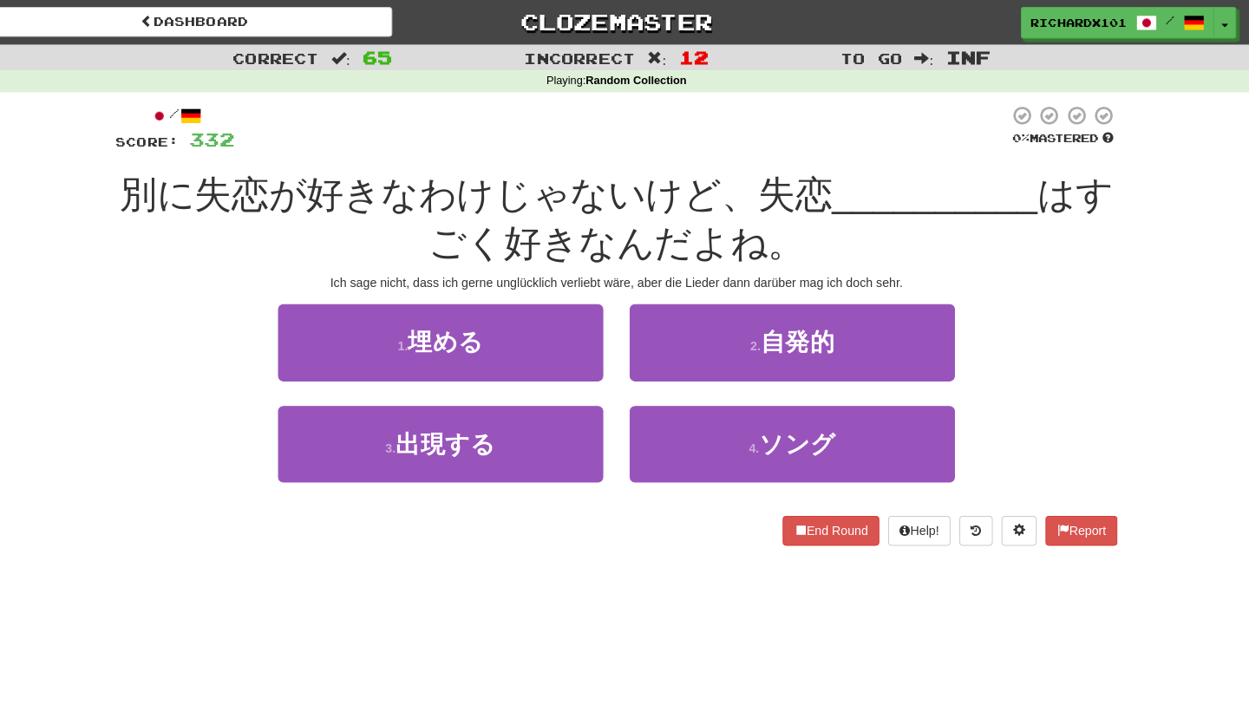
click at [667, 327] on button "2 . 自発的" at bounding box center [798, 337] width 321 height 75
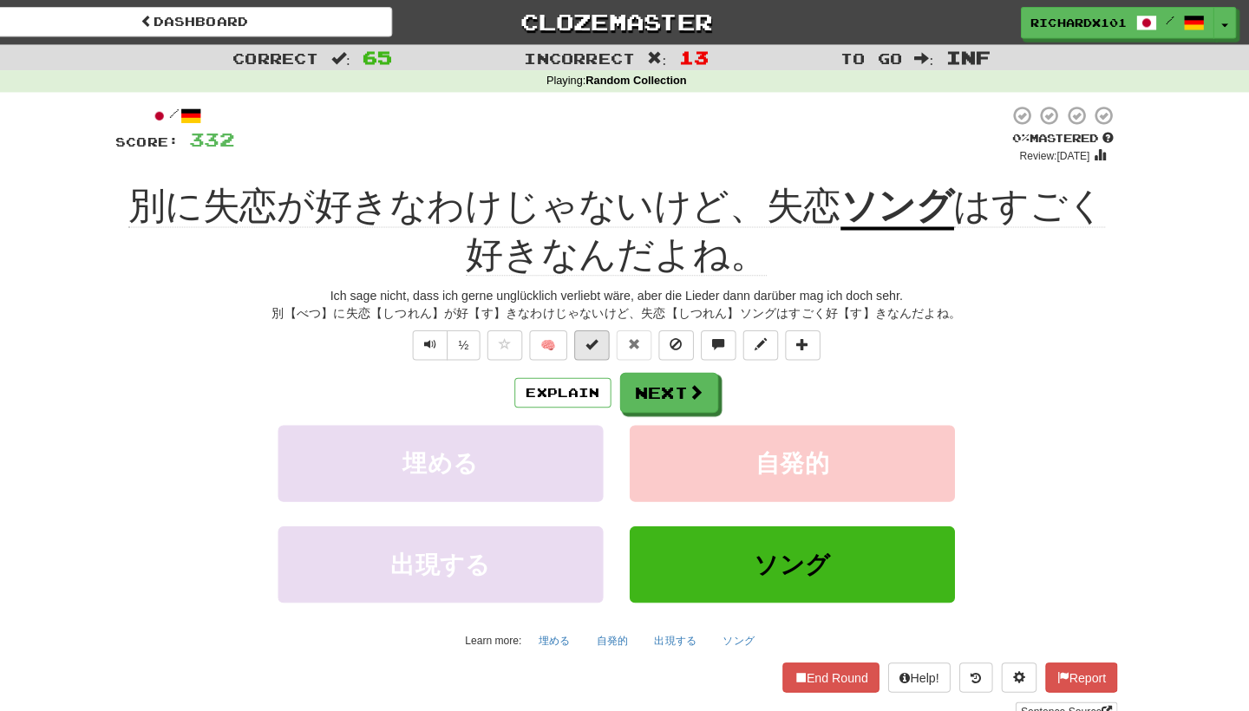
click at [593, 345] on button at bounding box center [600, 340] width 35 height 29
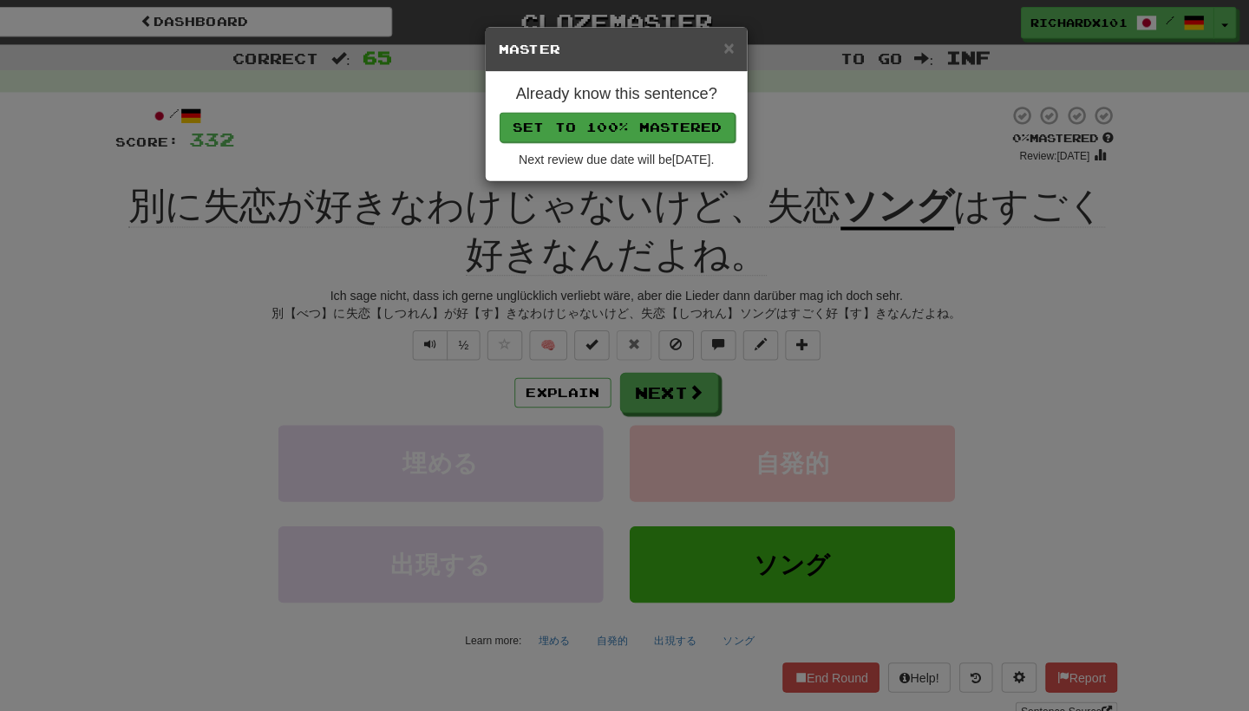
click at [645, 122] on button "Set to 100% Mastered" at bounding box center [625, 125] width 233 height 29
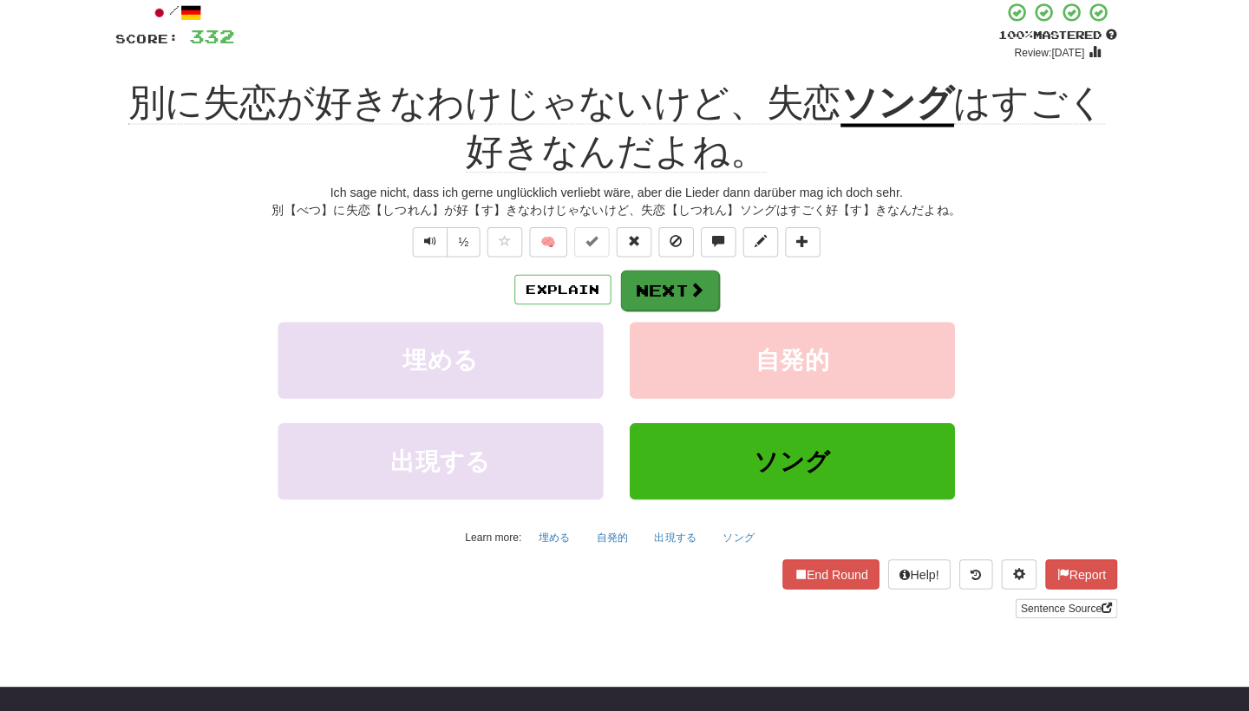
scroll to position [118, 0]
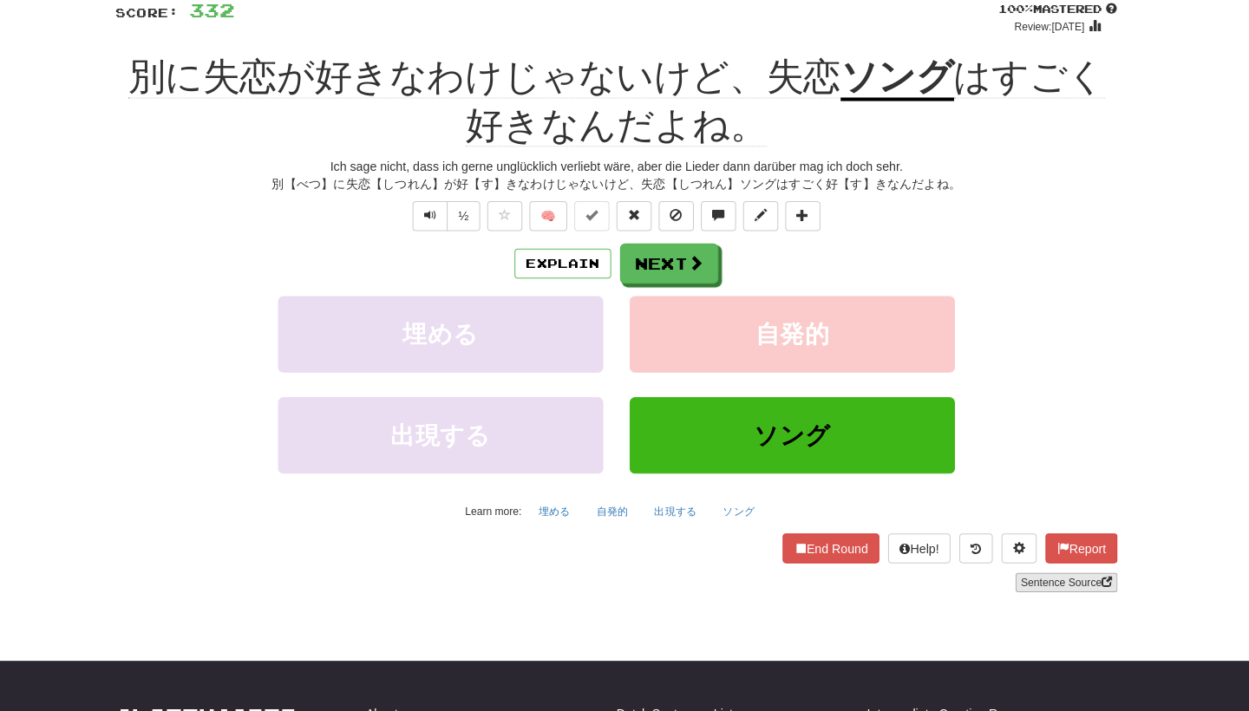
click at [1029, 575] on link "Sentence Source" at bounding box center [1069, 584] width 101 height 19
click at [696, 262] on span at bounding box center [704, 270] width 16 height 16
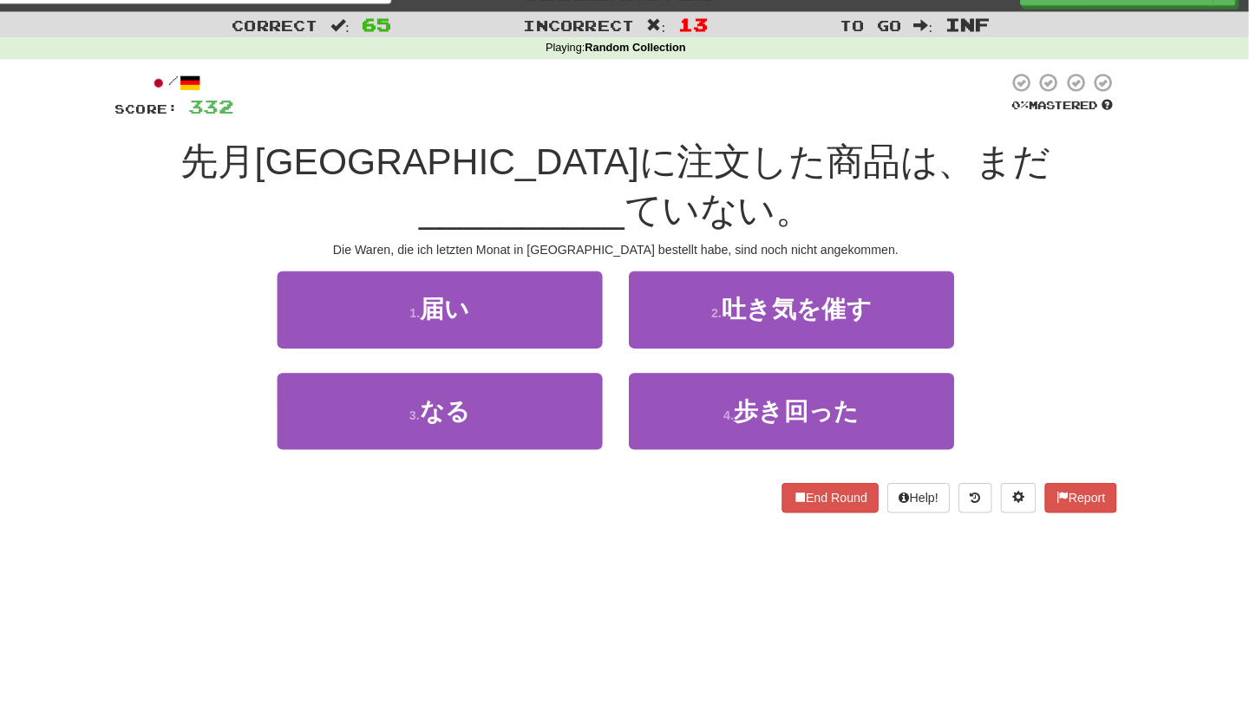
scroll to position [32, 0]
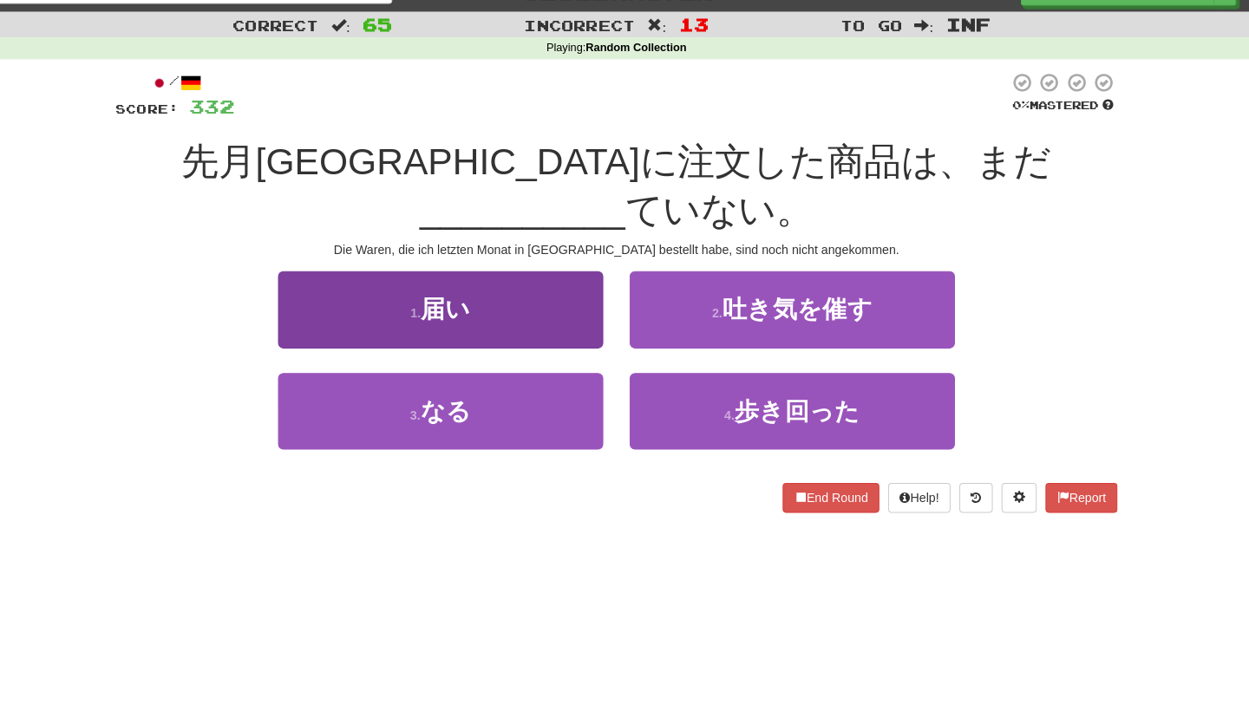
click at [589, 268] on button "1 . 届い" at bounding box center [451, 305] width 321 height 75
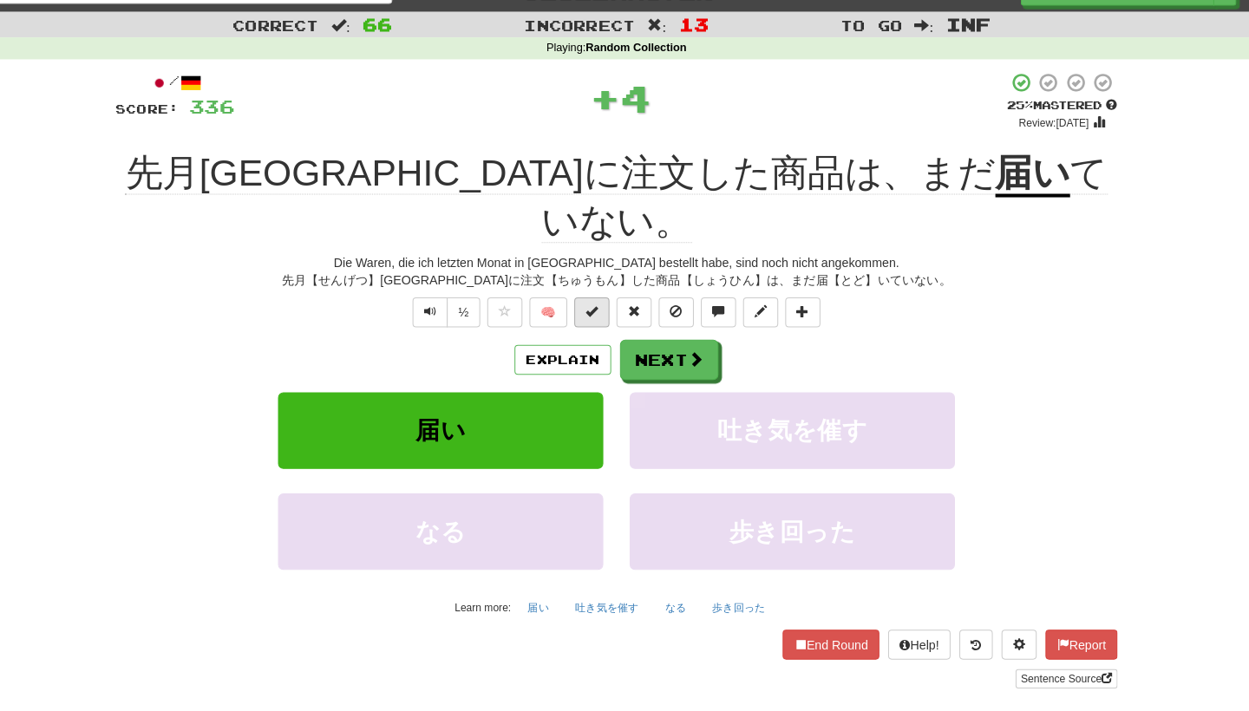
click at [589, 294] on button at bounding box center [600, 308] width 35 height 29
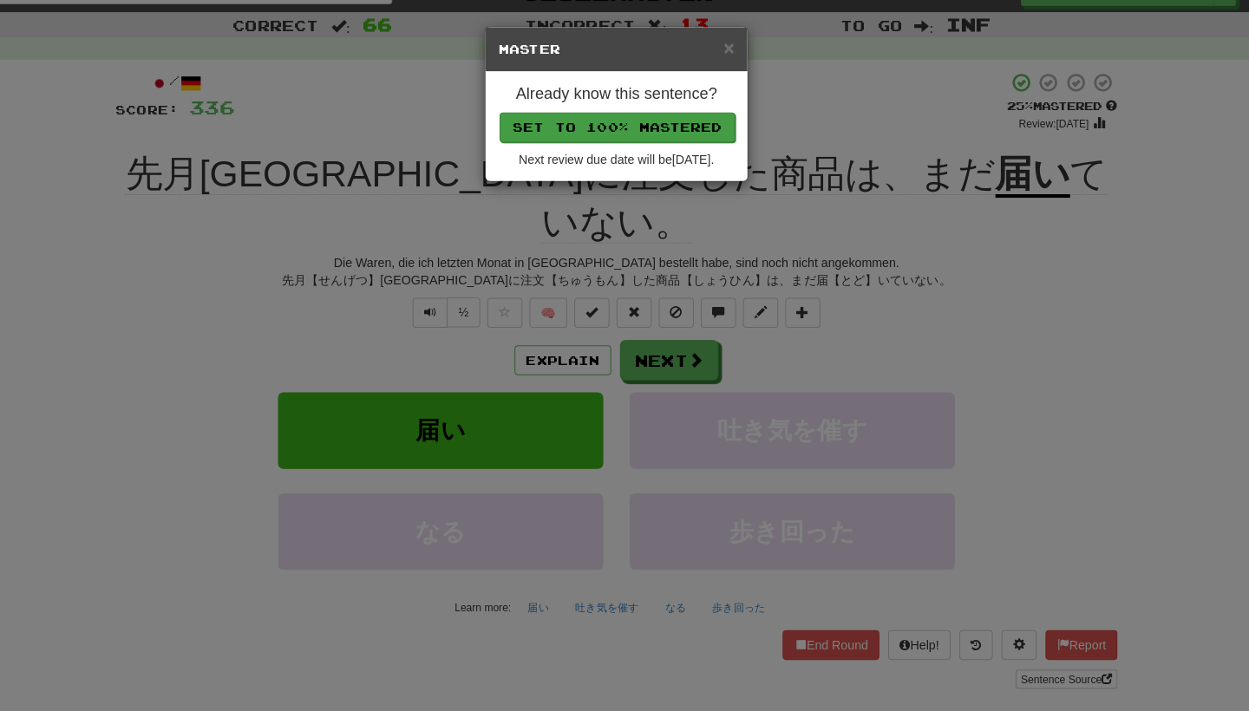
click at [632, 124] on button "Set to 100% Mastered" at bounding box center [625, 125] width 233 height 29
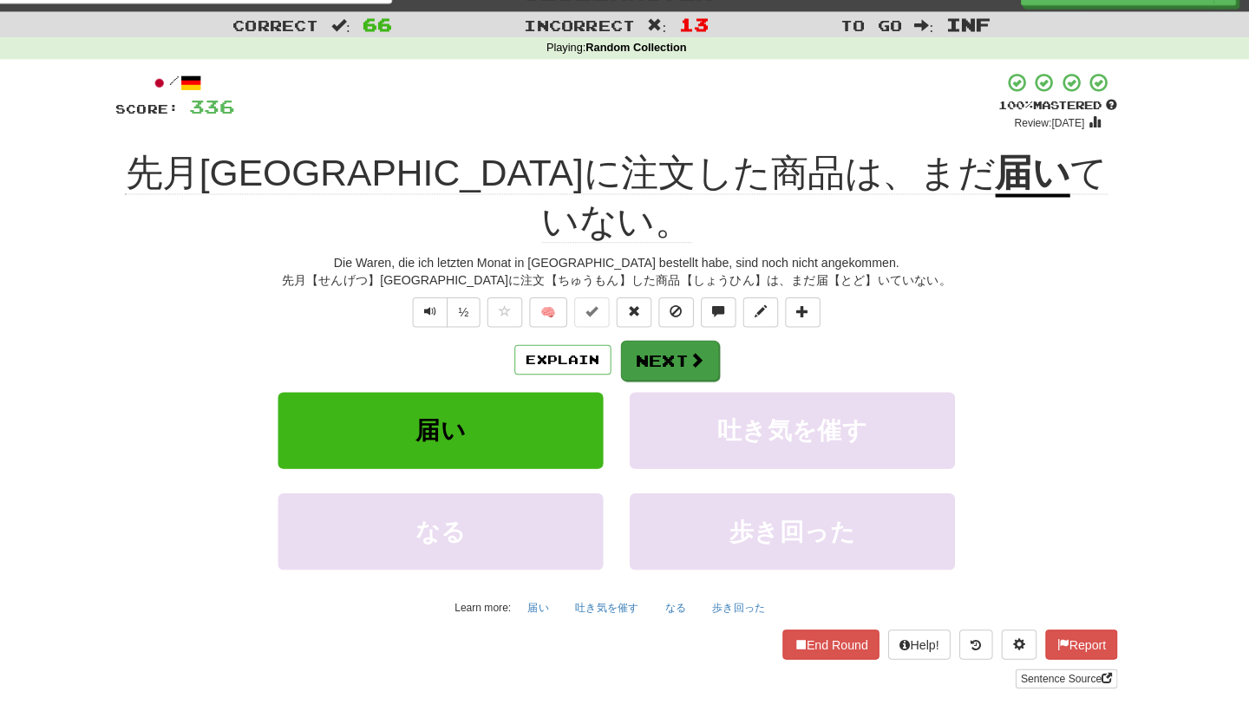
click at [632, 337] on button "Next" at bounding box center [677, 357] width 97 height 40
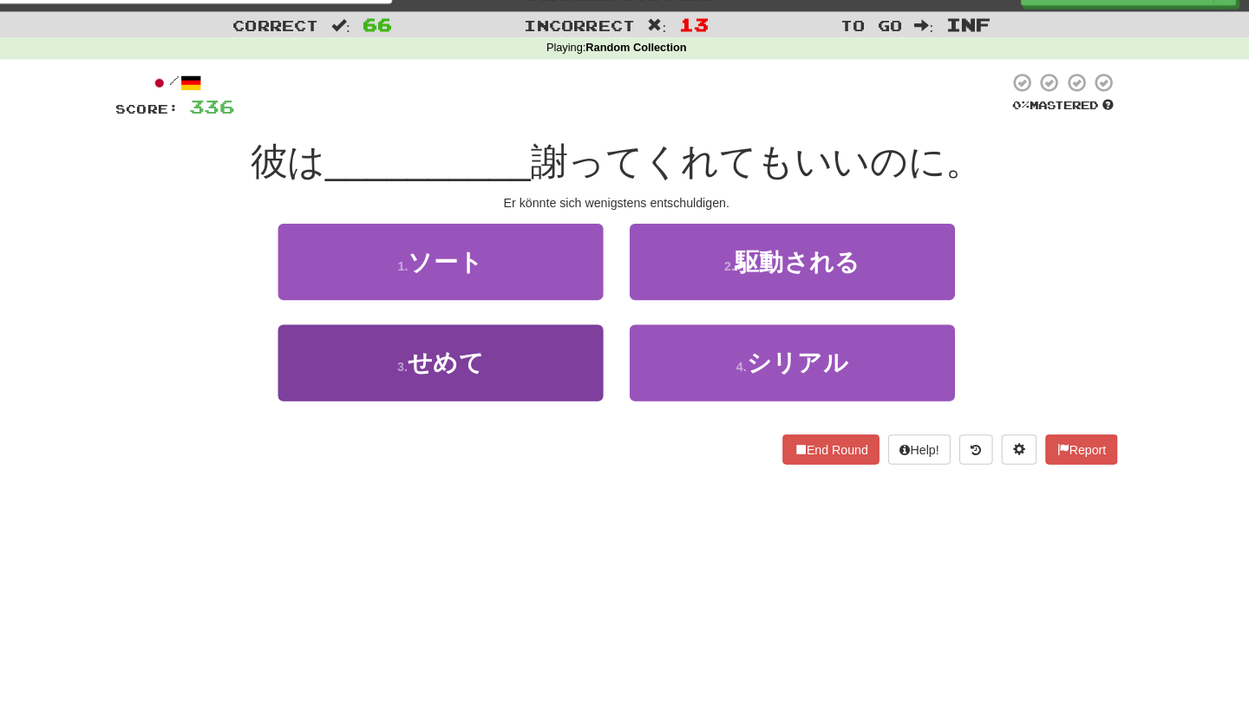
click at [564, 378] on button "3 . せめて" at bounding box center [451, 358] width 321 height 75
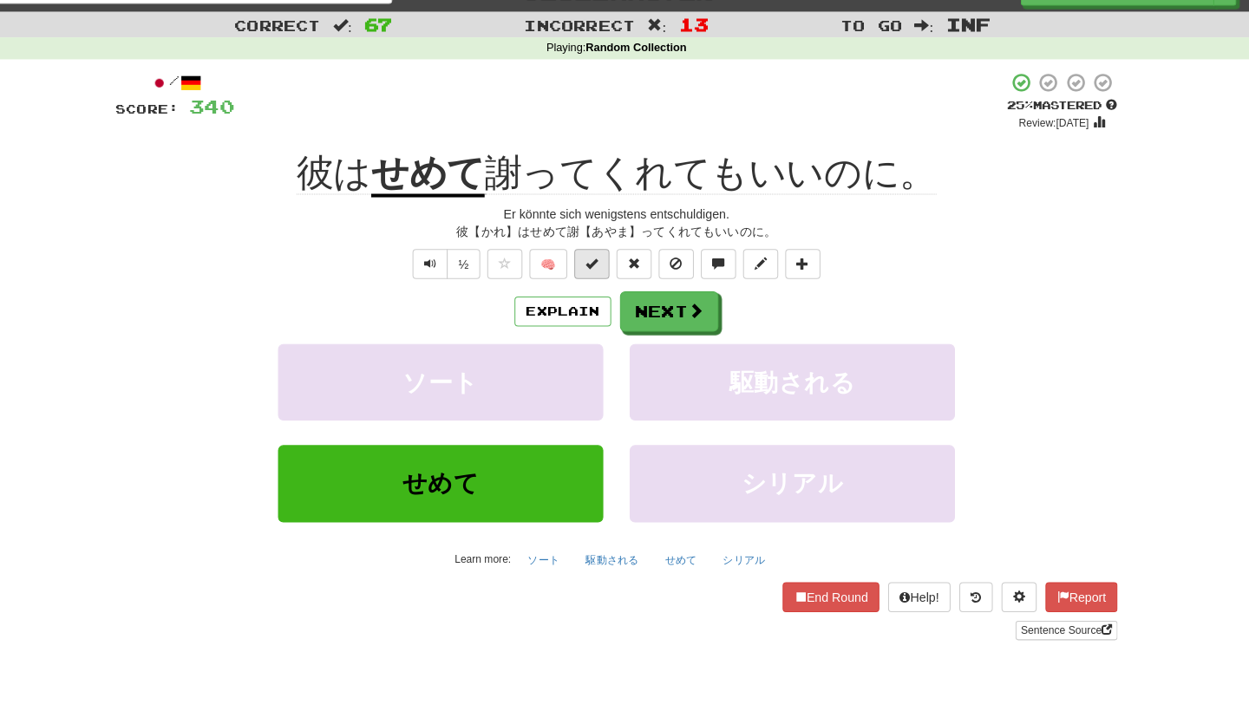
click at [591, 261] on button at bounding box center [600, 260] width 35 height 29
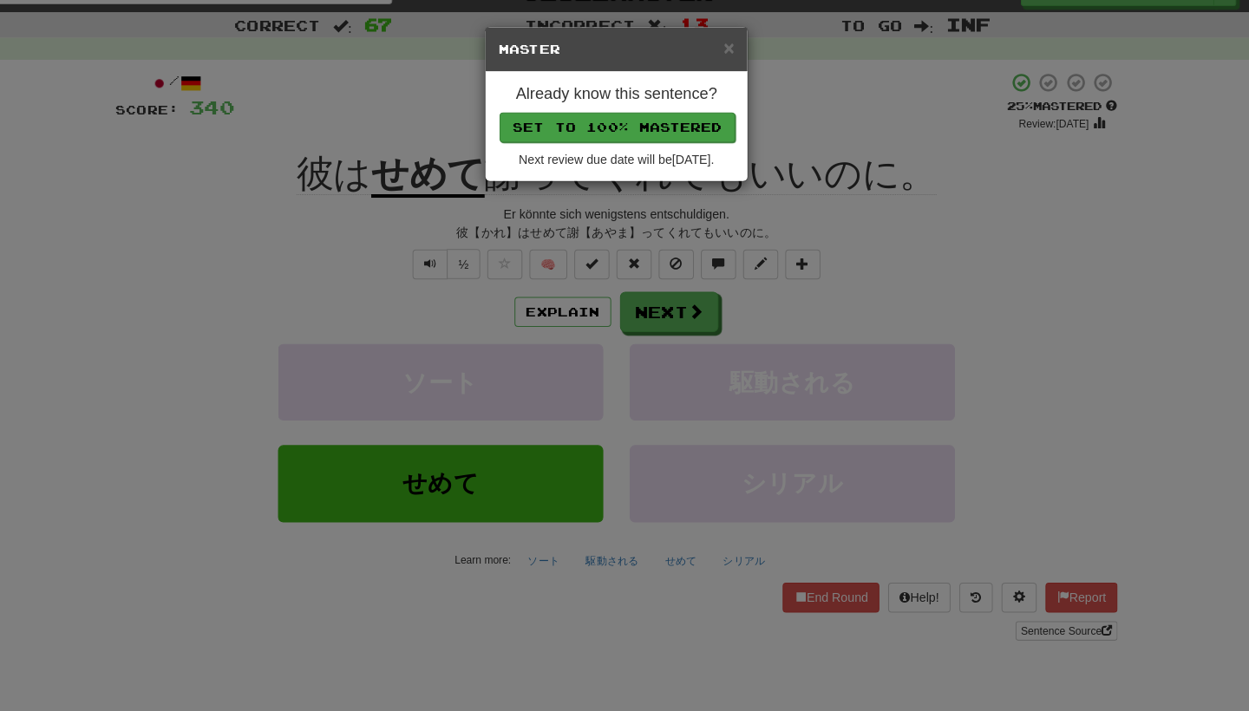
click at [638, 126] on button "Set to 100% Mastered" at bounding box center [625, 125] width 233 height 29
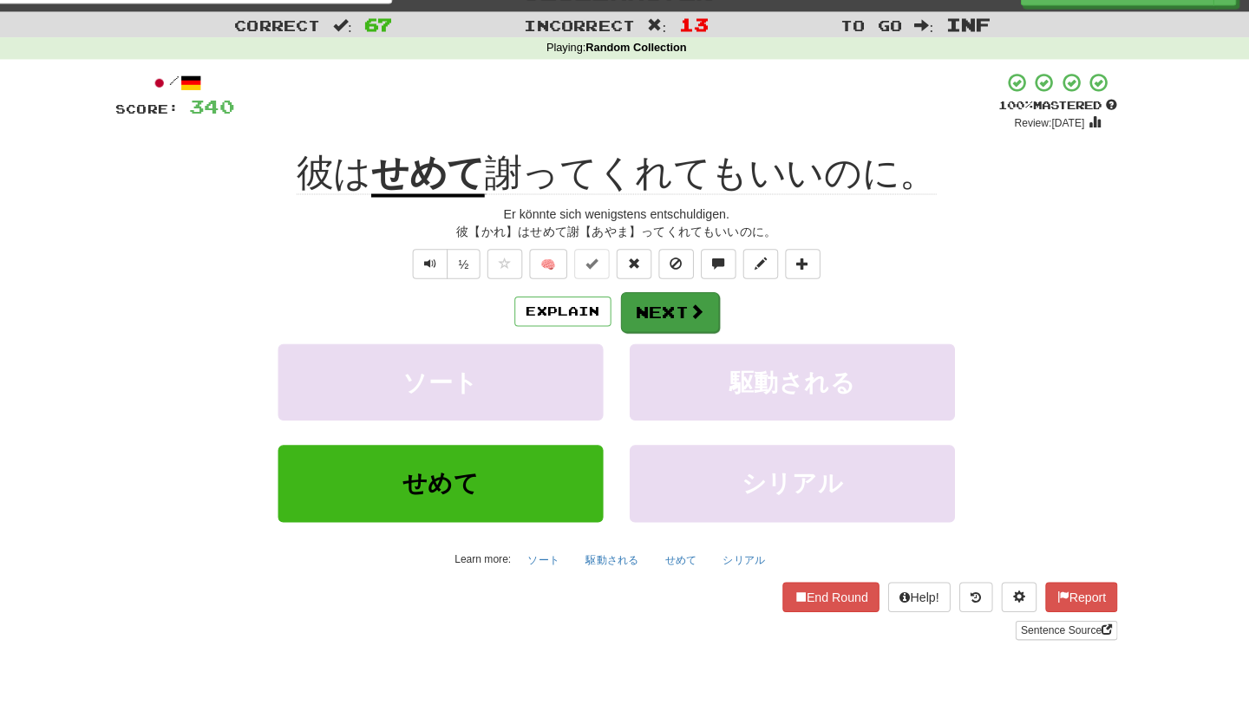
click at [645, 295] on button "Next" at bounding box center [677, 309] width 97 height 40
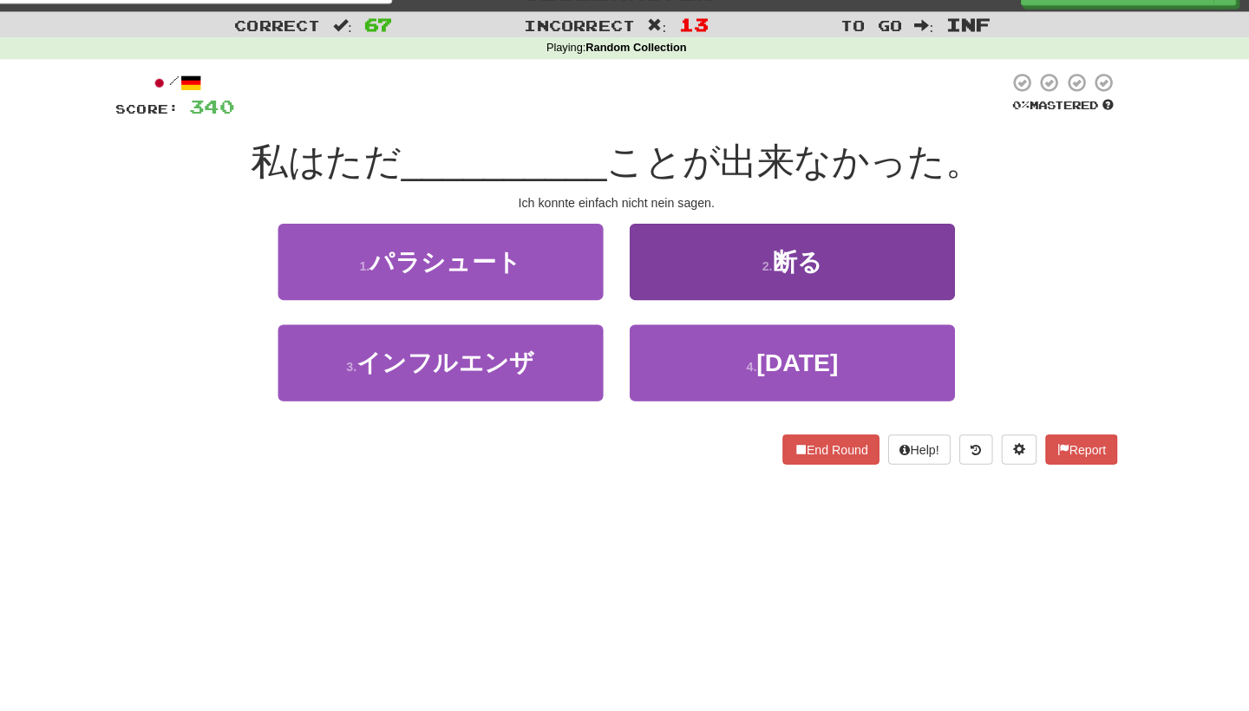
click at [672, 266] on button "2 . 断る" at bounding box center [798, 258] width 321 height 75
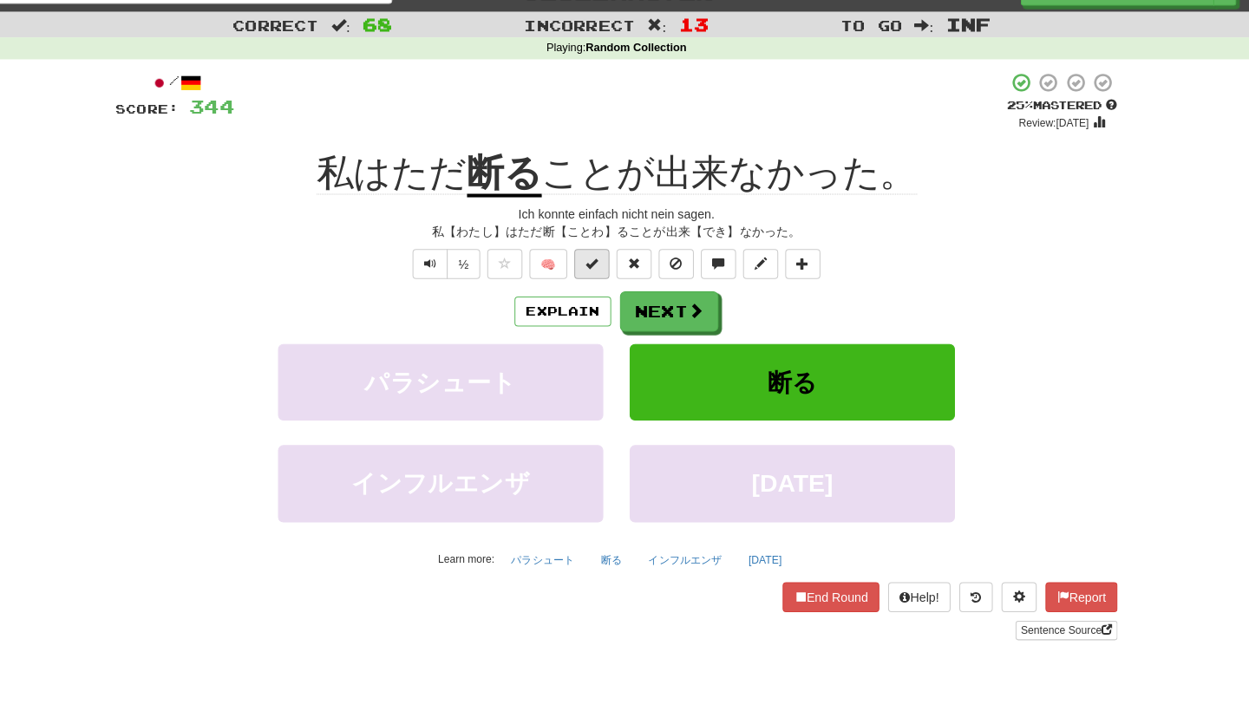
click at [593, 265] on button at bounding box center [600, 260] width 35 height 29
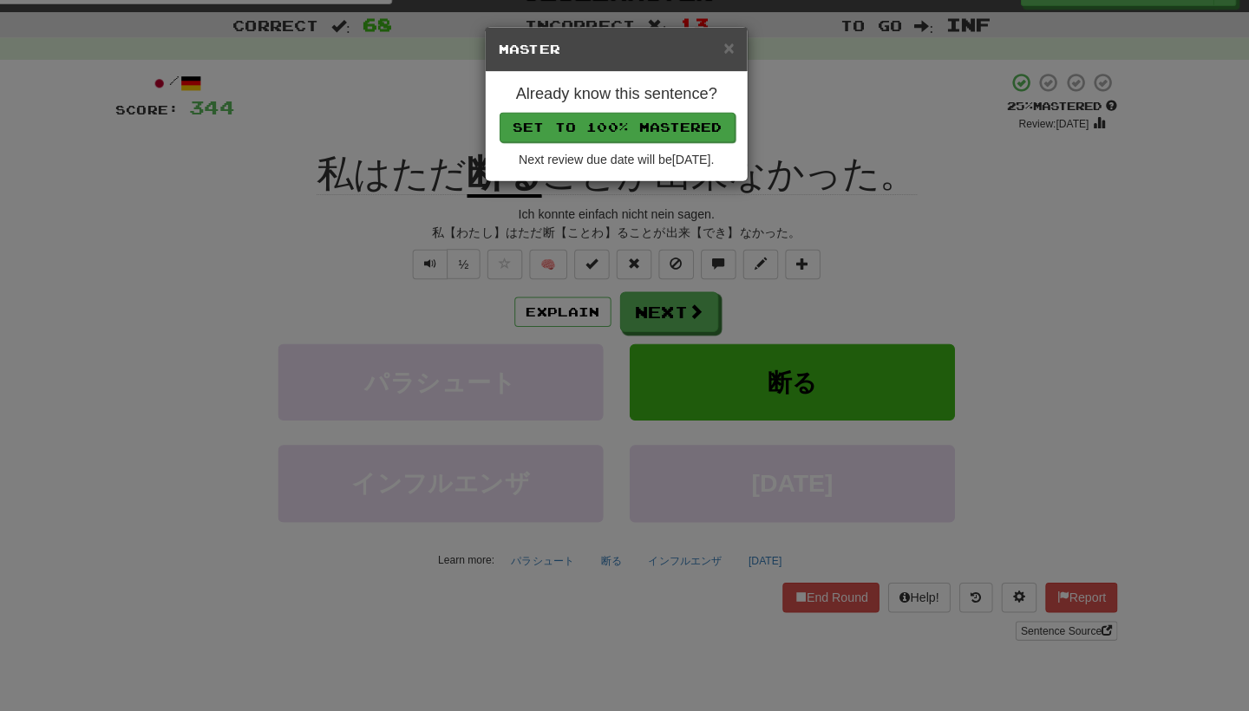
click at [658, 126] on button "Set to 100% Mastered" at bounding box center [625, 125] width 233 height 29
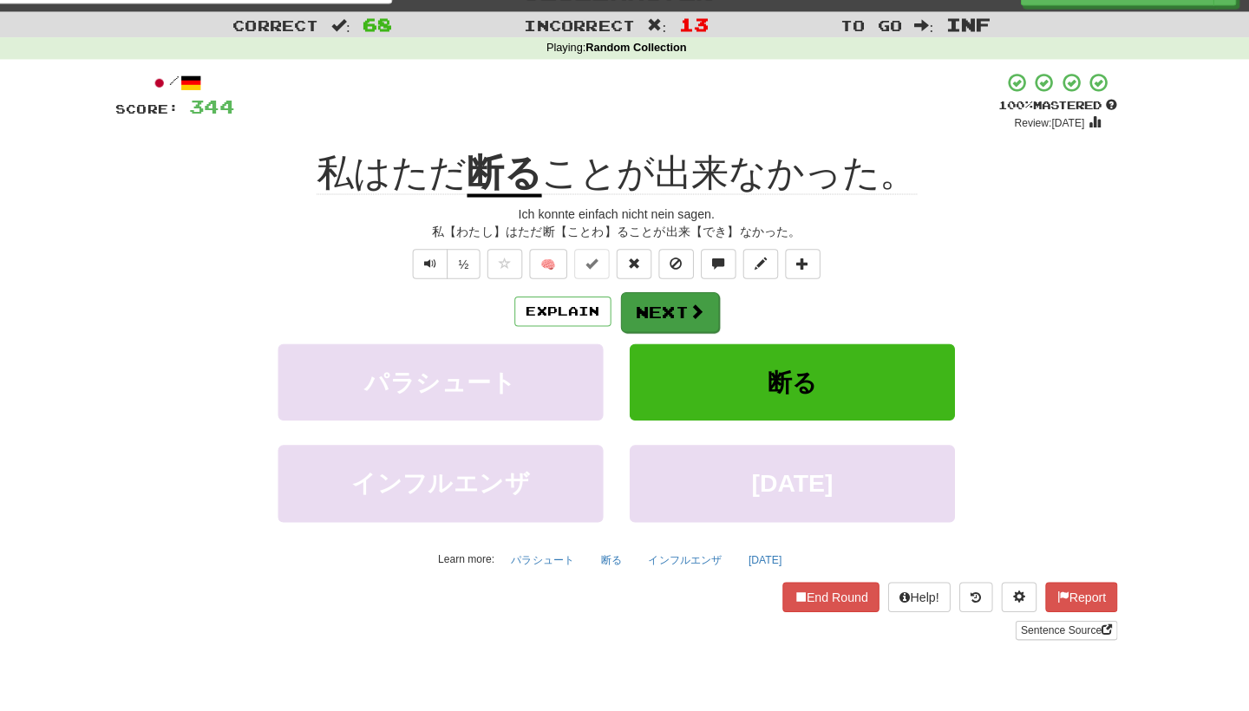
click at [640, 304] on button "Next" at bounding box center [677, 309] width 97 height 40
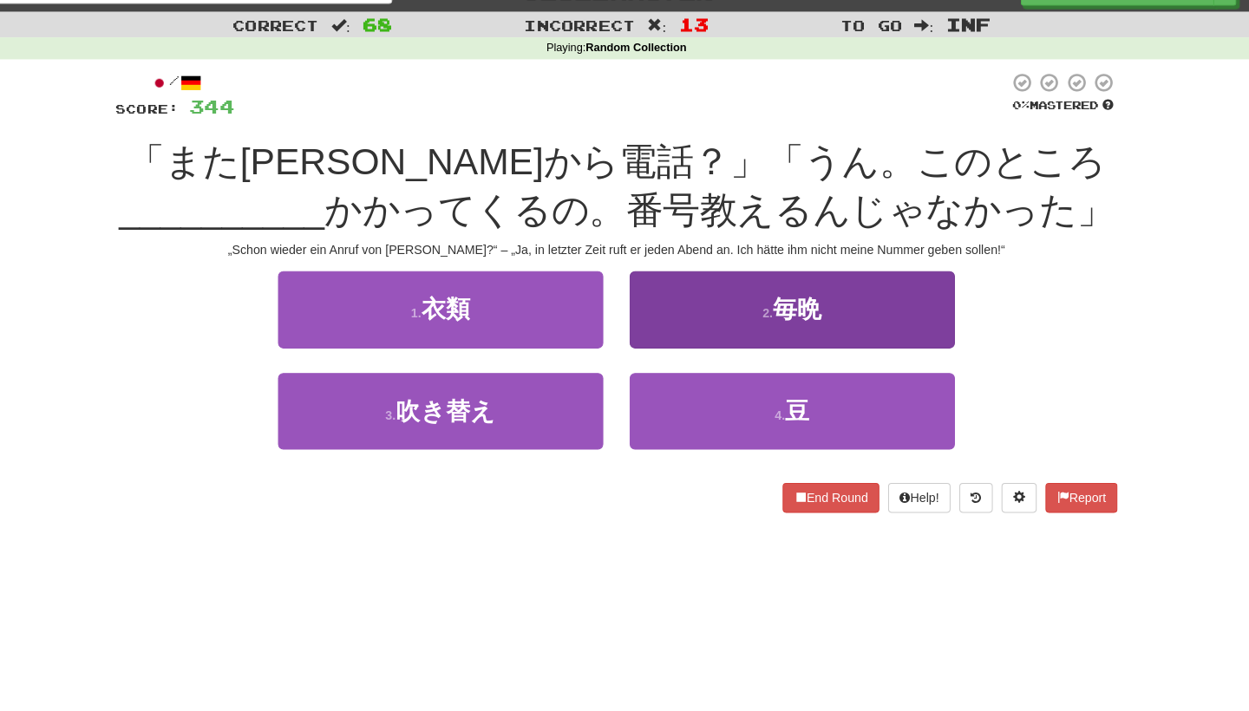
click at [645, 308] on button "2 . 毎晩" at bounding box center [798, 305] width 321 height 75
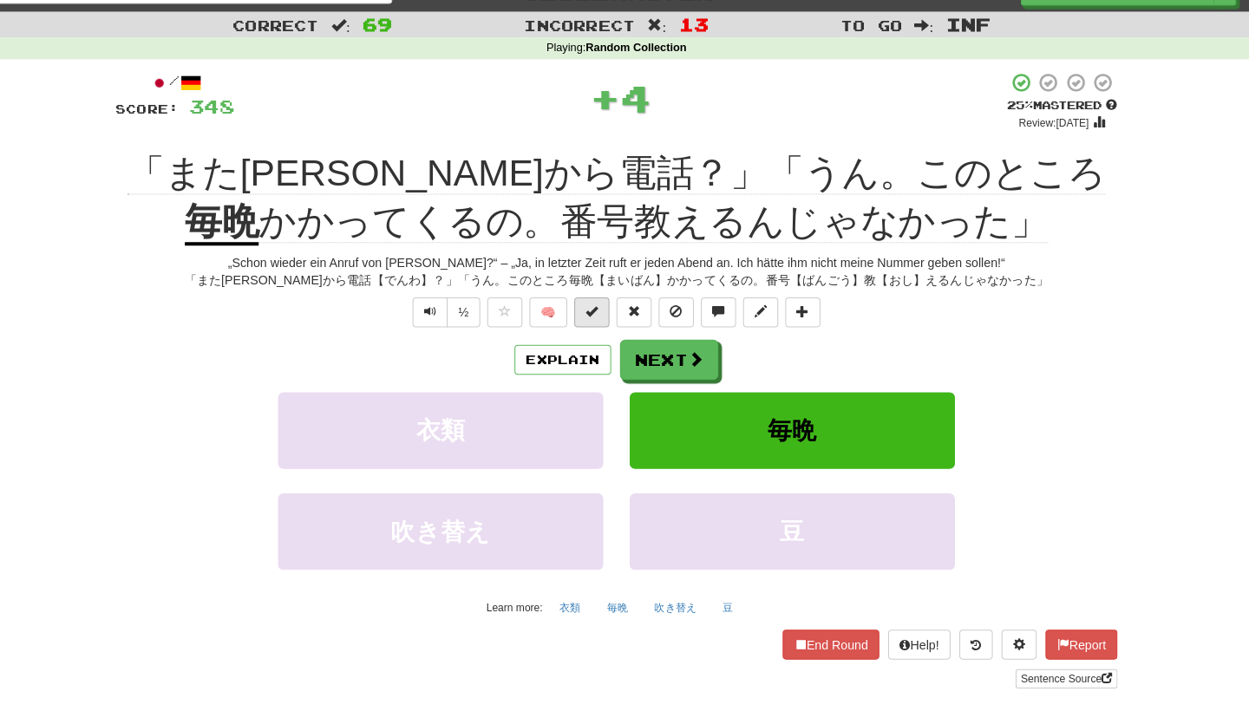
click at [594, 306] on span at bounding box center [600, 308] width 12 height 12
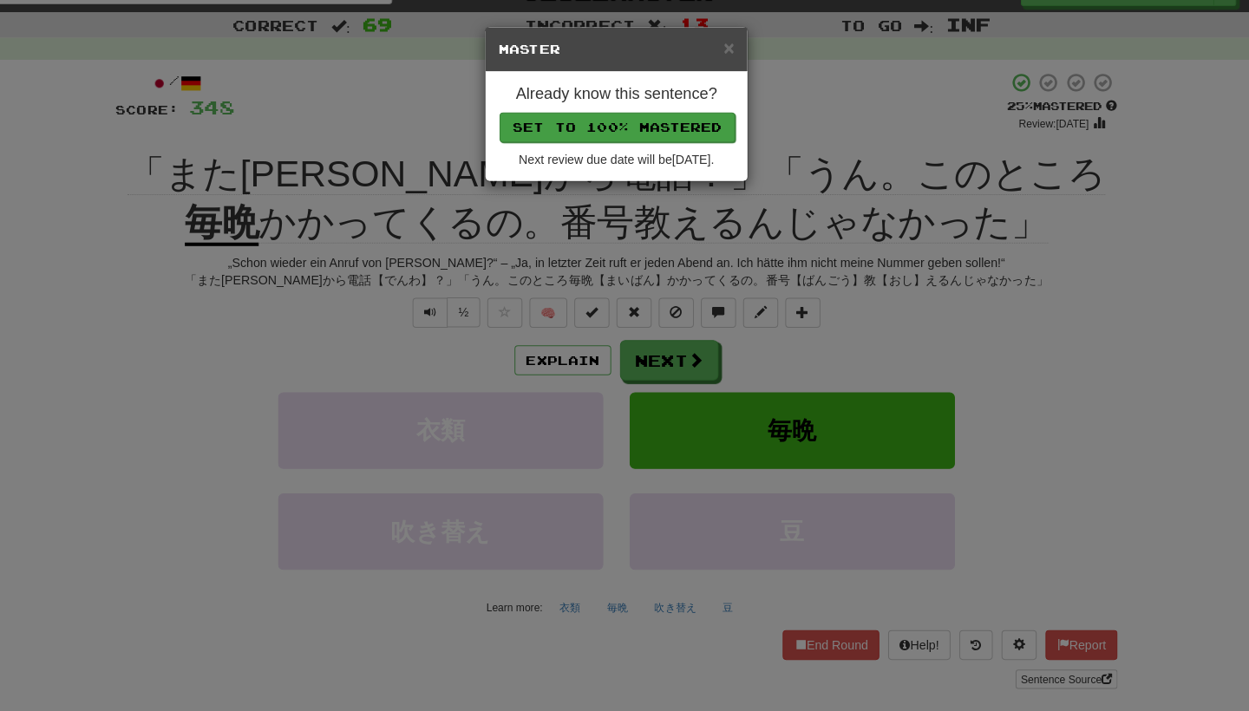
click at [620, 121] on button "Set to 100% Mastered" at bounding box center [625, 125] width 233 height 29
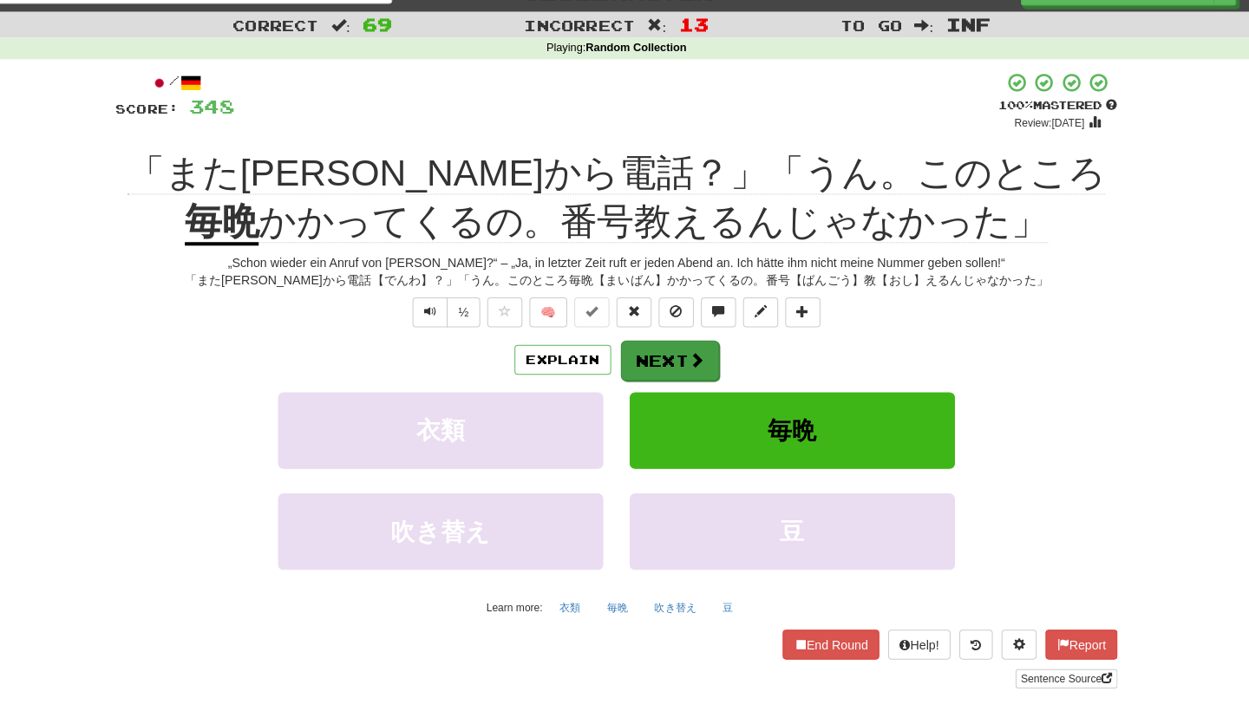
click at [641, 359] on button "Next" at bounding box center [677, 357] width 97 height 40
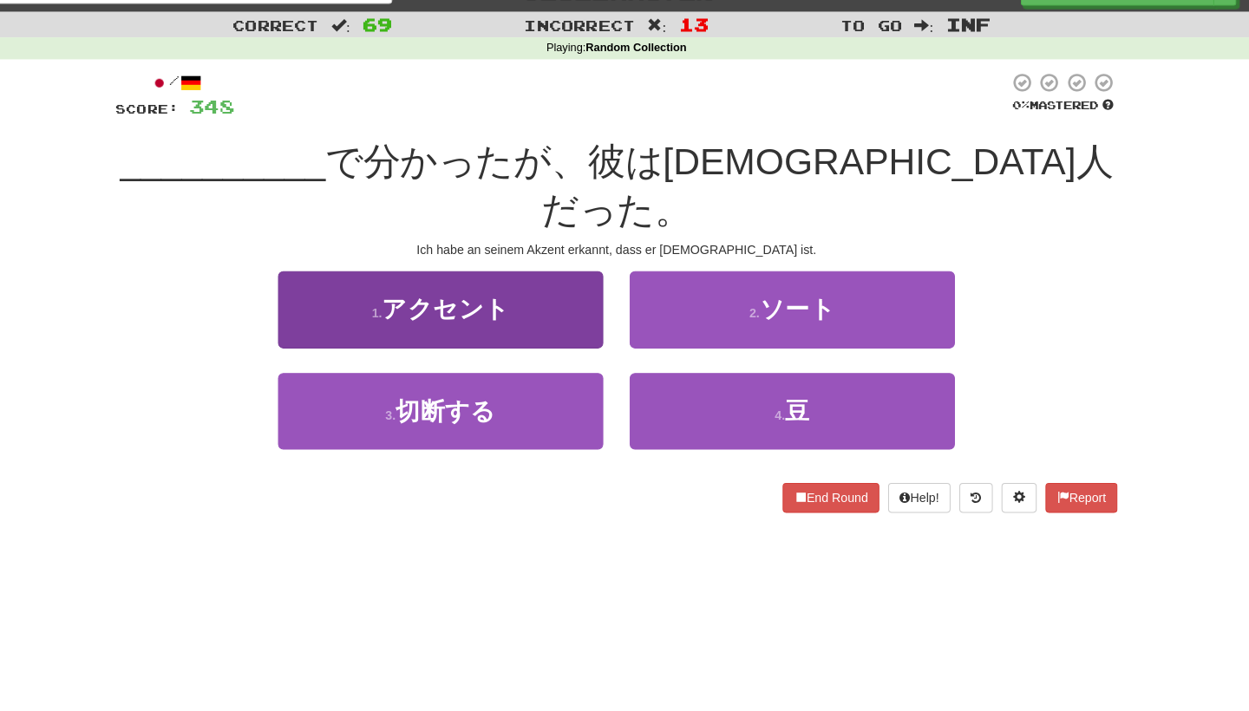
click at [567, 275] on button "1 . アクセント" at bounding box center [451, 305] width 321 height 75
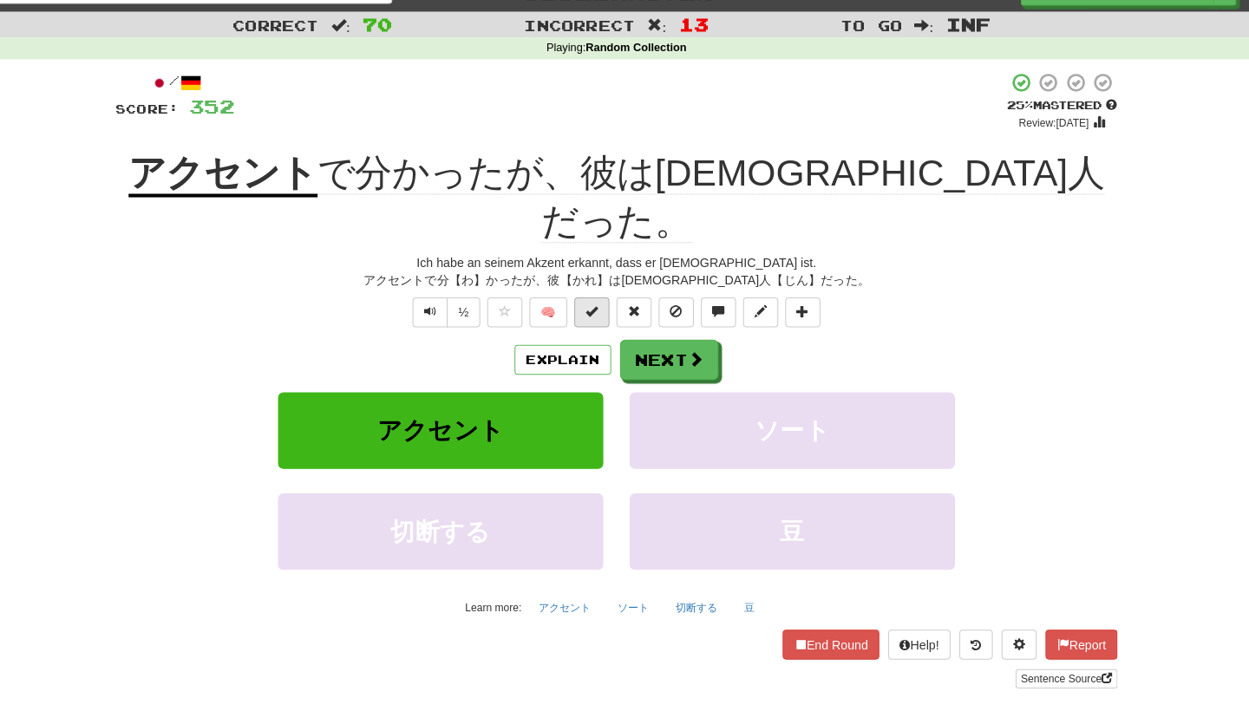
click at [594, 302] on span at bounding box center [600, 308] width 12 height 12
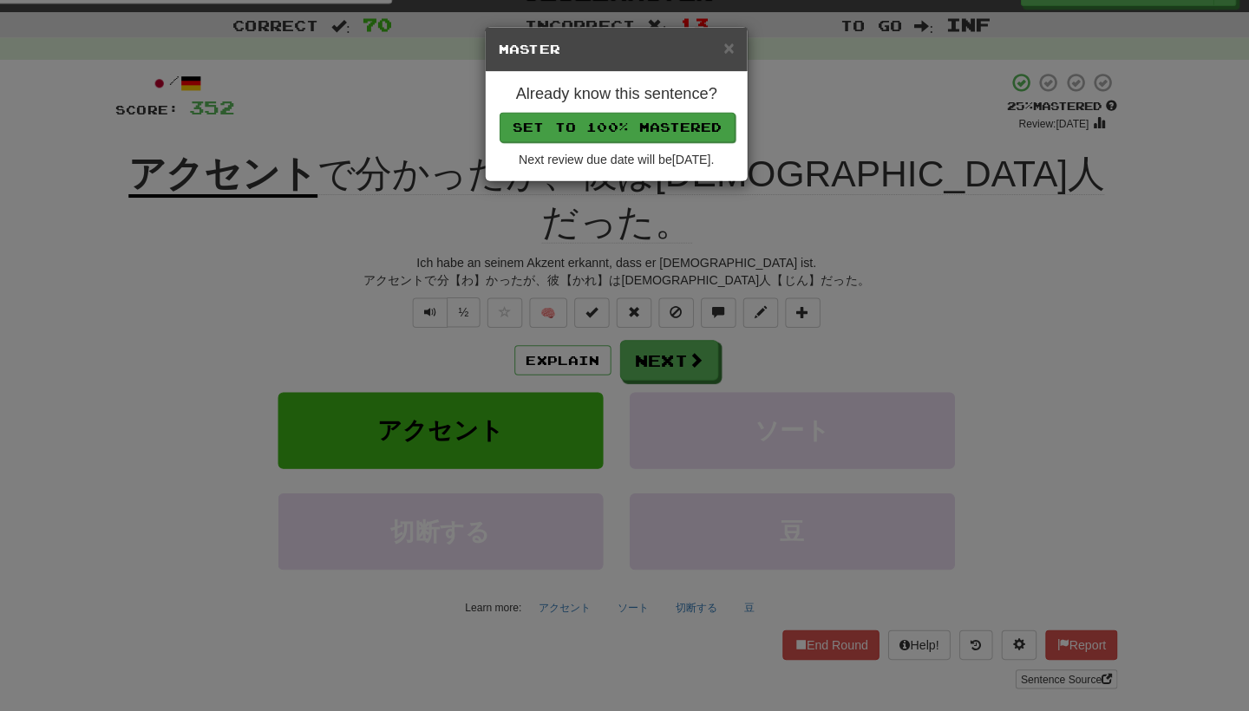
click at [645, 128] on button "Set to 100% Mastered" at bounding box center [625, 125] width 233 height 29
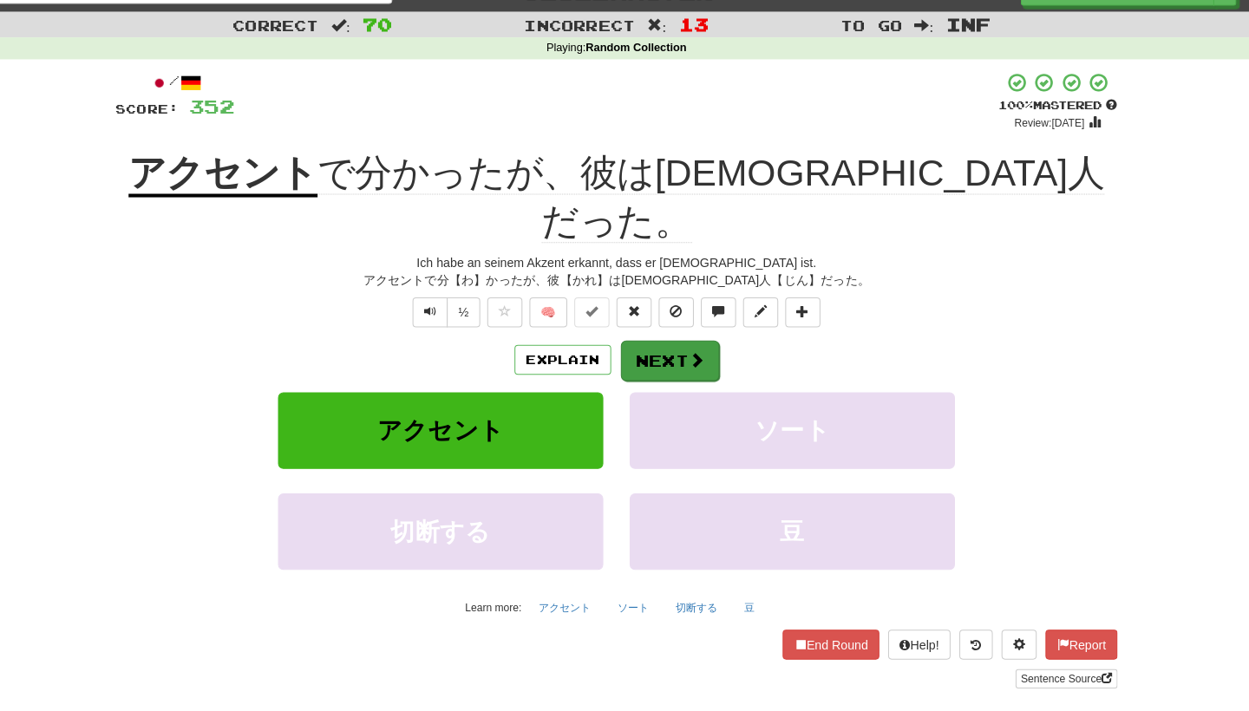
click at [646, 337] on button "Next" at bounding box center [677, 357] width 97 height 40
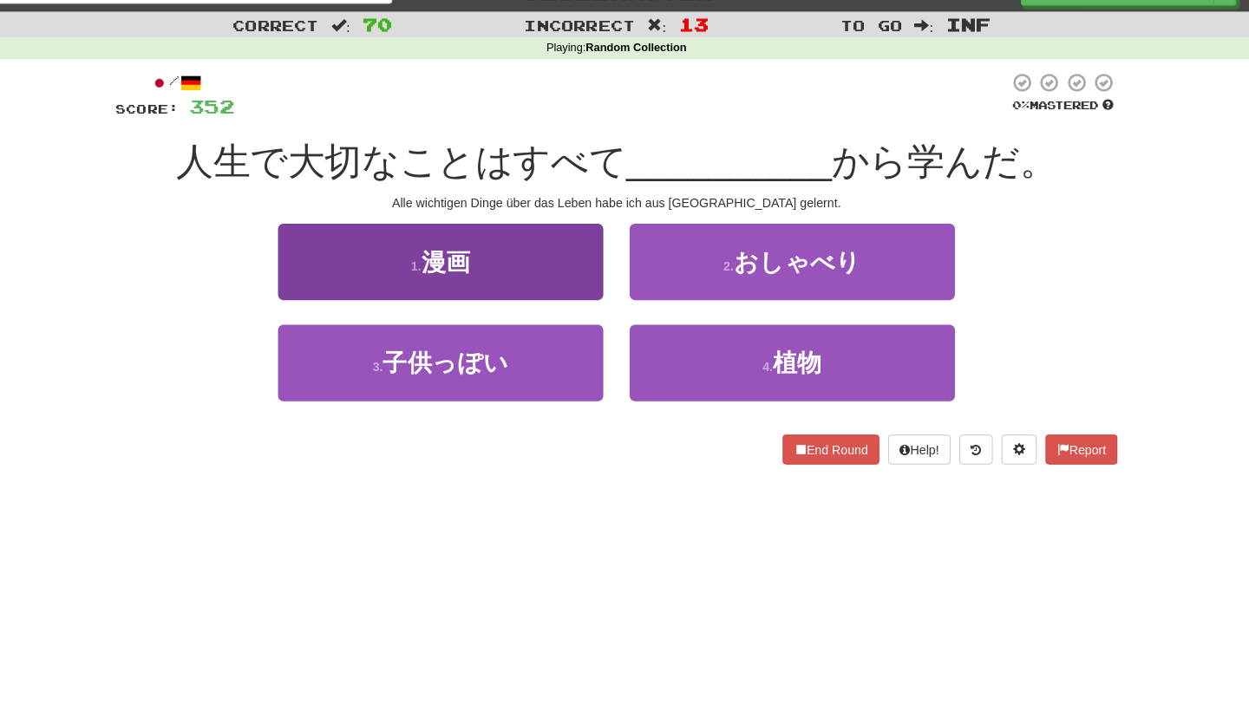
click at [579, 279] on button "1 . 漫画" at bounding box center [451, 258] width 321 height 75
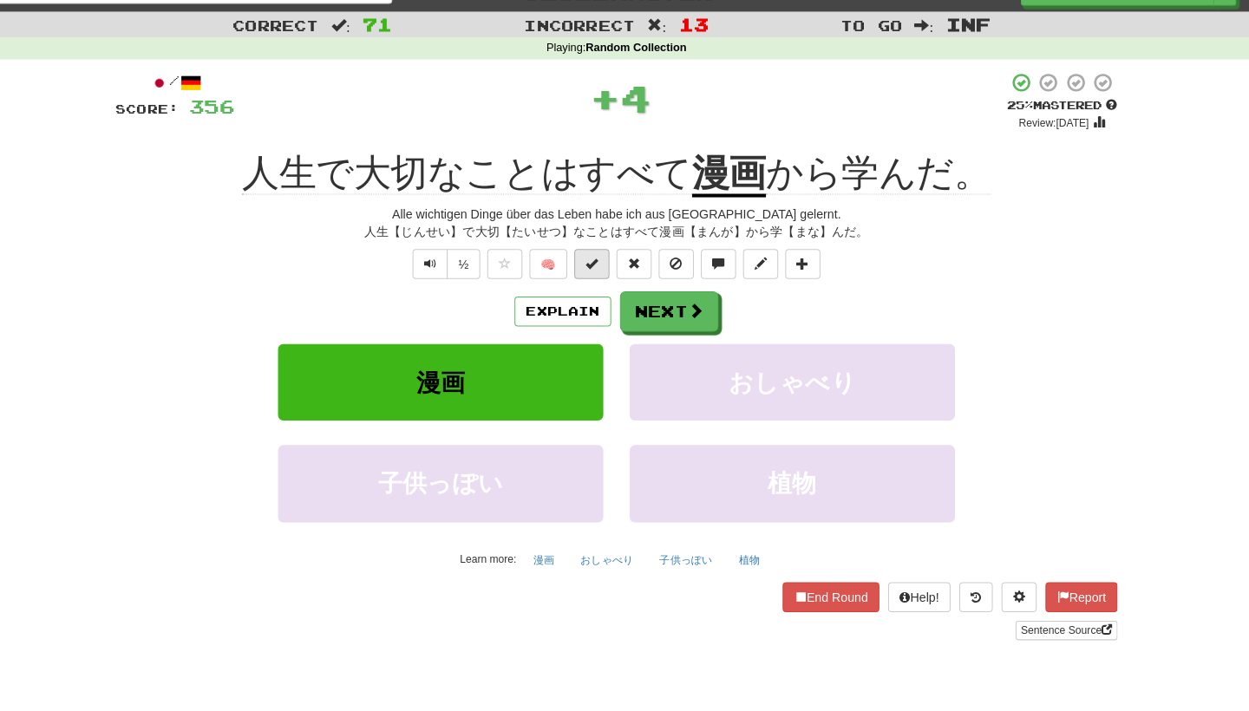
click at [594, 257] on span at bounding box center [600, 260] width 12 height 12
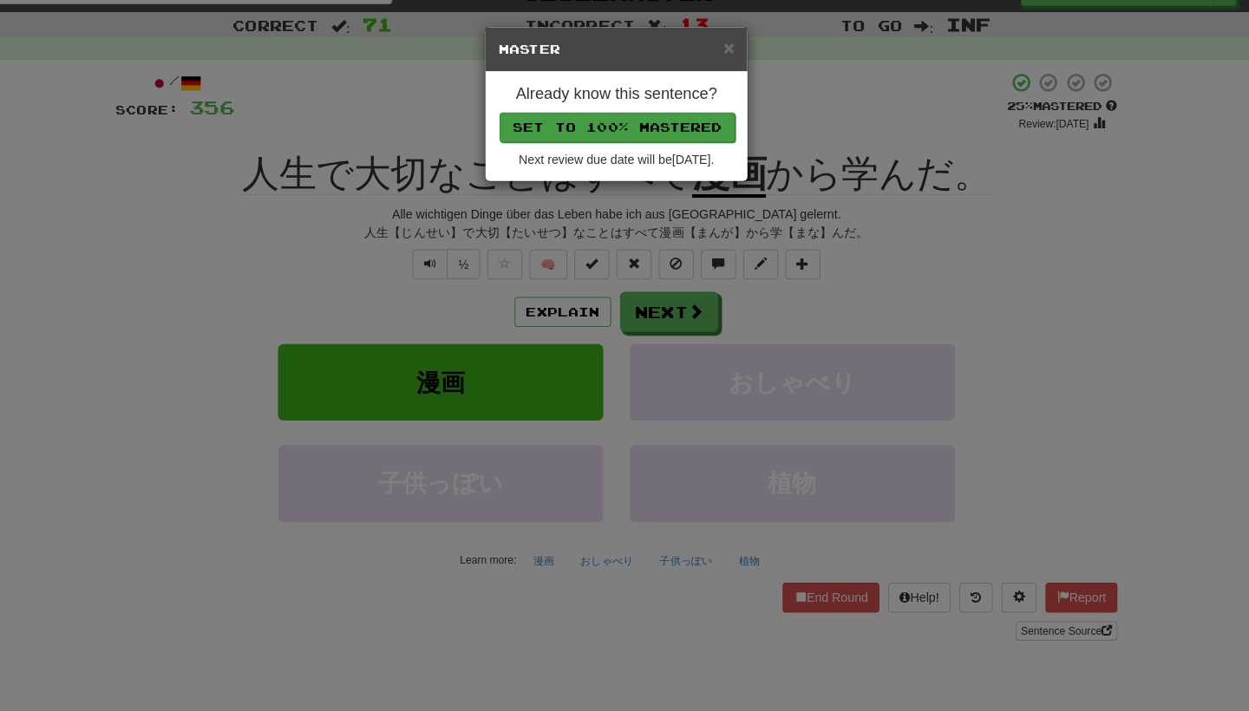
click at [635, 127] on button "Set to 100% Mastered" at bounding box center [625, 125] width 233 height 29
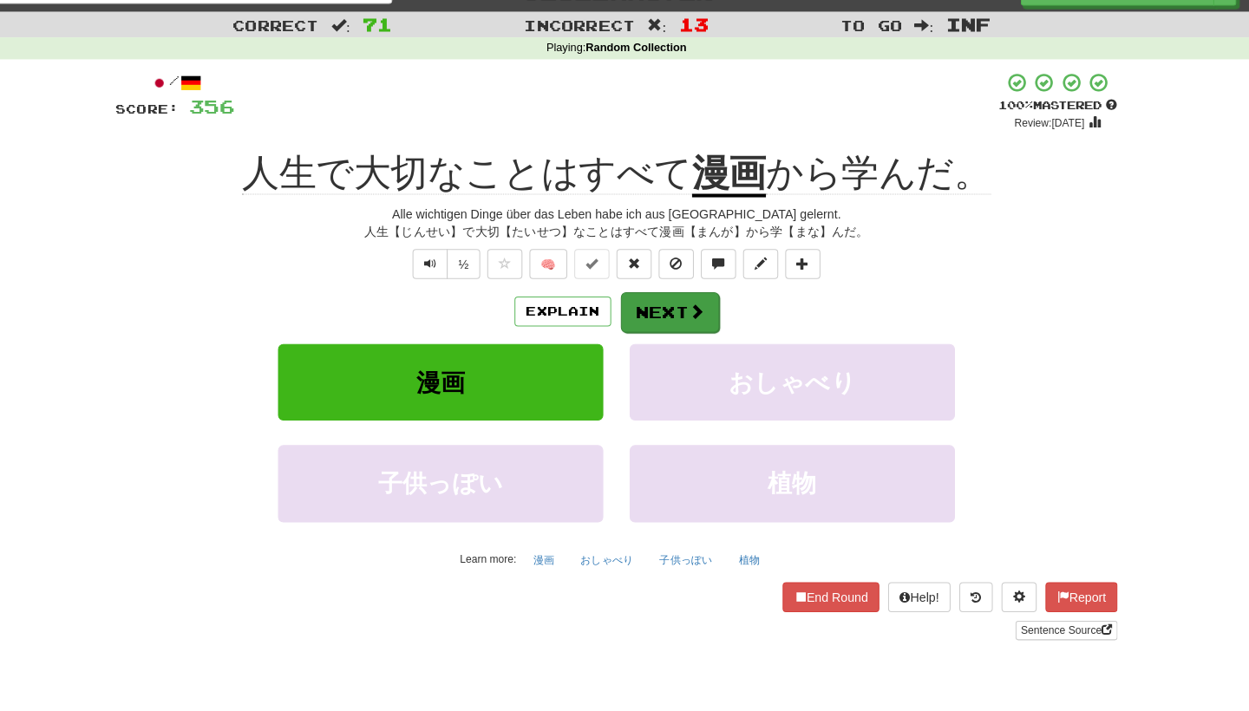
click at [652, 303] on button "Next" at bounding box center [677, 309] width 97 height 40
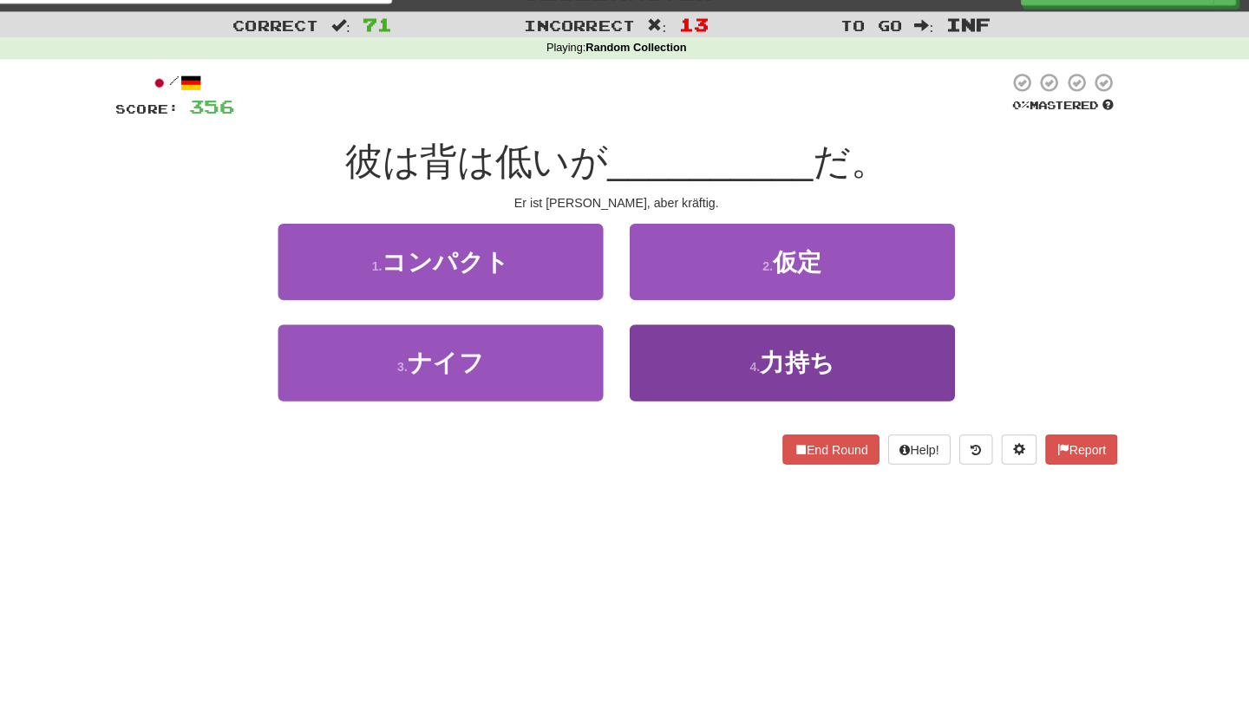
click at [667, 364] on button "4 . 力持ち" at bounding box center [798, 358] width 321 height 75
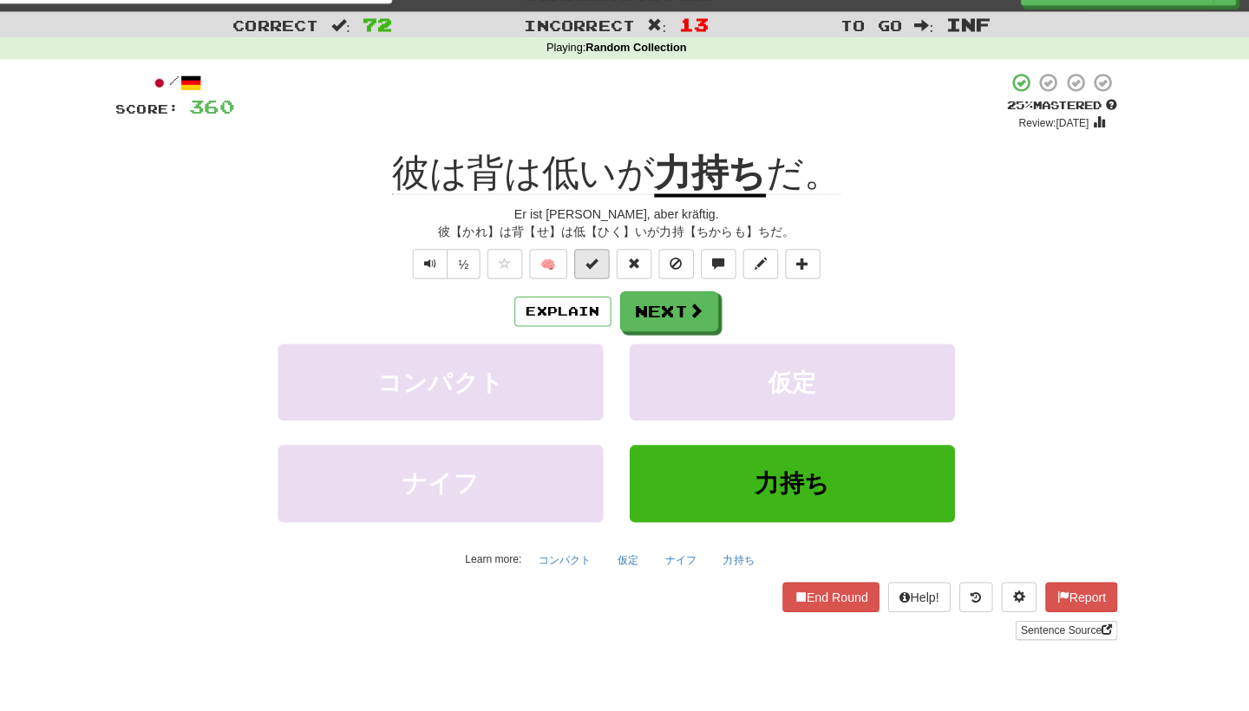
click at [595, 263] on button at bounding box center [600, 260] width 35 height 29
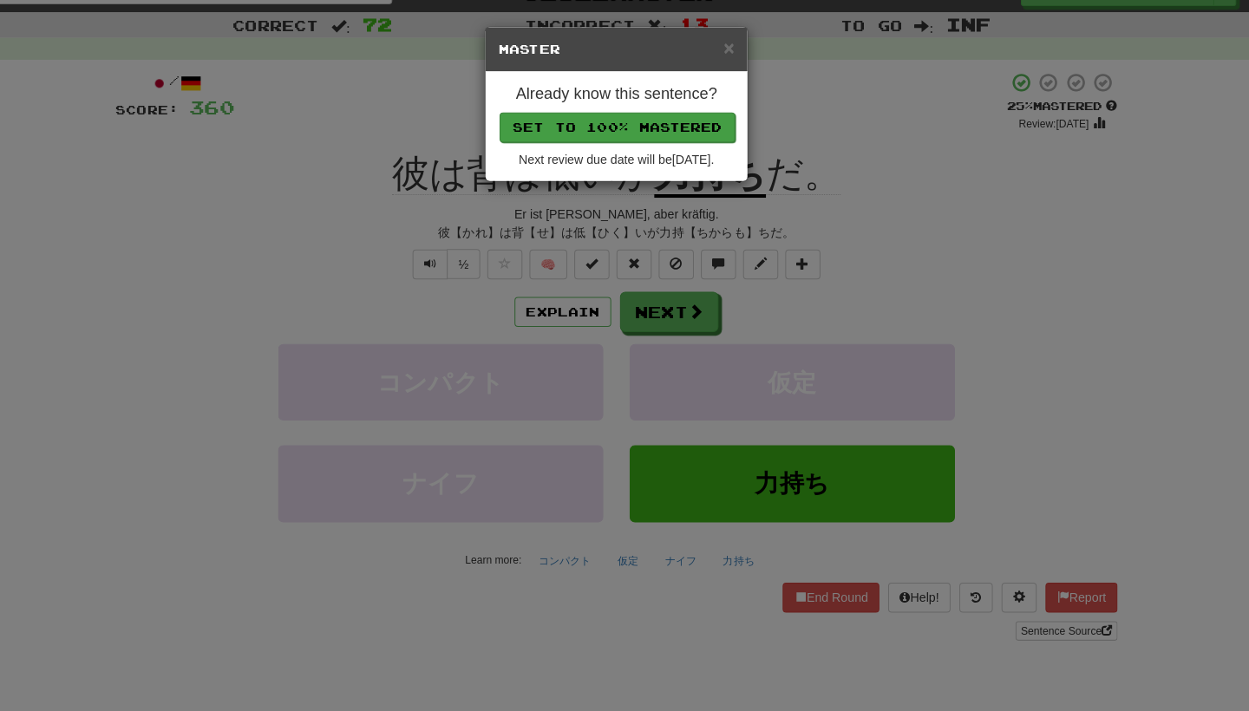
click at [647, 122] on button "Set to 100% Mastered" at bounding box center [625, 125] width 233 height 29
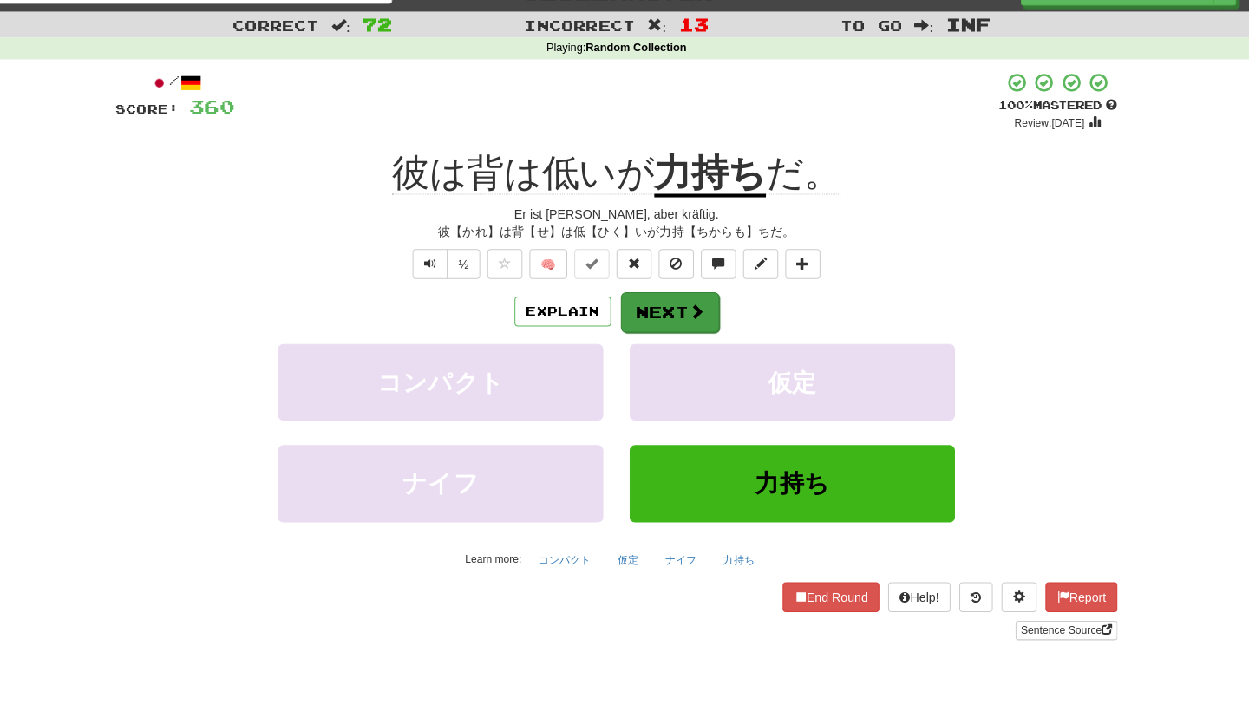
click at [655, 314] on button "Next" at bounding box center [677, 309] width 97 height 40
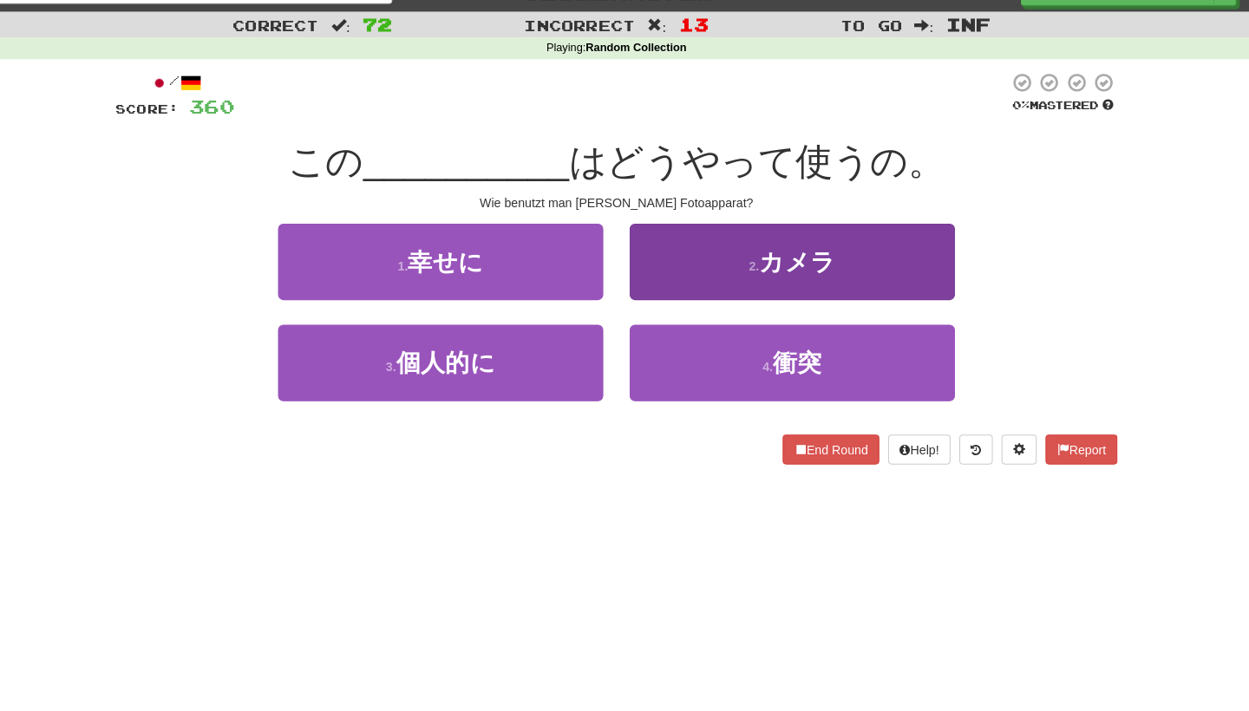
click at [687, 267] on button "2 . カメラ" at bounding box center [798, 258] width 321 height 75
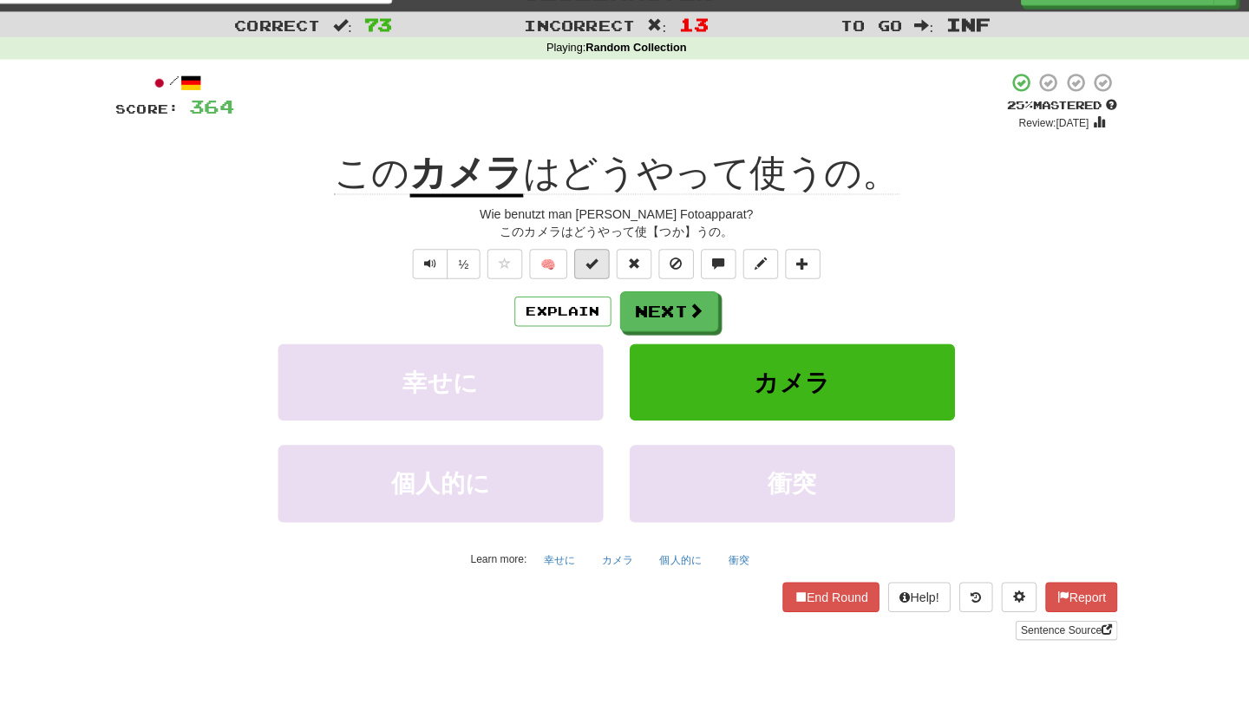
click at [597, 260] on button at bounding box center [600, 260] width 35 height 29
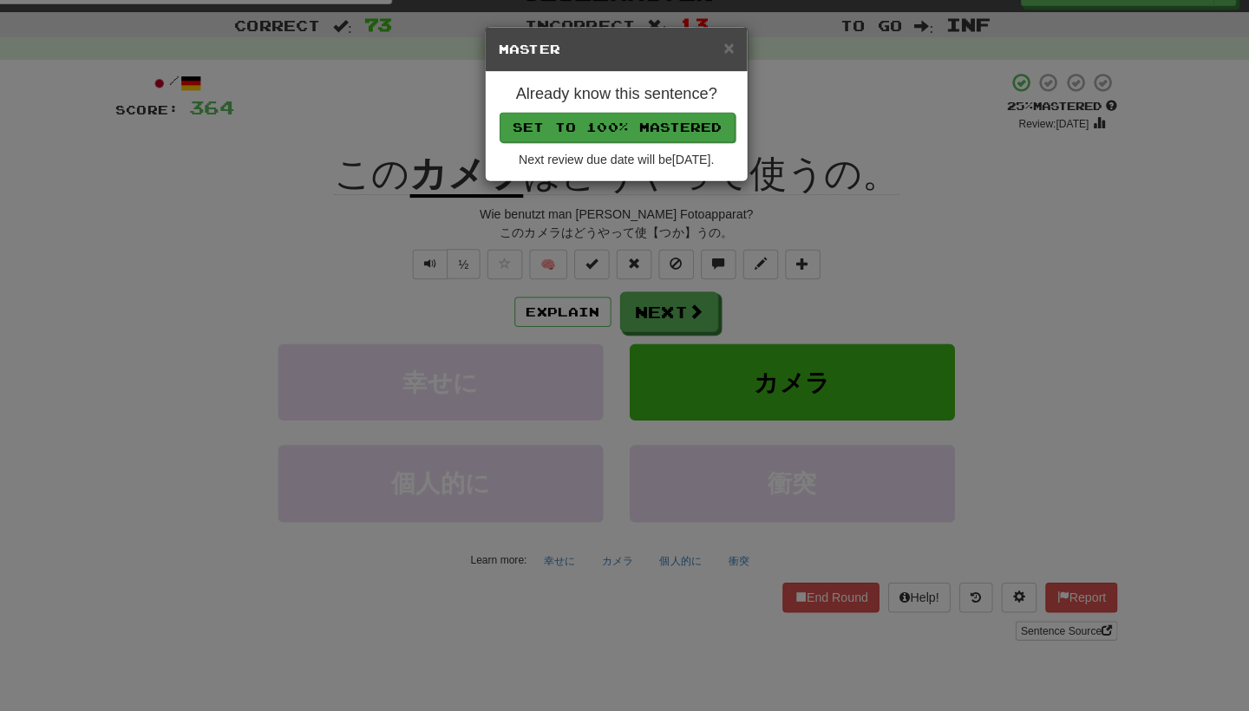
click at [655, 125] on button "Set to 100% Mastered" at bounding box center [625, 125] width 233 height 29
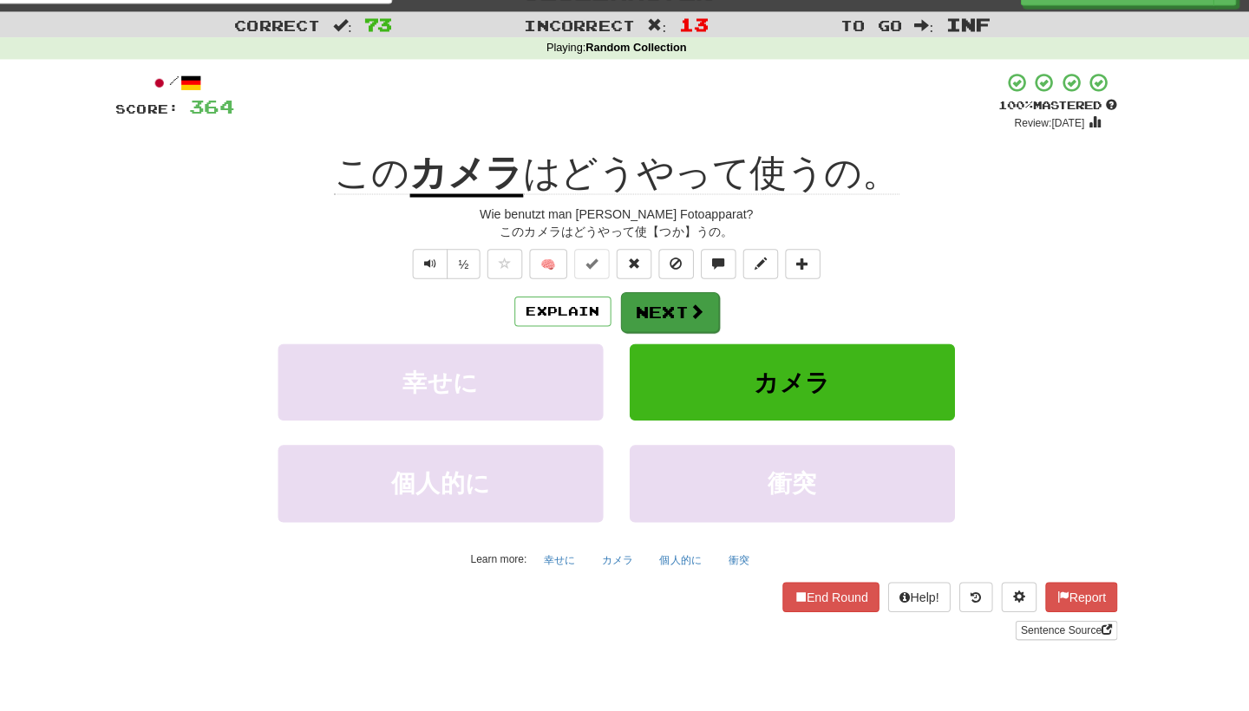
click at [647, 301] on button "Next" at bounding box center [677, 309] width 97 height 40
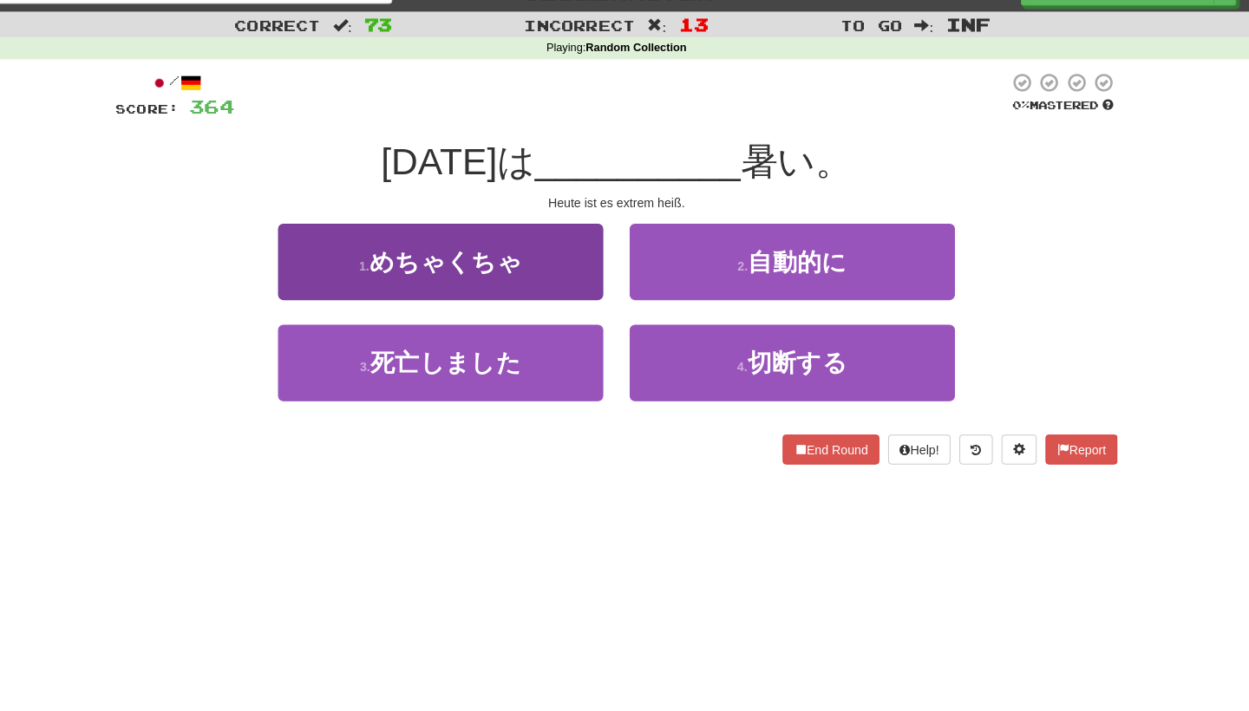
click at [576, 282] on button "1 . めちゃくちゃ" at bounding box center [451, 258] width 321 height 75
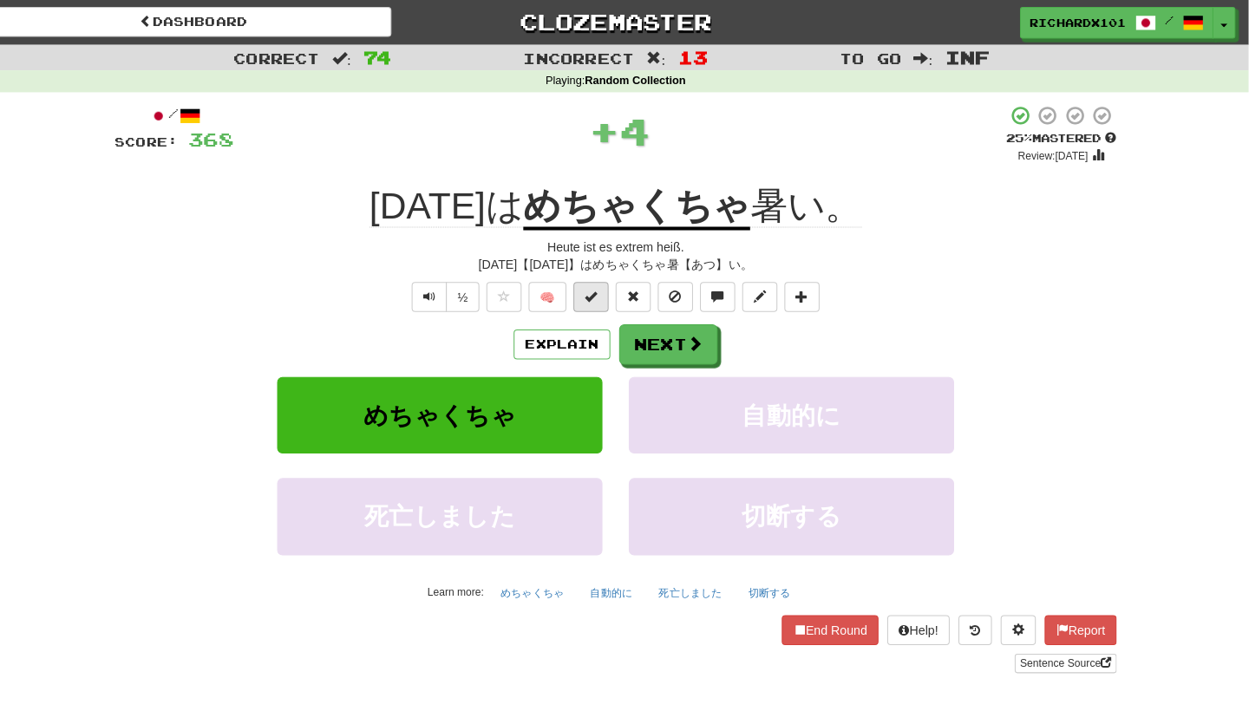
scroll to position [0, 0]
click at [594, 289] on span at bounding box center [600, 292] width 12 height 12
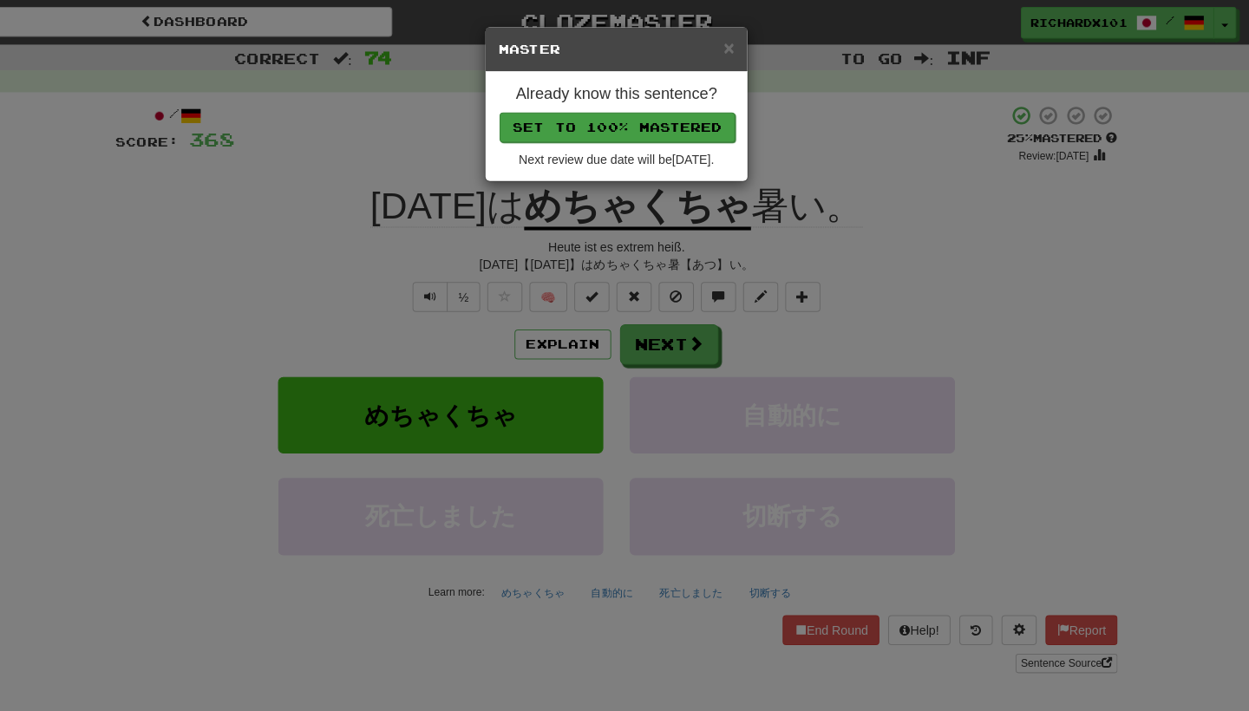
click at [653, 125] on button "Set to 100% Mastered" at bounding box center [625, 125] width 233 height 29
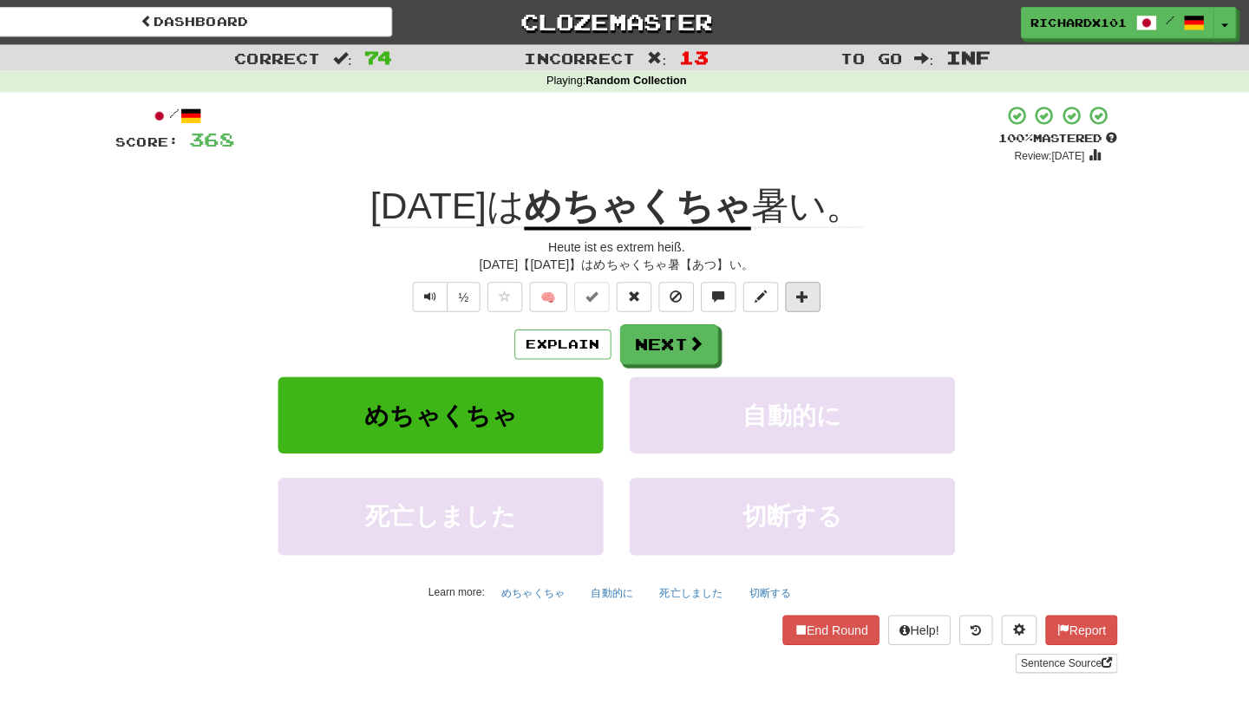
click at [803, 290] on span at bounding box center [809, 292] width 12 height 12
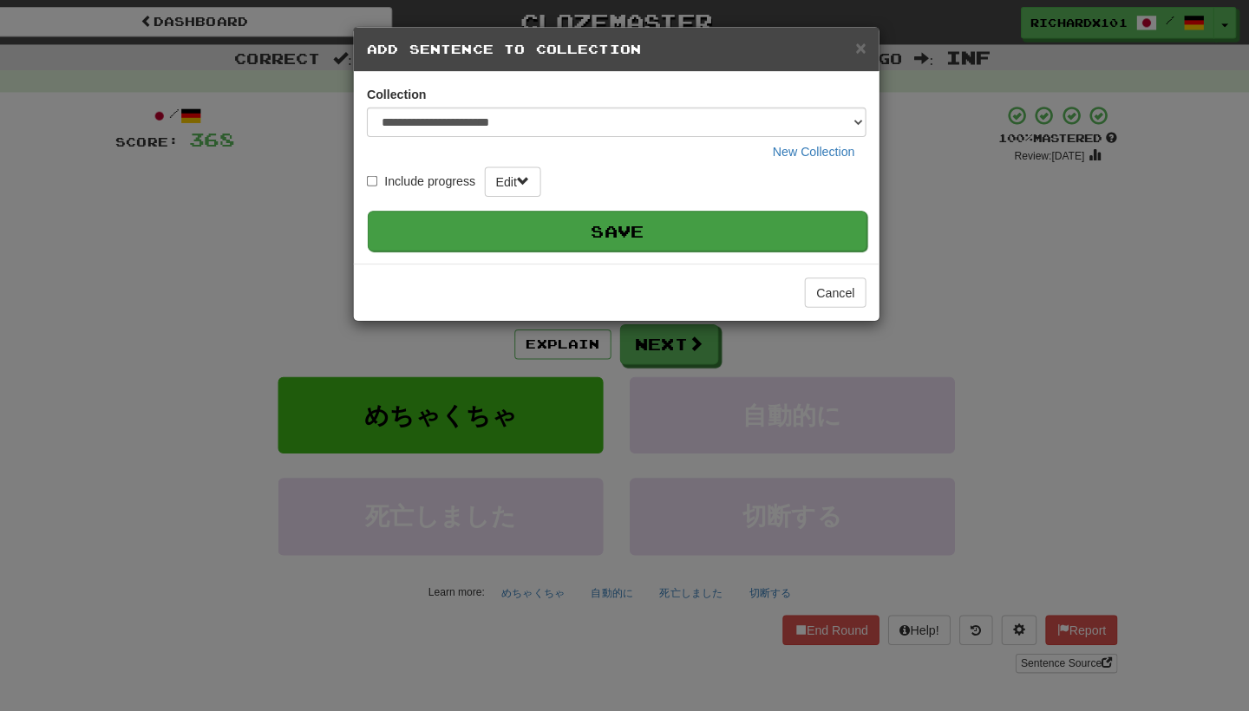
click at [768, 233] on button "Save" at bounding box center [625, 228] width 493 height 40
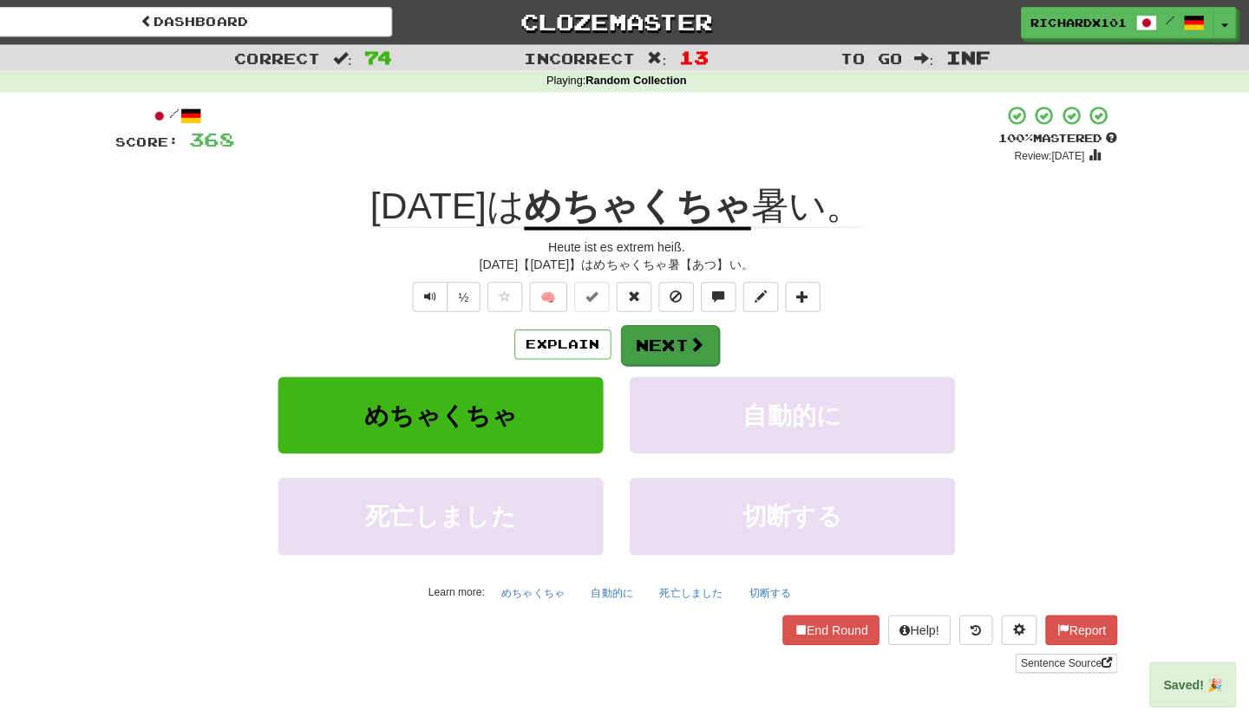
click at [699, 350] on button "Next" at bounding box center [677, 341] width 97 height 40
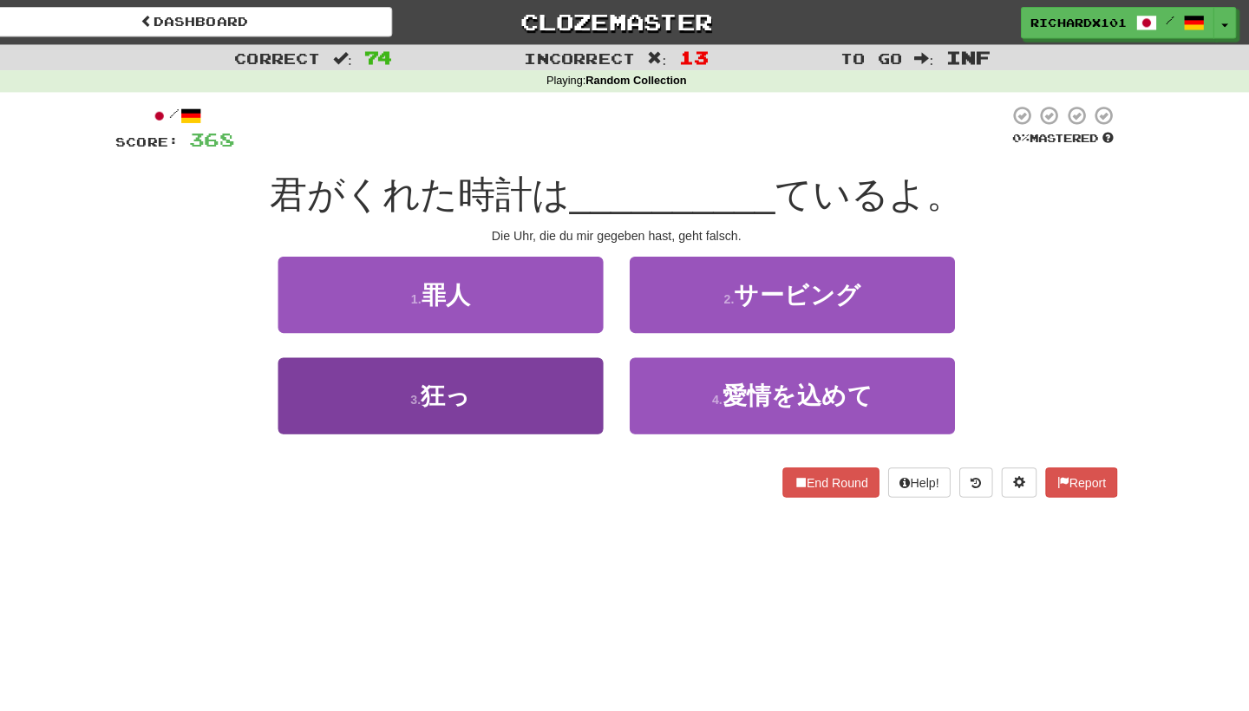
click at [550, 397] on button "3 . 狂っ" at bounding box center [451, 390] width 321 height 75
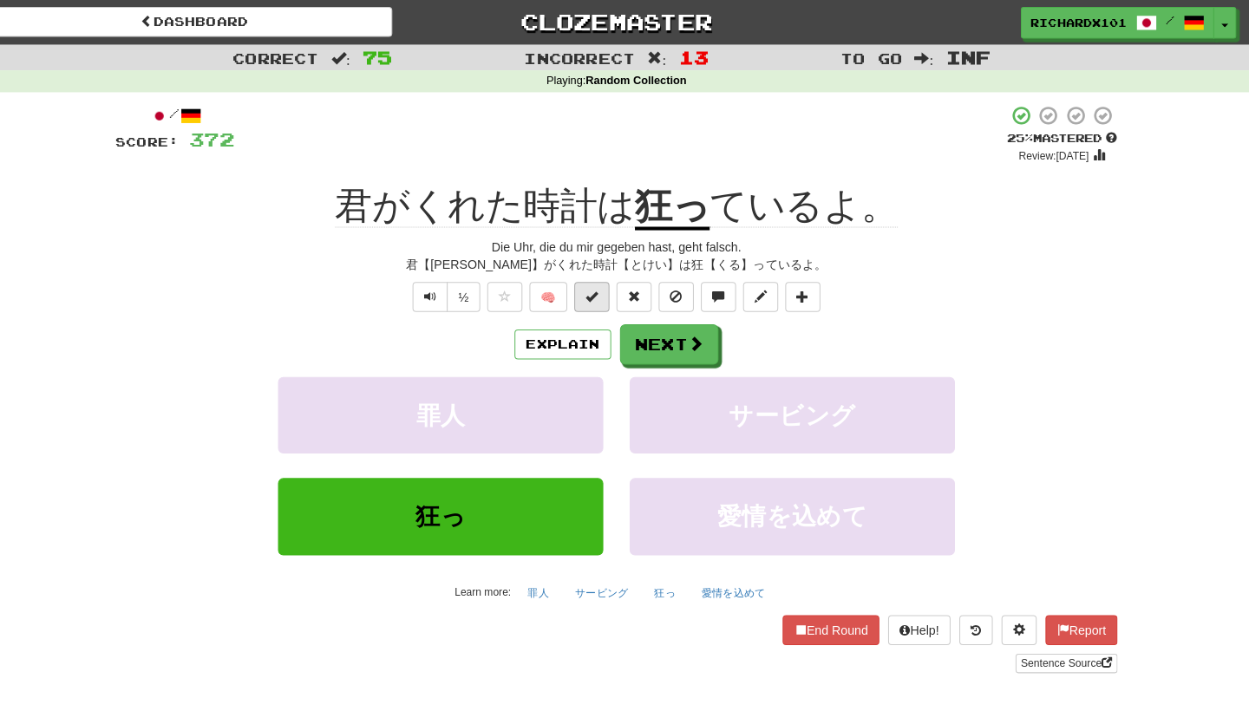
click at [594, 294] on span at bounding box center [600, 292] width 12 height 12
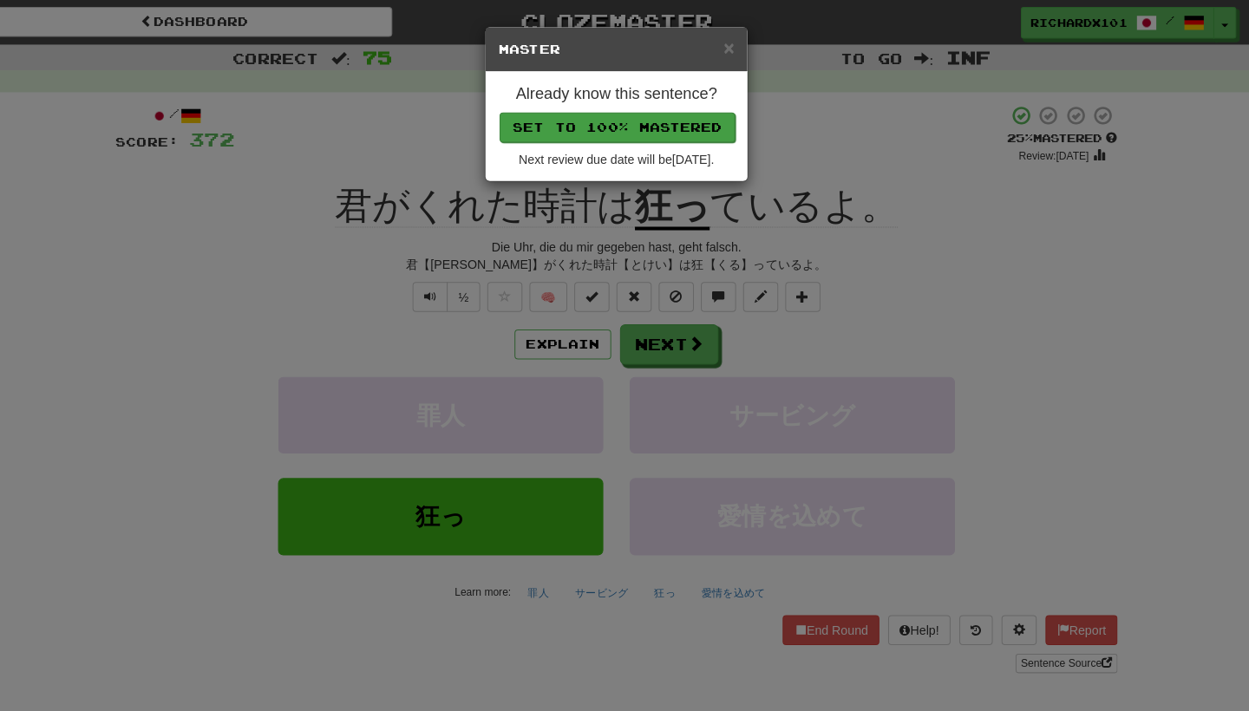
click at [662, 128] on button "Set to 100% Mastered" at bounding box center [625, 125] width 233 height 29
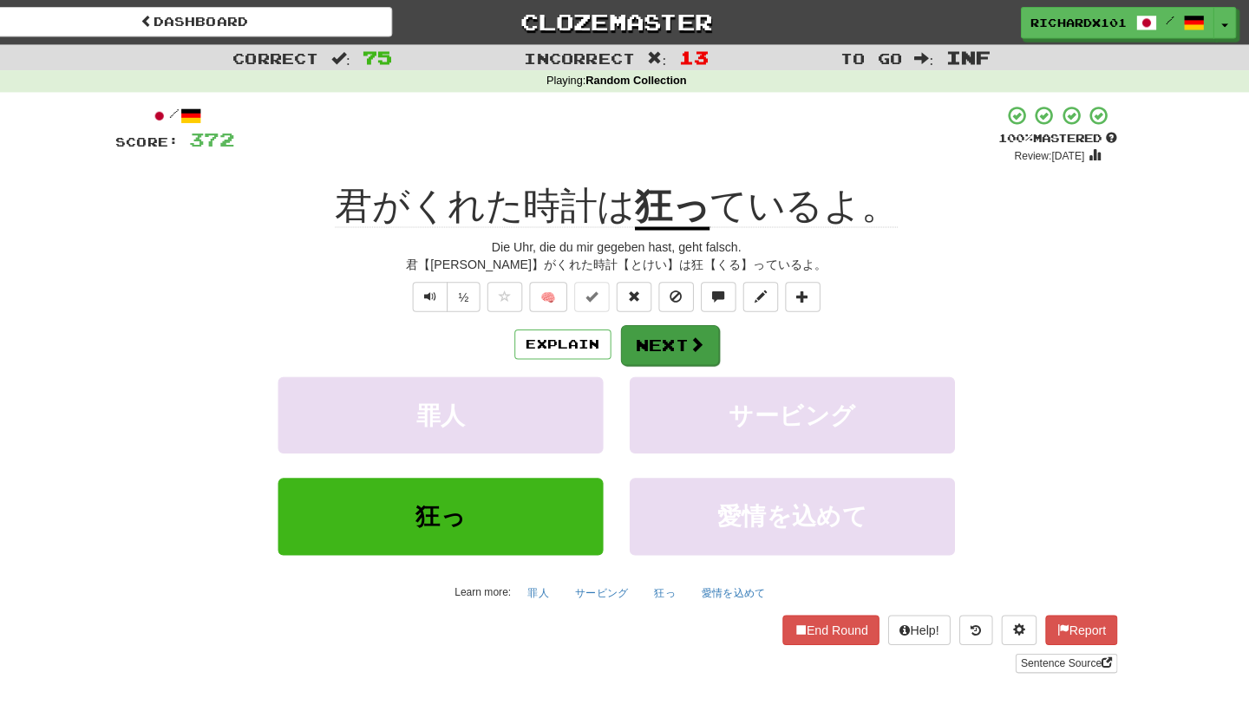
click at [644, 330] on button "Next" at bounding box center [677, 341] width 97 height 40
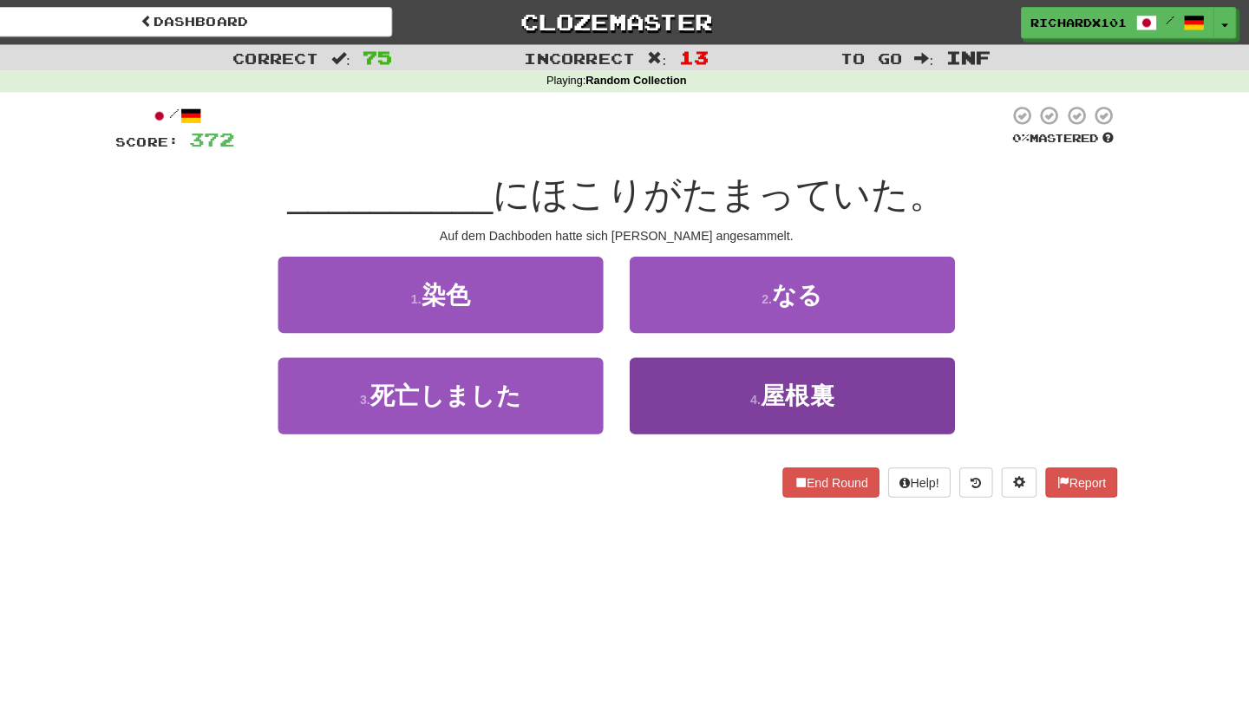
click at [652, 368] on button "4 . 屋根裏" at bounding box center [798, 390] width 321 height 75
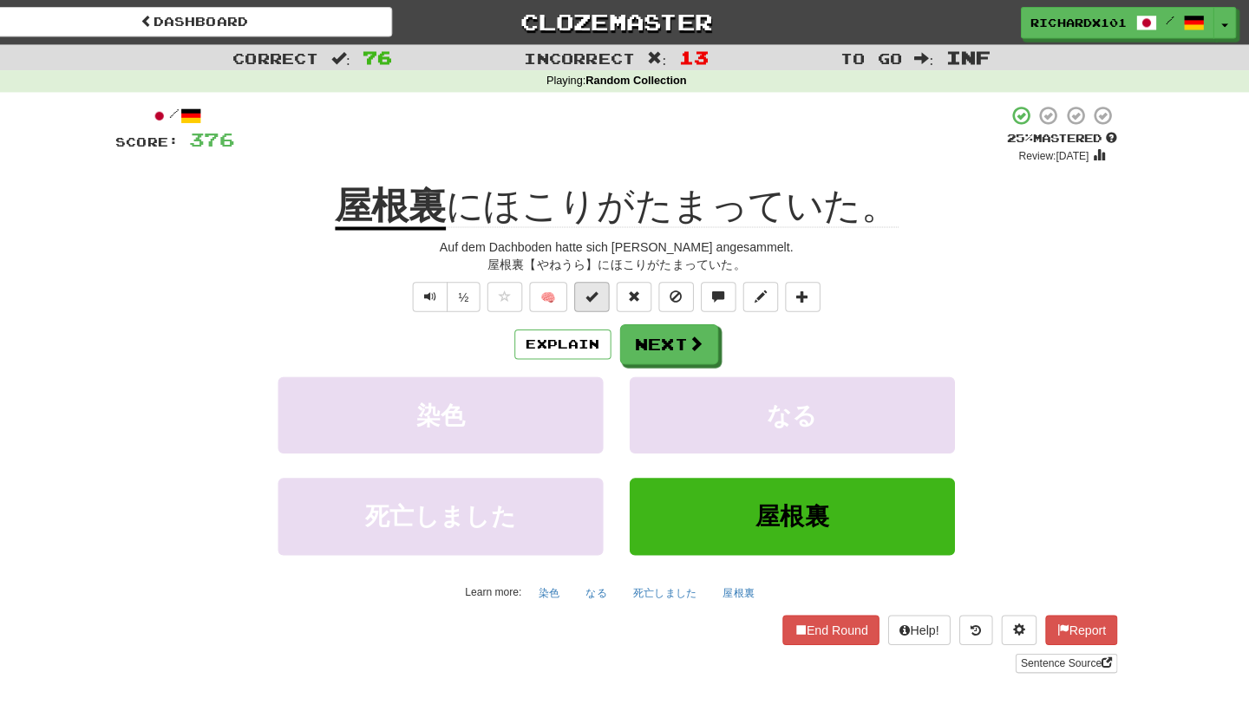
click at [594, 294] on span at bounding box center [600, 292] width 12 height 12
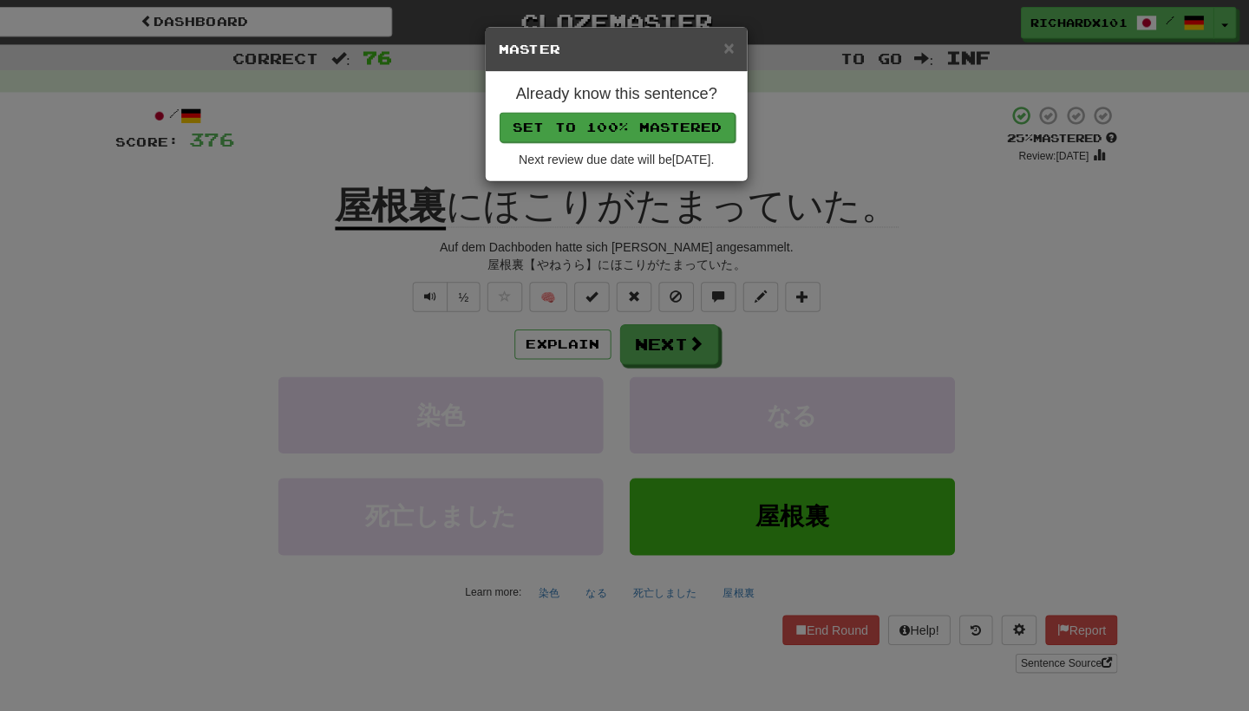
click at [641, 115] on button "Set to 100% Mastered" at bounding box center [625, 125] width 233 height 29
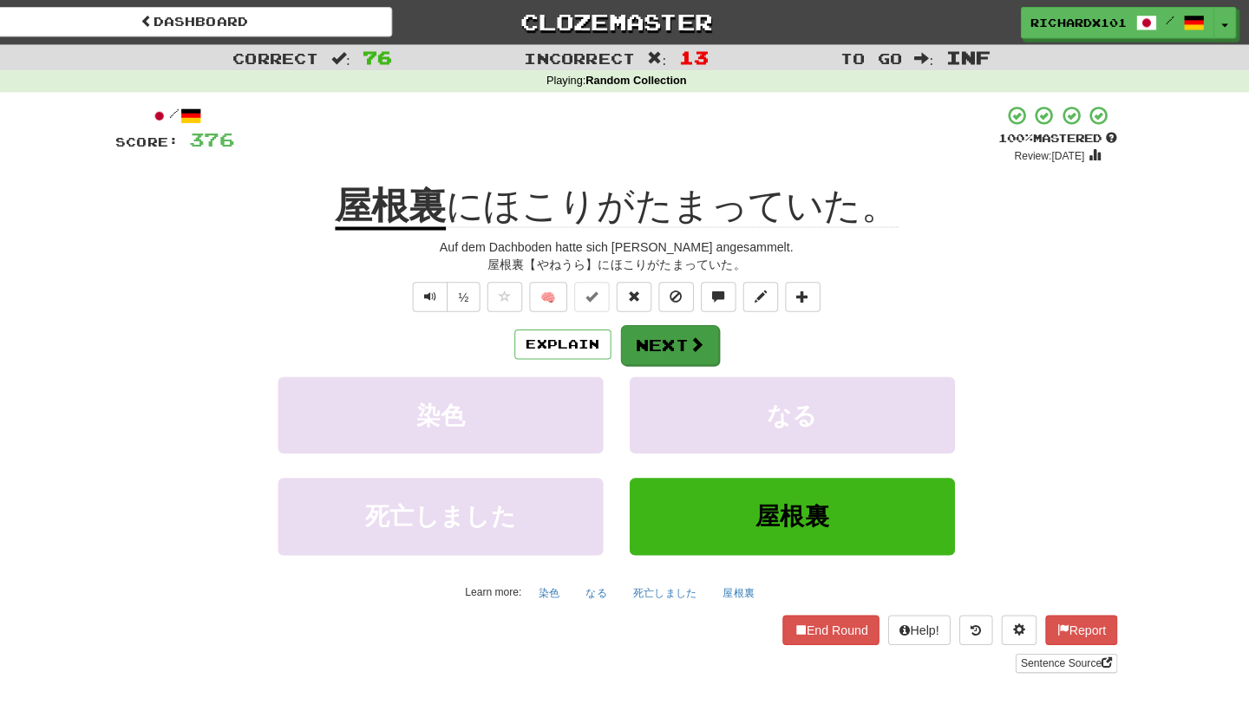
click at [649, 329] on button "Next" at bounding box center [677, 341] width 97 height 40
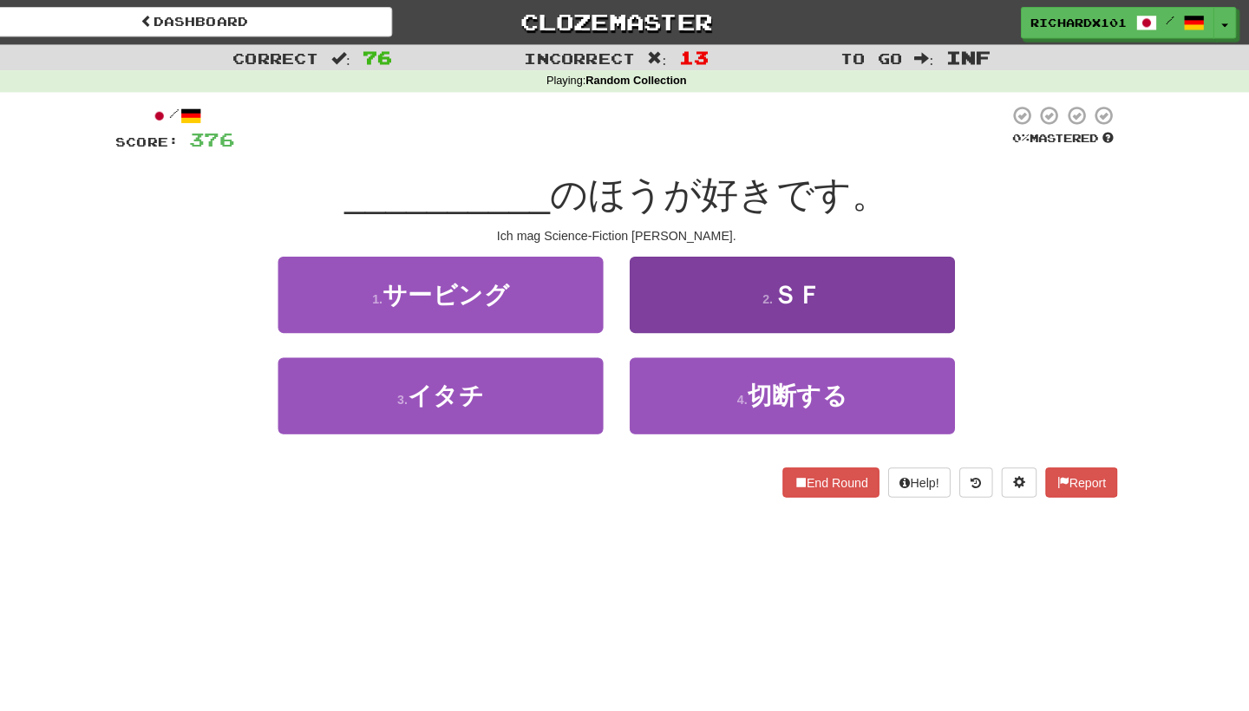
click at [661, 305] on button "2 . ＳＦ" at bounding box center [798, 290] width 321 height 75
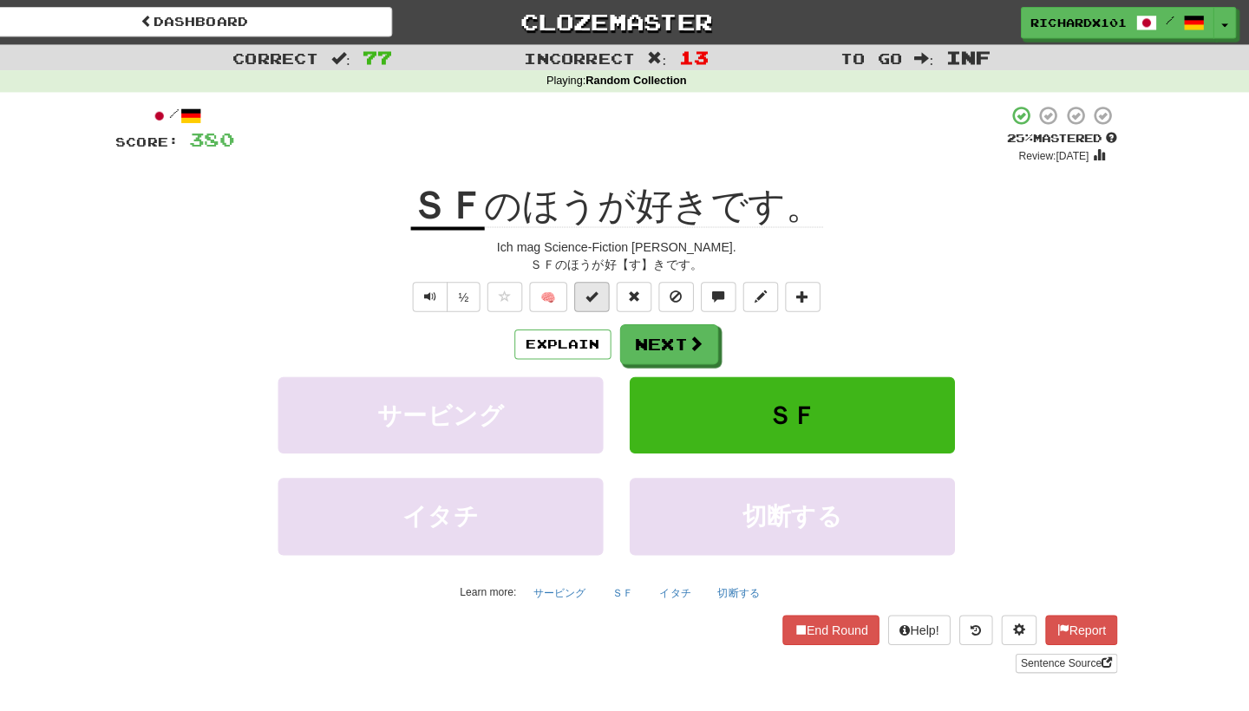
click at [595, 298] on button at bounding box center [600, 292] width 35 height 29
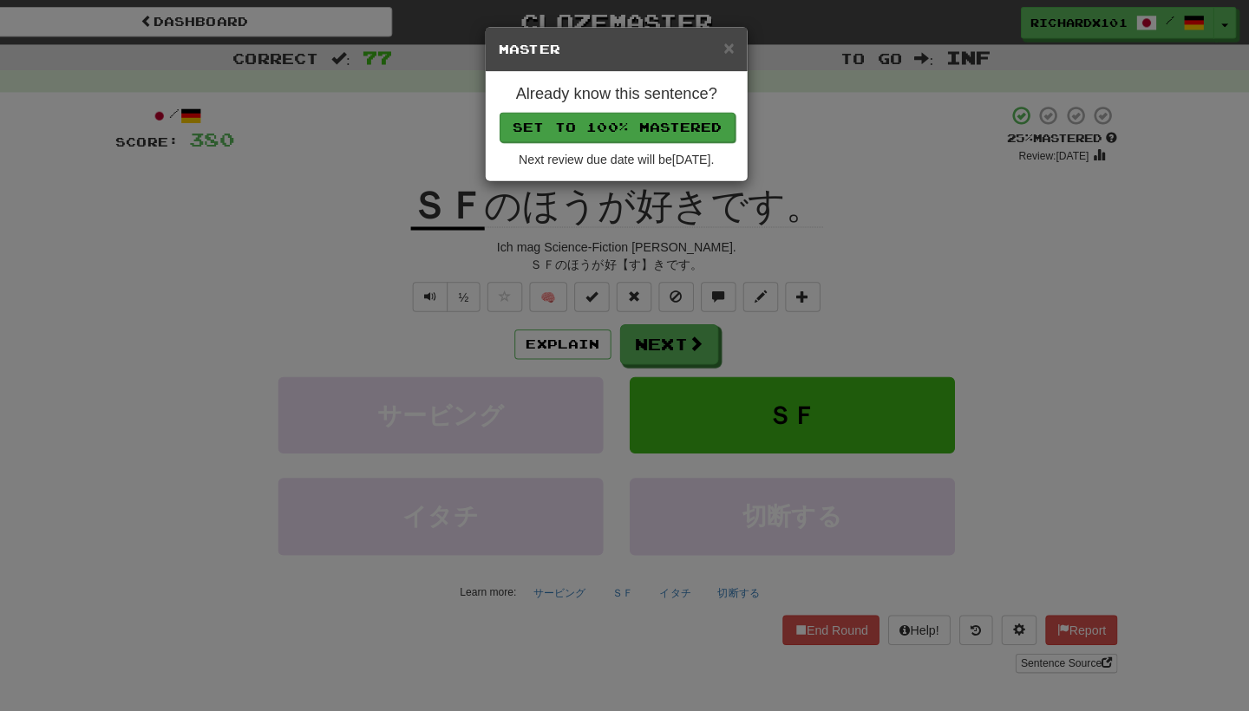
click at [659, 120] on button "Set to 100% Mastered" at bounding box center [625, 125] width 233 height 29
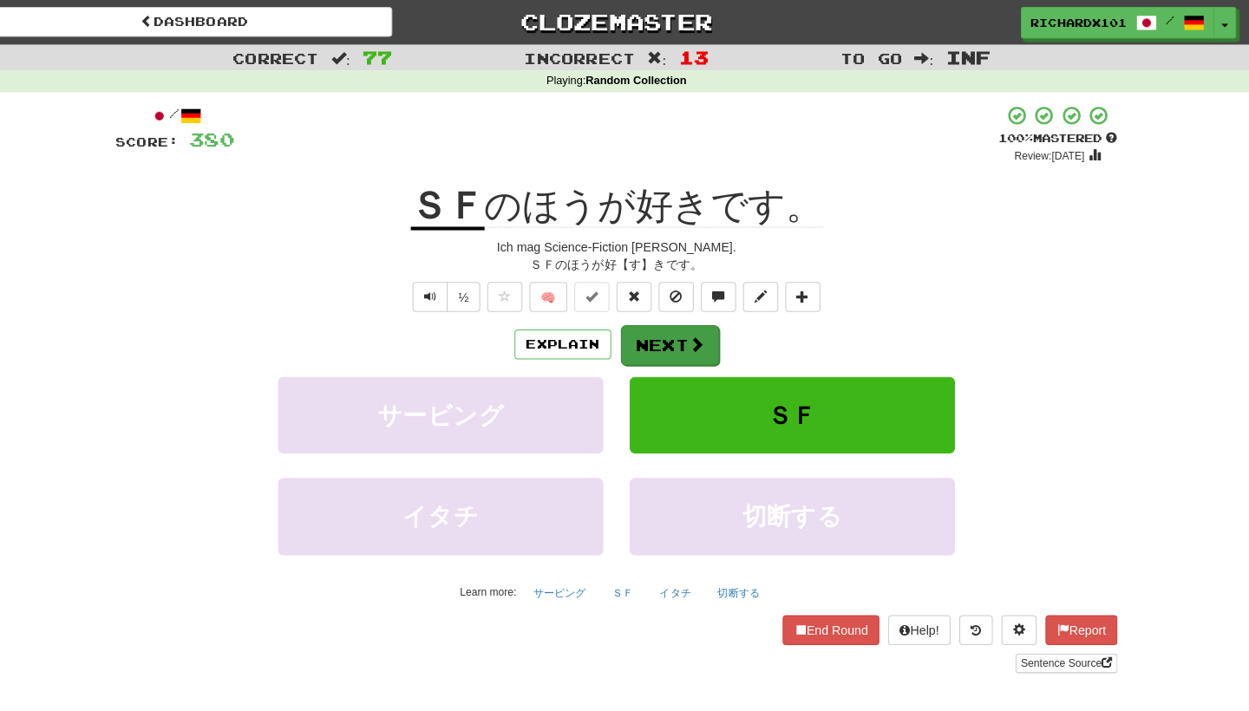
click at [657, 321] on button "Next" at bounding box center [677, 341] width 97 height 40
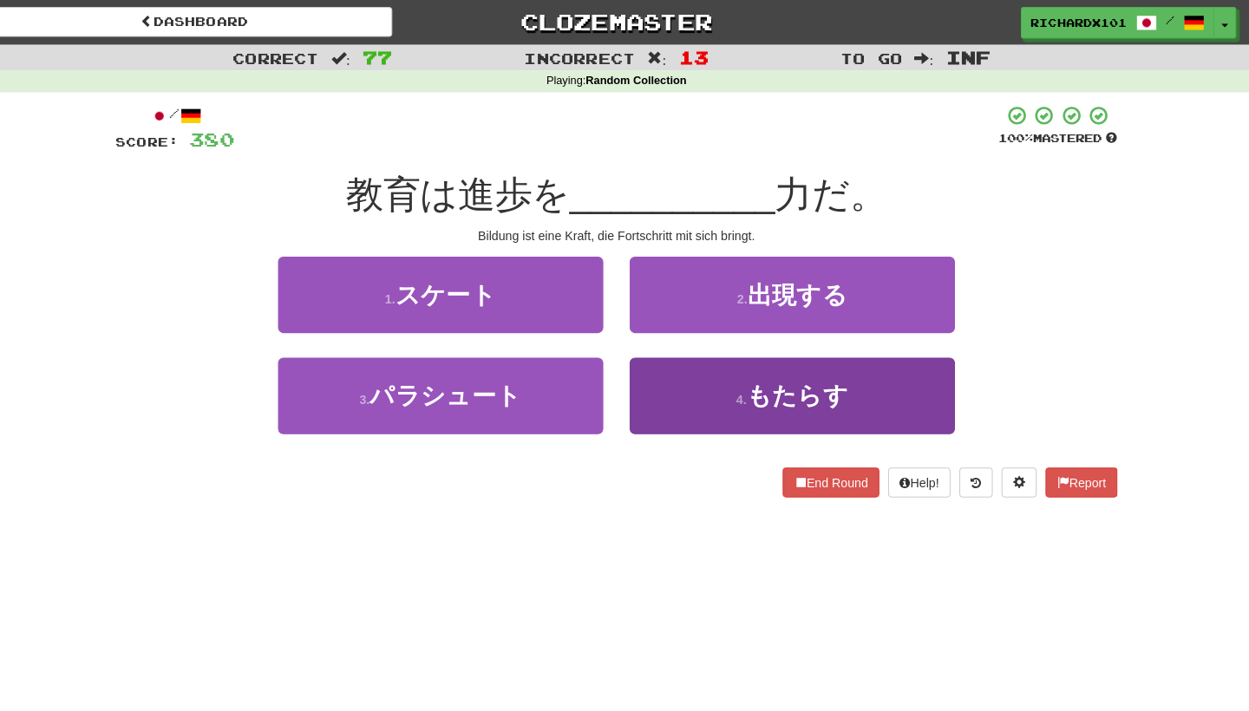
click at [673, 372] on button "4 . もたらす" at bounding box center [798, 390] width 321 height 75
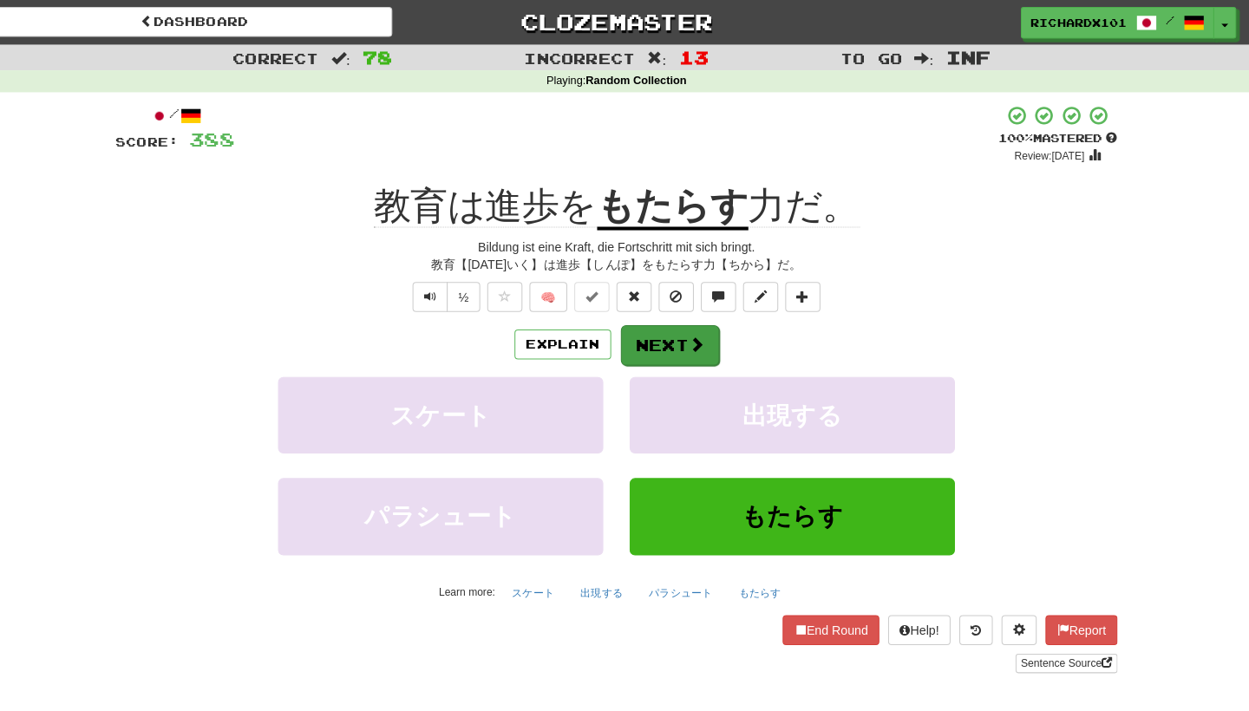
click at [638, 339] on button "Next" at bounding box center [677, 341] width 97 height 40
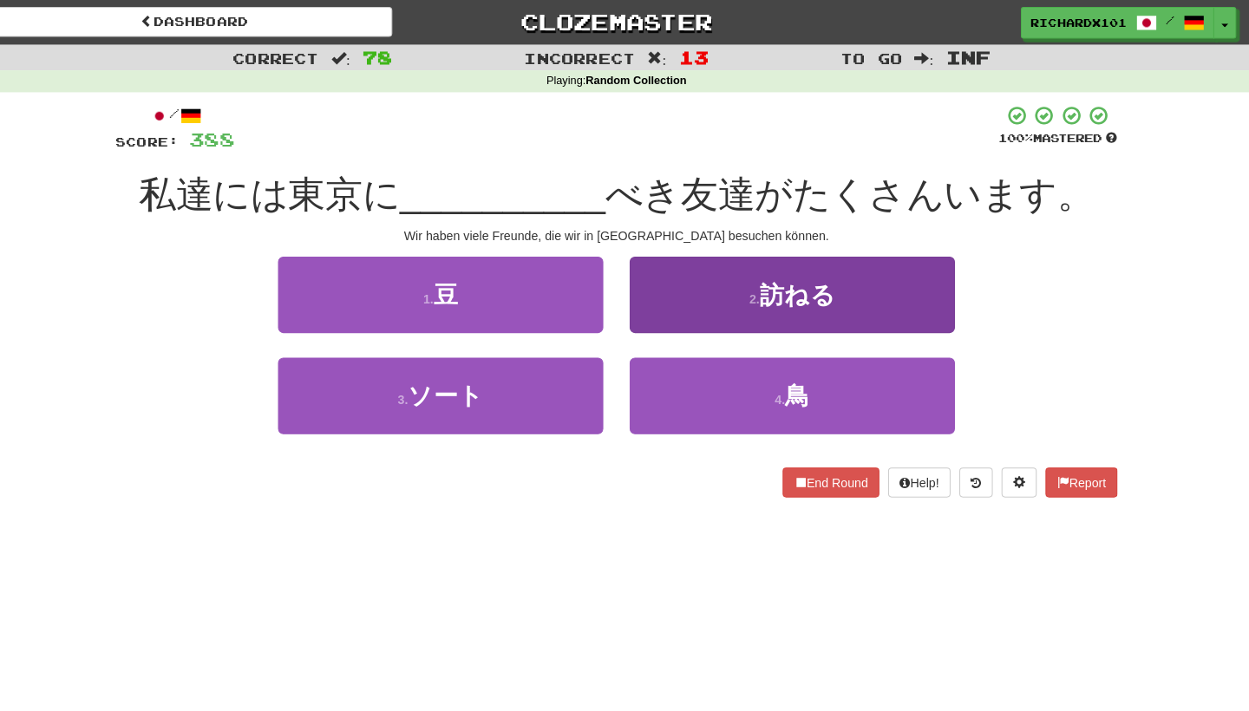
click at [672, 289] on button "2 . 訪ねる" at bounding box center [798, 290] width 321 height 75
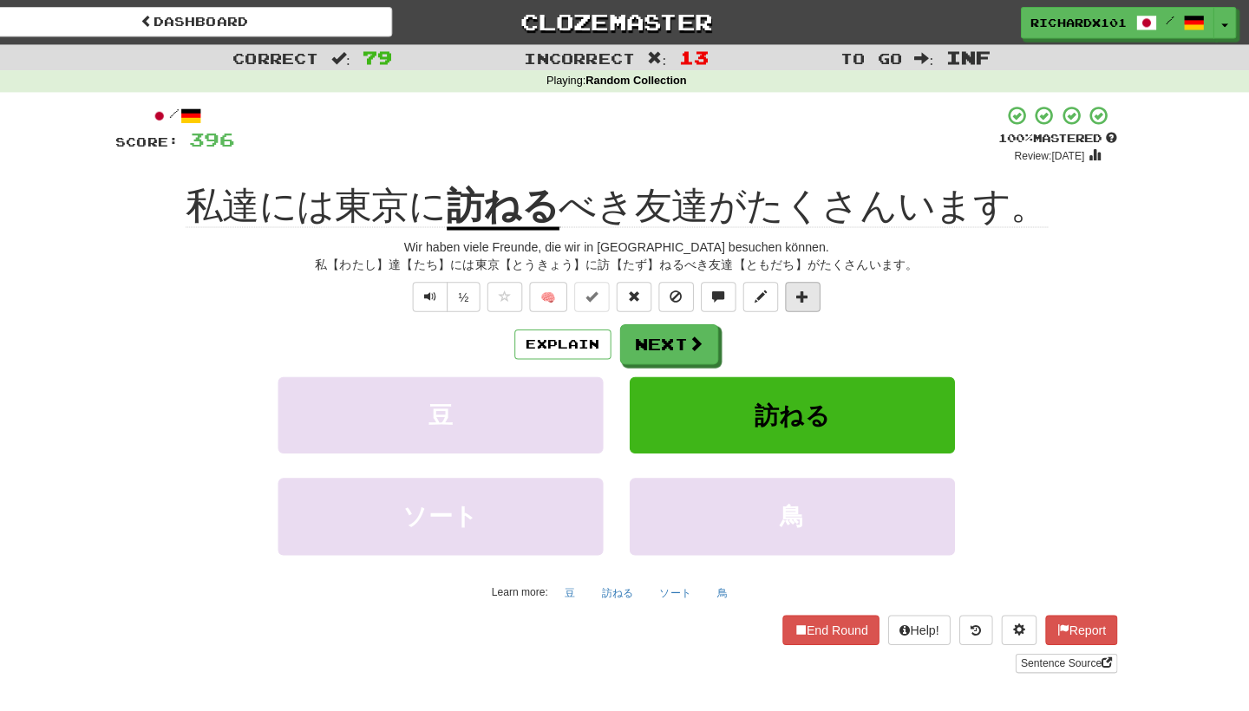
click at [804, 292] on button at bounding box center [808, 292] width 35 height 29
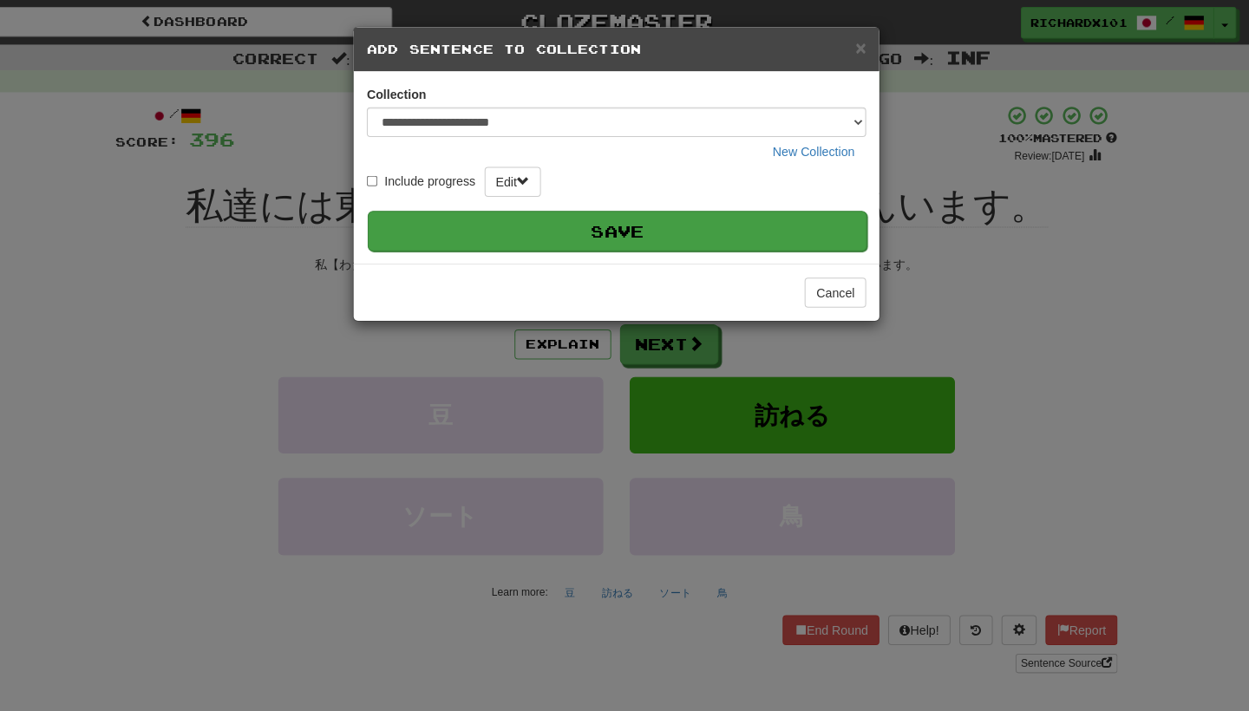
click at [764, 232] on button "Save" at bounding box center [625, 228] width 493 height 40
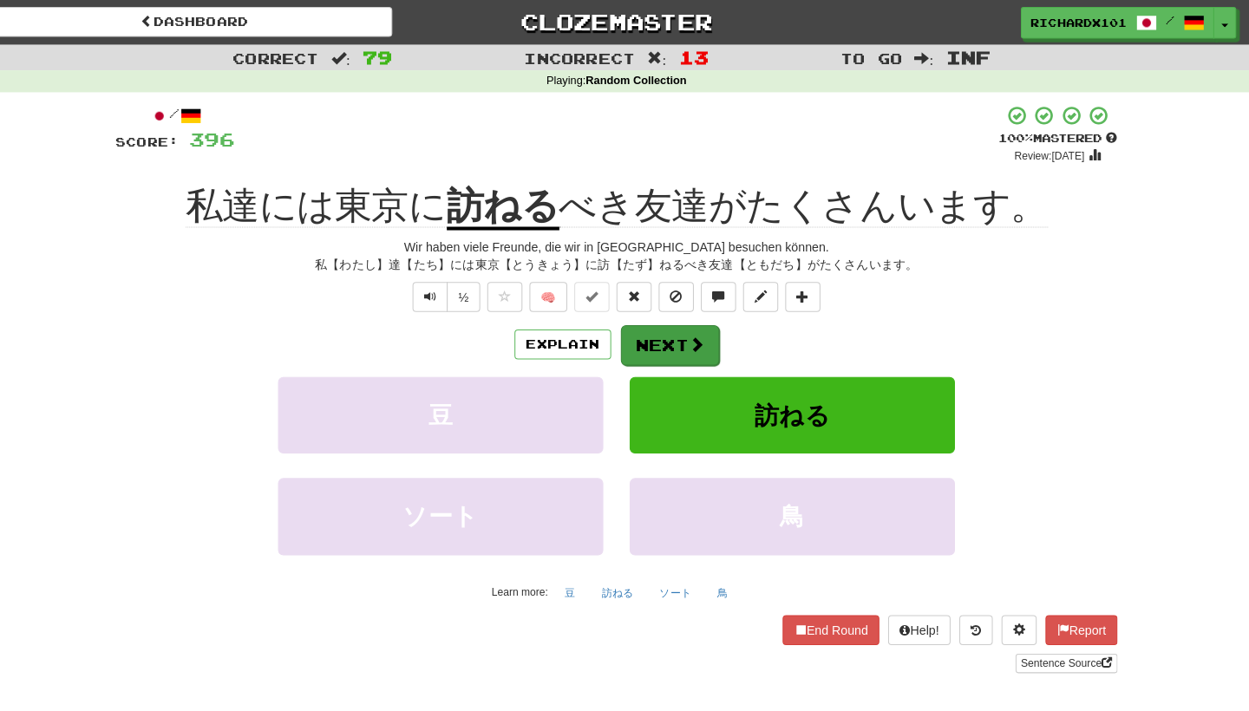
click at [696, 353] on button "Next" at bounding box center [677, 341] width 97 height 40
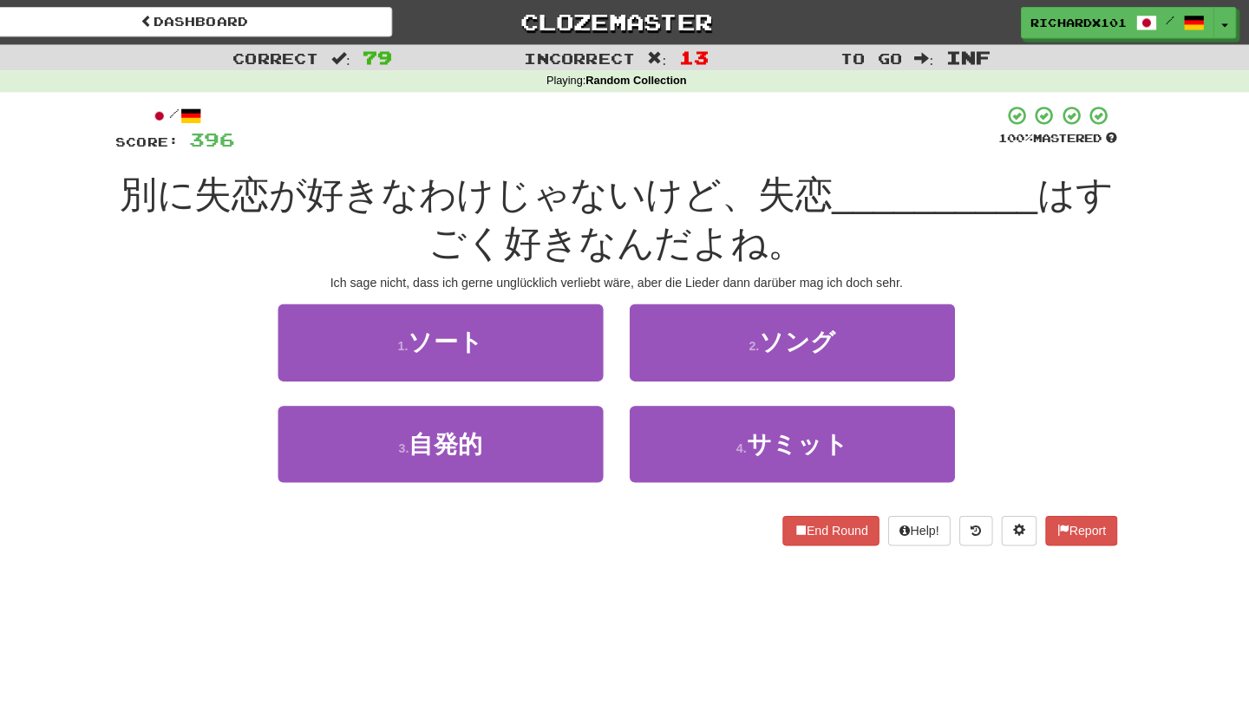
click at [696, 353] on button "2 . ソング" at bounding box center [798, 337] width 321 height 75
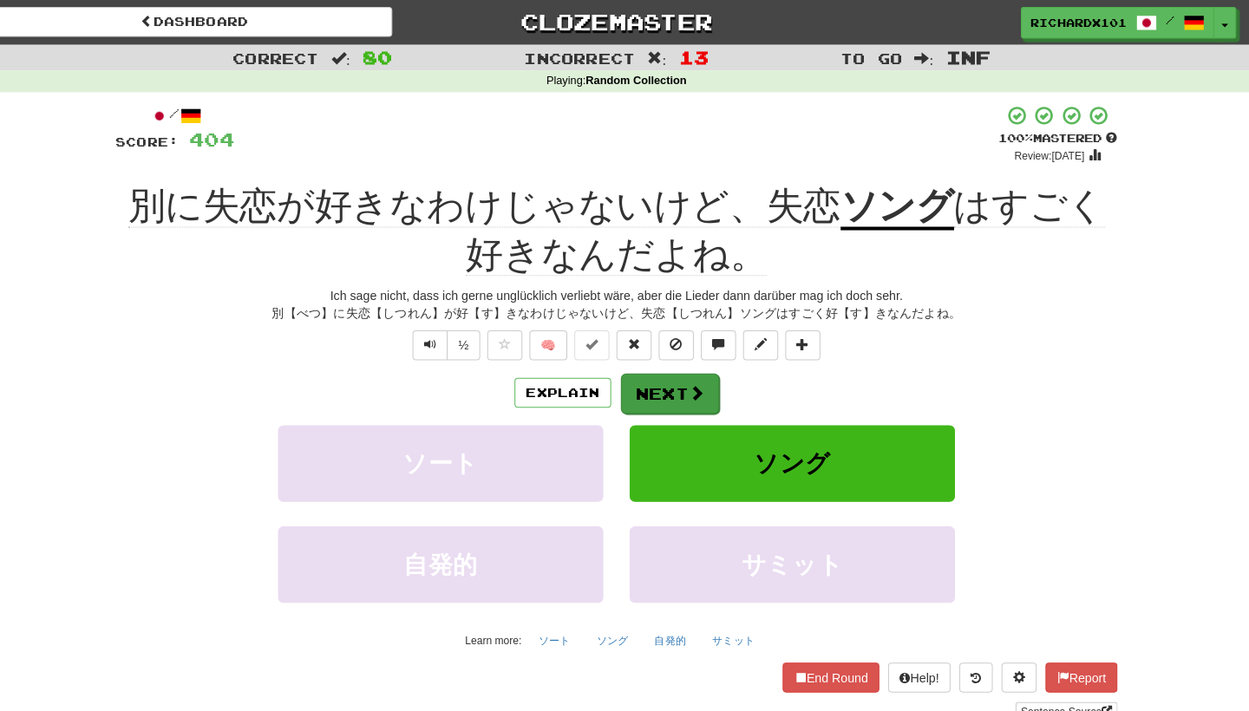
click at [699, 392] on button "Next" at bounding box center [677, 389] width 97 height 40
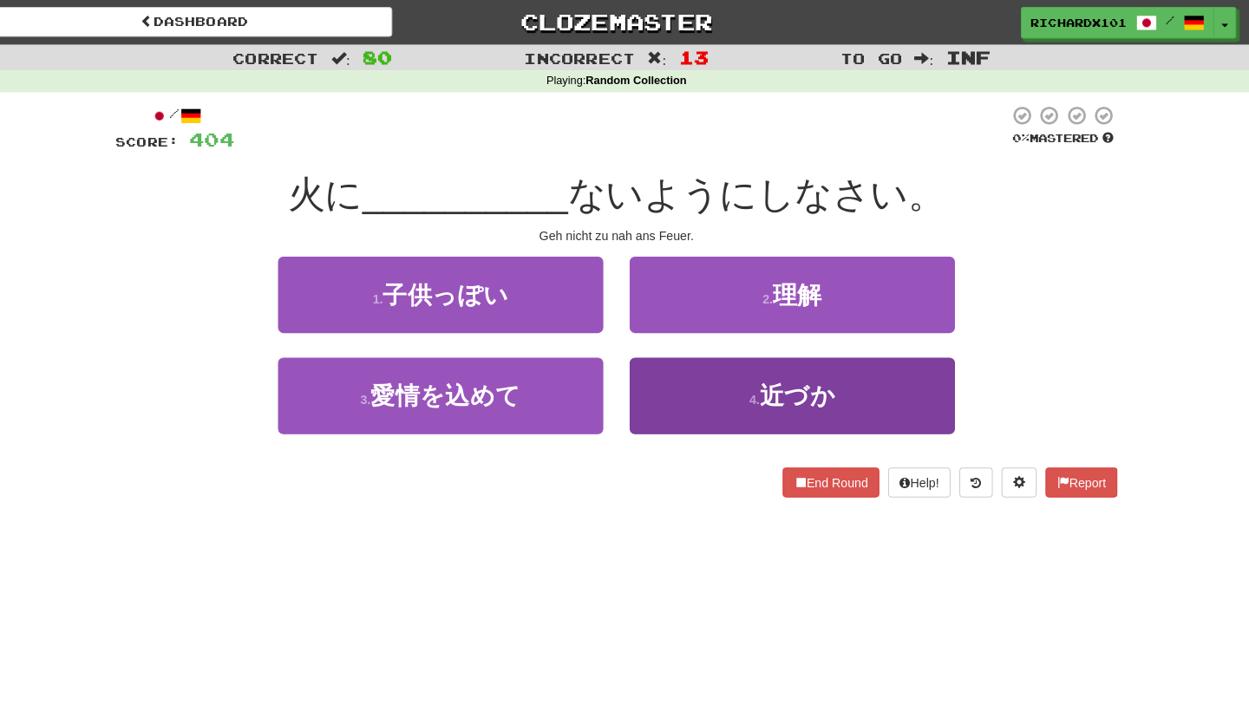
click at [701, 392] on button "4 . 近づか" at bounding box center [798, 390] width 321 height 75
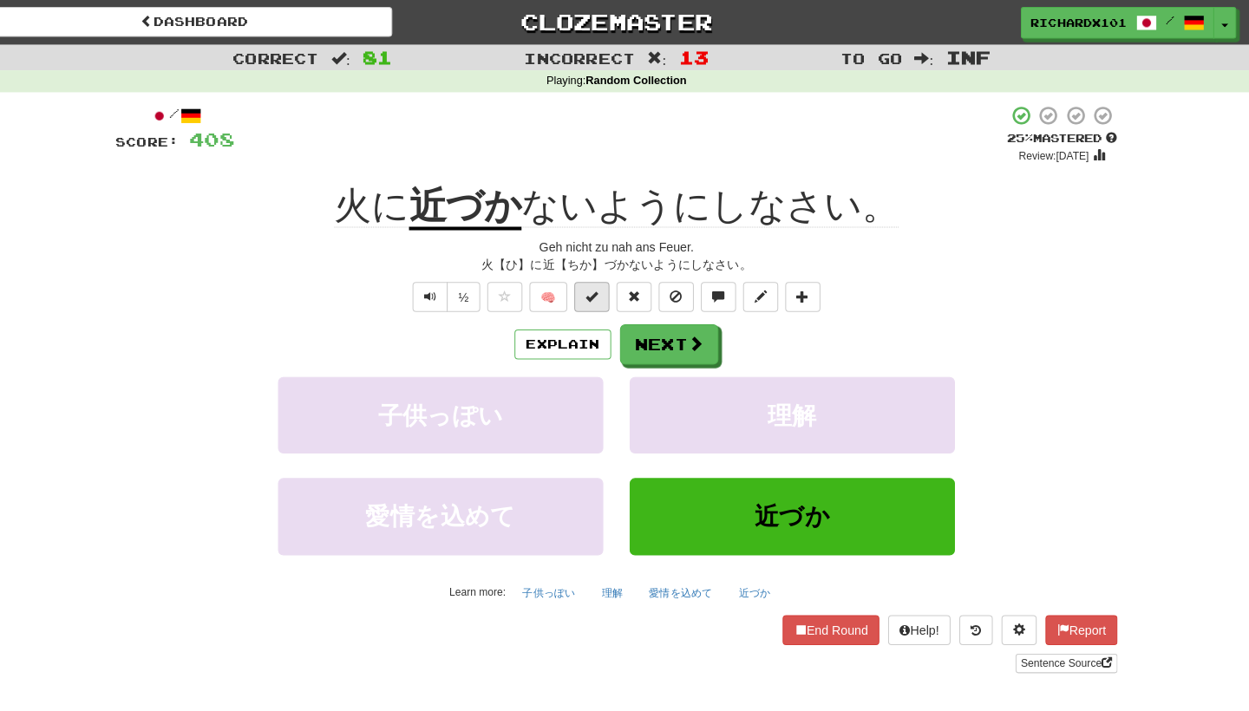
click at [596, 299] on button at bounding box center [600, 292] width 35 height 29
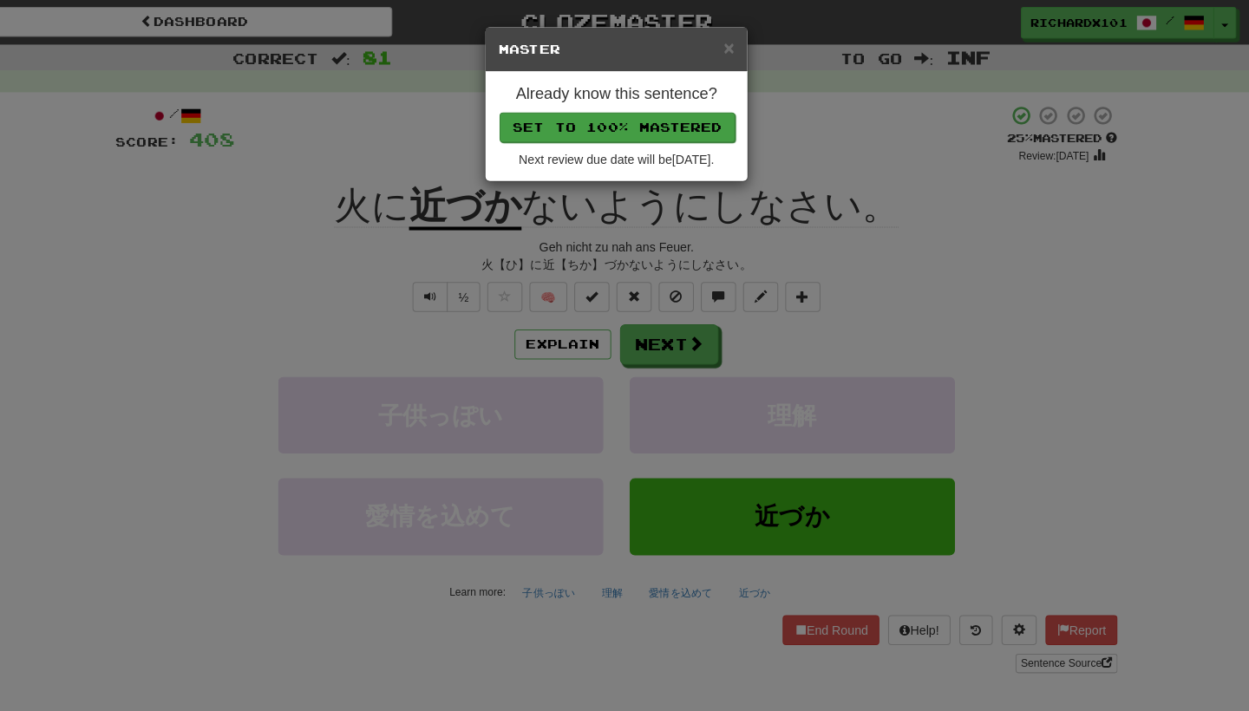
click at [652, 115] on button "Set to 100% Mastered" at bounding box center [625, 125] width 233 height 29
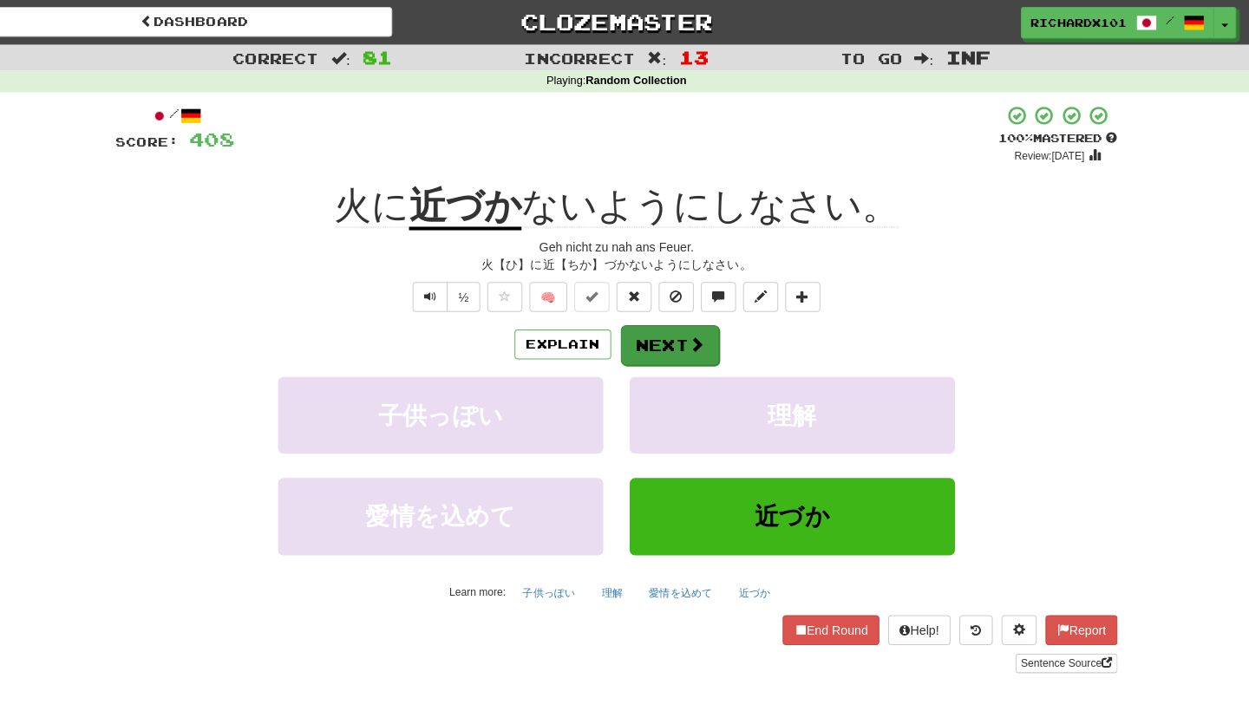
click at [649, 334] on button "Next" at bounding box center [677, 341] width 97 height 40
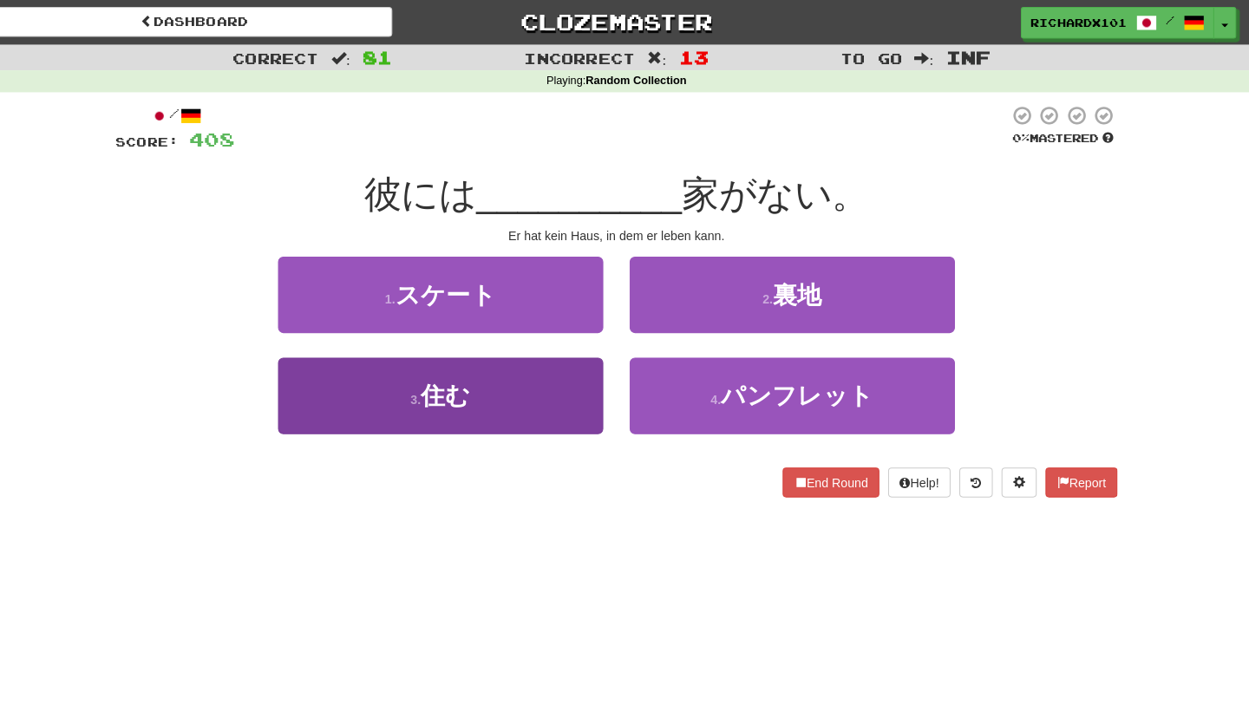
click at [536, 389] on button "3 . 住む" at bounding box center [451, 390] width 321 height 75
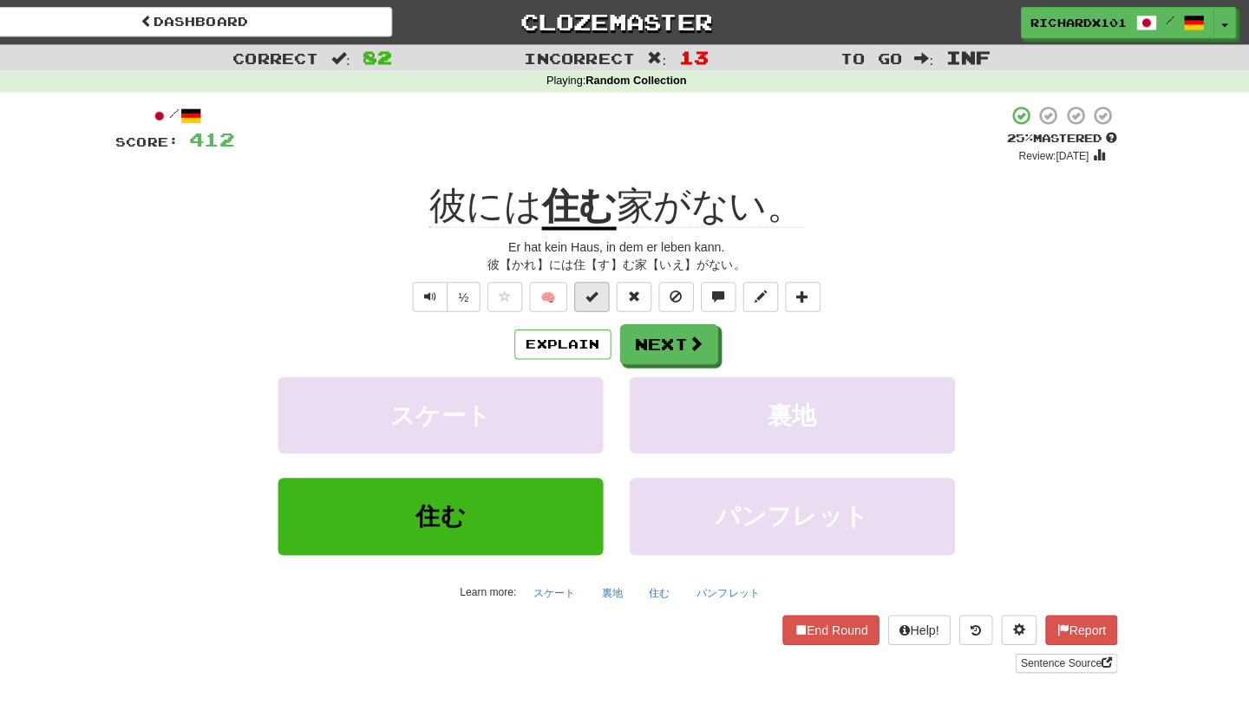
click at [594, 286] on span at bounding box center [600, 292] width 12 height 12
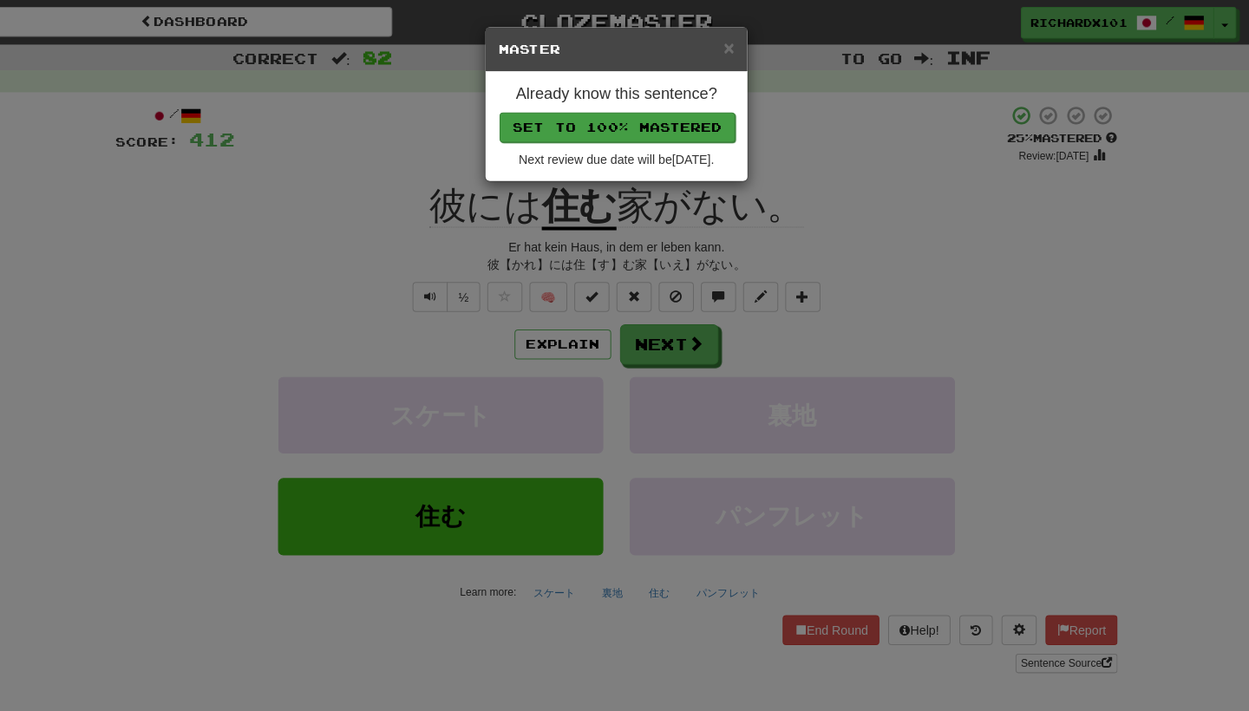
click at [647, 131] on button "Set to 100% Mastered" at bounding box center [625, 125] width 233 height 29
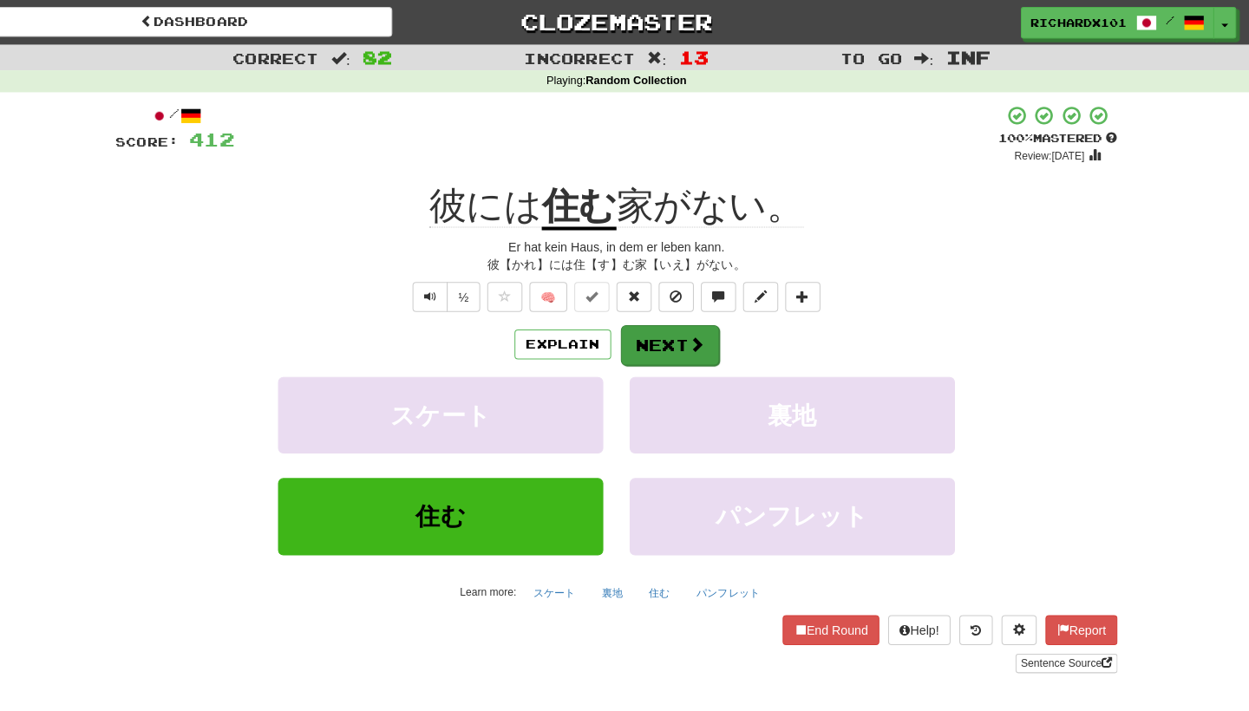
click at [645, 337] on button "Next" at bounding box center [677, 341] width 97 height 40
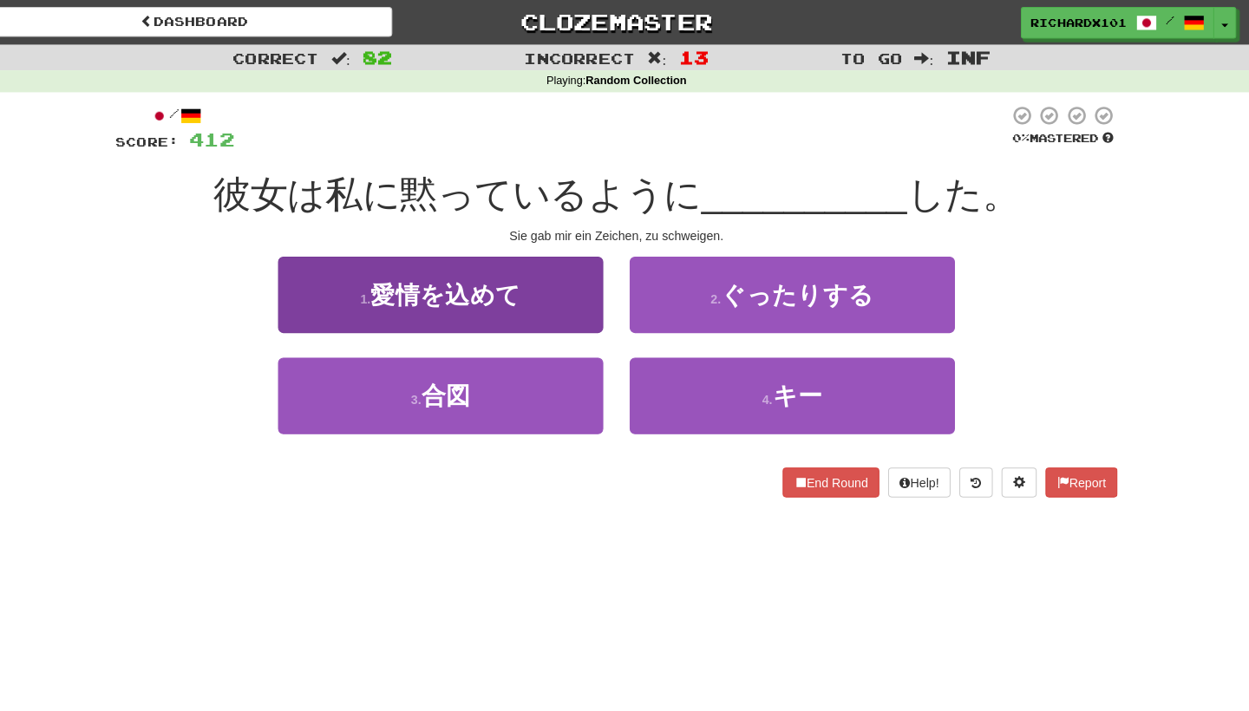
click at [538, 294] on button "1 . 愛情を込めて" at bounding box center [451, 290] width 321 height 75
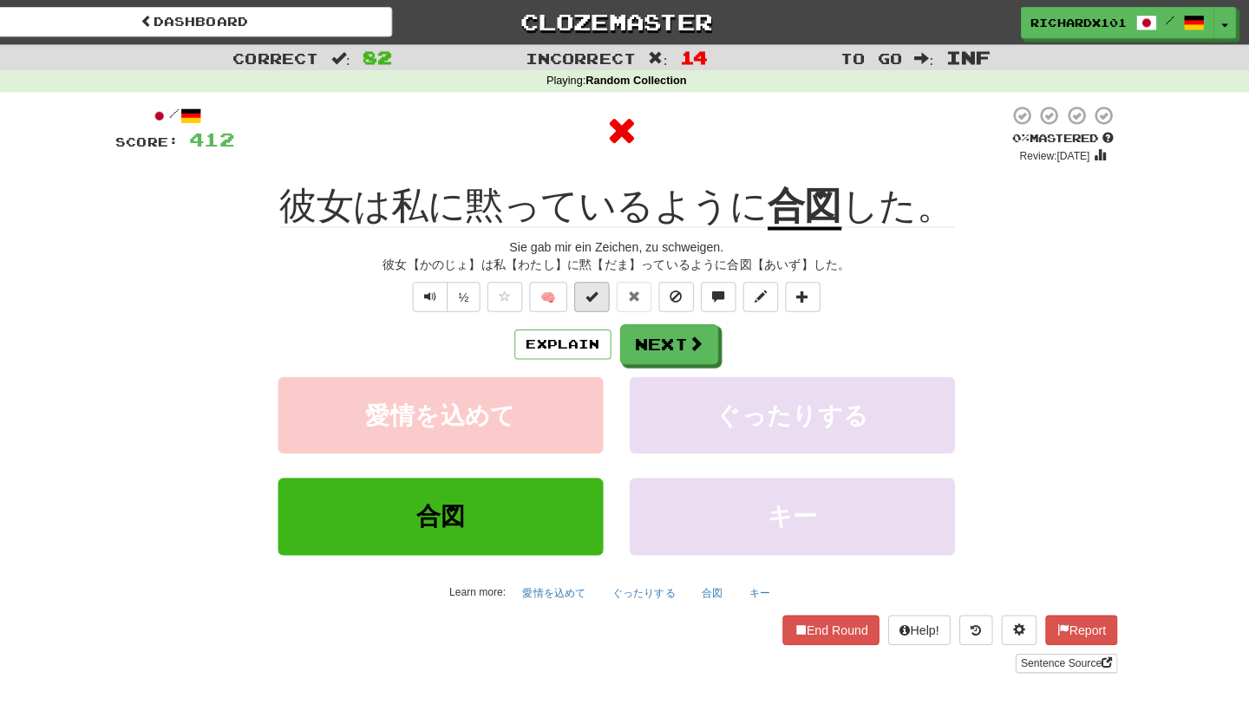
click at [588, 298] on button at bounding box center [600, 292] width 35 height 29
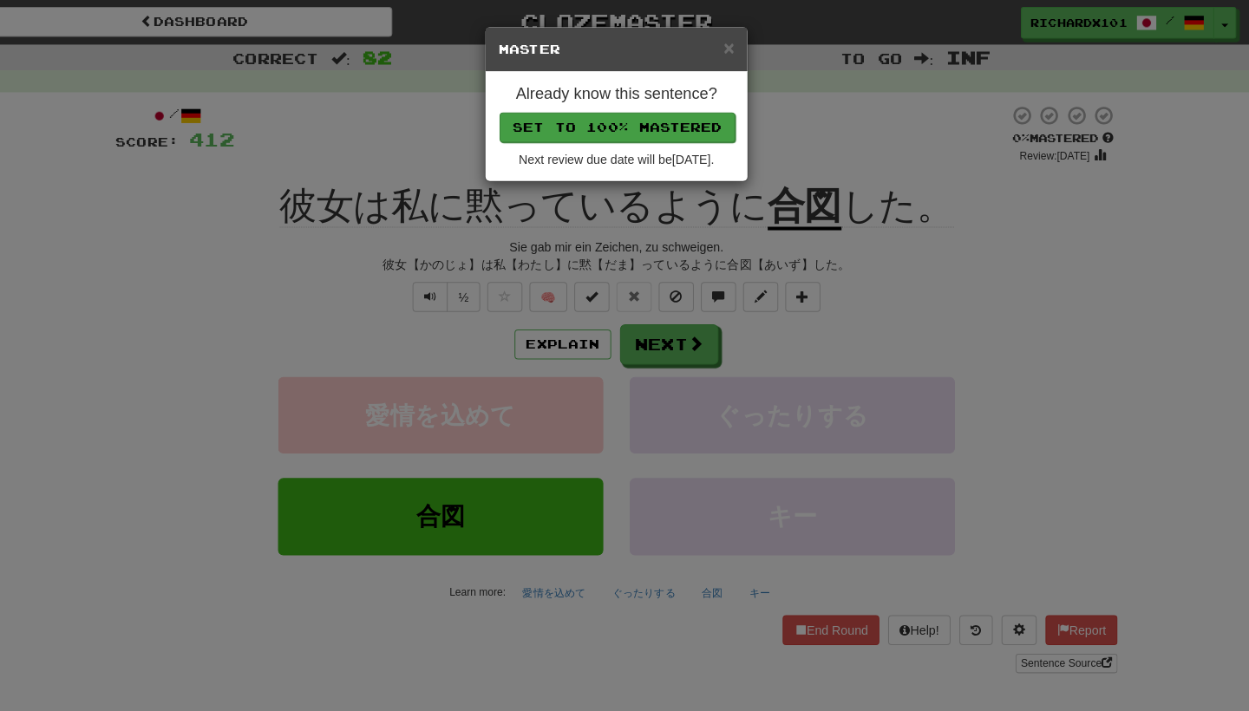
click at [656, 129] on button "Set to 100% Mastered" at bounding box center [625, 125] width 233 height 29
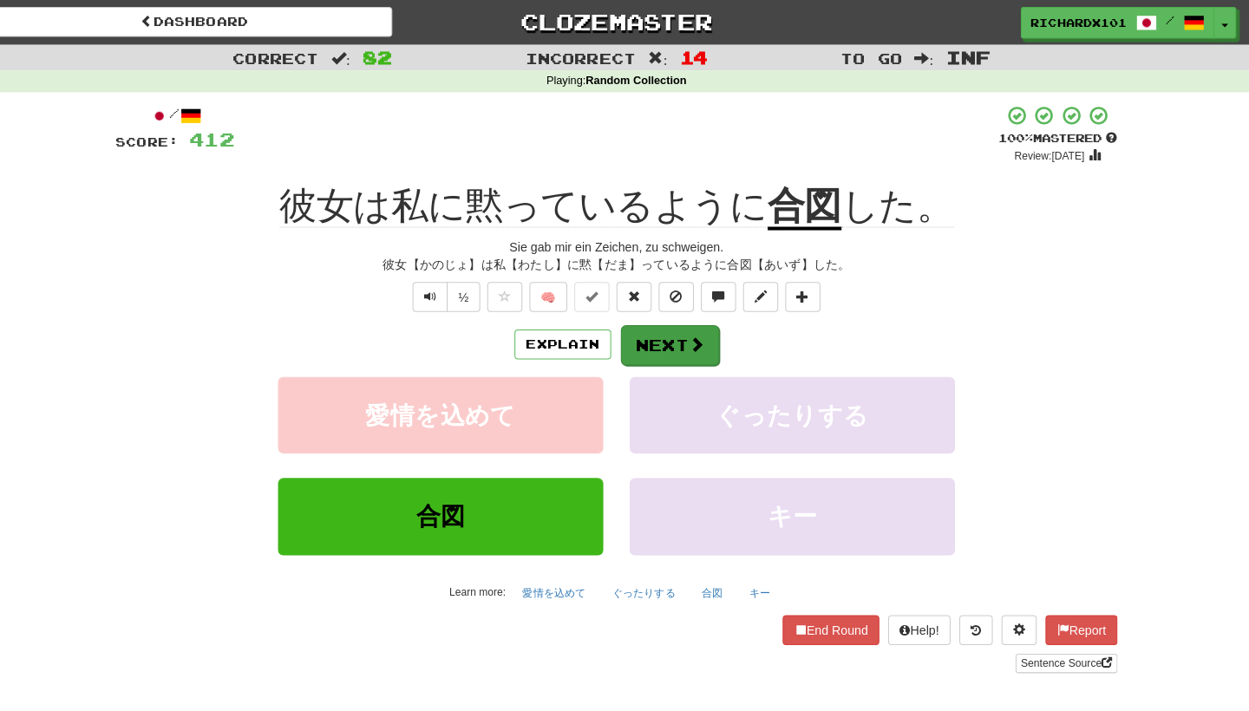
click at [645, 331] on button "Next" at bounding box center [677, 341] width 97 height 40
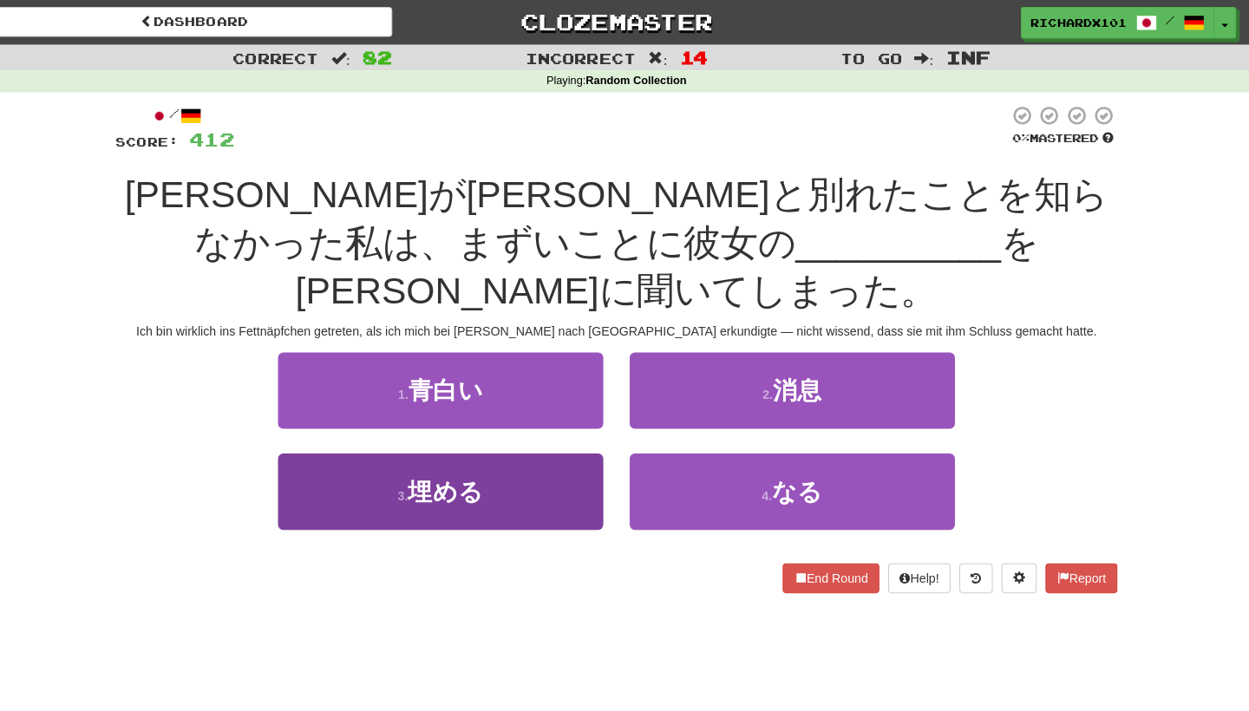
click at [561, 448] on button "3 . 埋める" at bounding box center [451, 485] width 321 height 75
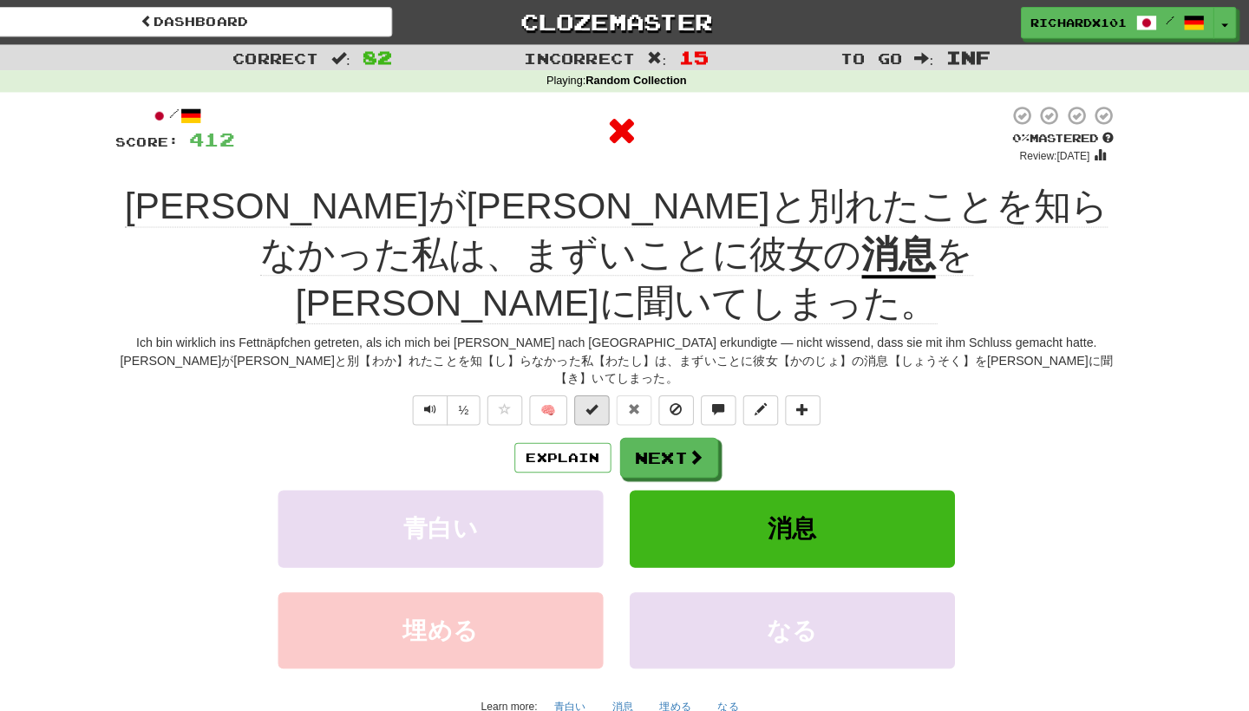
click at [592, 390] on button at bounding box center [600, 404] width 35 height 29
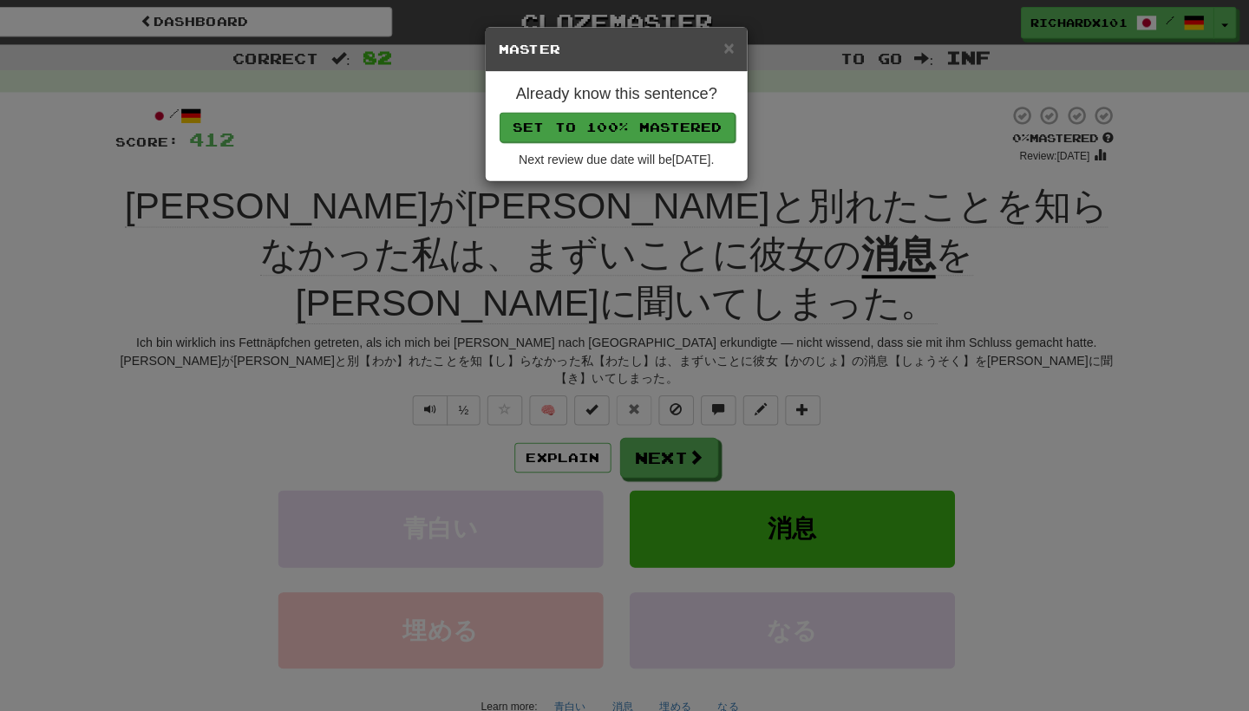
click at [697, 125] on button "Set to 100% Mastered" at bounding box center [625, 125] width 233 height 29
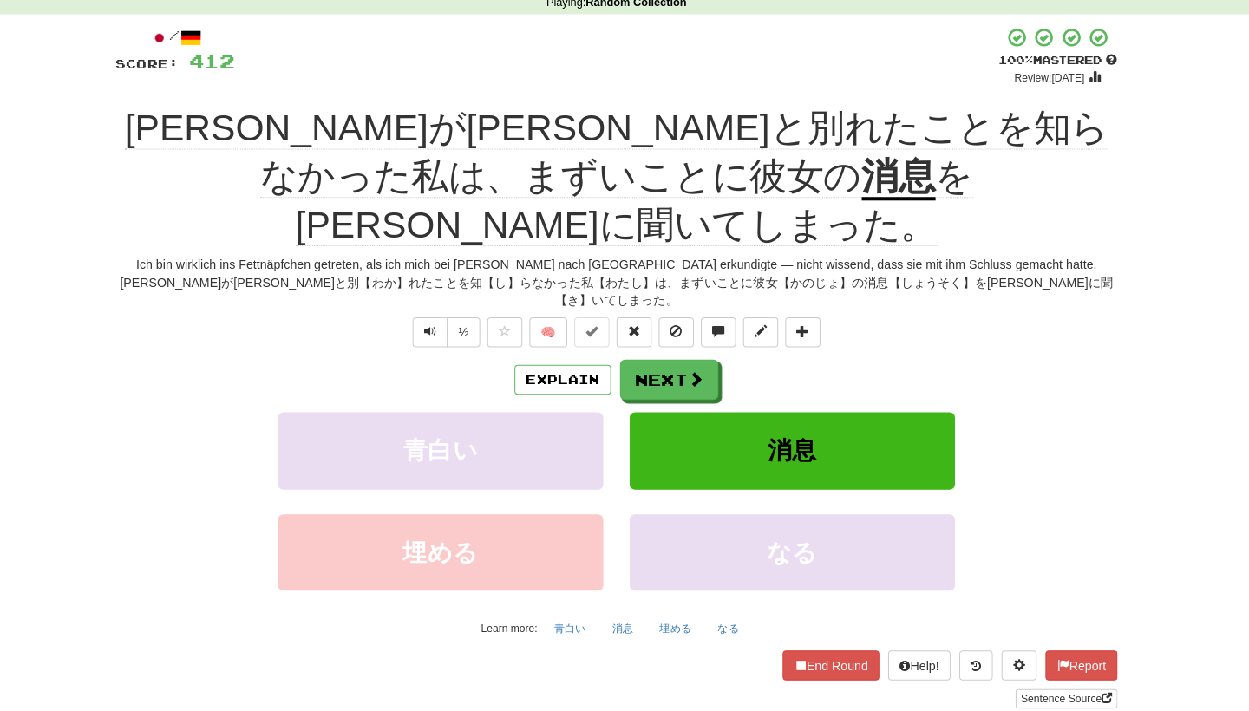
scroll to position [69, 0]
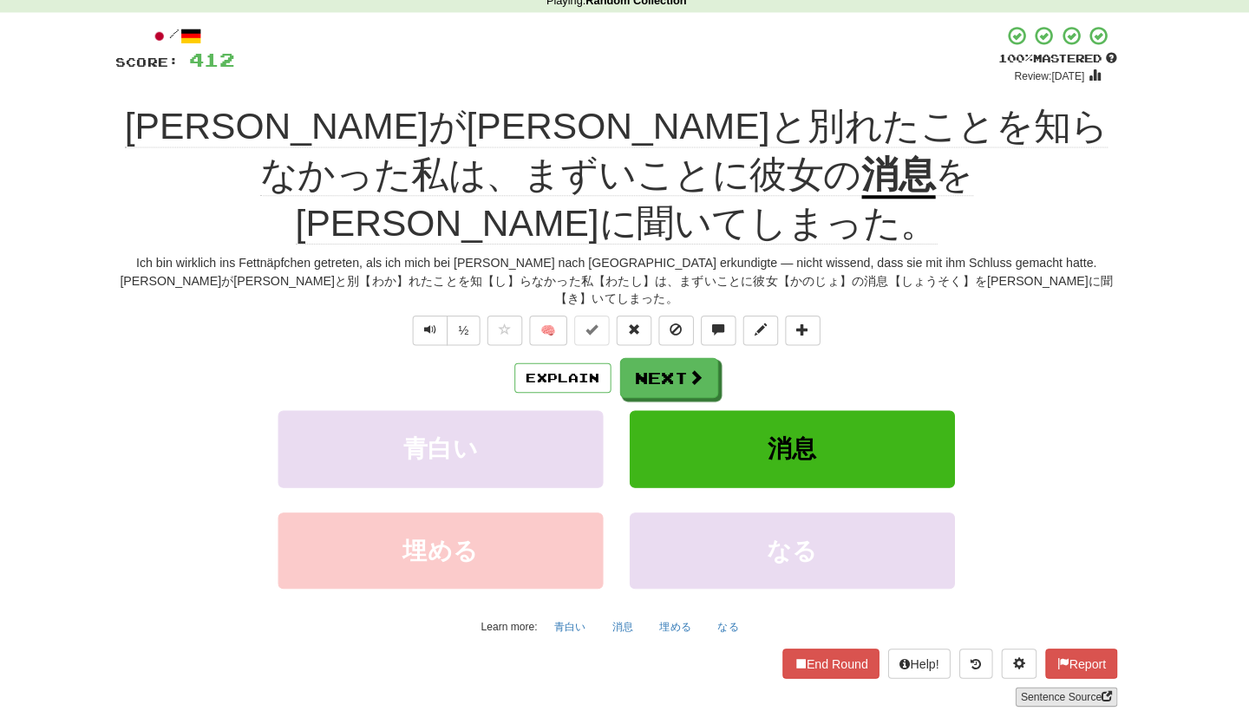
click at [1026, 688] on link "Sentence Source" at bounding box center [1069, 697] width 101 height 19
click at [791, 321] on button at bounding box center [808, 335] width 35 height 29
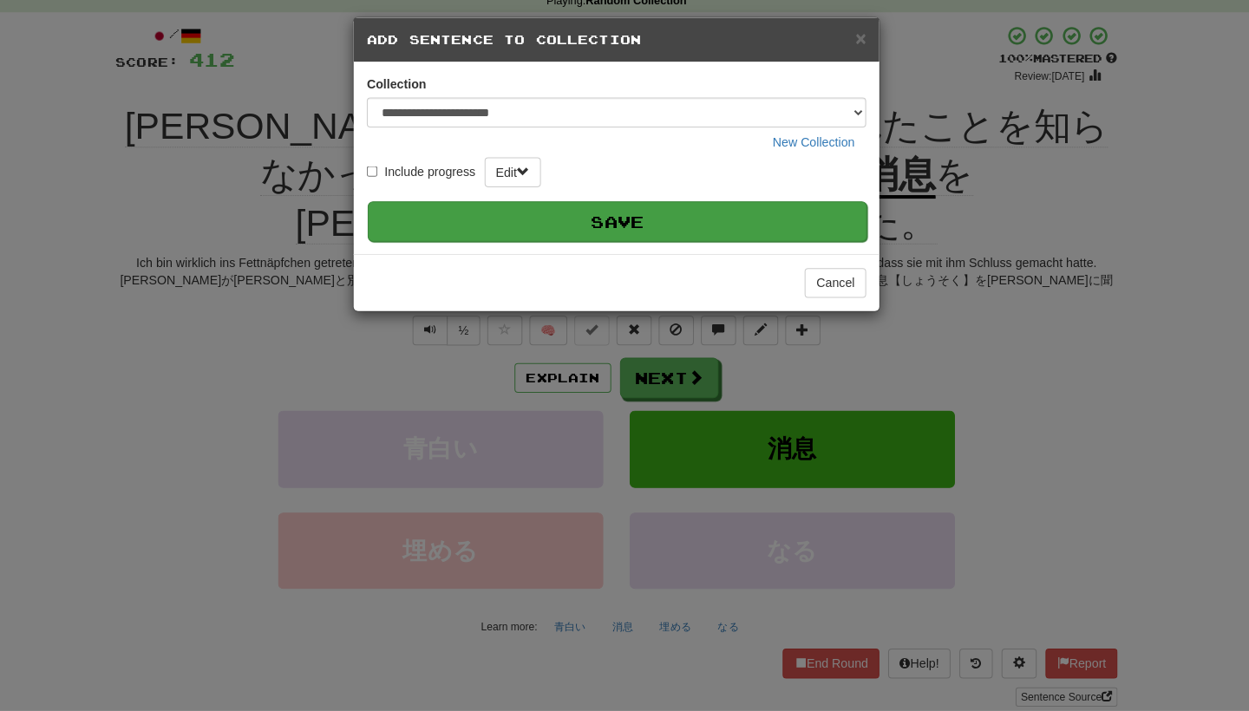
click at [696, 208] on button "Save" at bounding box center [625, 228] width 493 height 40
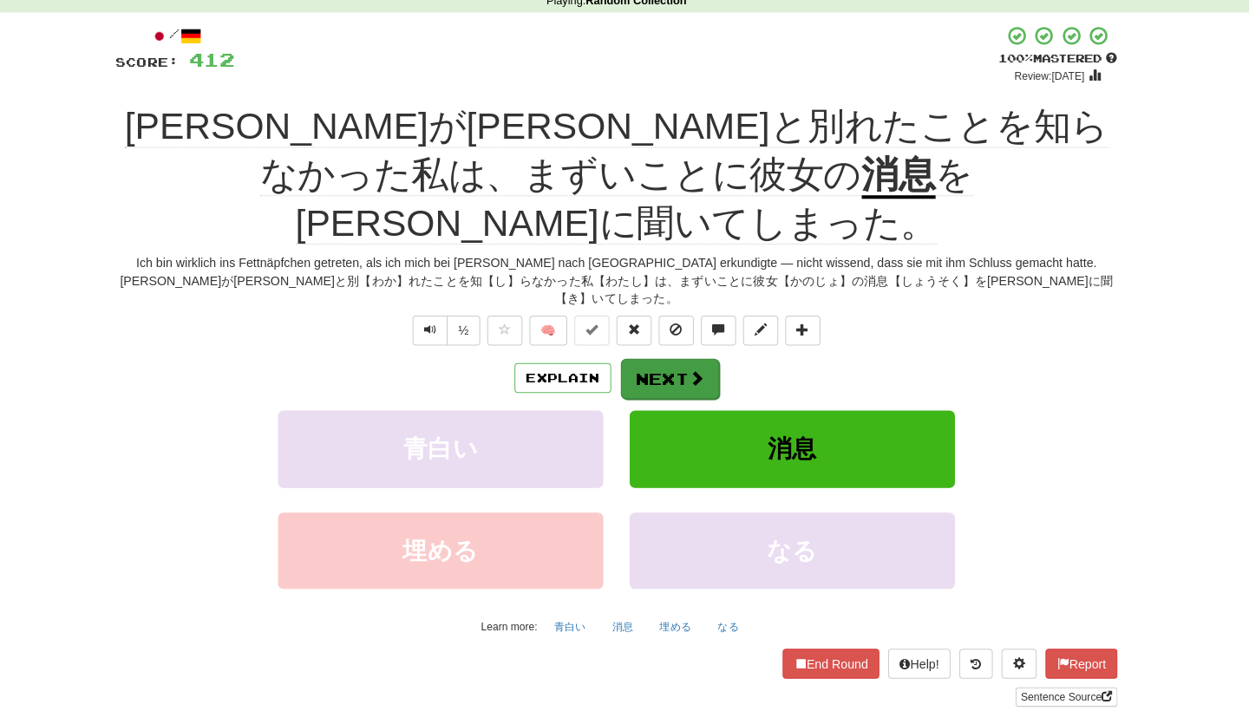
click at [696, 375] on span at bounding box center [704, 383] width 16 height 16
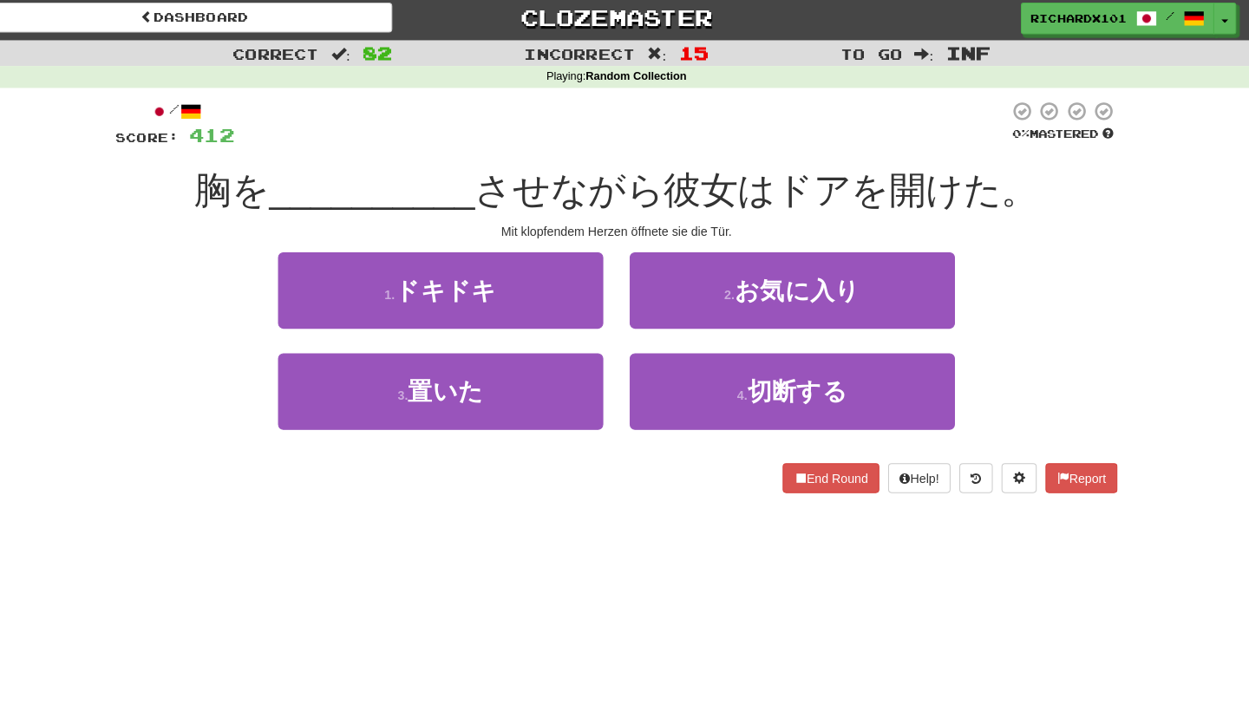
scroll to position [0, 0]
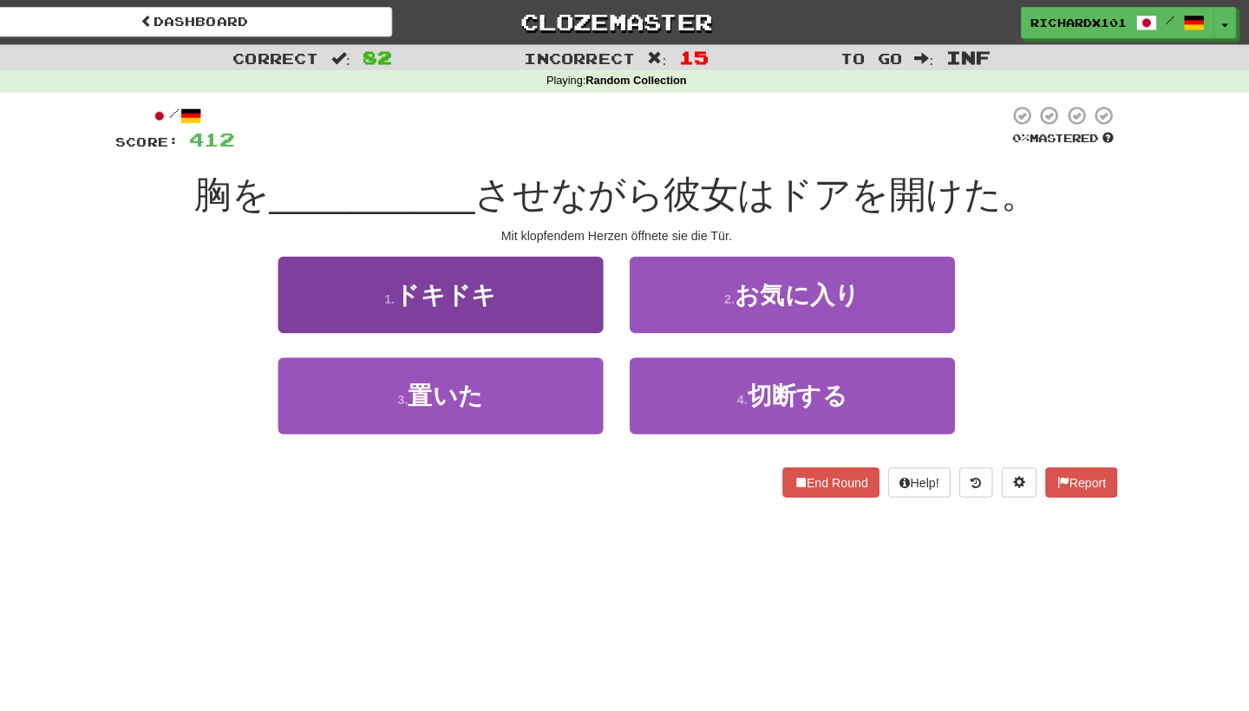
click at [570, 311] on button "1 . ドキドキ" at bounding box center [451, 290] width 321 height 75
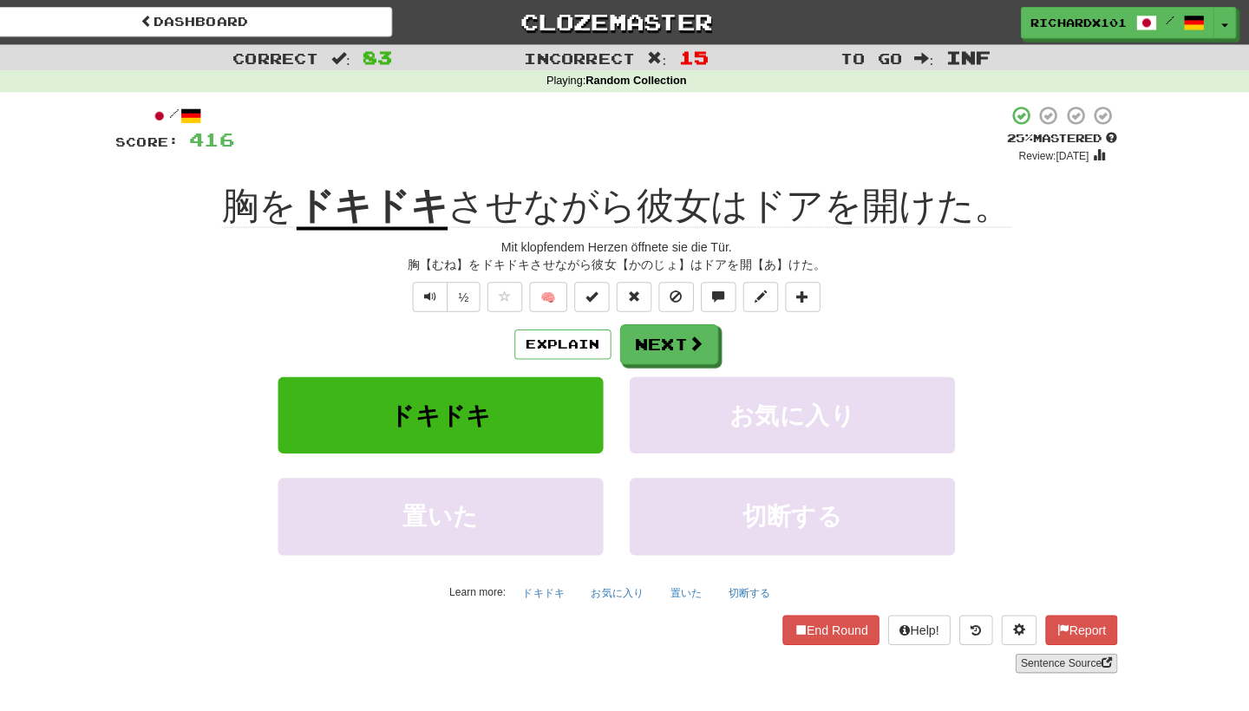
click at [1019, 645] on link "Sentence Source" at bounding box center [1069, 654] width 101 height 19
click at [594, 291] on span at bounding box center [600, 292] width 12 height 12
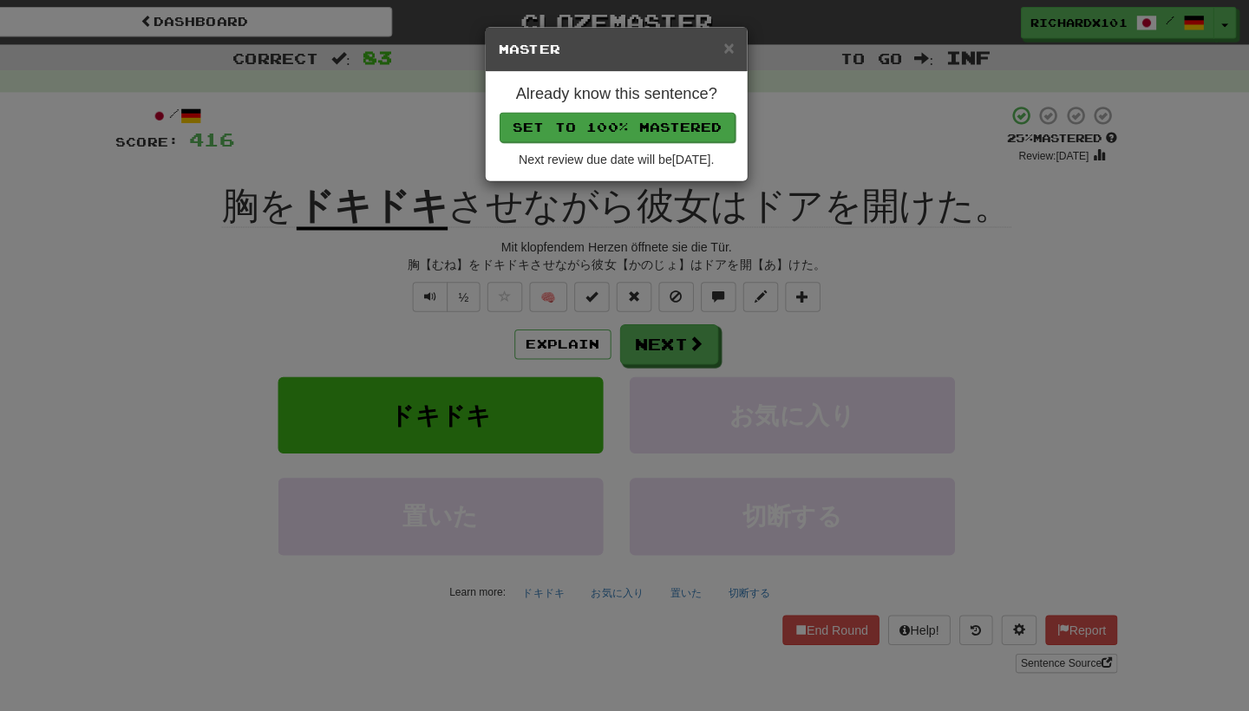
click at [628, 121] on button "Set to 100% Mastered" at bounding box center [625, 125] width 233 height 29
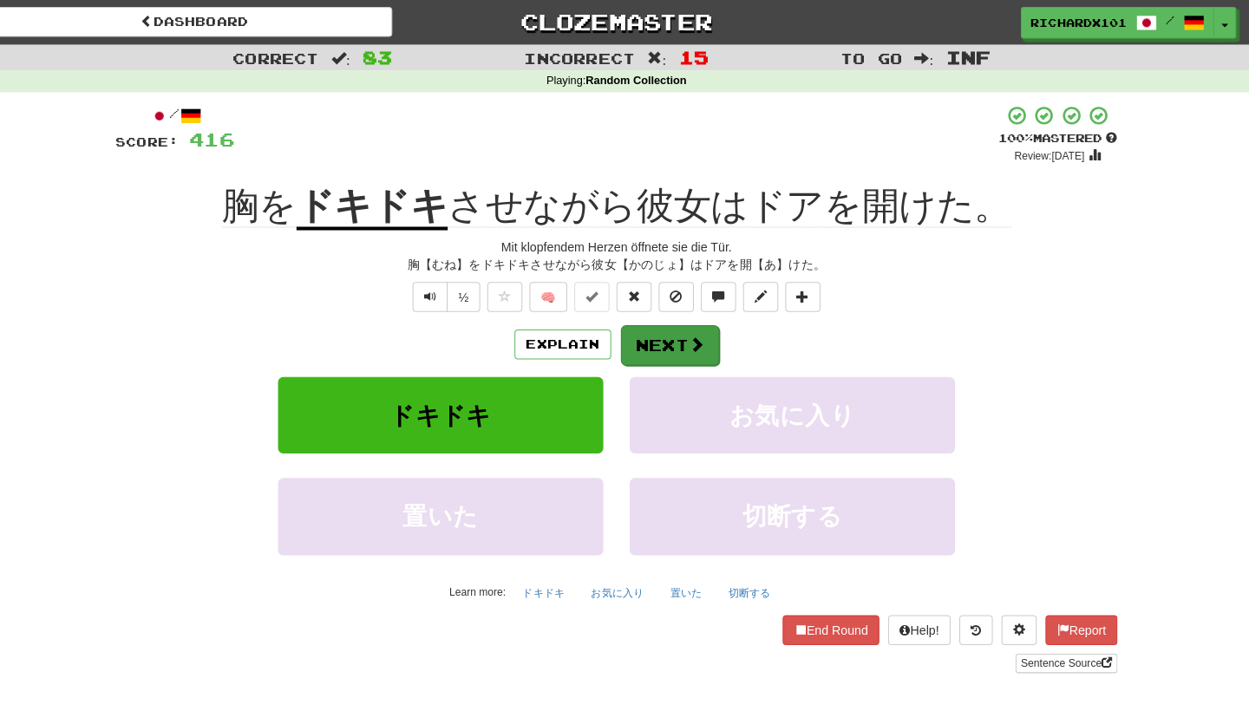
click at [656, 339] on button "Next" at bounding box center [677, 341] width 97 height 40
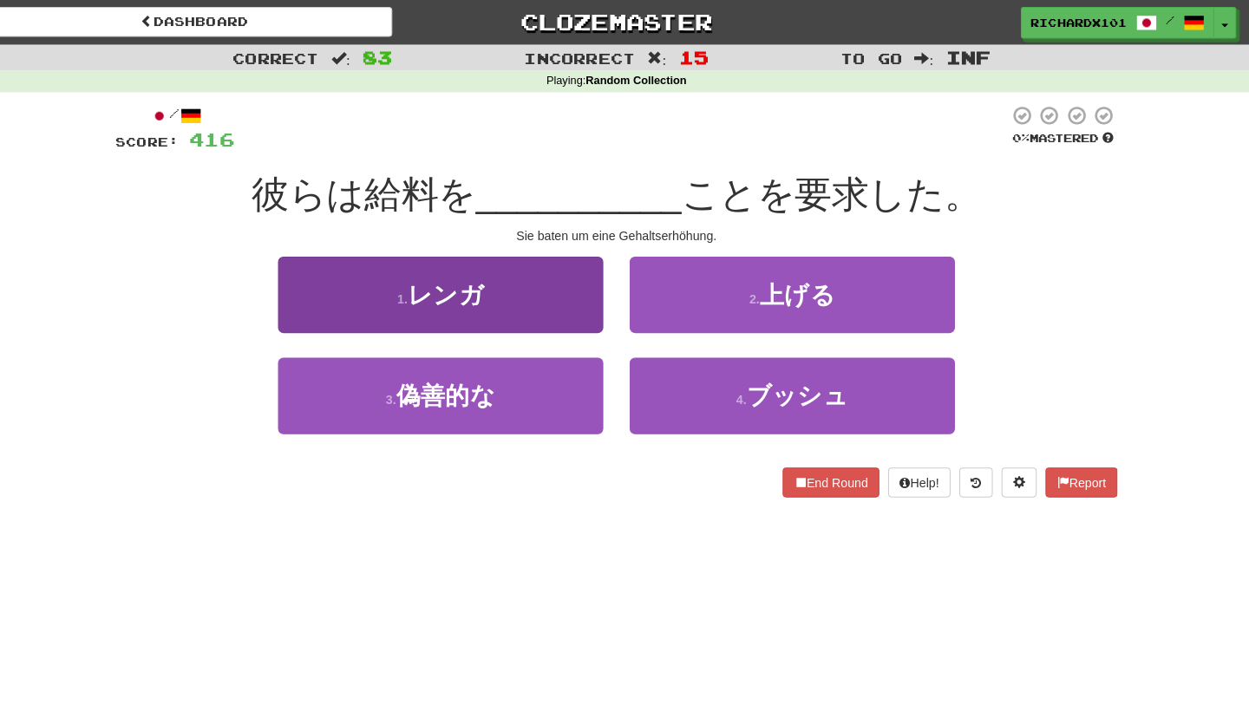
click at [547, 313] on button "1 . レンガ" at bounding box center [451, 290] width 321 height 75
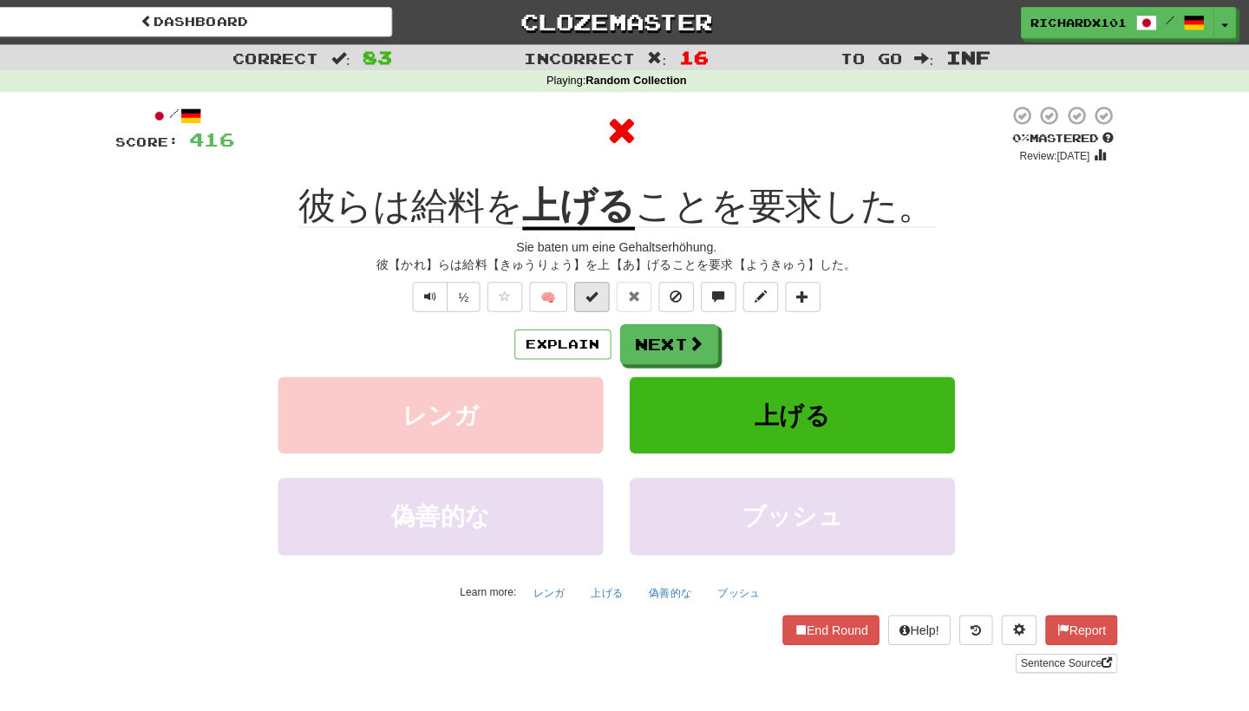
click at [594, 295] on span at bounding box center [600, 292] width 12 height 12
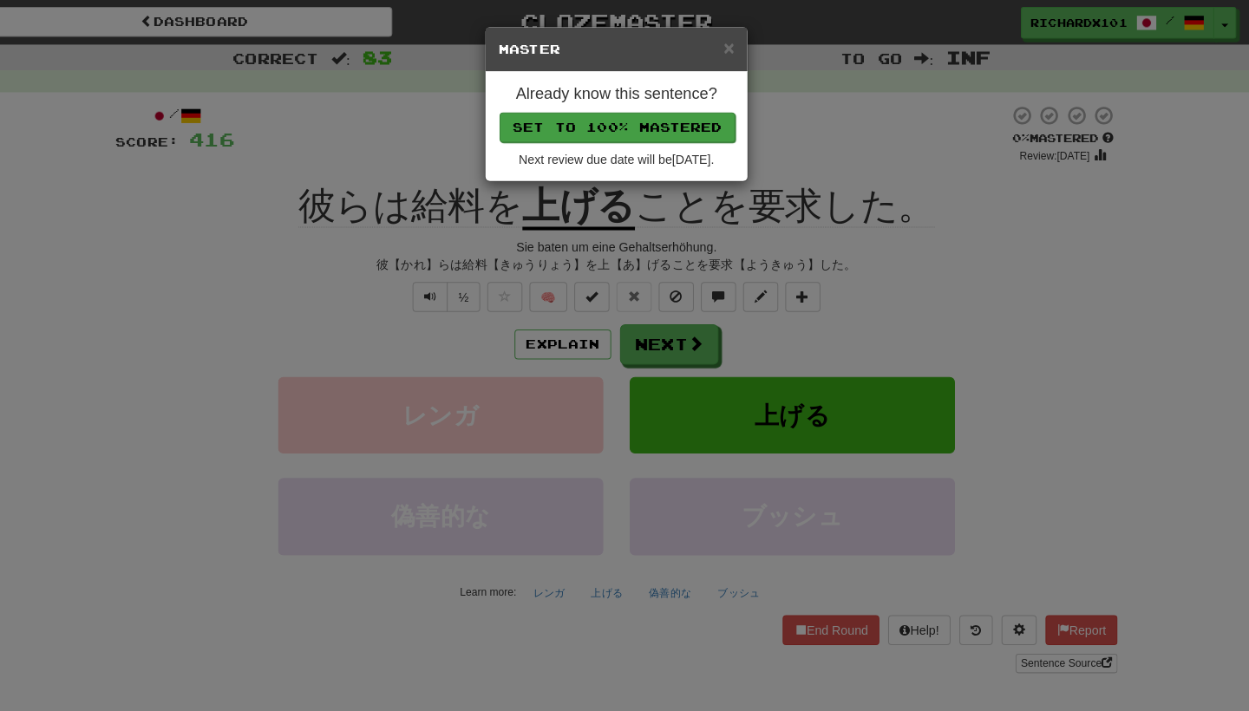
click at [640, 124] on button "Set to 100% Mastered" at bounding box center [625, 125] width 233 height 29
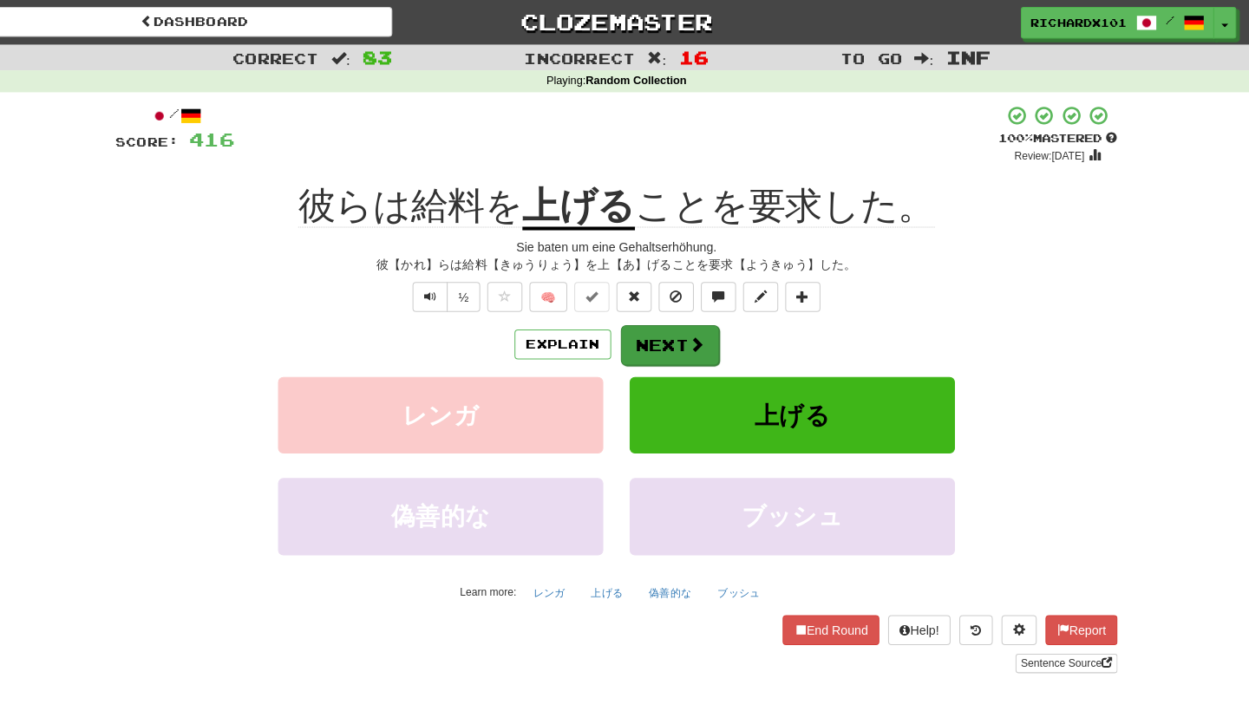
click at [646, 333] on button "Next" at bounding box center [677, 341] width 97 height 40
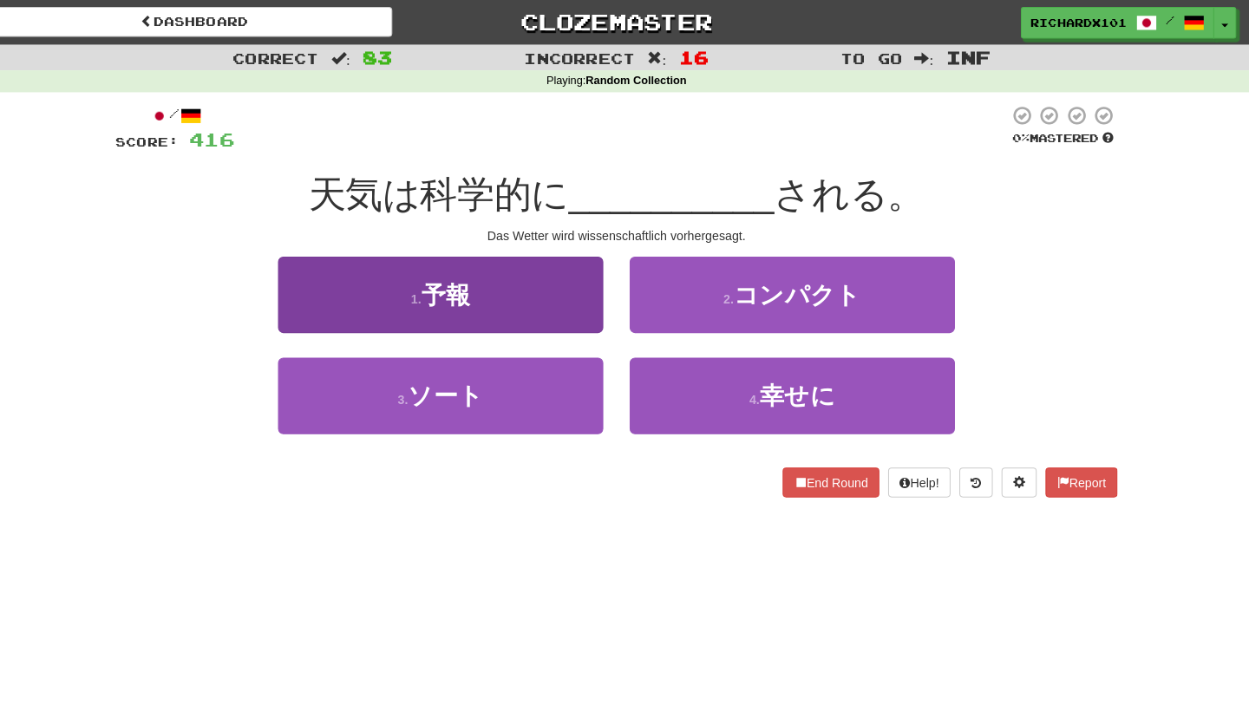
click at [522, 305] on button "1 . 予報" at bounding box center [451, 290] width 321 height 75
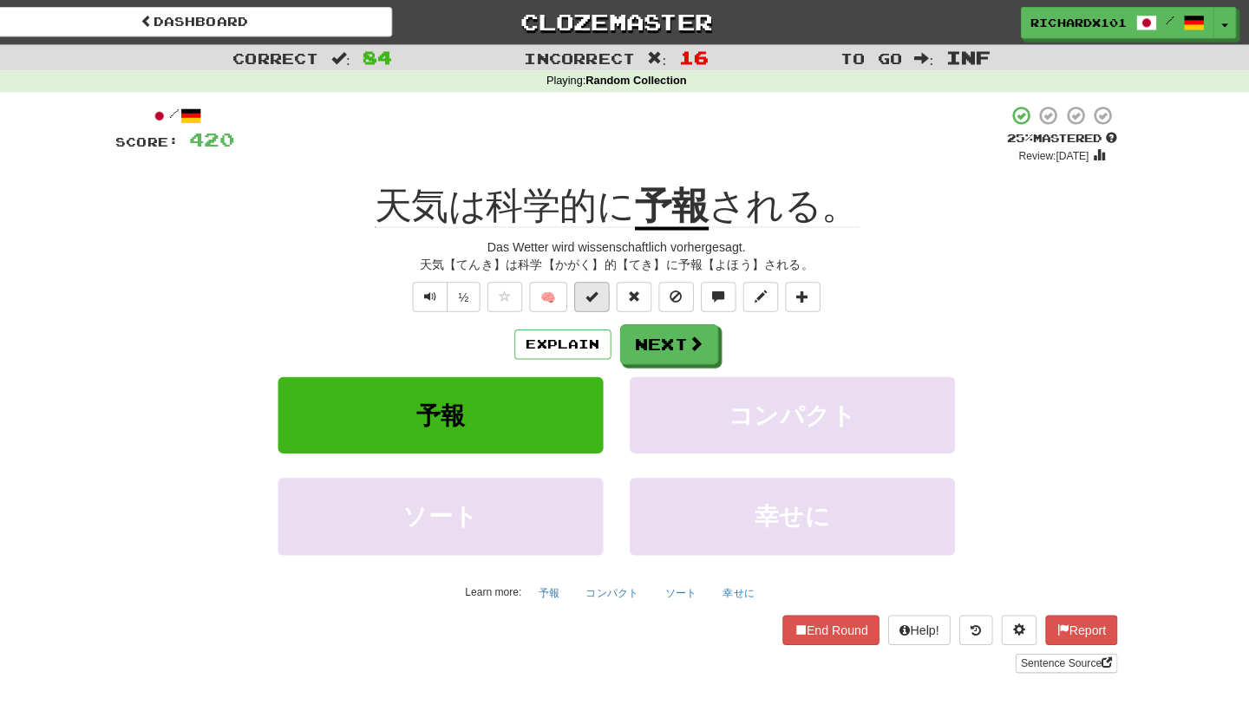
click at [594, 286] on span at bounding box center [600, 292] width 12 height 12
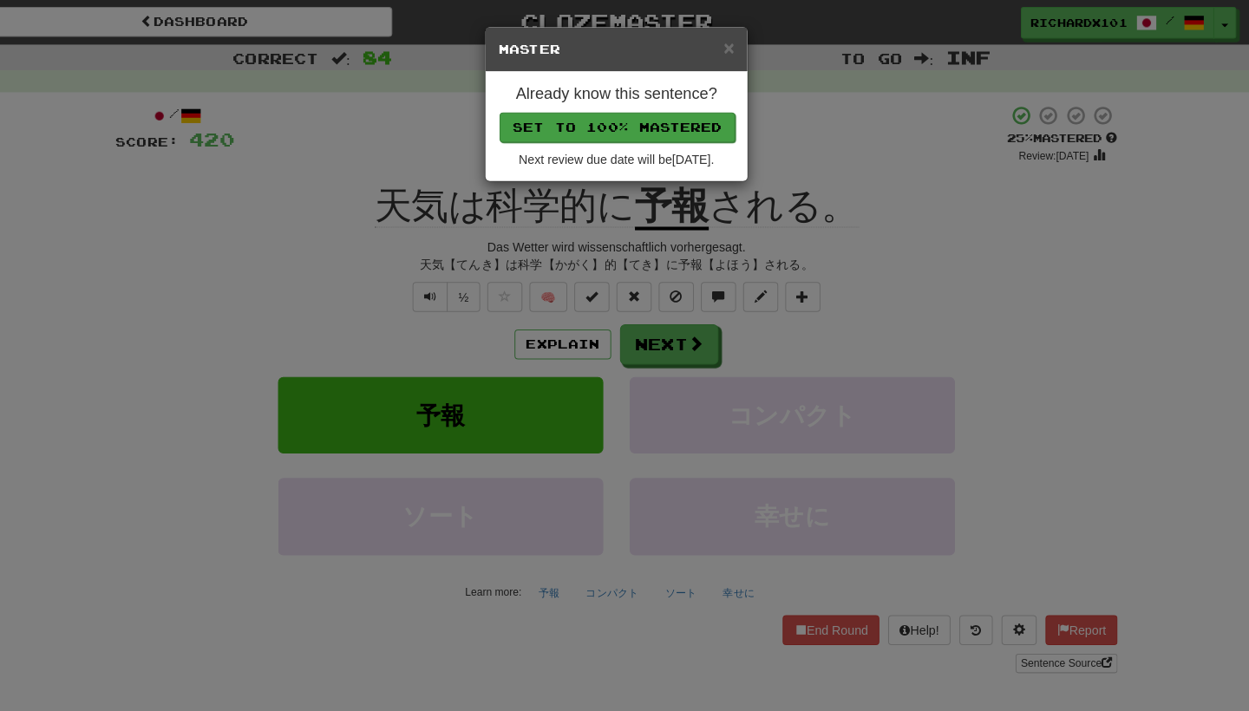
click at [652, 111] on button "Set to 100% Mastered" at bounding box center [625, 125] width 233 height 29
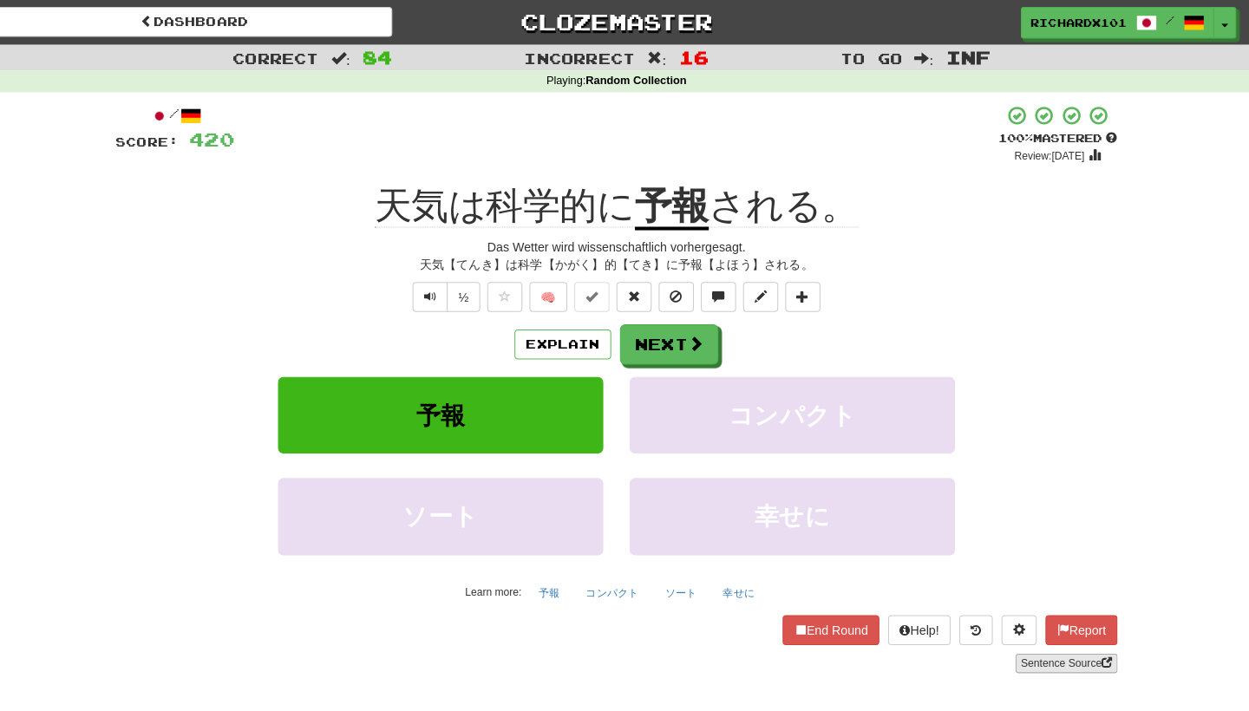
click at [1054, 652] on link "Sentence Source" at bounding box center [1069, 654] width 101 height 19
click at [696, 345] on span at bounding box center [704, 340] width 16 height 16
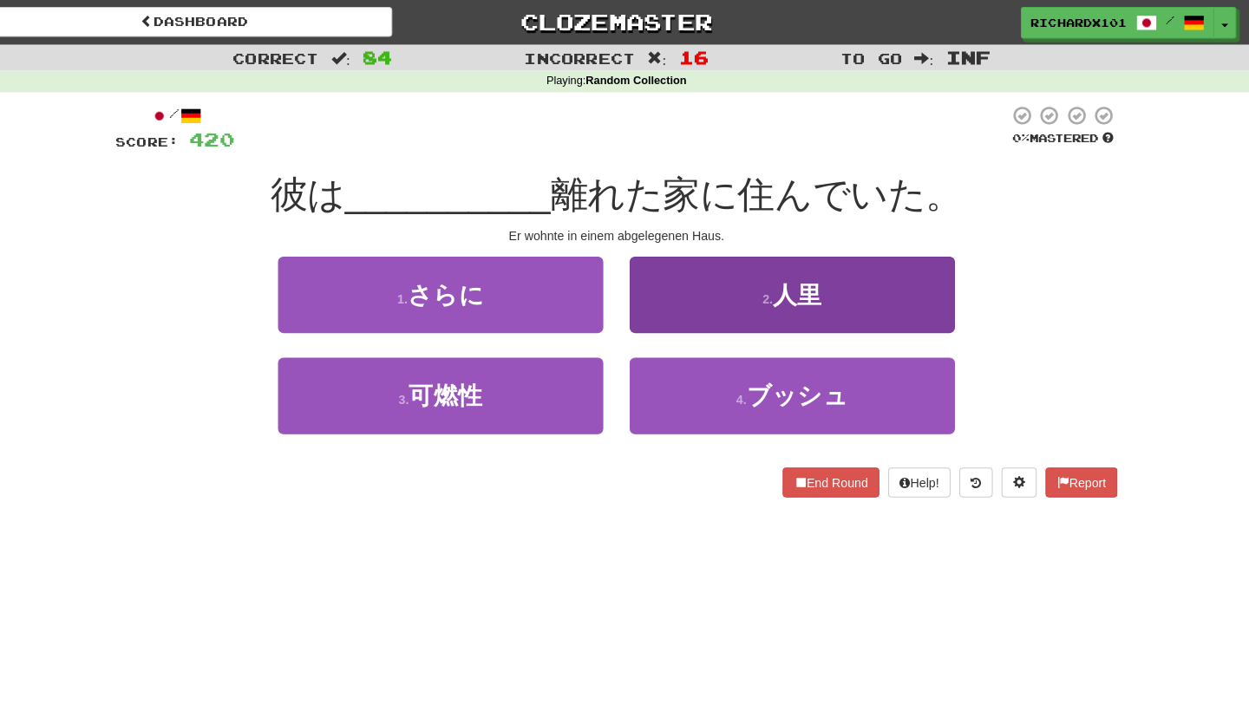
click at [684, 301] on button "2 . 人里" at bounding box center [798, 290] width 321 height 75
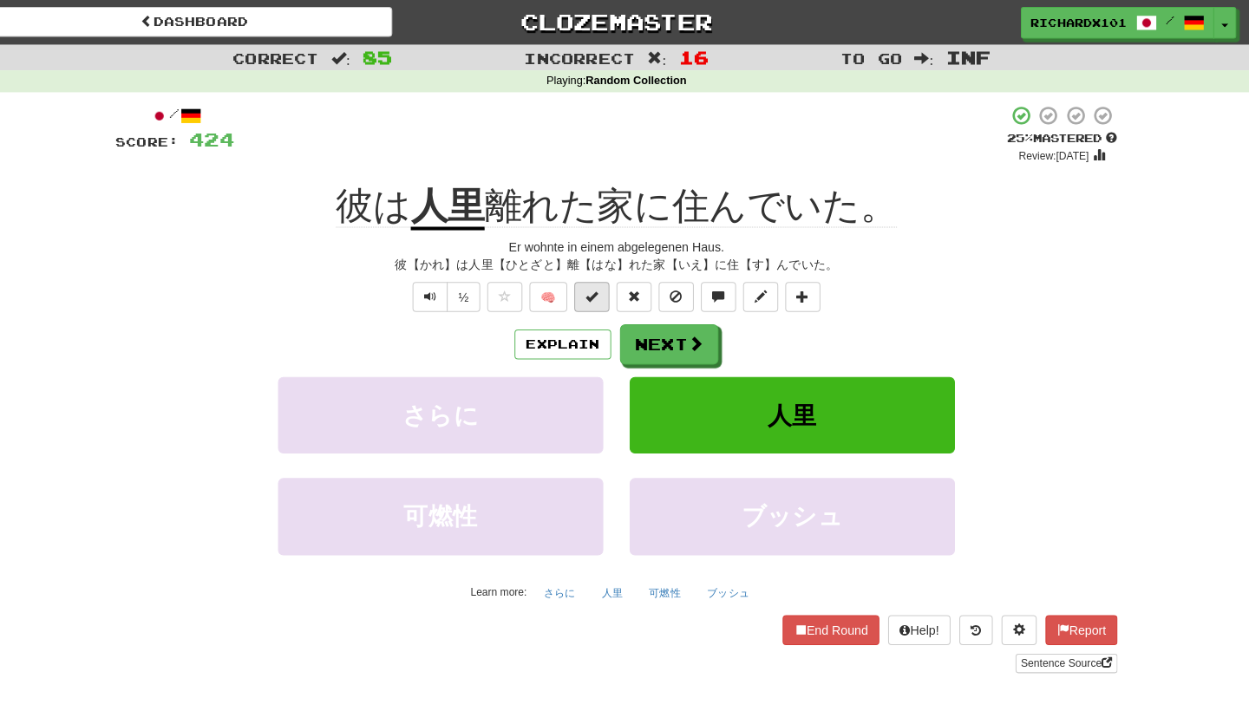
click at [592, 292] on button at bounding box center [600, 292] width 35 height 29
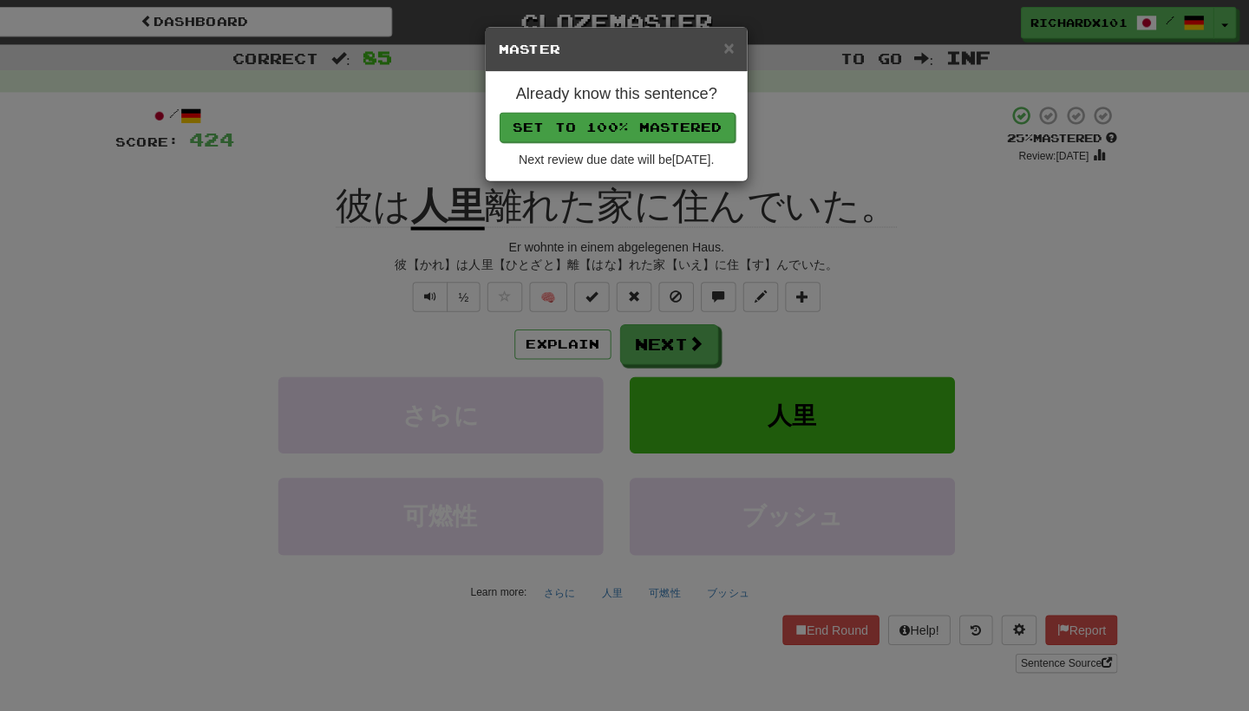
click at [589, 126] on button "Set to 100% Mastered" at bounding box center [625, 125] width 233 height 29
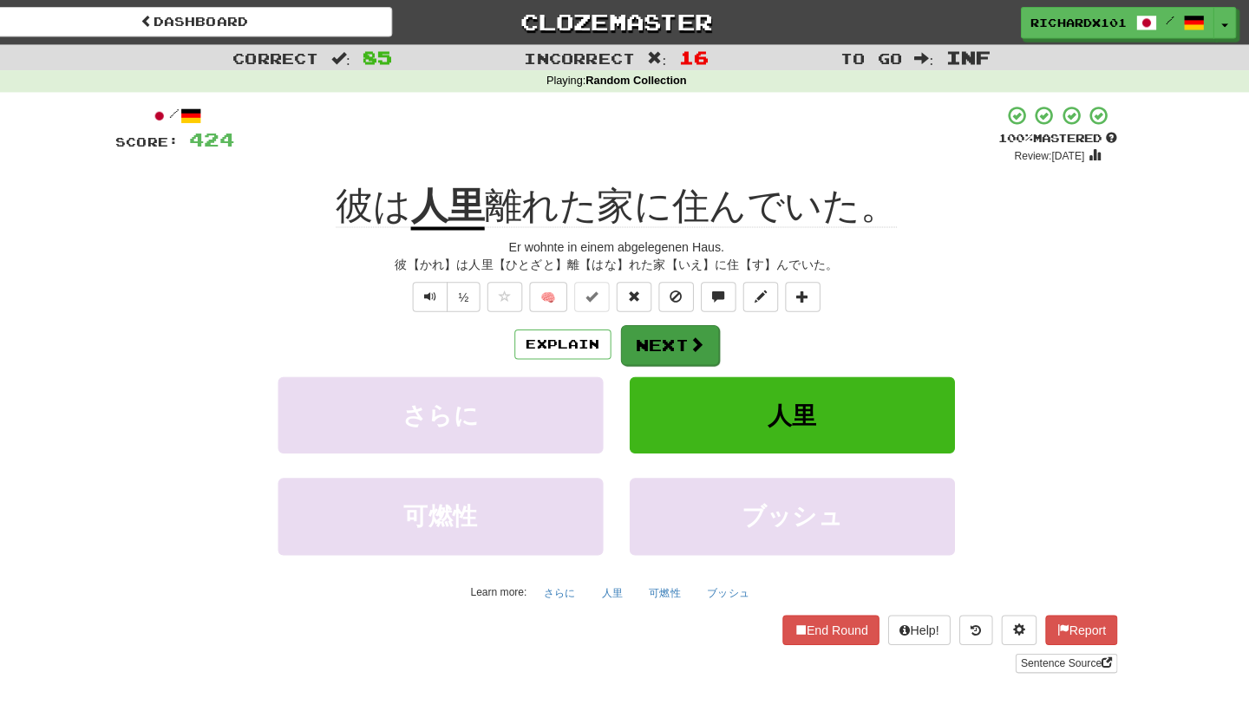
click at [660, 330] on button "Next" at bounding box center [677, 341] width 97 height 40
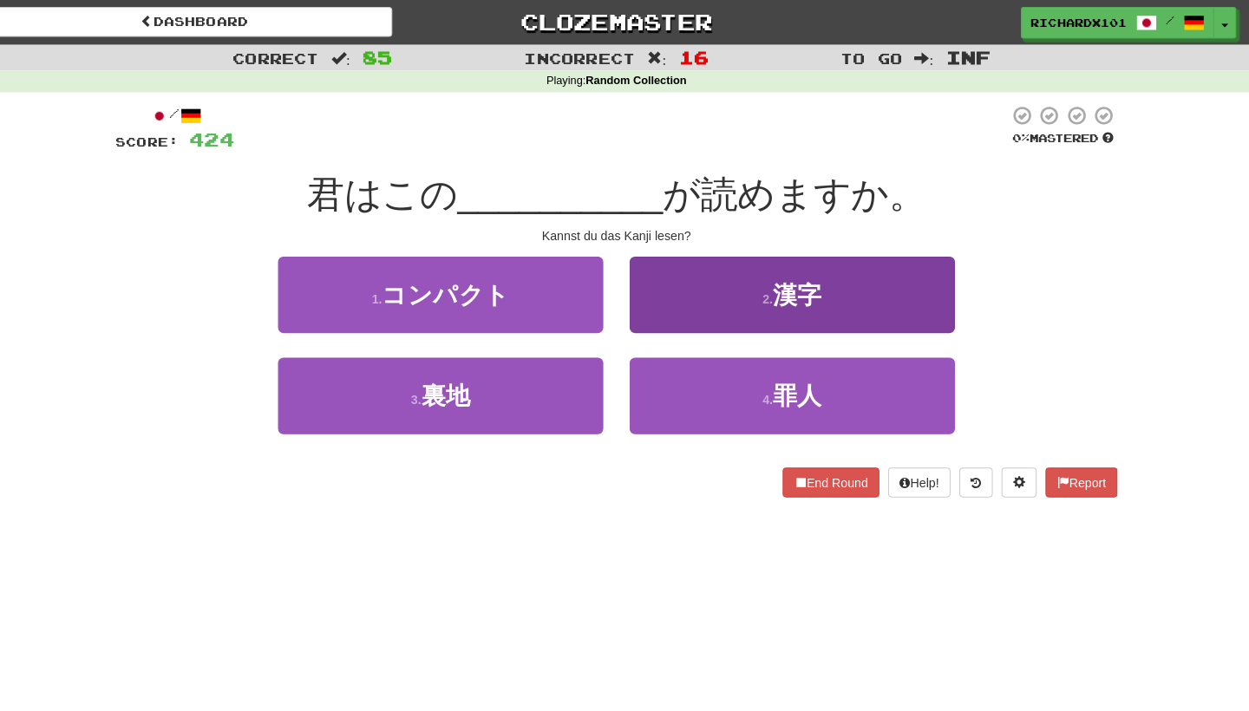
click at [659, 285] on button "2 . 漢字" at bounding box center [798, 290] width 321 height 75
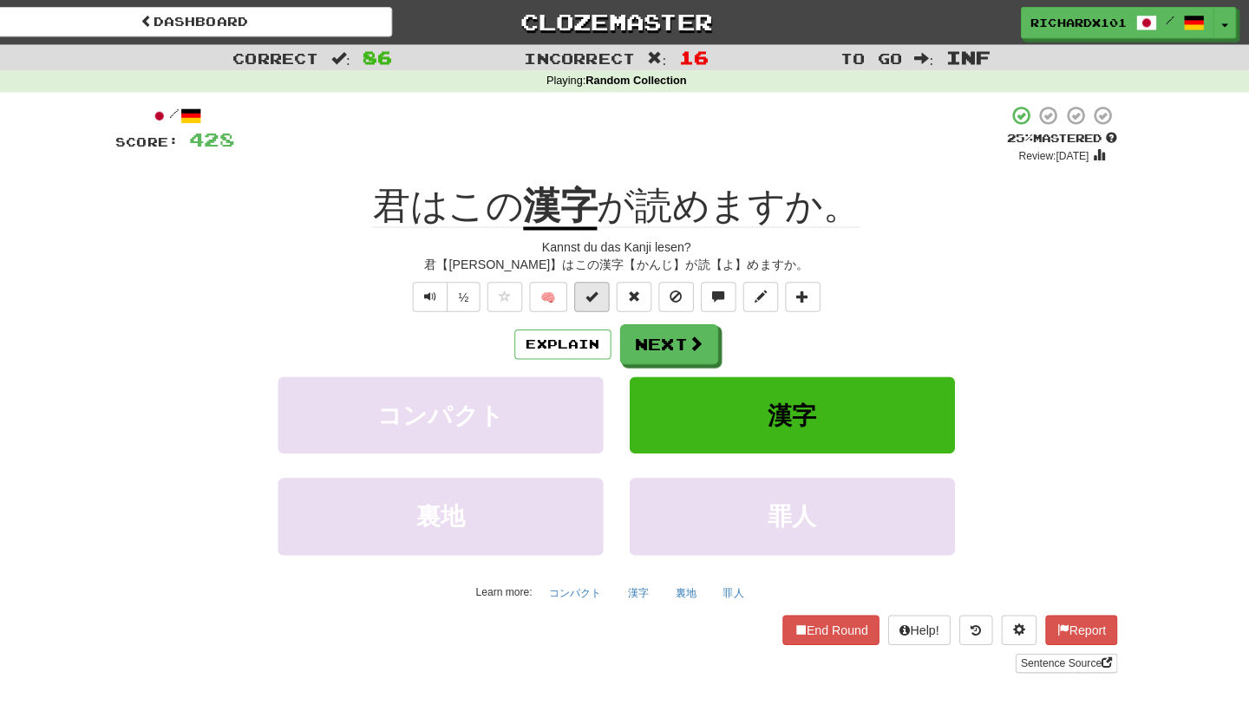
click at [592, 286] on button at bounding box center [600, 292] width 35 height 29
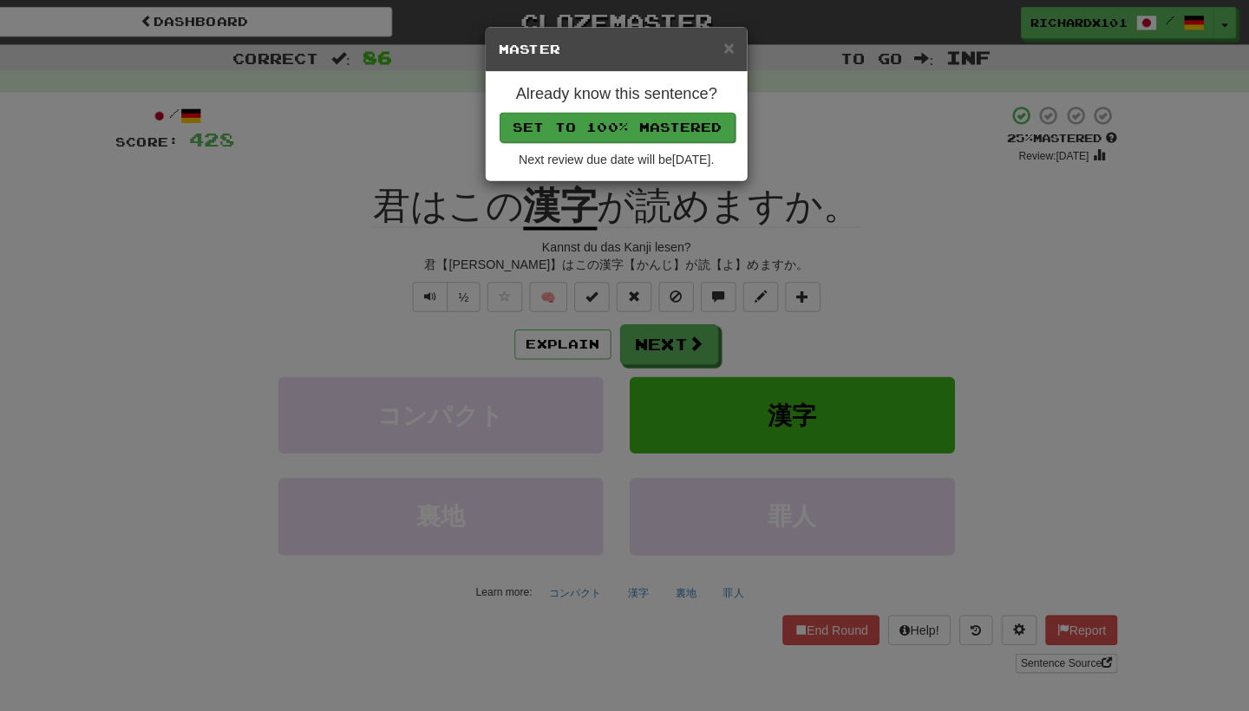
click at [590, 125] on button "Set to 100% Mastered" at bounding box center [625, 125] width 233 height 29
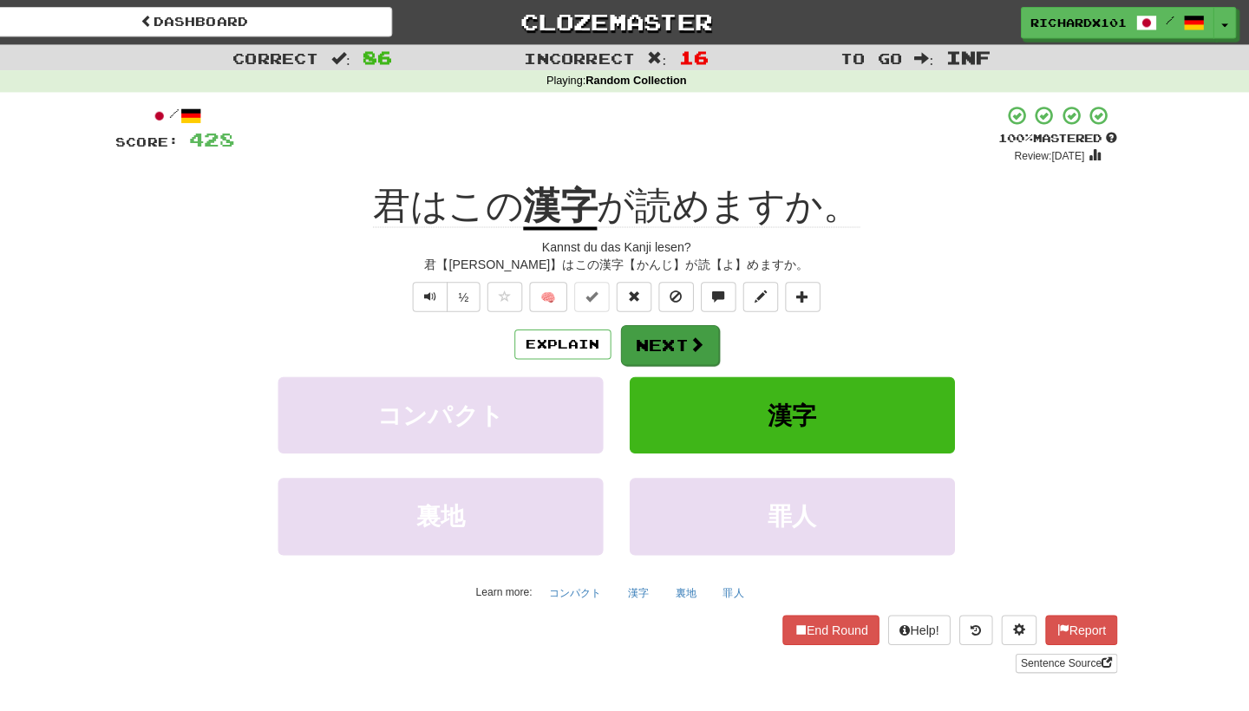
click at [662, 340] on button "Next" at bounding box center [677, 341] width 97 height 40
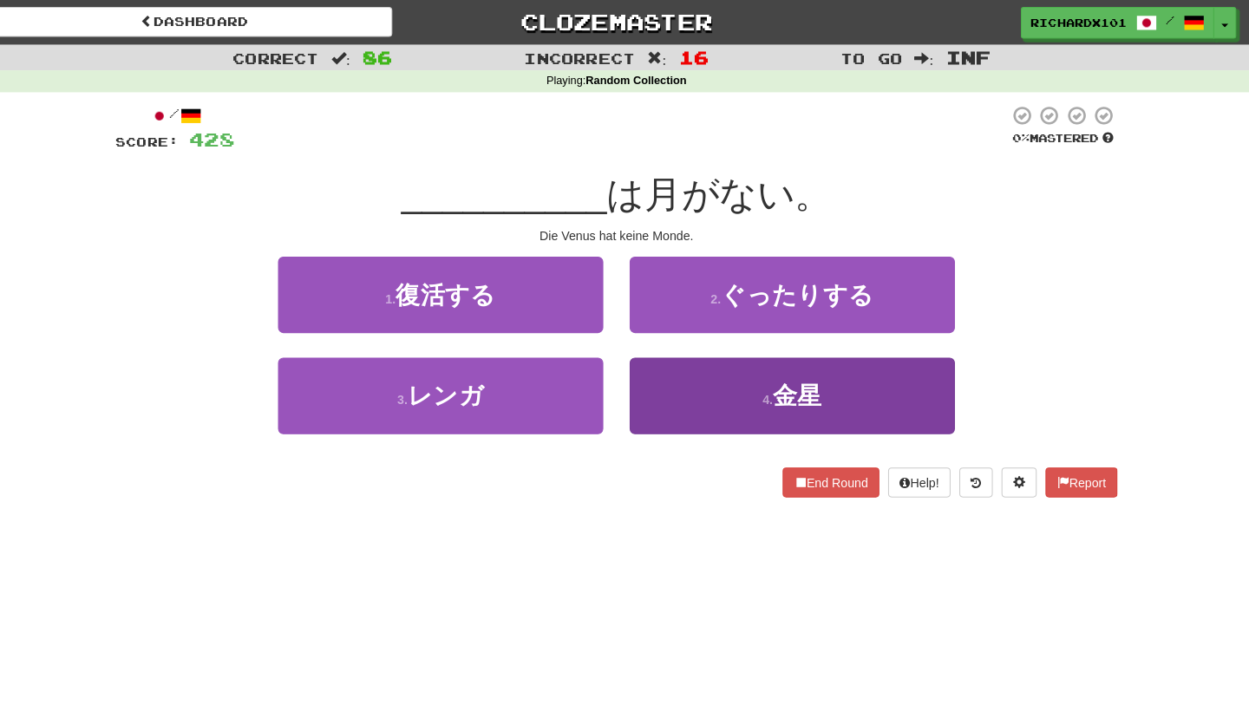
click at [678, 369] on button "4 . 金星" at bounding box center [798, 390] width 321 height 75
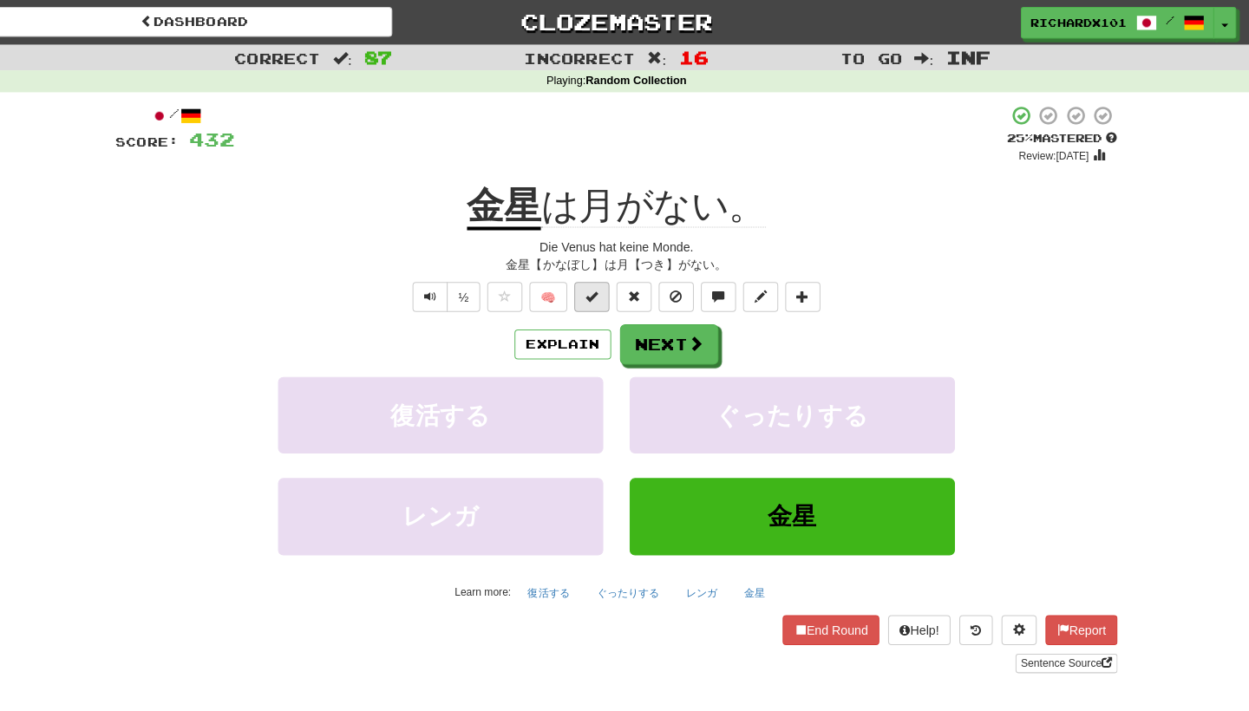
click at [583, 288] on button at bounding box center [600, 292] width 35 height 29
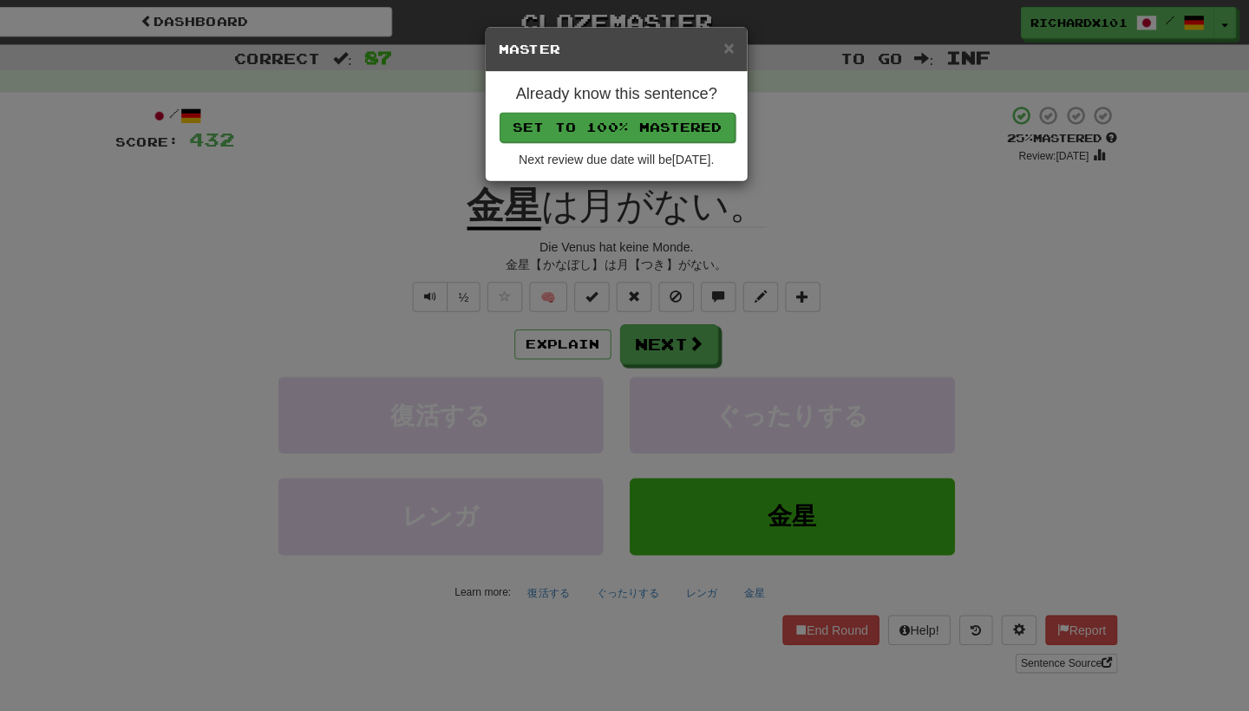
click at [575, 131] on button "Set to 100% Mastered" at bounding box center [625, 125] width 233 height 29
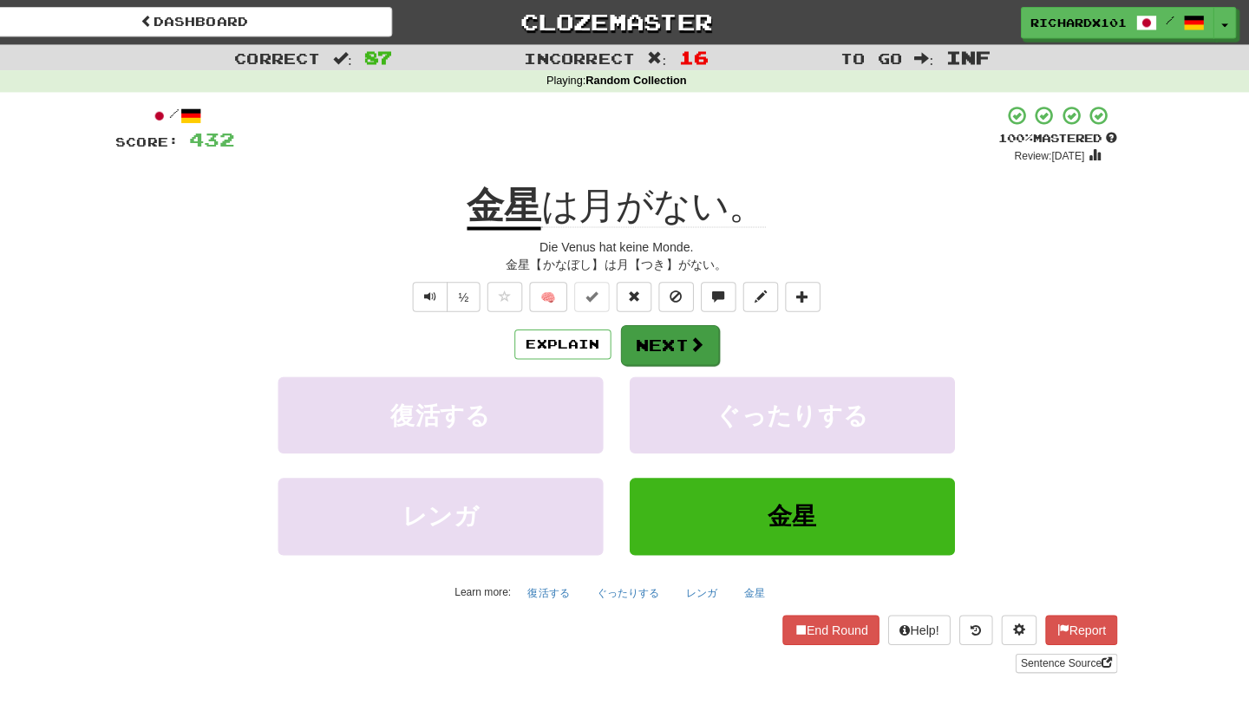
click at [661, 335] on button "Next" at bounding box center [677, 341] width 97 height 40
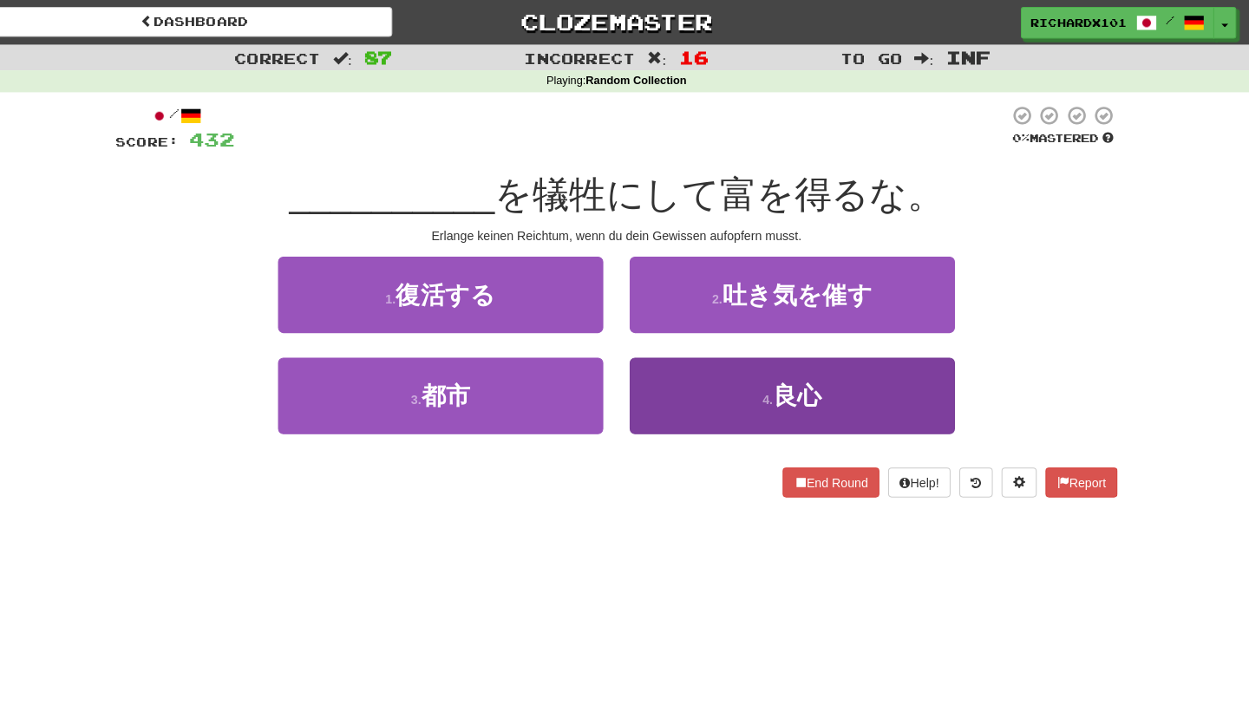
click at [691, 385] on button "4 . 良心" at bounding box center [798, 390] width 321 height 75
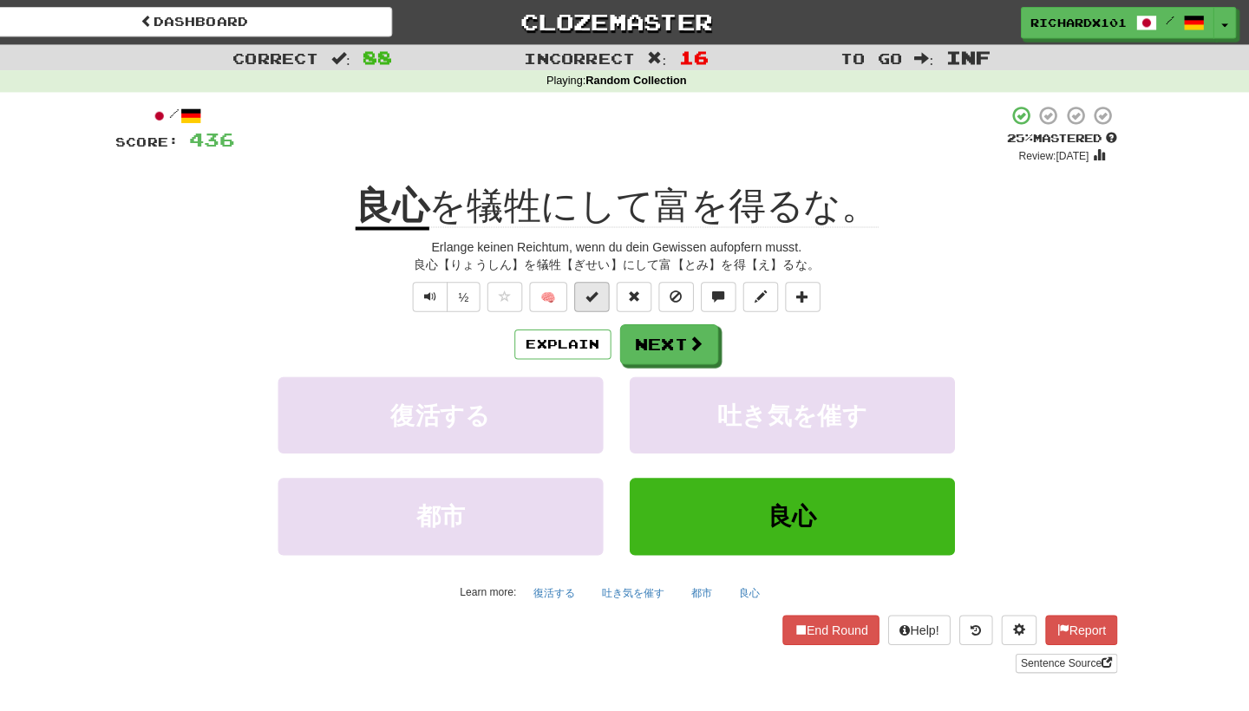
click at [594, 288] on span at bounding box center [600, 292] width 12 height 12
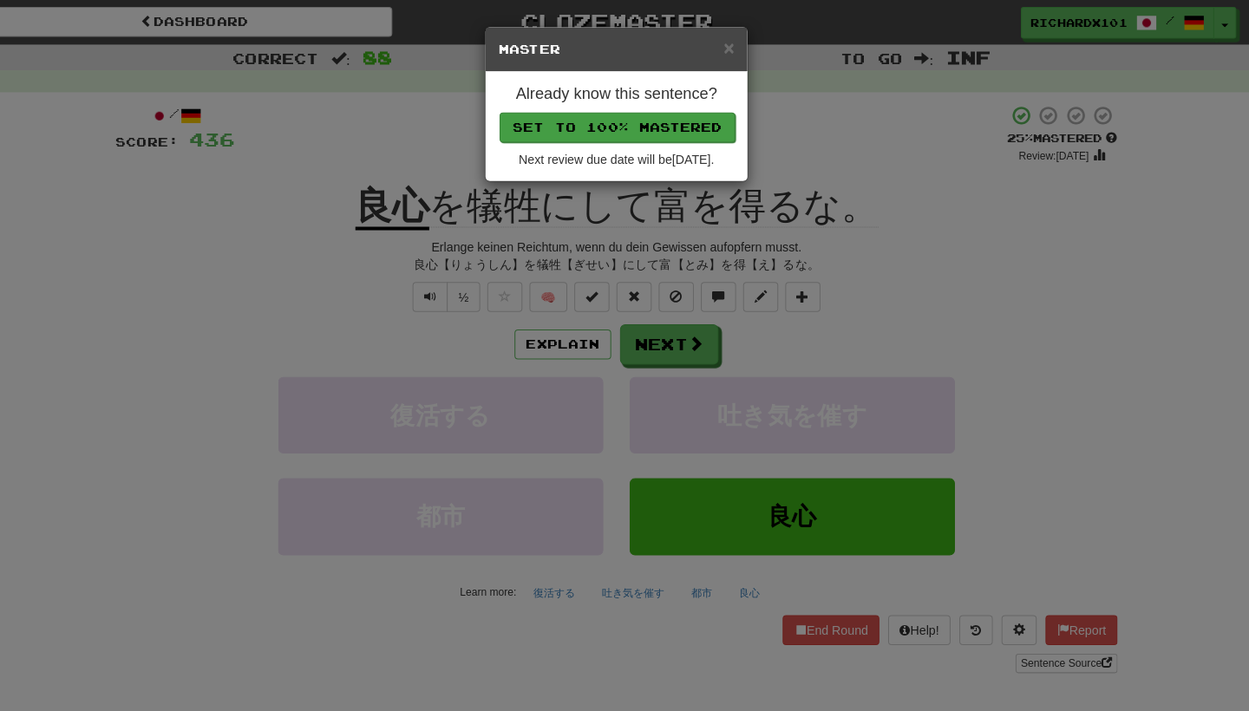
click at [574, 129] on button "Set to 100% Mastered" at bounding box center [625, 125] width 233 height 29
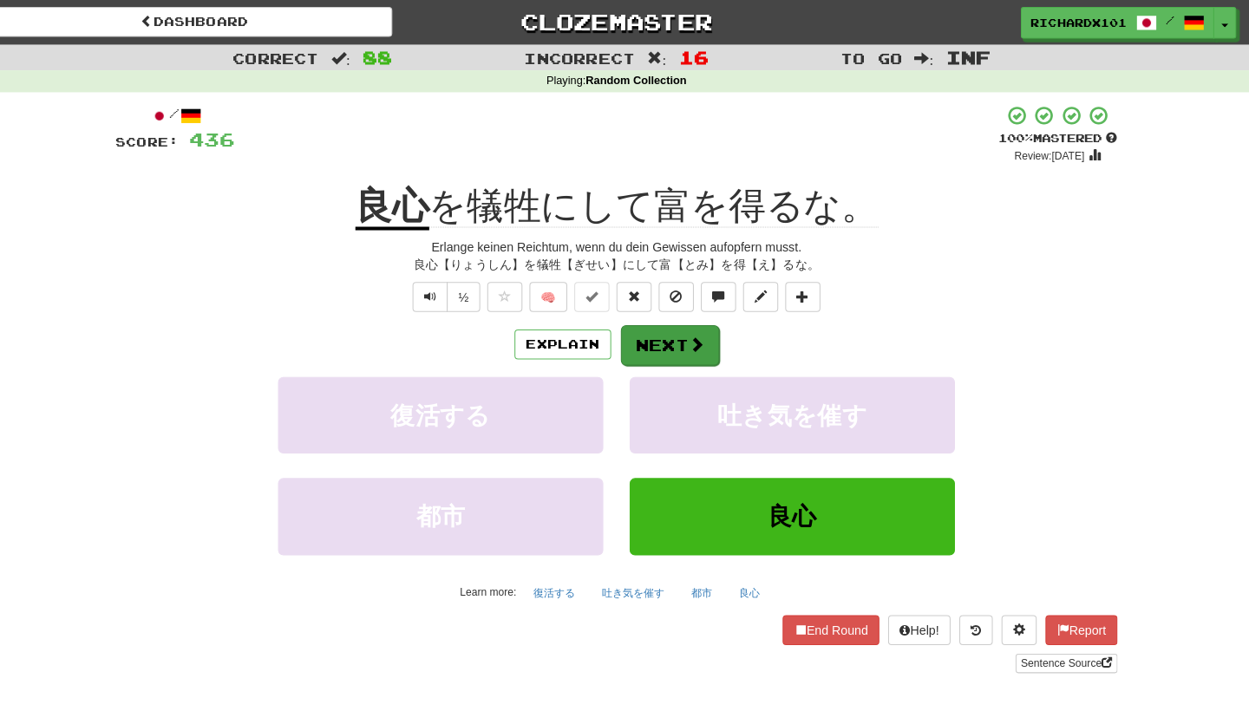
click at [667, 341] on button "Next" at bounding box center [677, 341] width 97 height 40
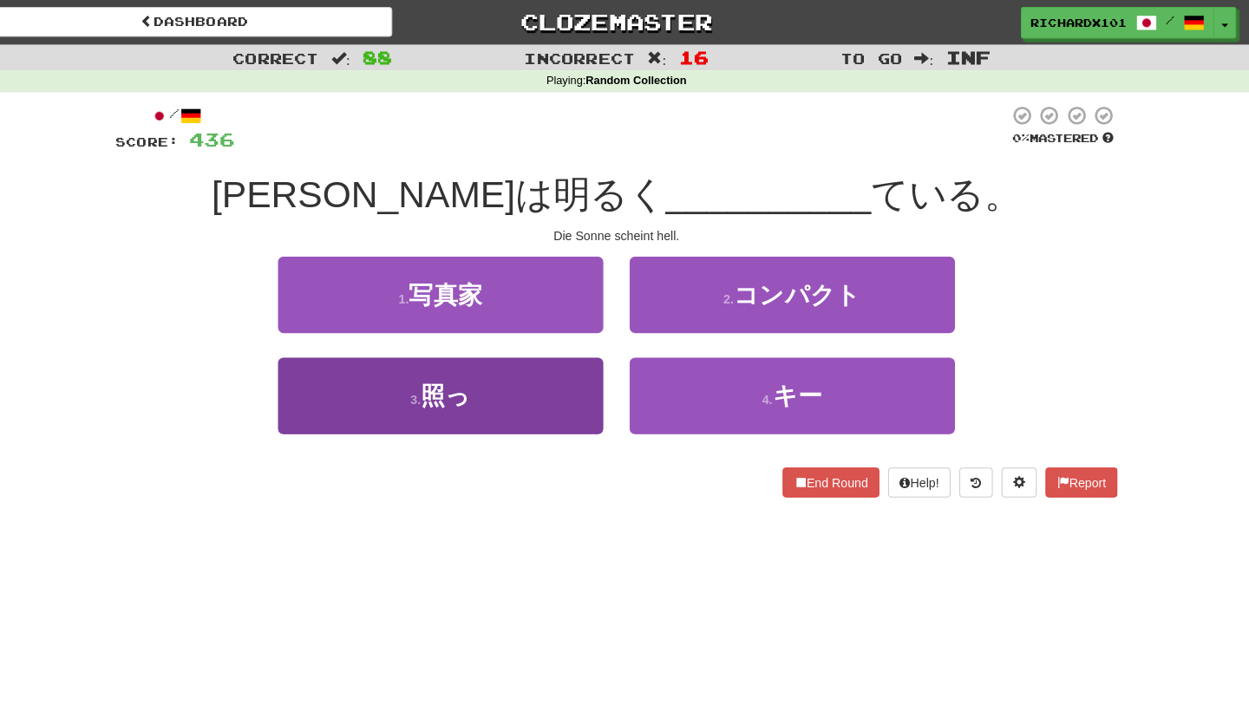
click at [560, 379] on button "3 . 照っ" at bounding box center [451, 390] width 321 height 75
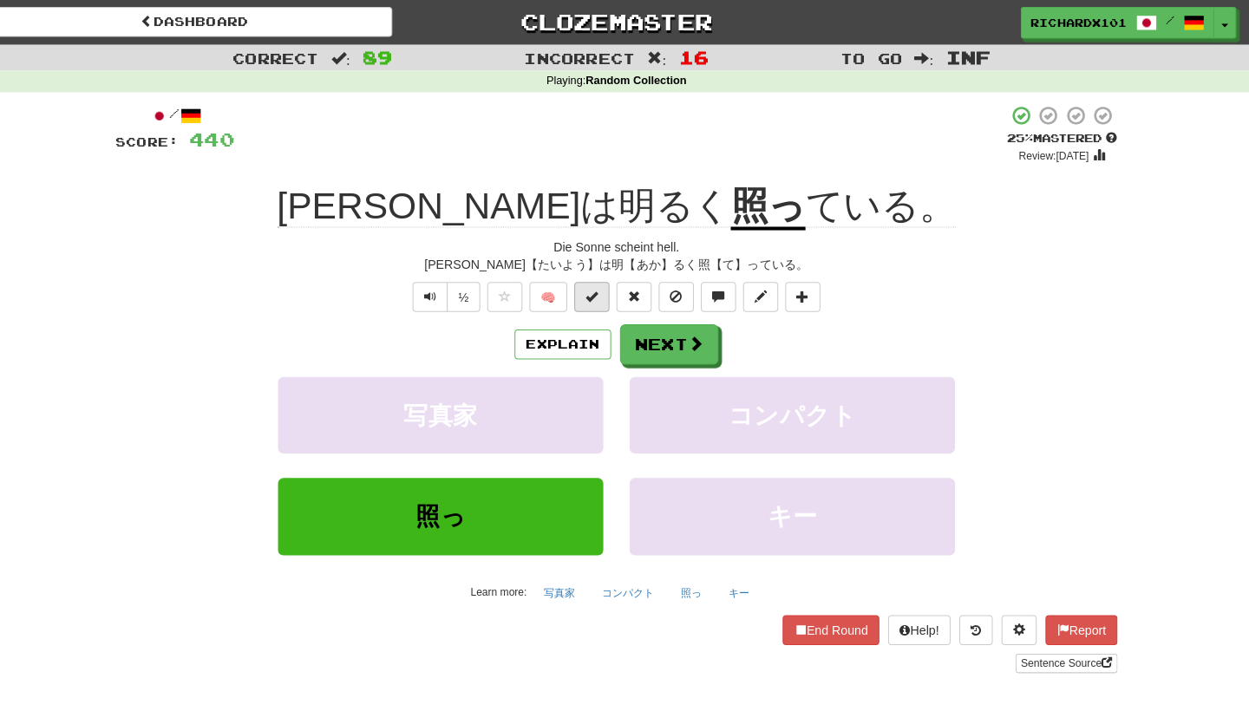
click at [594, 293] on span at bounding box center [600, 292] width 12 height 12
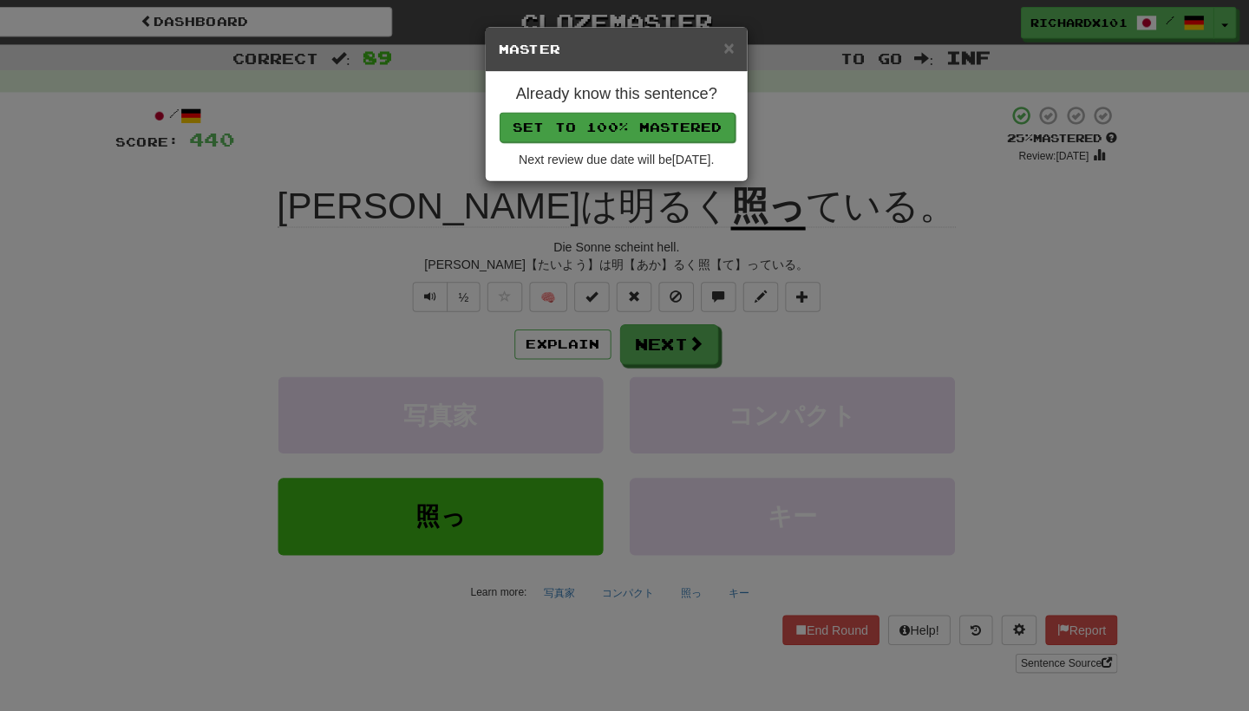
click at [580, 127] on button "Set to 100% Mastered" at bounding box center [625, 125] width 233 height 29
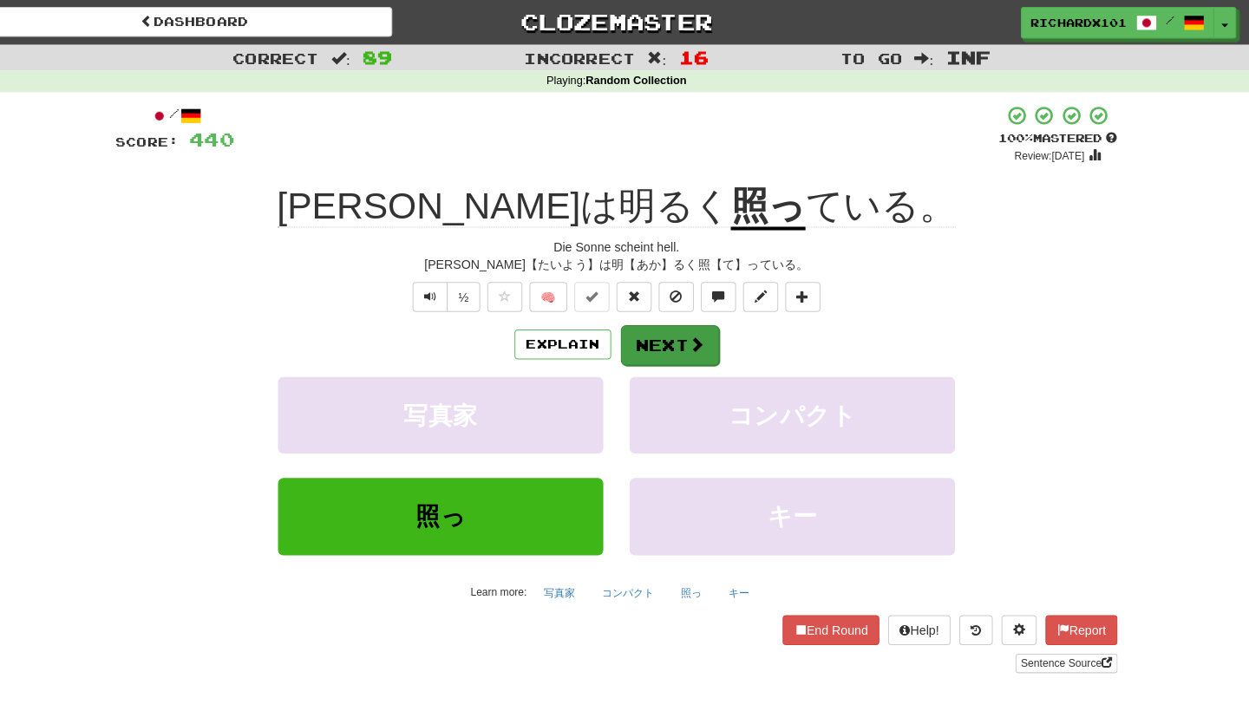
click at [637, 337] on button "Next" at bounding box center [677, 341] width 97 height 40
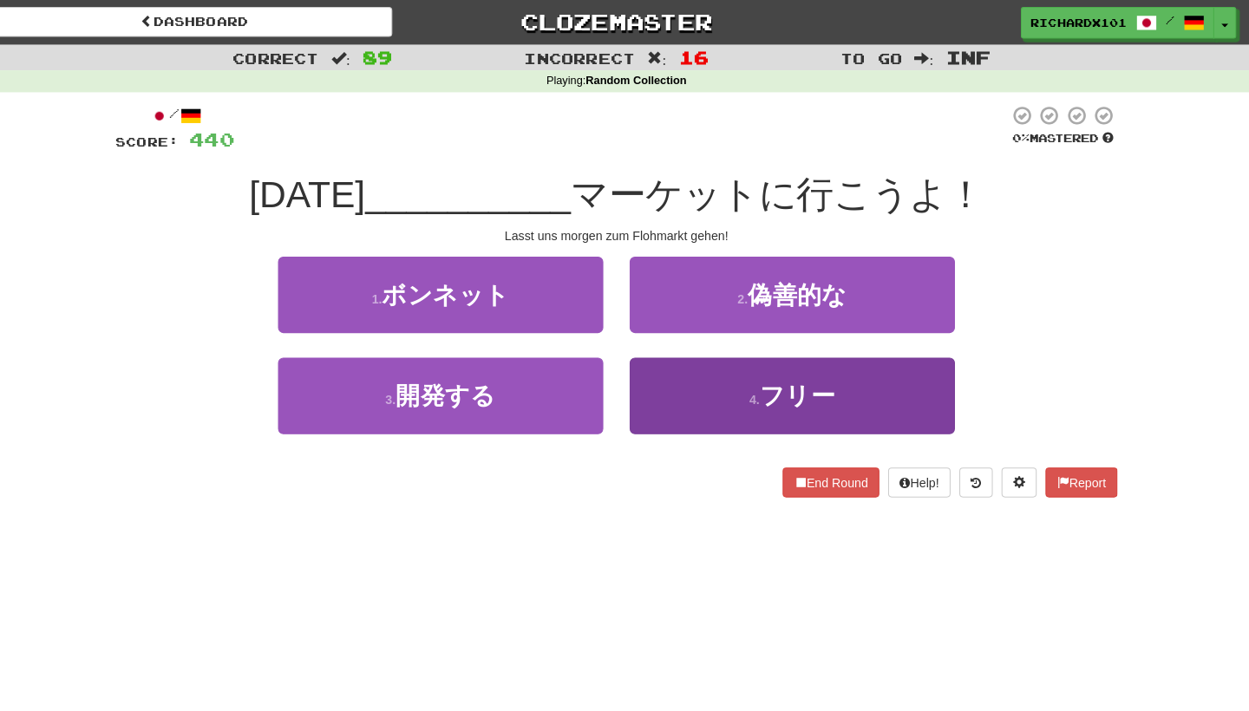
click at [663, 379] on button "4 . フリー" at bounding box center [798, 390] width 321 height 75
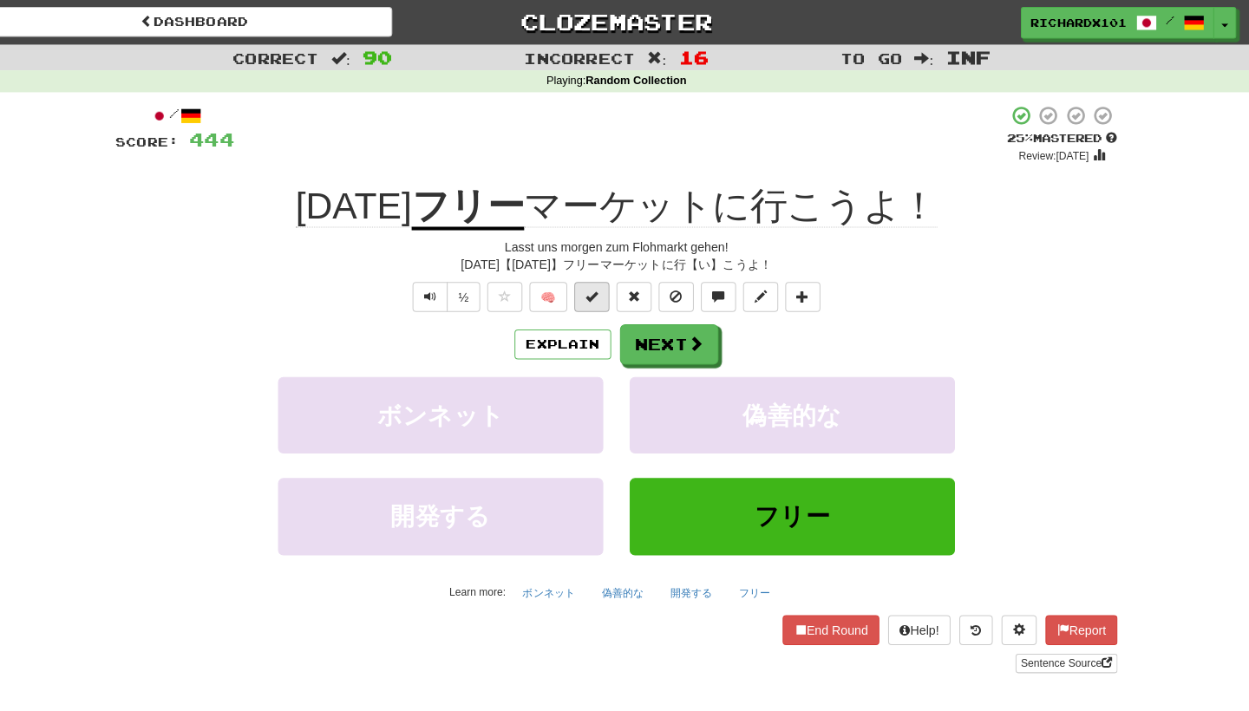
click at [592, 292] on button at bounding box center [600, 292] width 35 height 29
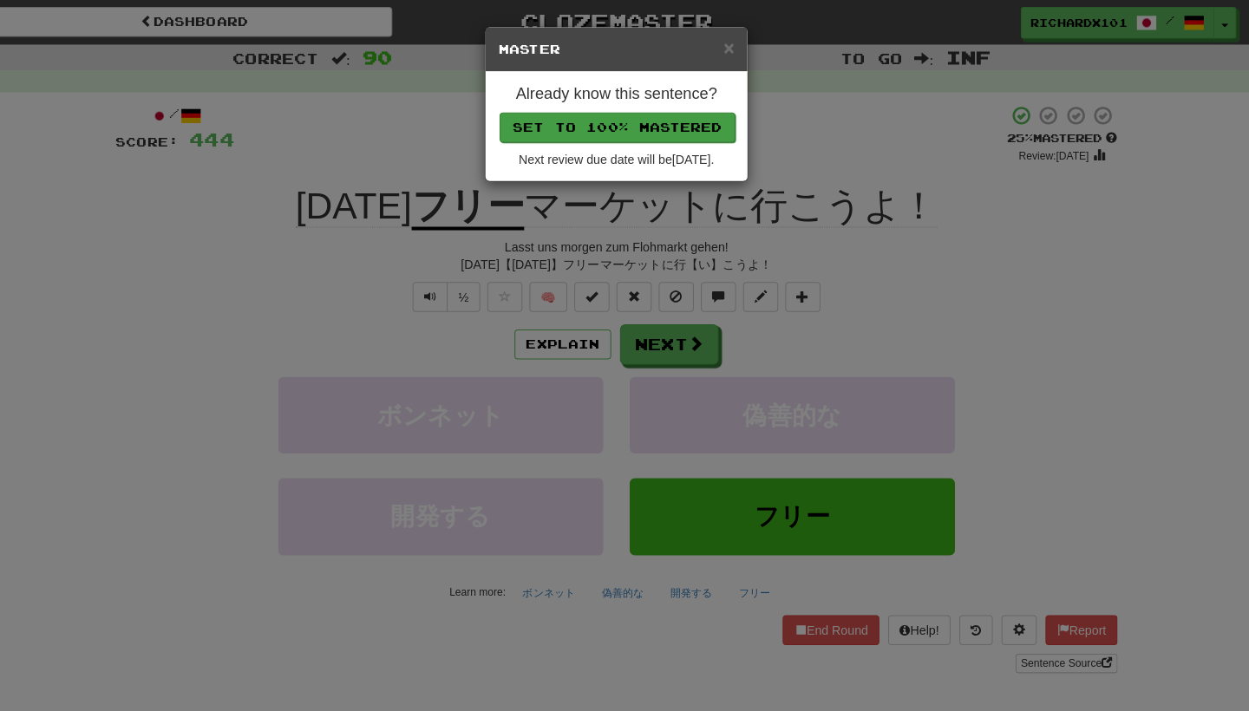
click at [574, 132] on button "Set to 100% Mastered" at bounding box center [625, 125] width 233 height 29
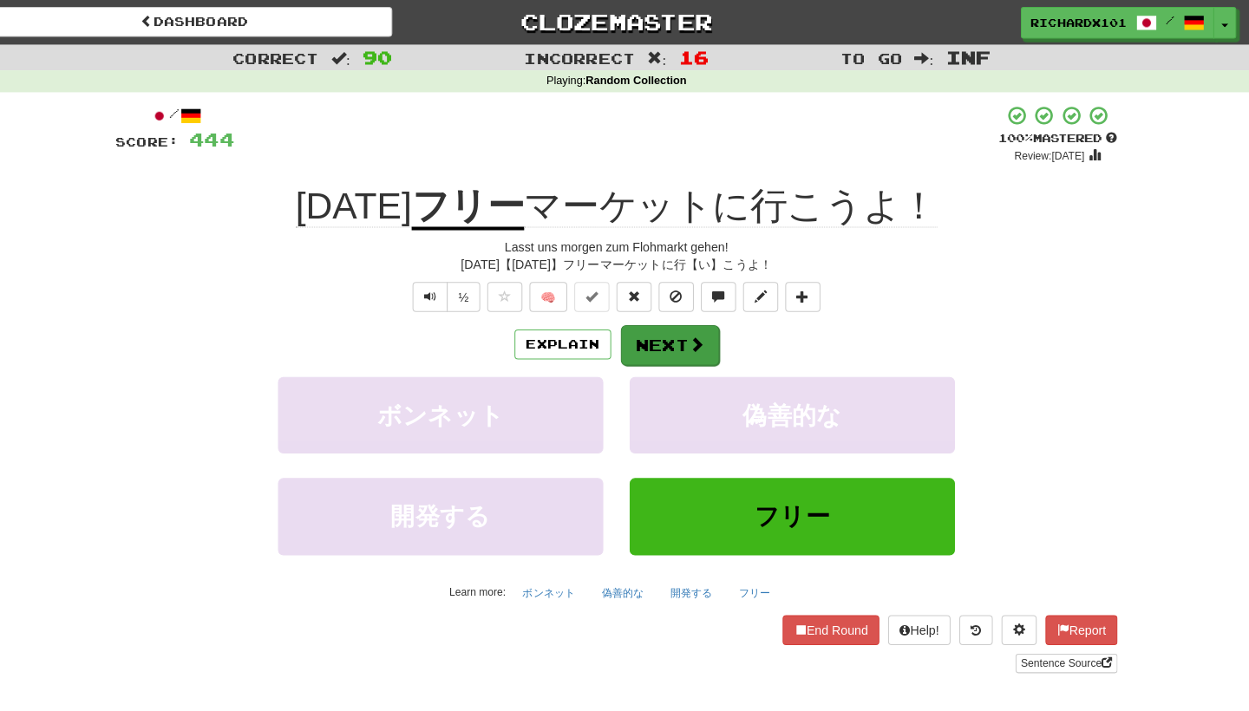
click at [639, 337] on button "Next" at bounding box center [677, 341] width 97 height 40
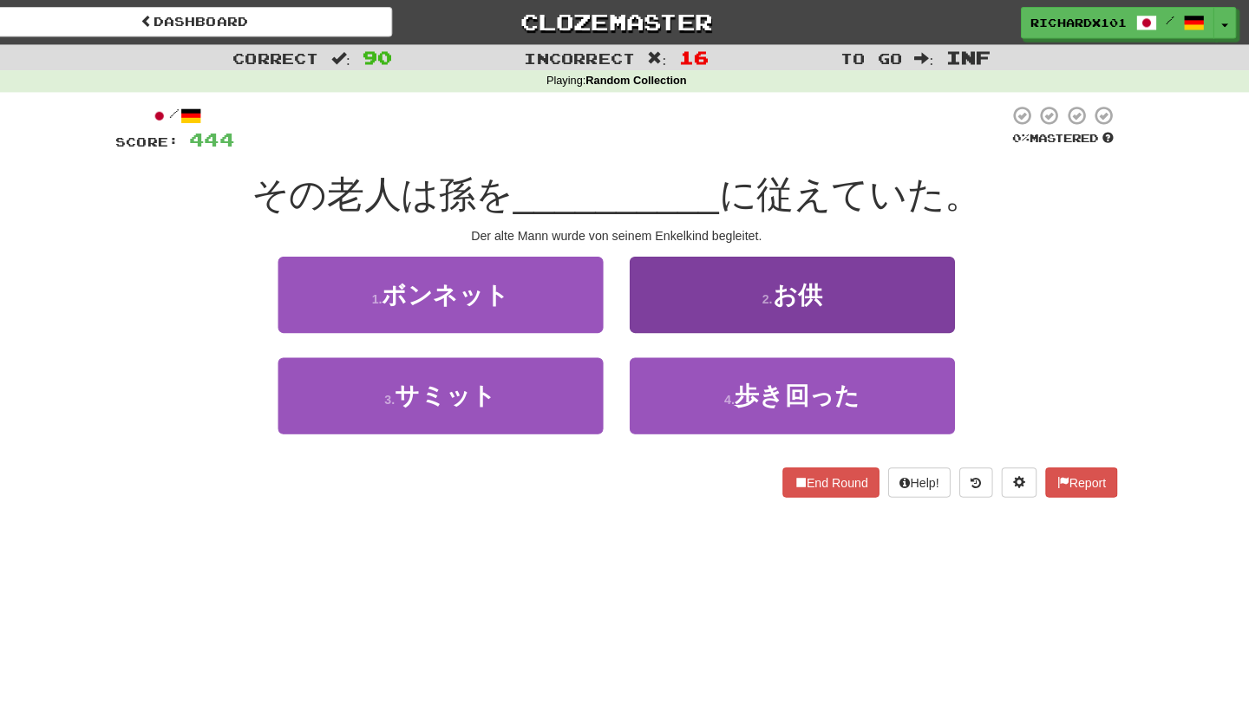
click at [652, 292] on button "2 . お供" at bounding box center [798, 290] width 321 height 75
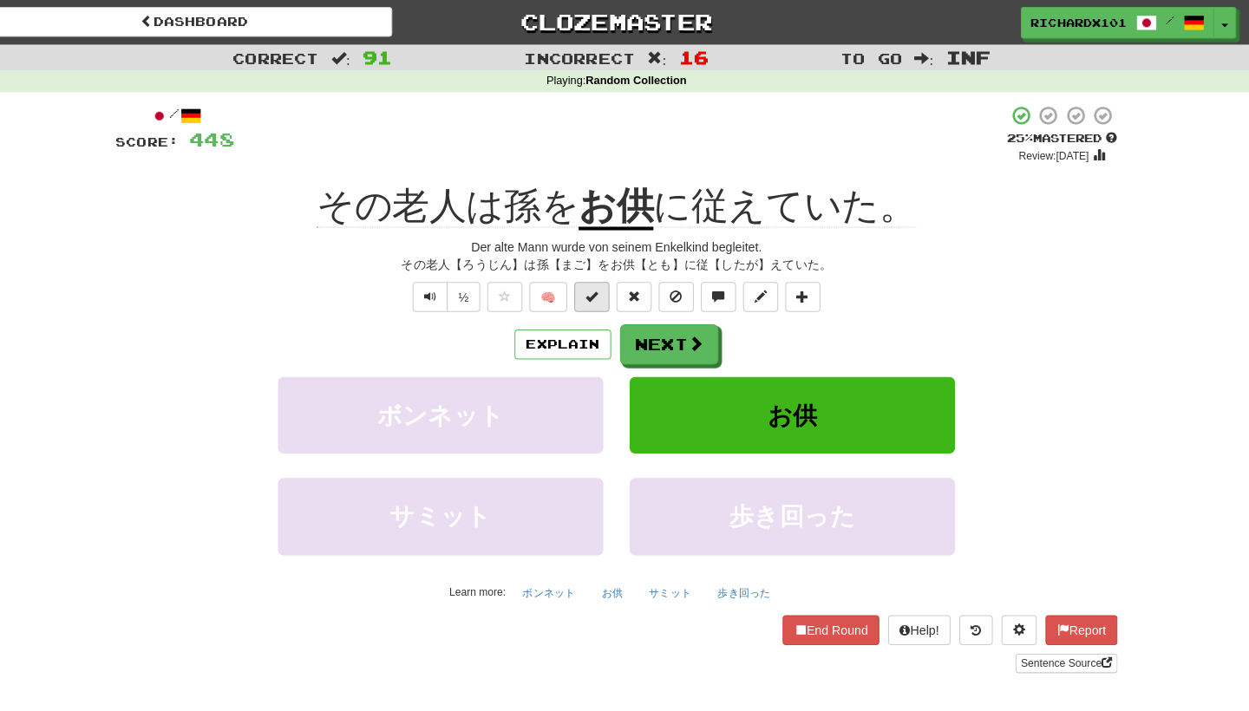
click at [594, 296] on span at bounding box center [600, 292] width 12 height 12
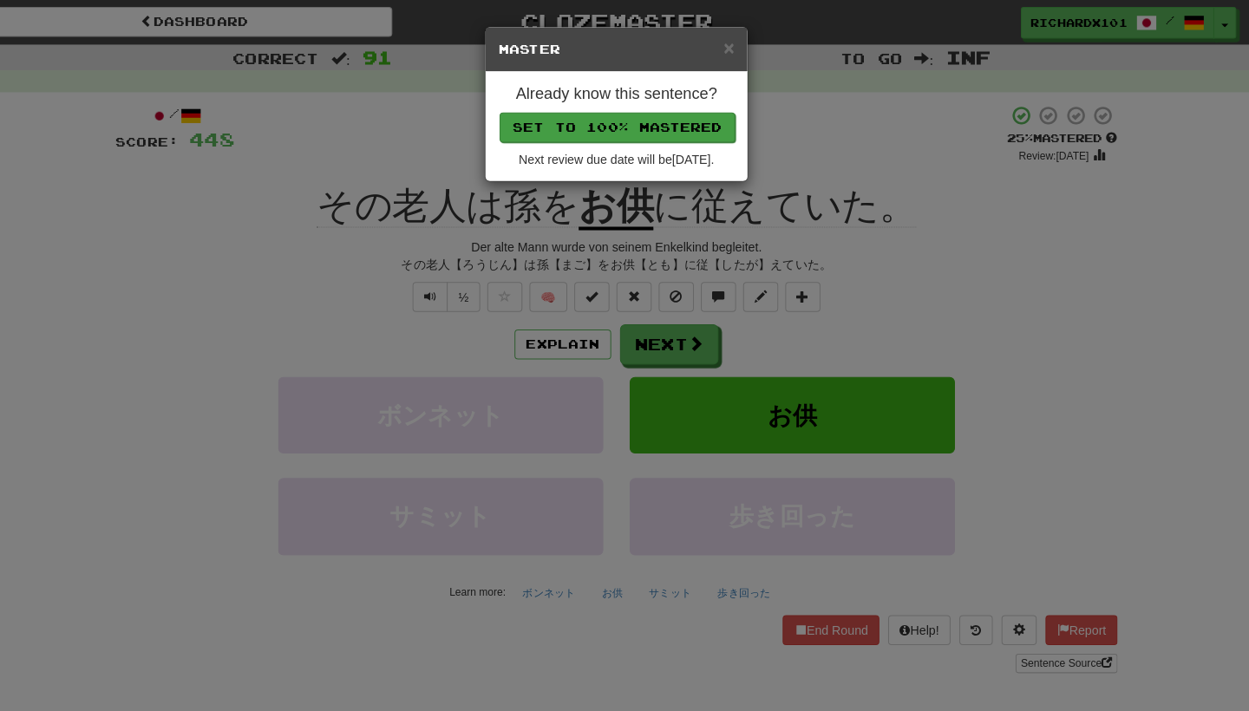
click at [573, 130] on button "Set to 100% Mastered" at bounding box center [625, 125] width 233 height 29
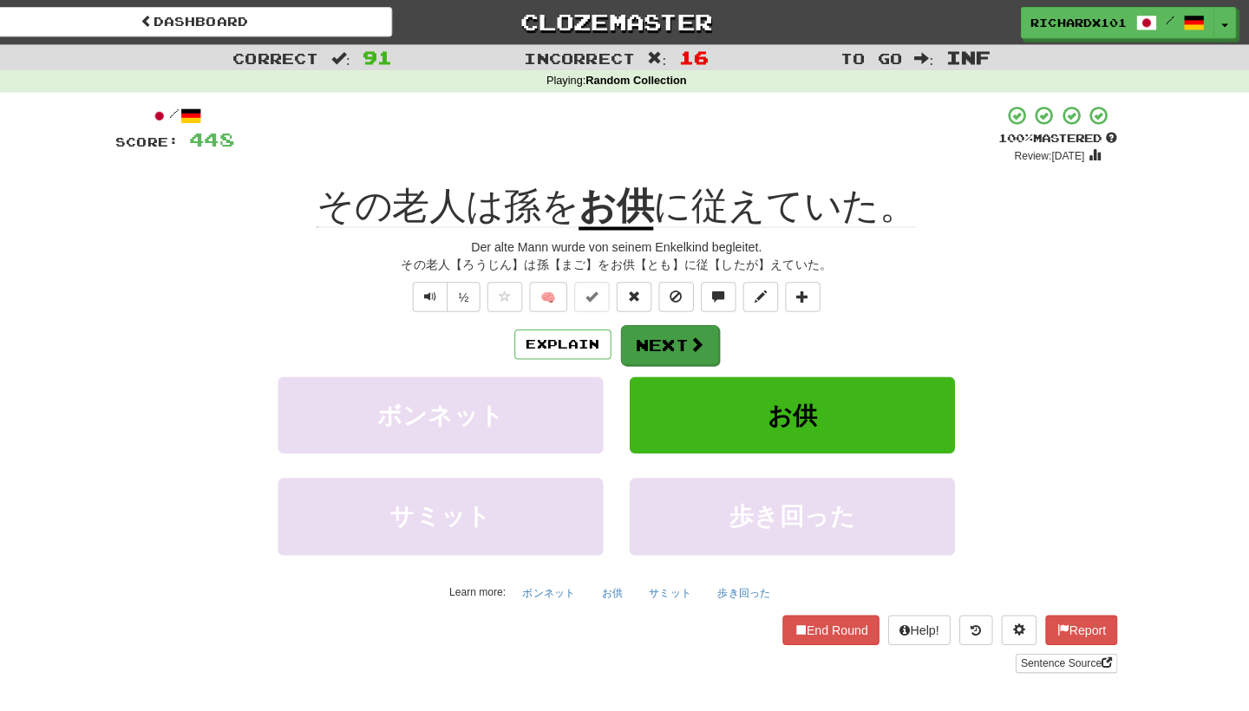
click at [643, 324] on button "Next" at bounding box center [677, 341] width 97 height 40
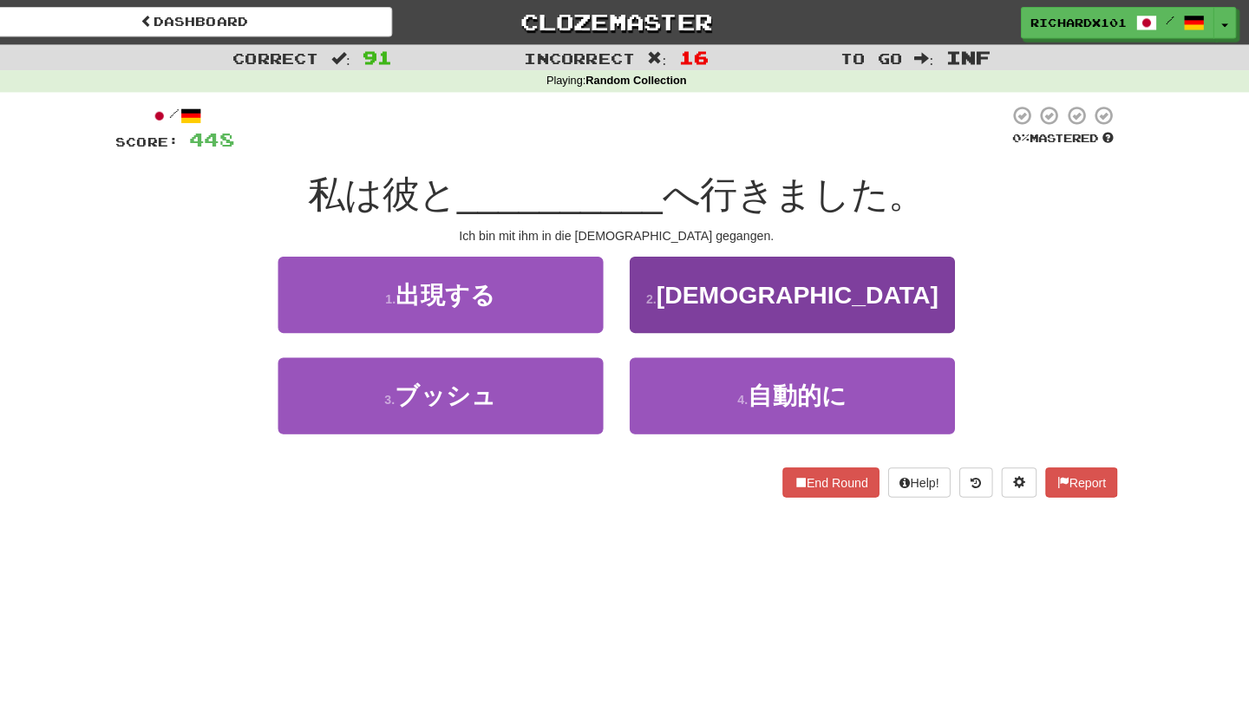
click at [652, 292] on button "2 . 教会" at bounding box center [798, 290] width 321 height 75
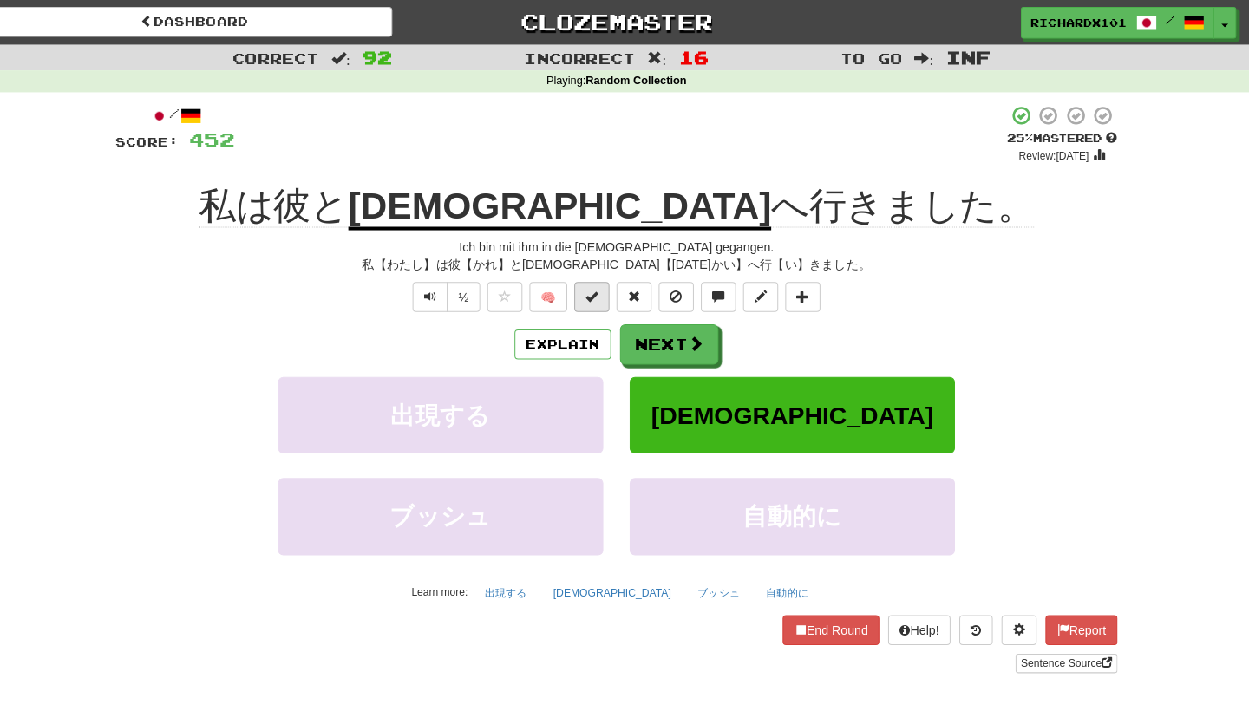
click at [594, 286] on span at bounding box center [600, 292] width 12 height 12
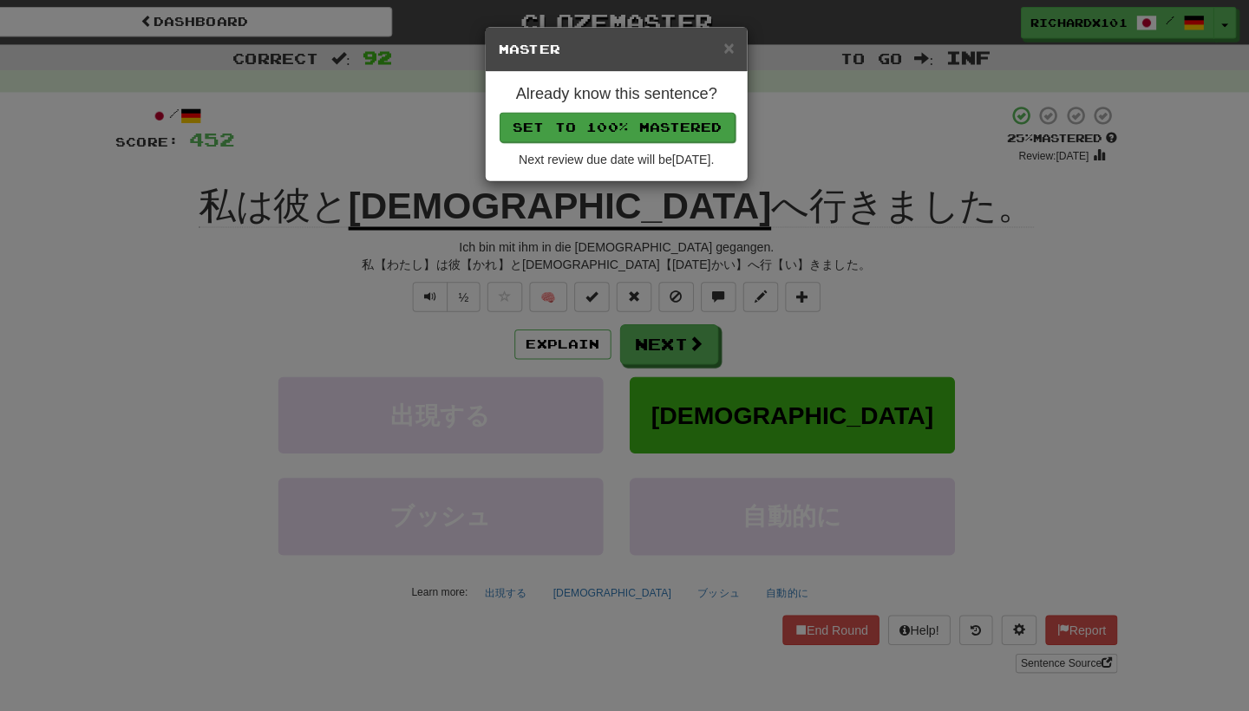
click at [580, 130] on button "Set to 100% Mastered" at bounding box center [625, 125] width 233 height 29
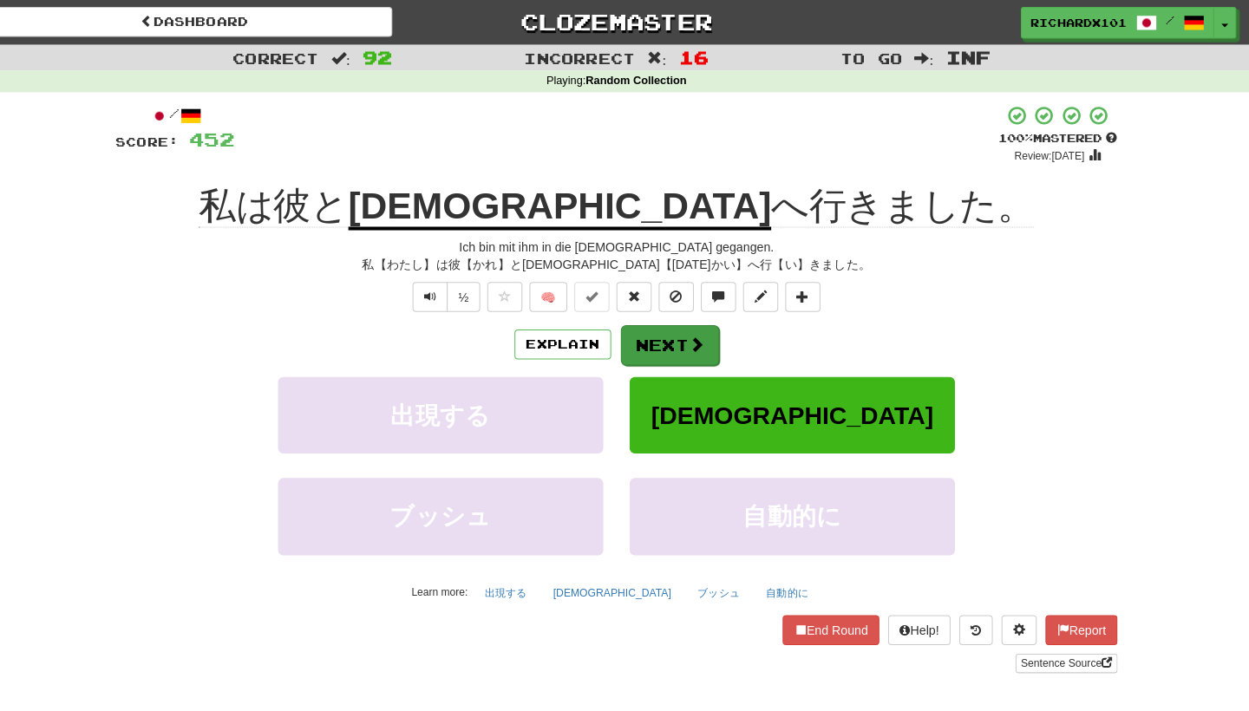
click at [651, 335] on button "Next" at bounding box center [677, 341] width 97 height 40
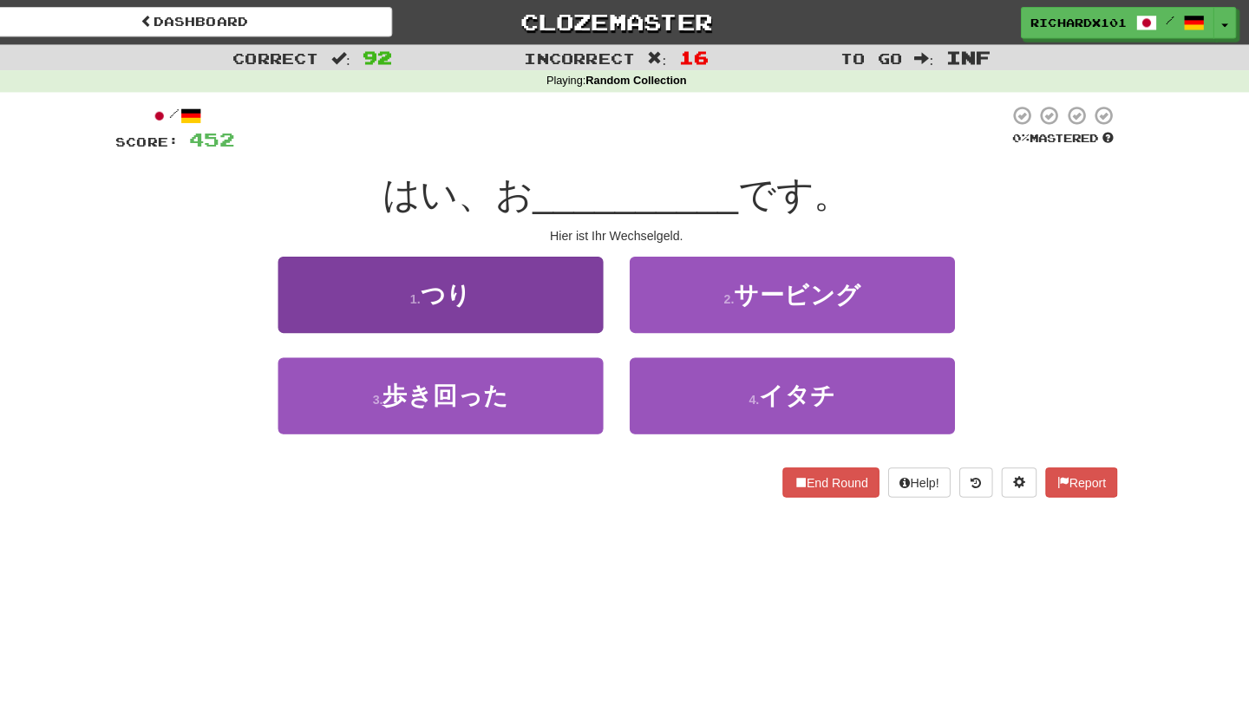
click at [544, 300] on button "1 . つり" at bounding box center [451, 290] width 321 height 75
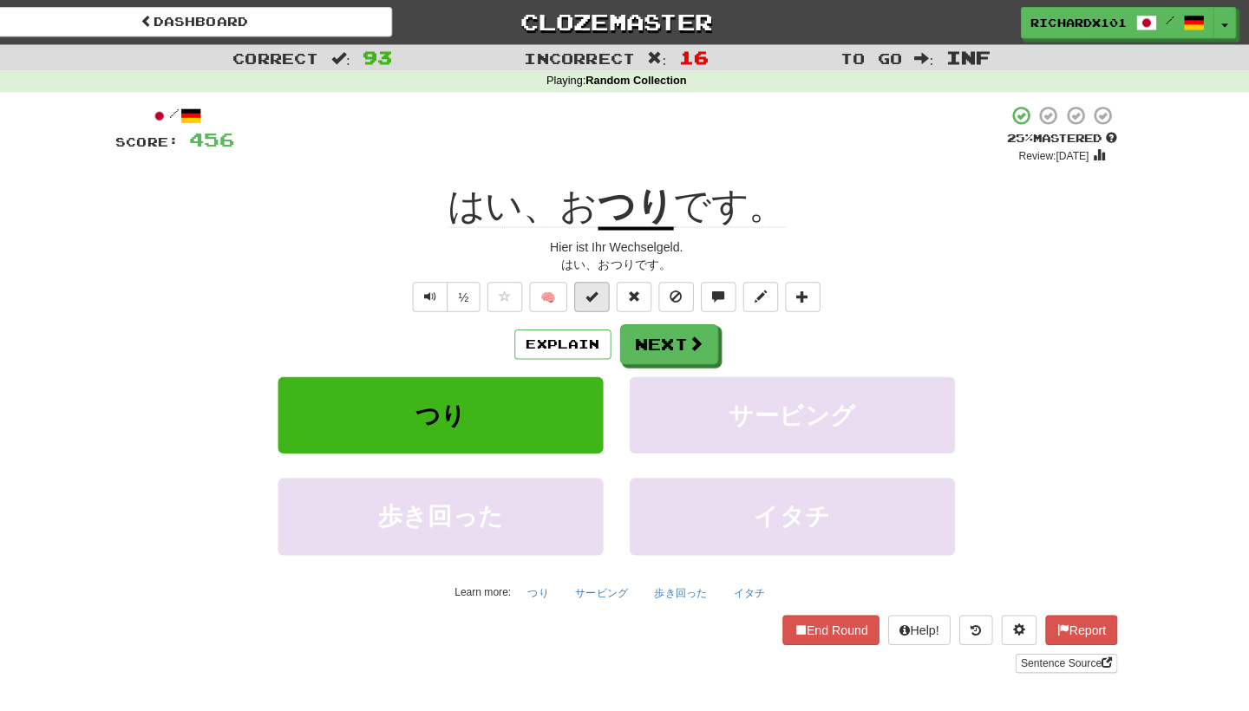
click at [594, 286] on span at bounding box center [600, 292] width 12 height 12
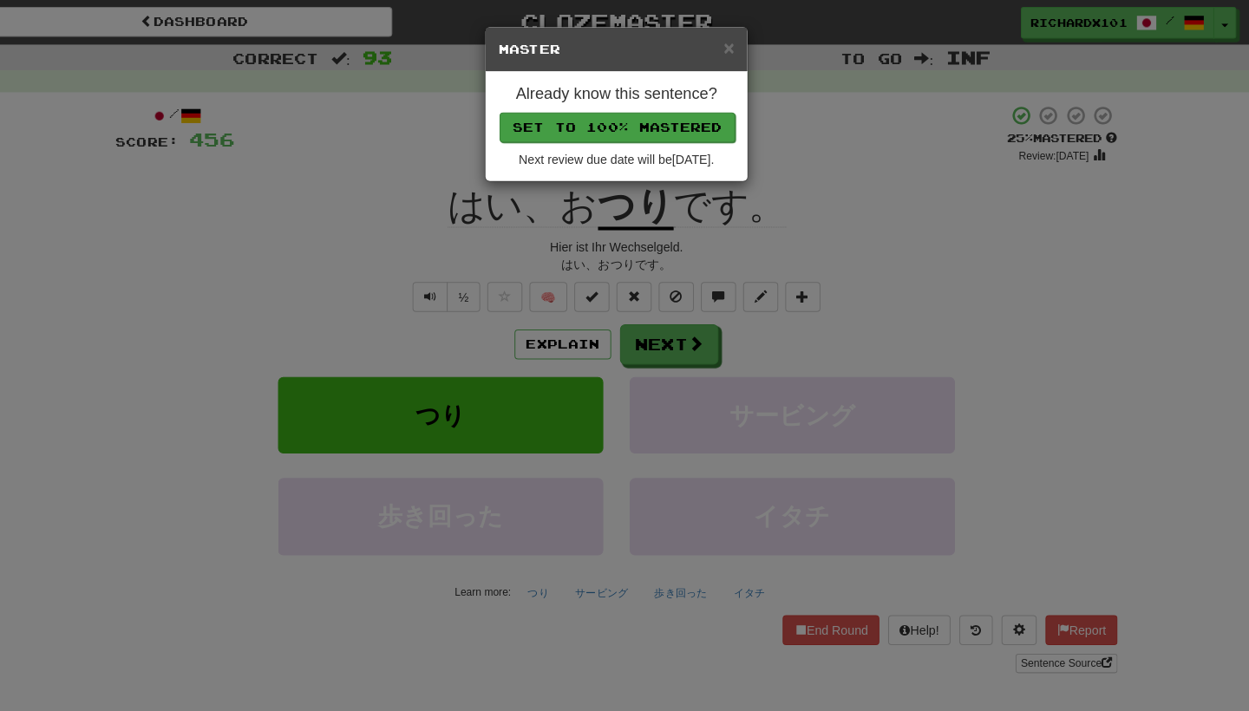
click at [572, 125] on button "Set to 100% Mastered" at bounding box center [625, 125] width 233 height 29
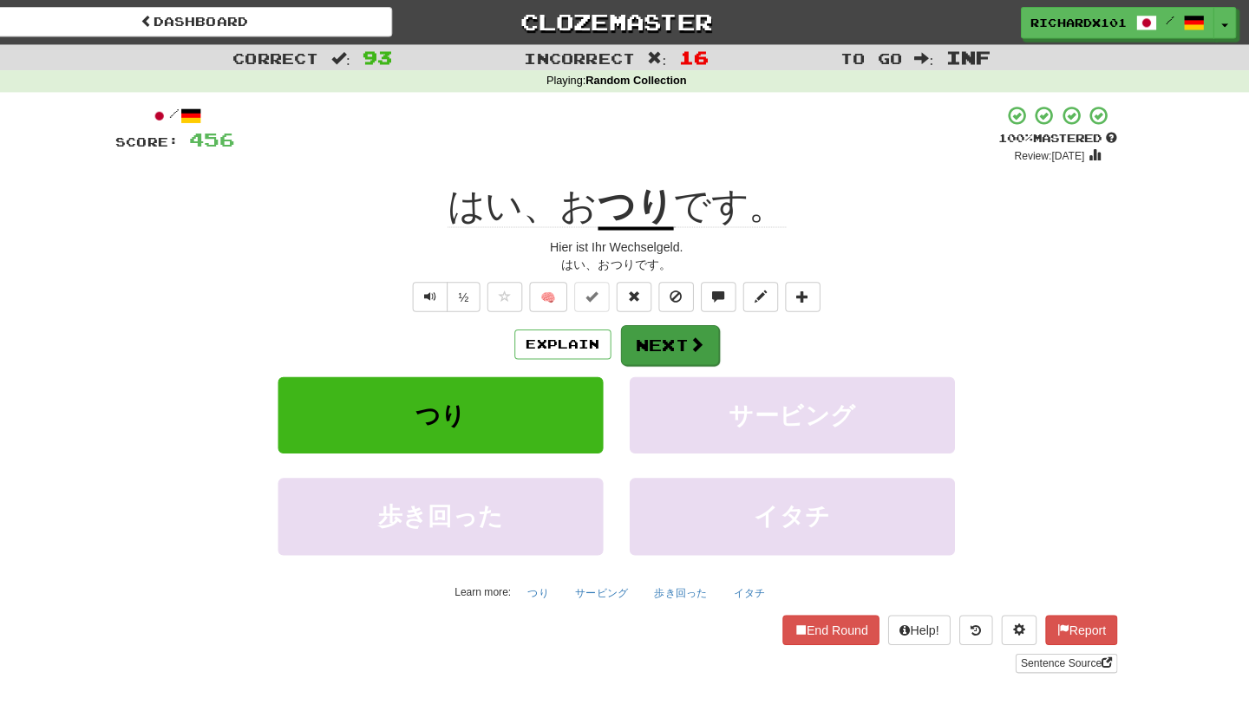
click at [648, 341] on button "Next" at bounding box center [677, 341] width 97 height 40
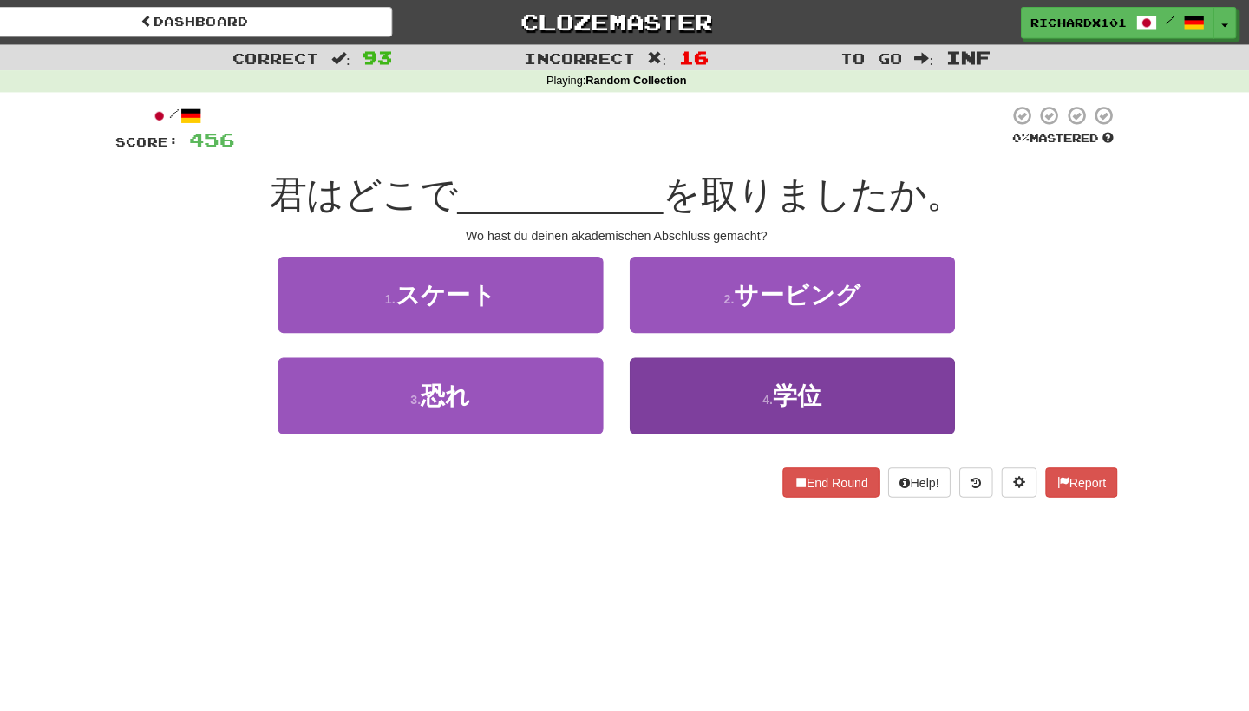
click at [685, 375] on button "4 . 学位" at bounding box center [798, 390] width 321 height 75
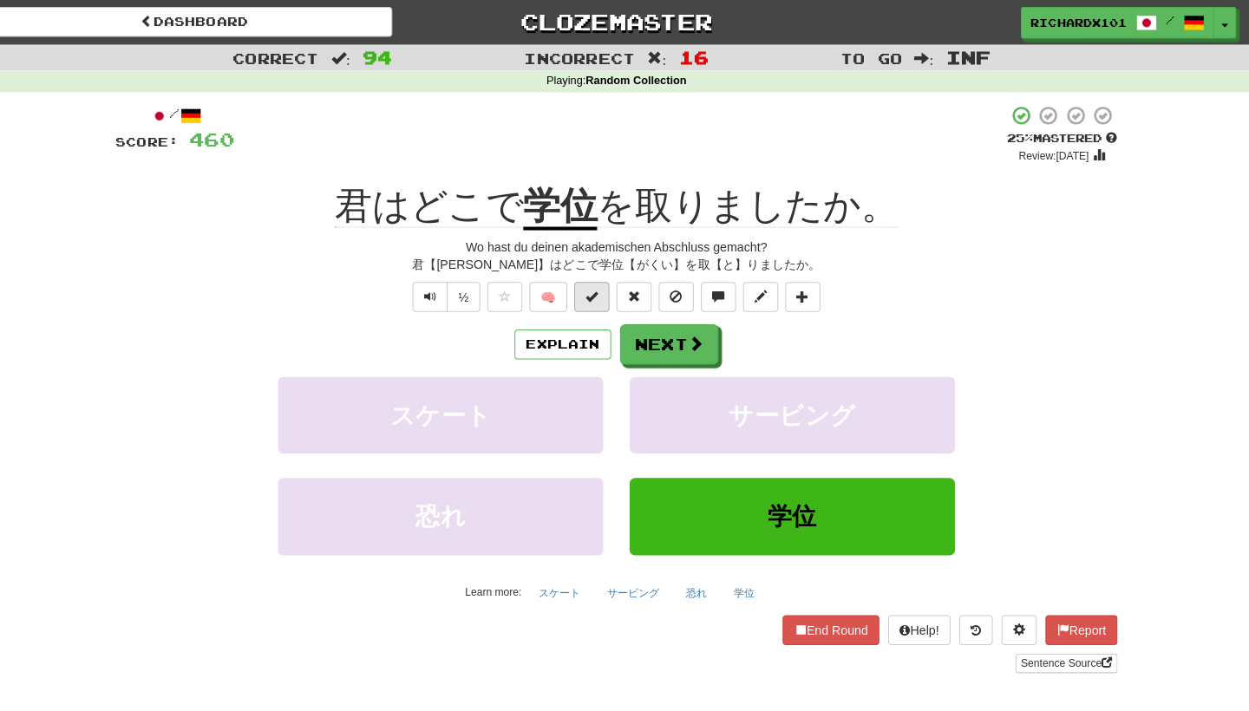
click at [594, 292] on span at bounding box center [600, 292] width 12 height 12
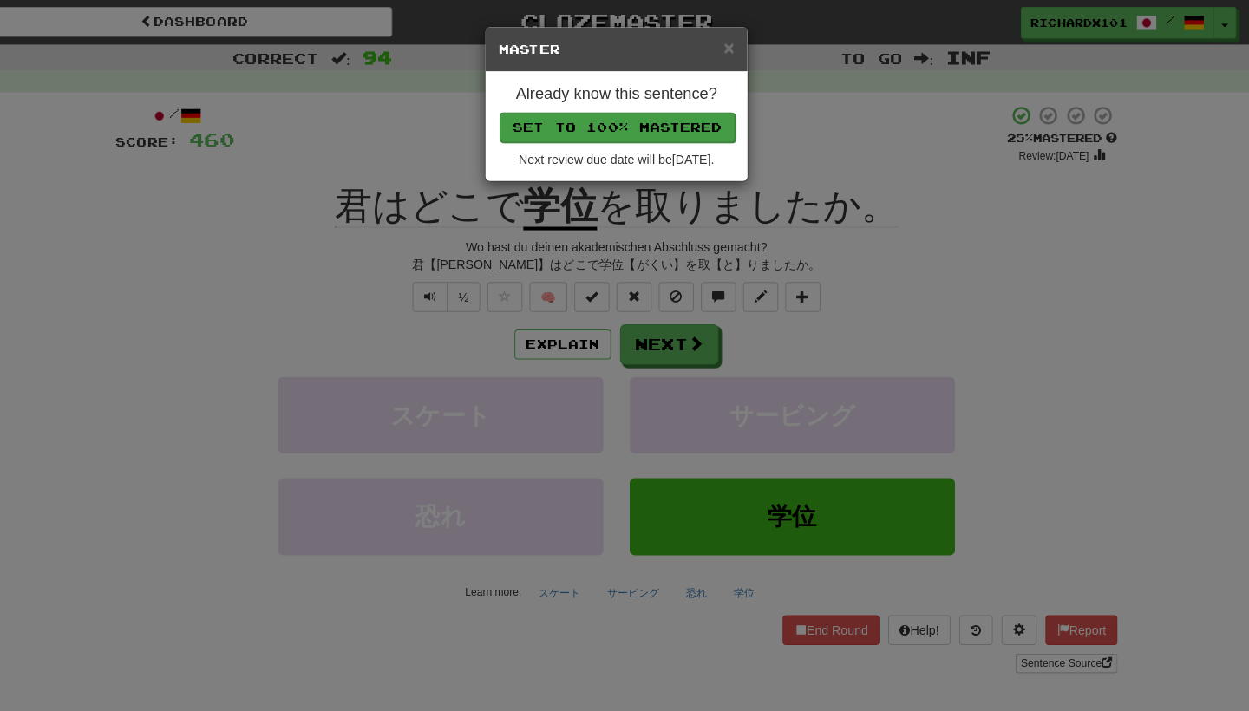
click at [548, 120] on button "Set to 100% Mastered" at bounding box center [625, 125] width 233 height 29
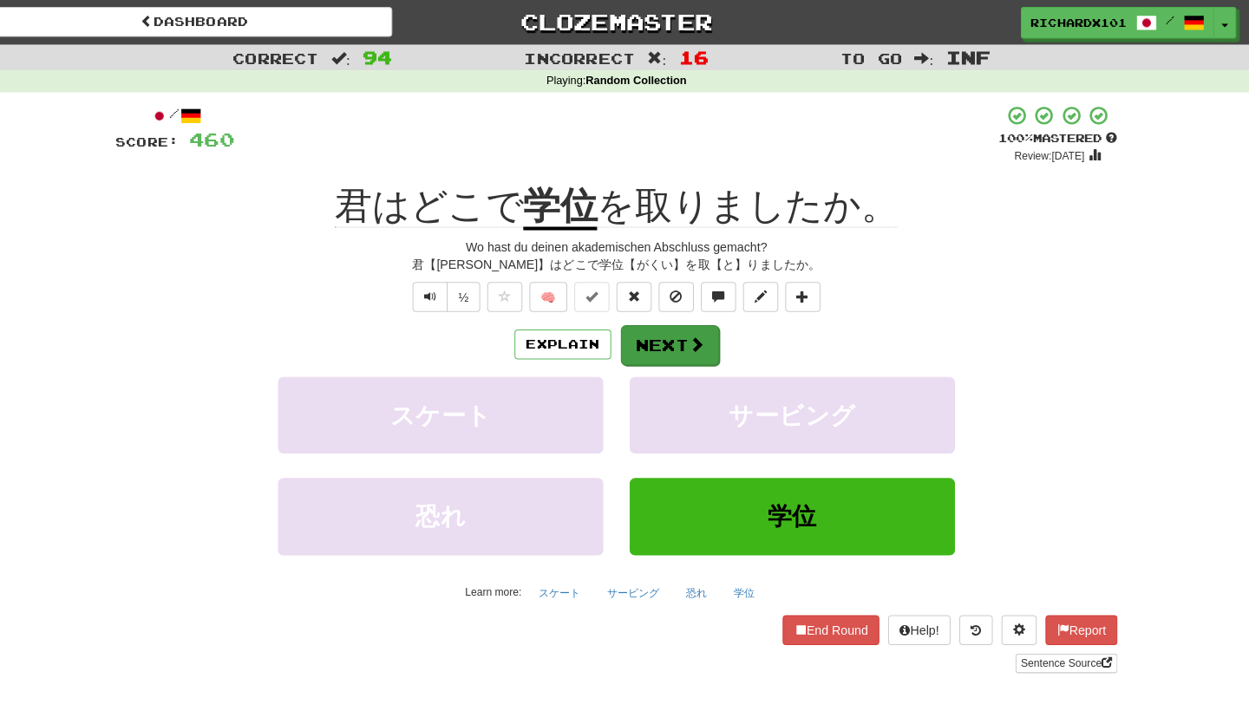
click at [662, 339] on button "Next" at bounding box center [677, 341] width 97 height 40
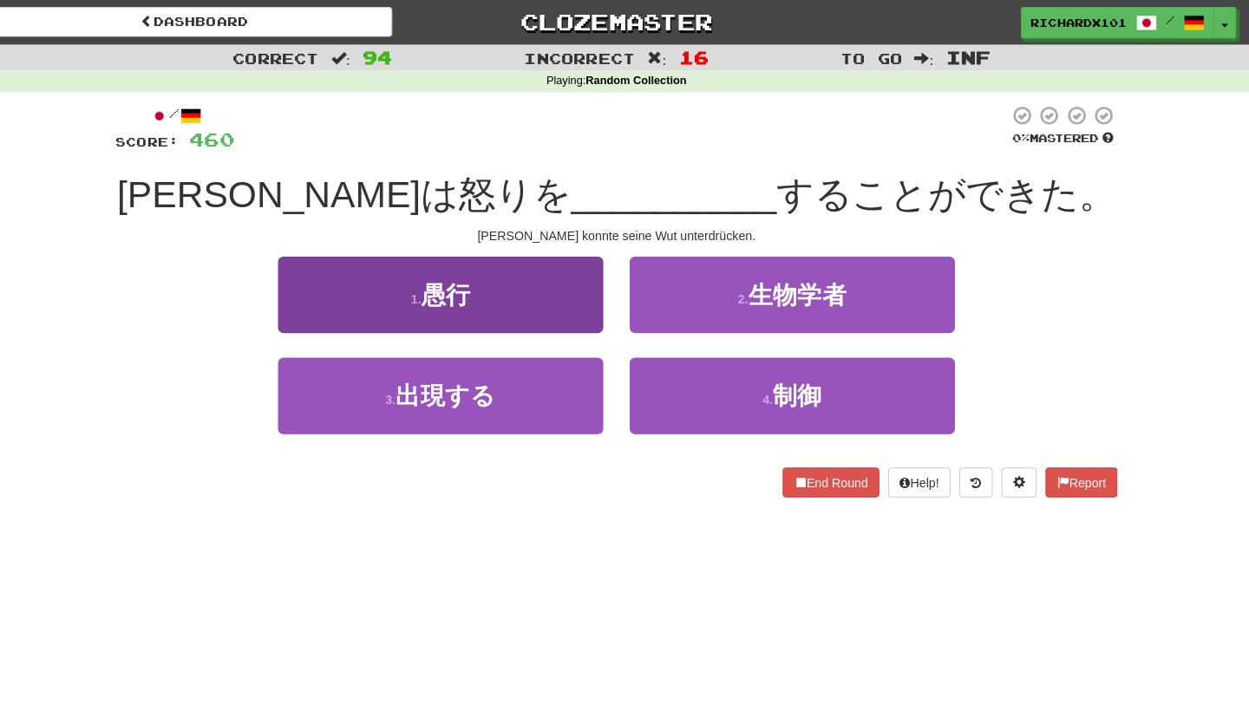
click at [508, 306] on button "1 . 愚行" at bounding box center [451, 290] width 321 height 75
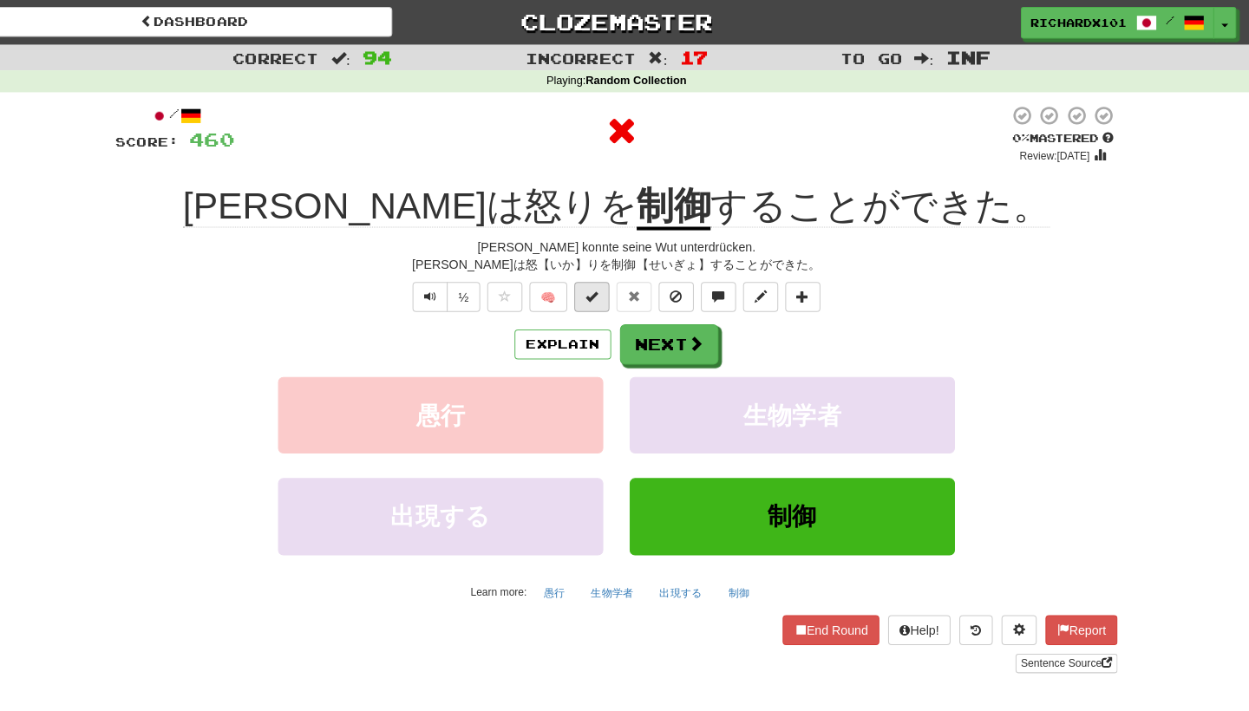
click at [583, 280] on button at bounding box center [600, 292] width 35 height 29
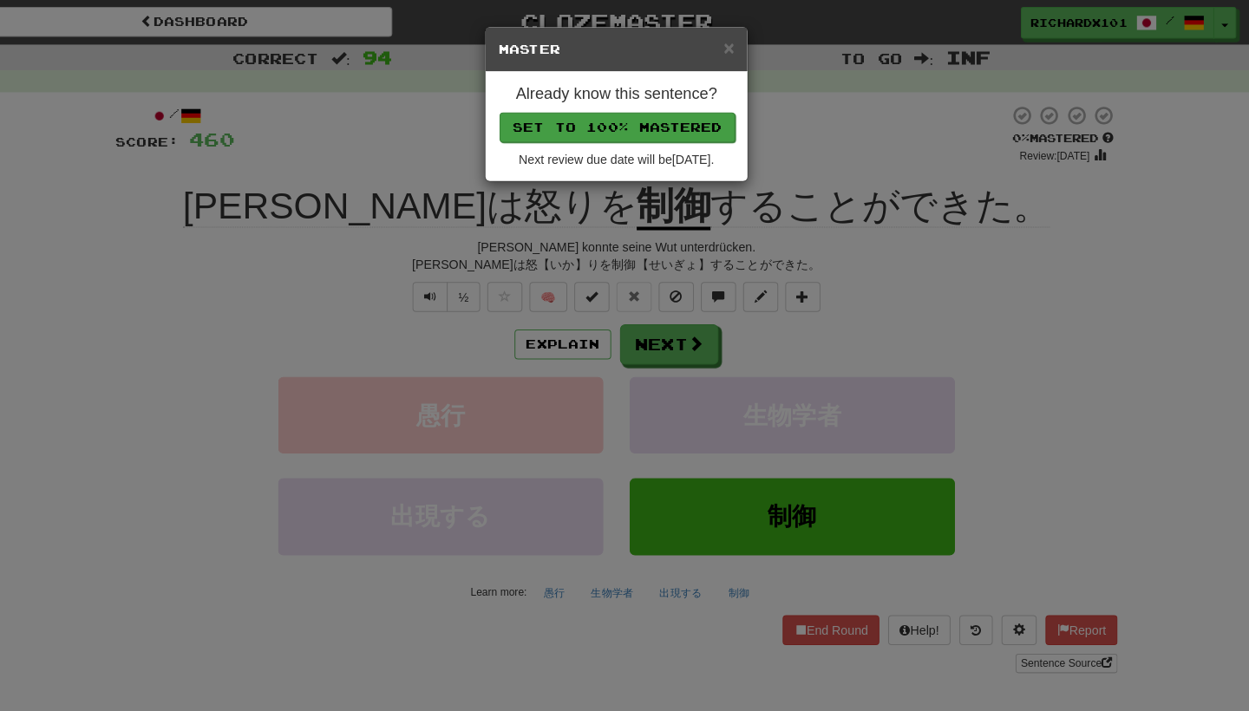
click at [562, 126] on button "Set to 100% Mastered" at bounding box center [625, 125] width 233 height 29
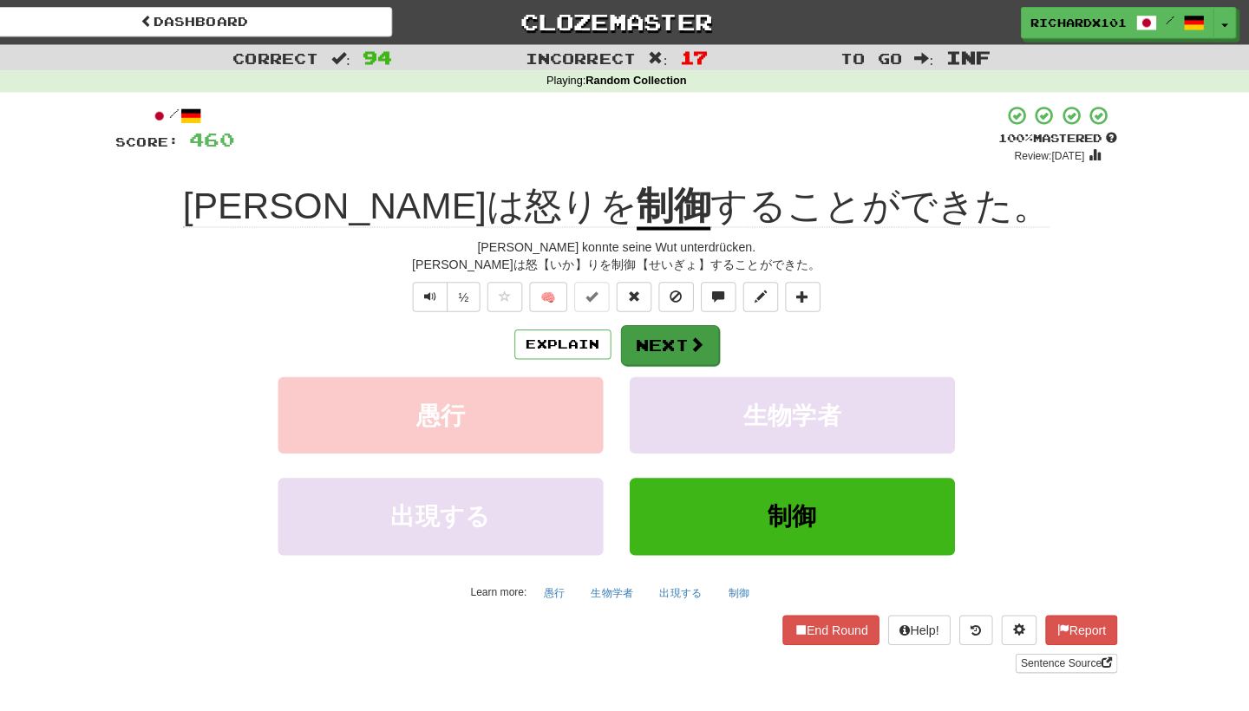
click at [642, 331] on button "Next" at bounding box center [677, 341] width 97 height 40
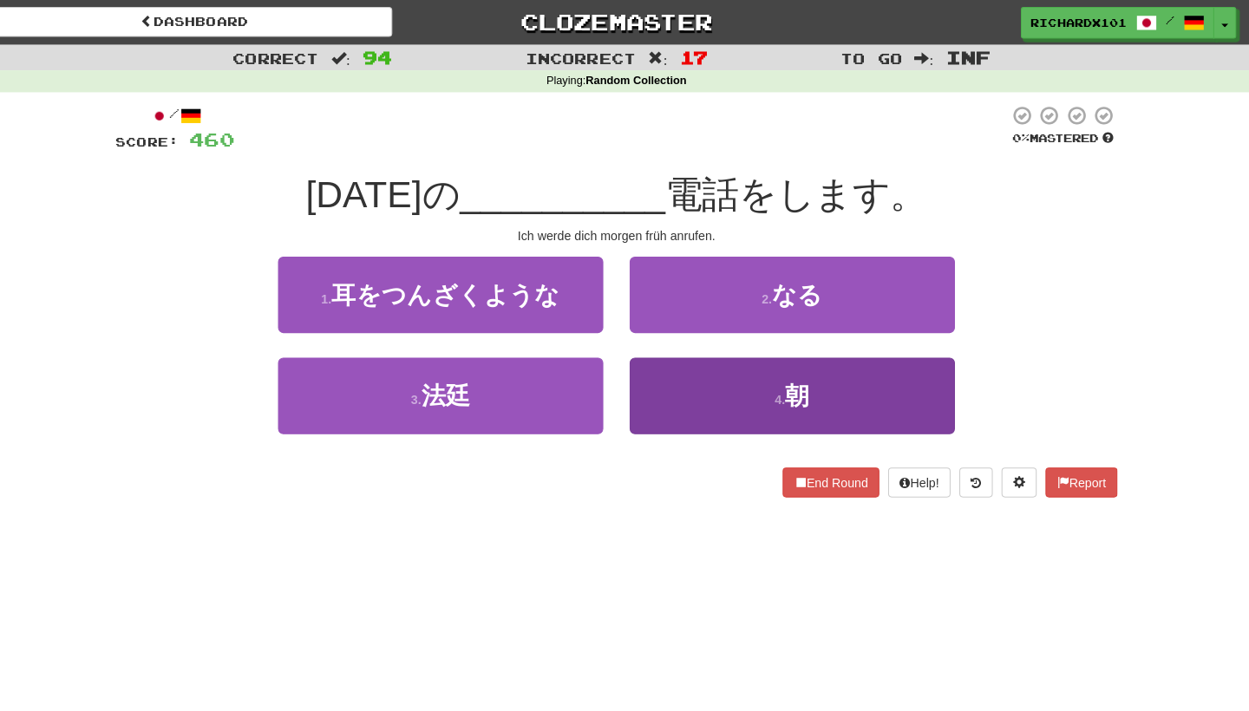
click at [672, 367] on button "4 . 朝" at bounding box center [798, 390] width 321 height 75
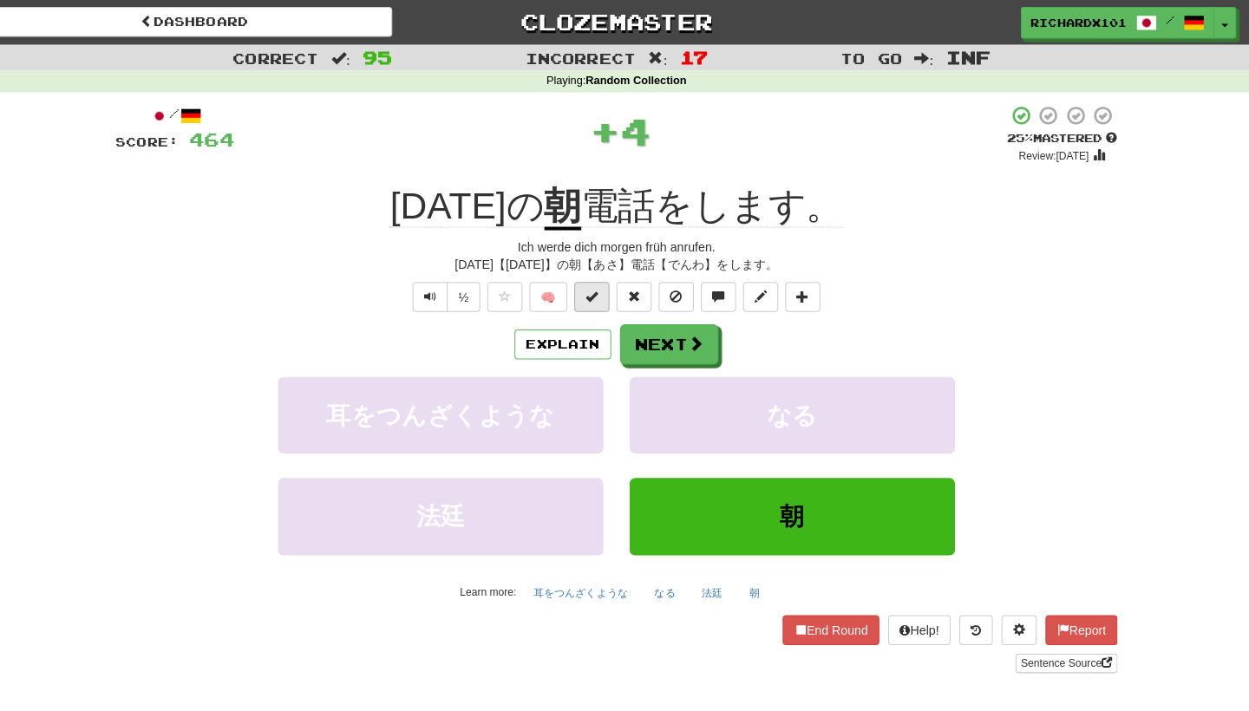
click at [594, 296] on button at bounding box center [600, 292] width 35 height 29
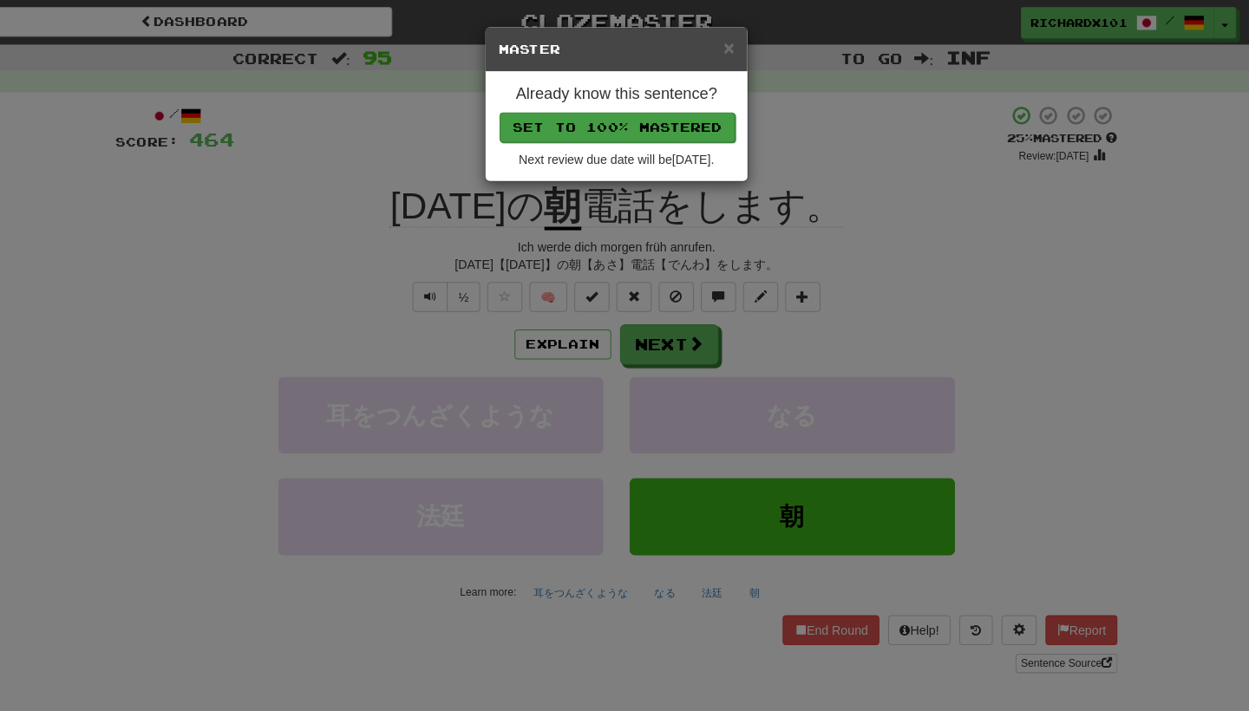
click at [664, 119] on button "Set to 100% Mastered" at bounding box center [625, 125] width 233 height 29
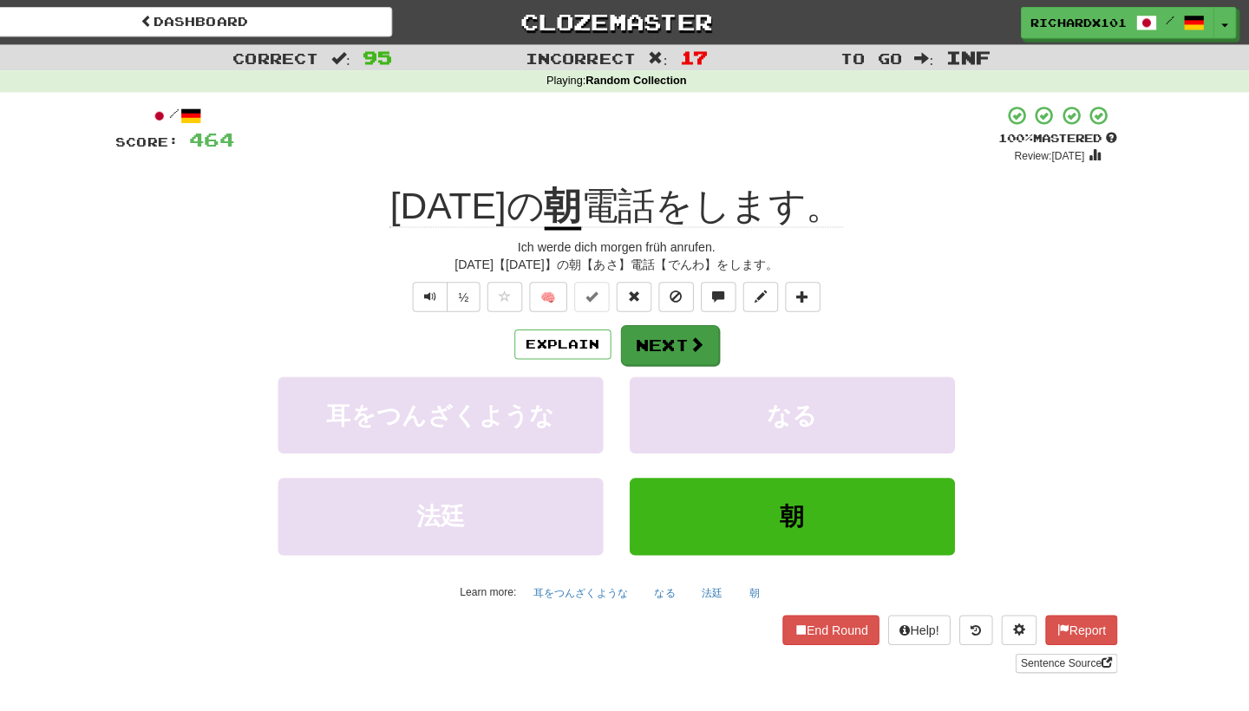
click at [634, 336] on button "Next" at bounding box center [677, 341] width 97 height 40
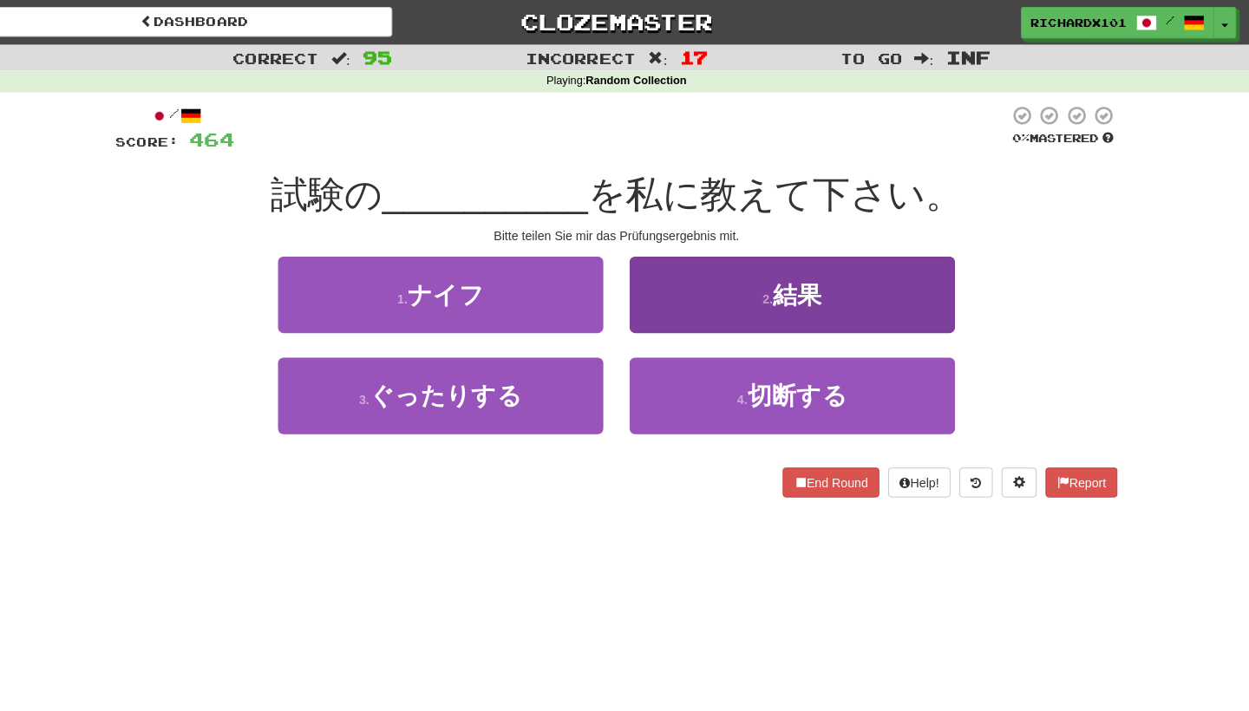
click at [665, 299] on button "2 . 結果" at bounding box center [798, 290] width 321 height 75
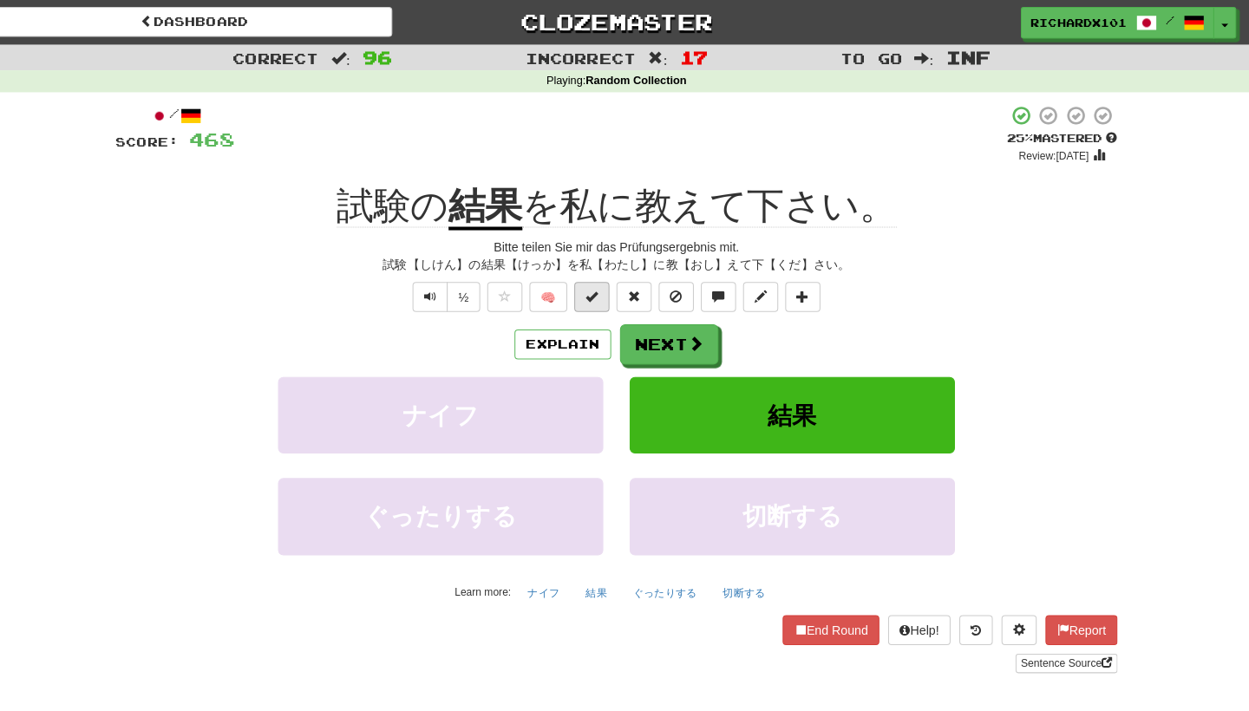
click at [592, 294] on button at bounding box center [600, 292] width 35 height 29
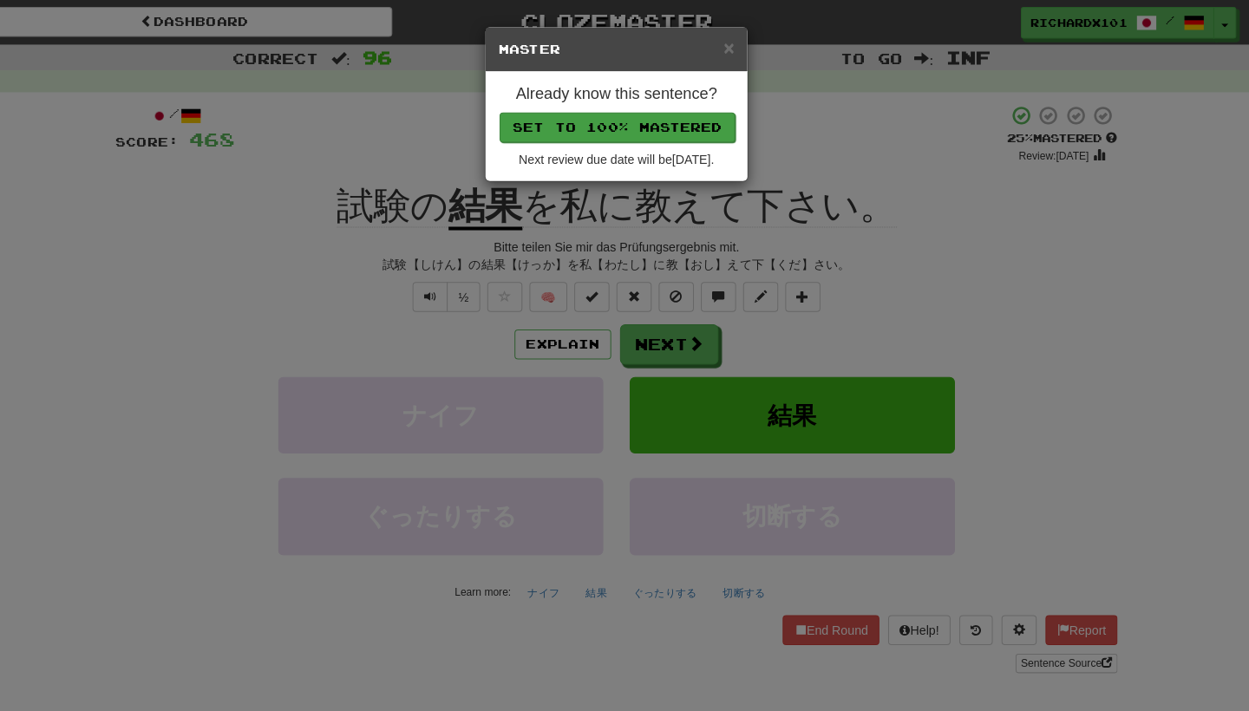
click at [652, 128] on button "Set to 100% Mastered" at bounding box center [625, 125] width 233 height 29
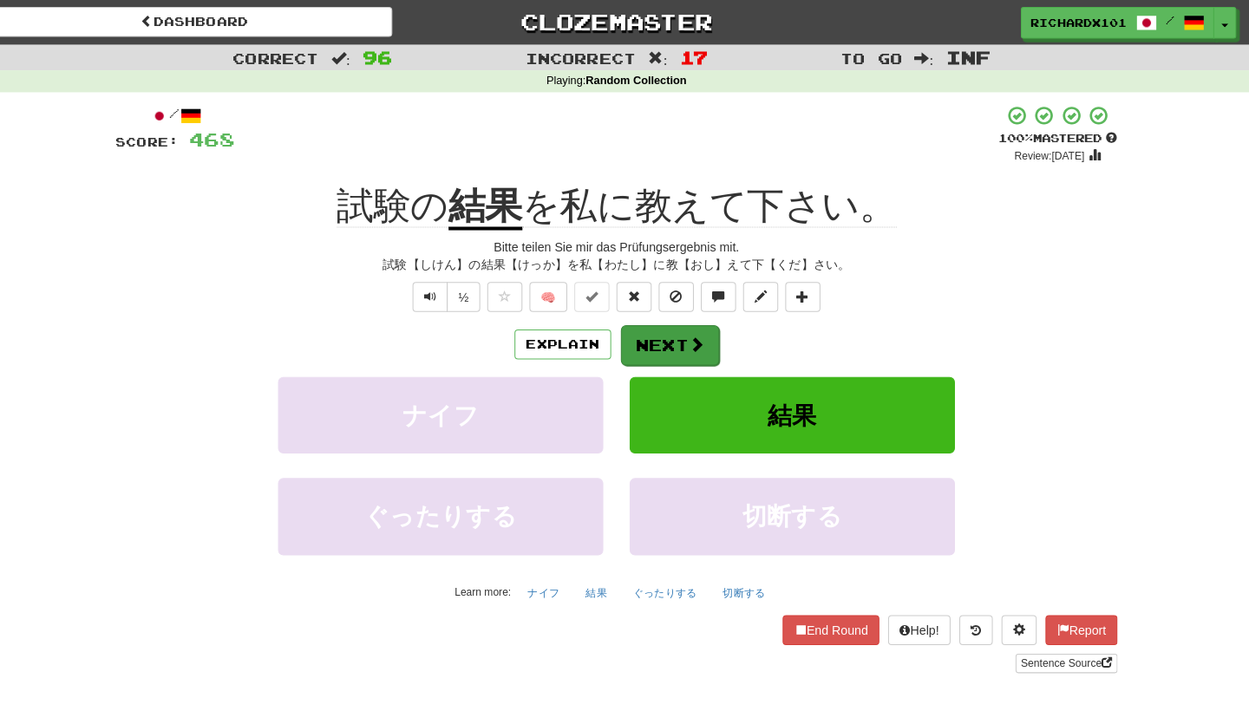
click at [643, 344] on button "Next" at bounding box center [677, 341] width 97 height 40
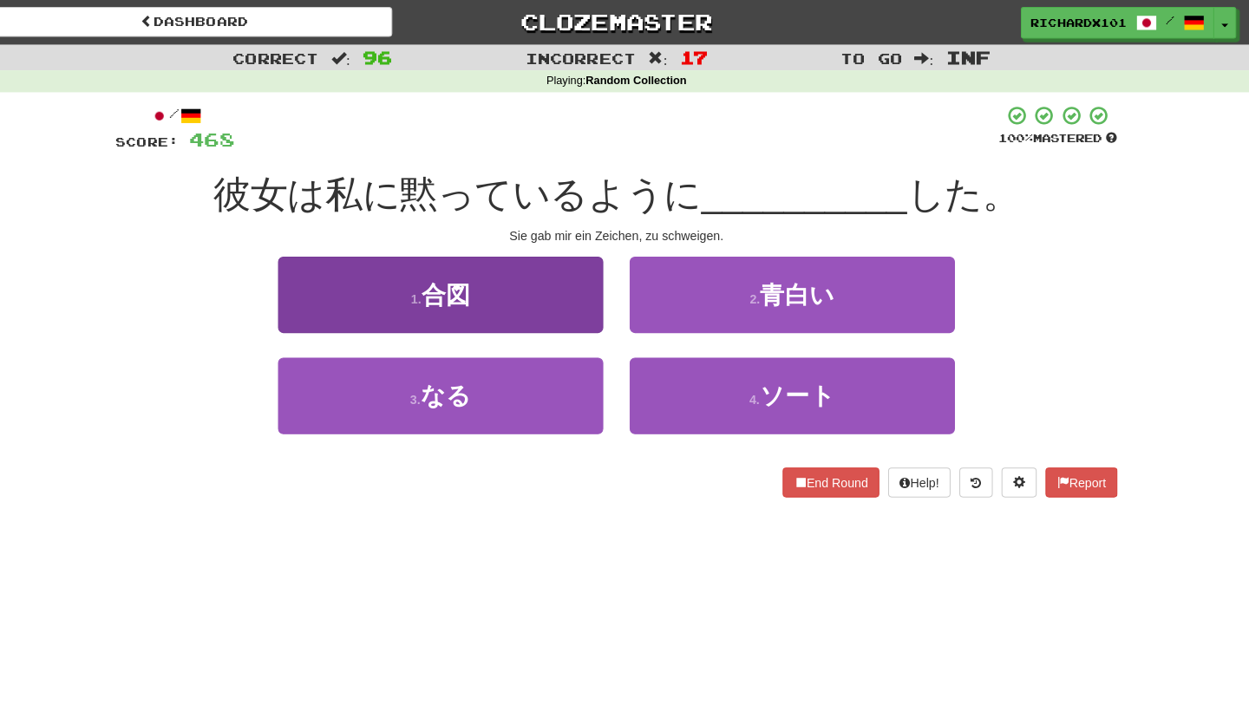
click at [549, 290] on button "1 . 合図" at bounding box center [451, 290] width 321 height 75
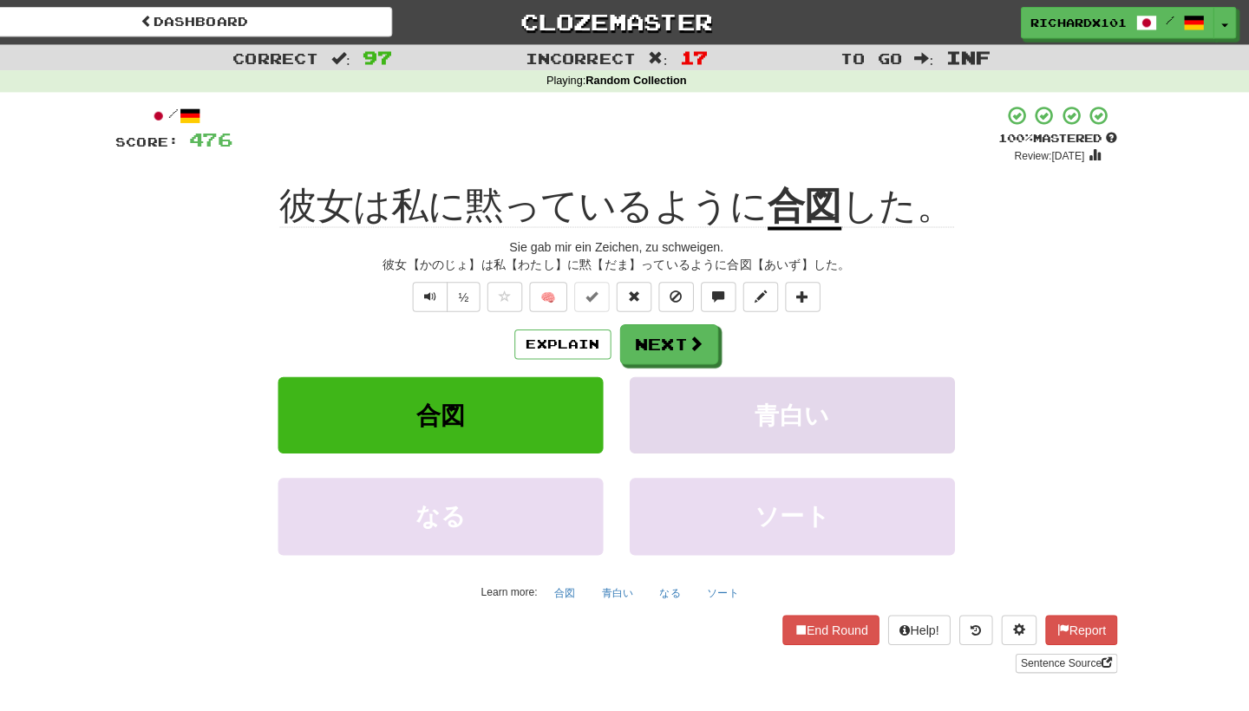
drag, startPoint x: 585, startPoint y: 289, endPoint x: 661, endPoint y: 427, distance: 157.7
click at [661, 427] on div "/ Score: 476 + 8 100 % Mastered Review: 2025-08-23 彼女は私に黙っているように 合図 した。 Sie gab…" at bounding box center [624, 383] width 989 height 561
click at [1024, 649] on link "Sentence Source" at bounding box center [1069, 654] width 101 height 19
click at [803, 288] on button at bounding box center [808, 292] width 35 height 29
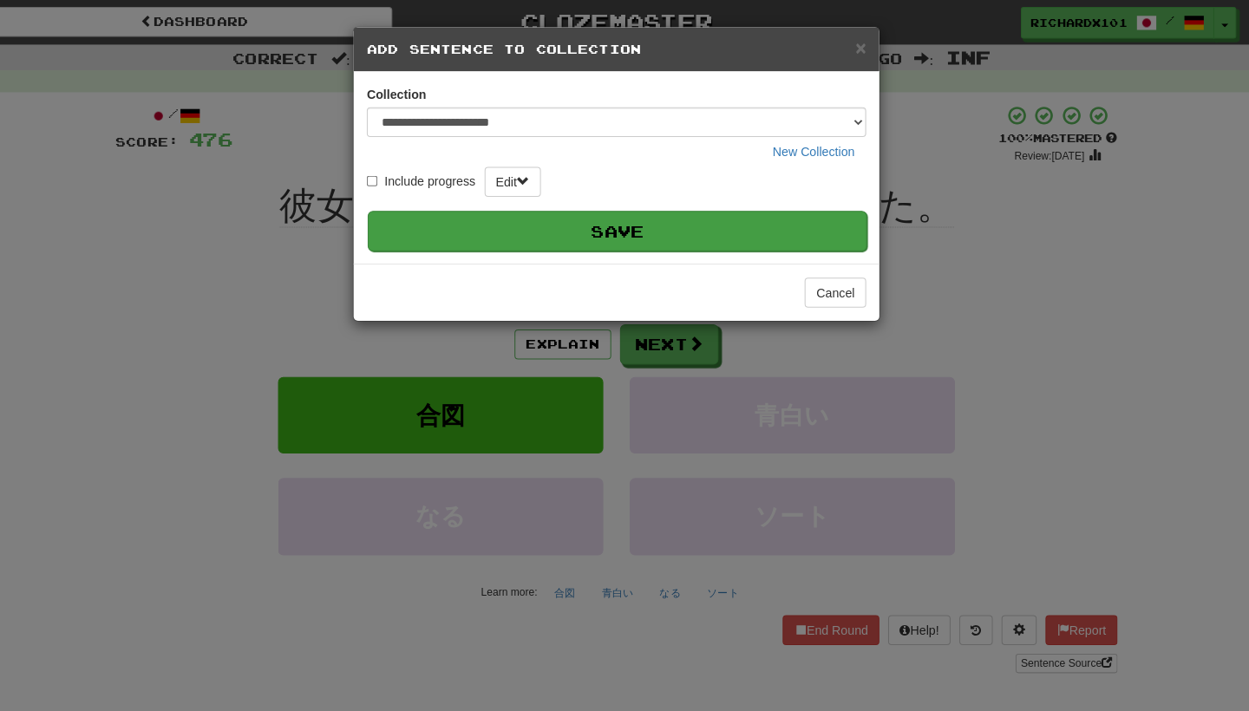
click at [735, 229] on button "Save" at bounding box center [625, 228] width 493 height 40
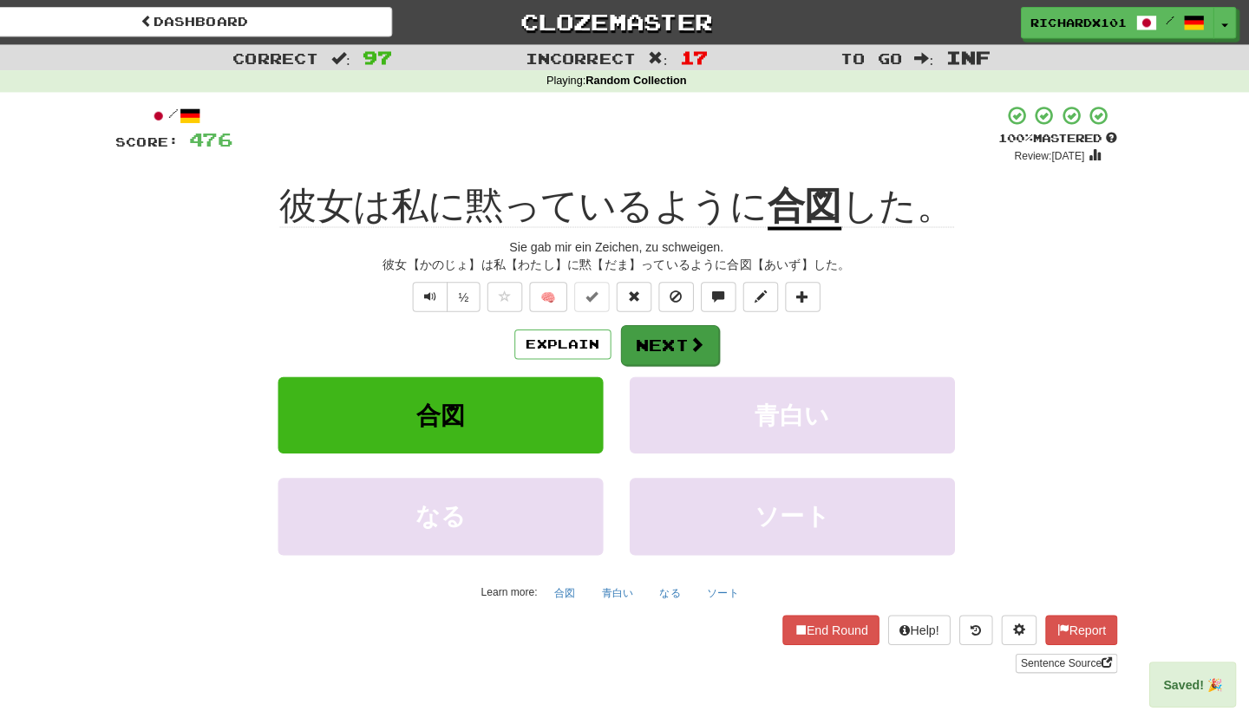
click at [659, 340] on button "Next" at bounding box center [677, 341] width 97 height 40
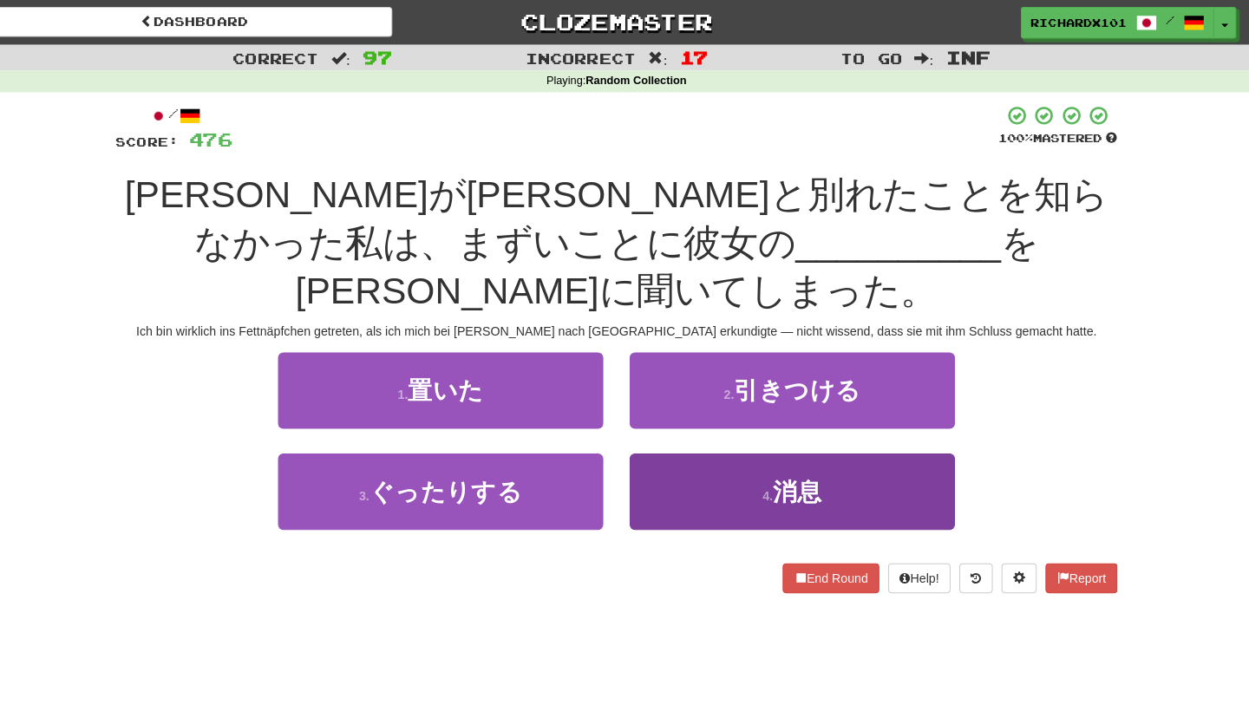
click at [672, 448] on button "4 . 消息" at bounding box center [798, 485] width 321 height 75
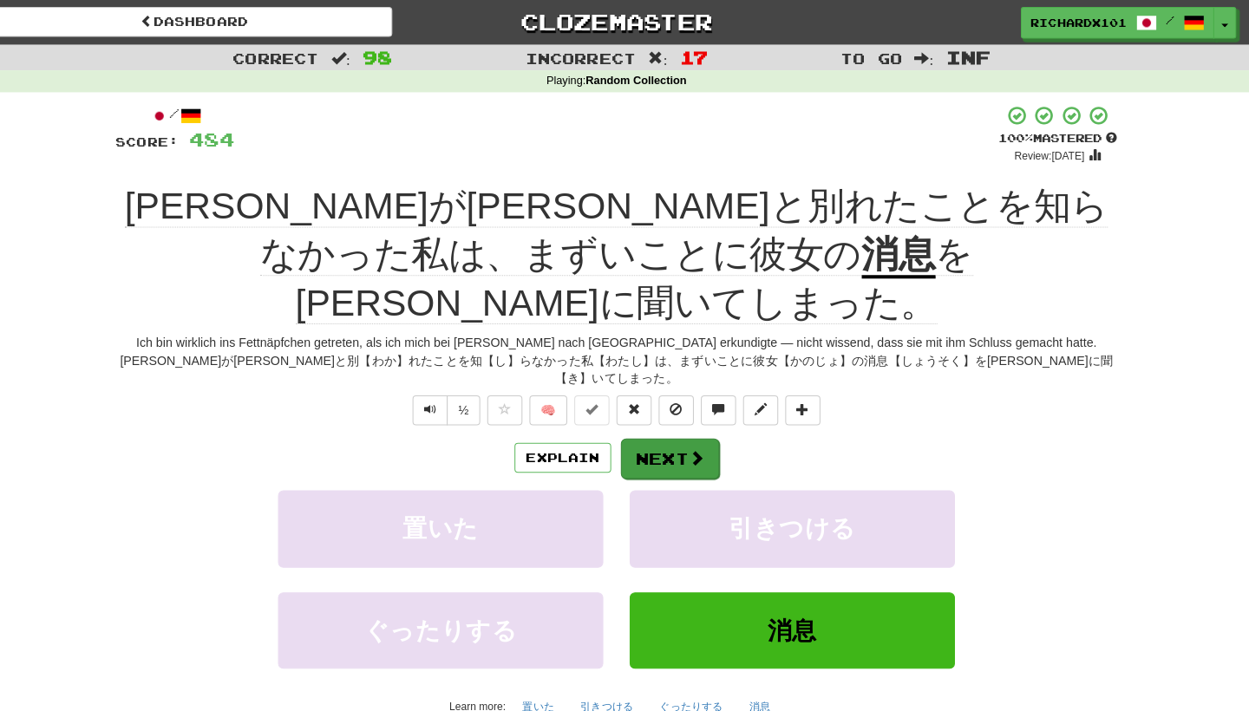
click at [640, 433] on button "Next" at bounding box center [677, 453] width 97 height 40
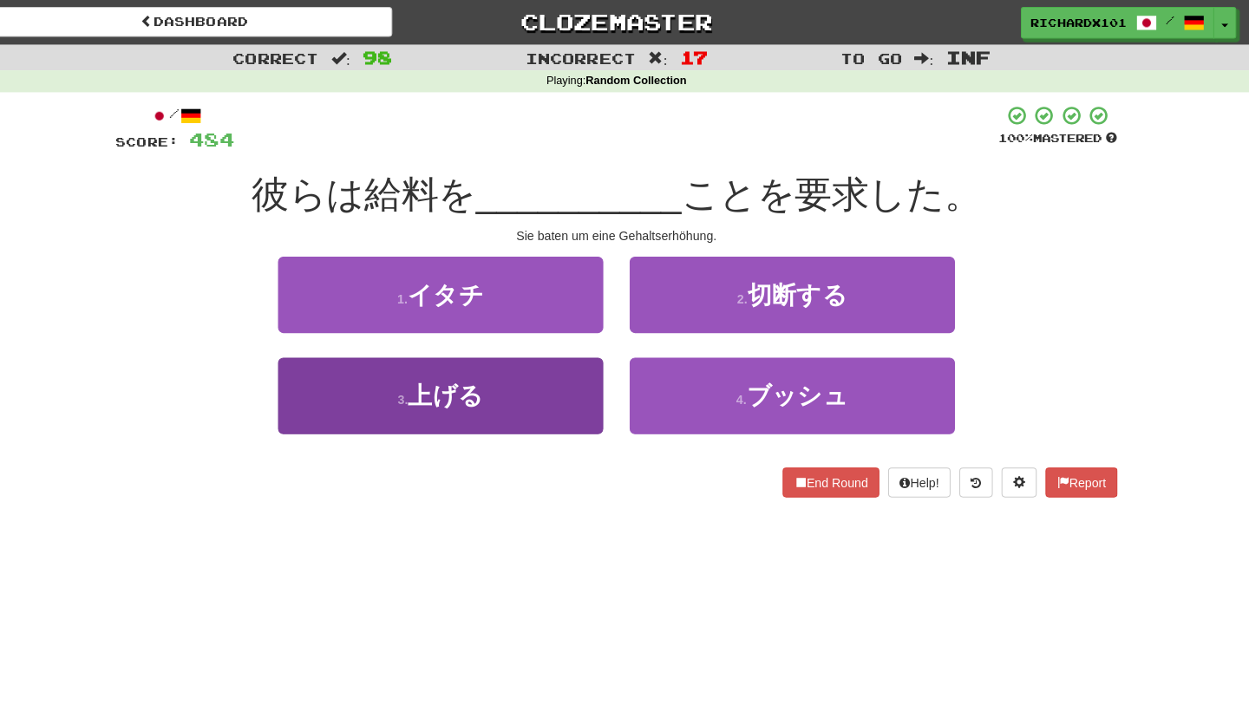
click at [540, 406] on button "3 . 上げる" at bounding box center [451, 390] width 321 height 75
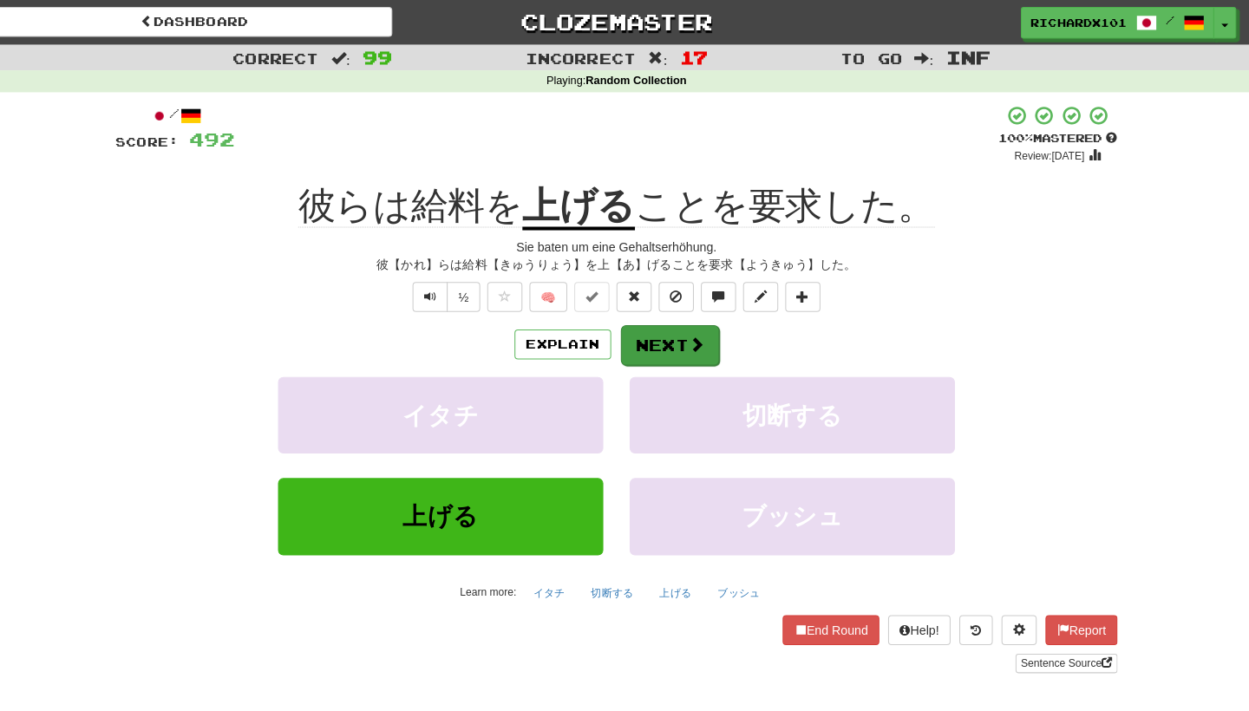
click at [633, 325] on button "Next" at bounding box center [677, 341] width 97 height 40
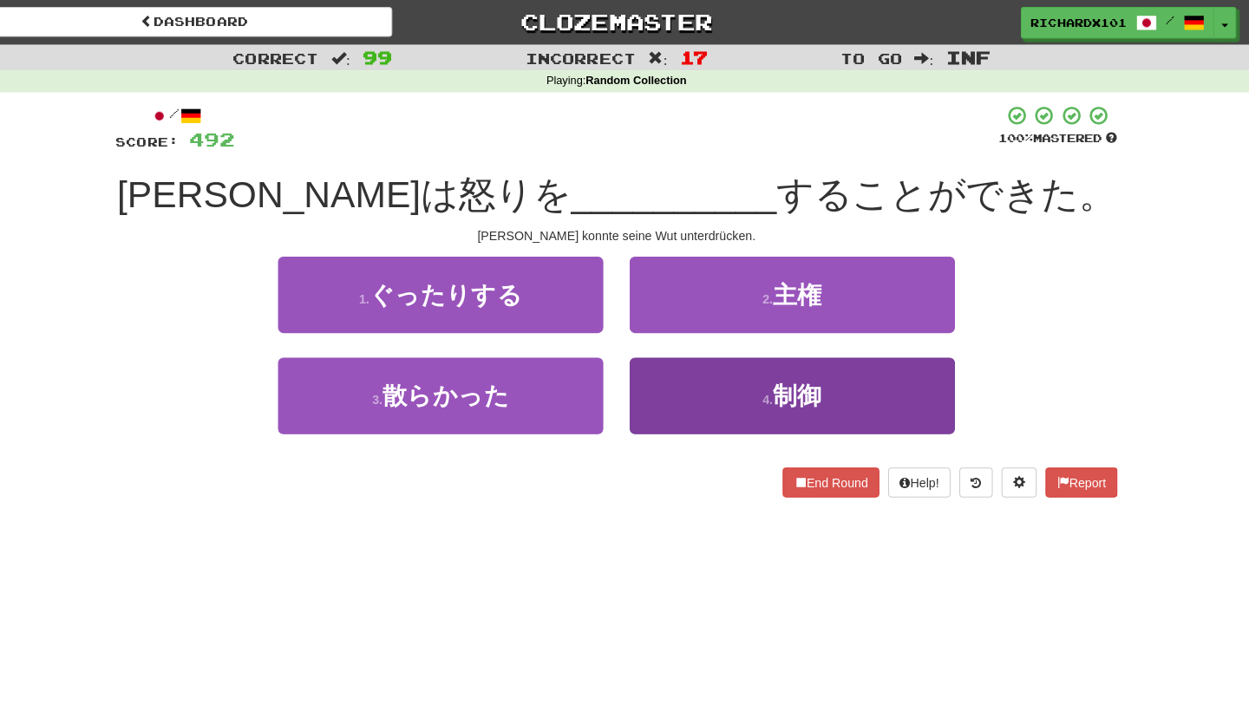
click at [650, 378] on button "4 . 制御" at bounding box center [798, 390] width 321 height 75
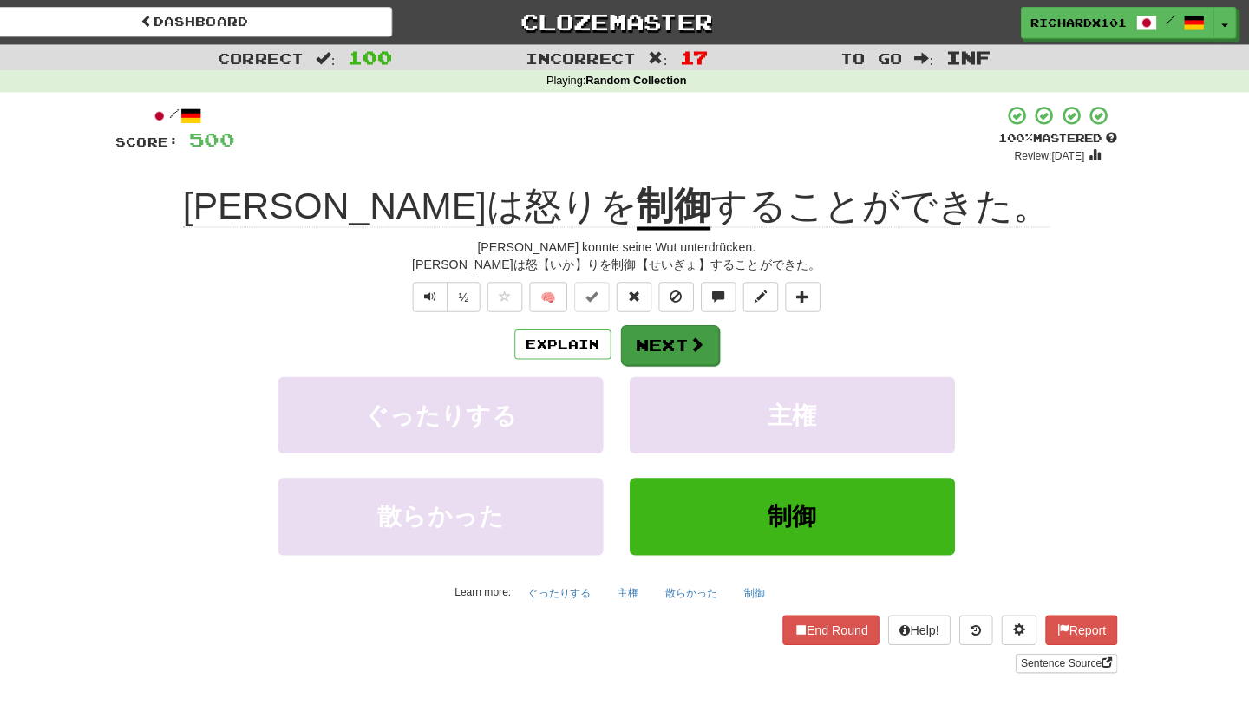
click at [654, 338] on button "Next" at bounding box center [677, 341] width 97 height 40
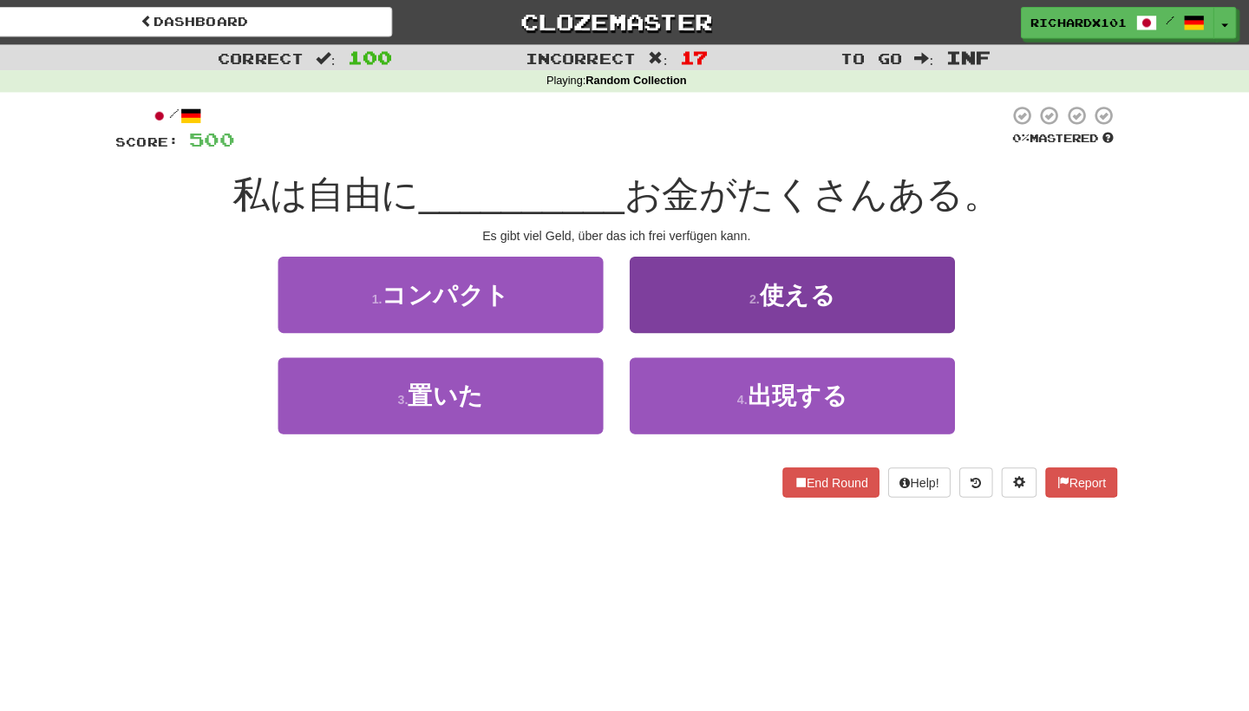
click at [685, 301] on button "2 . 使える" at bounding box center [798, 290] width 321 height 75
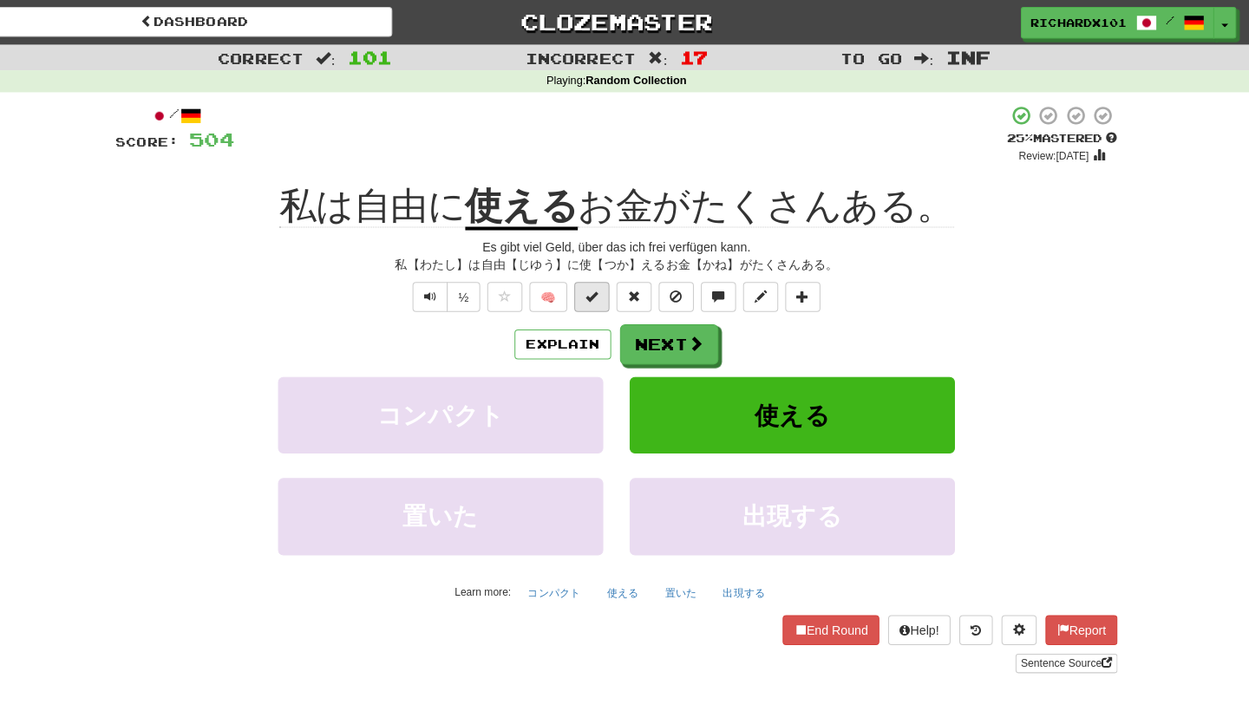
click at [593, 294] on button at bounding box center [600, 292] width 35 height 29
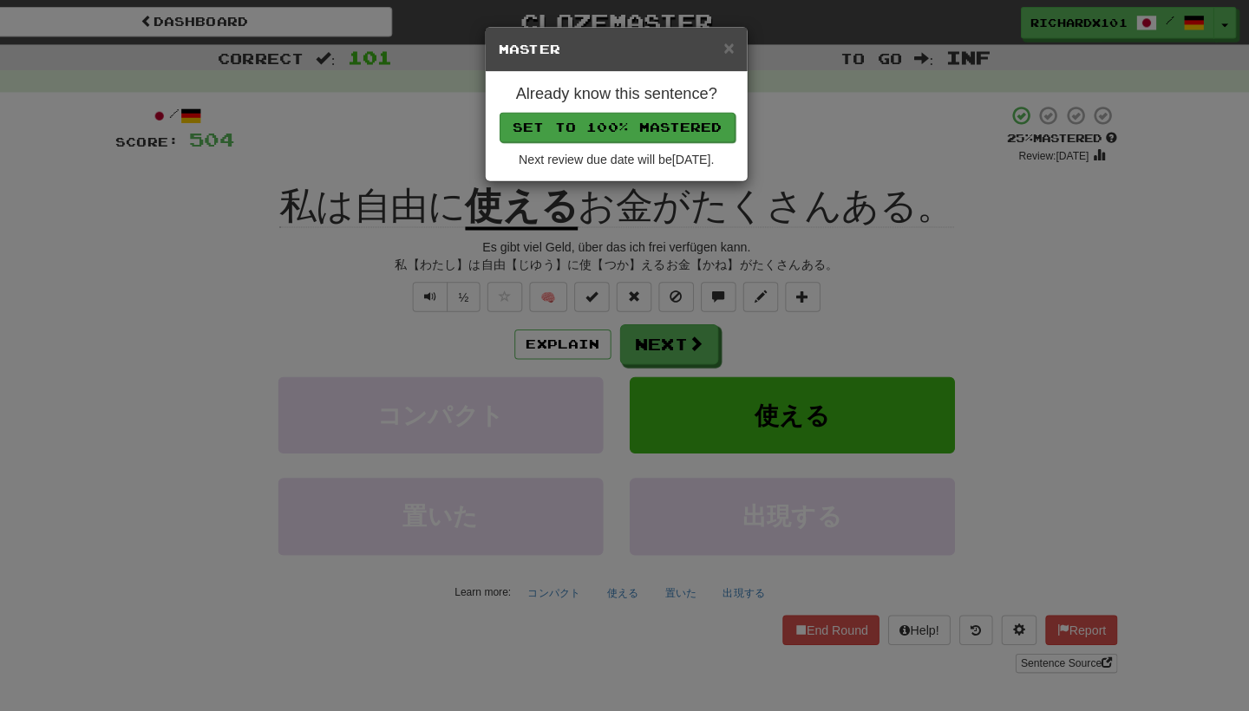
click at [649, 128] on button "Set to 100% Mastered" at bounding box center [625, 125] width 233 height 29
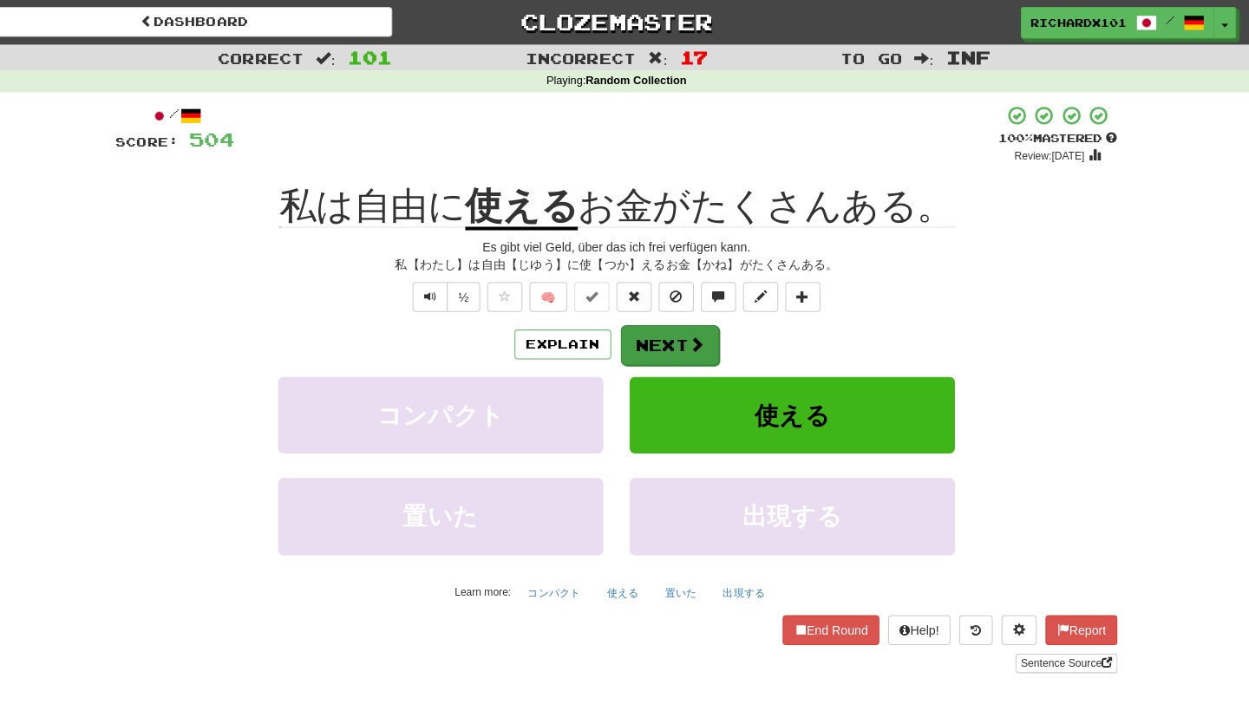
click at [637, 339] on button "Next" at bounding box center [677, 341] width 97 height 40
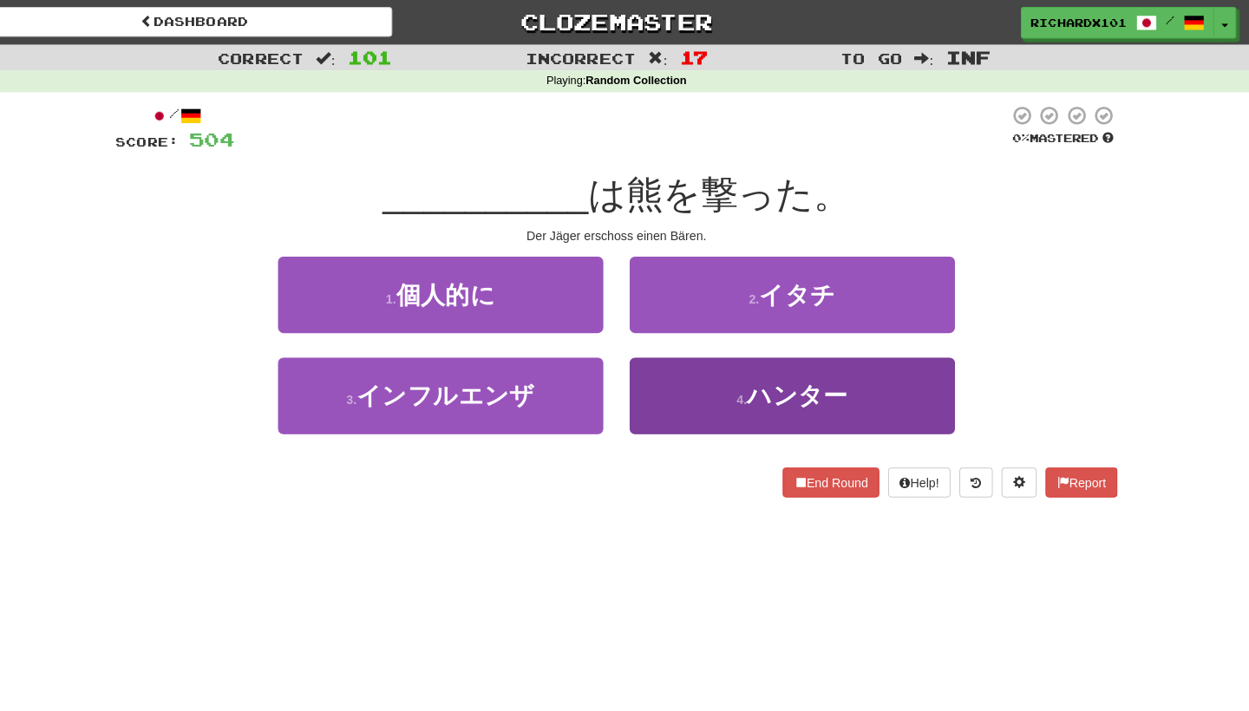
click at [665, 401] on button "4 . ハンター" at bounding box center [798, 390] width 321 height 75
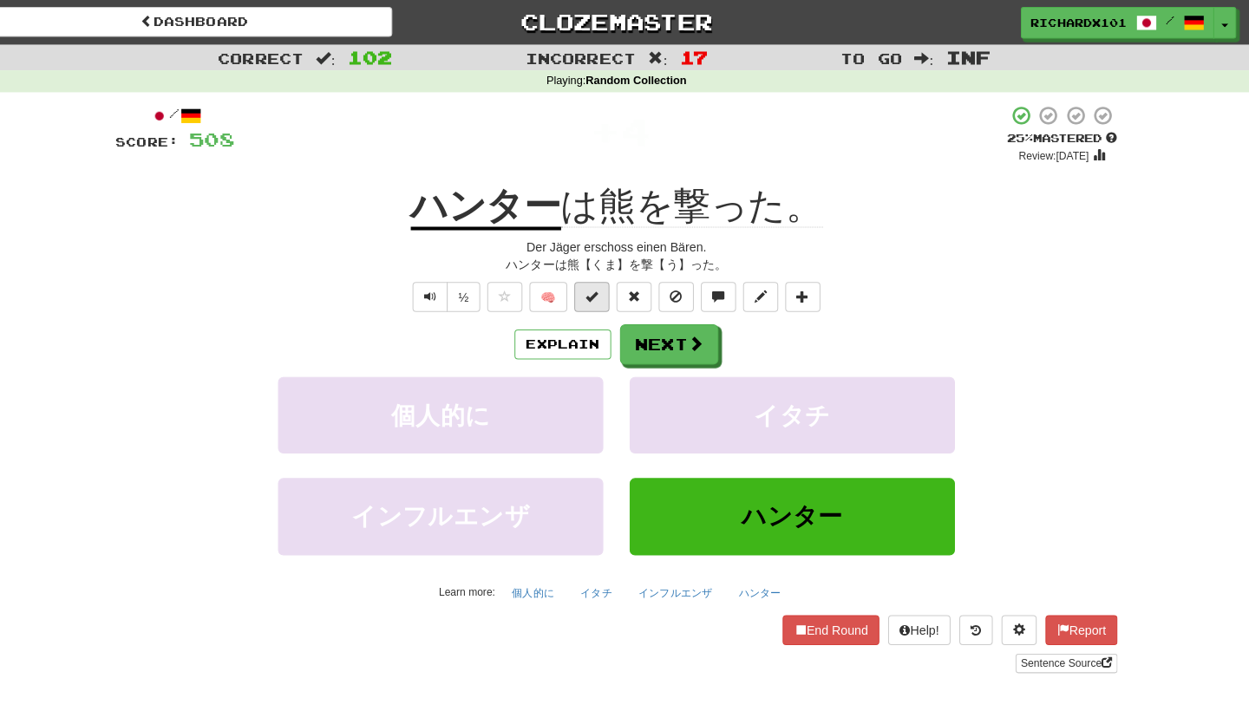
click at [591, 293] on button at bounding box center [600, 292] width 35 height 29
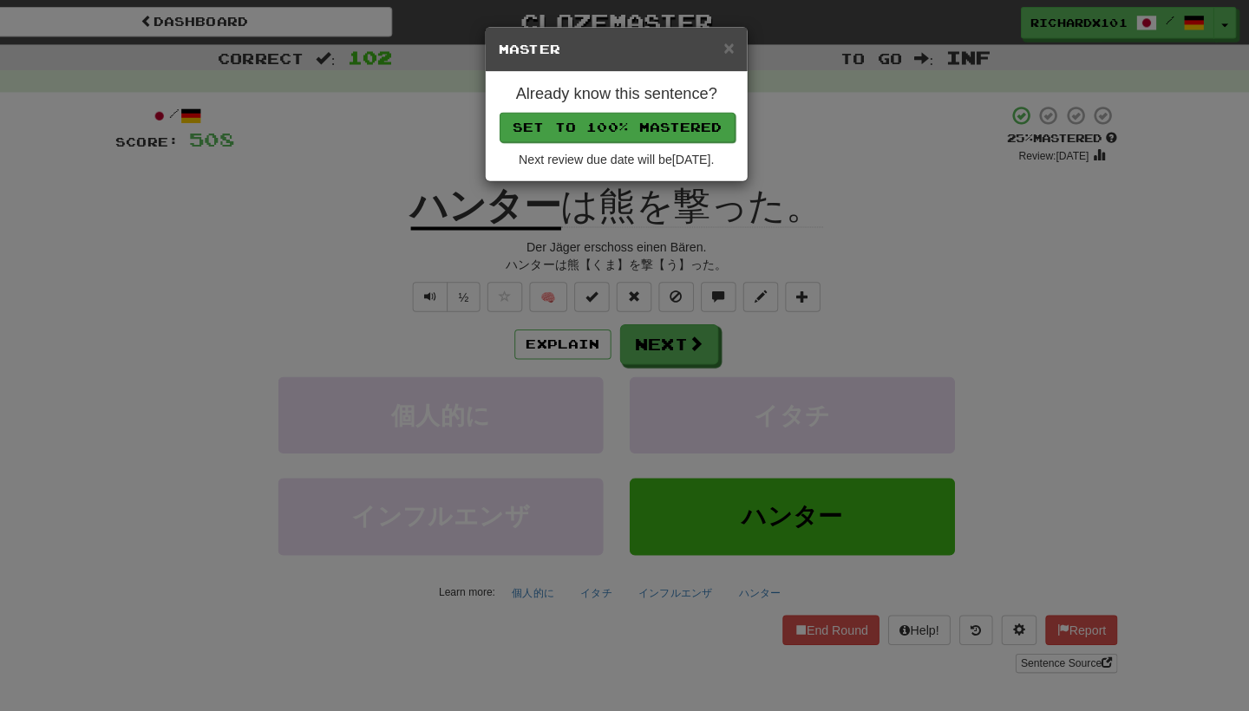
click at [655, 119] on button "Set to 100% Mastered" at bounding box center [625, 125] width 233 height 29
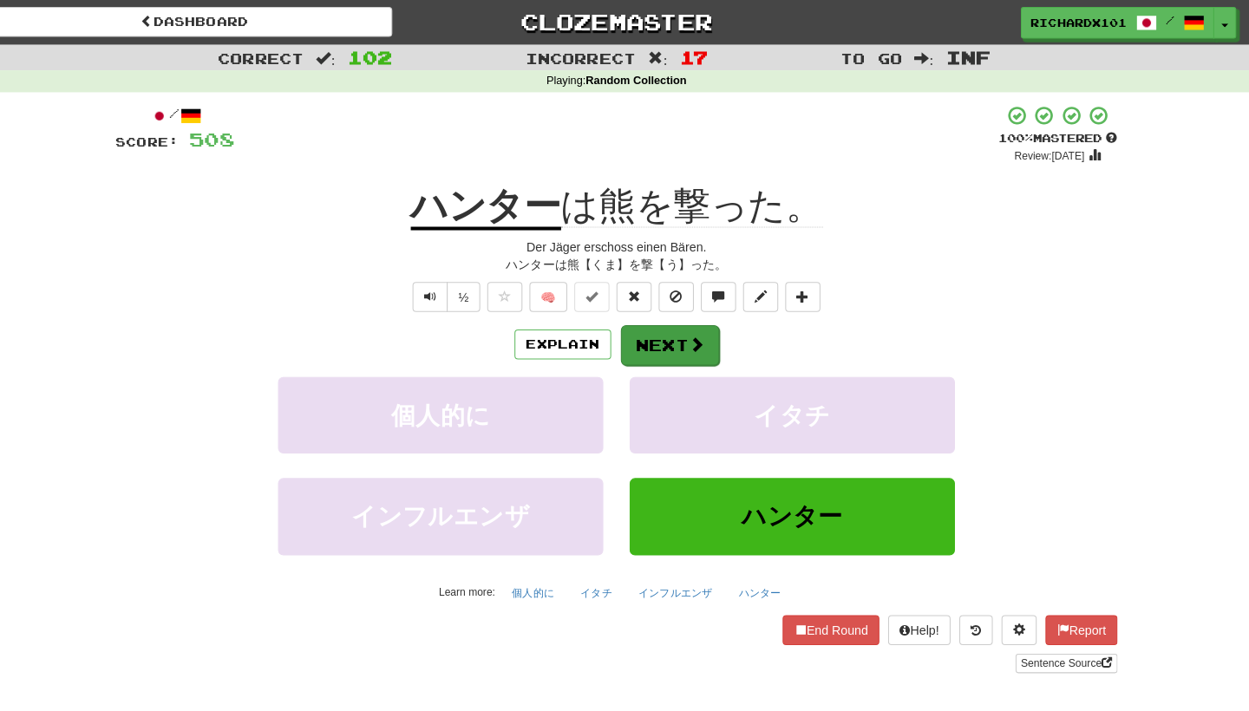
click at [651, 333] on button "Next" at bounding box center [677, 341] width 97 height 40
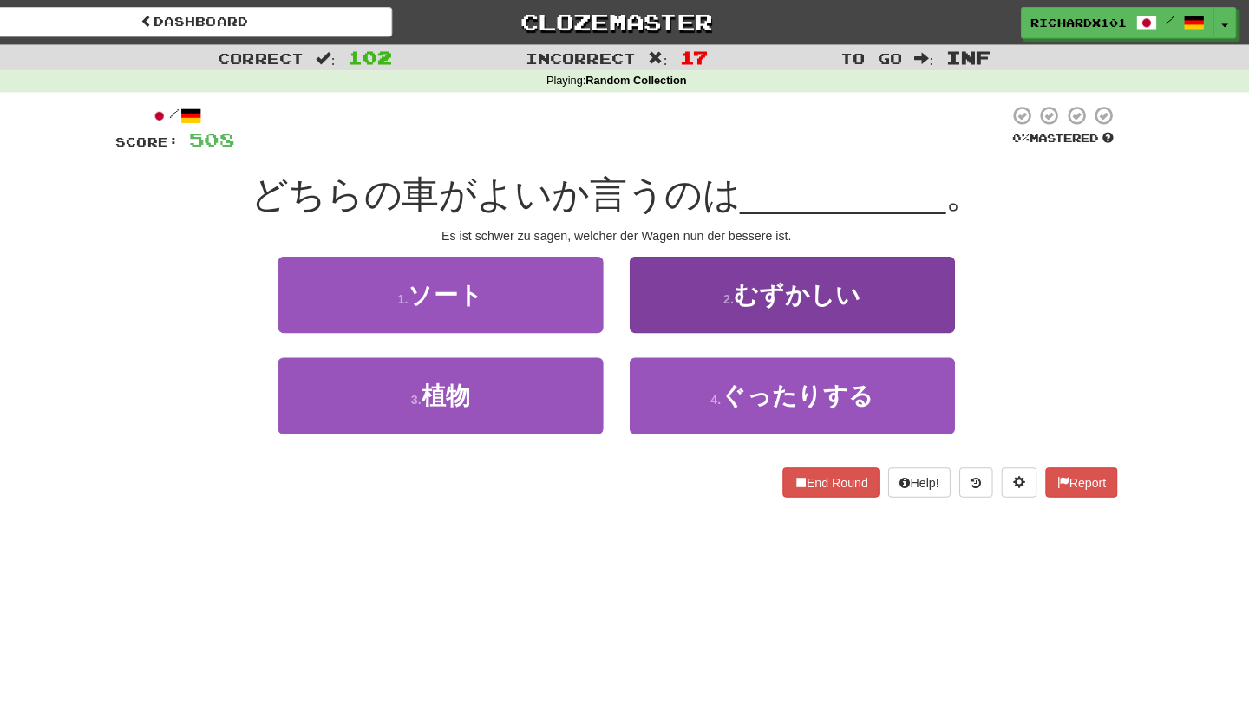
click at [674, 297] on button "2 . むずかしい" at bounding box center [798, 290] width 321 height 75
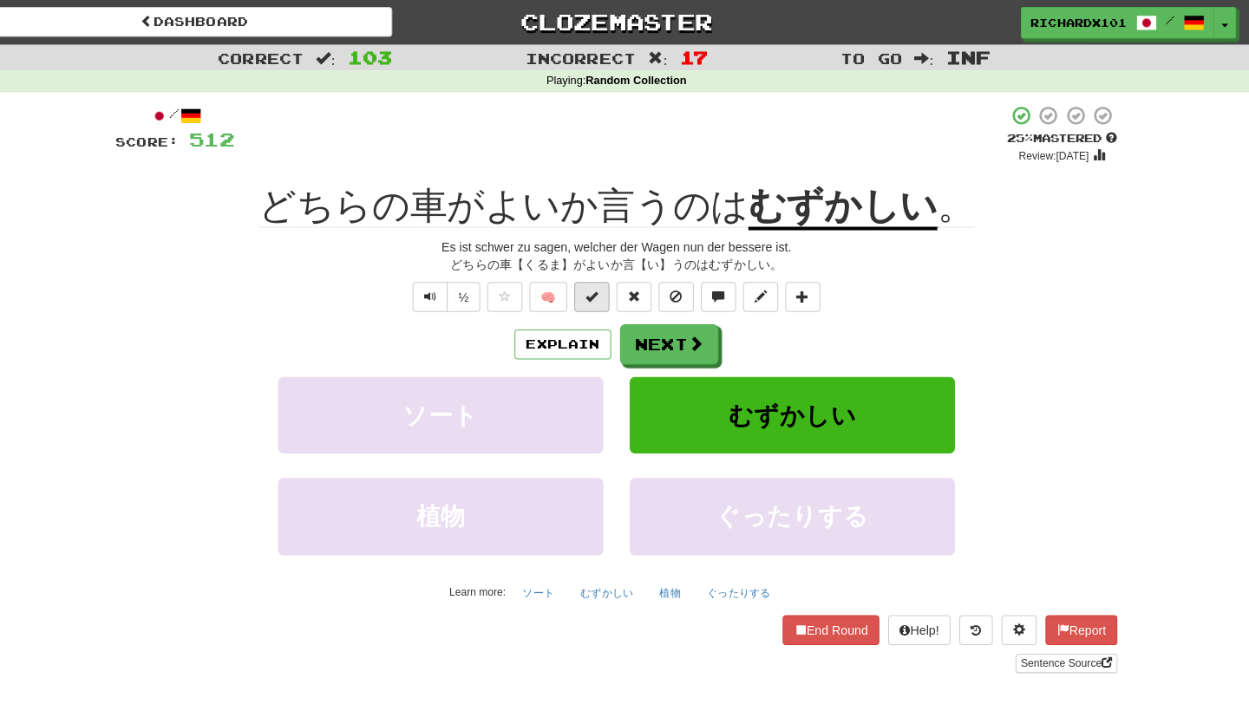
click at [592, 289] on button at bounding box center [600, 292] width 35 height 29
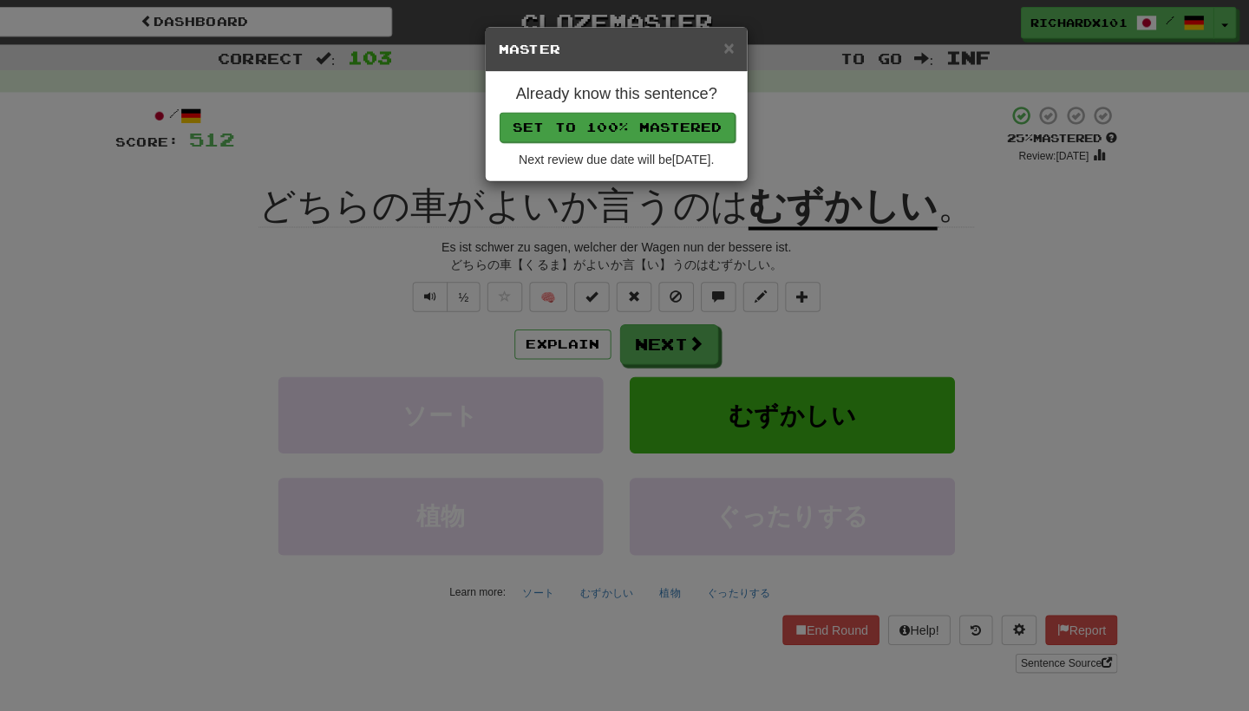
click at [674, 124] on button "Set to 100% Mastered" at bounding box center [625, 125] width 233 height 29
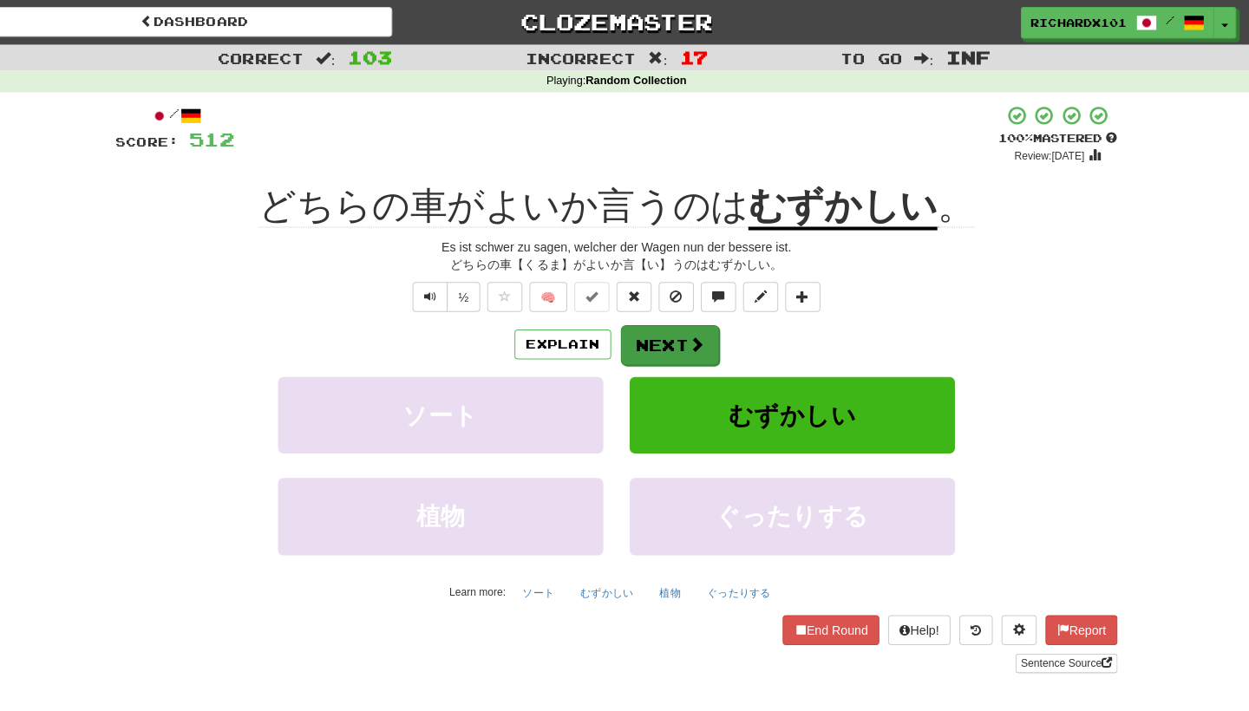
click at [640, 333] on button "Next" at bounding box center [677, 341] width 97 height 40
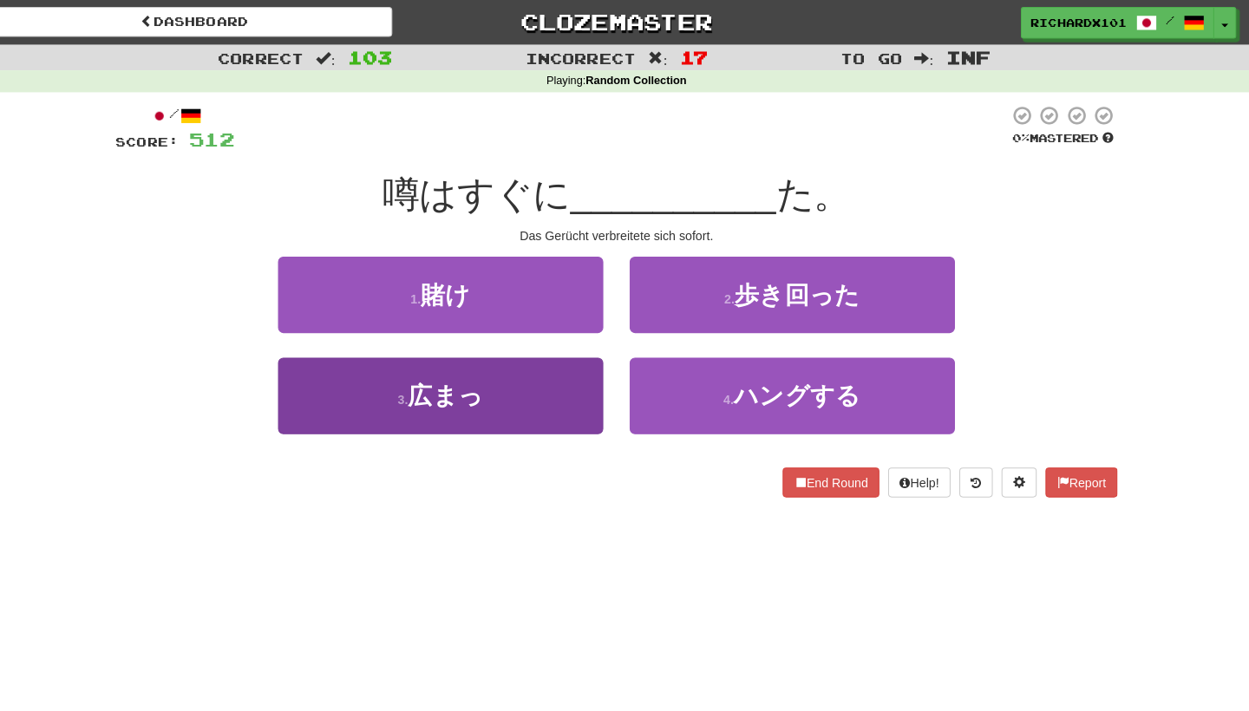
click at [534, 408] on button "3 . 広まっ" at bounding box center [451, 390] width 321 height 75
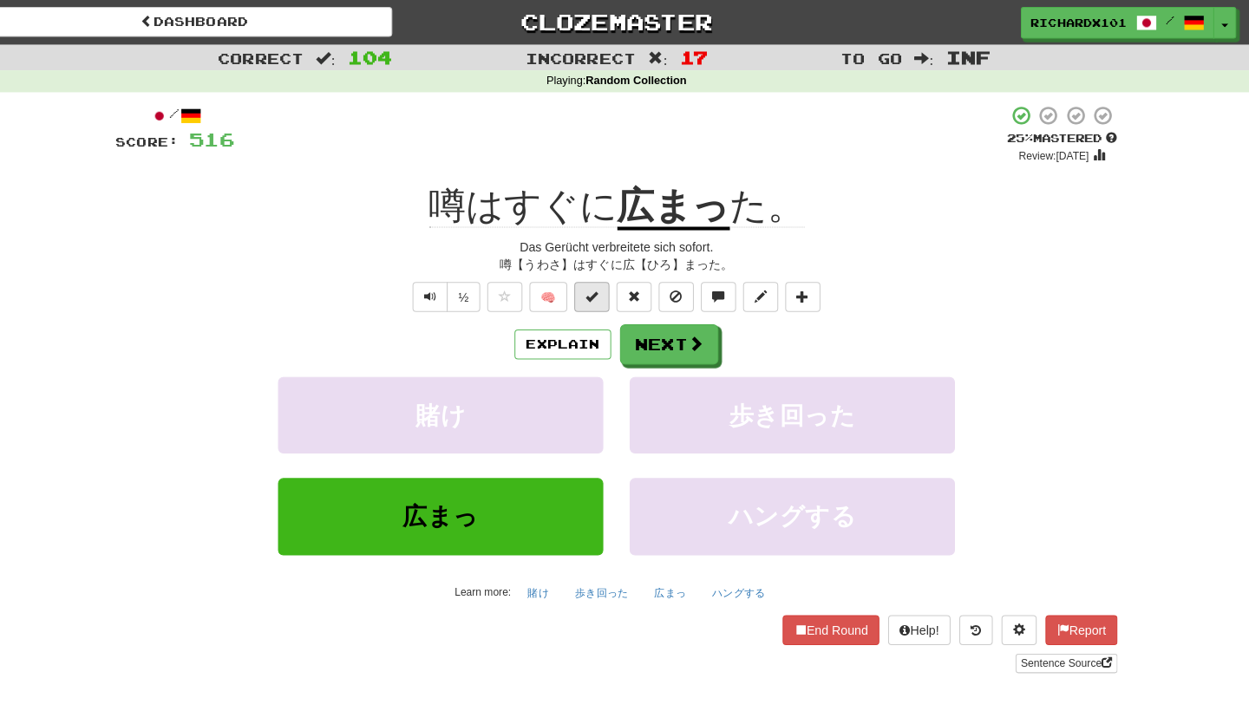
click at [594, 290] on span at bounding box center [600, 292] width 12 height 12
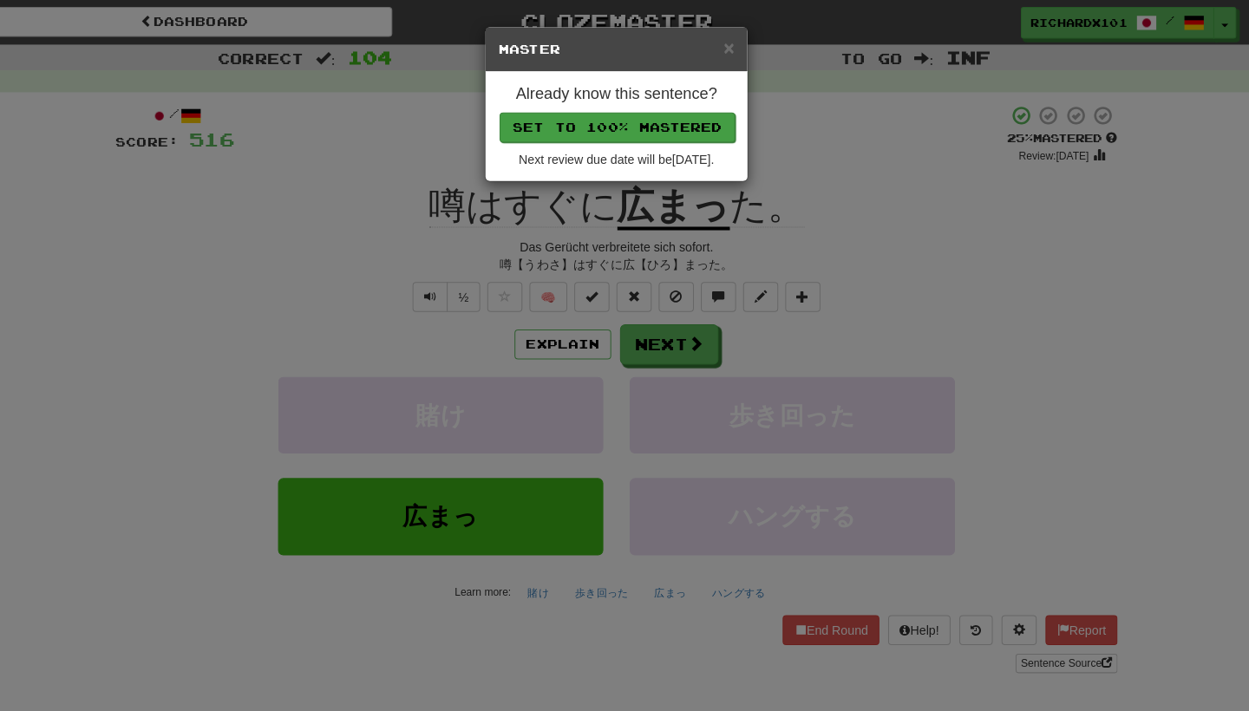
click at [650, 122] on button "Set to 100% Mastered" at bounding box center [625, 125] width 233 height 29
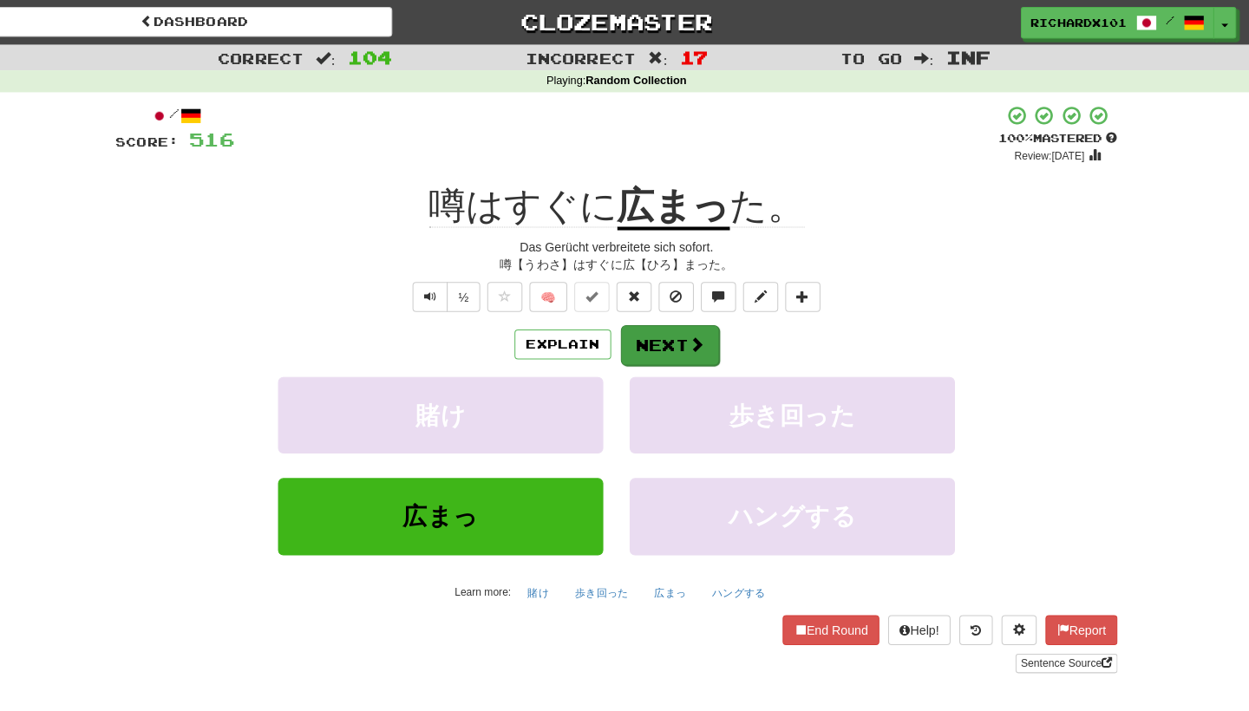
click at [648, 323] on button "Next" at bounding box center [677, 341] width 97 height 40
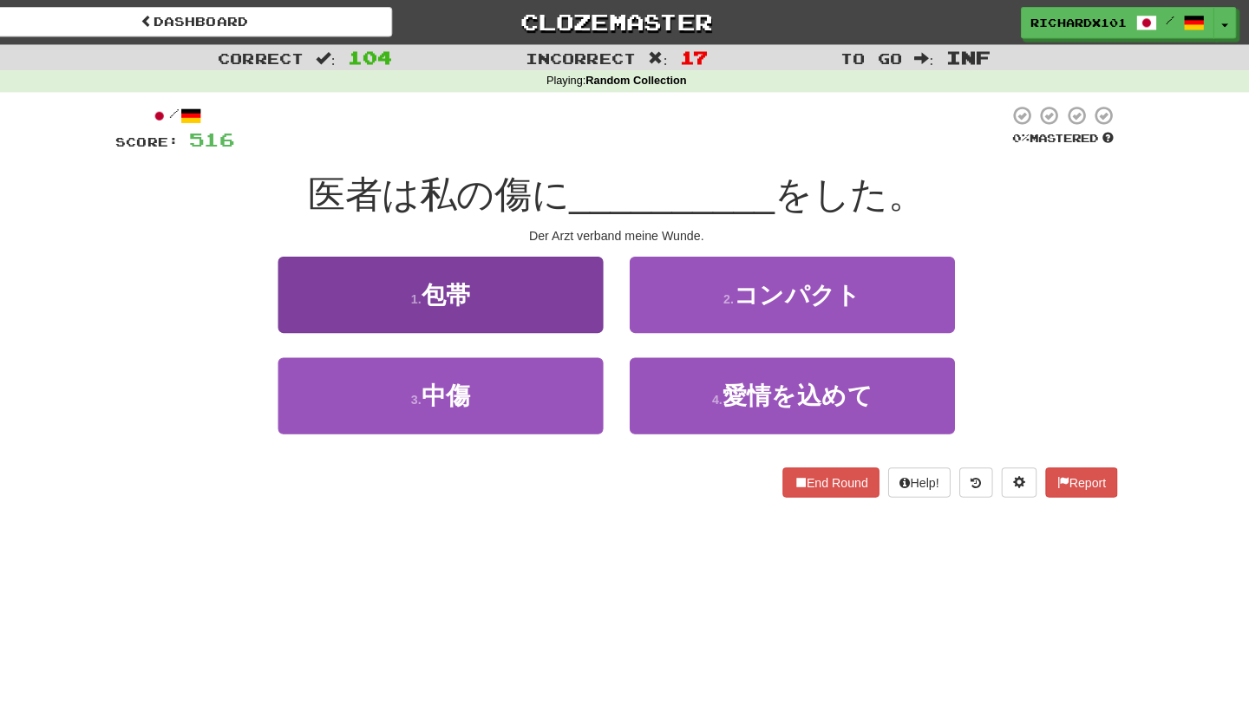
drag, startPoint x: 571, startPoint y: 392, endPoint x: 576, endPoint y: 282, distance: 110.3
click at [576, 282] on div "1 . 包帯 2 . コンパクト 3 . 中傷 4 . 愛情を込めて" at bounding box center [624, 353] width 1015 height 200
click at [576, 282] on button "1 . 包帯" at bounding box center [451, 290] width 321 height 75
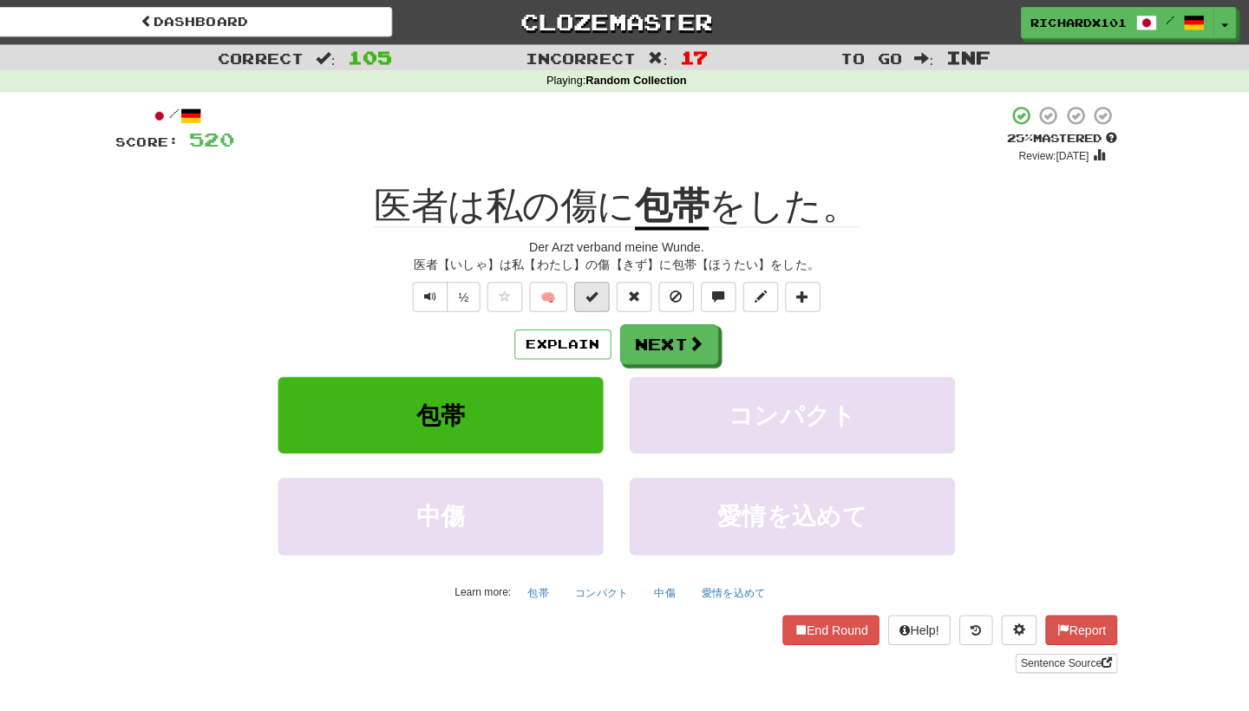
click at [594, 286] on span at bounding box center [600, 292] width 12 height 12
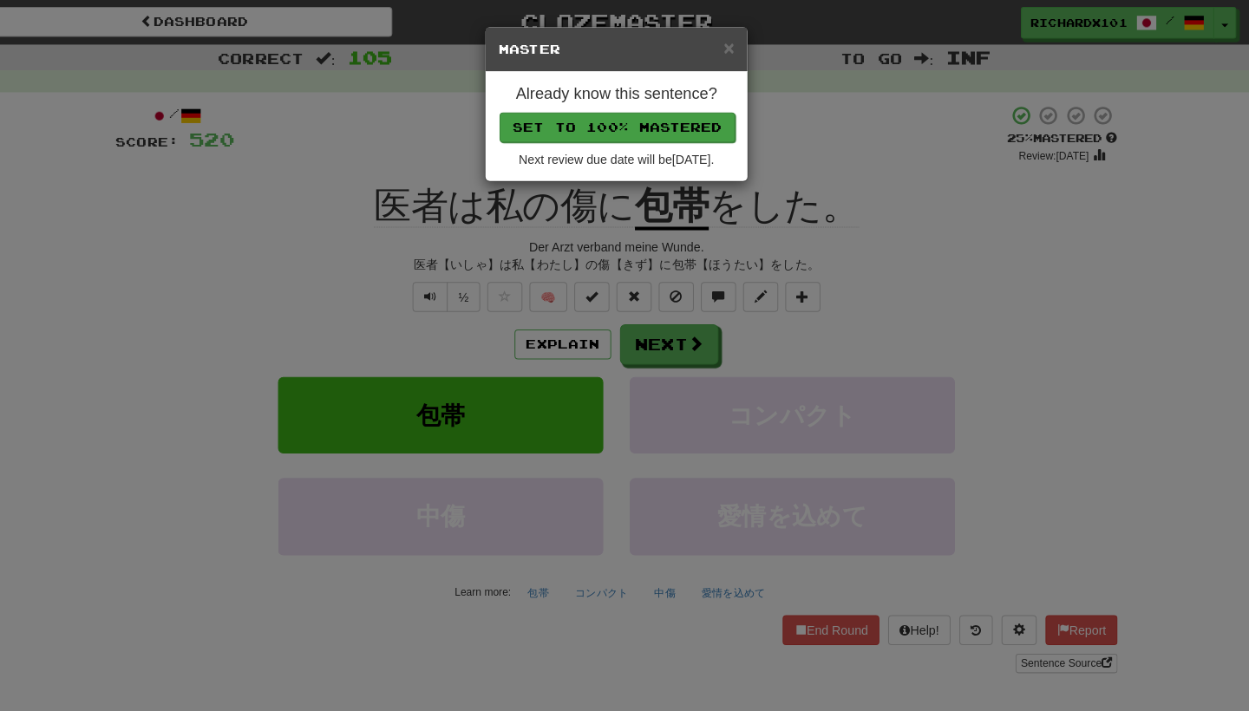
click at [662, 124] on button "Set to 100% Mastered" at bounding box center [625, 125] width 233 height 29
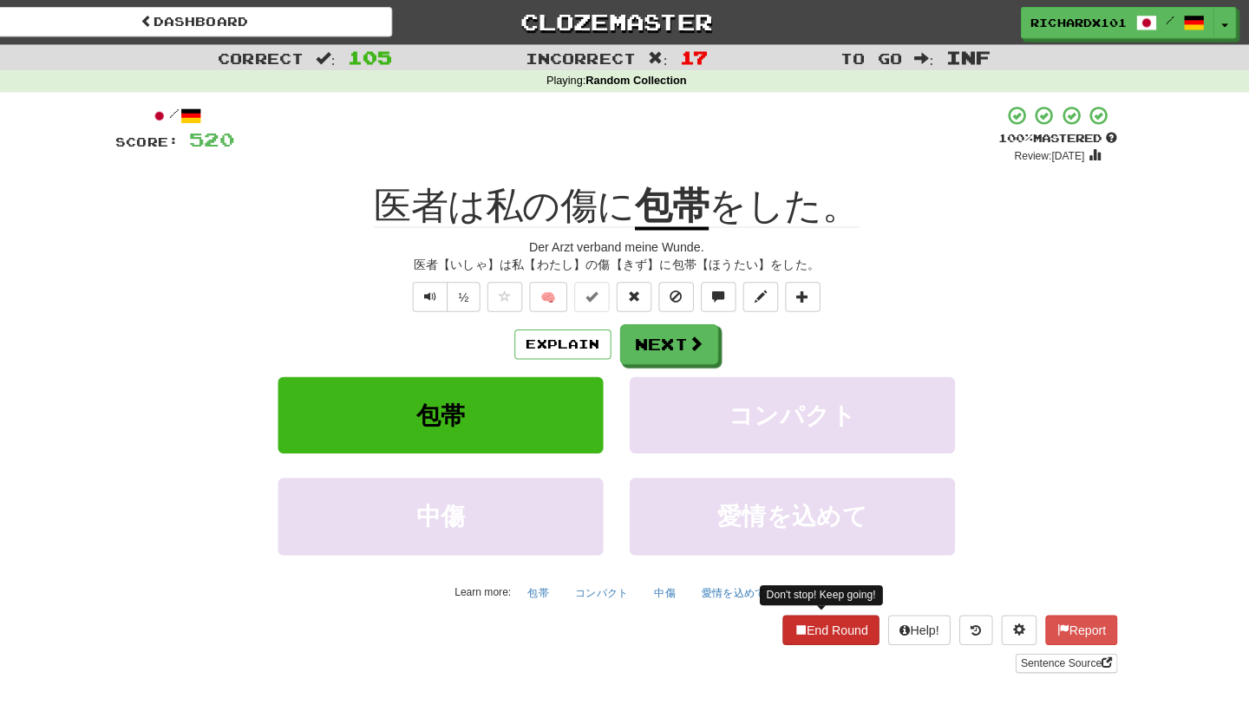
click at [796, 614] on button "End Round" at bounding box center [836, 621] width 95 height 29
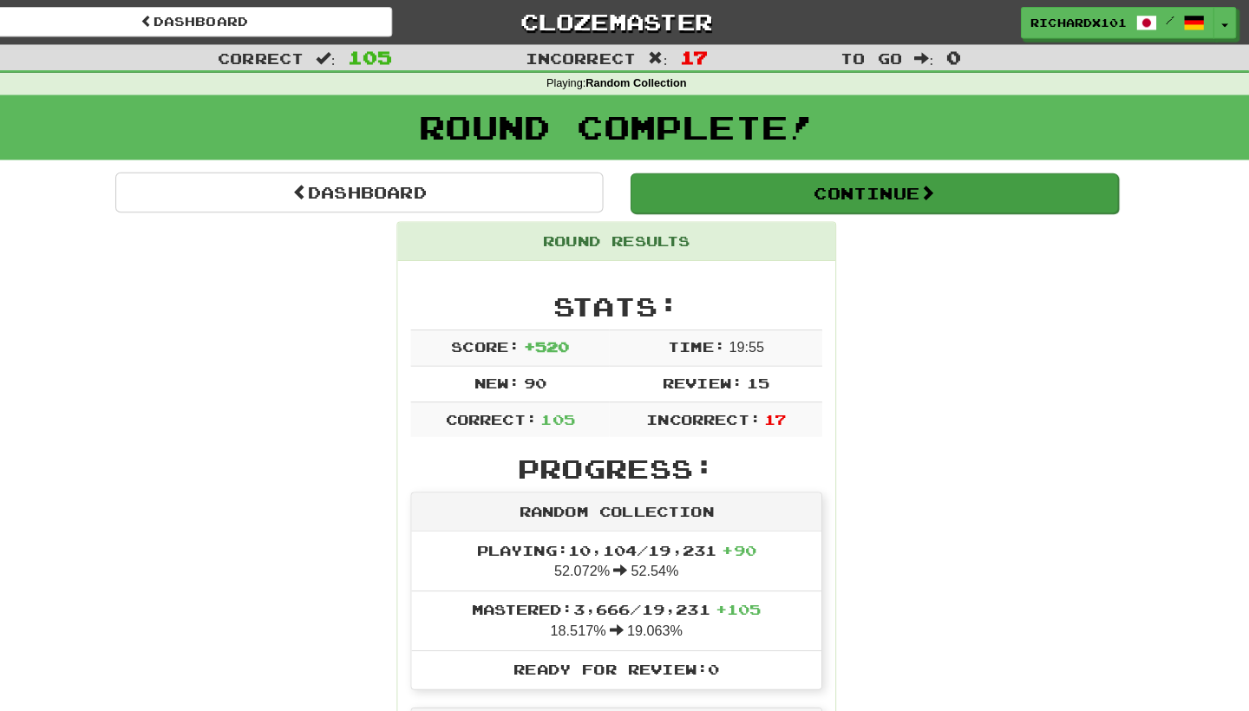
click at [829, 187] on button "Continue" at bounding box center [880, 191] width 482 height 40
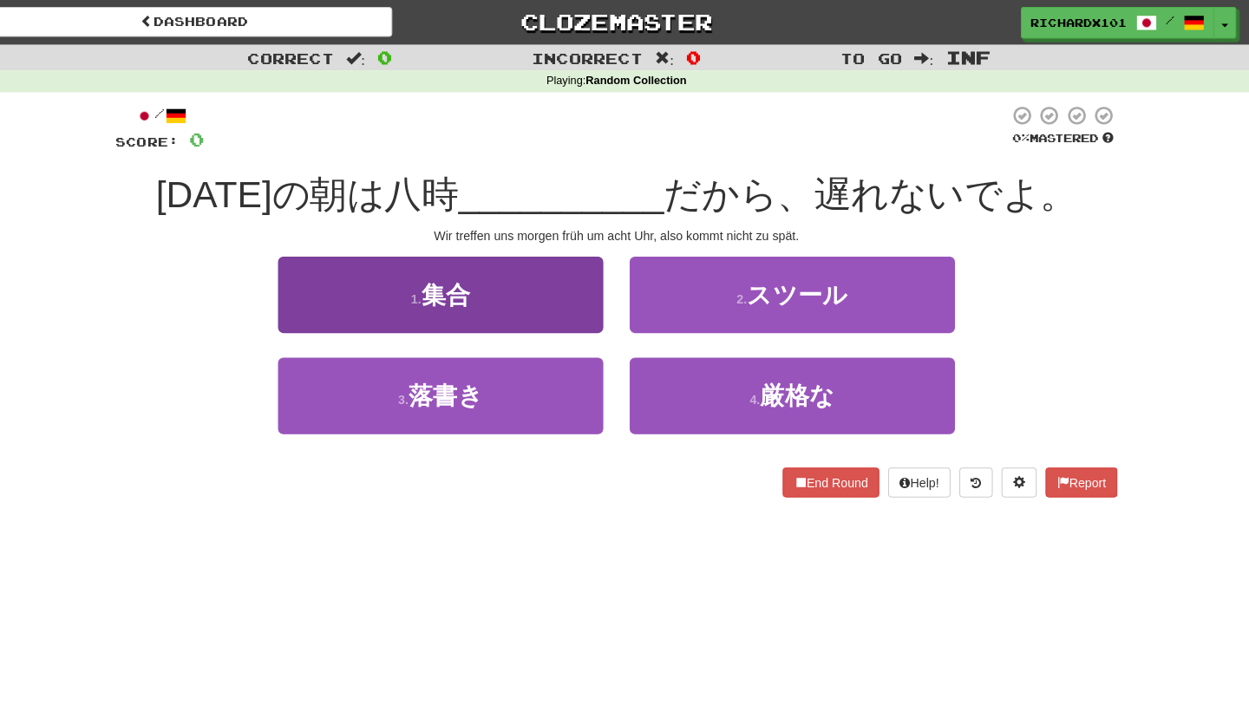
click at [573, 292] on button "1 . 集合" at bounding box center [451, 290] width 321 height 75
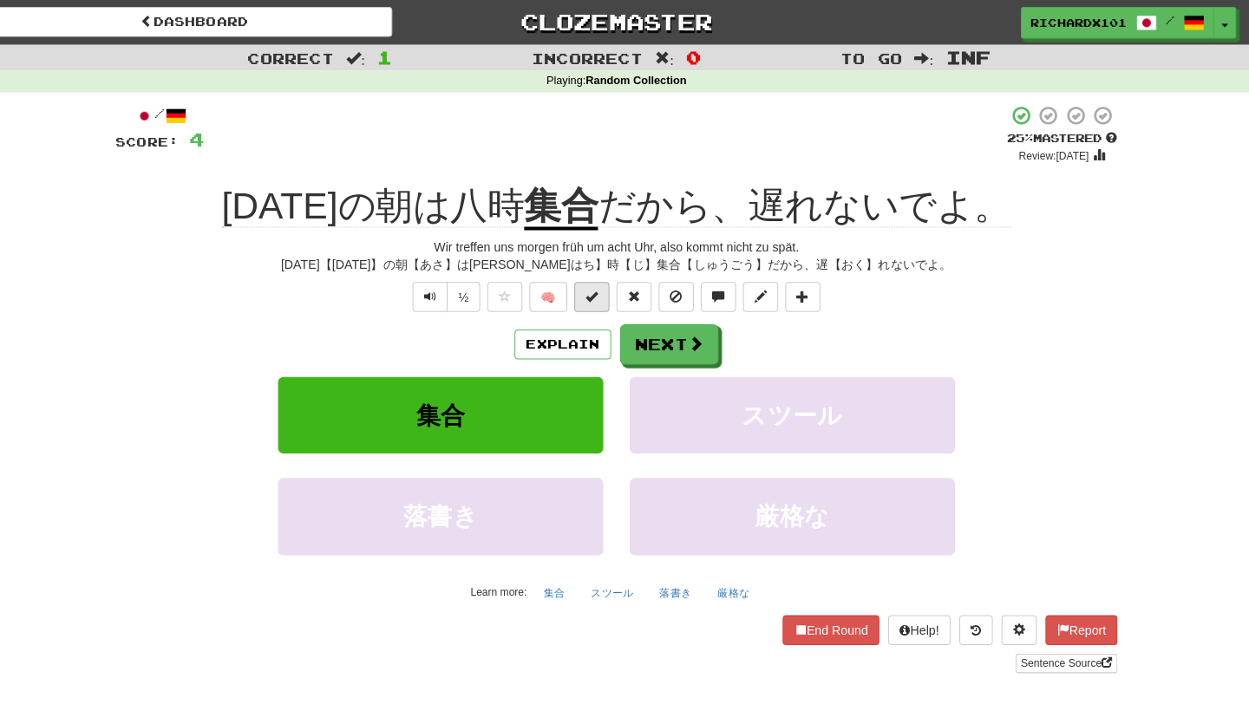
click at [594, 291] on span at bounding box center [600, 292] width 12 height 12
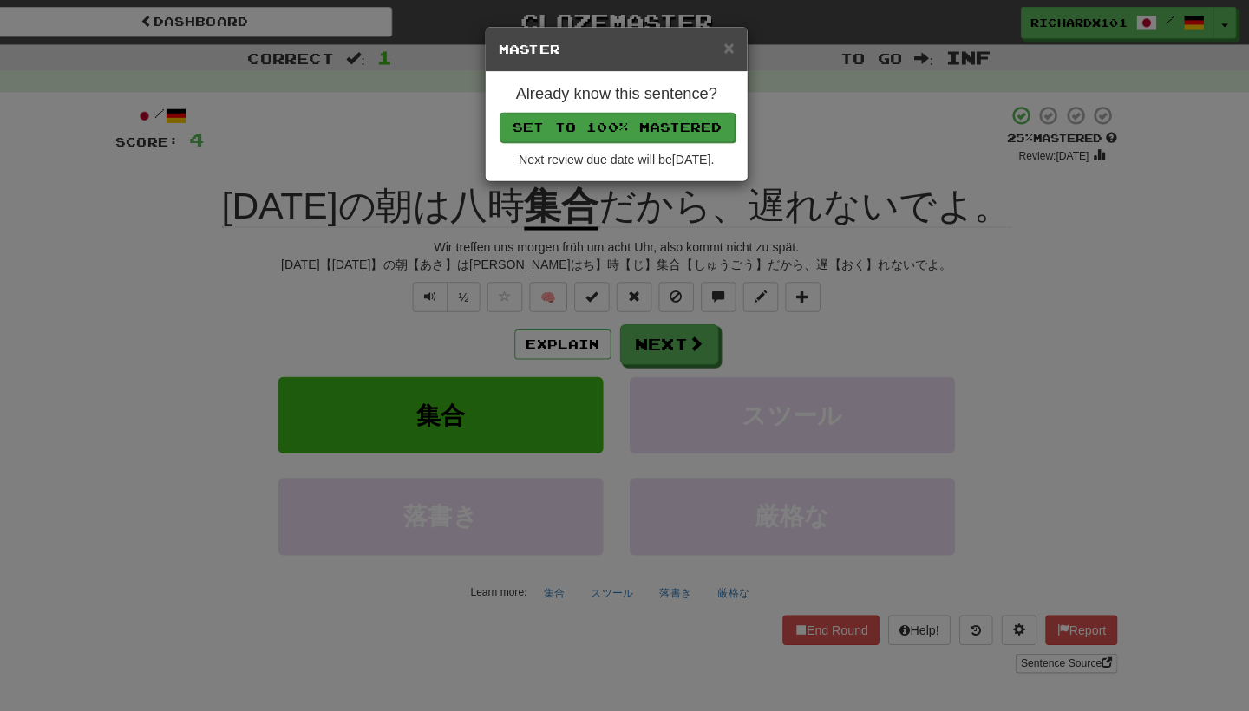
click at [659, 121] on button "Set to 100% Mastered" at bounding box center [625, 125] width 233 height 29
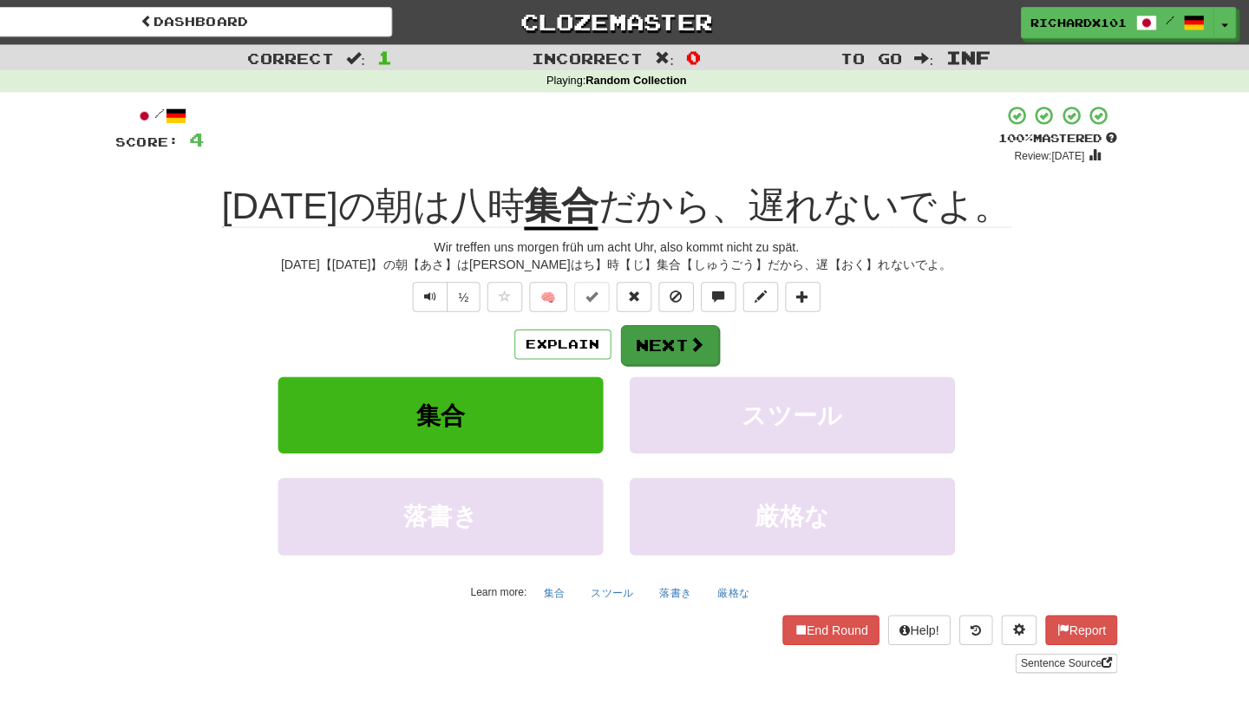
click at [652, 335] on button "Next" at bounding box center [677, 341] width 97 height 40
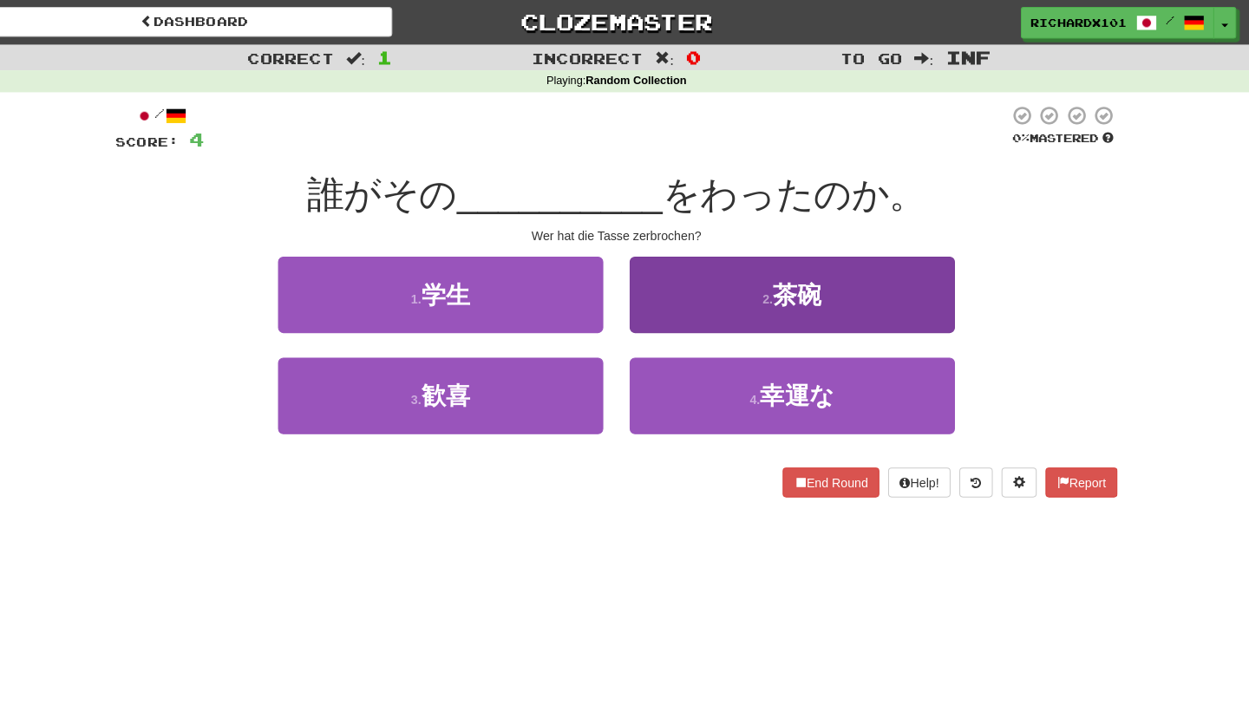
click at [681, 291] on button "2 . 茶碗" at bounding box center [798, 290] width 321 height 75
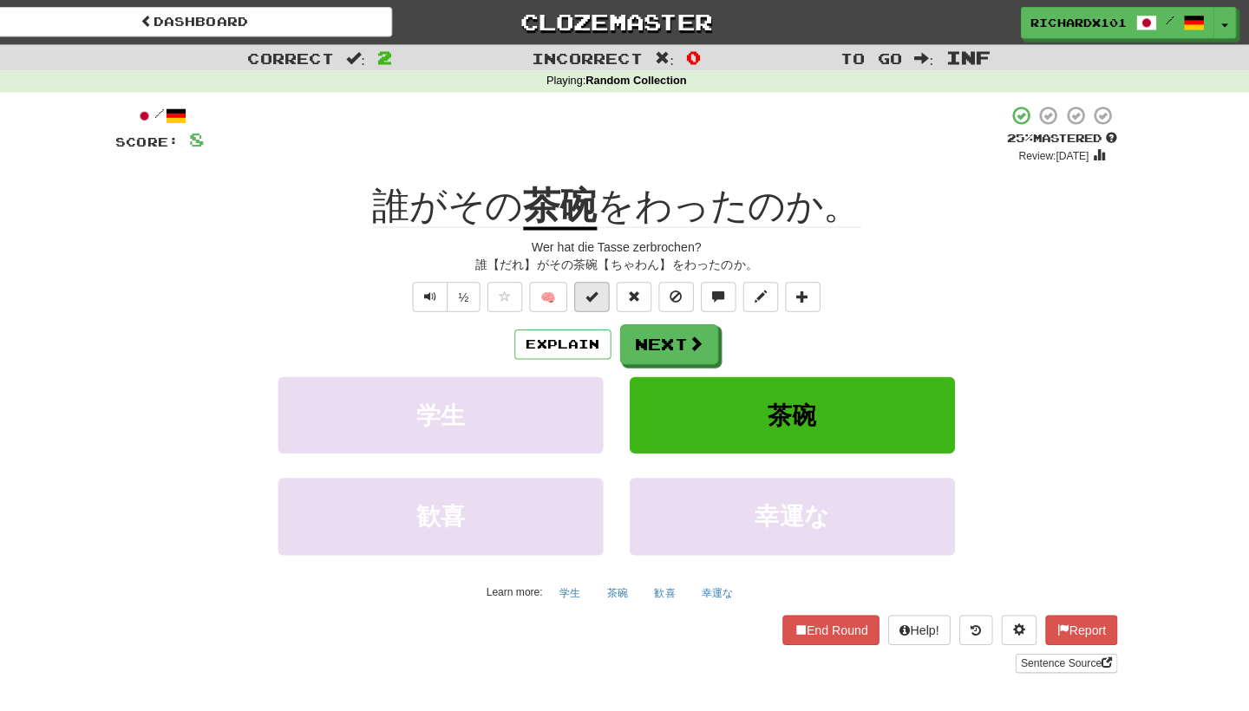
click at [594, 291] on span at bounding box center [600, 292] width 12 height 12
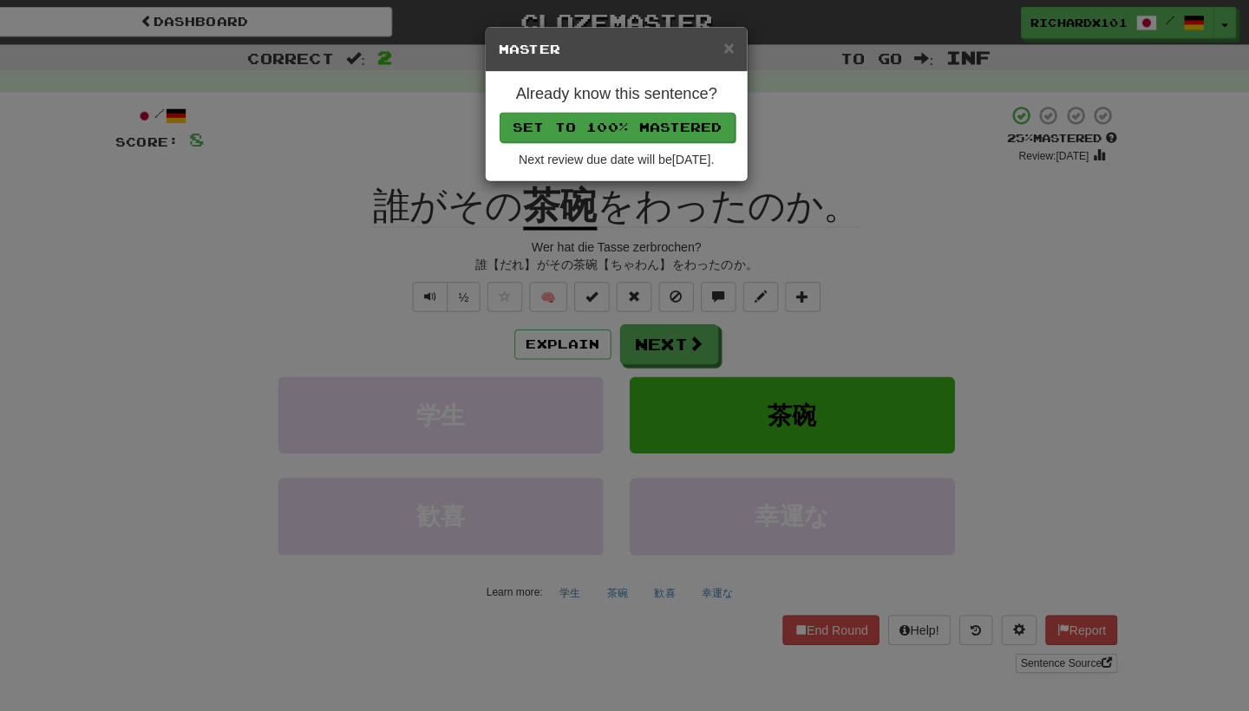
click at [652, 119] on button "Set to 100% Mastered" at bounding box center [625, 125] width 233 height 29
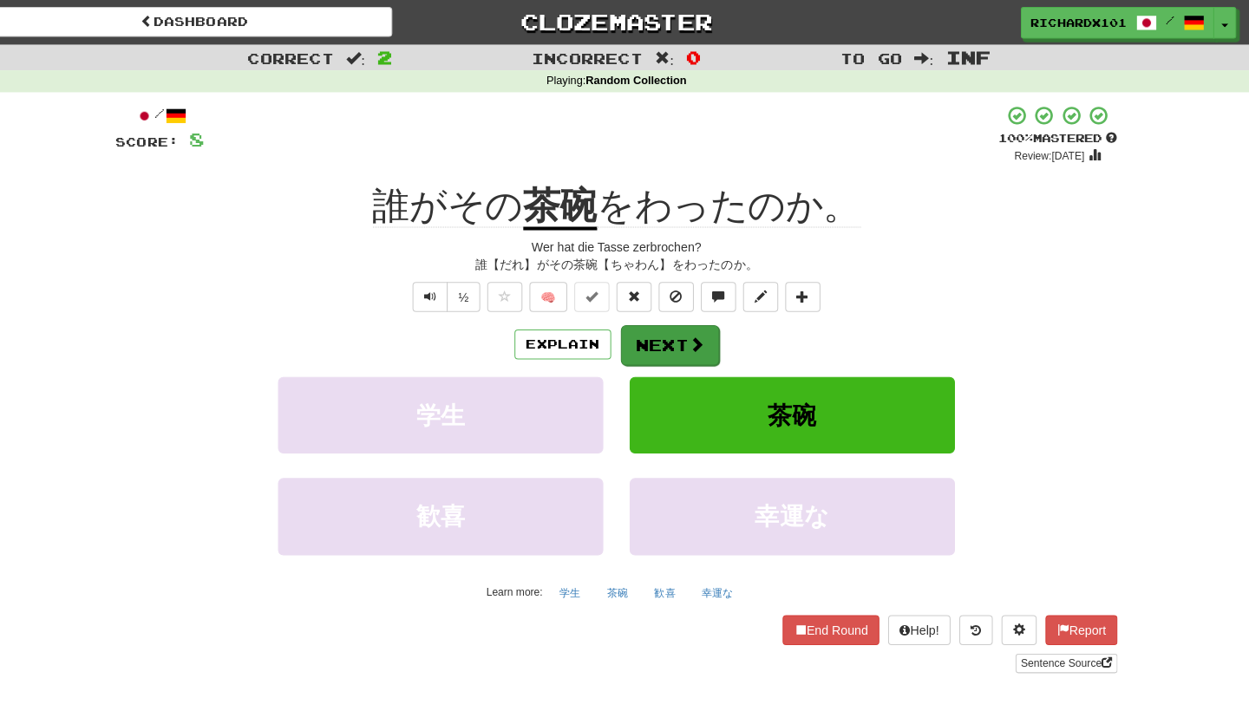
click at [633, 332] on button "Next" at bounding box center [677, 341] width 97 height 40
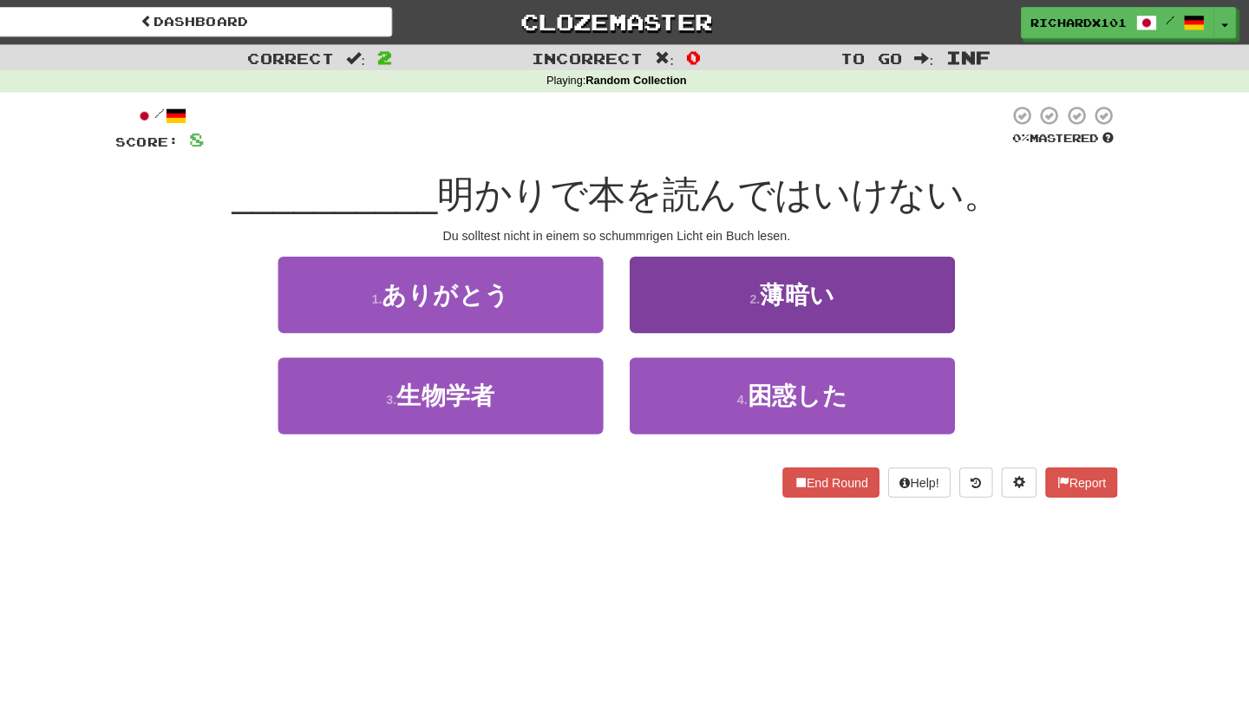
click at [658, 295] on button "2 . 薄暗い" at bounding box center [798, 290] width 321 height 75
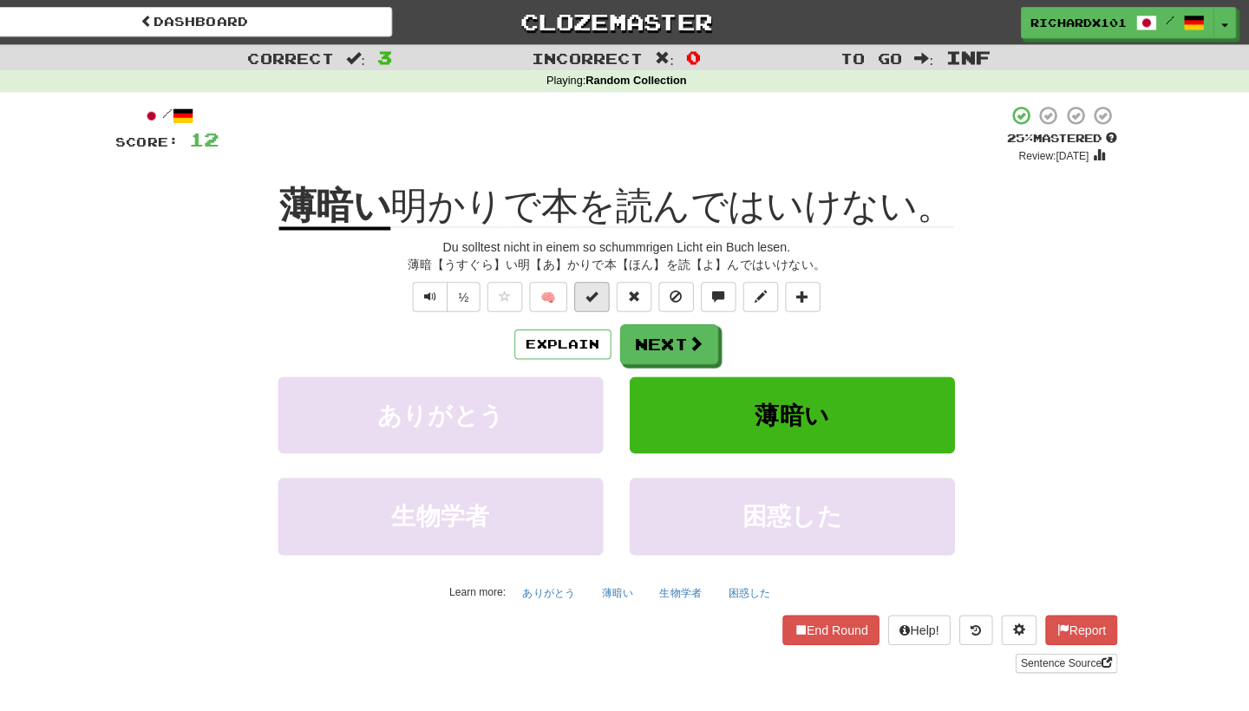
click at [594, 294] on span at bounding box center [600, 292] width 12 height 12
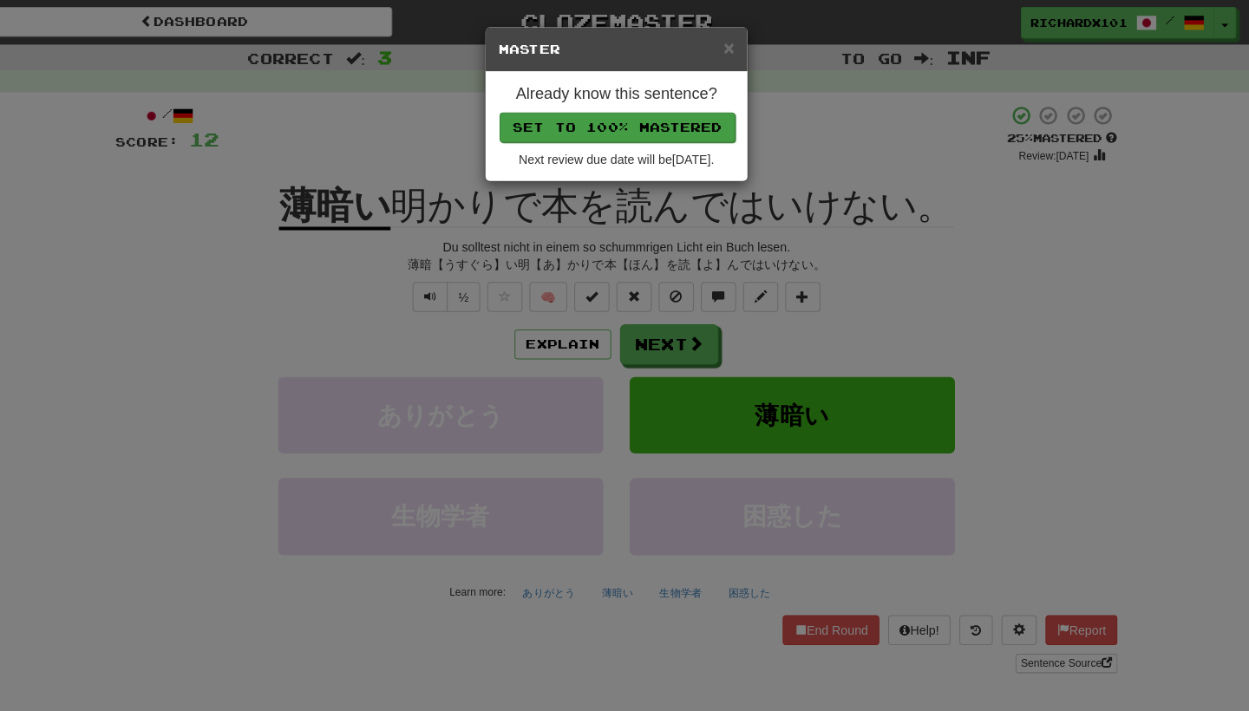
click at [679, 116] on button "Set to 100% Mastered" at bounding box center [625, 125] width 233 height 29
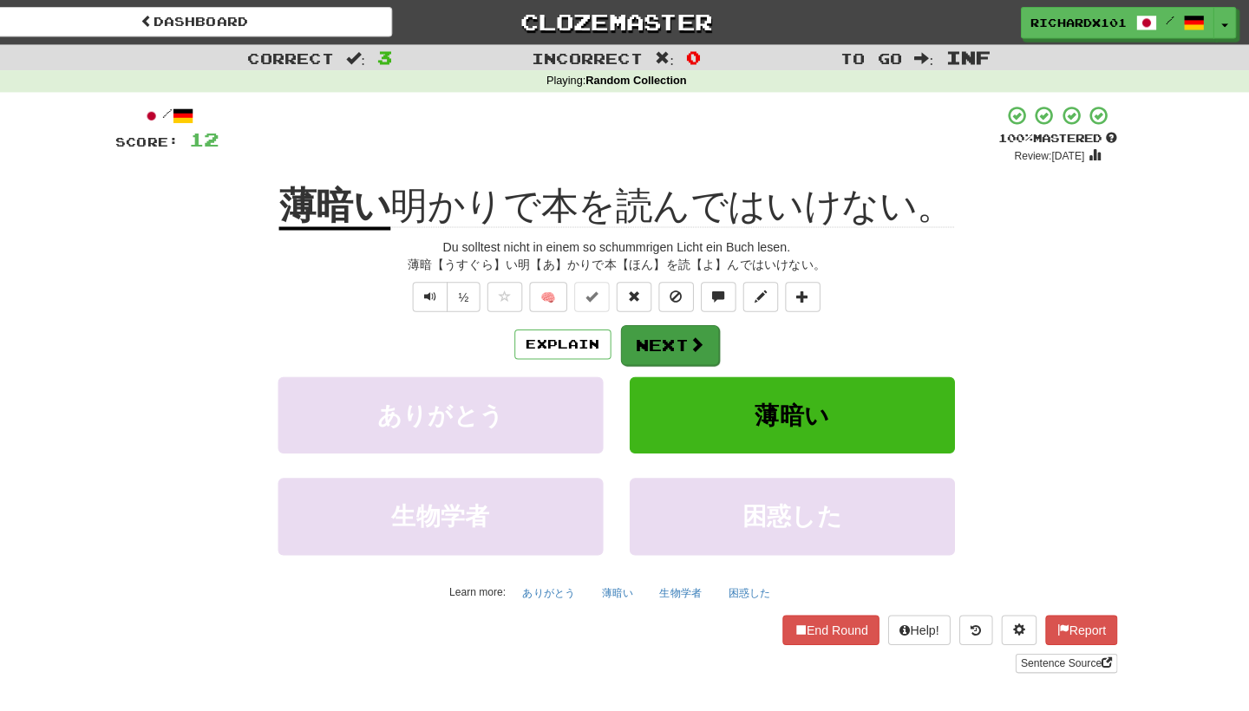
click at [648, 329] on button "Next" at bounding box center [677, 341] width 97 height 40
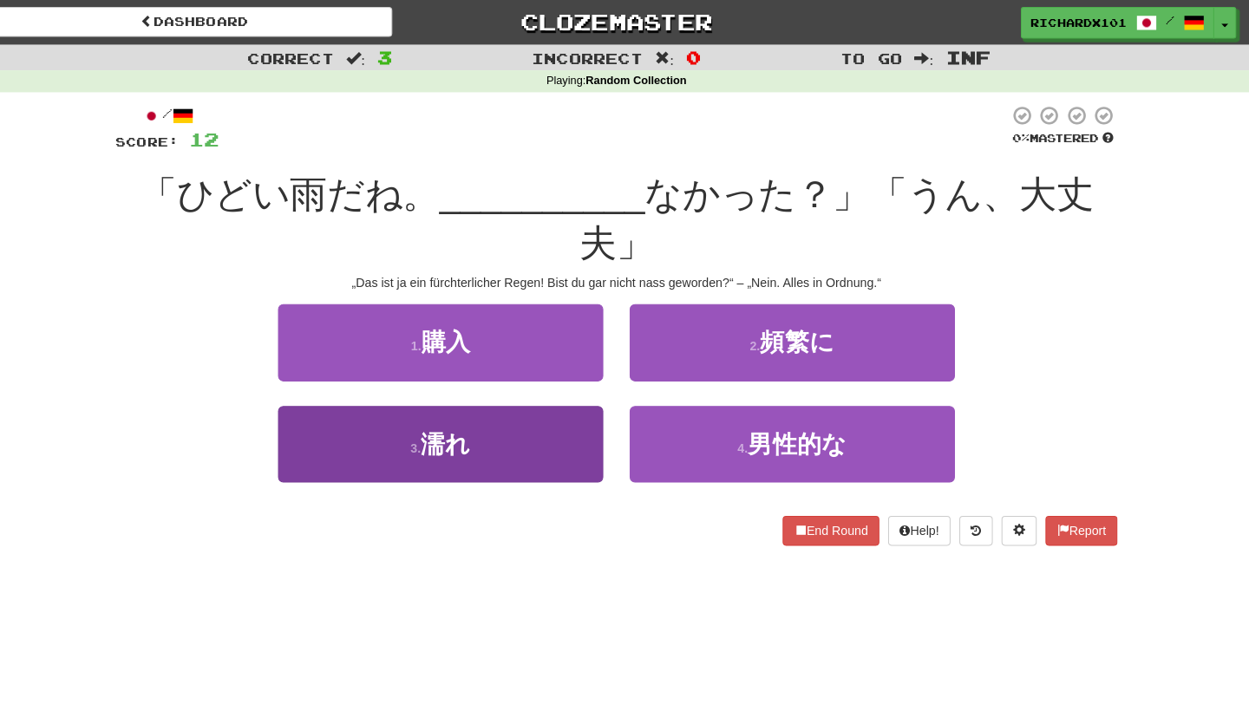
click at [568, 403] on button "3 . 濡れ" at bounding box center [451, 438] width 321 height 75
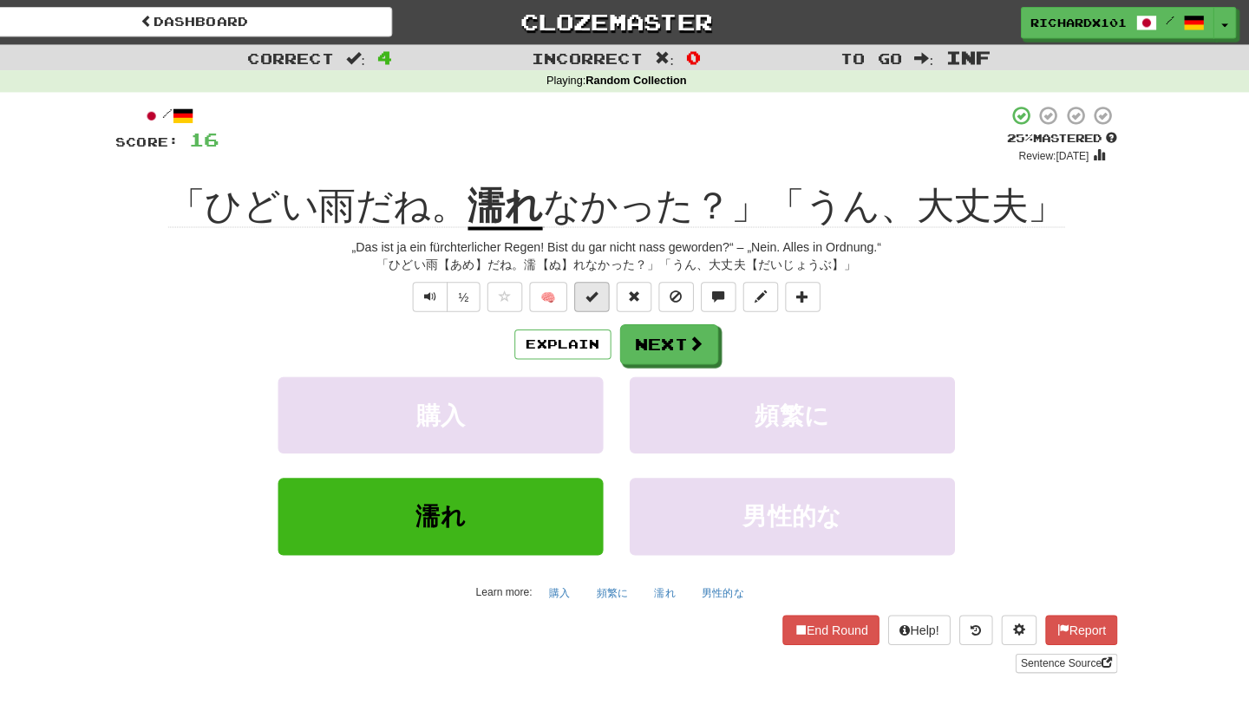
click at [594, 292] on span at bounding box center [600, 292] width 12 height 12
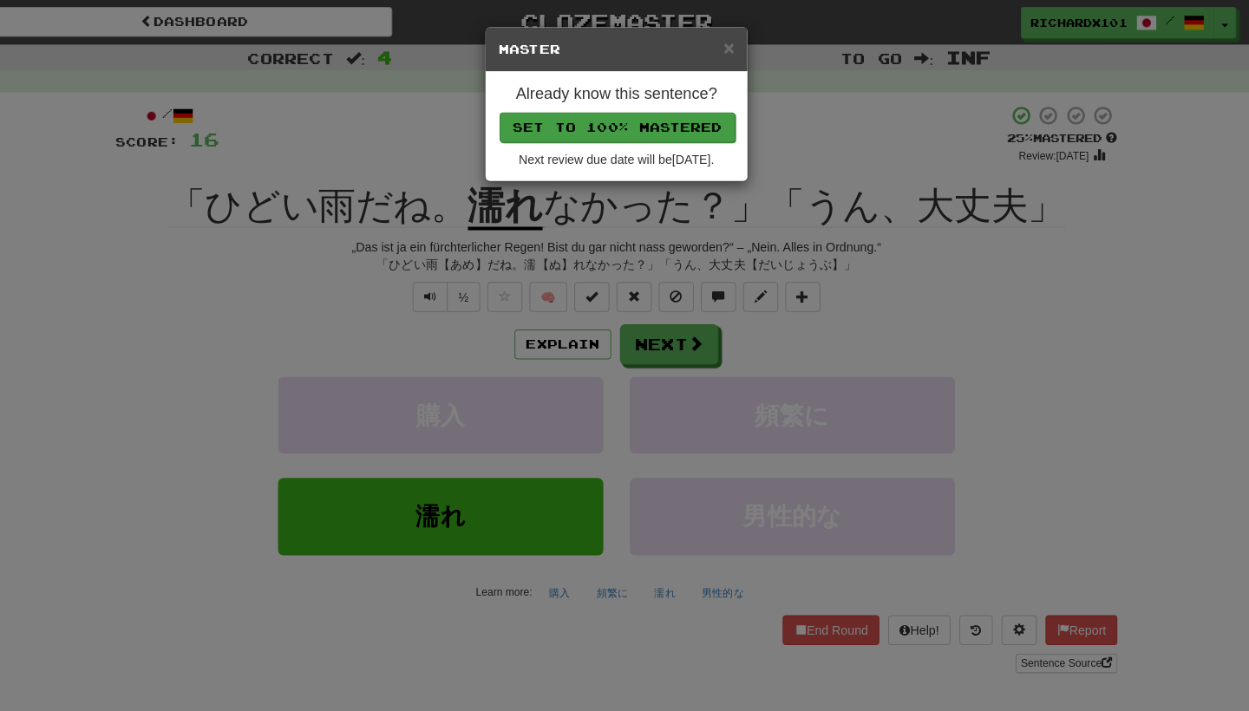
click at [671, 115] on button "Set to 100% Mastered" at bounding box center [625, 125] width 233 height 29
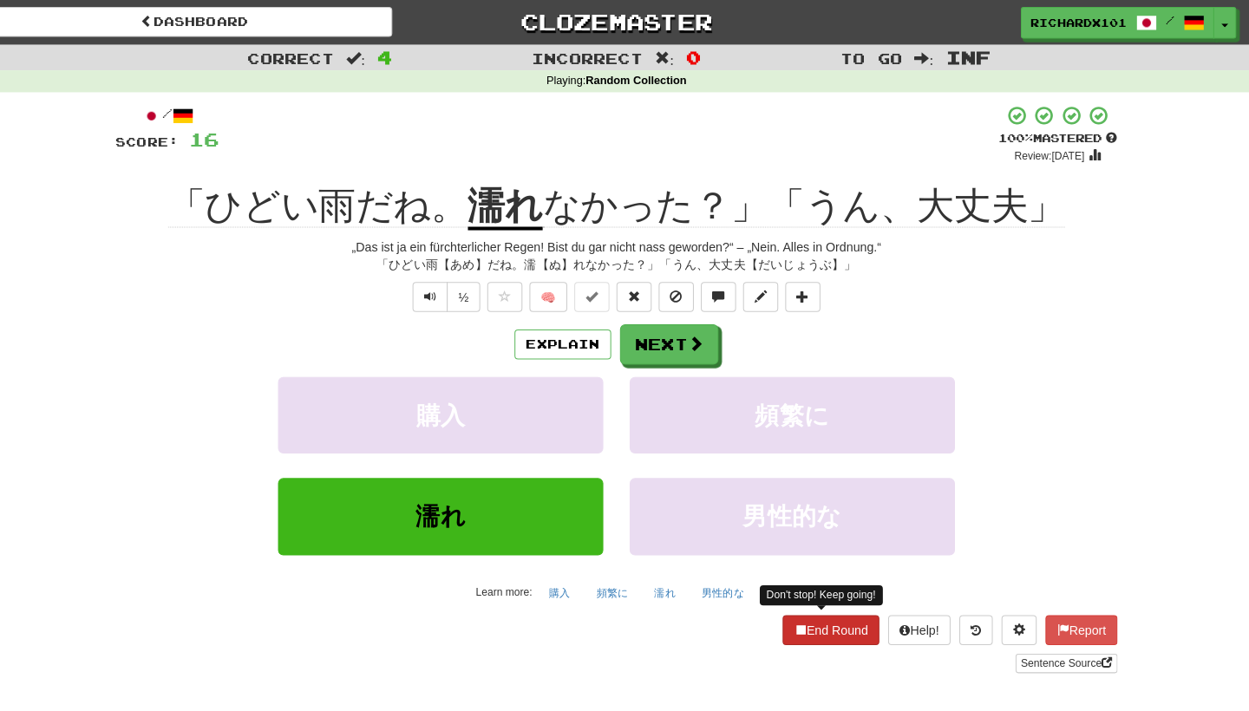
click at [789, 626] on button "End Round" at bounding box center [836, 621] width 95 height 29
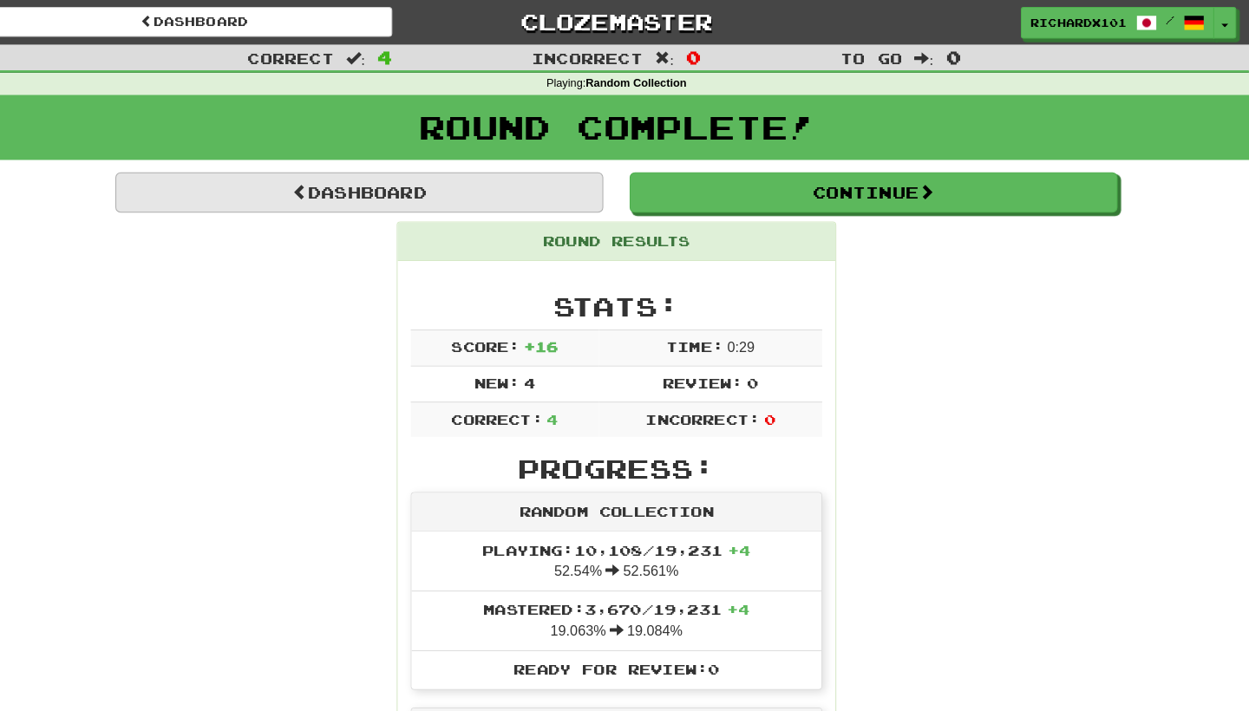
click at [489, 188] on link "Dashboard" at bounding box center [371, 190] width 482 height 40
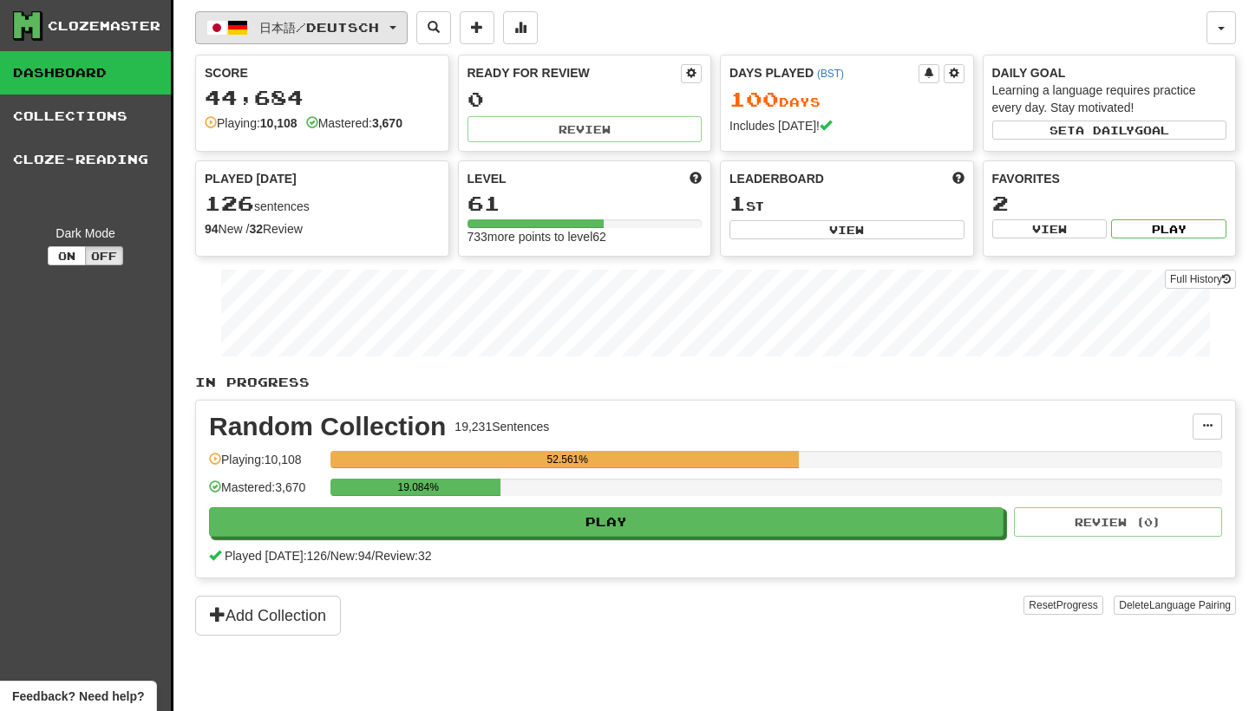
click at [408, 23] on button "日本語 / Deutsch" at bounding box center [301, 27] width 213 height 33
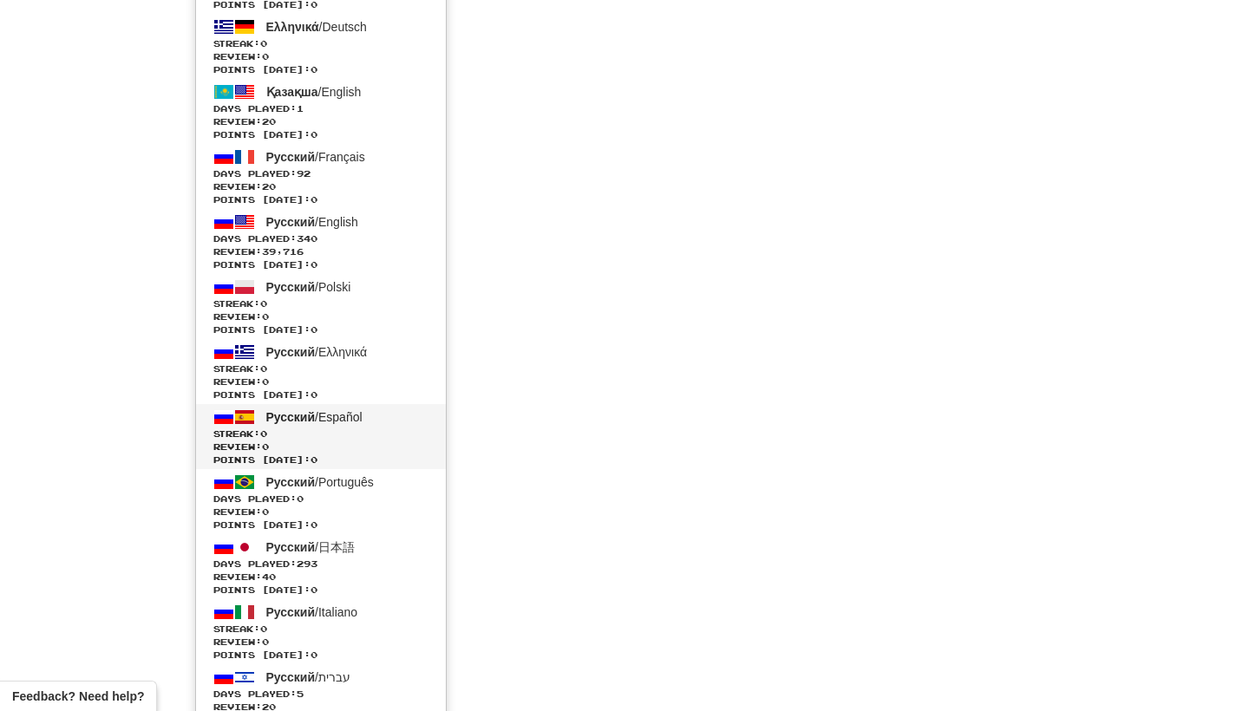
scroll to position [3750, 0]
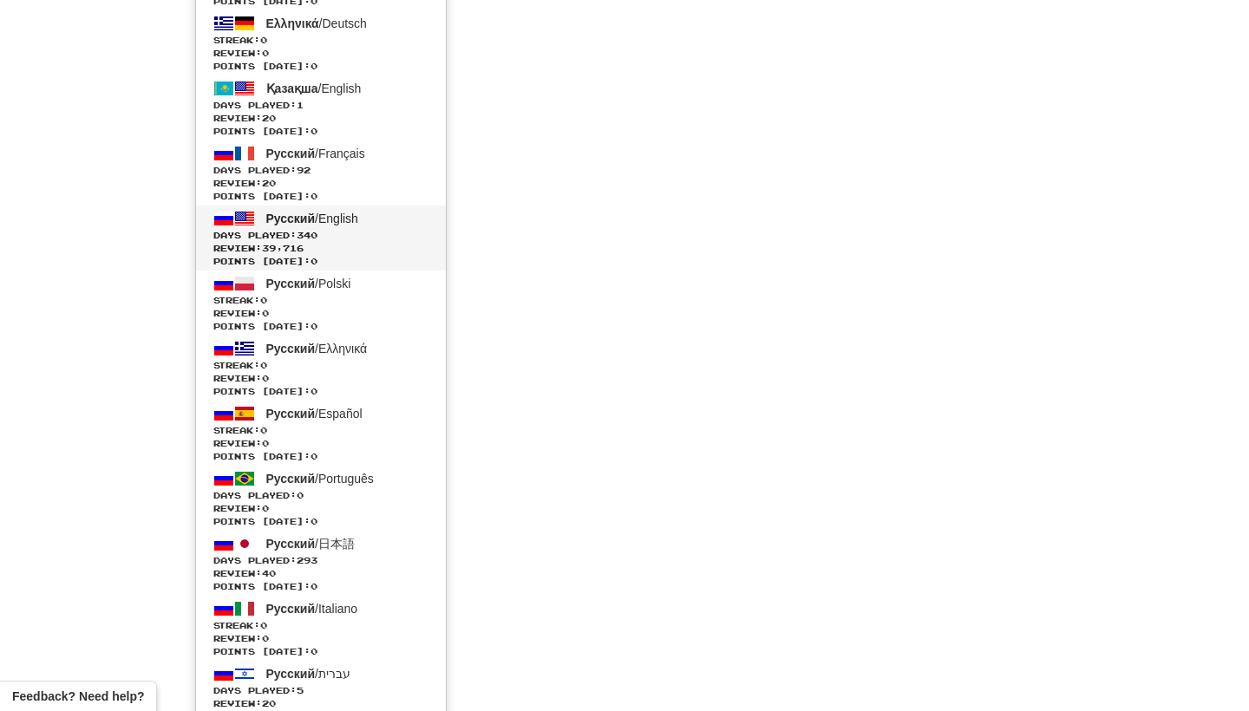
click at [373, 220] on link "Русский / English Days Played: 340 Review: 39,716 Points today: 0" at bounding box center [321, 238] width 250 height 65
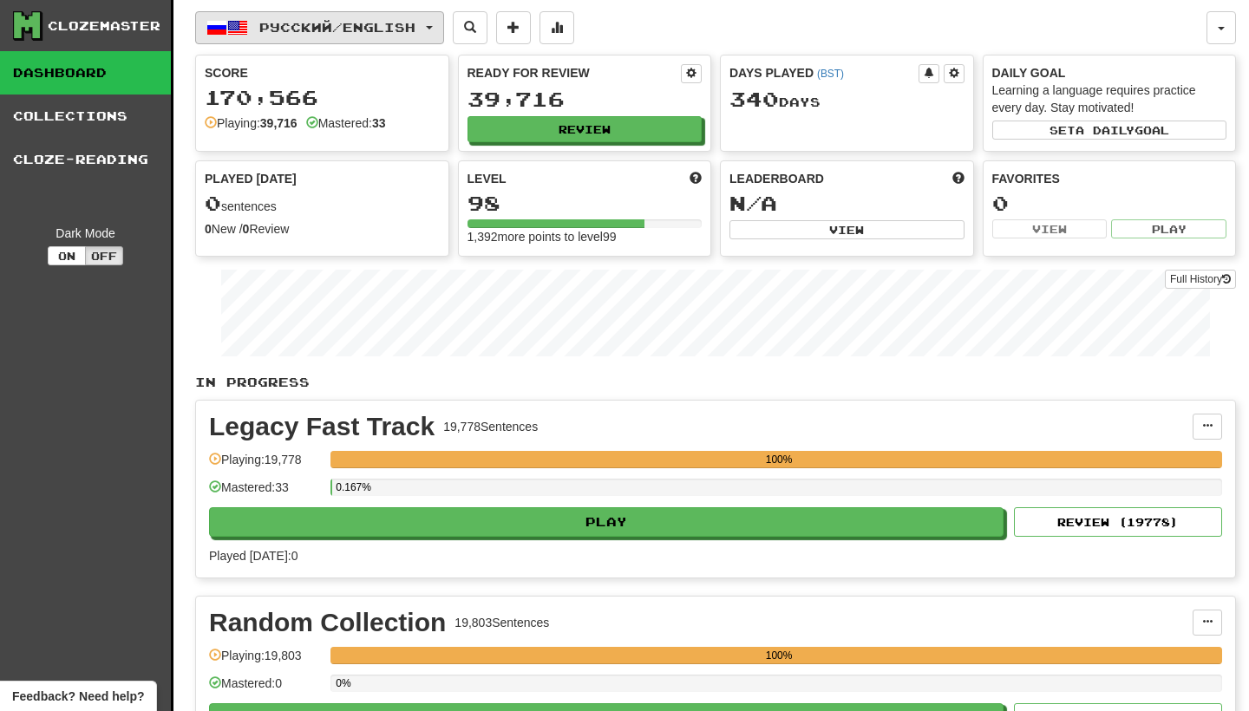
click at [444, 24] on button "Русский / English" at bounding box center [319, 27] width 249 height 33
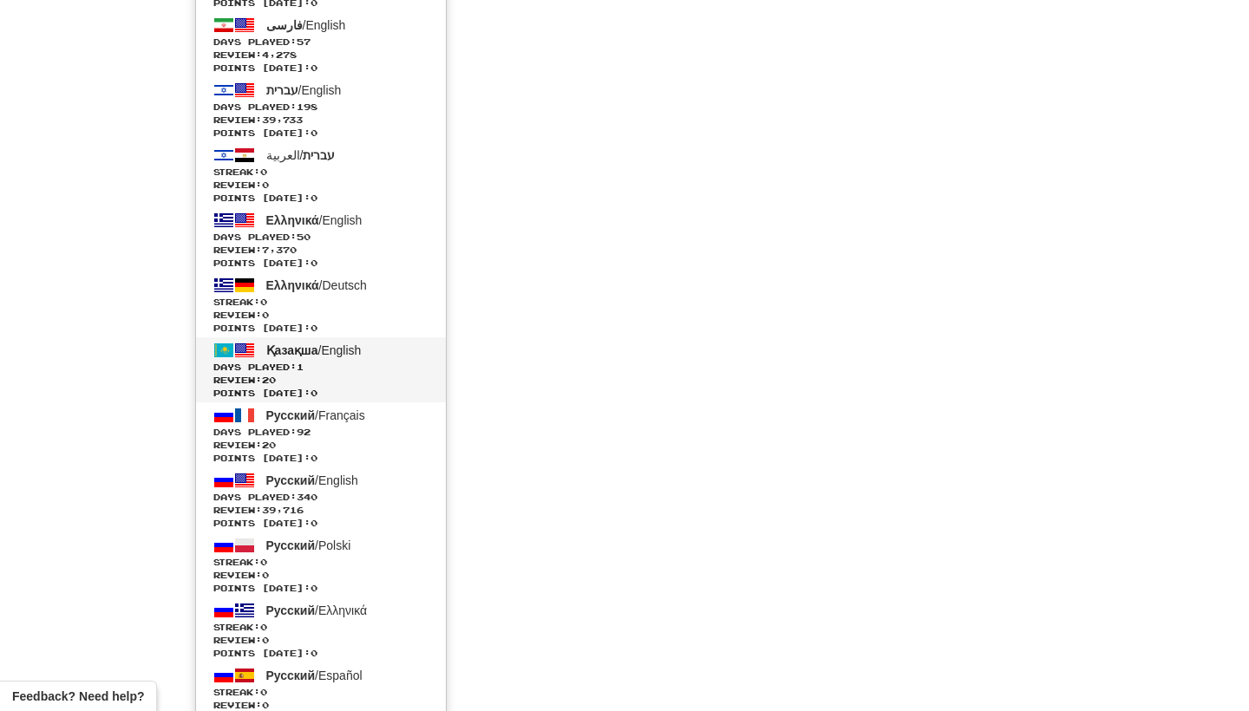
scroll to position [3489, 0]
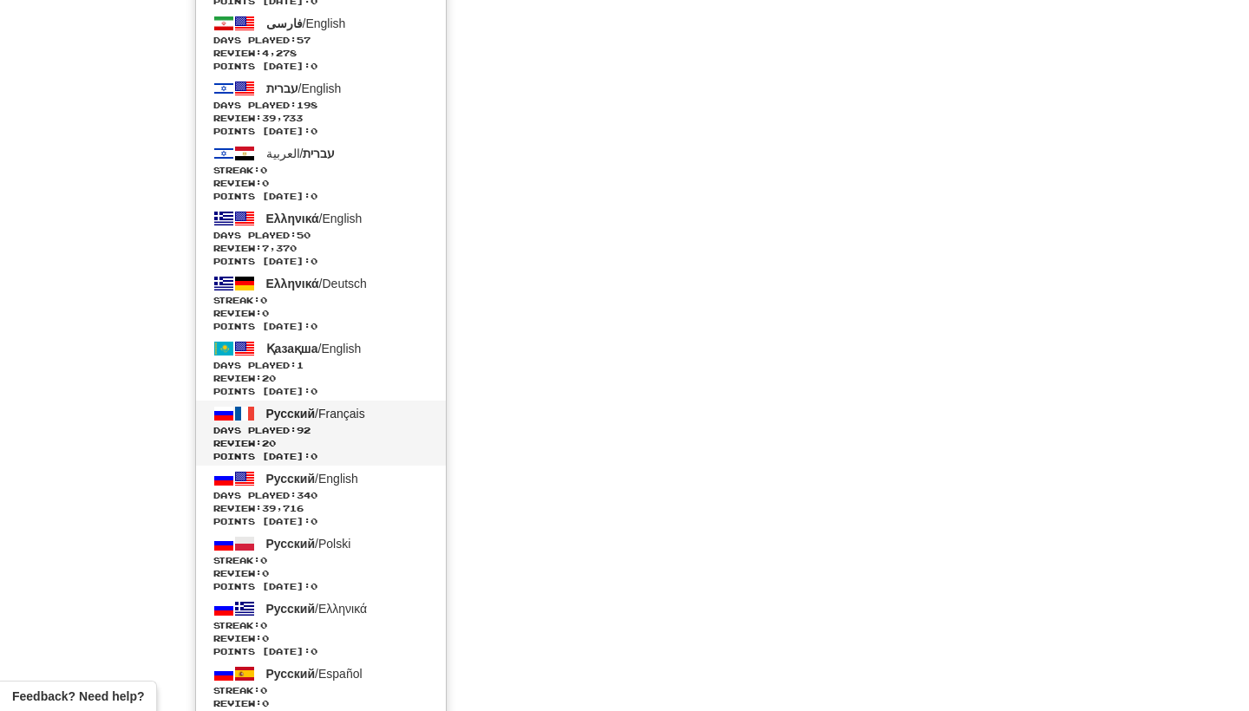
click at [351, 428] on span "Days Played: 92" at bounding box center [320, 430] width 215 height 13
